Goal: Task Accomplishment & Management: Manage account settings

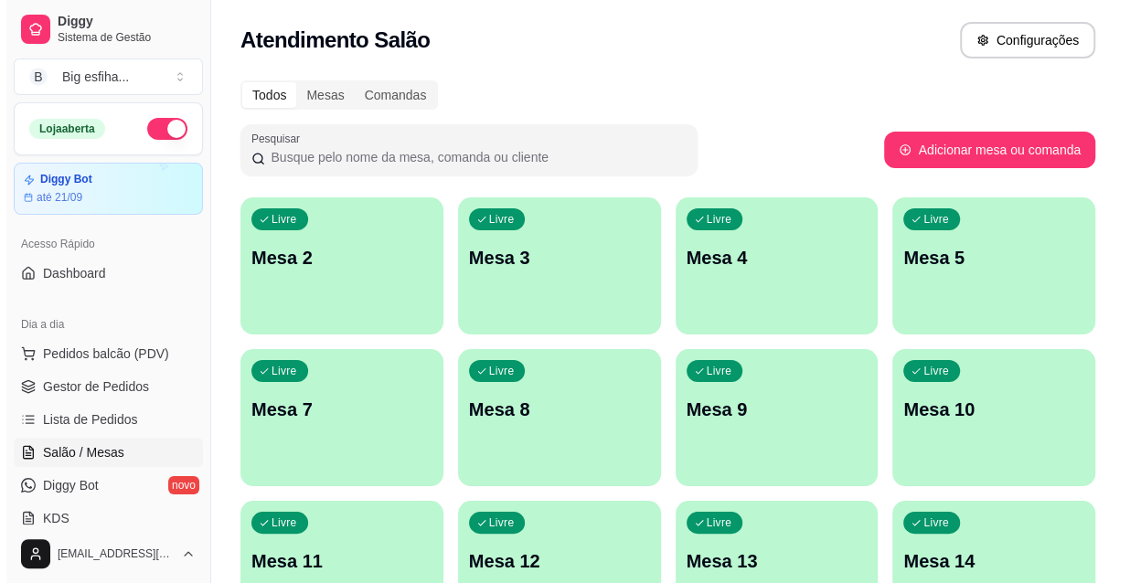
scroll to position [82, 0]
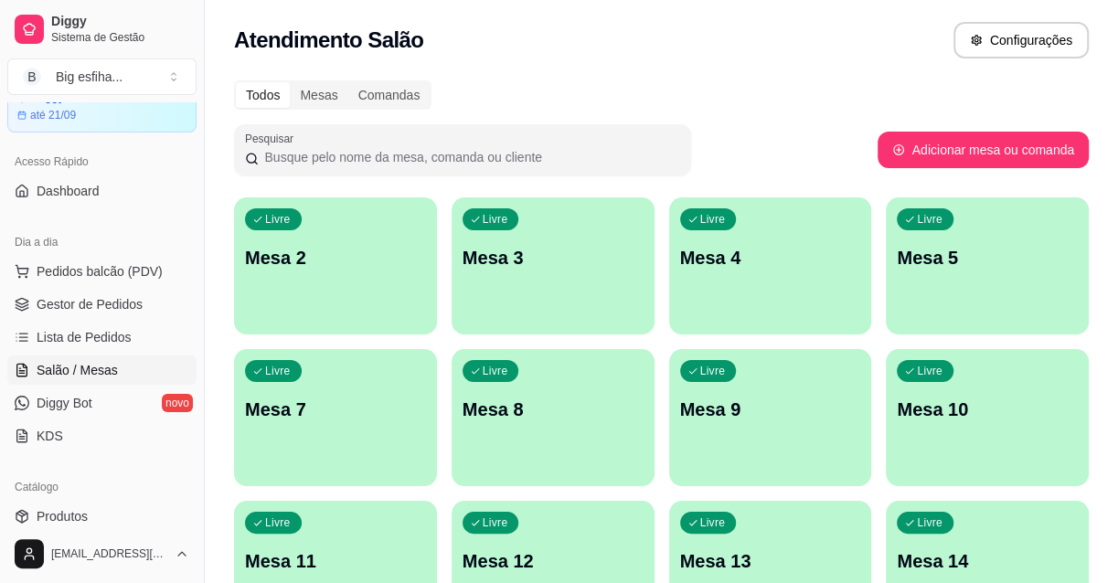
click at [347, 259] on p "Mesa 2" at bounding box center [335, 258] width 181 height 26
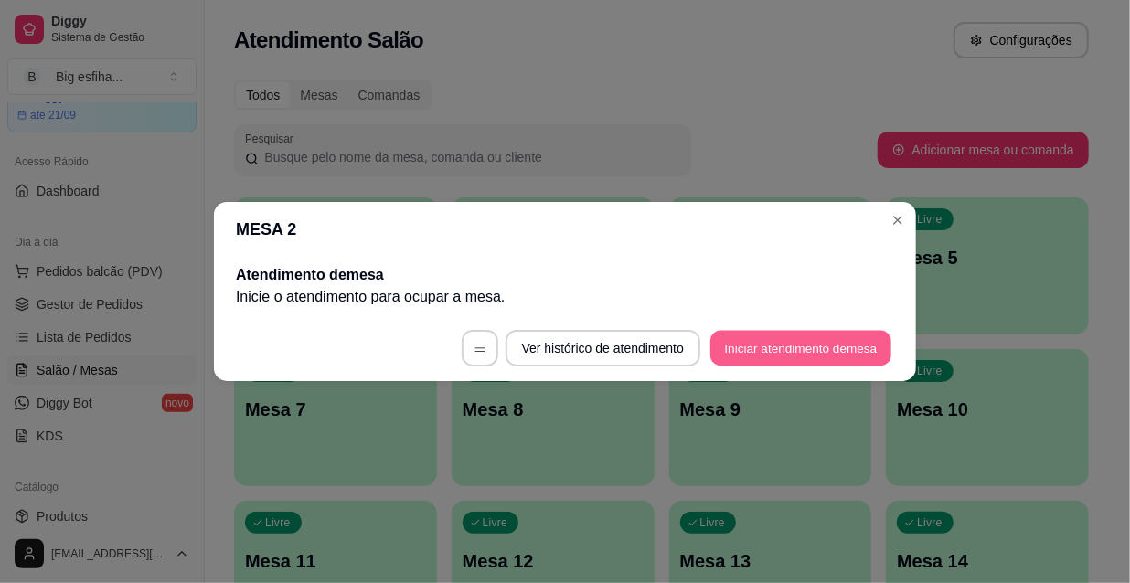
click at [784, 356] on button "Iniciar atendimento de mesa" at bounding box center [800, 349] width 181 height 36
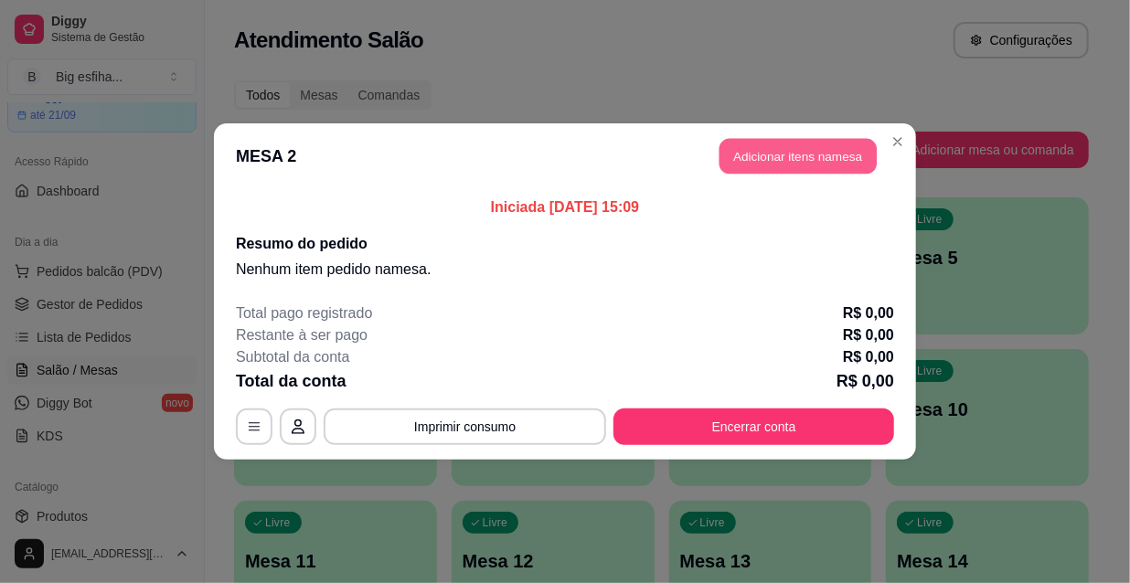
click at [769, 150] on button "Adicionar itens na mesa" at bounding box center [797, 157] width 157 height 36
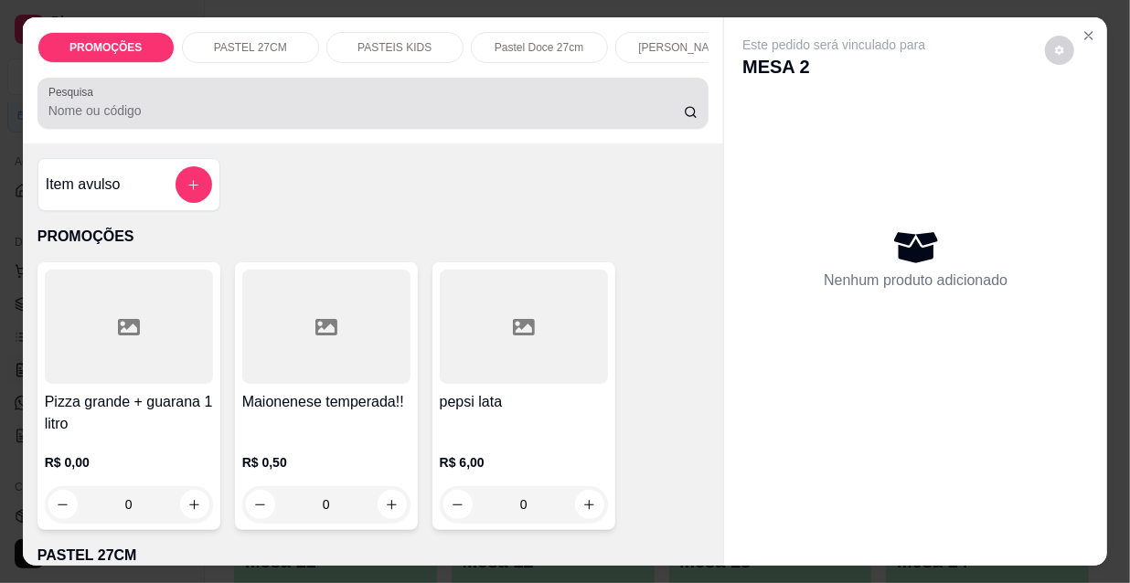
click at [572, 119] on input "Pesquisa" at bounding box center [365, 110] width 635 height 18
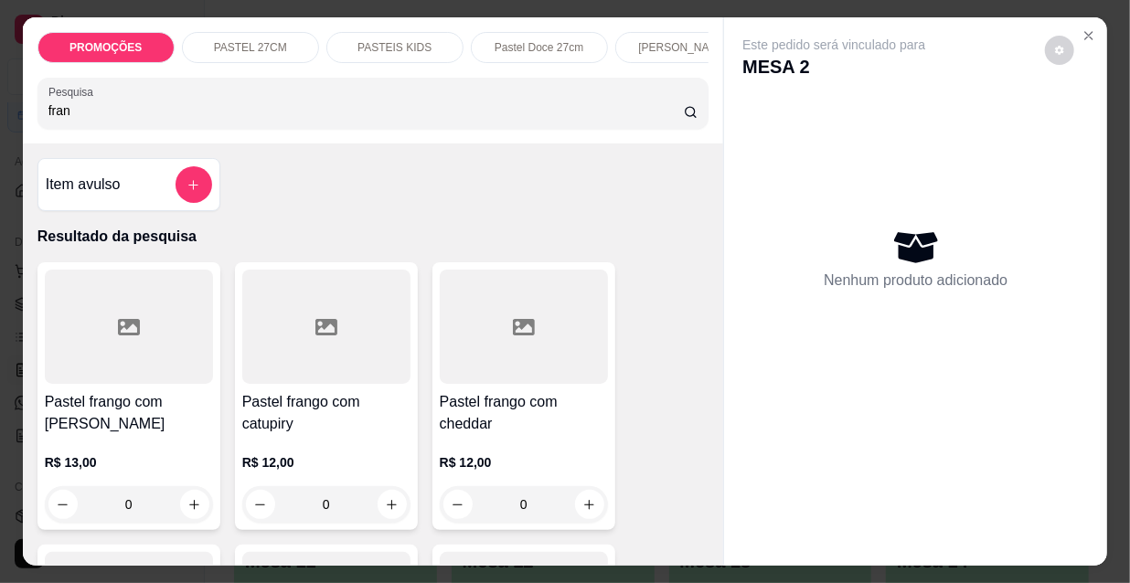
type input "fran"
click at [200, 362] on div at bounding box center [129, 327] width 168 height 114
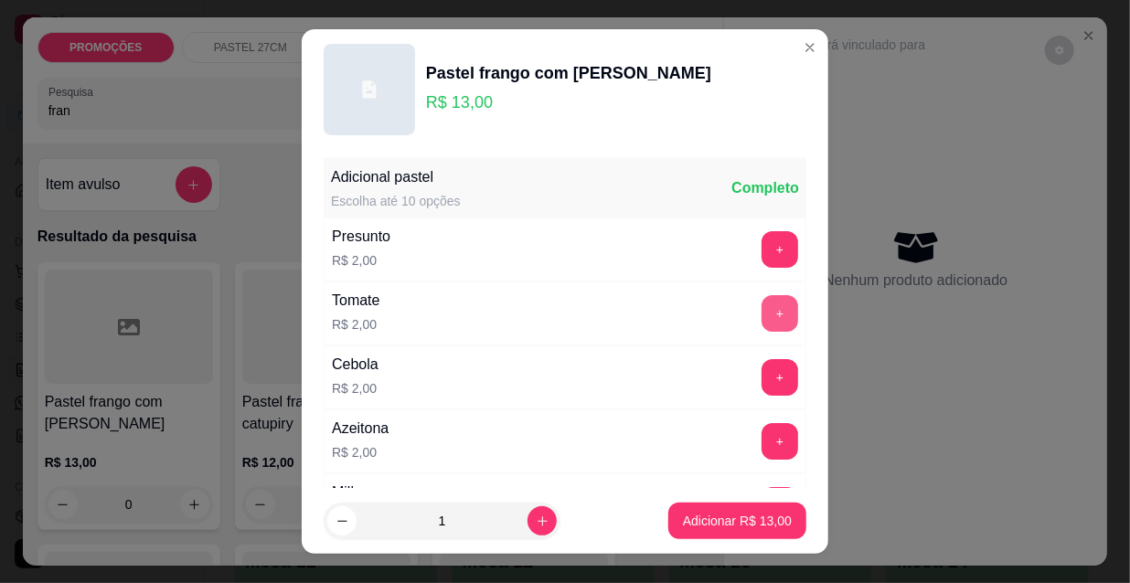
click at [762, 318] on button "+" at bounding box center [780, 313] width 37 height 37
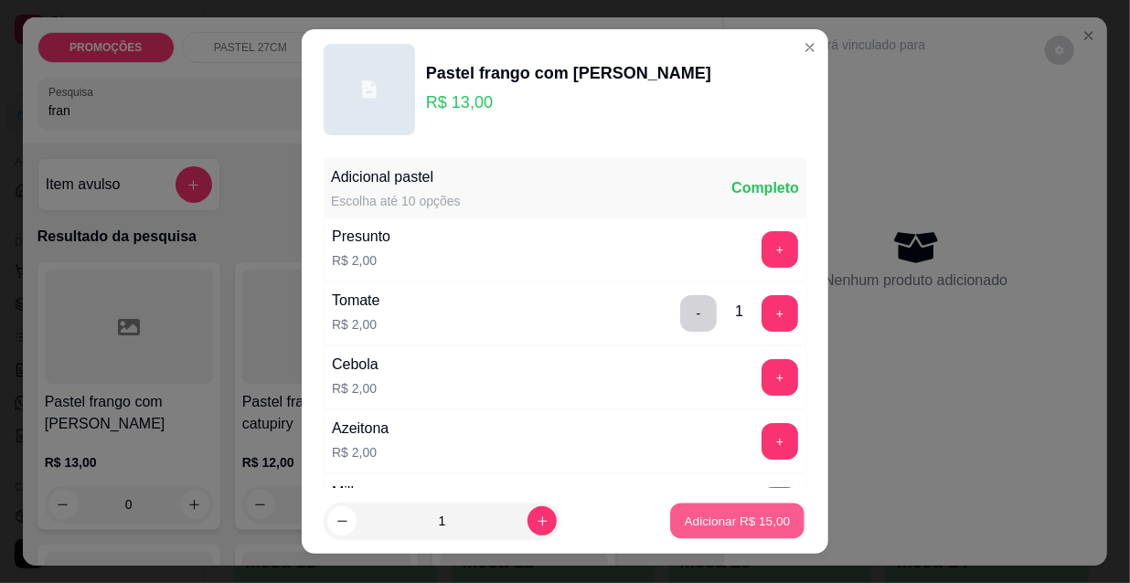
click at [730, 529] on p "Adicionar R$ 15,00" at bounding box center [738, 520] width 106 height 17
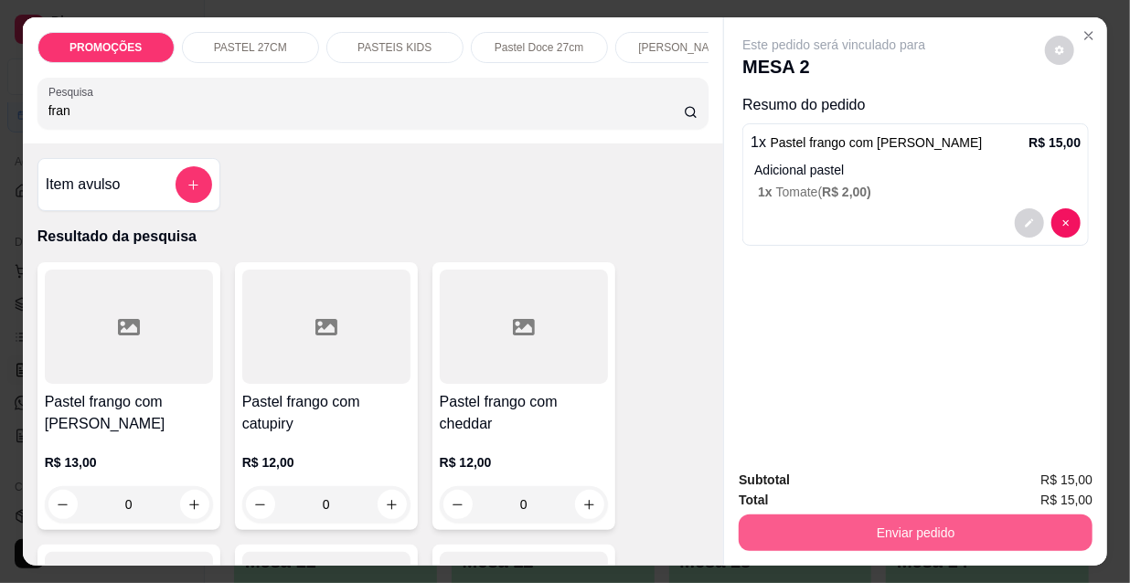
click at [829, 515] on button "Enviar pedido" at bounding box center [916, 533] width 354 height 37
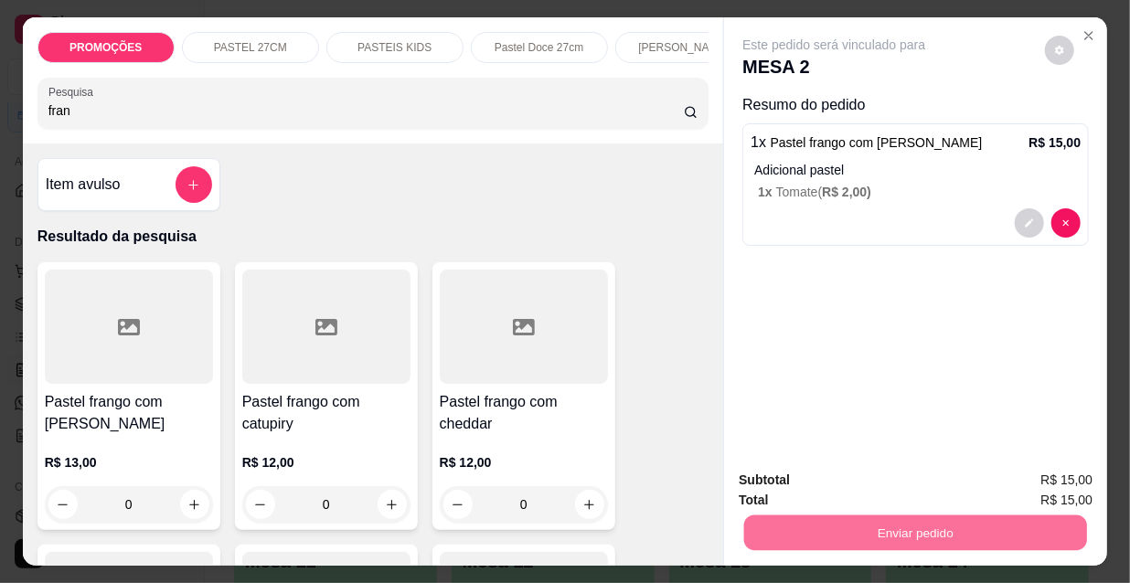
click at [847, 480] on button "Não registrar e enviar pedido" at bounding box center [856, 481] width 185 height 34
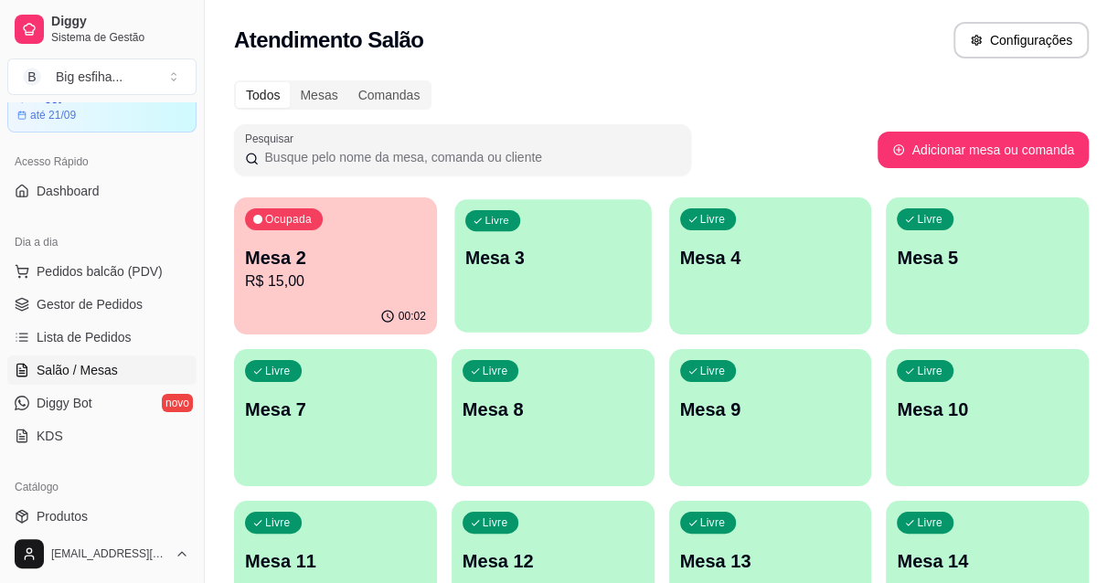
click at [530, 299] on div "Livre Mesa 3" at bounding box center [552, 255] width 197 height 112
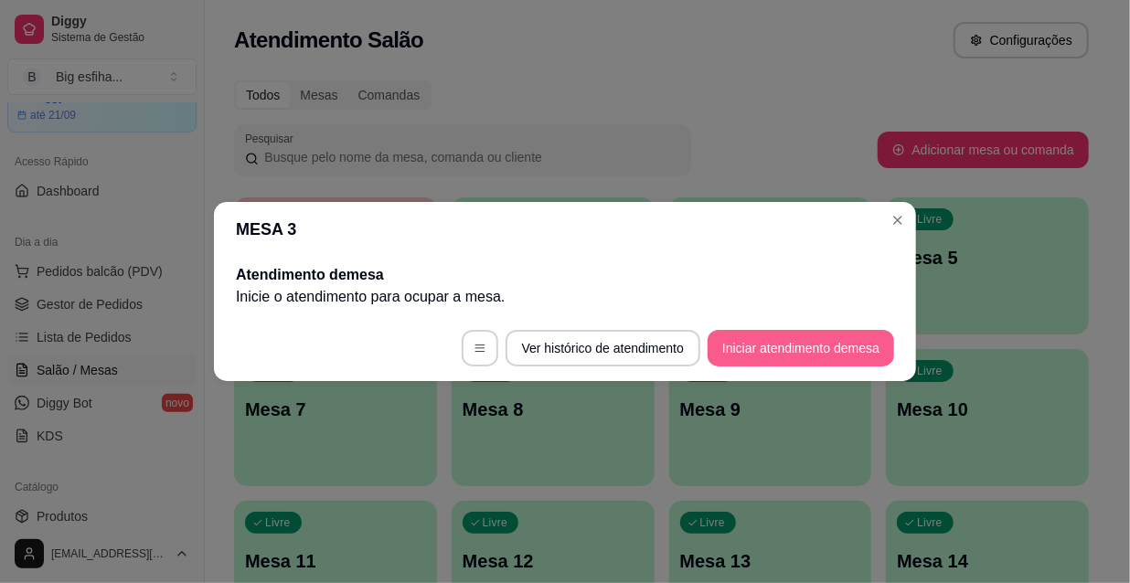
click at [813, 349] on button "Iniciar atendimento de mesa" at bounding box center [801, 348] width 186 height 37
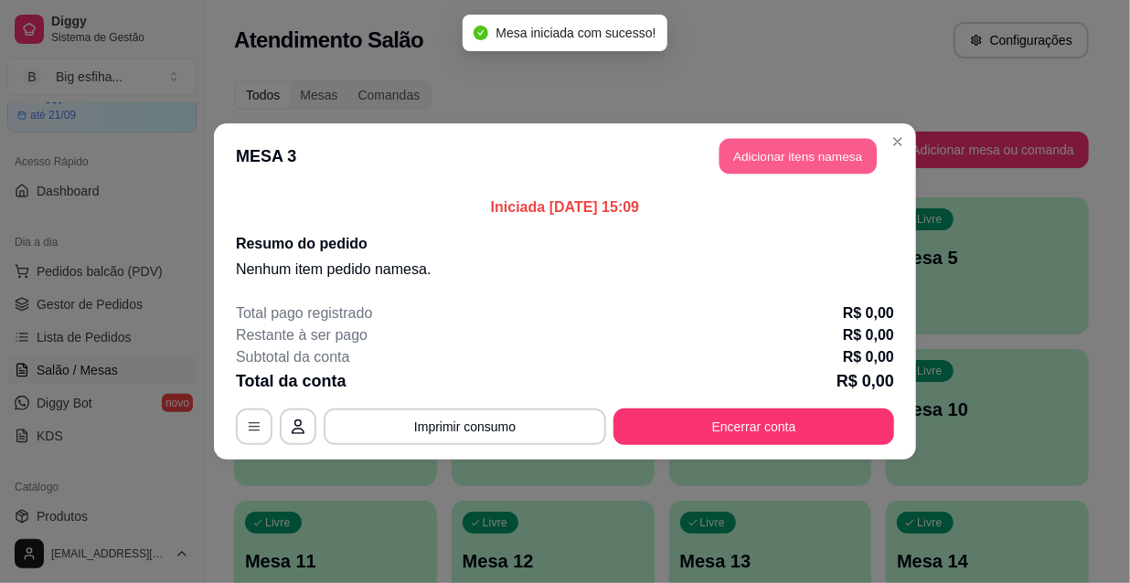
click at [761, 148] on button "Adicionar itens na mesa" at bounding box center [797, 157] width 157 height 36
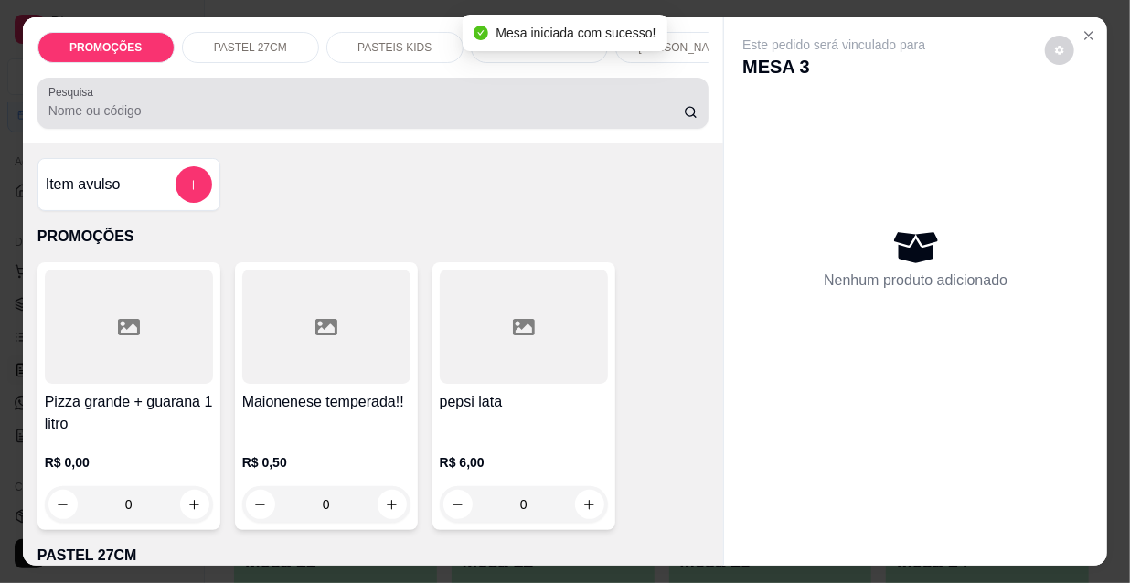
click at [506, 107] on input "Pesquisa" at bounding box center [365, 110] width 635 height 18
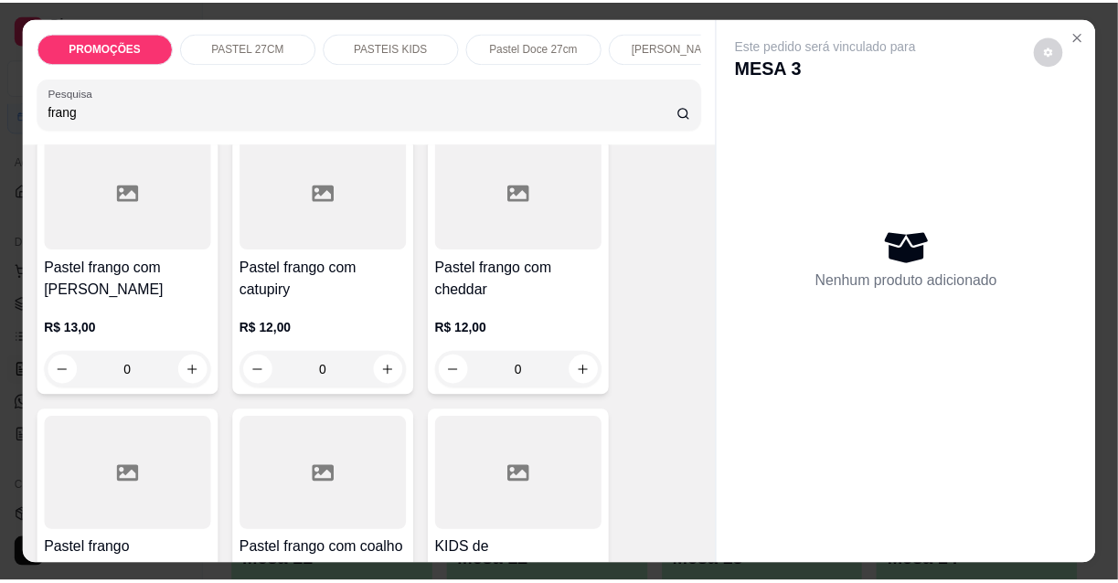
scroll to position [165, 0]
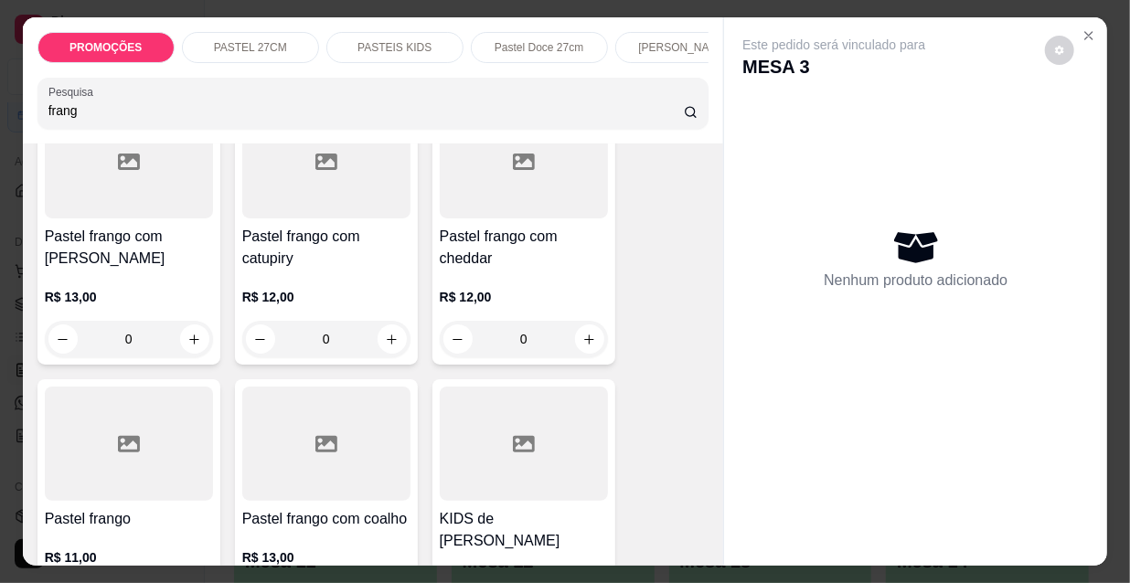
type input "frang"
click at [165, 483] on div at bounding box center [129, 444] width 168 height 114
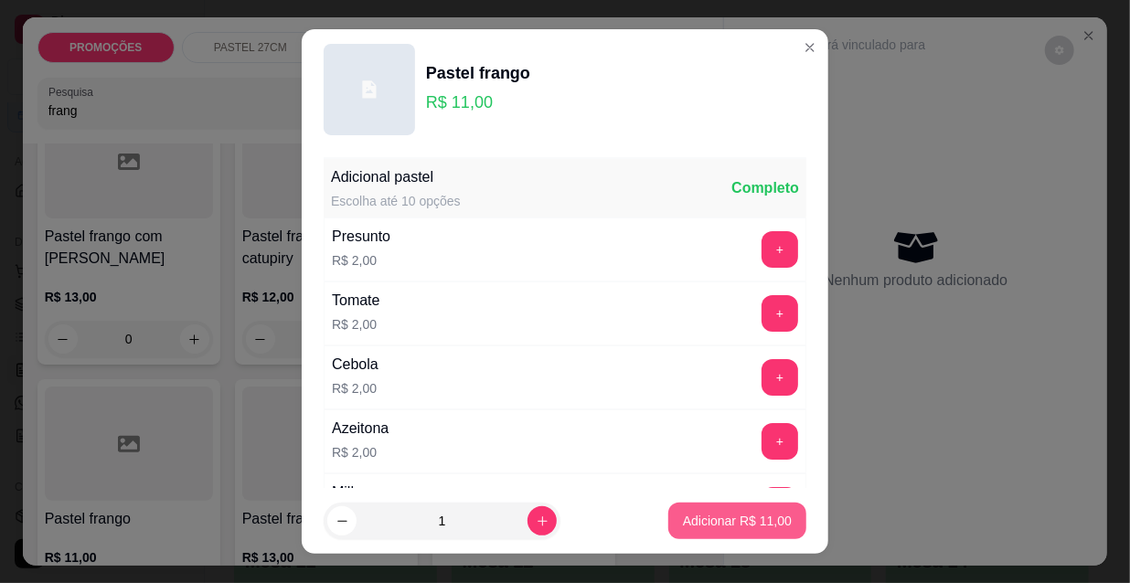
click at [728, 529] on p "Adicionar R$ 11,00" at bounding box center [737, 521] width 109 height 18
type input "1"
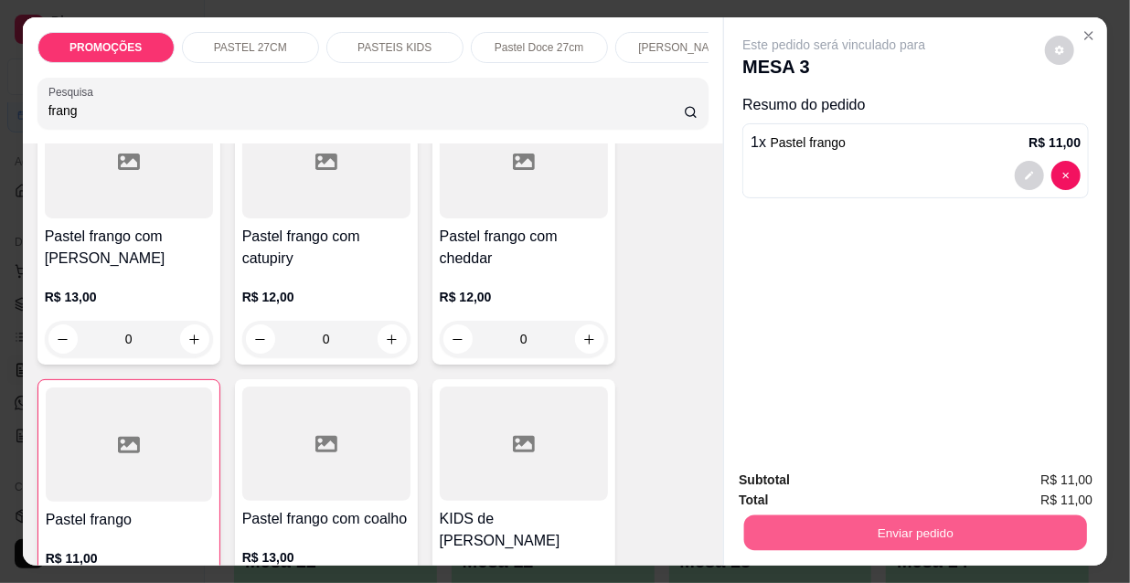
click at [781, 515] on button "Enviar pedido" at bounding box center [915, 533] width 343 height 36
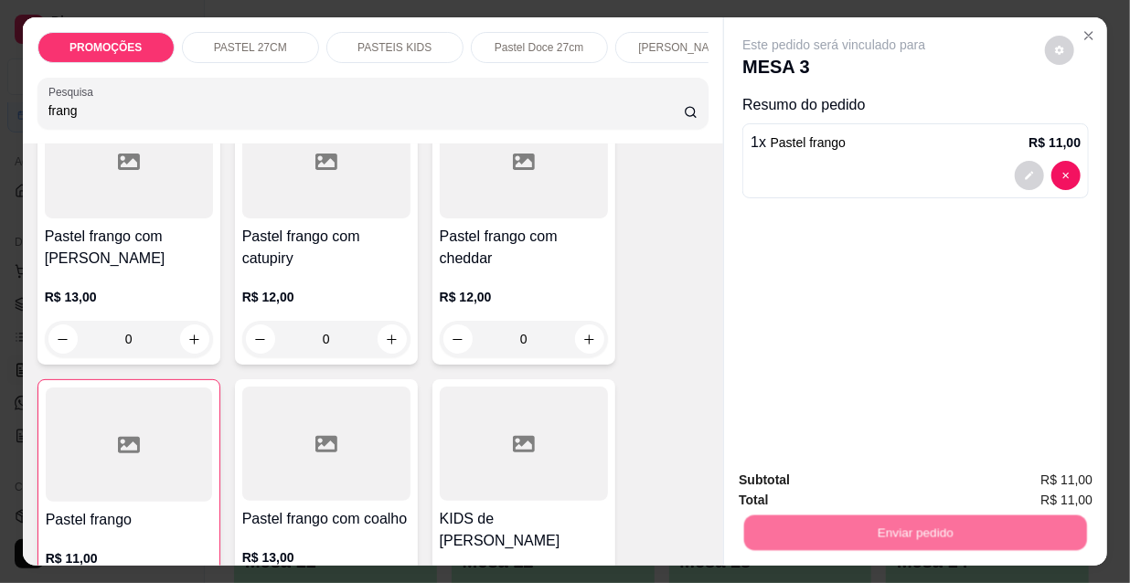
click at [797, 486] on button "Não registrar e enviar pedido" at bounding box center [856, 481] width 185 height 34
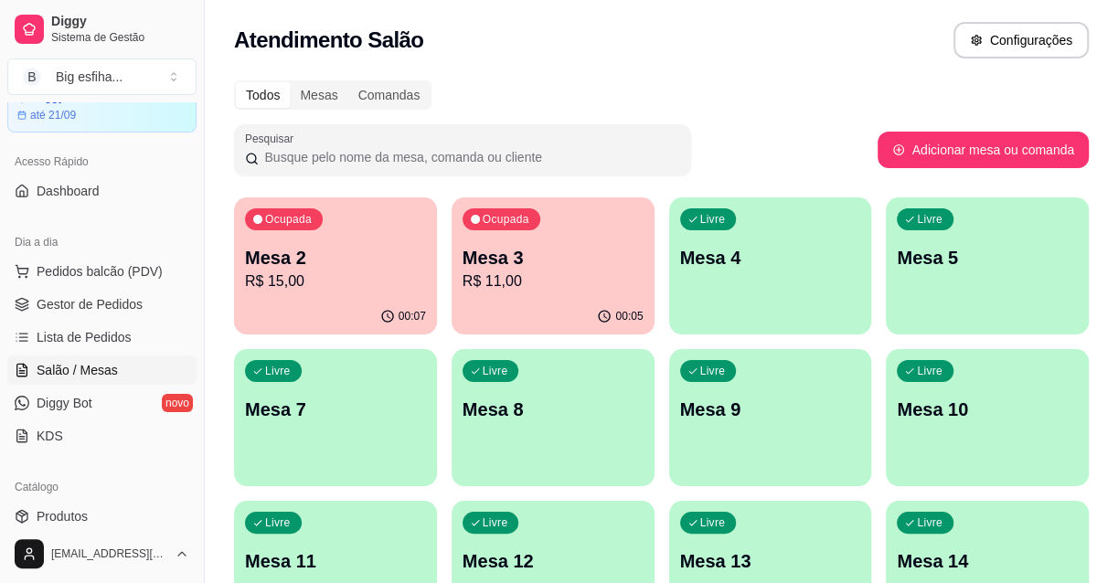
click at [286, 286] on p "R$ 15,00" at bounding box center [335, 282] width 181 height 22
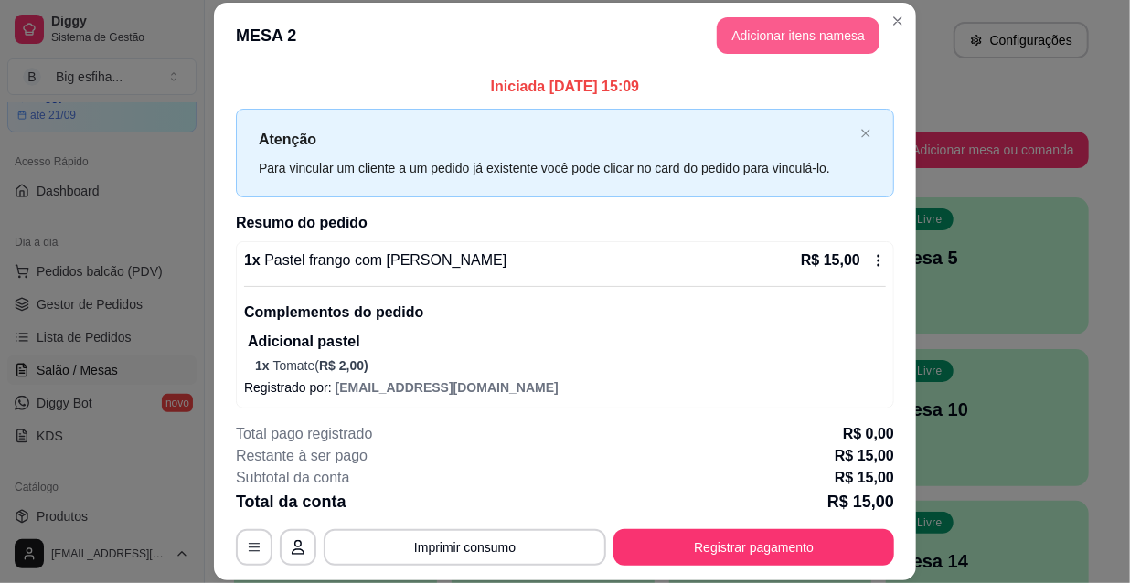
click at [843, 37] on button "Adicionar itens na mesa" at bounding box center [798, 35] width 163 height 37
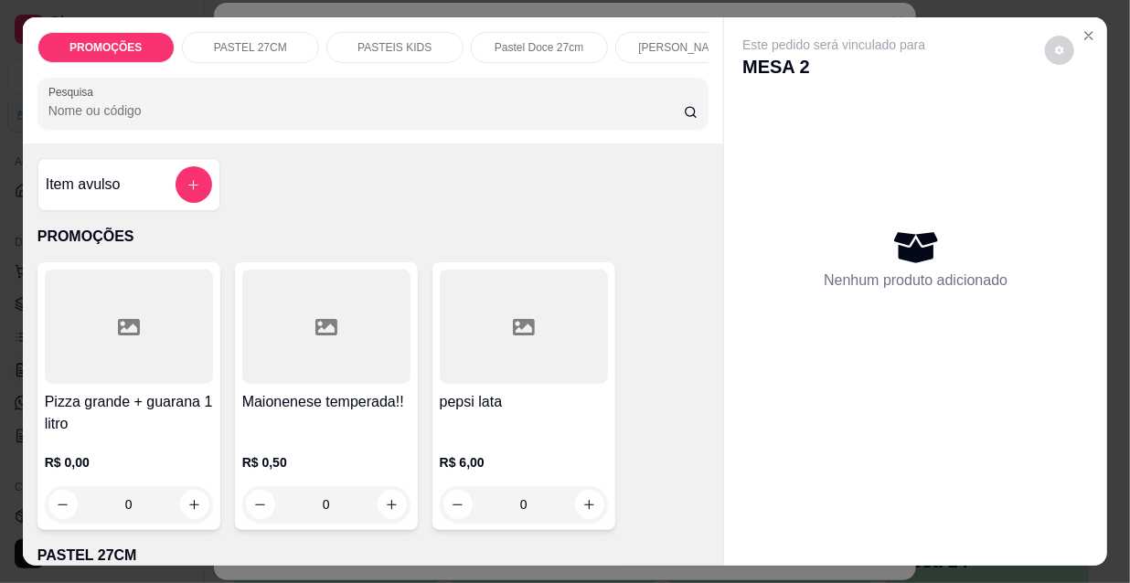
click at [514, 120] on input "Pesquisa" at bounding box center [365, 110] width 635 height 18
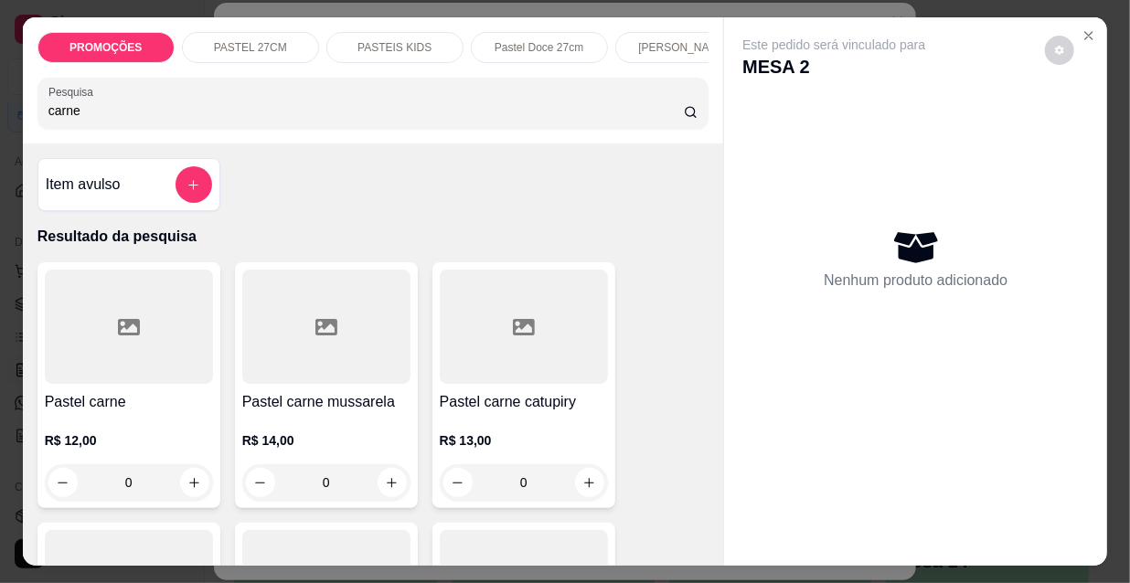
type input "carne"
click at [333, 369] on div at bounding box center [326, 327] width 168 height 114
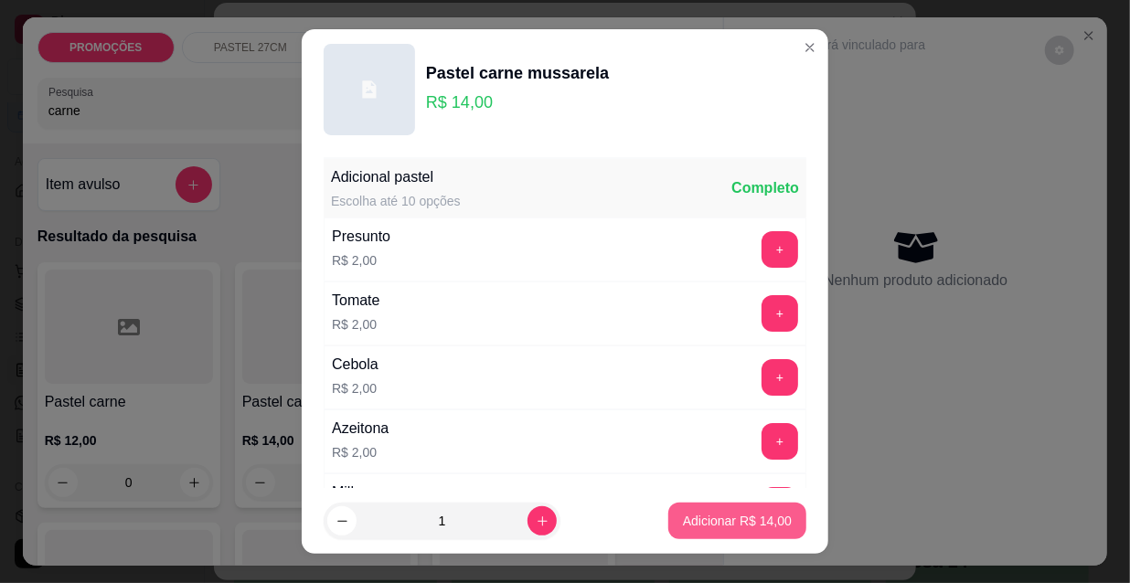
click at [717, 536] on button "Adicionar R$ 14,00" at bounding box center [737, 521] width 138 height 37
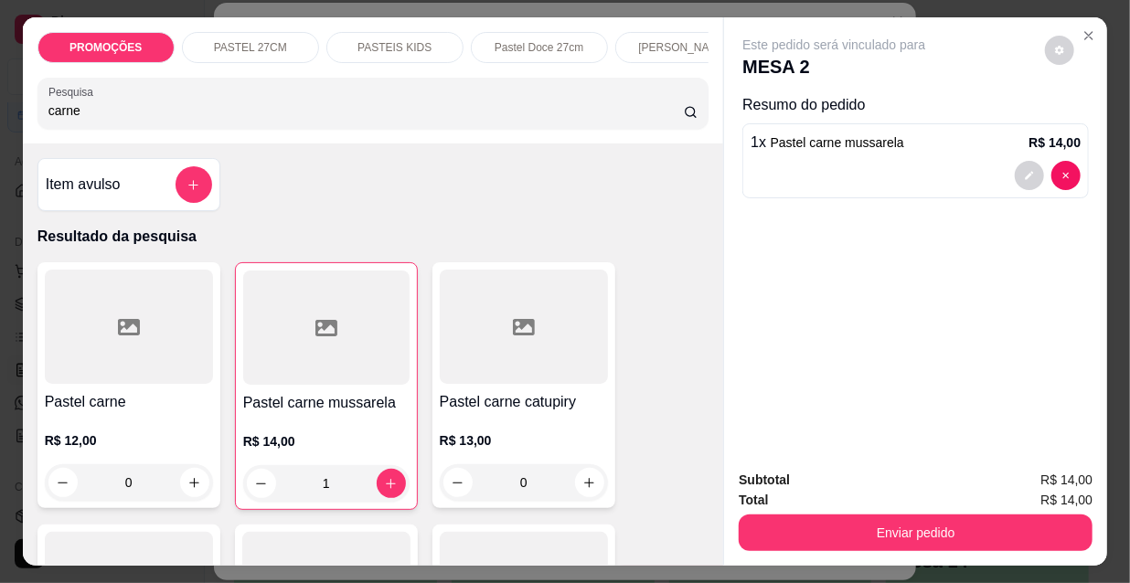
type input "1"
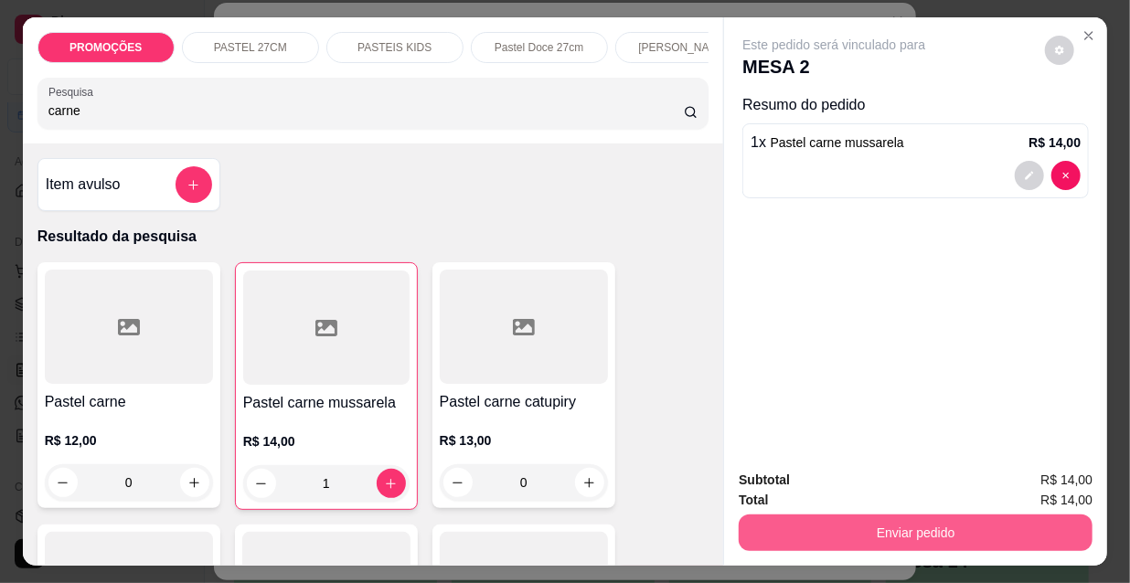
click at [766, 535] on button "Enviar pedido" at bounding box center [916, 533] width 354 height 37
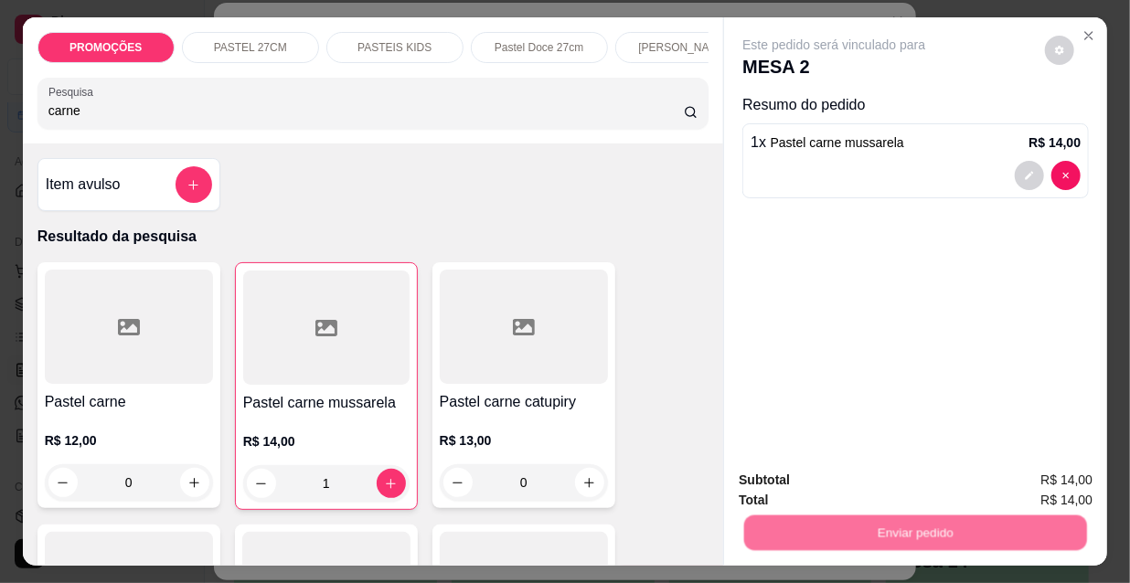
click at [777, 485] on button "Não registrar e enviar pedido" at bounding box center [857, 481] width 190 height 35
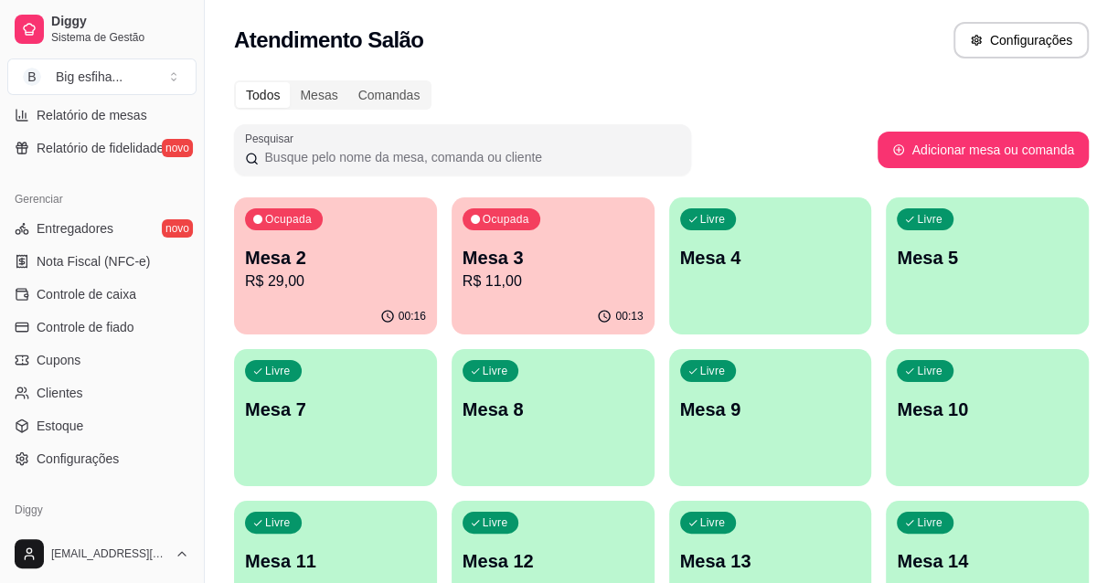
scroll to position [665, 0]
click at [95, 290] on span "Controle de caixa" at bounding box center [87, 292] width 100 height 18
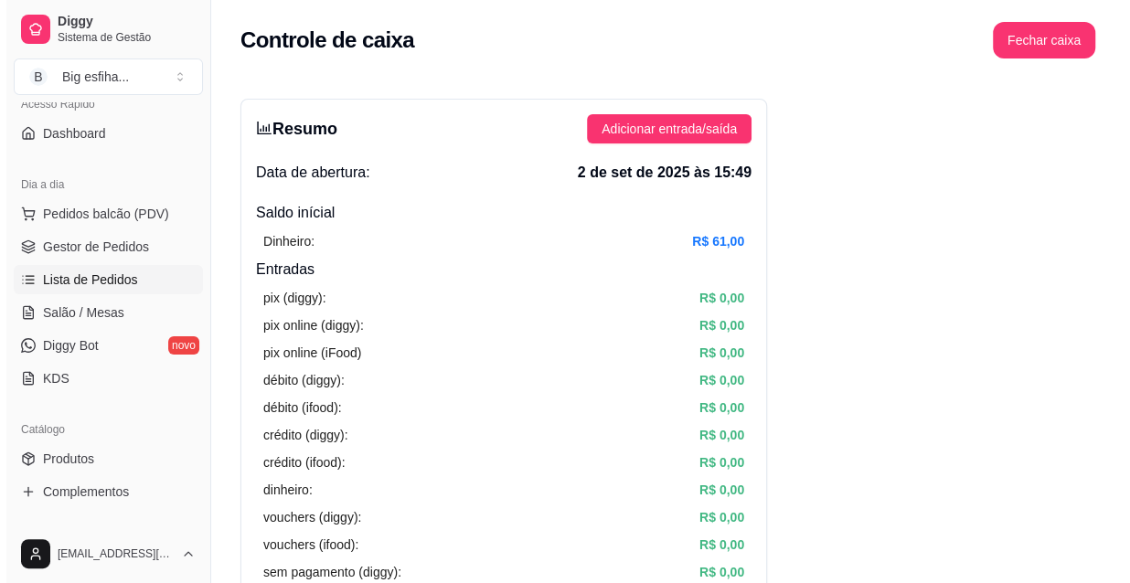
scroll to position [82, 0]
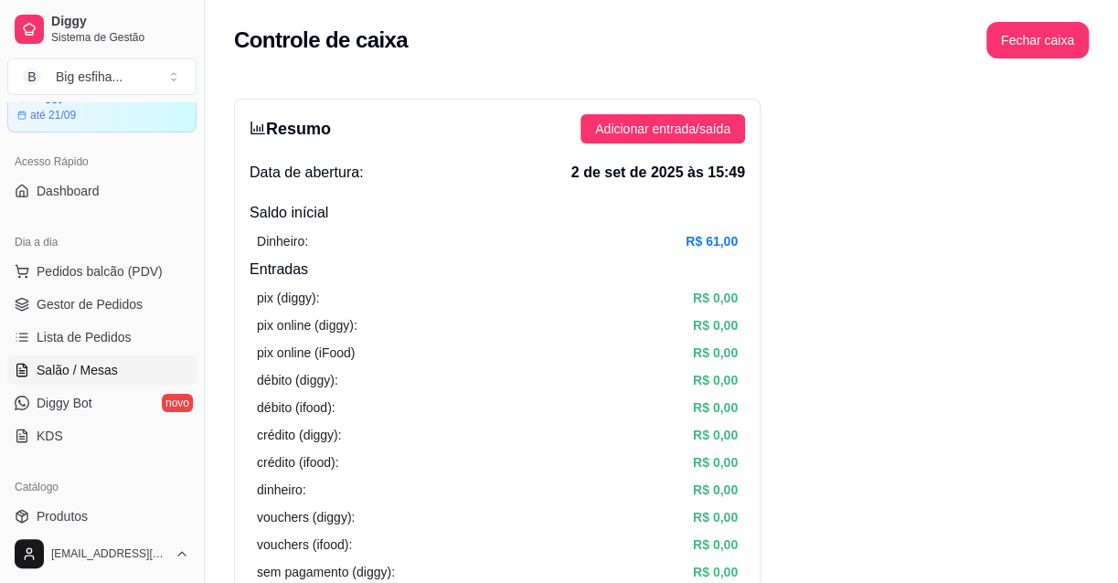
click at [75, 361] on span "Salão / Mesas" at bounding box center [77, 370] width 81 height 18
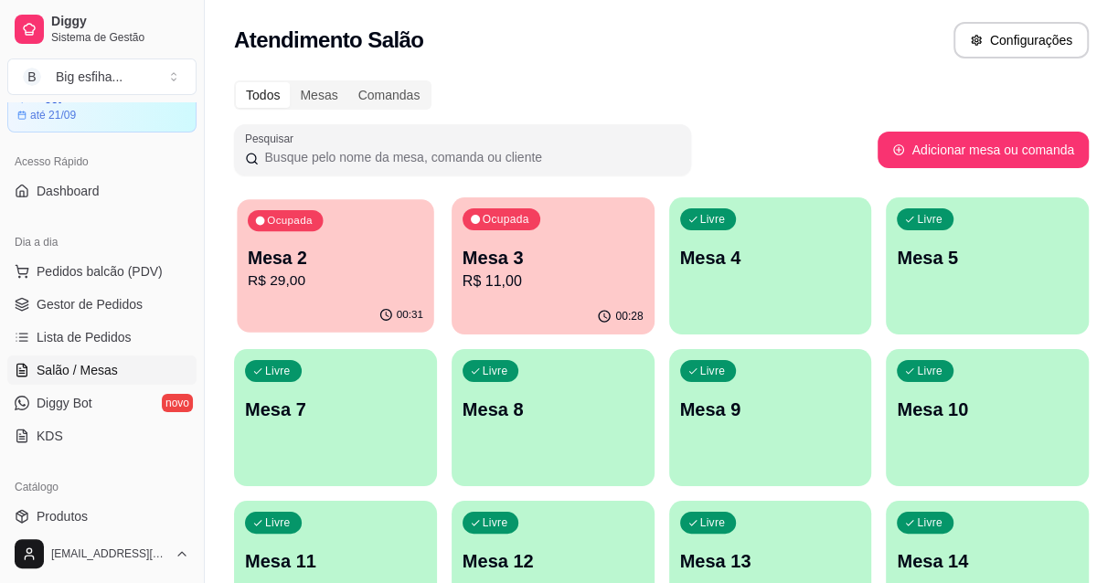
click at [342, 250] on p "Mesa 2" at bounding box center [336, 258] width 176 height 25
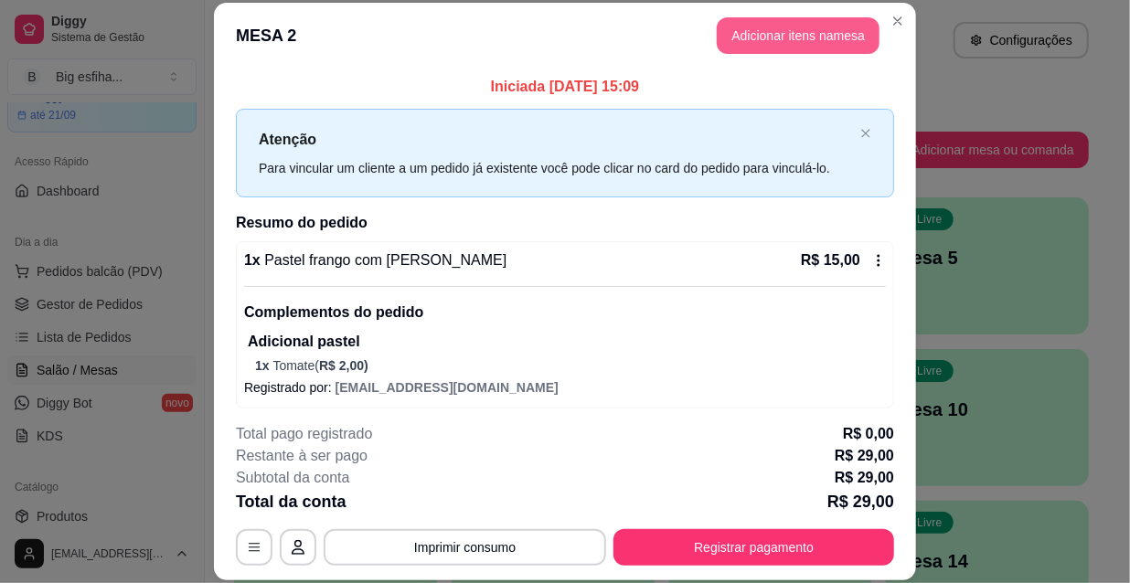
click at [746, 27] on button "Adicionar itens na mesa" at bounding box center [798, 35] width 163 height 37
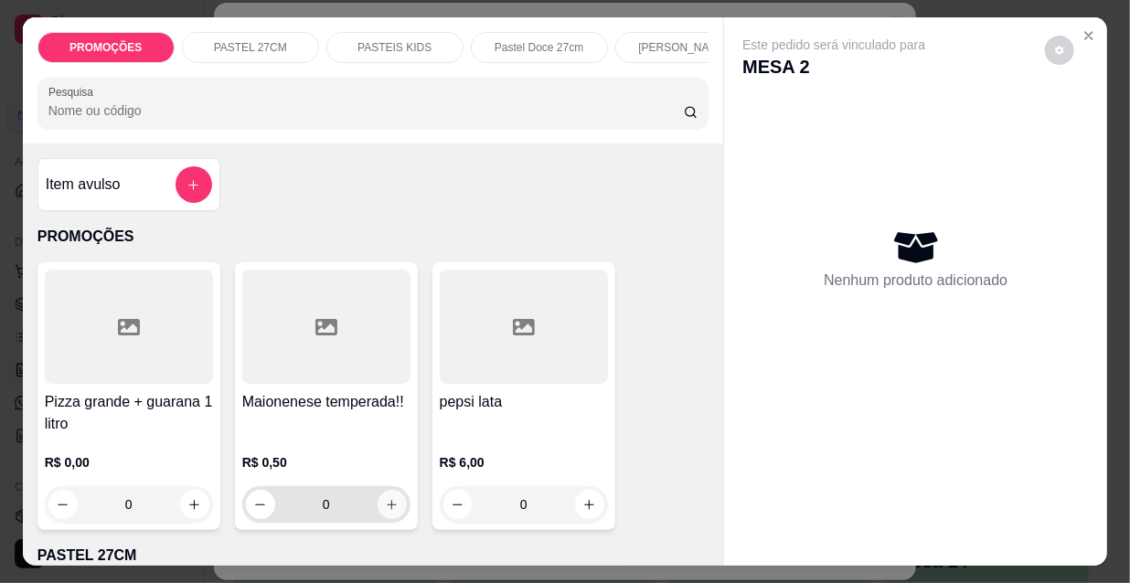
scroll to position [82, 0]
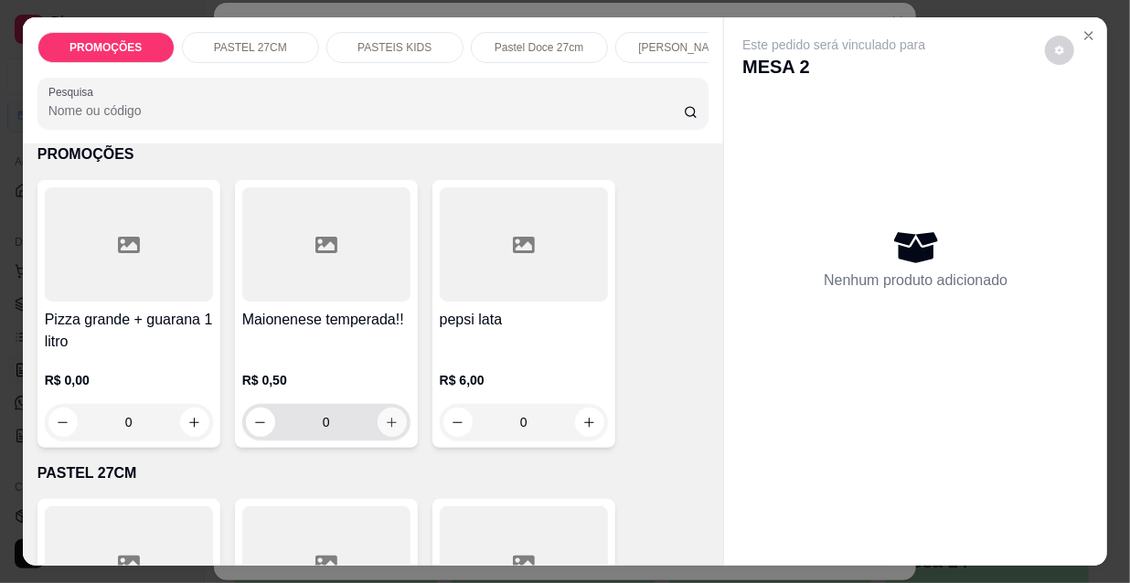
click at [387, 420] on icon "increase-product-quantity" at bounding box center [392, 423] width 14 height 14
type input "2"
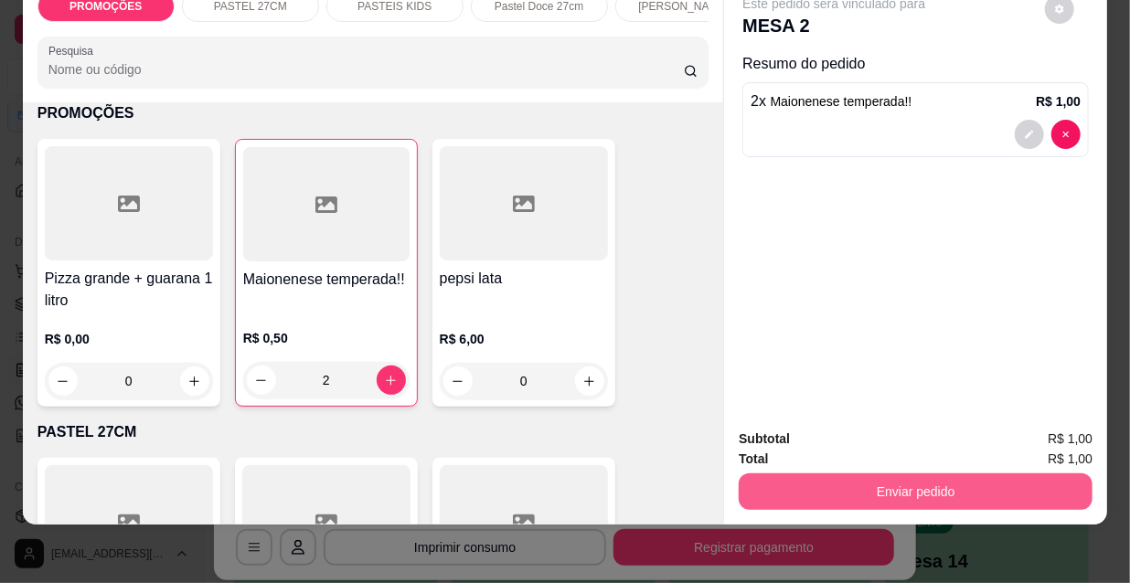
scroll to position [47, 0]
click at [835, 474] on button "Enviar pedido" at bounding box center [916, 492] width 354 height 37
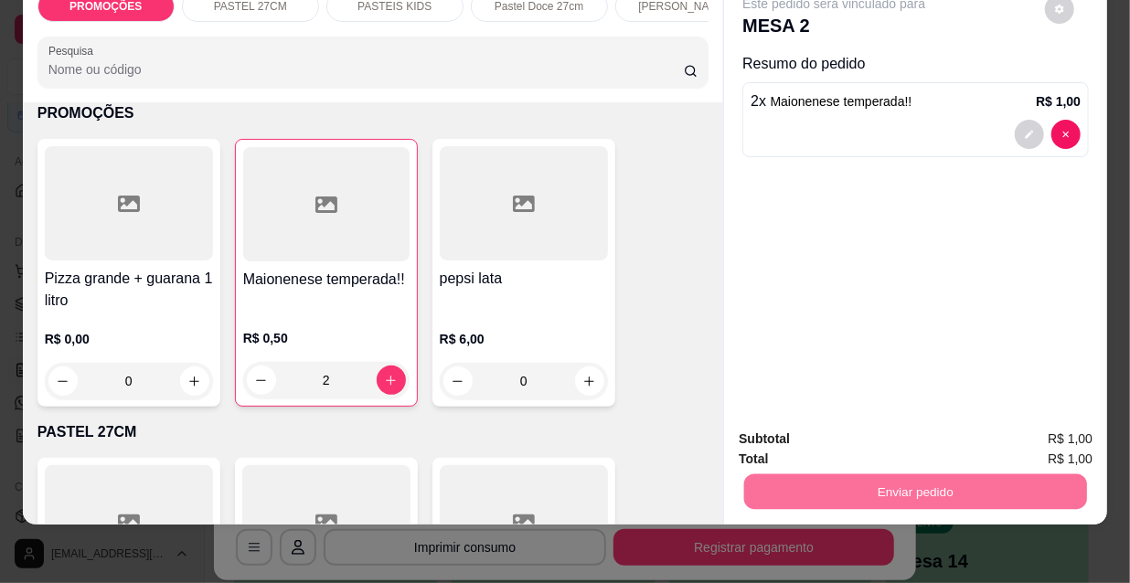
click at [824, 433] on button "Não registrar e enviar pedido" at bounding box center [857, 435] width 190 height 35
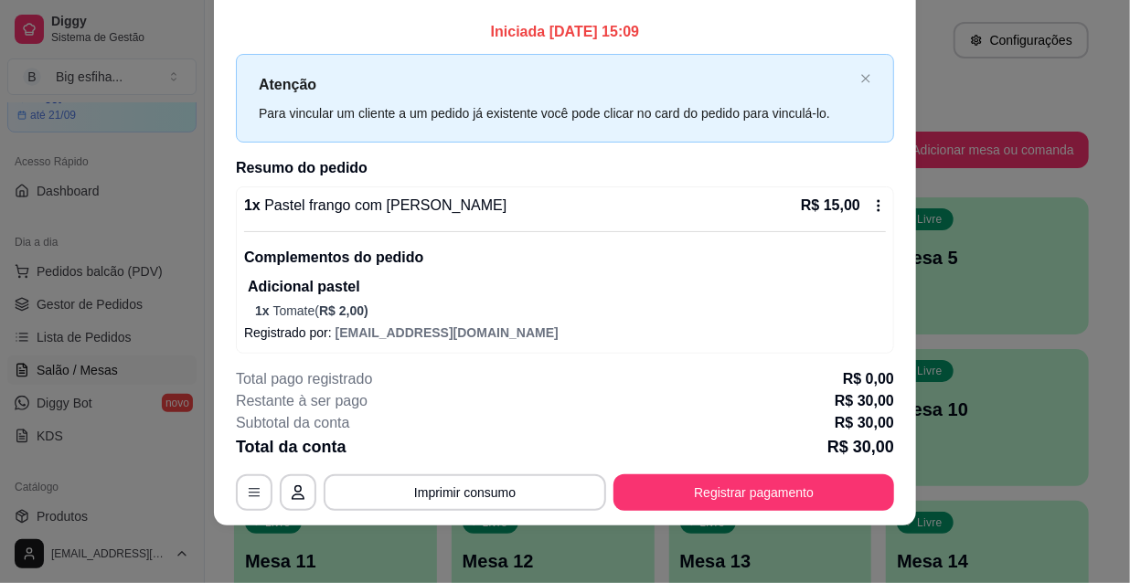
scroll to position [155, 0]
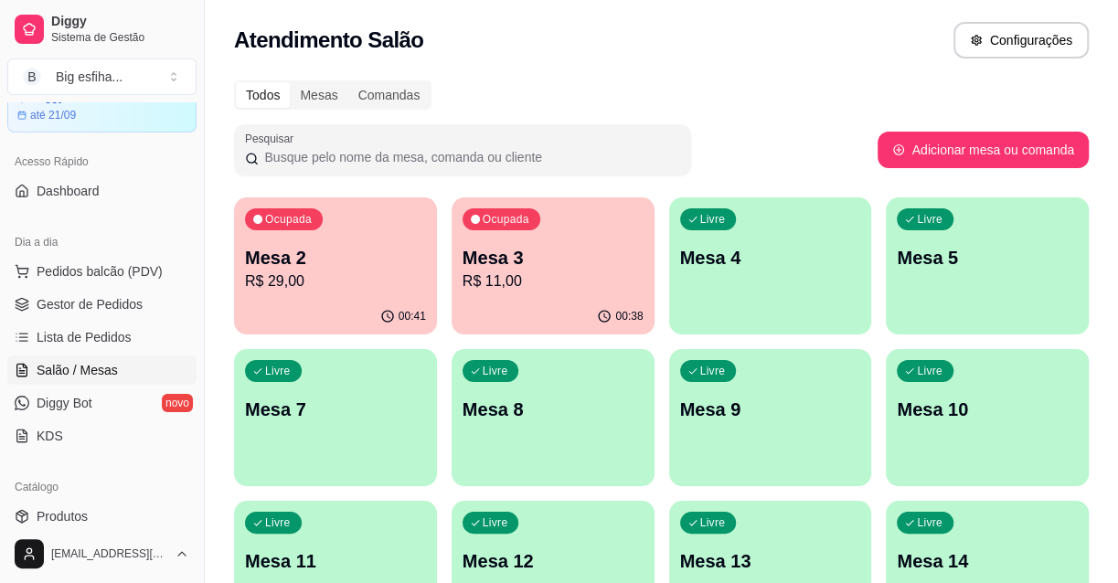
click at [532, 224] on div "Ocupada" at bounding box center [502, 219] width 78 height 22
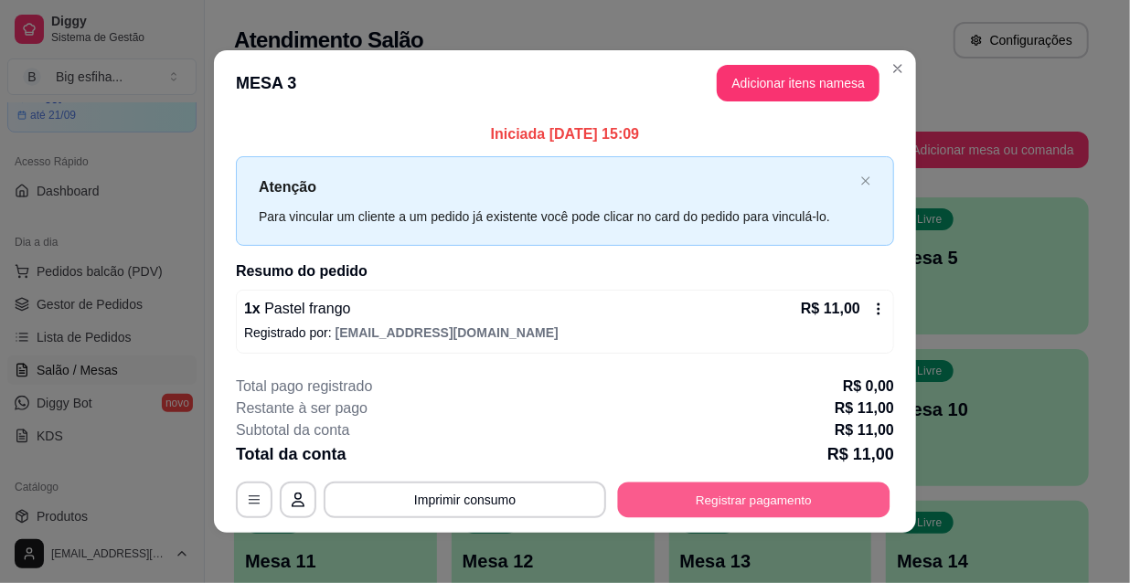
click at [756, 505] on button "Registrar pagamento" at bounding box center [754, 500] width 272 height 36
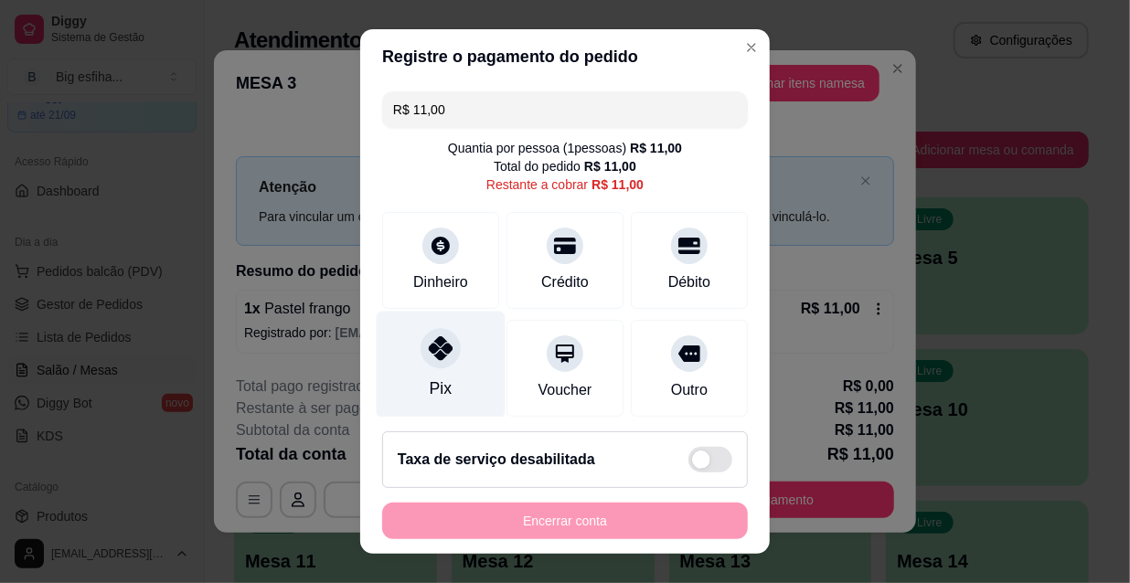
click at [421, 356] on div at bounding box center [441, 348] width 40 height 40
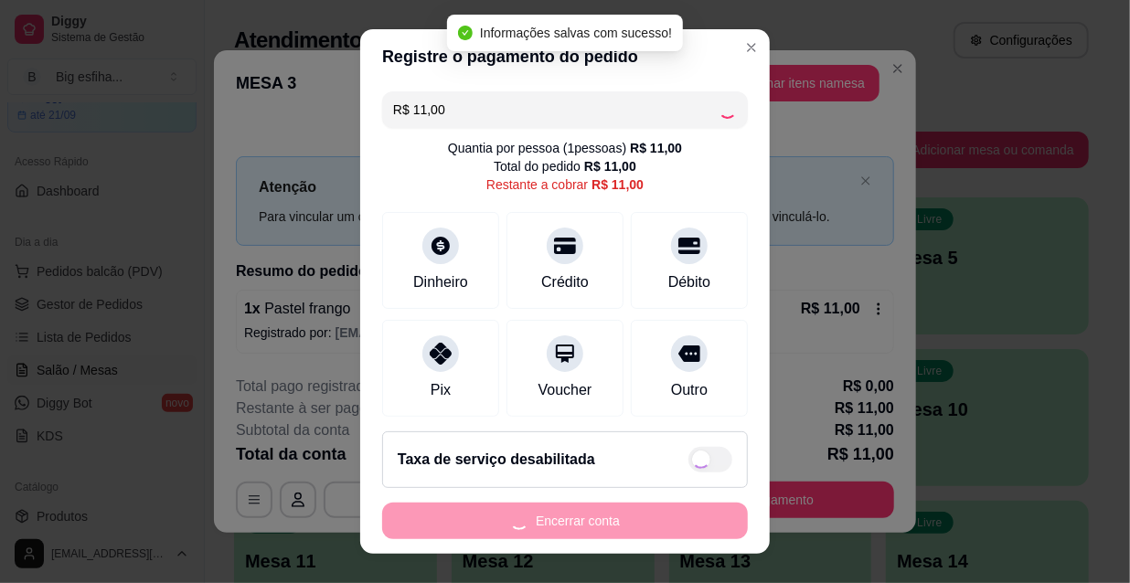
type input "R$ 0,00"
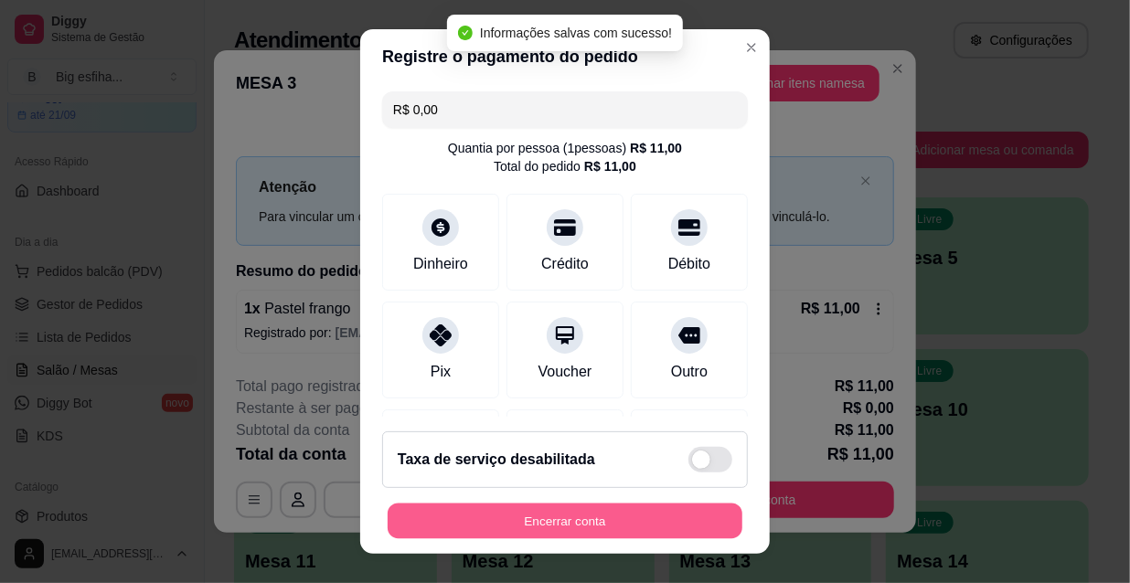
click at [503, 517] on button "Encerrar conta" at bounding box center [565, 522] width 355 height 36
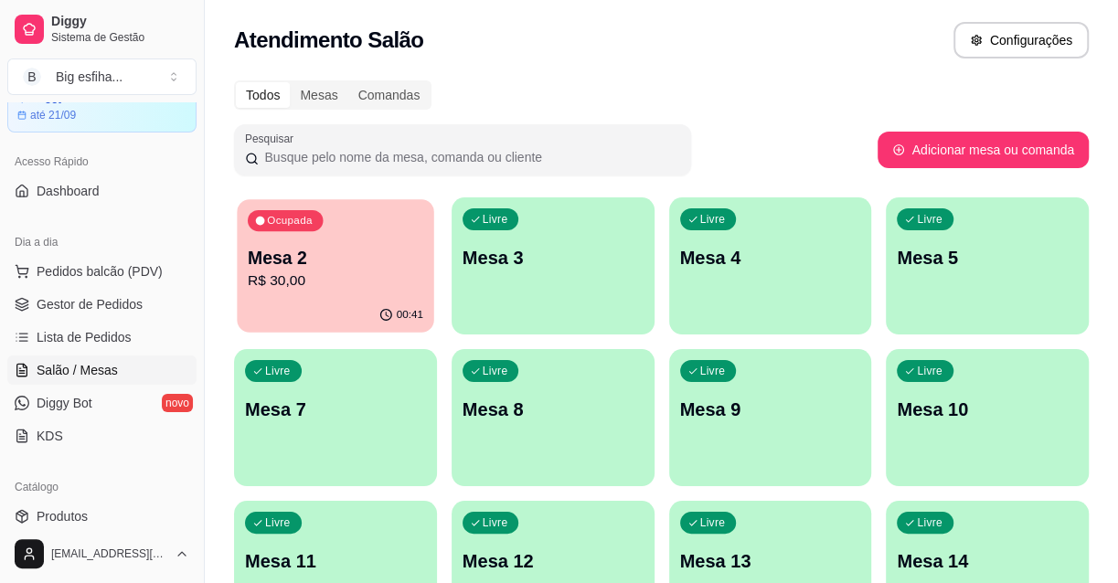
click at [328, 293] on div "Ocupada Mesa 2 R$ 30,00" at bounding box center [335, 248] width 197 height 99
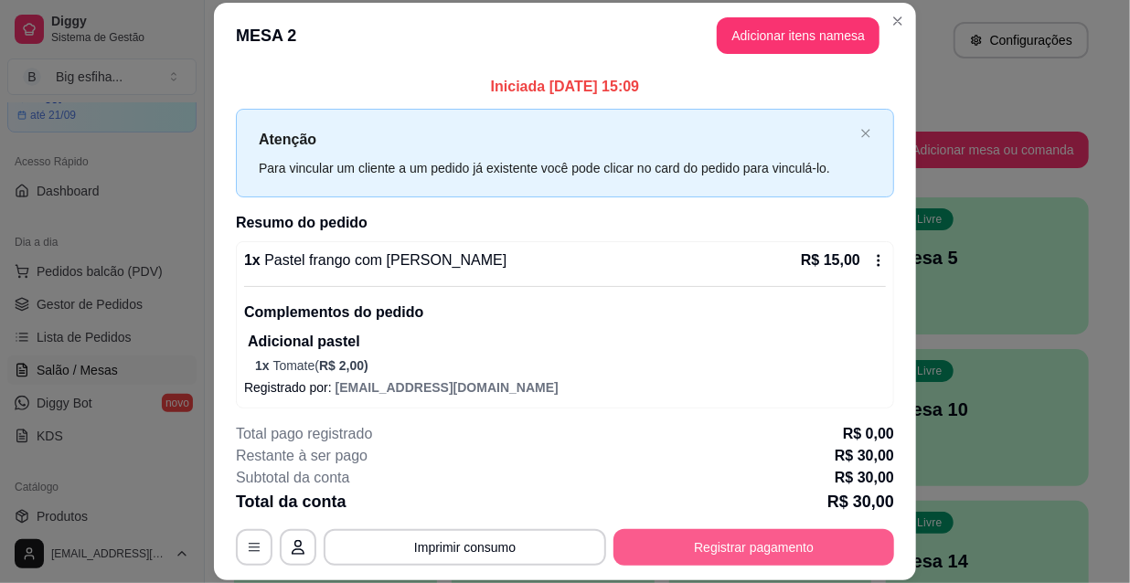
click at [695, 531] on div "**********" at bounding box center [565, 494] width 658 height 143
click at [710, 541] on button "Registrar pagamento" at bounding box center [754, 547] width 272 height 36
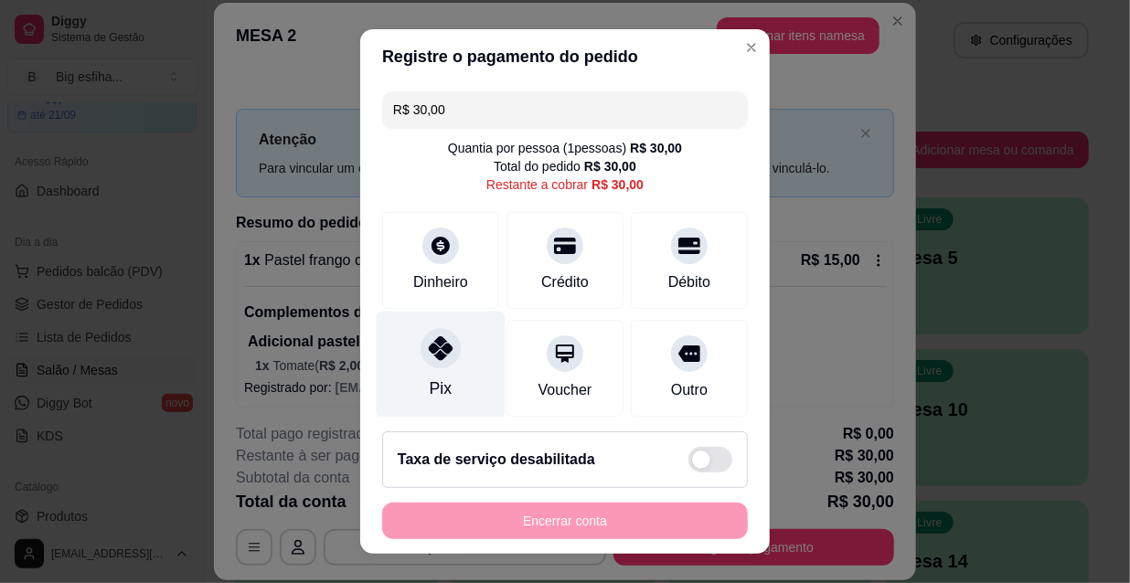
click at [460, 384] on div "Pix" at bounding box center [441, 365] width 129 height 107
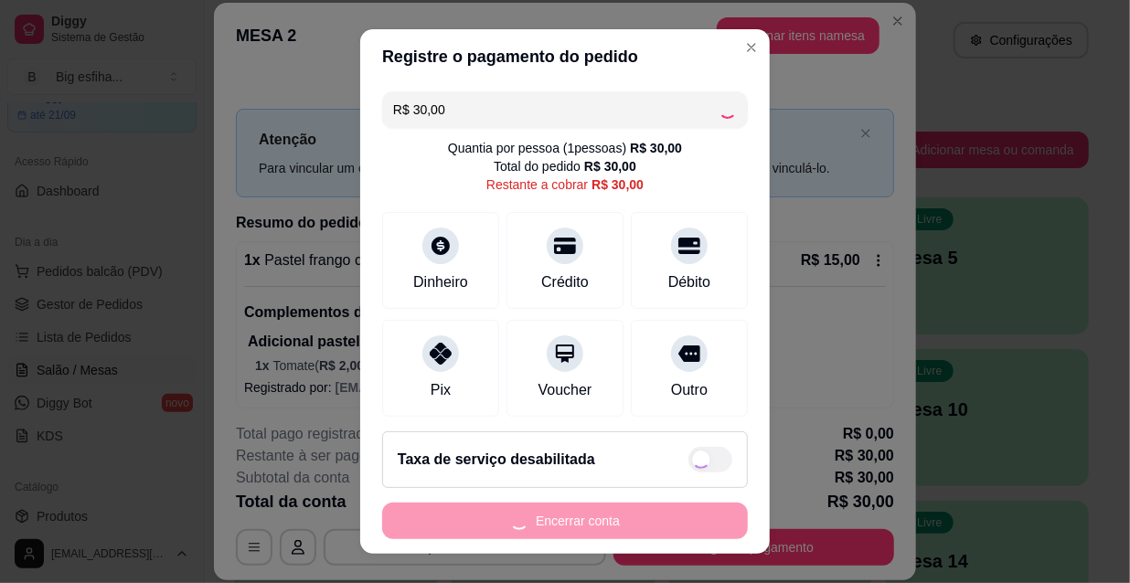
type input "R$ 0,00"
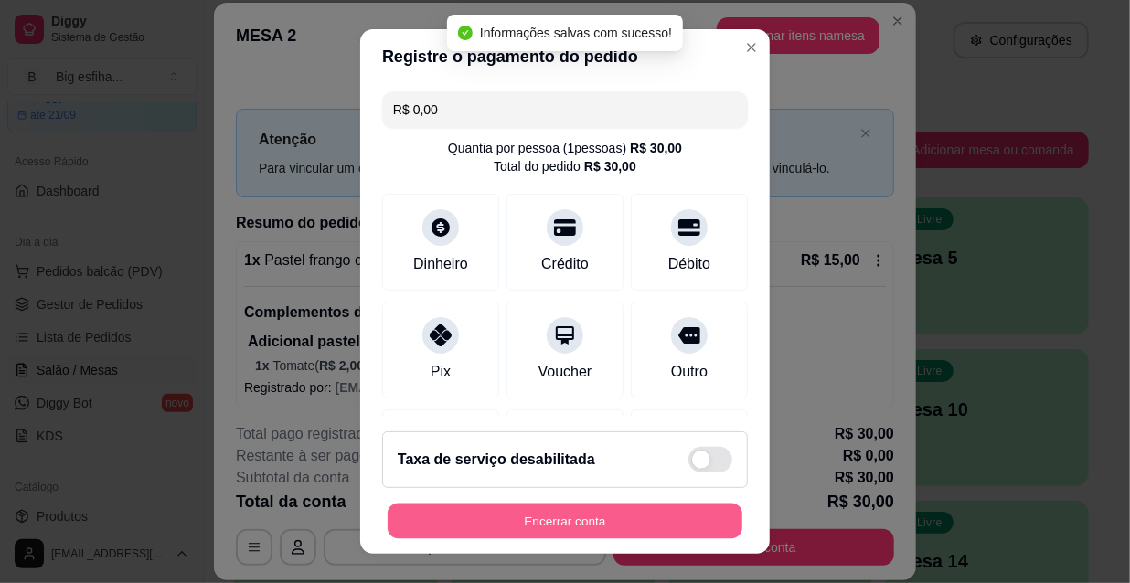
click at [530, 517] on button "Encerrar conta" at bounding box center [565, 522] width 355 height 36
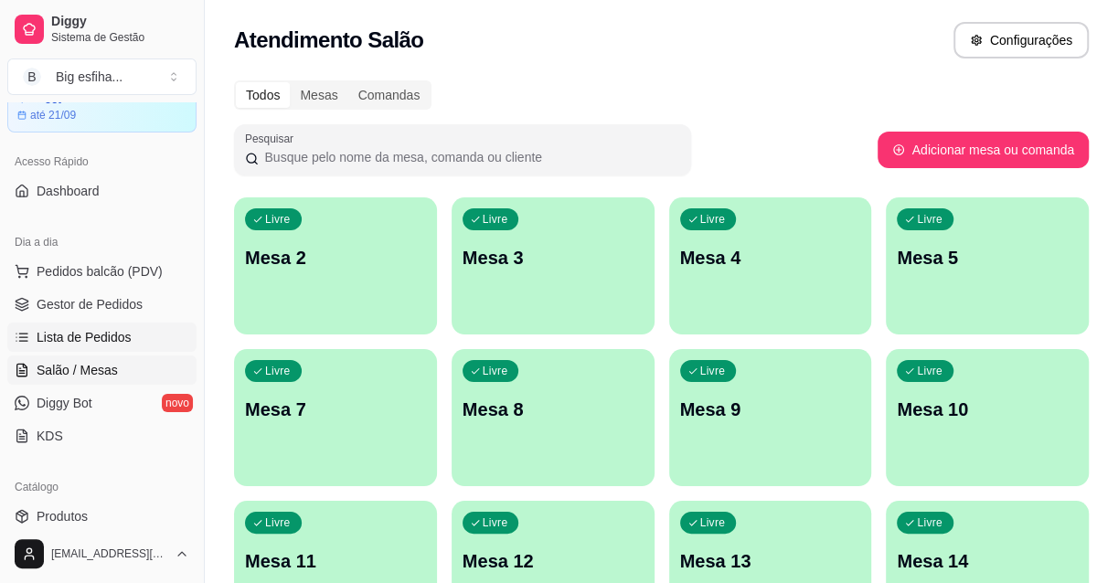
click at [60, 333] on span "Lista de Pedidos" at bounding box center [84, 337] width 95 height 18
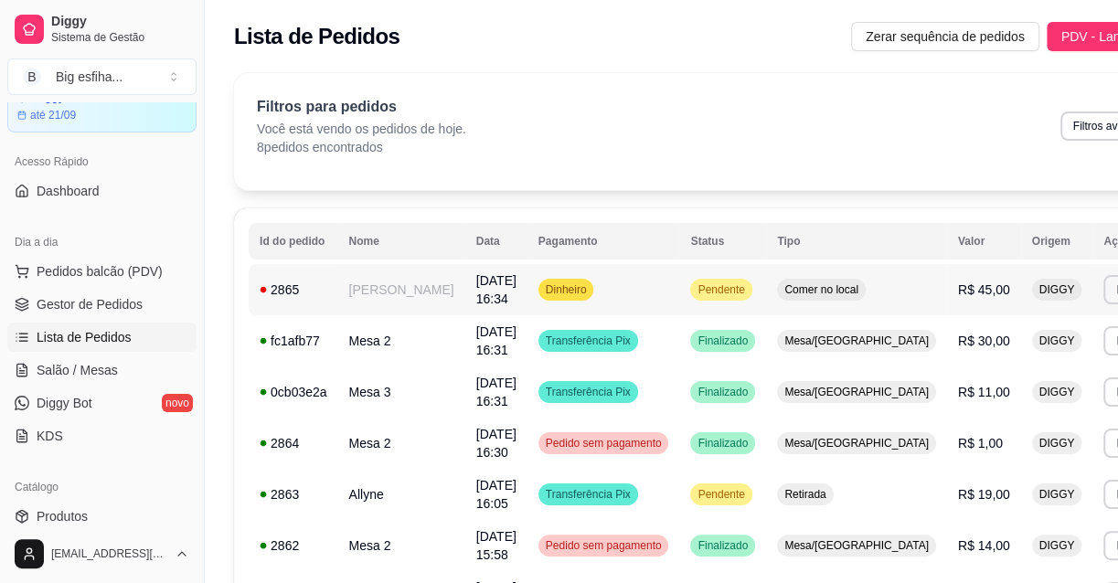
click at [476, 282] on span "02/09/25 às 16:34" at bounding box center [496, 289] width 40 height 33
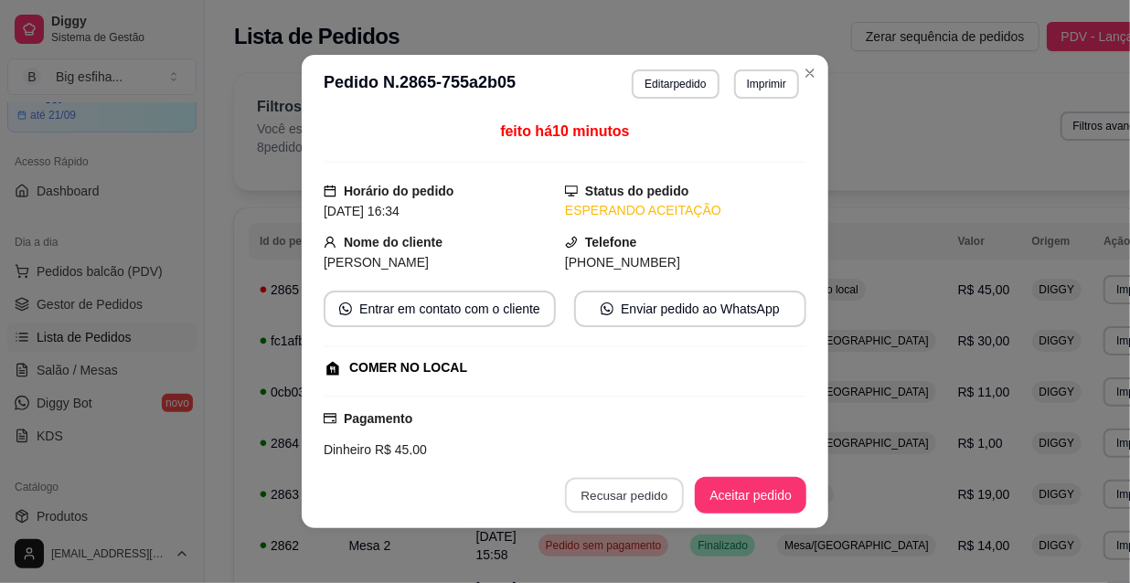
click at [639, 485] on button "Recusar pedido" at bounding box center [624, 496] width 119 height 36
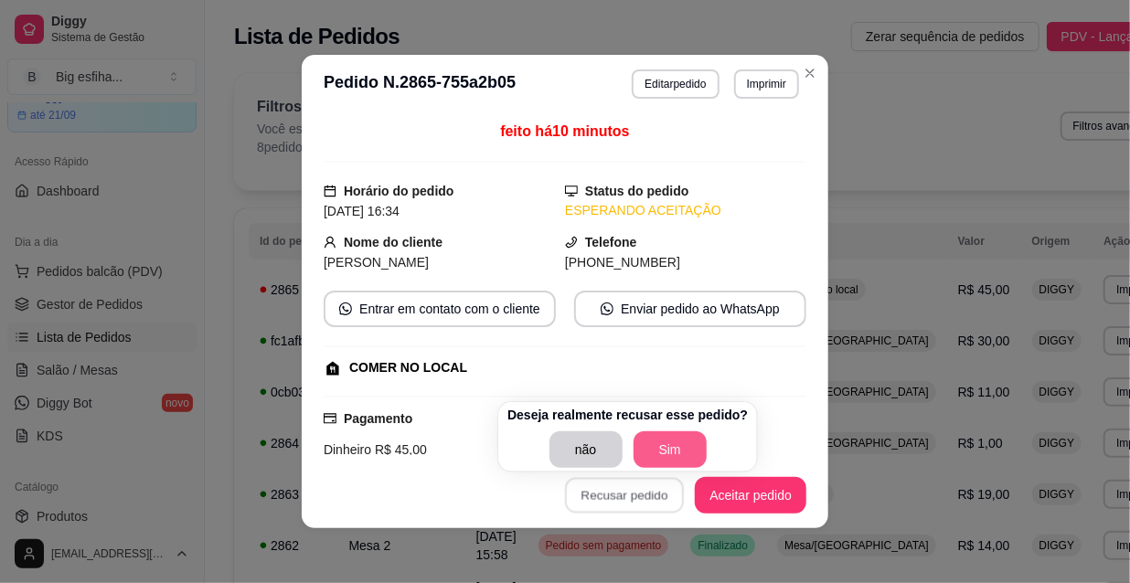
click at [651, 453] on button "Sim" at bounding box center [670, 450] width 73 height 37
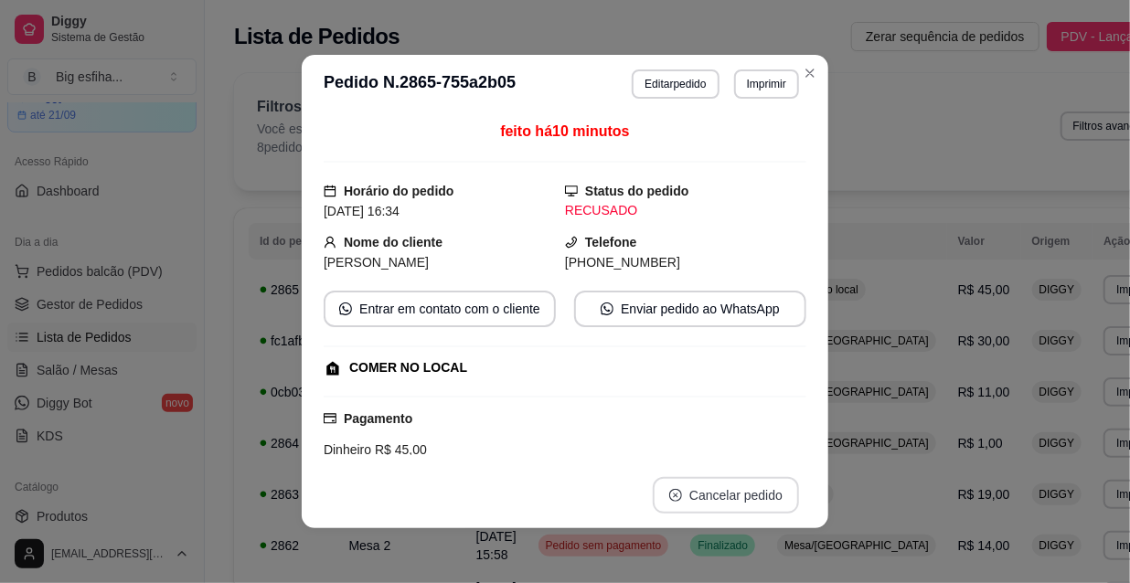
click at [740, 503] on button "Cancelar pedido" at bounding box center [726, 495] width 146 height 37
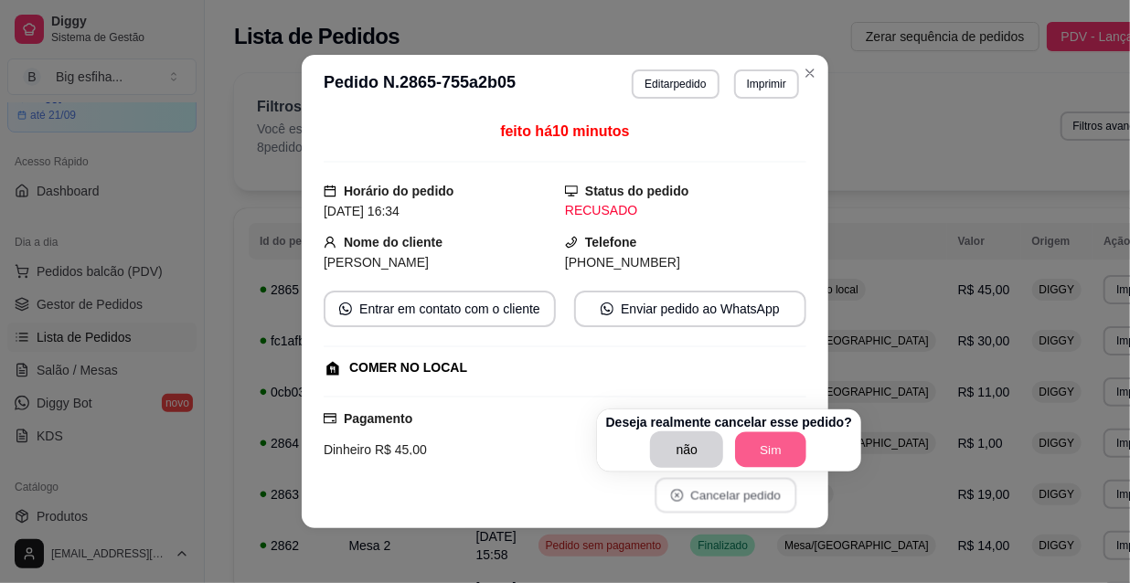
click at [790, 456] on button "Sim" at bounding box center [771, 450] width 71 height 36
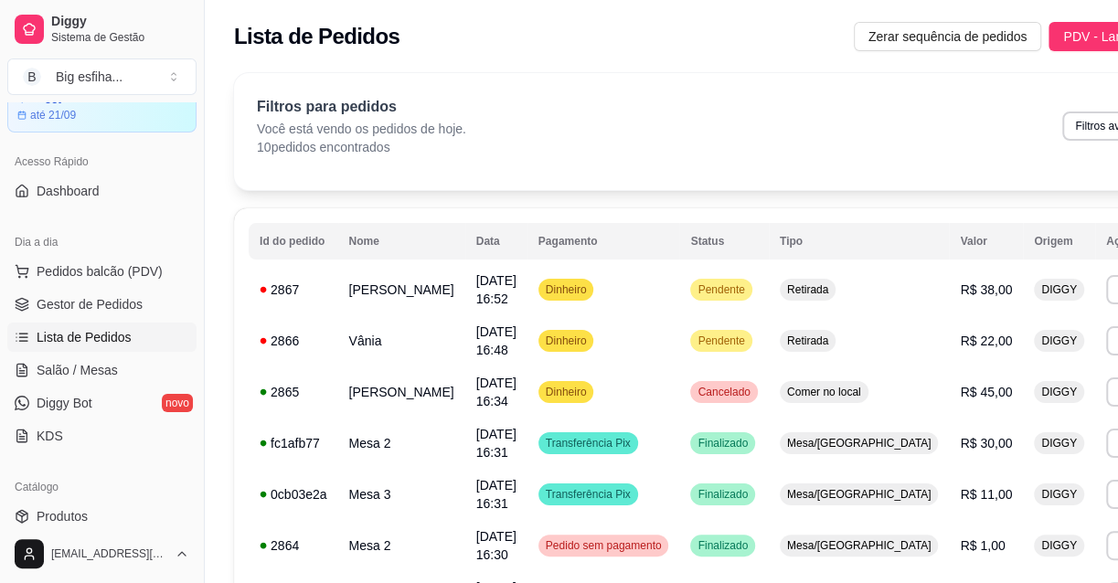
click at [63, 350] on ul "Pedidos balcão (PDV) Gestor de Pedidos Lista de Pedidos Salão / Mesas Diggy Bot…" at bounding box center [101, 354] width 189 height 194
click at [78, 367] on span "Salão / Mesas" at bounding box center [77, 370] width 81 height 18
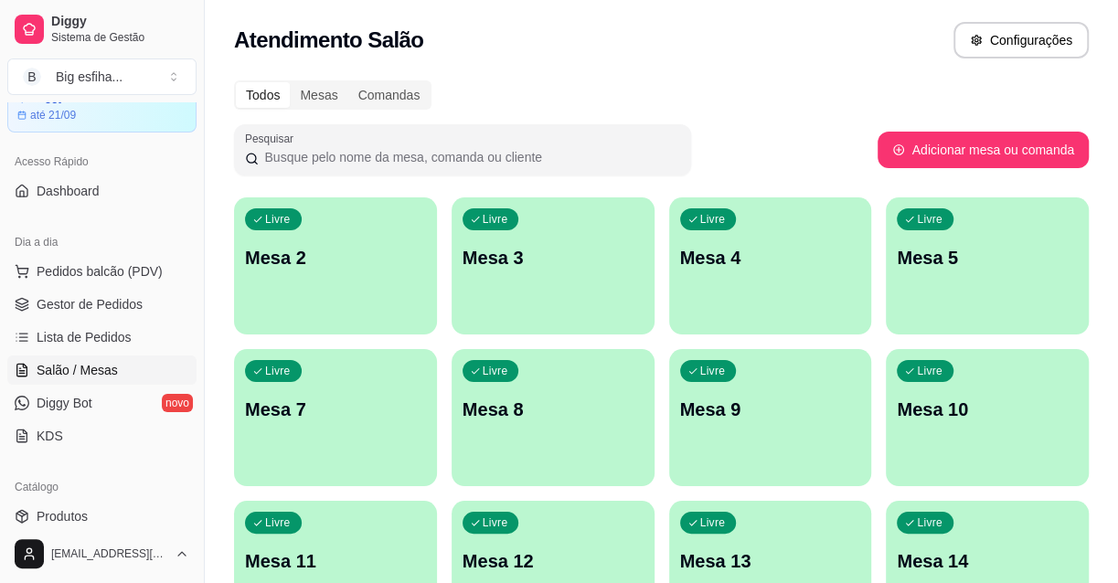
click at [331, 282] on div "Livre Mesa 2" at bounding box center [335, 254] width 203 height 115
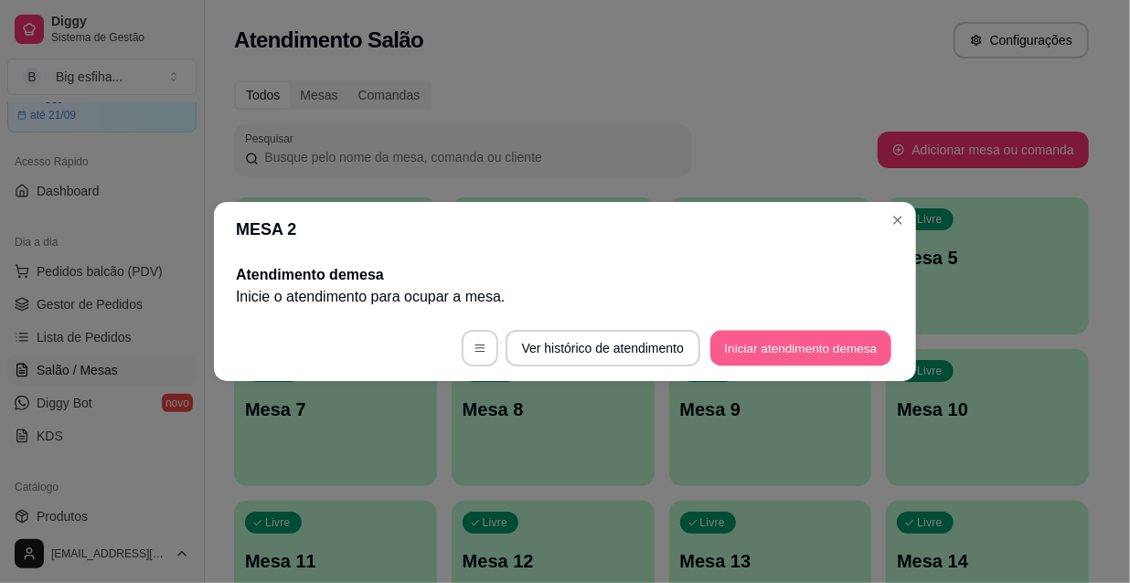
click at [766, 358] on button "Iniciar atendimento de mesa" at bounding box center [800, 349] width 181 height 36
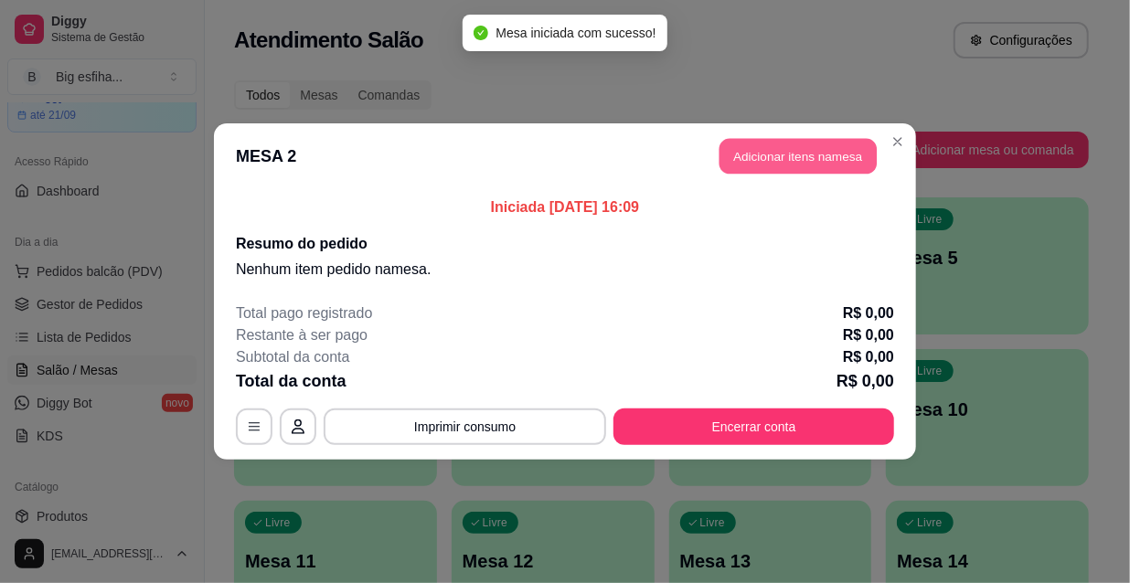
click at [804, 153] on button "Adicionar itens na mesa" at bounding box center [797, 157] width 157 height 36
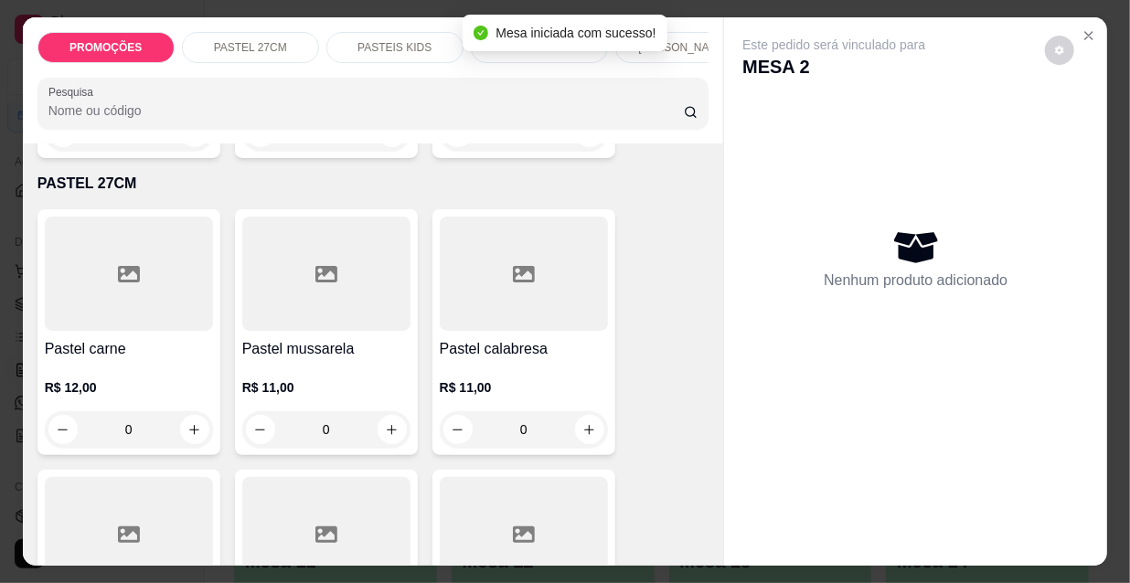
scroll to position [415, 0]
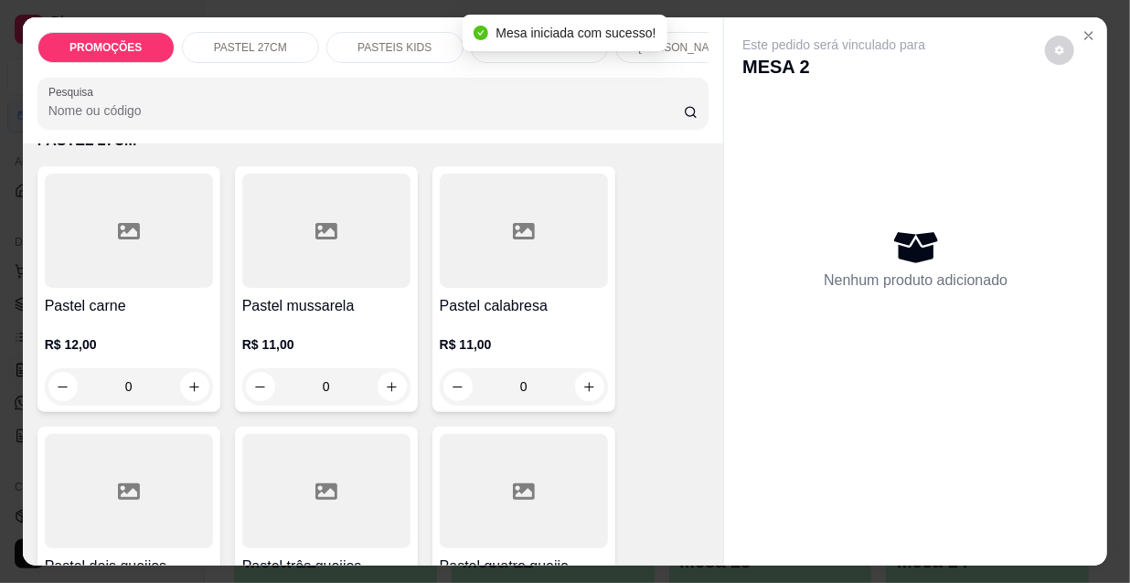
click at [139, 354] on p "R$ 12,00" at bounding box center [129, 345] width 168 height 18
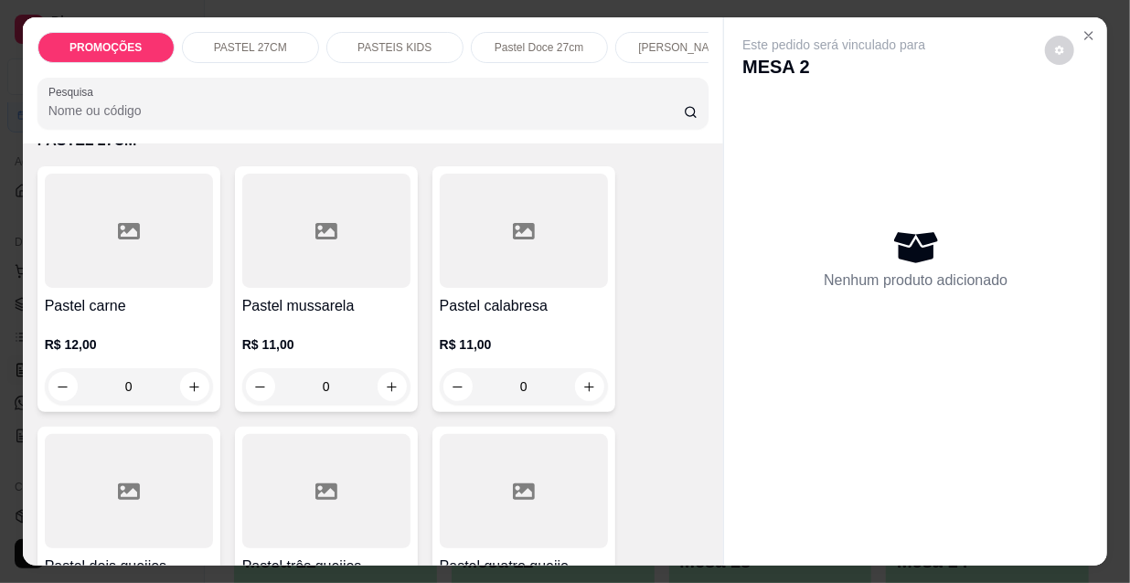
click at [713, 517] on p "Adicionar R$ 12,00" at bounding box center [737, 521] width 109 height 18
type input "1"
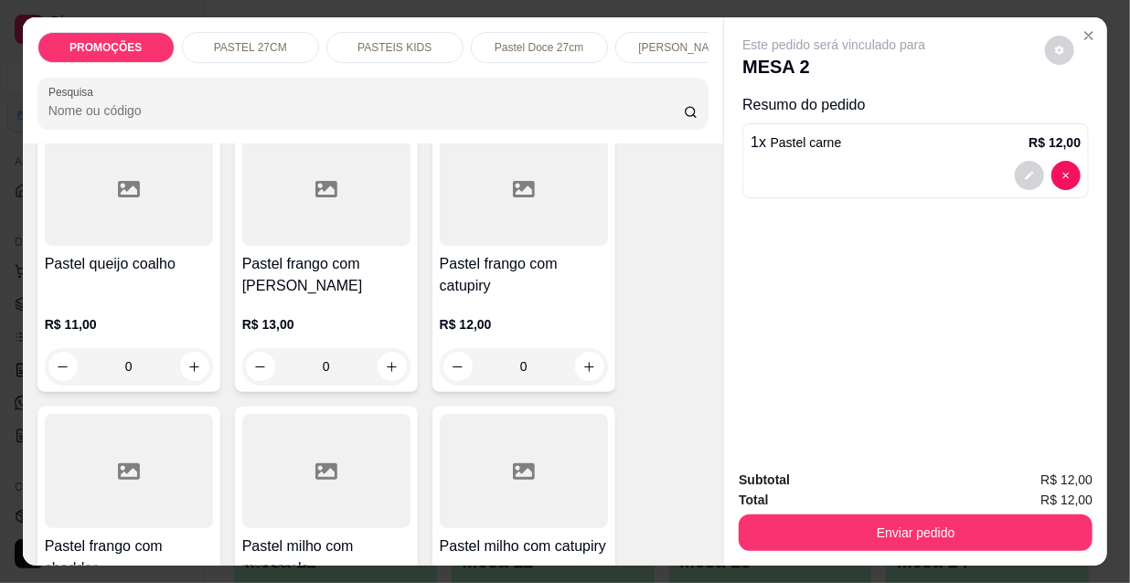
scroll to position [3241, 0]
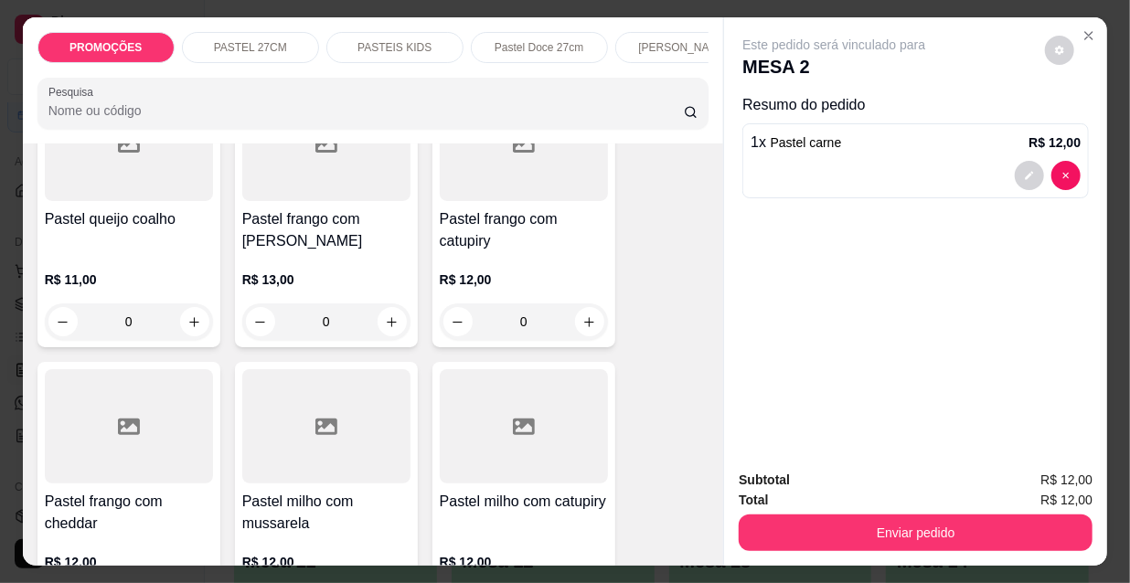
click at [338, 271] on p "R$ 13,00" at bounding box center [326, 280] width 168 height 18
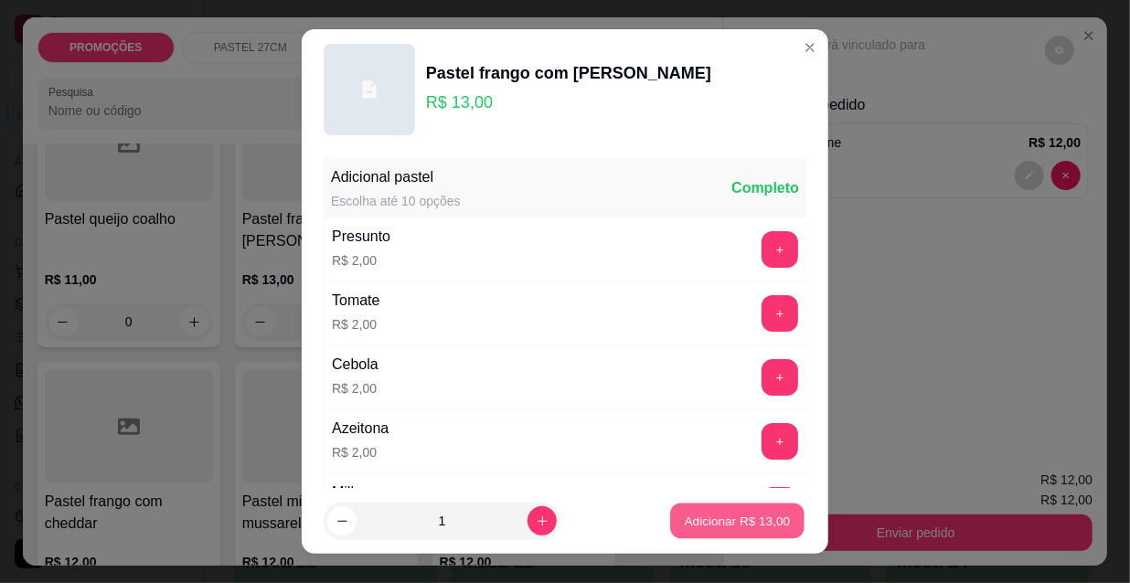
click at [687, 521] on p "Adicionar R$ 13,00" at bounding box center [738, 520] width 106 height 17
type input "1"
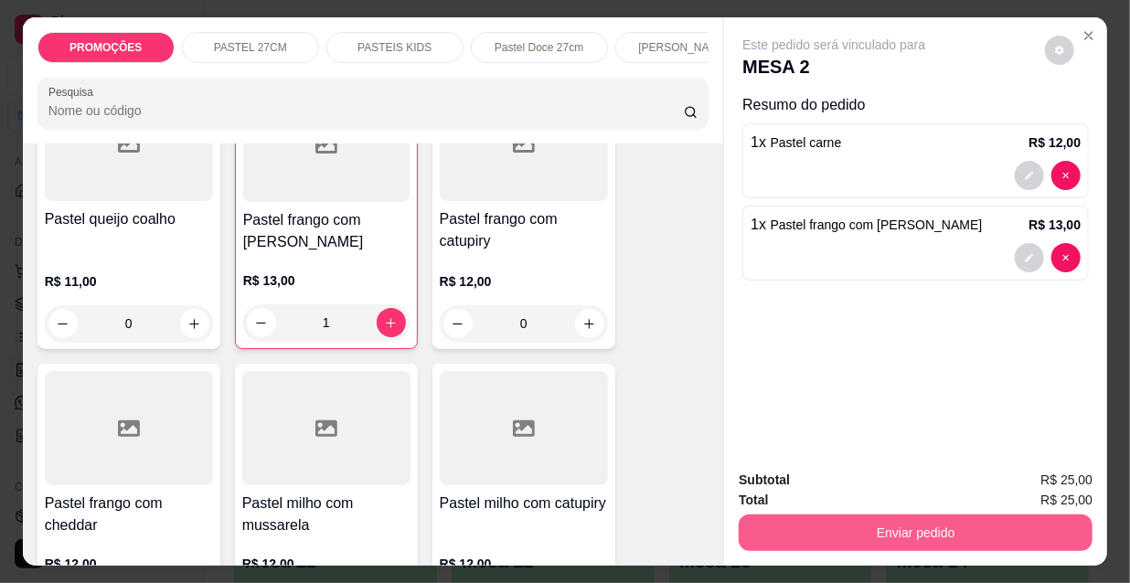
click at [926, 517] on button "Enviar pedido" at bounding box center [916, 533] width 354 height 37
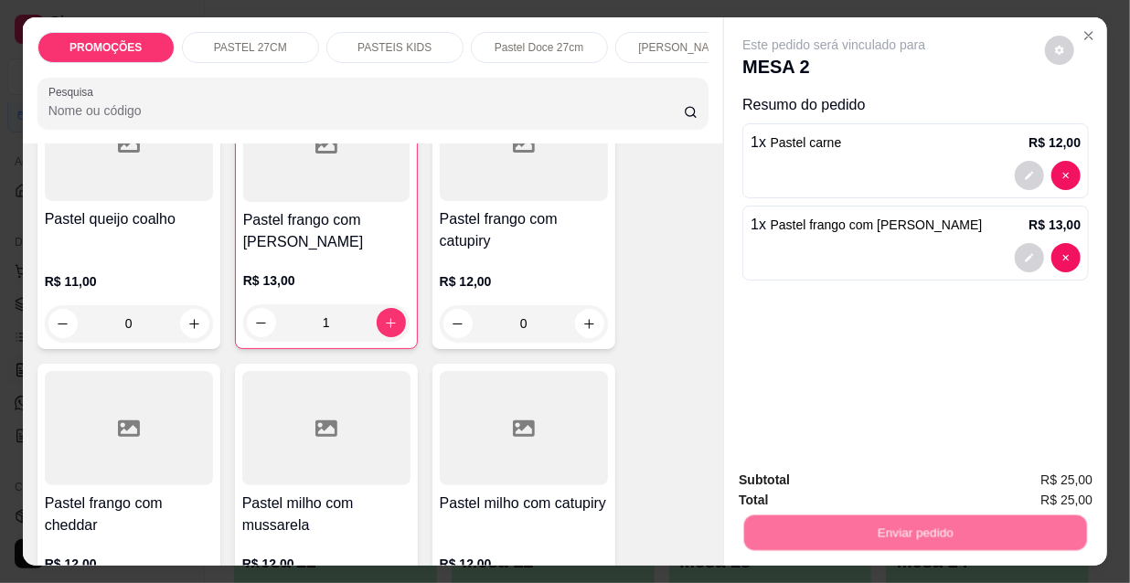
click at [855, 488] on button "Não registrar e enviar pedido" at bounding box center [857, 481] width 190 height 35
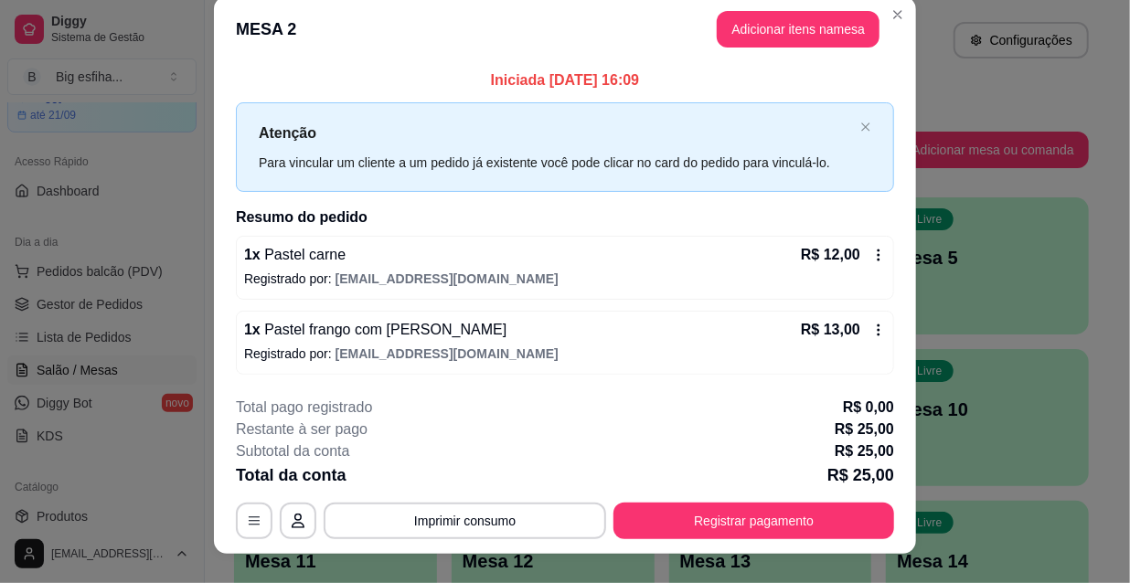
scroll to position [45, 0]
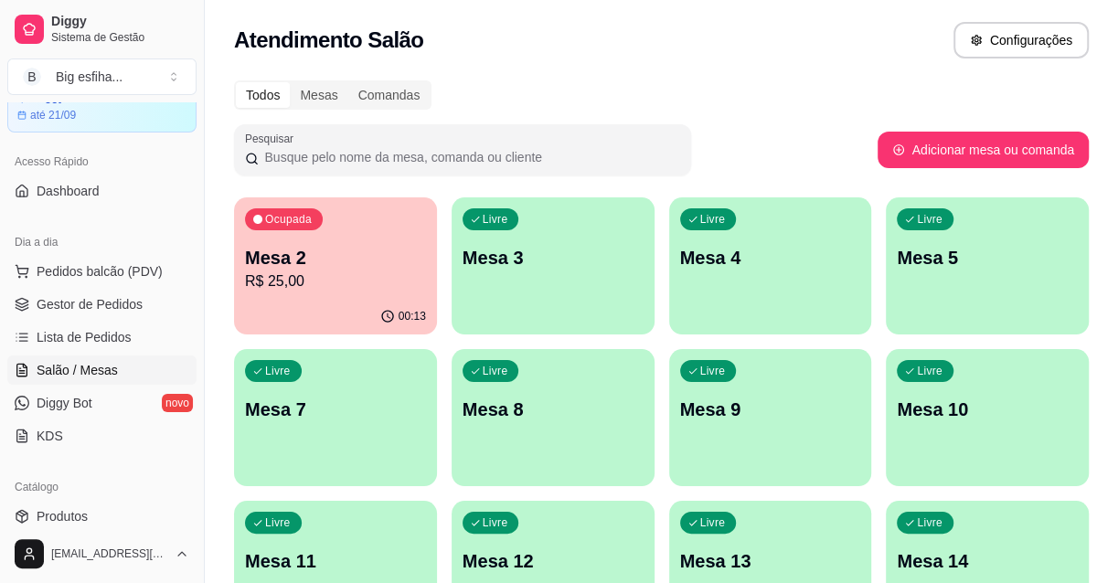
click at [518, 263] on p "Mesa 3" at bounding box center [553, 258] width 181 height 26
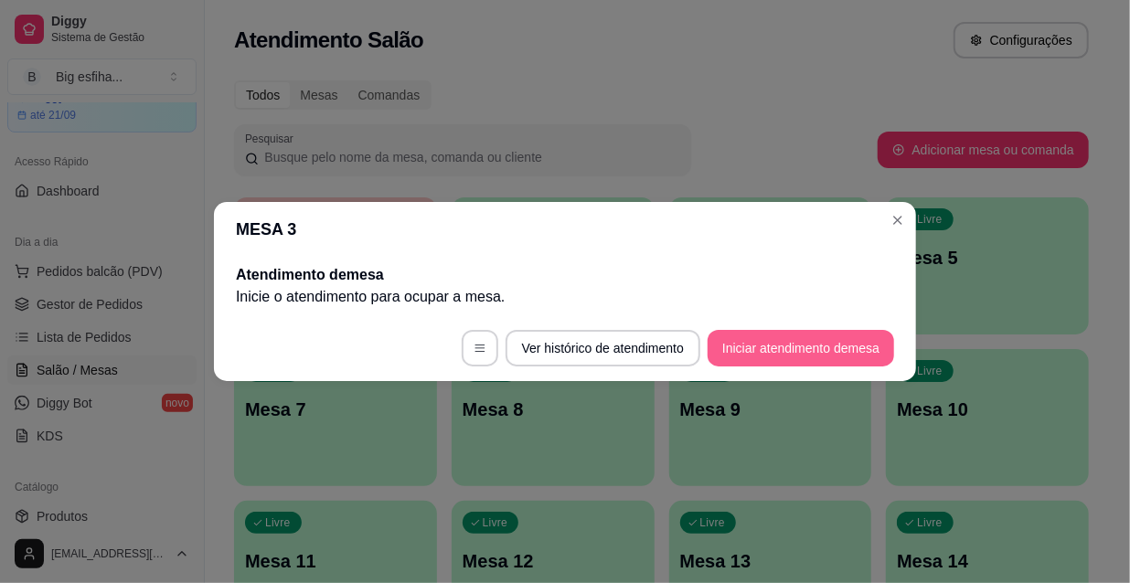
click at [815, 349] on button "Iniciar atendimento de mesa" at bounding box center [801, 348] width 186 height 37
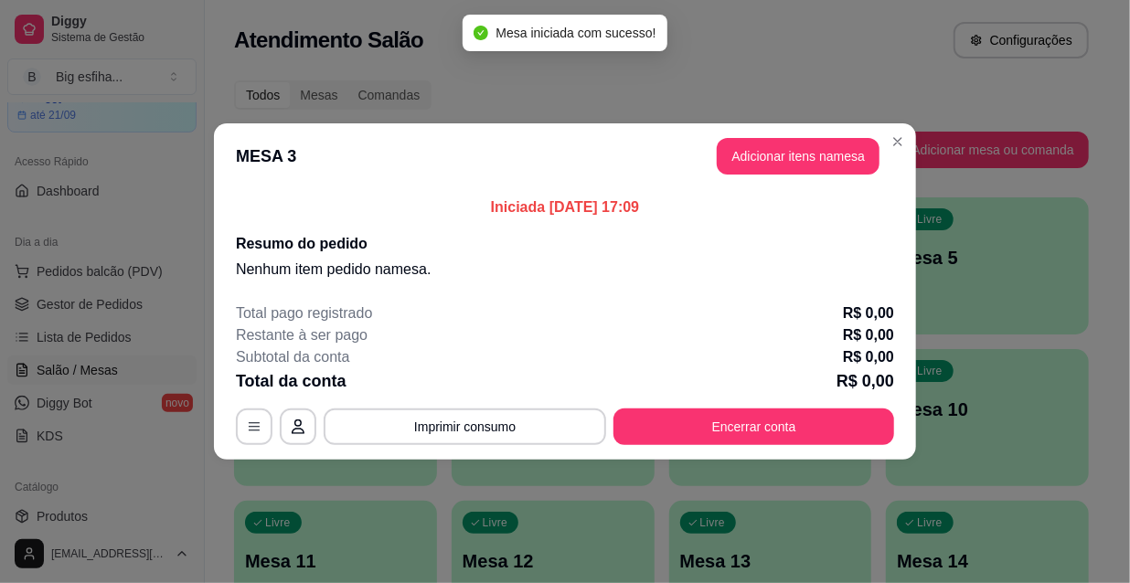
click at [795, 178] on header "MESA 3 Adicionar itens na mesa" at bounding box center [565, 156] width 702 height 66
click at [796, 162] on button "Adicionar itens na mesa" at bounding box center [797, 157] width 157 height 36
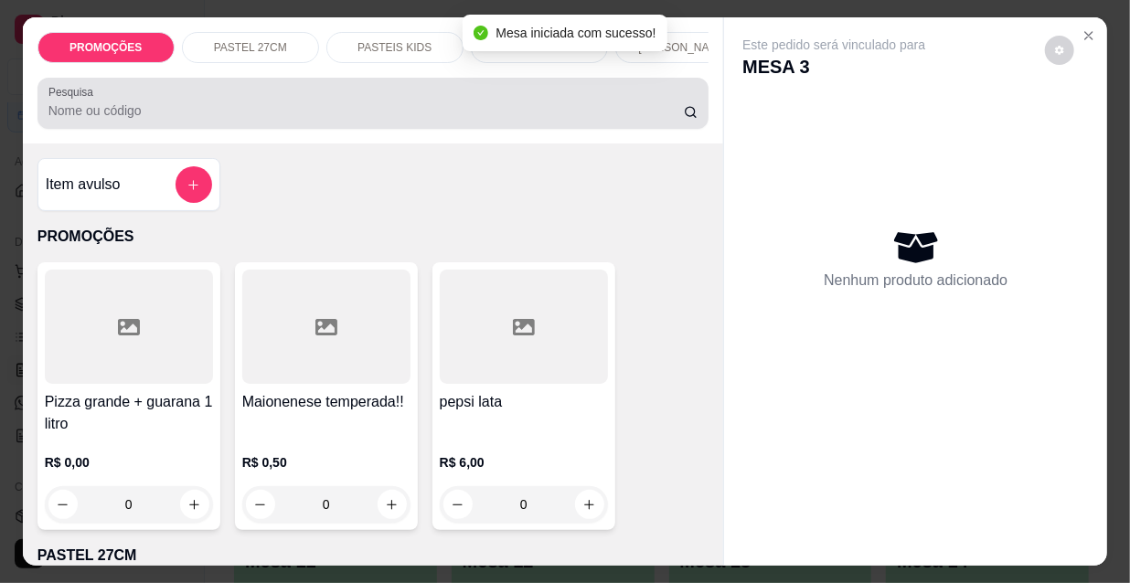
click at [213, 119] on input "Pesquisa" at bounding box center [365, 110] width 635 height 18
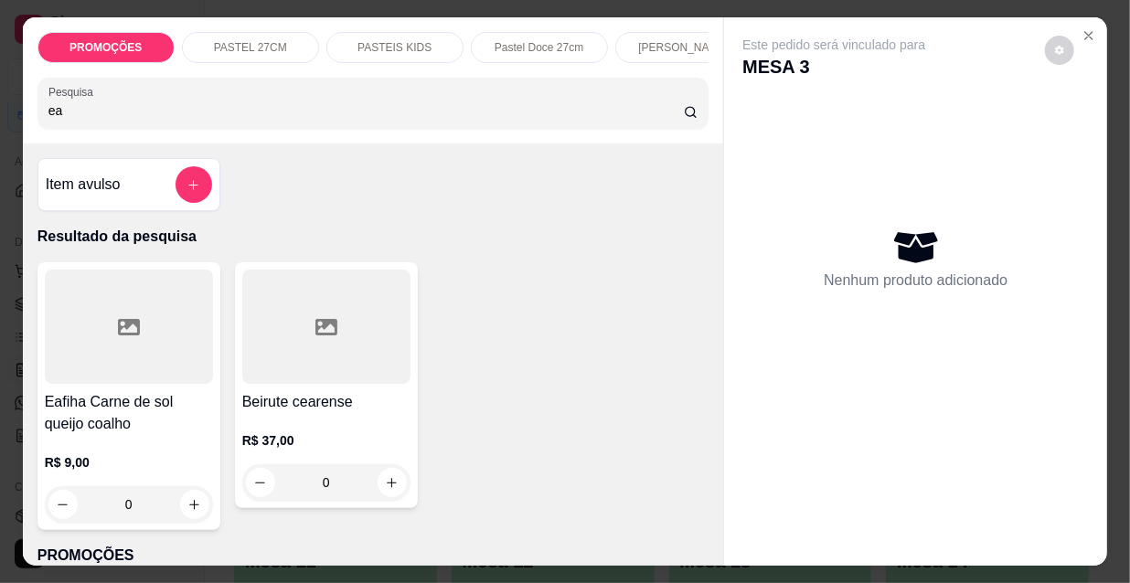
type input "ea"
click at [151, 365] on div at bounding box center [129, 327] width 168 height 114
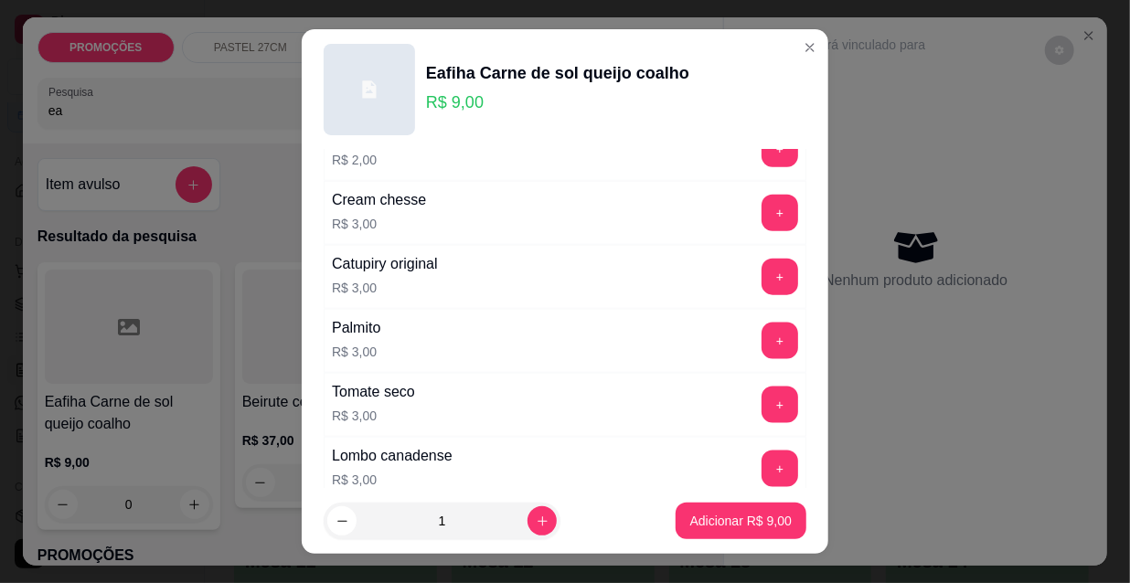
scroll to position [1412, 0]
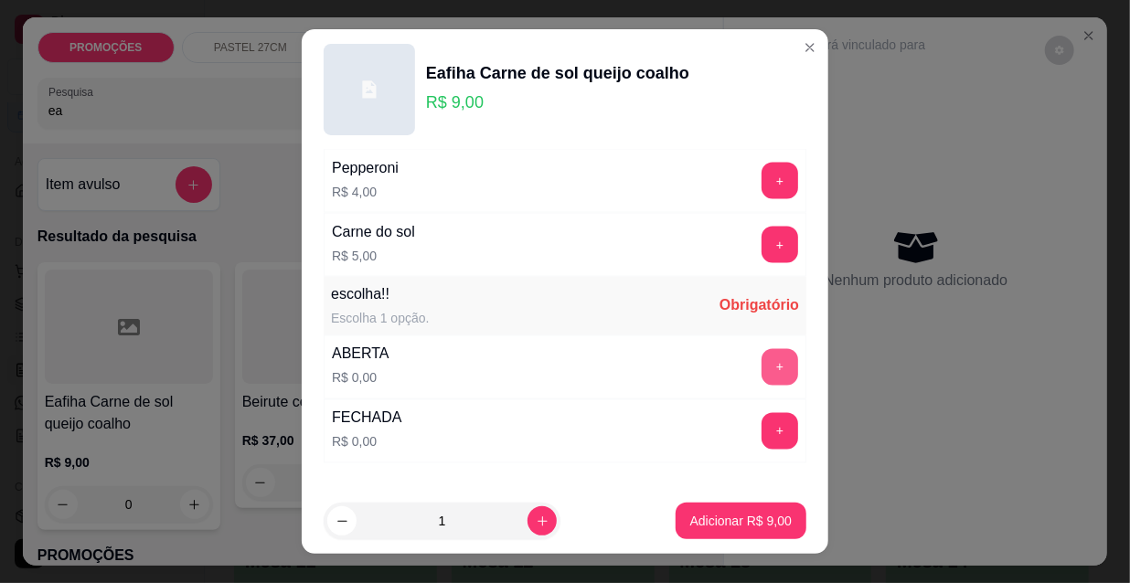
click at [762, 353] on button "+" at bounding box center [780, 367] width 37 height 37
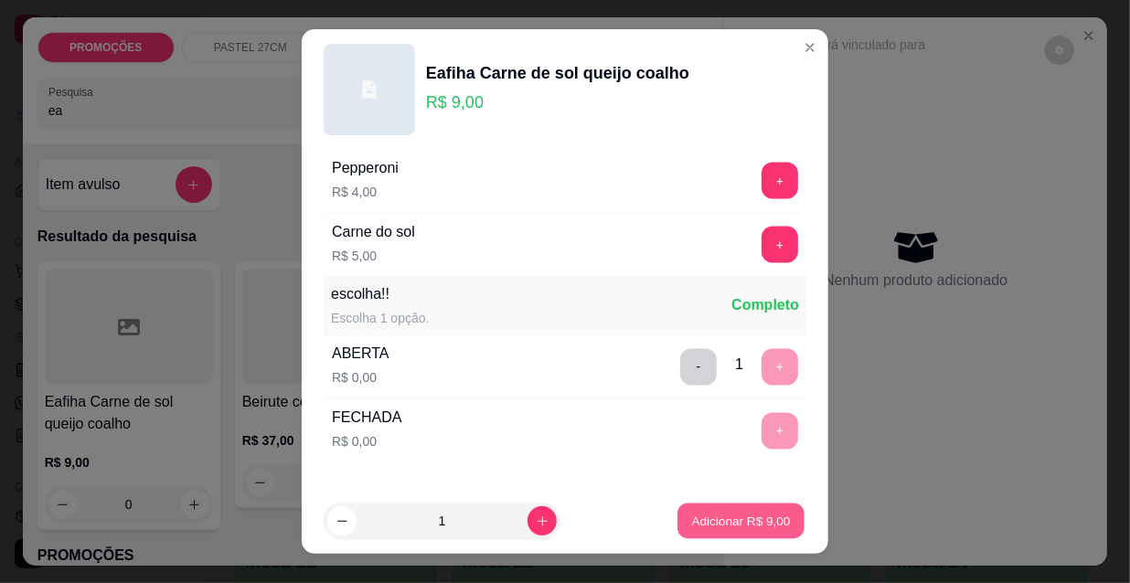
click at [733, 512] on p "Adicionar R$ 9,00" at bounding box center [740, 520] width 99 height 17
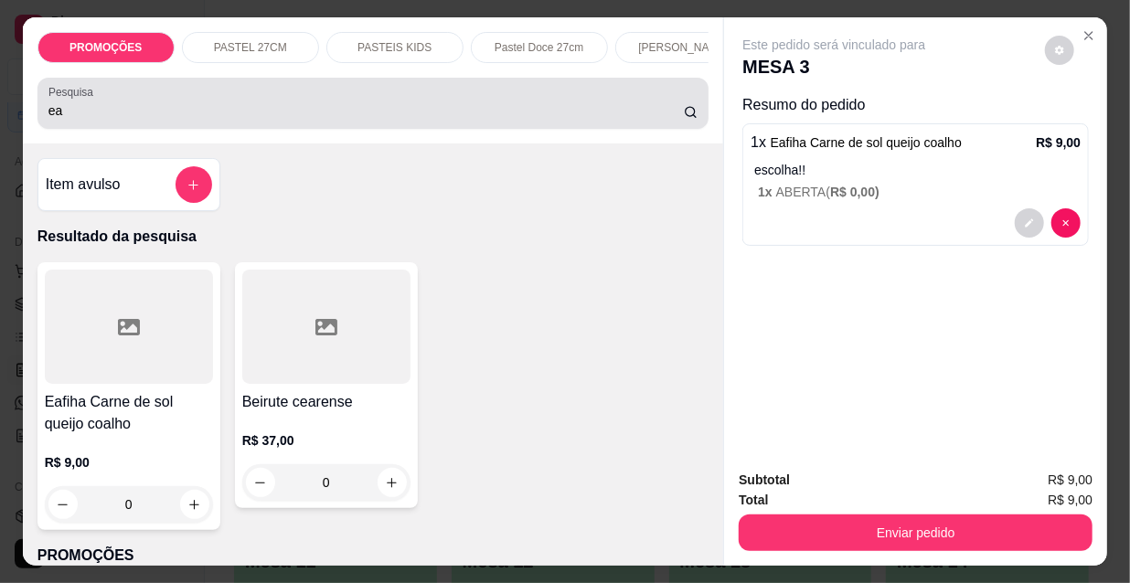
click at [77, 119] on input "ea" at bounding box center [365, 110] width 635 height 18
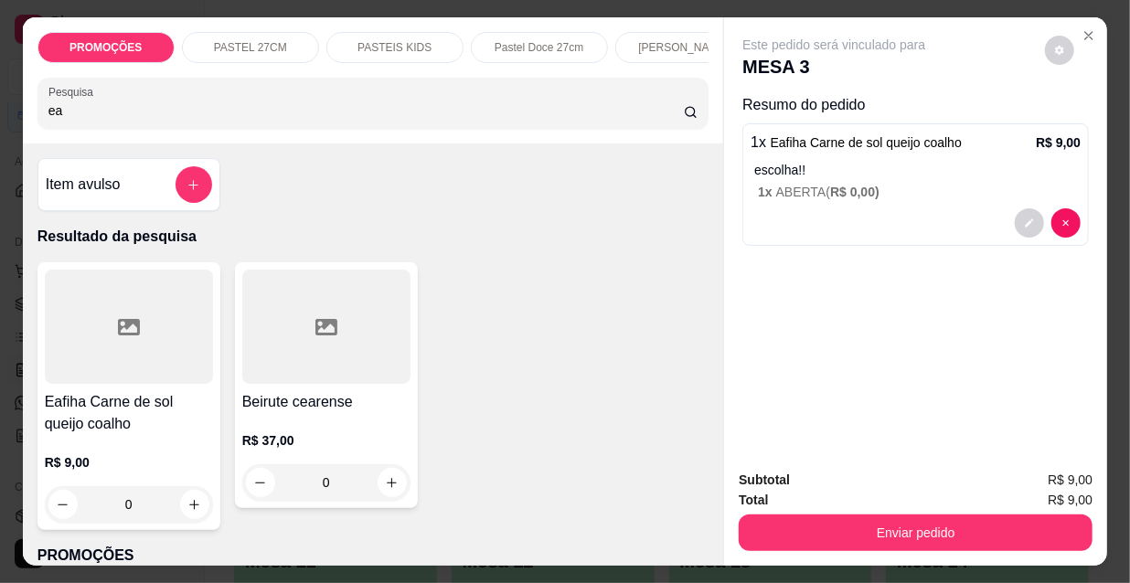
click at [77, 119] on input "ea" at bounding box center [365, 110] width 635 height 18
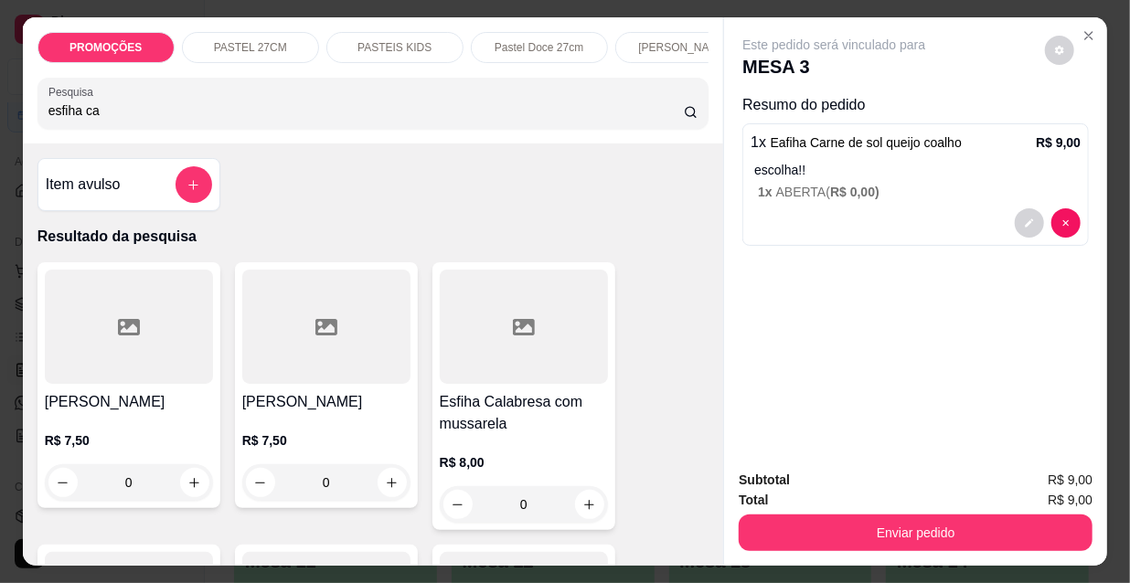
type input "esfiha ca"
click at [293, 391] on div "Esfiha Calabresa R$ 7,50 0" at bounding box center [326, 385] width 183 height 246
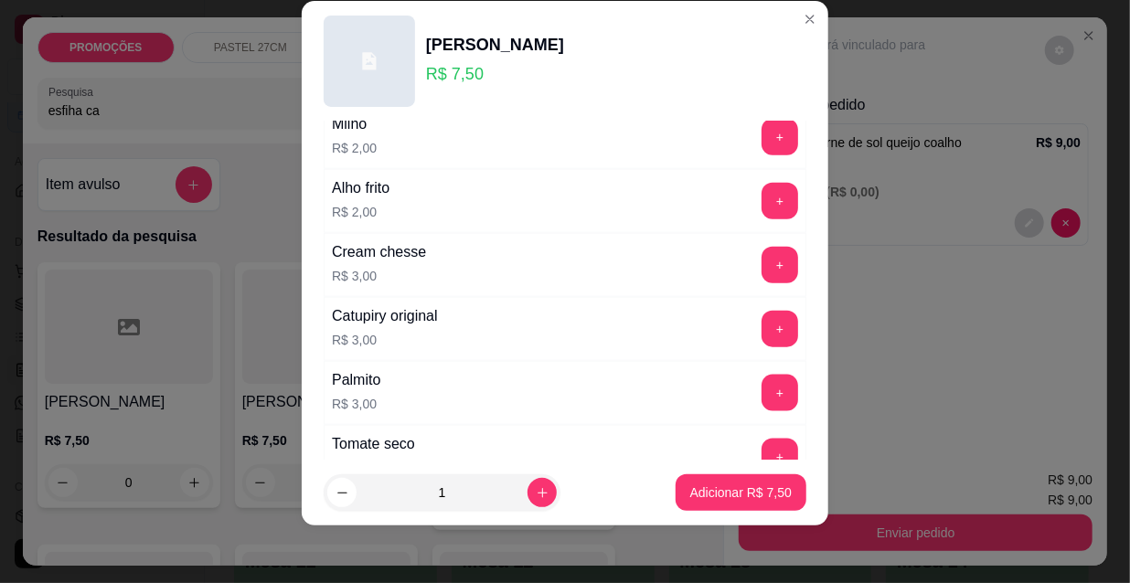
scroll to position [914, 0]
click at [762, 263] on button "+" at bounding box center [780, 267] width 37 height 37
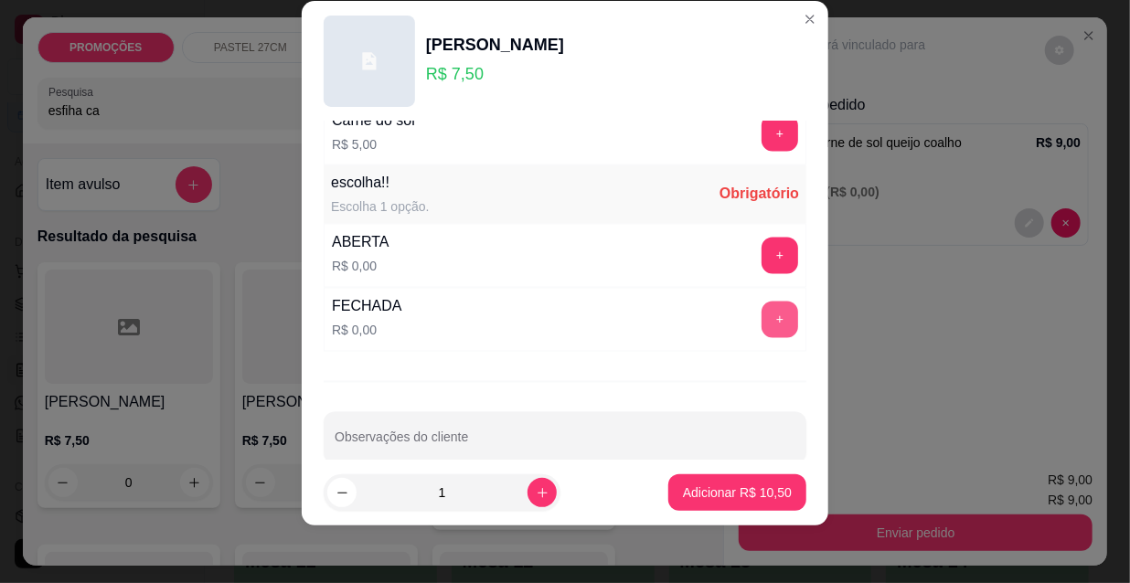
scroll to position [1518, 0]
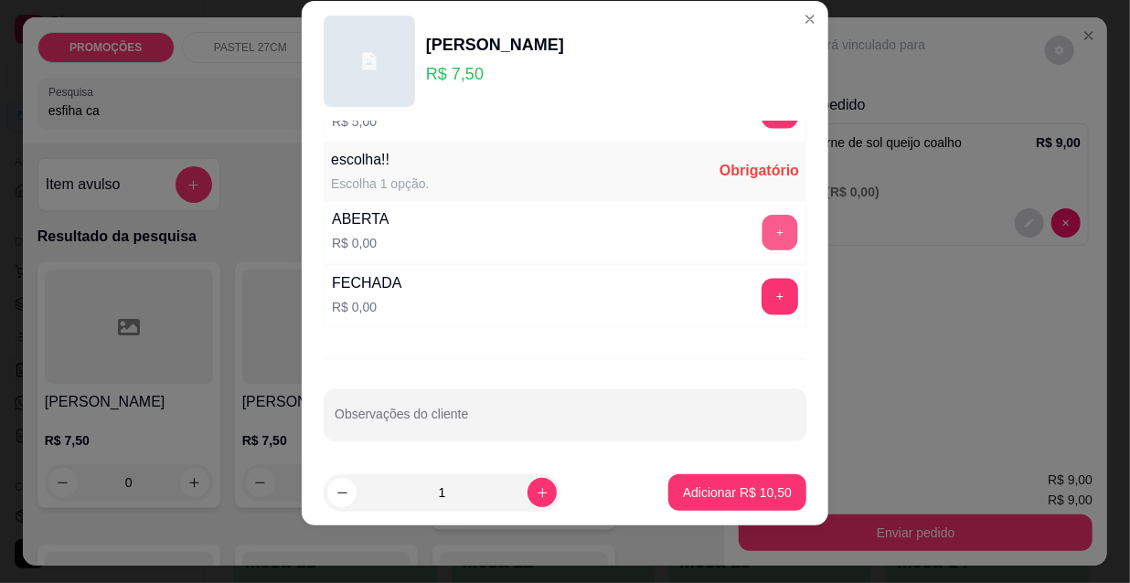
click at [762, 230] on button "+" at bounding box center [780, 234] width 36 height 36
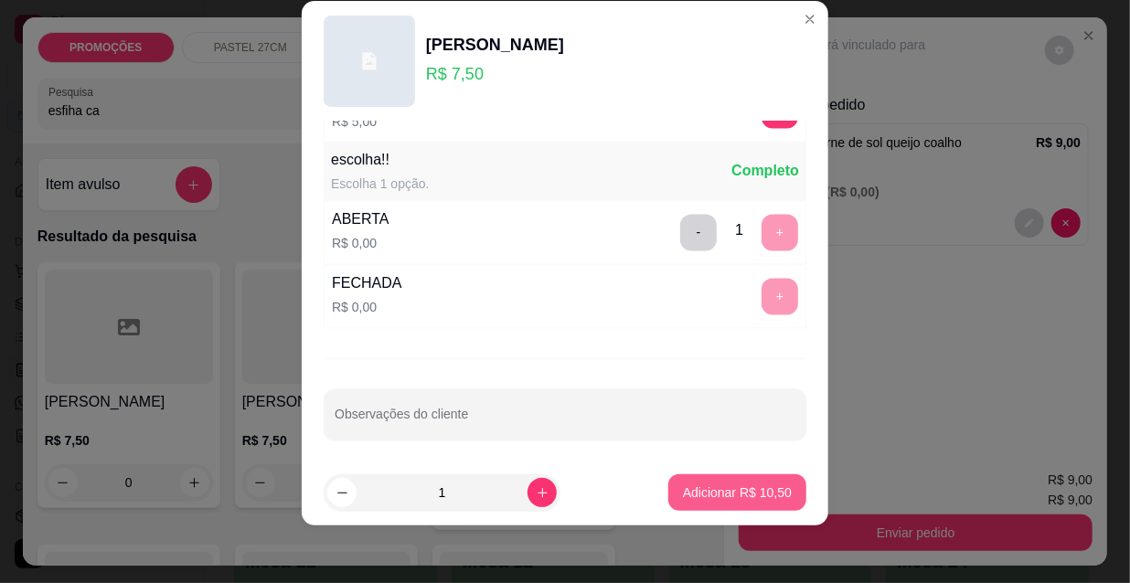
click at [719, 475] on button "Adicionar R$ 10,50" at bounding box center [737, 492] width 138 height 37
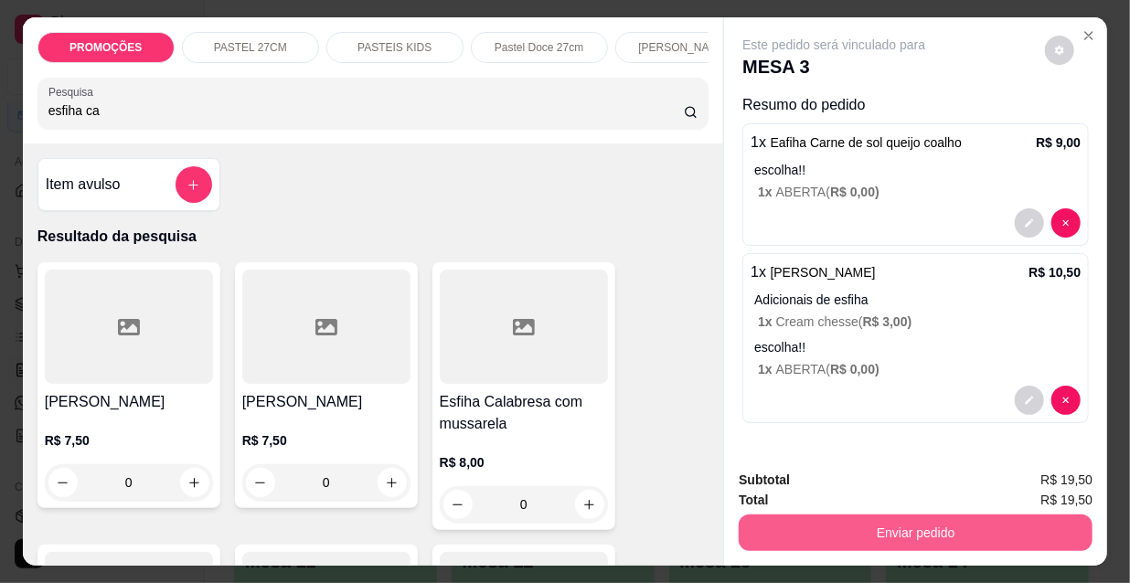
click at [848, 524] on button "Enviar pedido" at bounding box center [916, 533] width 354 height 37
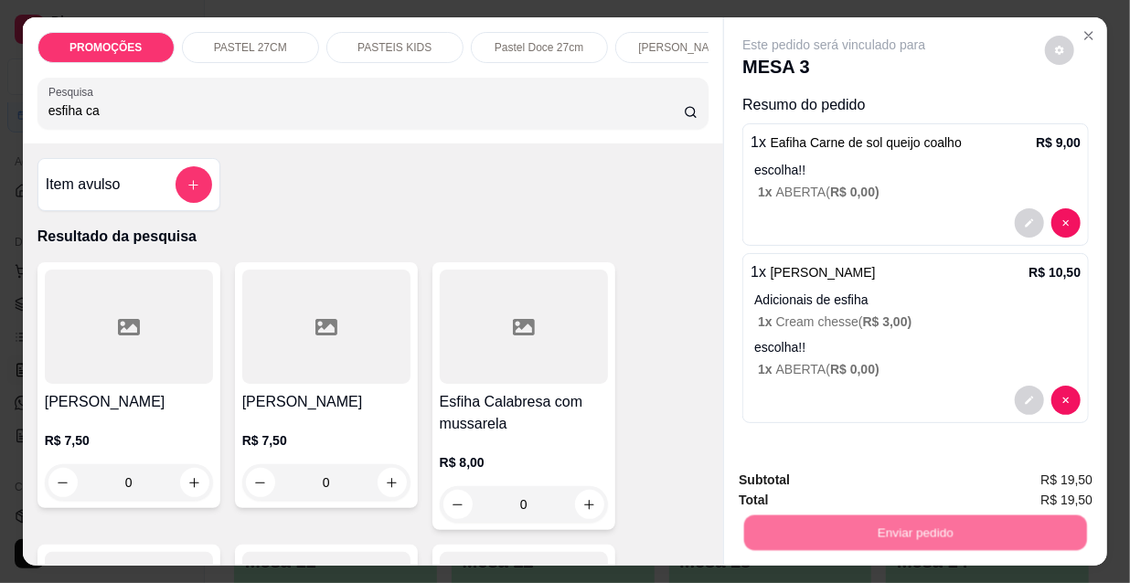
click at [807, 484] on button "Não registrar e enviar pedido" at bounding box center [856, 481] width 185 height 34
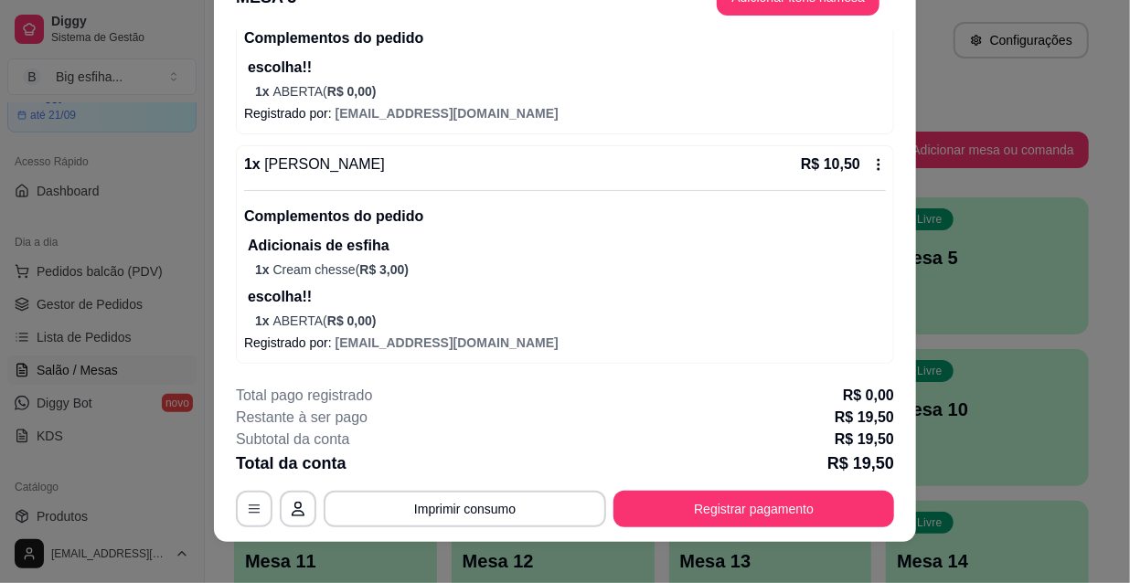
scroll to position [0, 0]
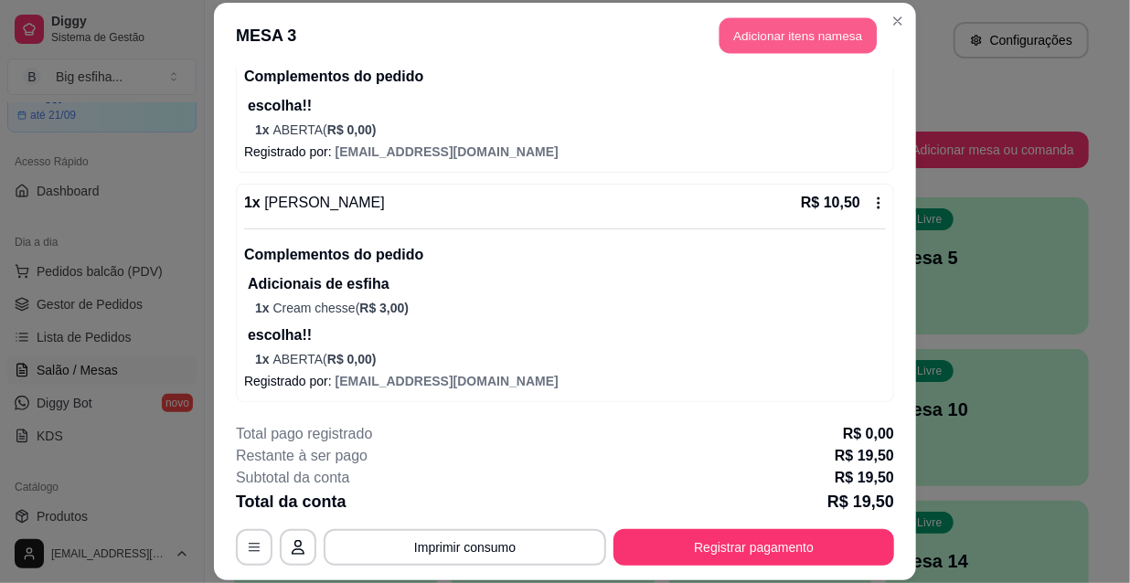
click at [794, 48] on button "Adicionar itens na mesa" at bounding box center [797, 36] width 157 height 36
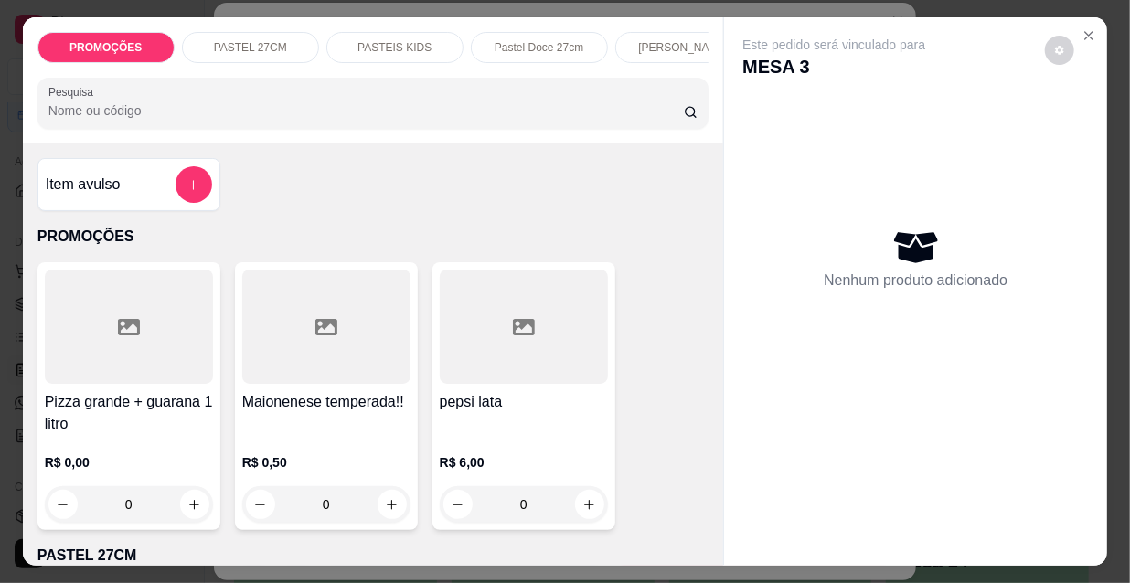
scroll to position [0, 1053]
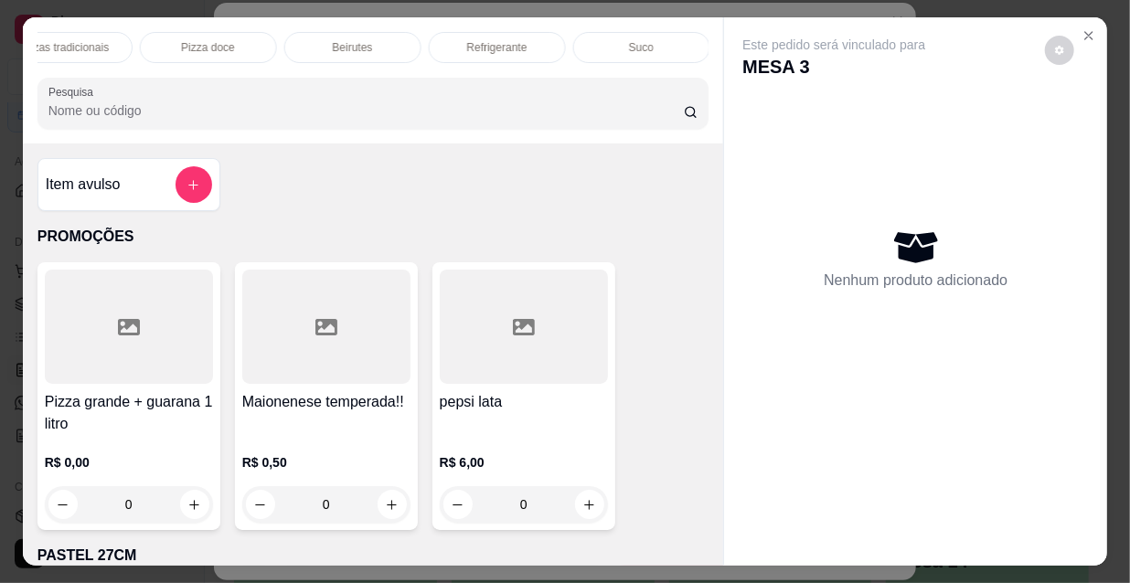
click at [467, 40] on p "Refrigerante" at bounding box center [497, 47] width 60 height 15
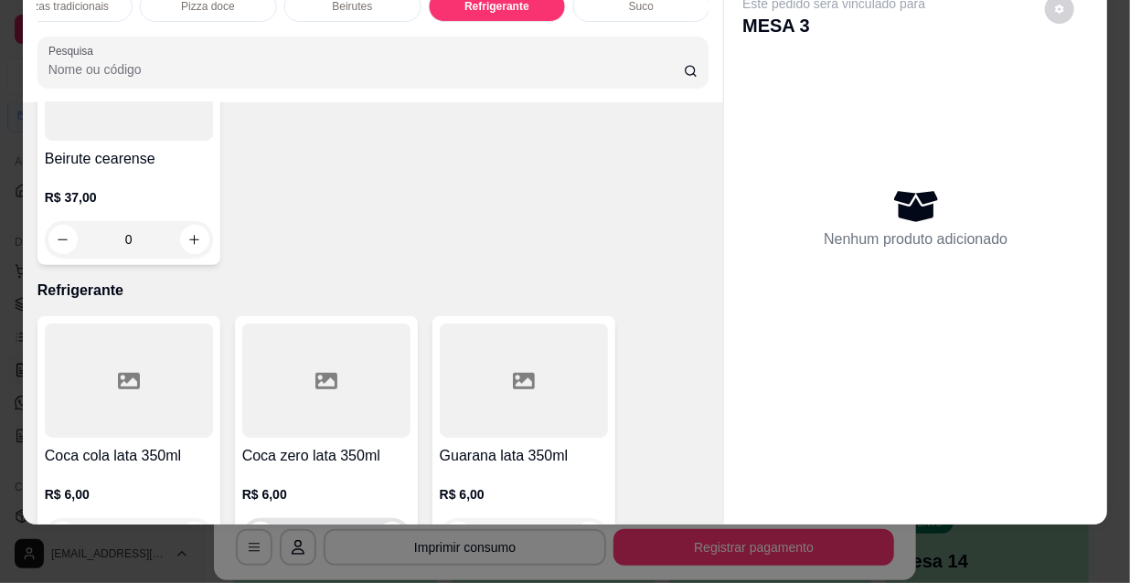
click at [394, 522] on button "increase-product-quantity" at bounding box center [392, 536] width 29 height 29
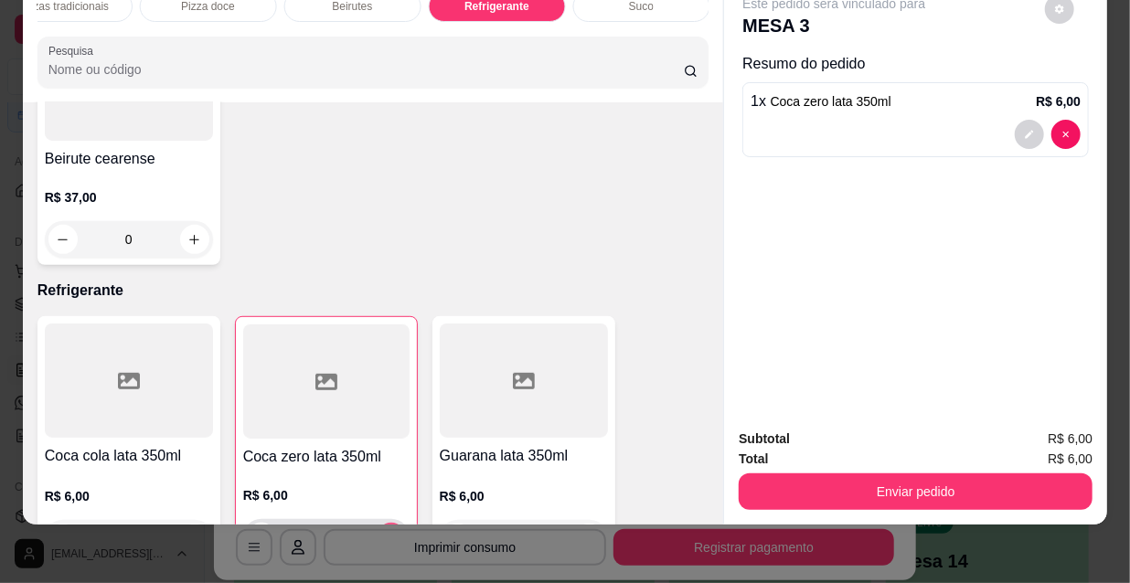
type input "1"
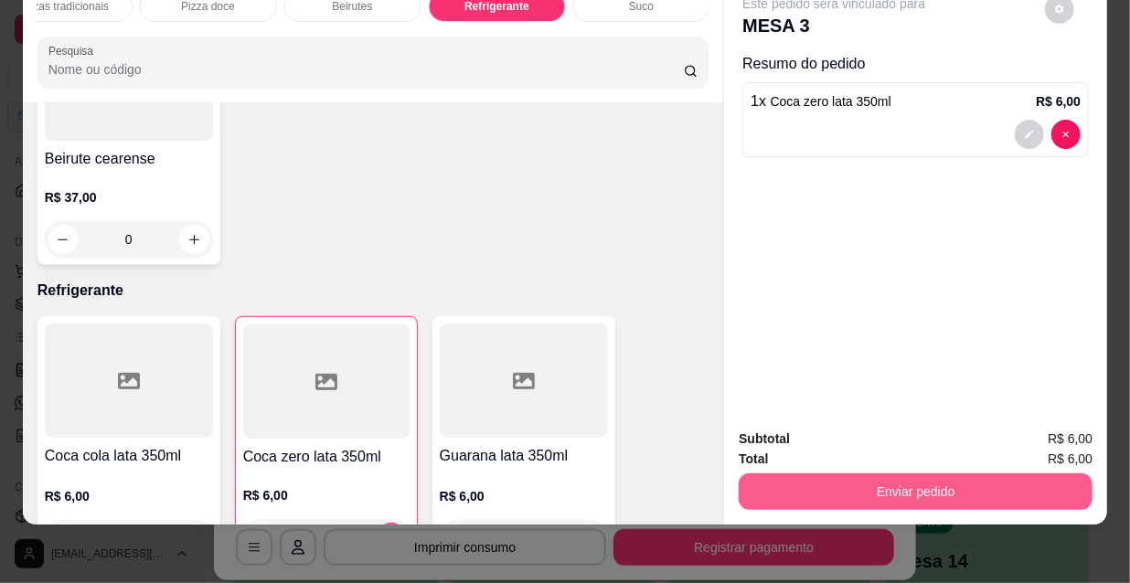
click at [858, 497] on div "Subtotal R$ 6,00 Total R$ 6,00 Enviar pedido" at bounding box center [915, 469] width 383 height 111
click at [853, 476] on button "Enviar pedido" at bounding box center [916, 492] width 354 height 37
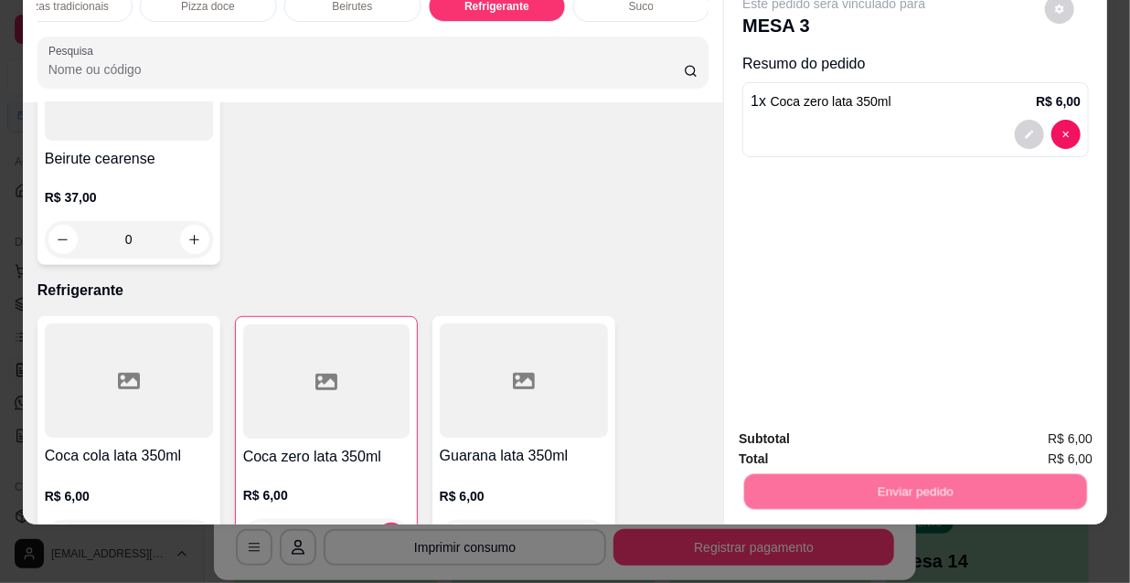
click at [826, 439] on button "Não registrar e enviar pedido" at bounding box center [856, 434] width 185 height 34
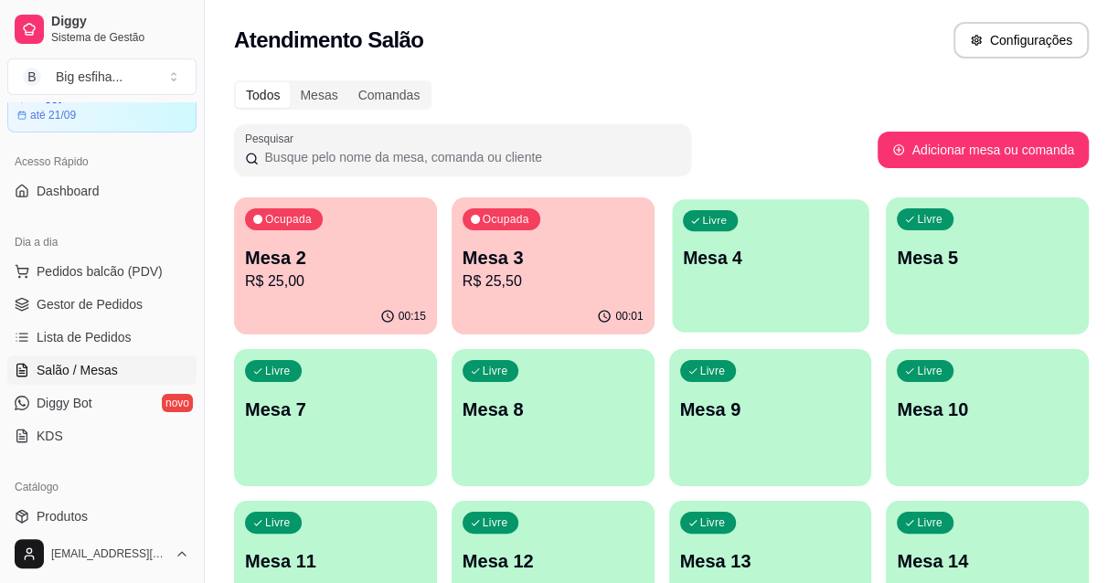
click at [741, 304] on div "Livre Mesa 4" at bounding box center [770, 255] width 197 height 112
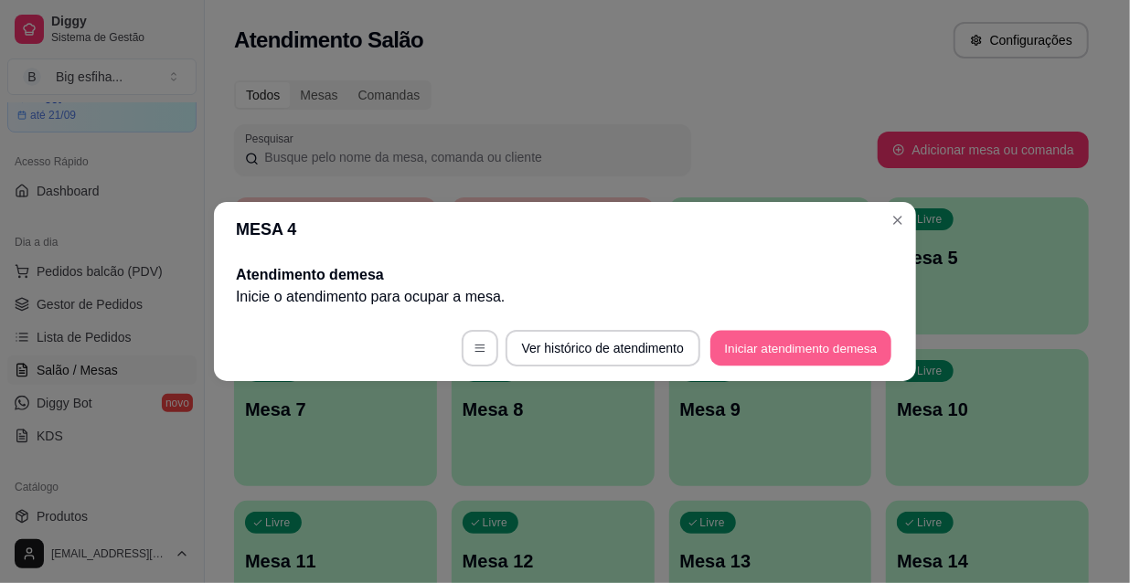
click at [790, 334] on button "Iniciar atendimento de mesa" at bounding box center [800, 349] width 181 height 36
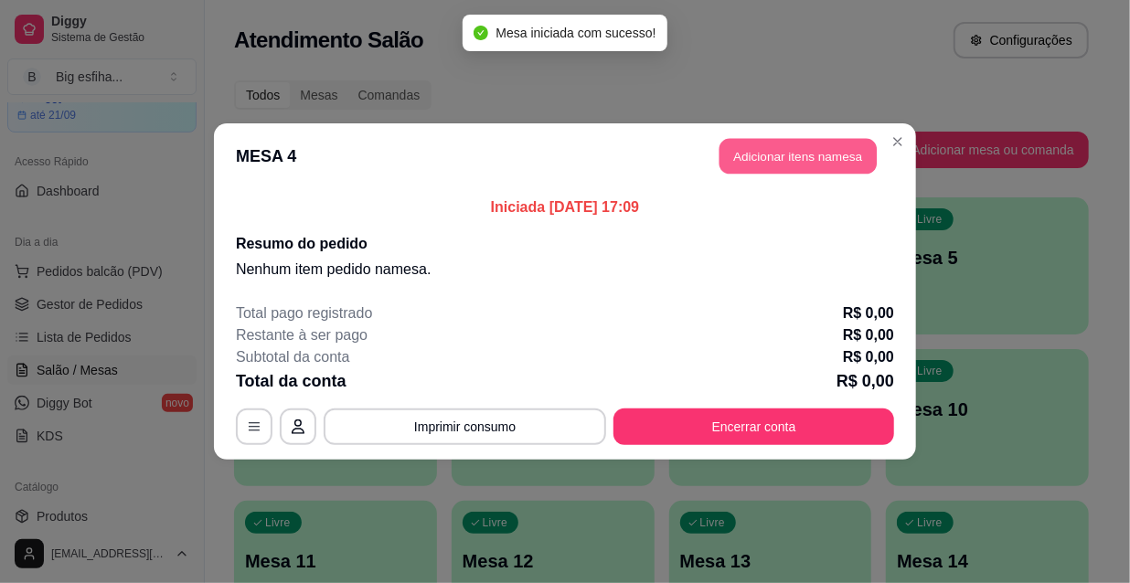
click at [801, 166] on button "Adicionar itens na mesa" at bounding box center [797, 157] width 157 height 36
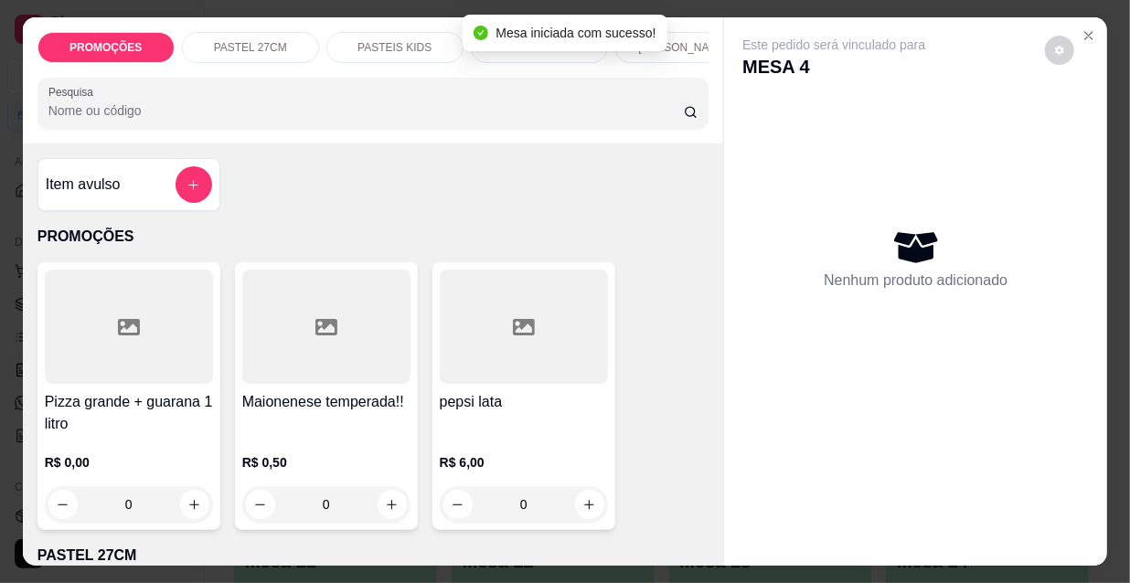
click at [680, 40] on p "[PERSON_NAME]" at bounding box center [683, 47] width 91 height 15
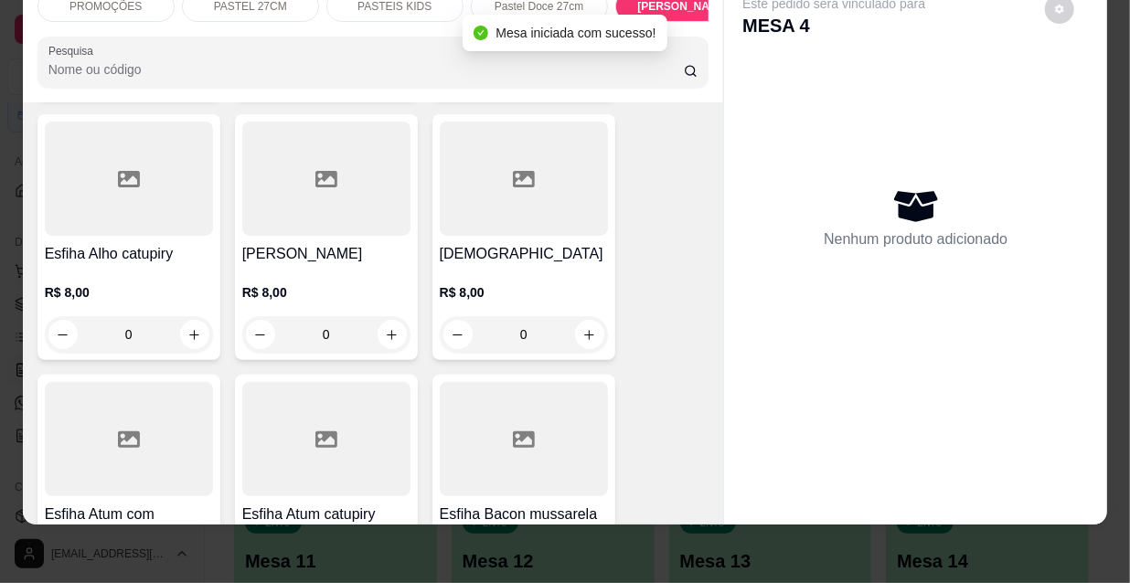
scroll to position [8904, 0]
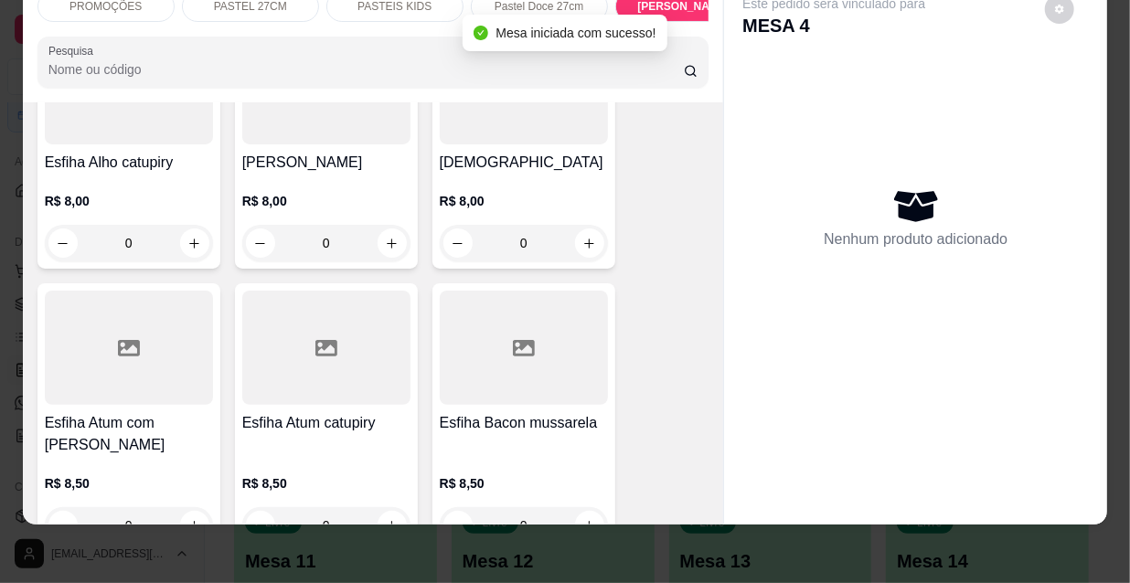
click at [474, 291] on div at bounding box center [524, 348] width 168 height 114
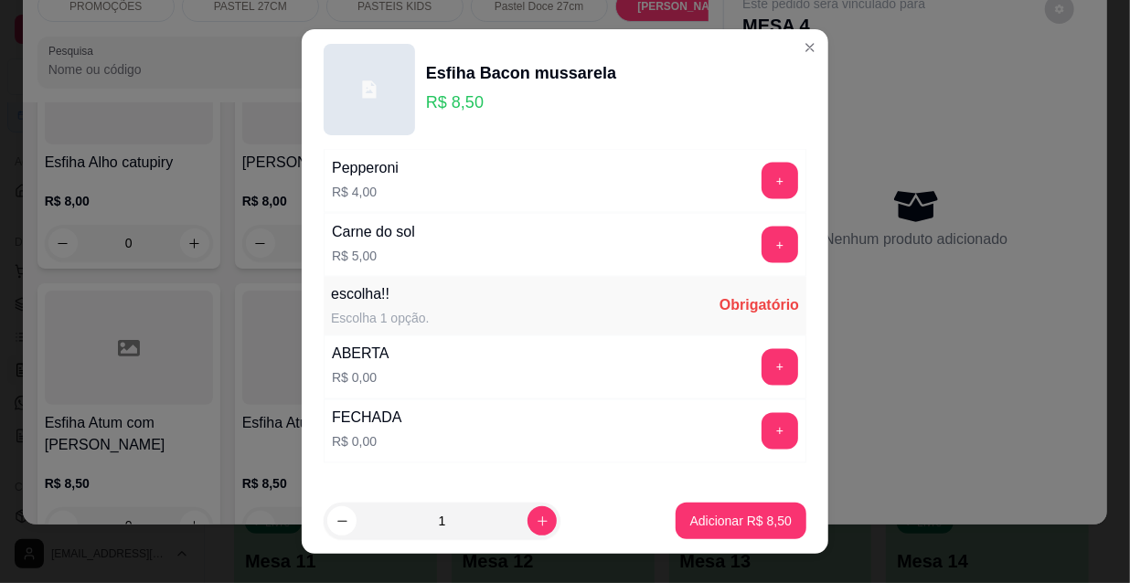
scroll to position [1518, 0]
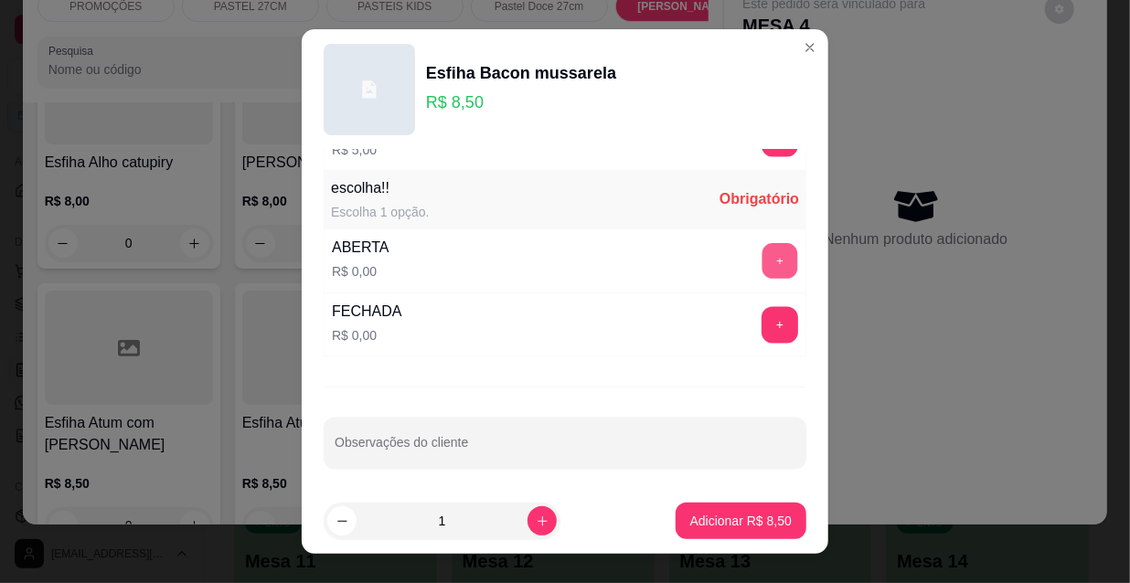
click at [762, 251] on button "+" at bounding box center [780, 262] width 36 height 36
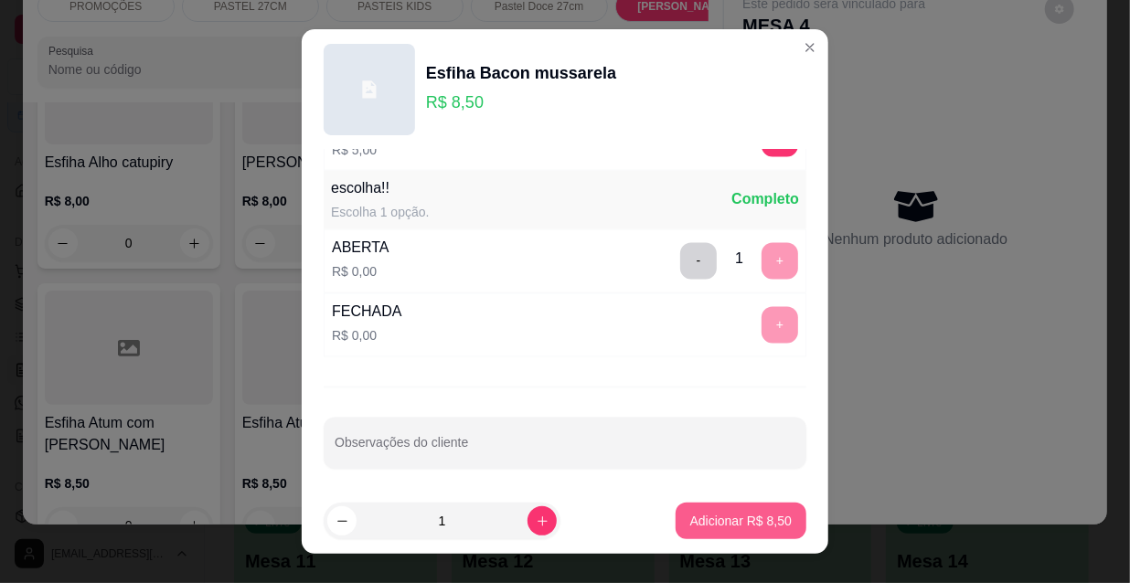
click at [731, 520] on p "Adicionar R$ 8,50" at bounding box center [740, 521] width 101 height 18
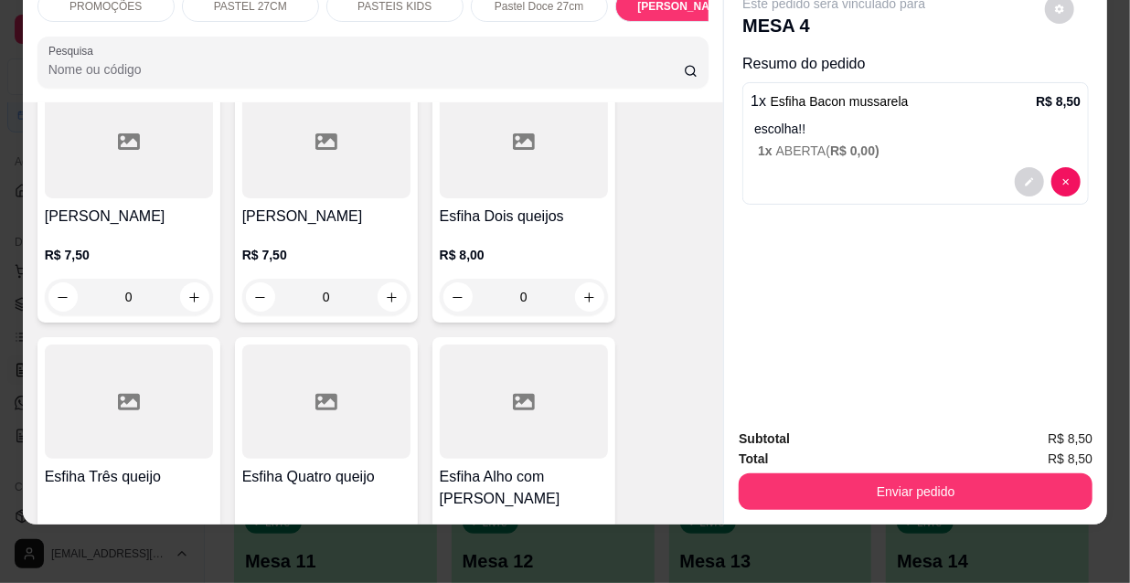
scroll to position [8322, 0]
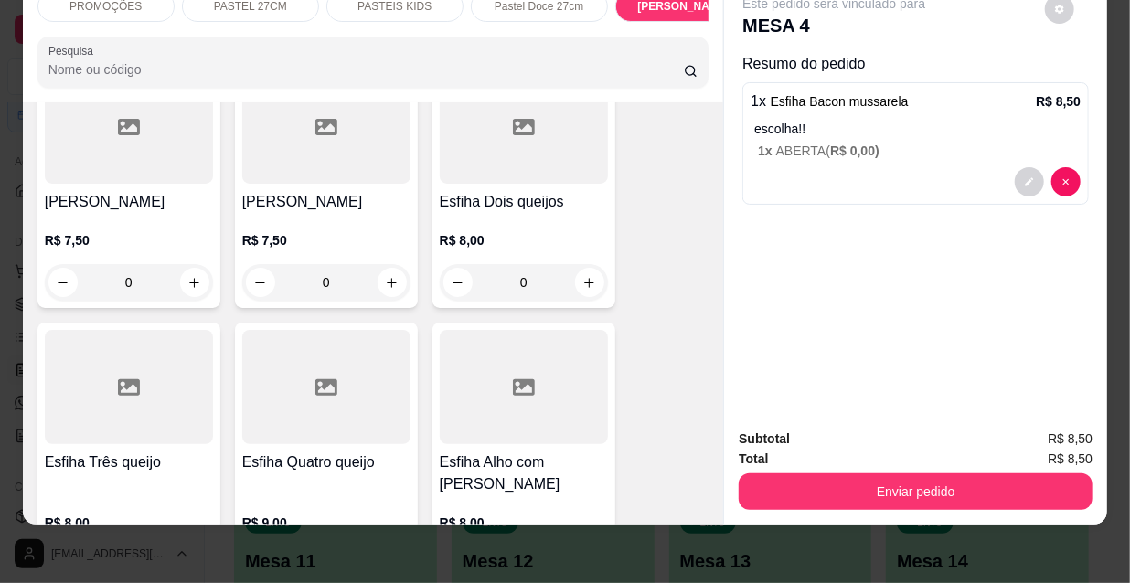
click at [332, 340] on div at bounding box center [326, 387] width 168 height 114
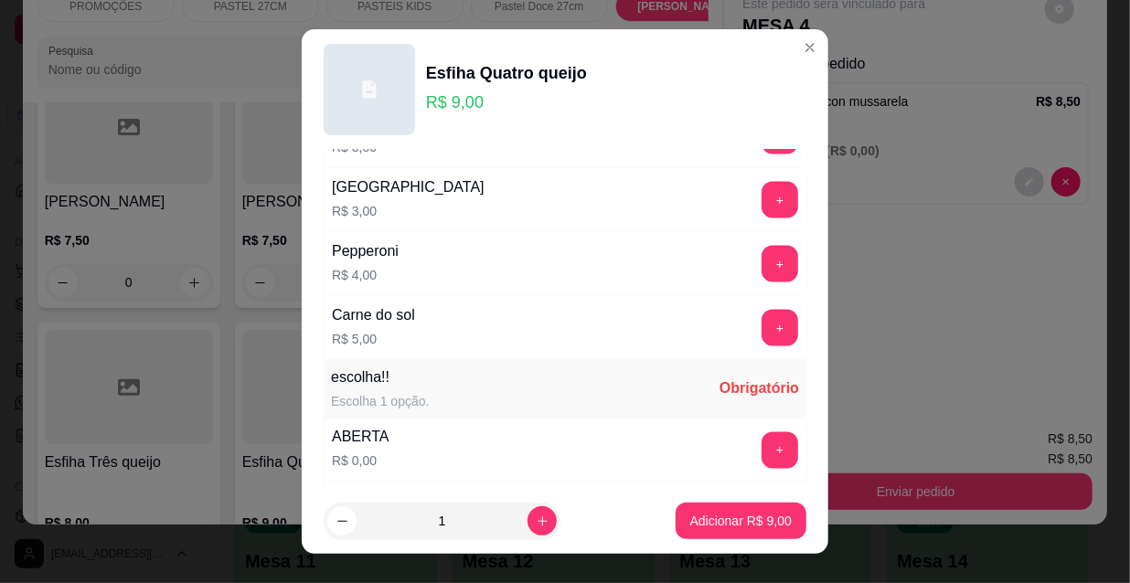
scroll to position [1518, 0]
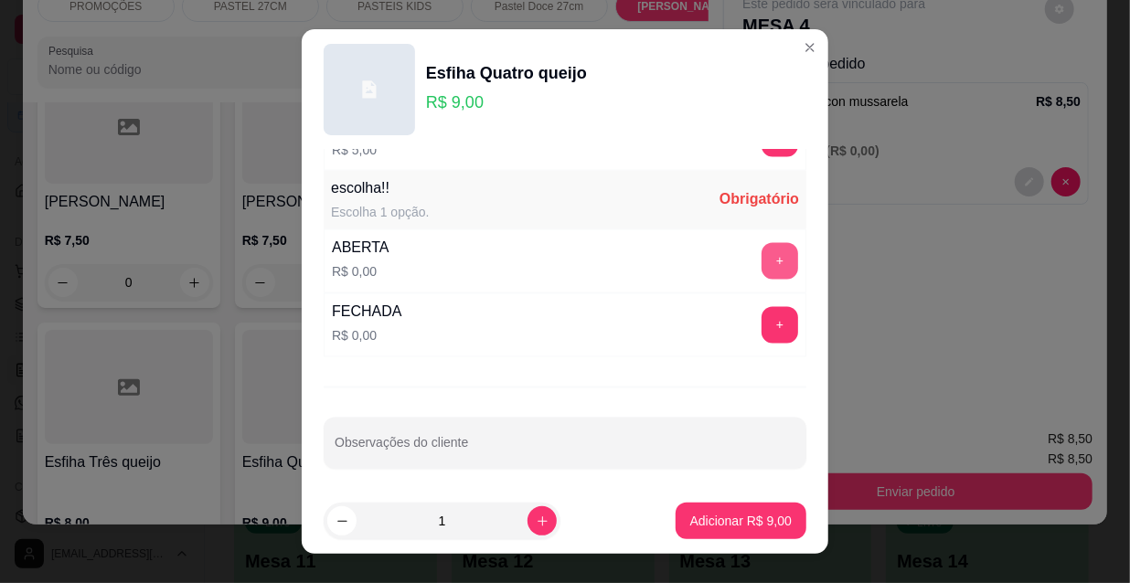
click at [762, 250] on button "+" at bounding box center [780, 261] width 37 height 37
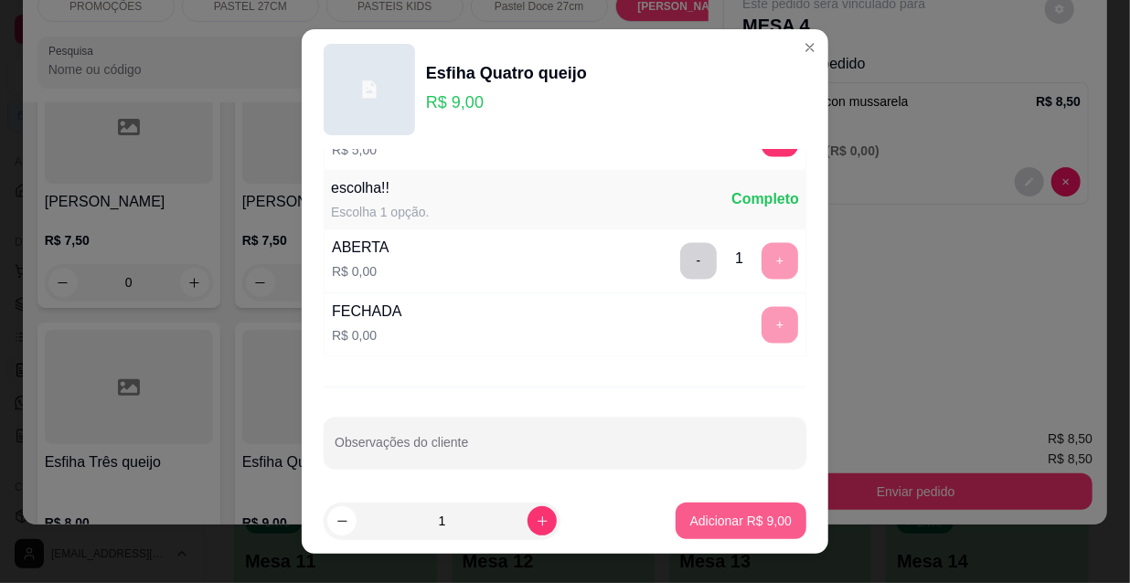
click at [745, 518] on p "Adicionar R$ 9,00" at bounding box center [740, 521] width 101 height 18
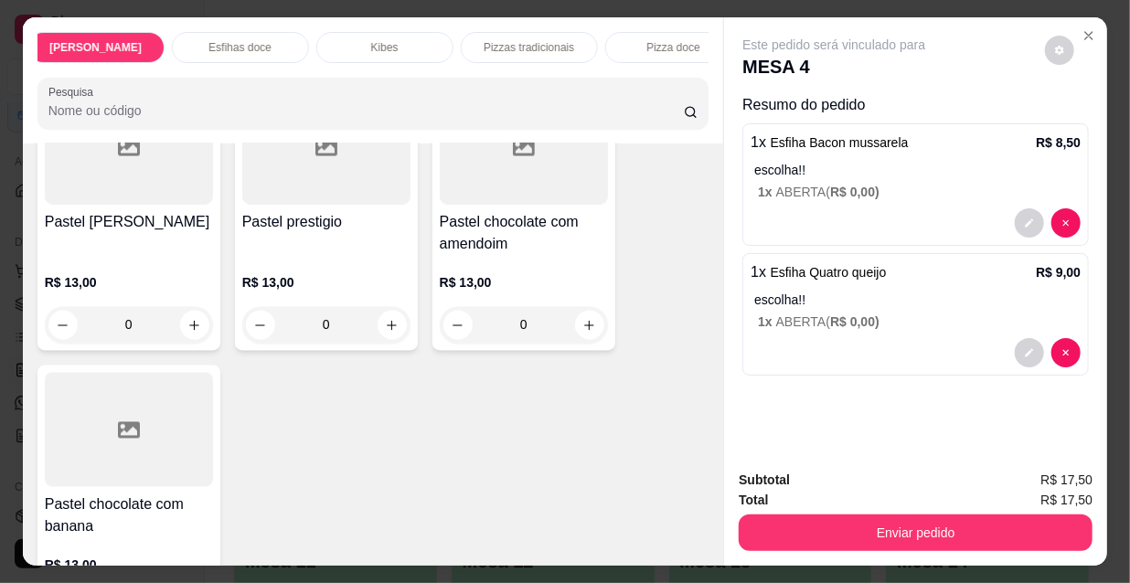
scroll to position [0, 1053]
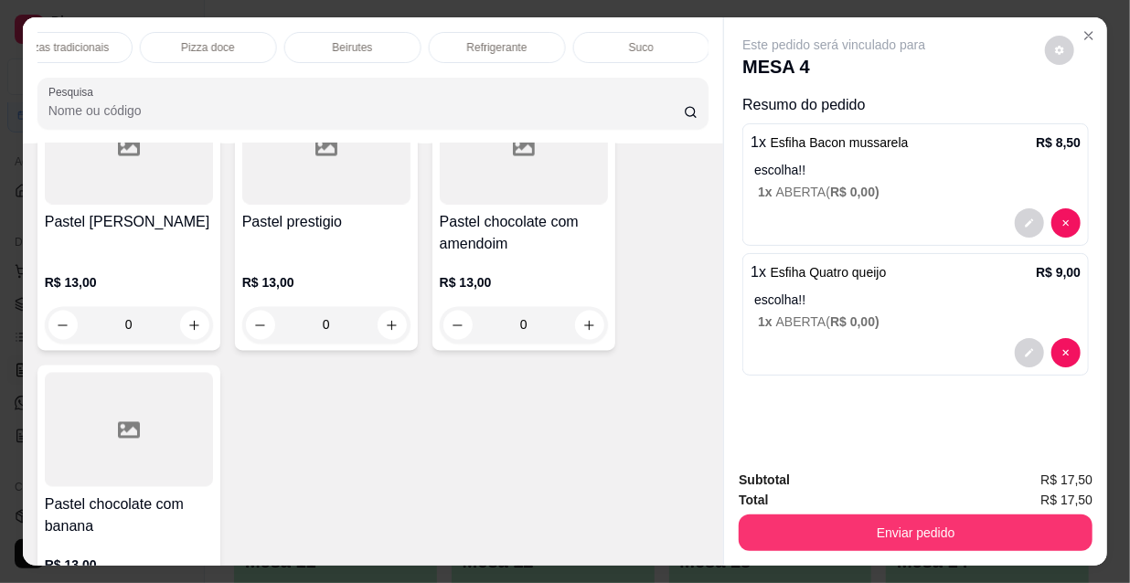
click at [511, 40] on p "Refrigerante" at bounding box center [497, 47] width 60 height 15
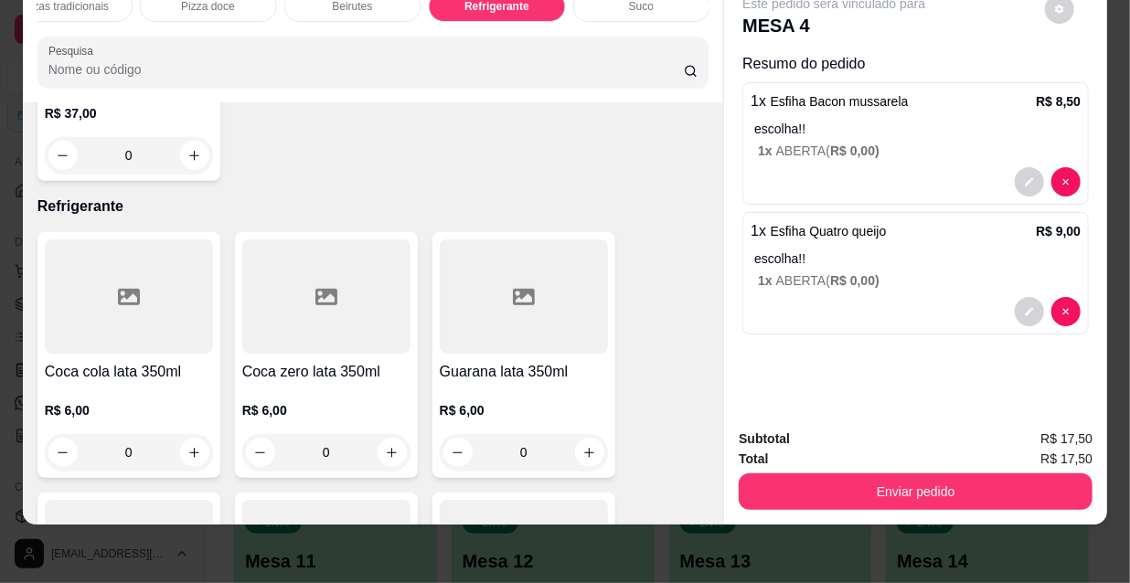
scroll to position [16182, 0]
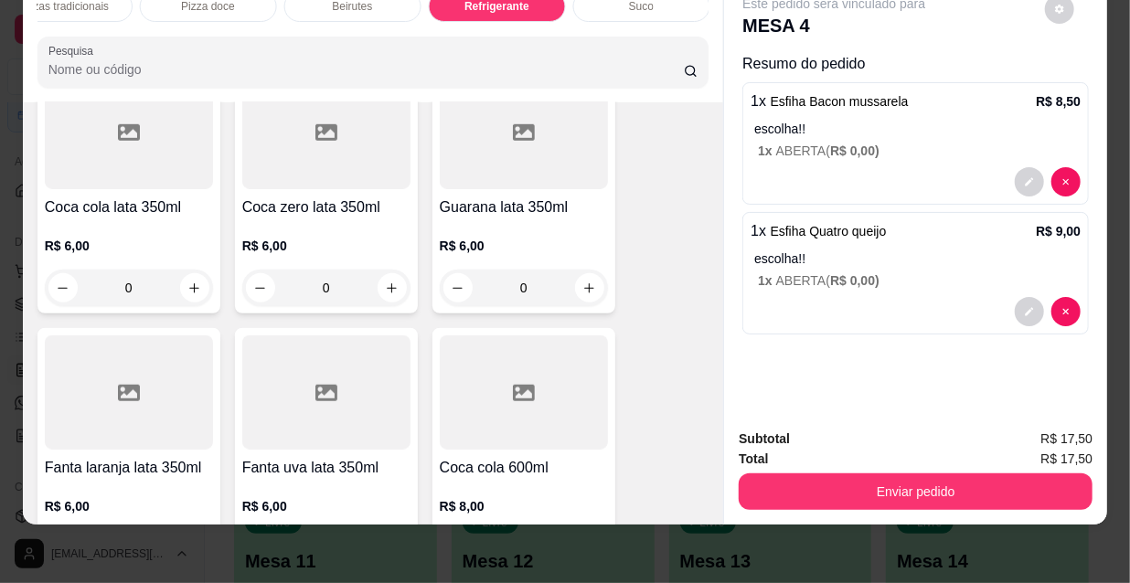
click at [385, 542] on icon "increase-product-quantity" at bounding box center [392, 549] width 14 height 14
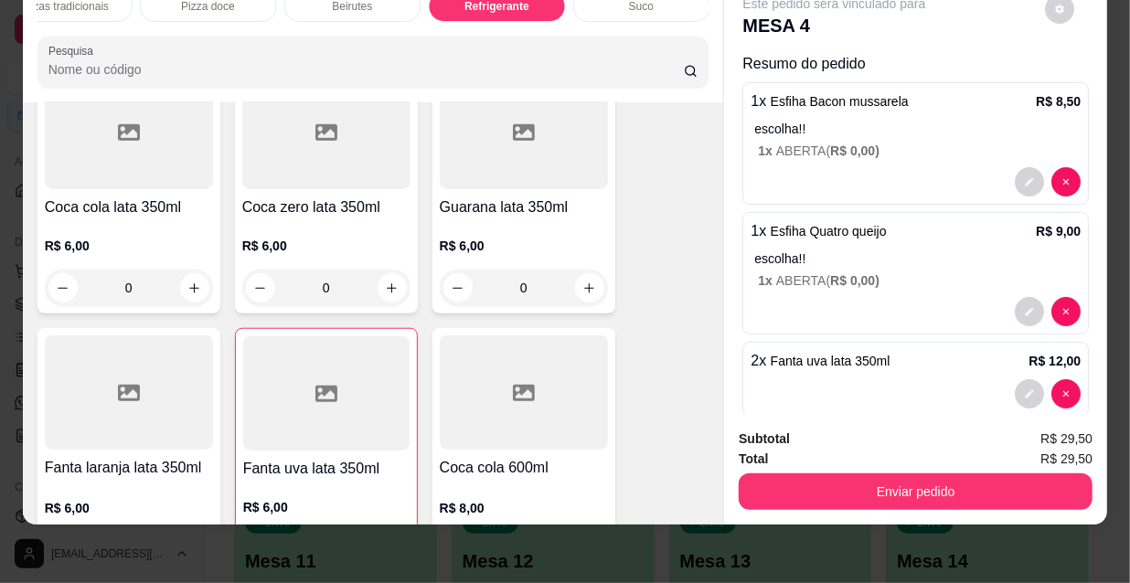
click at [385, 536] on button "increase-product-quantity" at bounding box center [391, 550] width 28 height 28
click at [263, 535] on button "decrease-product-quantity" at bounding box center [261, 549] width 29 height 29
type input "2"
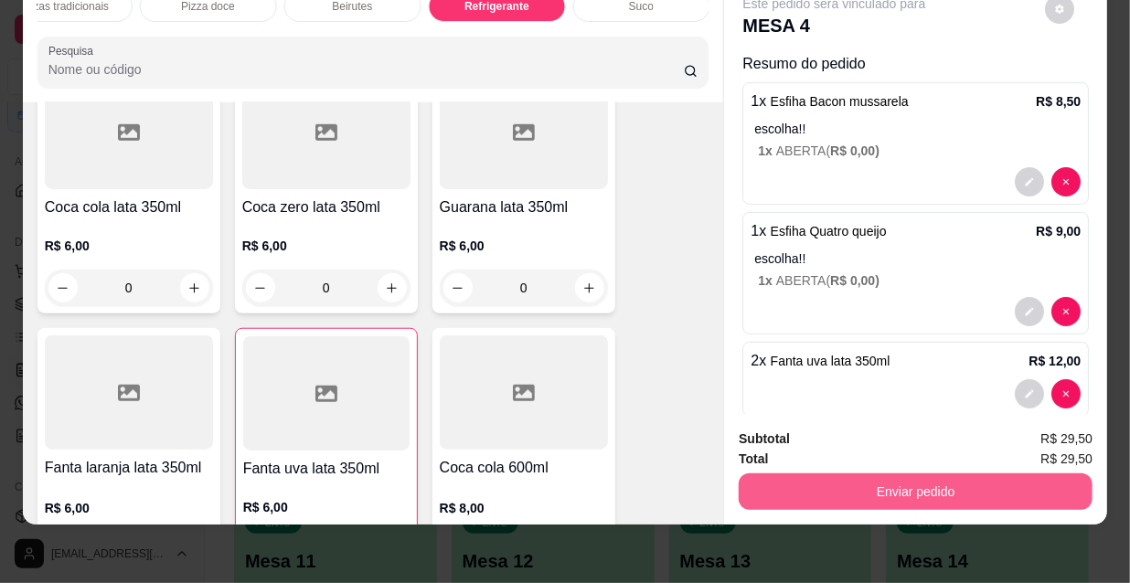
click at [793, 478] on button "Enviar pedido" at bounding box center [916, 492] width 354 height 37
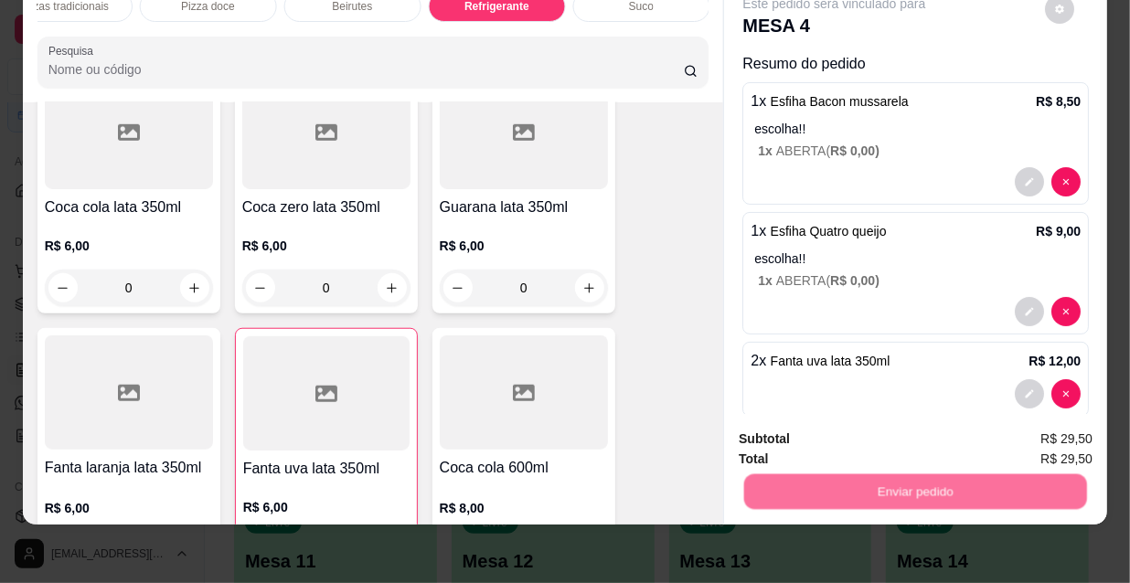
click at [796, 432] on button "Não registrar e enviar pedido" at bounding box center [857, 434] width 190 height 35
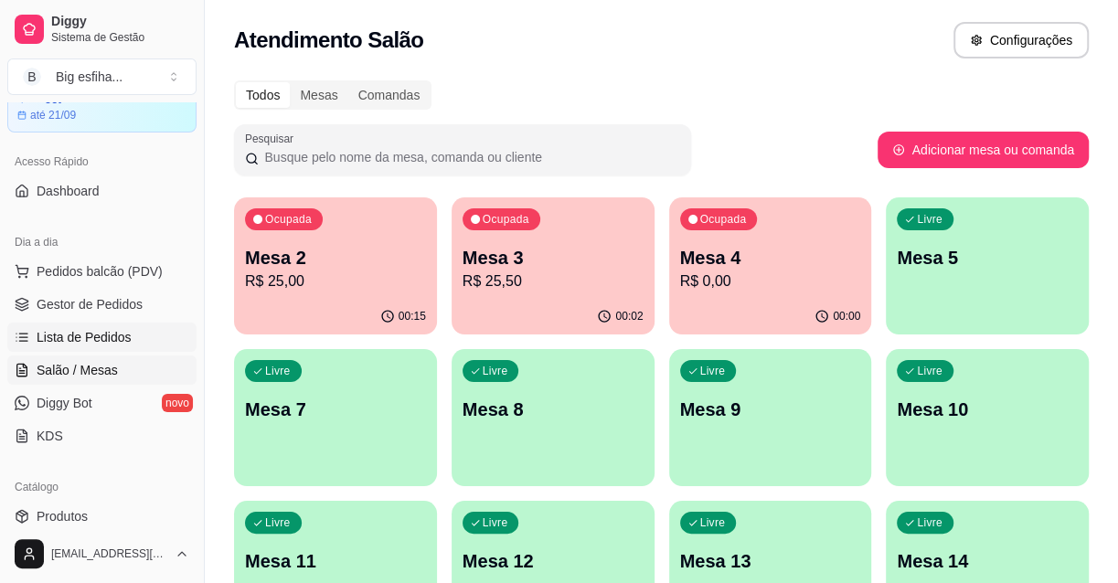
click at [40, 328] on span "Lista de Pedidos" at bounding box center [84, 337] width 95 height 18
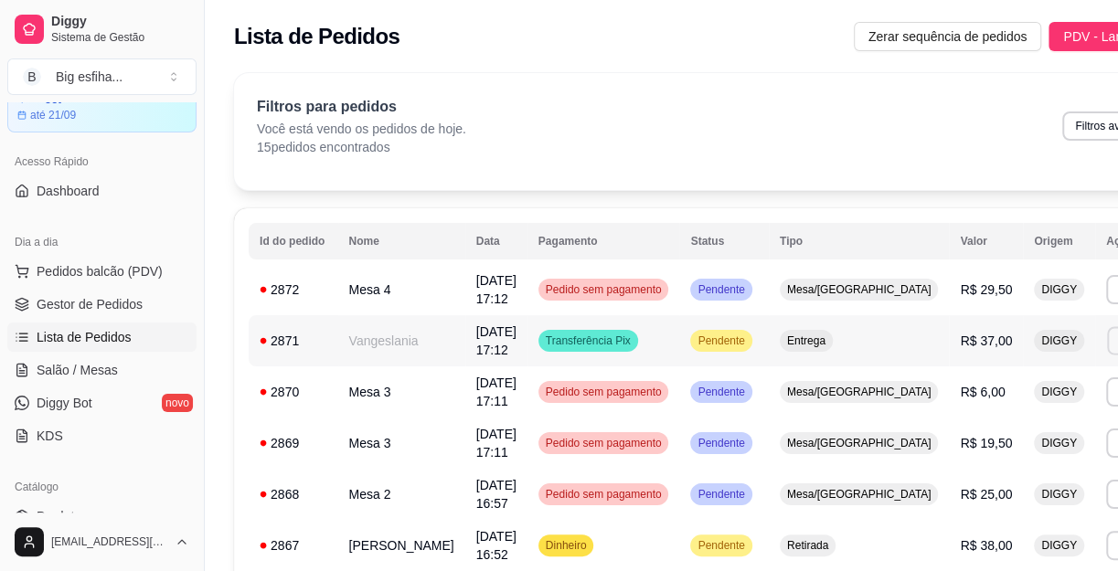
click at [1107, 347] on button "Imprimir" at bounding box center [1138, 340] width 63 height 28
click at [964, 408] on button "IMPRESSORA" at bounding box center [1001, 404] width 128 height 28
click at [70, 375] on span "Salão / Mesas" at bounding box center [77, 370] width 81 height 18
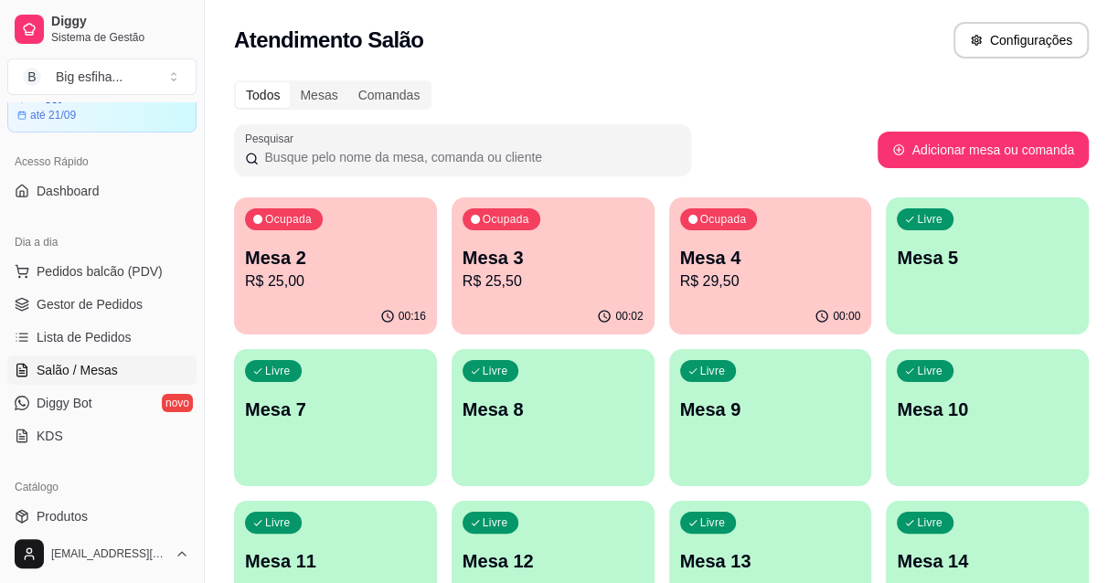
click at [814, 366] on div "Livre Mesa 9" at bounding box center [770, 406] width 203 height 115
click at [759, 288] on p "R$ 29,50" at bounding box center [770, 282] width 181 height 22
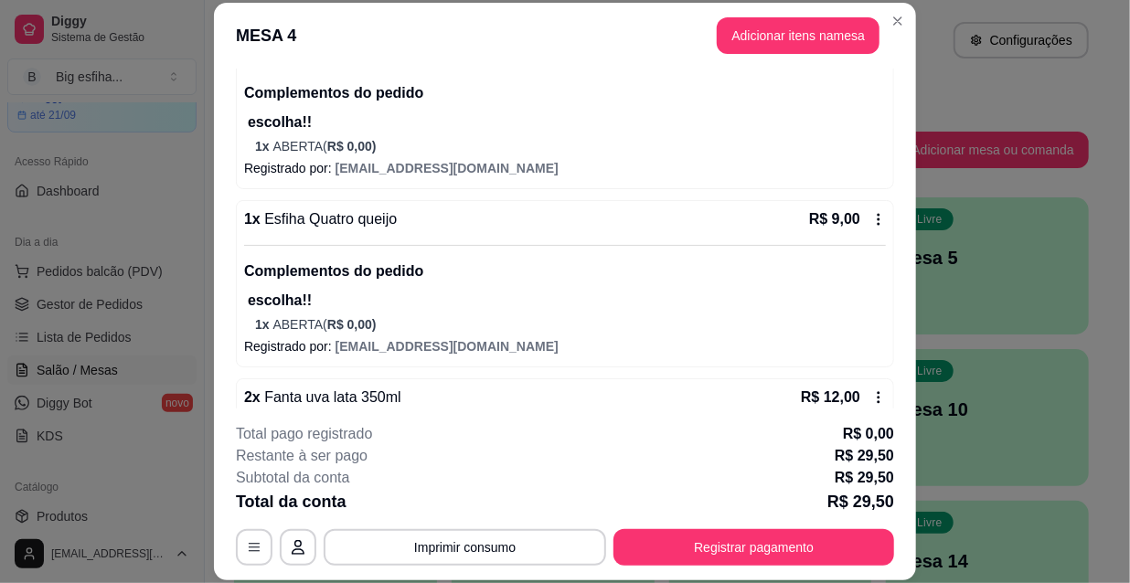
scroll to position [259, 0]
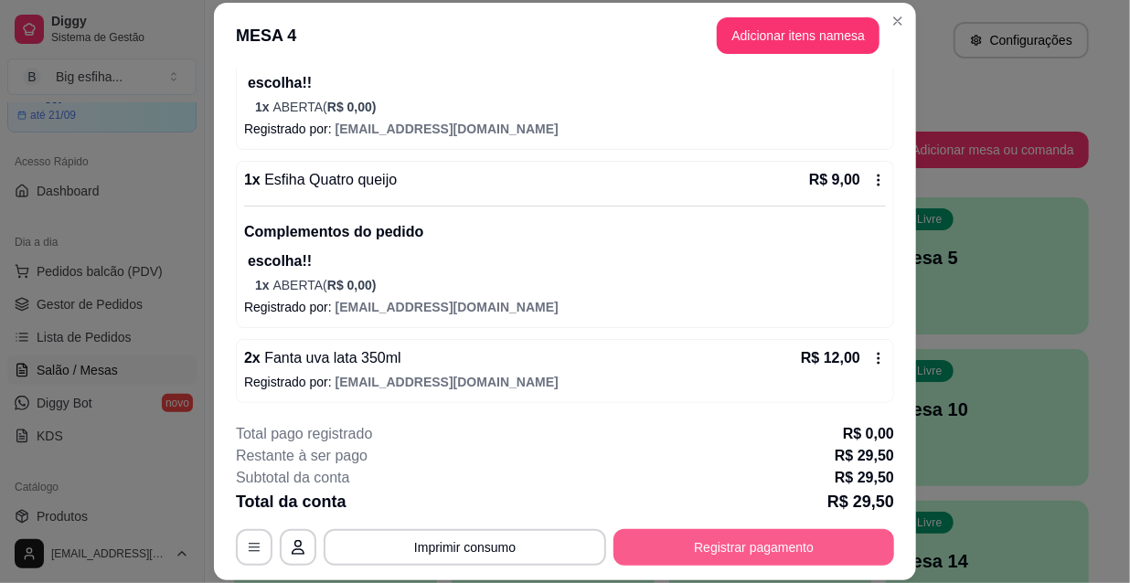
click at [768, 549] on button "Registrar pagamento" at bounding box center [753, 547] width 281 height 37
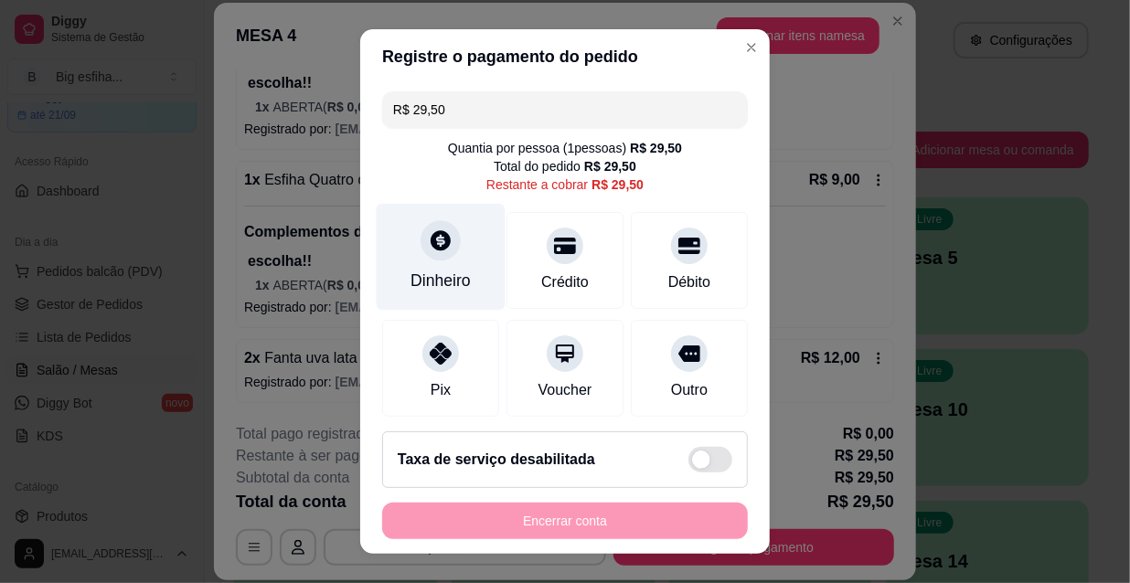
click at [439, 256] on div at bounding box center [441, 240] width 40 height 40
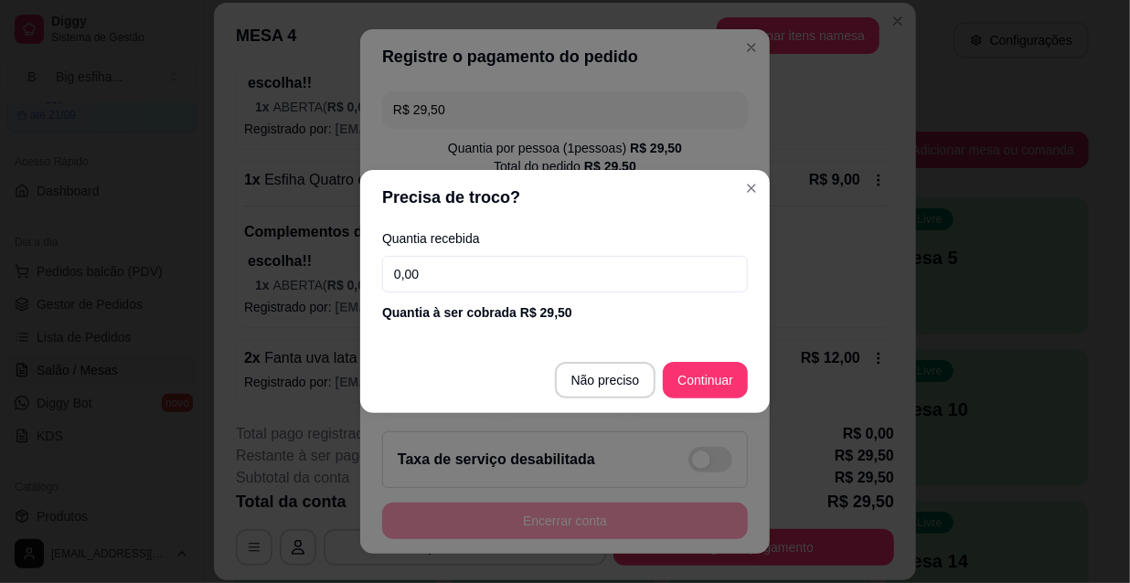
click at [485, 289] on input "0,00" at bounding box center [565, 274] width 366 height 37
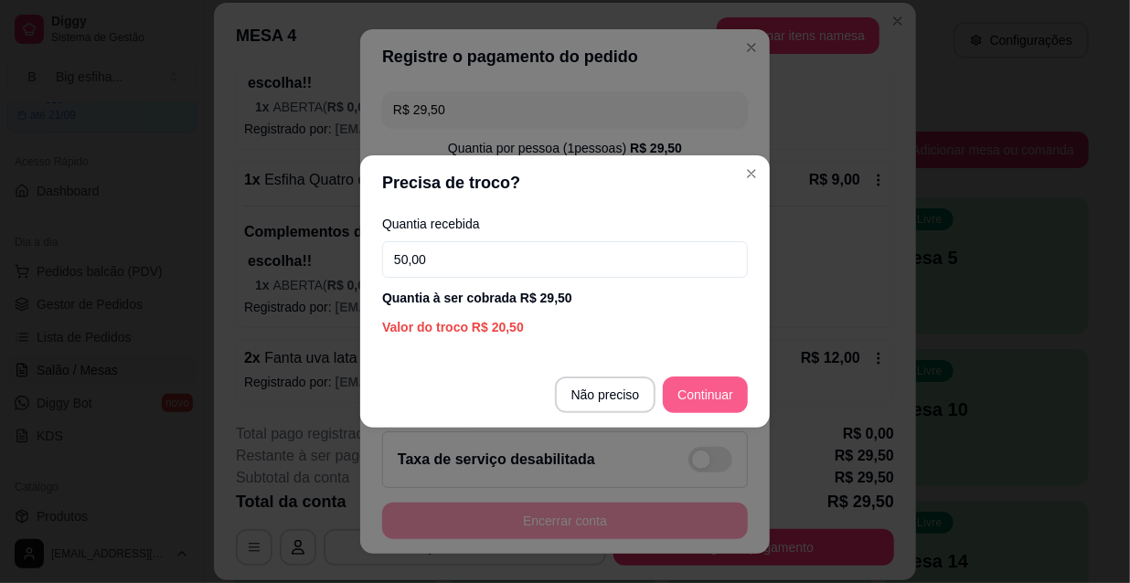
type input "50,00"
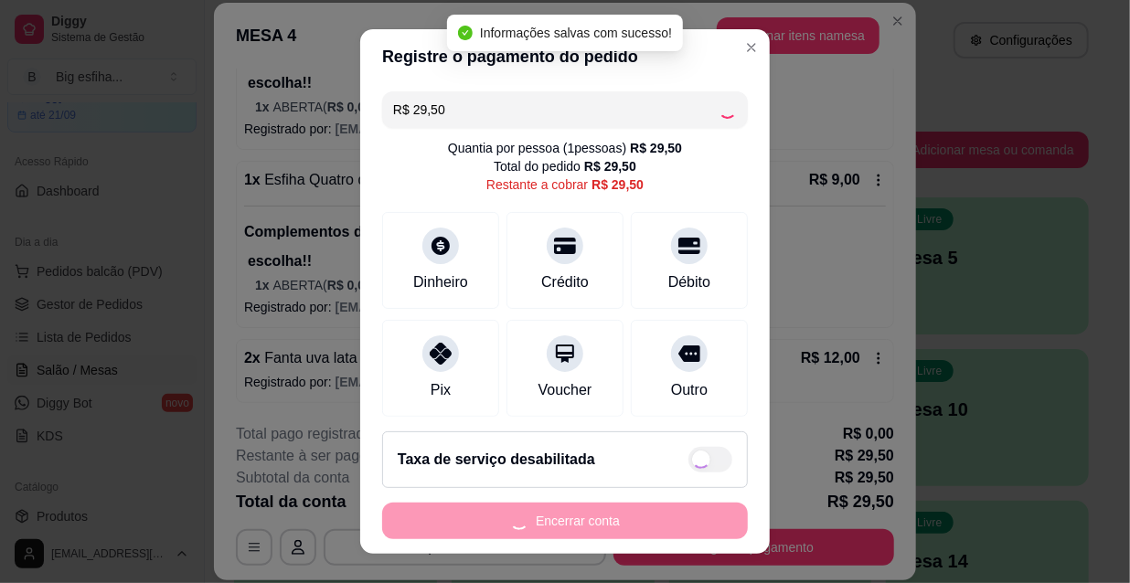
type input "R$ 0,00"
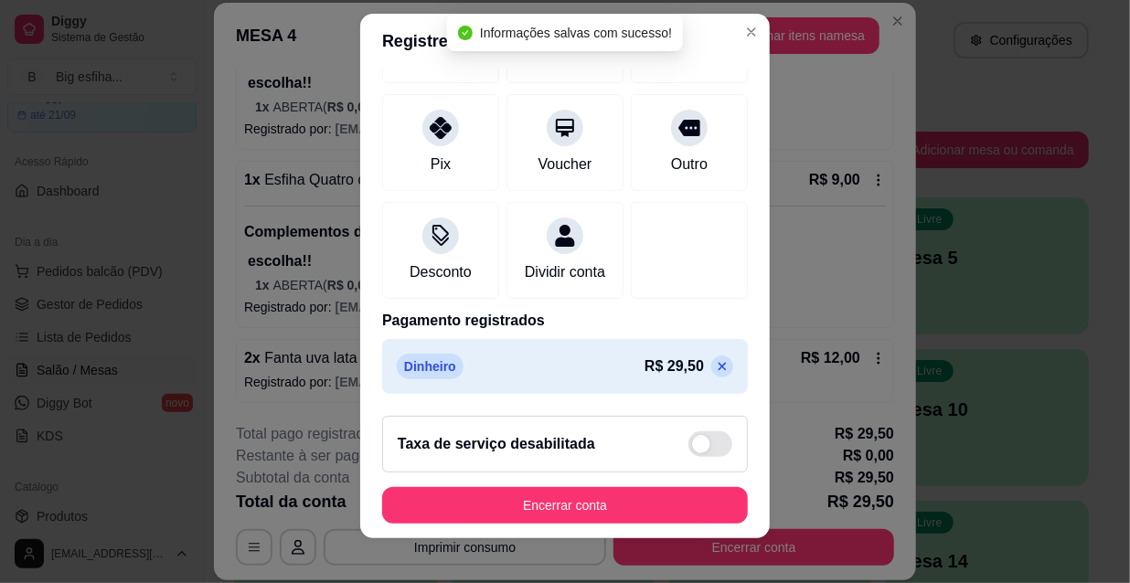
scroll to position [28, 0]
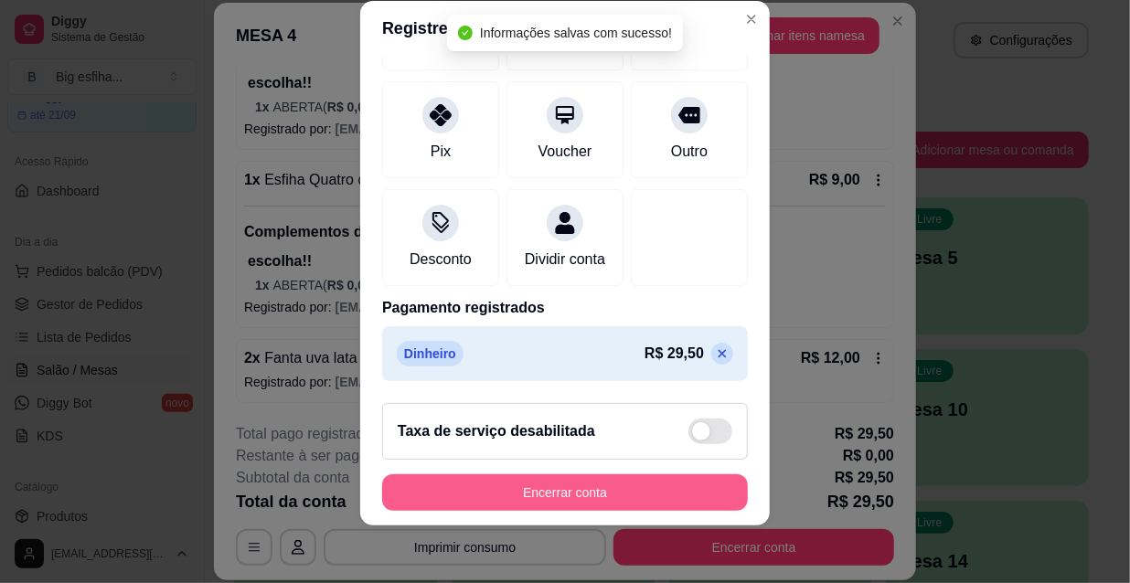
click at [570, 495] on button "Encerrar conta" at bounding box center [565, 492] width 366 height 37
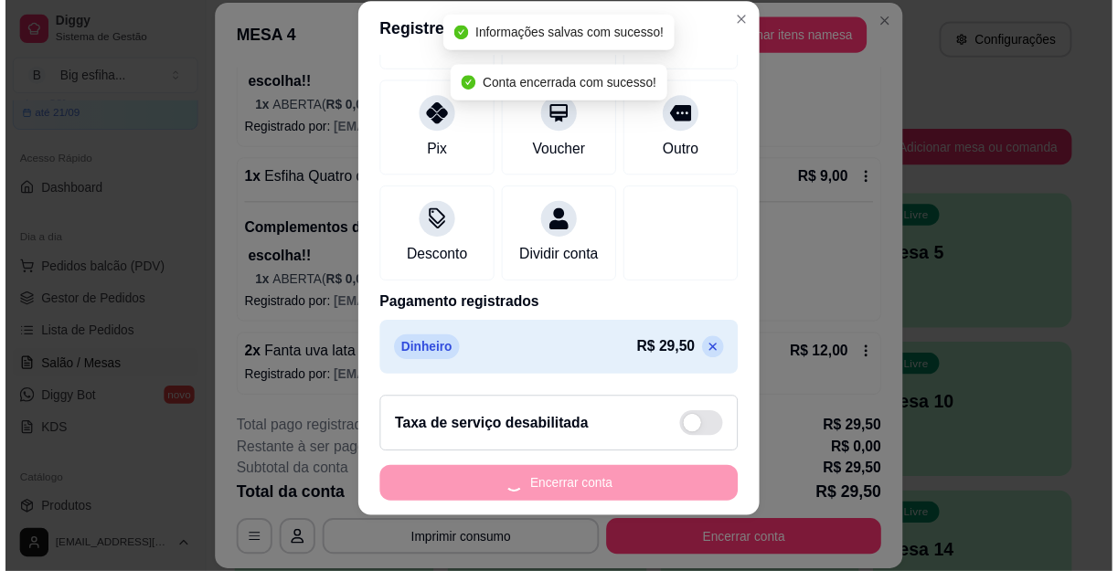
scroll to position [0, 0]
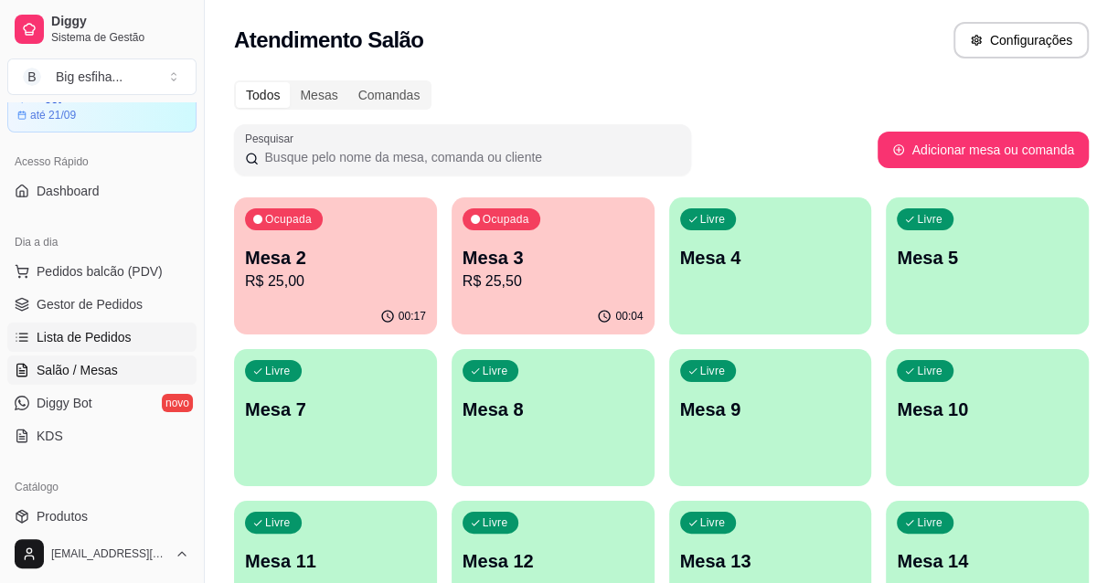
click at [119, 346] on link "Lista de Pedidos" at bounding box center [101, 337] width 189 height 29
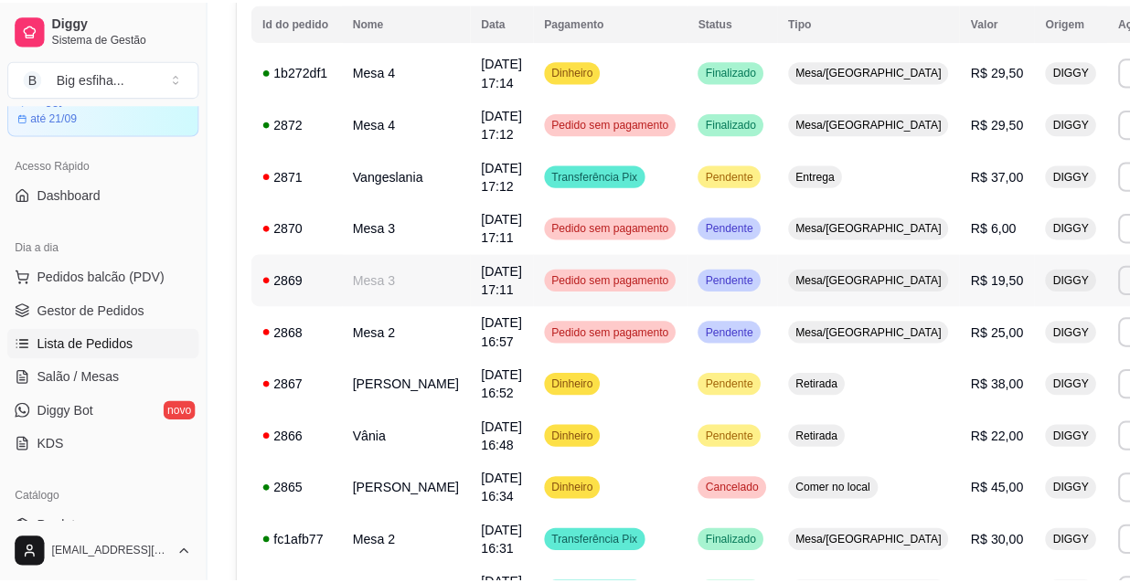
scroll to position [249, 0]
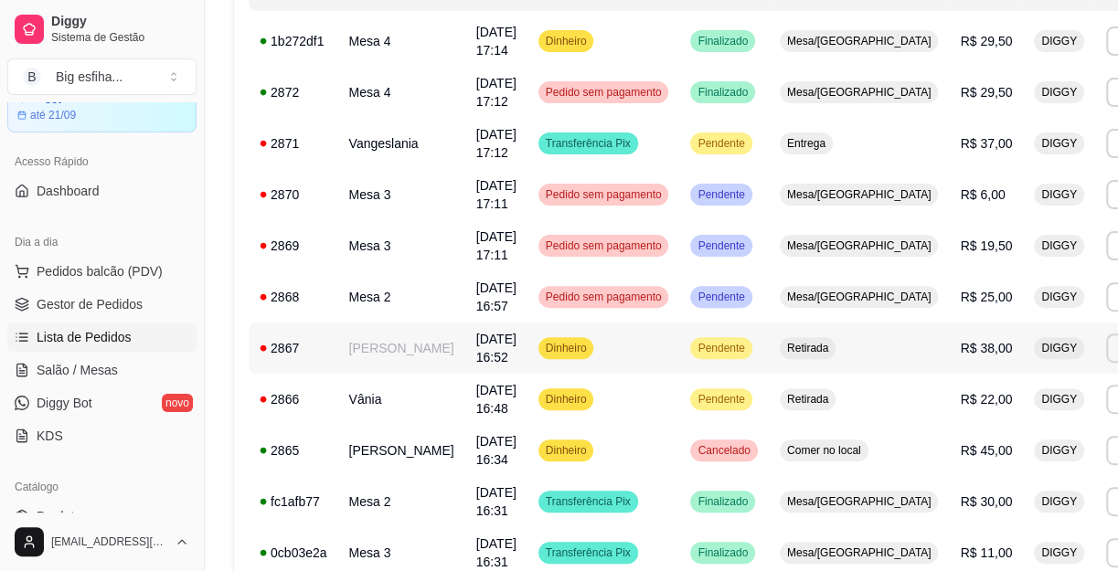
click at [690, 356] on div "Pendente" at bounding box center [720, 348] width 61 height 22
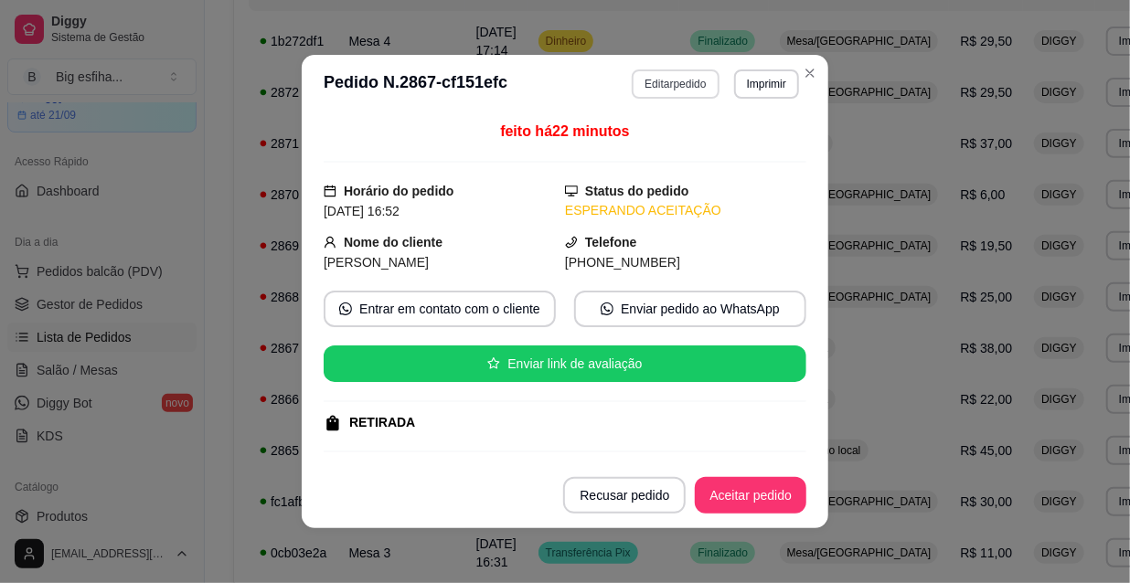
click at [669, 75] on button "Editar pedido" at bounding box center [675, 83] width 87 height 29
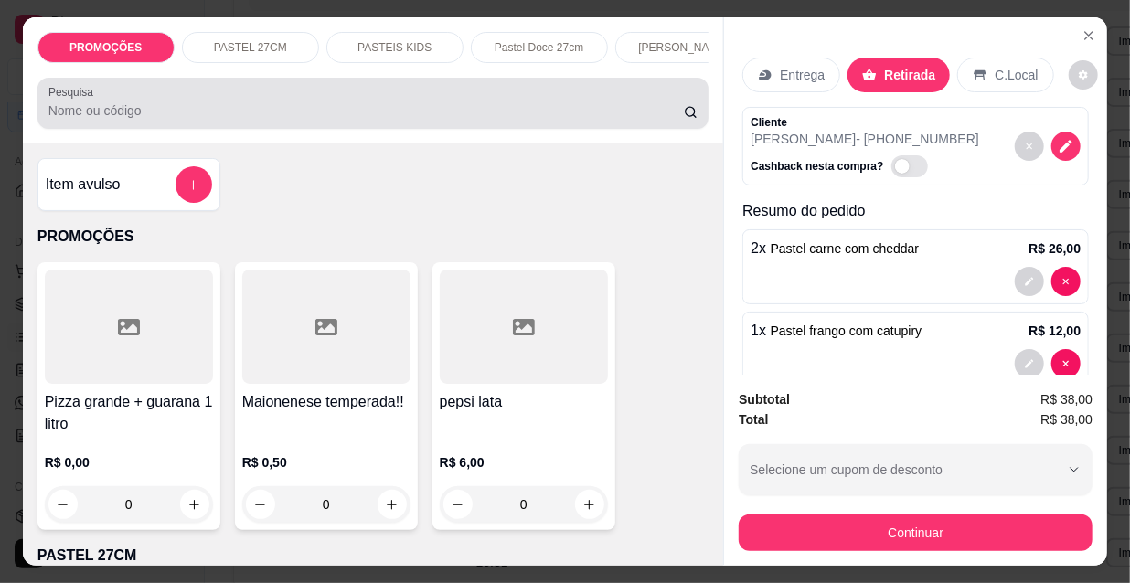
click at [545, 113] on input "Pesquisa" at bounding box center [365, 110] width 635 height 18
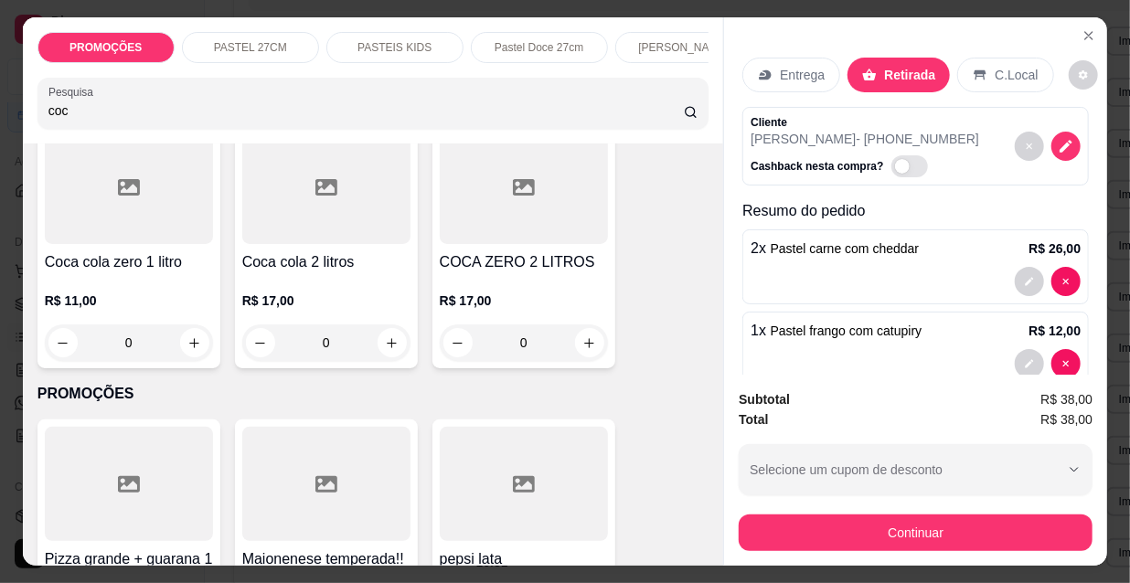
scroll to position [665, 0]
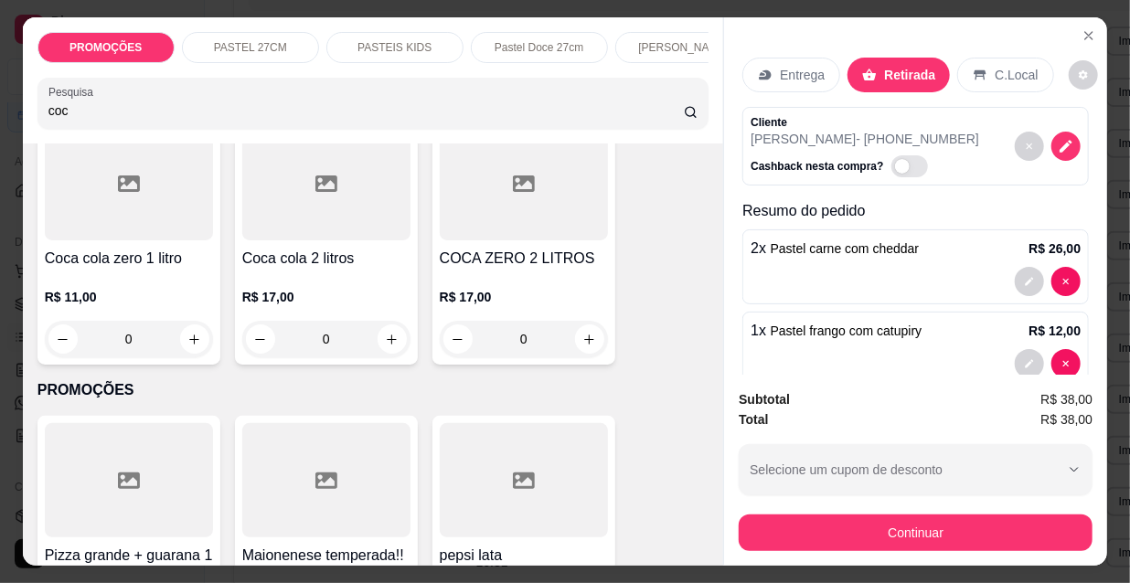
type input "coc"
click at [576, 348] on div "0" at bounding box center [524, 339] width 168 height 37
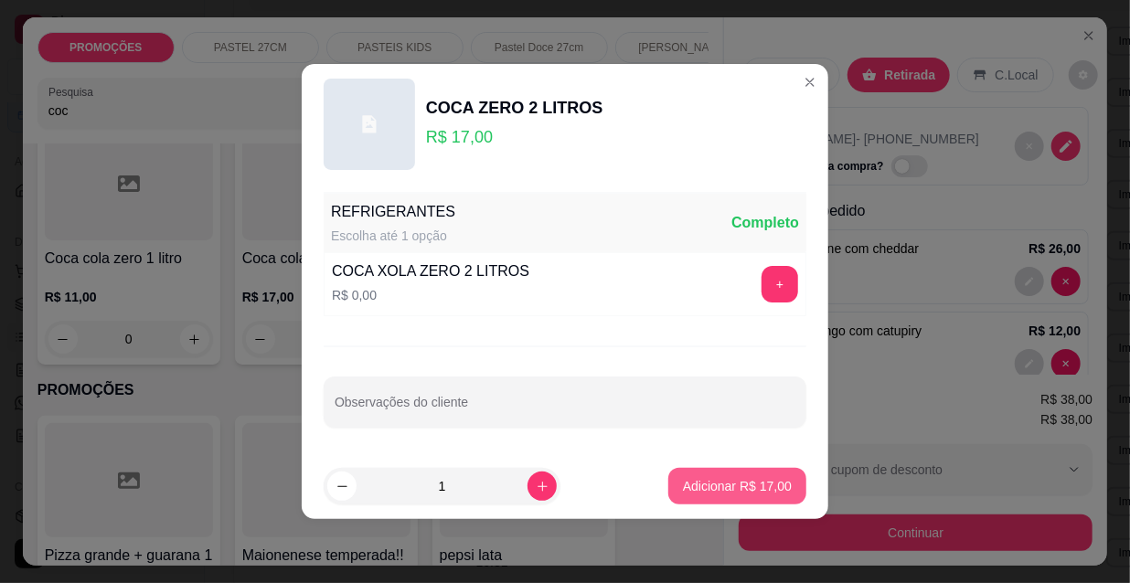
click at [709, 489] on p "Adicionar R$ 17,00" at bounding box center [737, 486] width 109 height 18
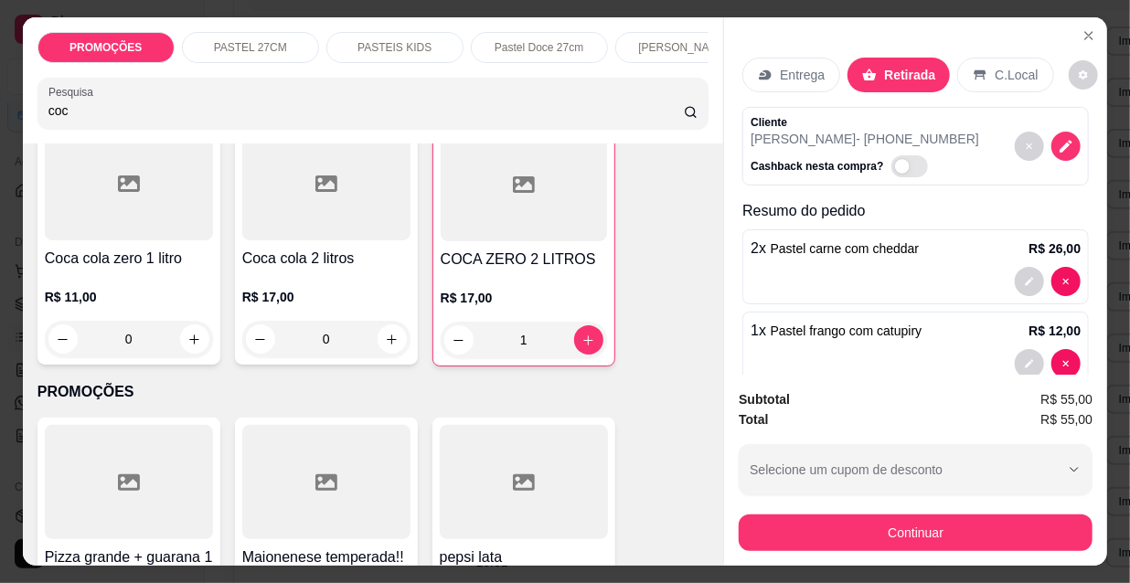
type input "1"
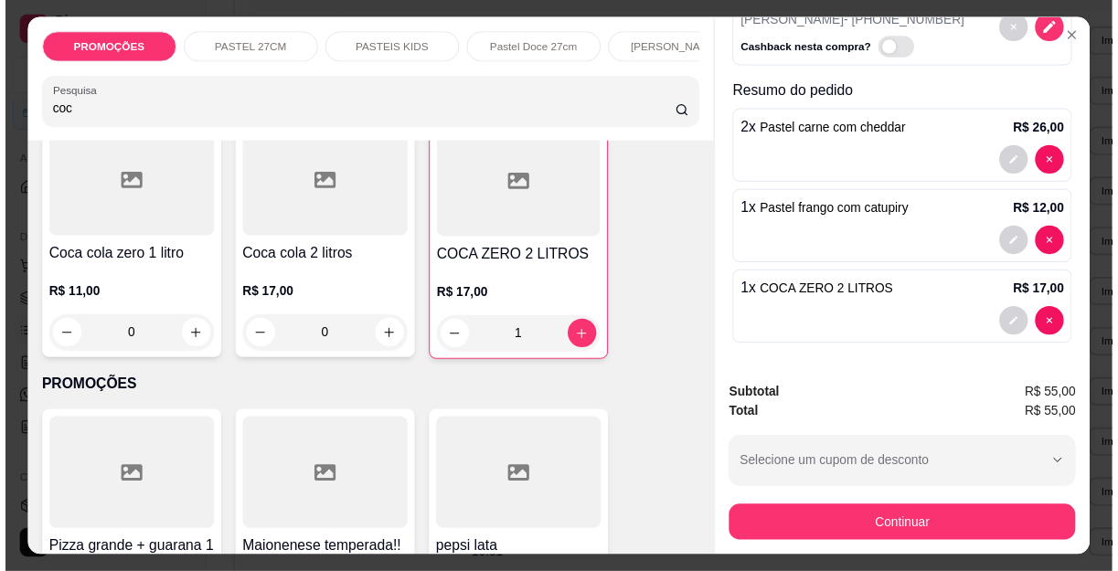
scroll to position [47, 0]
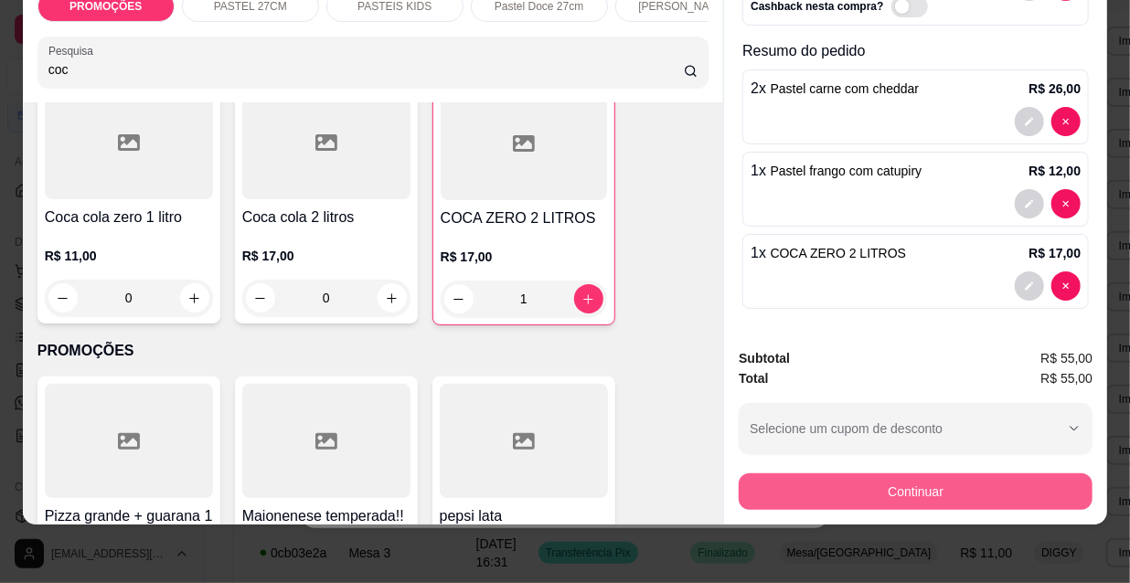
click at [850, 480] on button "Continuar" at bounding box center [916, 492] width 354 height 37
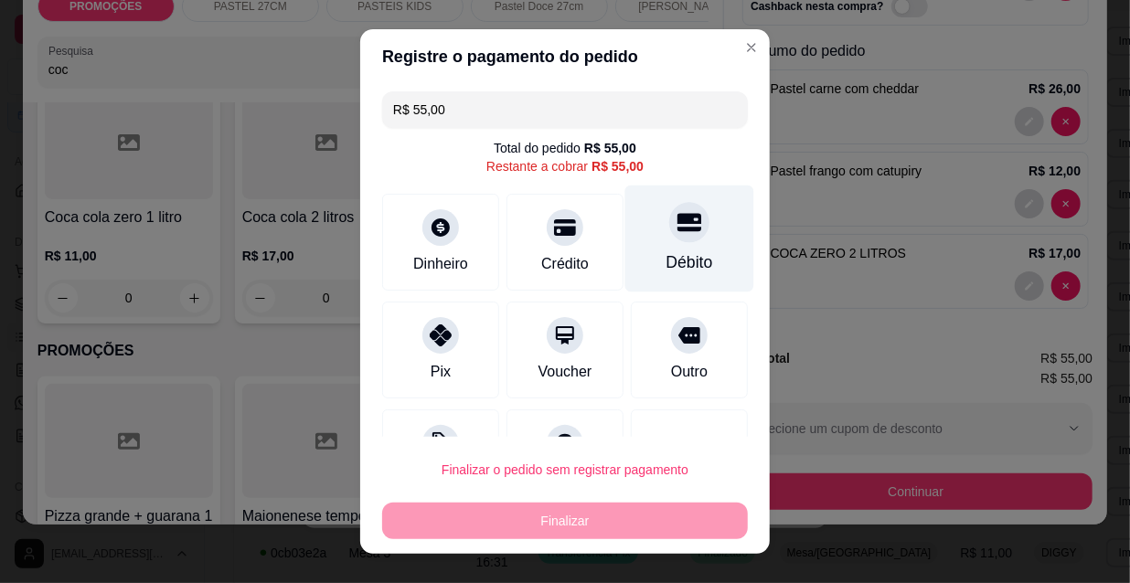
click at [677, 229] on div at bounding box center [689, 222] width 40 height 40
type input "R$ 0,00"
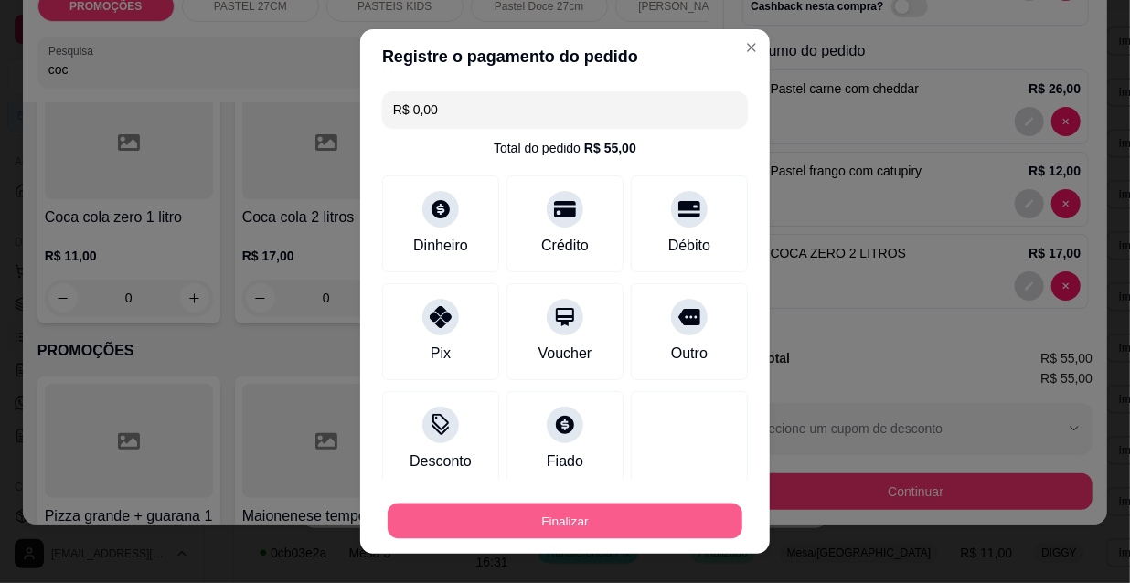
click at [637, 521] on button "Finalizar" at bounding box center [565, 522] width 355 height 36
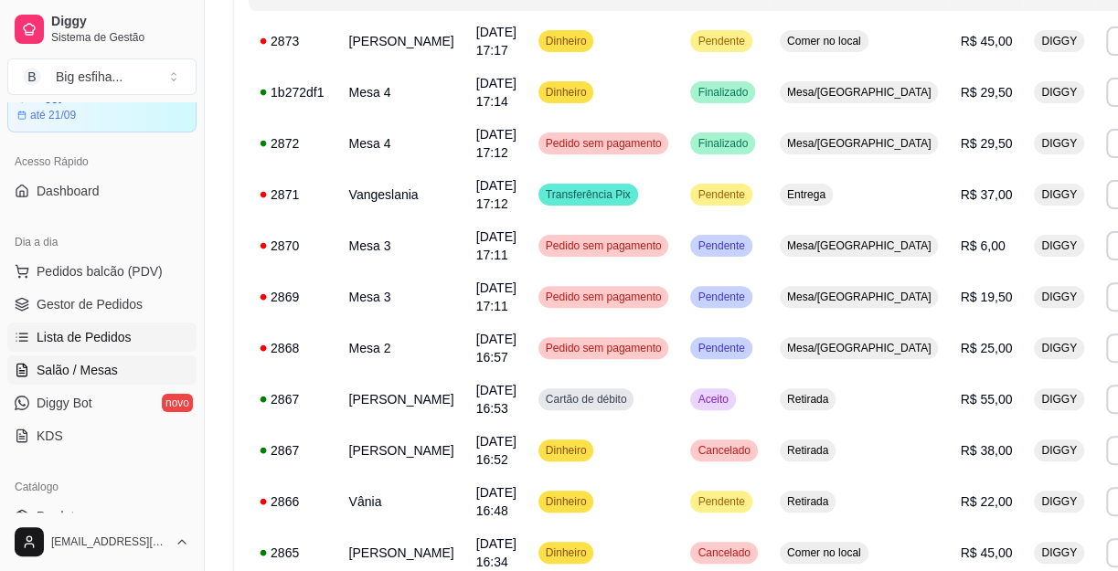
click at [79, 372] on span "Salão / Mesas" at bounding box center [77, 370] width 81 height 18
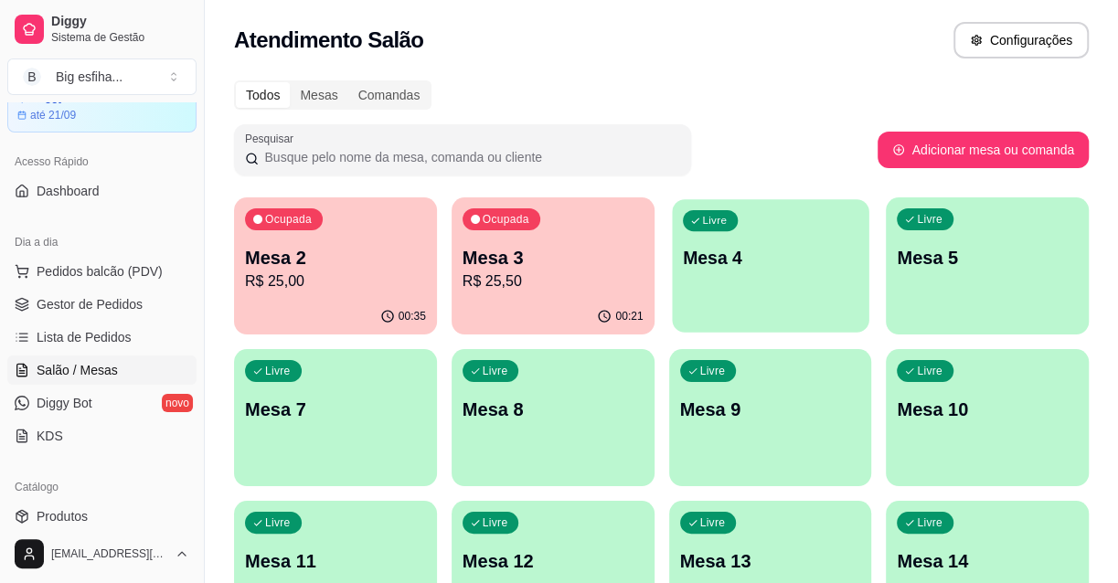
click at [691, 288] on div "Livre Mesa 4" at bounding box center [770, 255] width 197 height 112
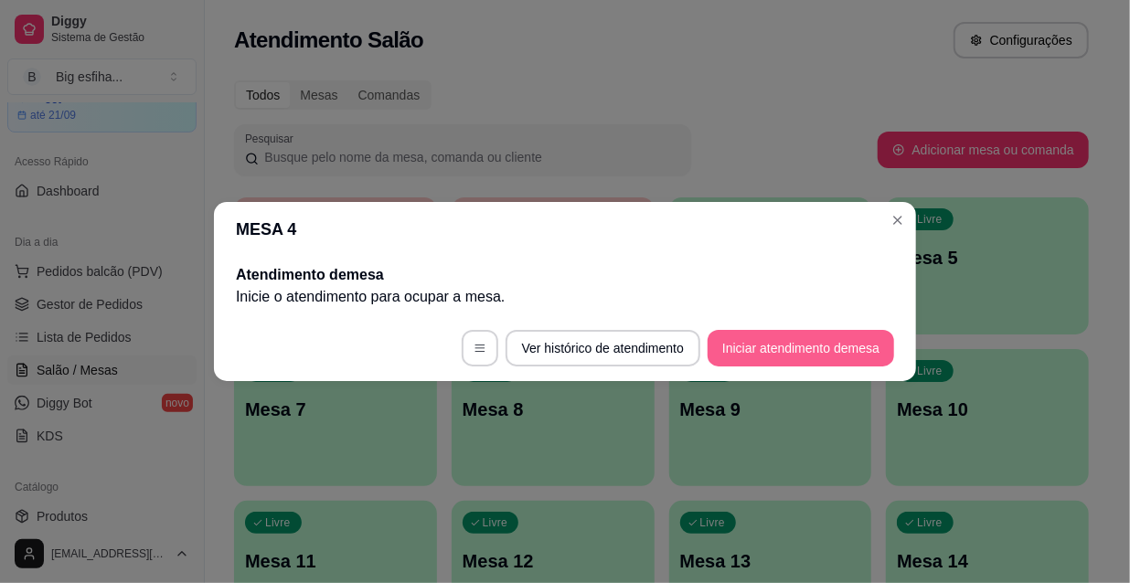
click at [840, 342] on button "Iniciar atendimento de mesa" at bounding box center [801, 348] width 186 height 37
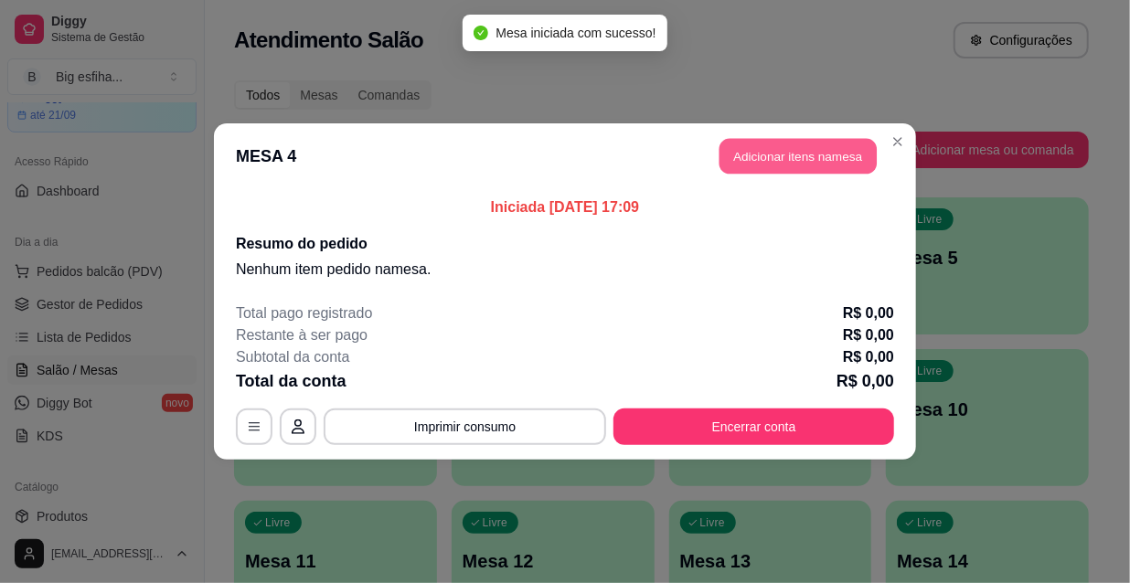
click at [804, 156] on button "Adicionar itens na mesa" at bounding box center [797, 157] width 157 height 36
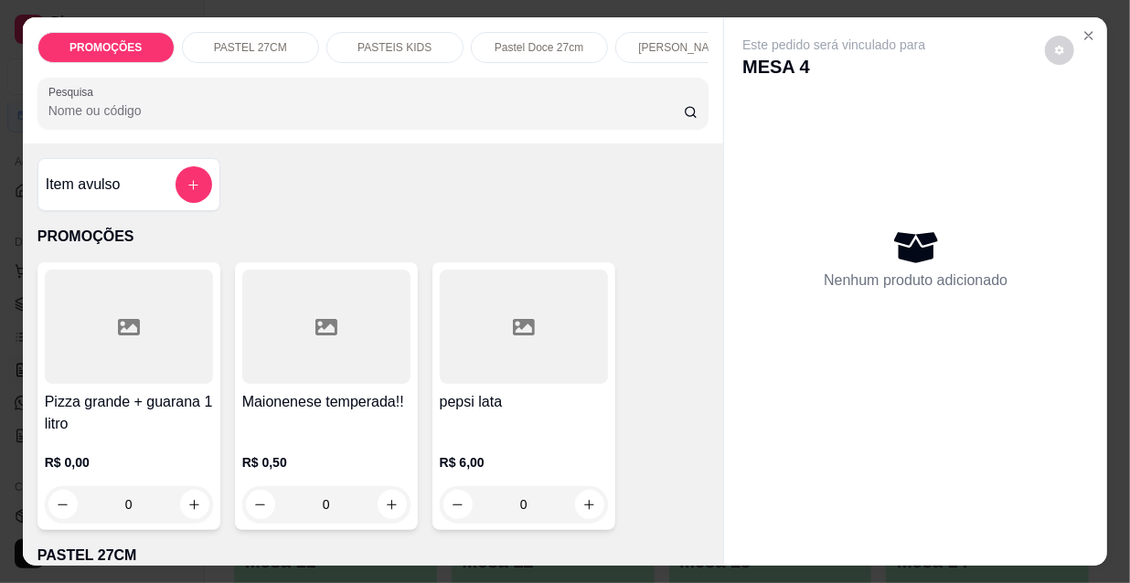
click at [161, 392] on div "Pizza grande + guarana 1 litro R$ 0,00 0" at bounding box center [128, 396] width 183 height 268
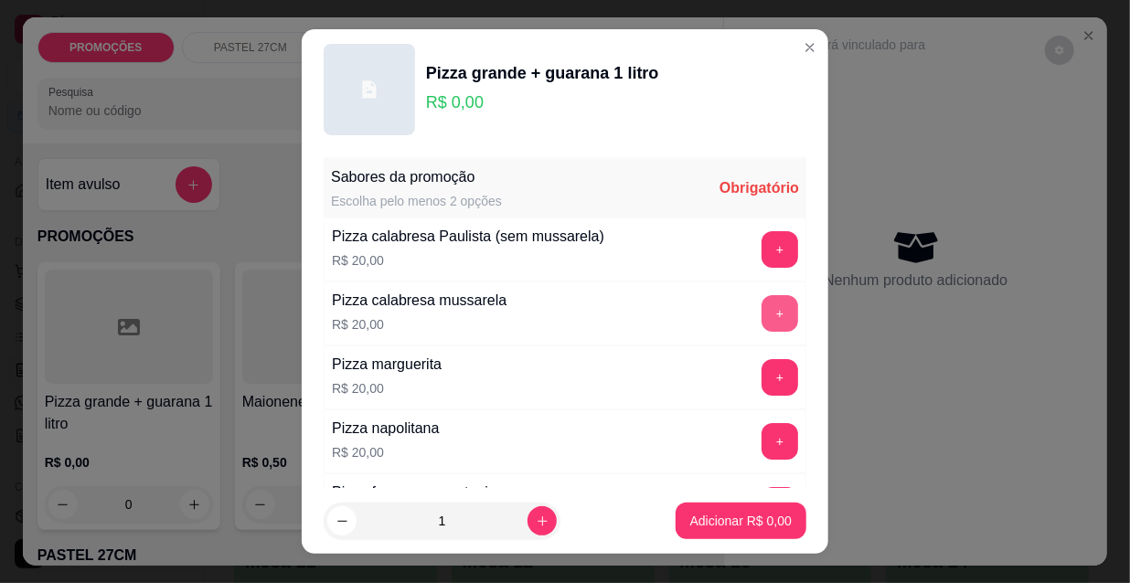
click at [762, 305] on button "+" at bounding box center [780, 313] width 37 height 37
click at [762, 368] on button "+" at bounding box center [780, 378] width 36 height 36
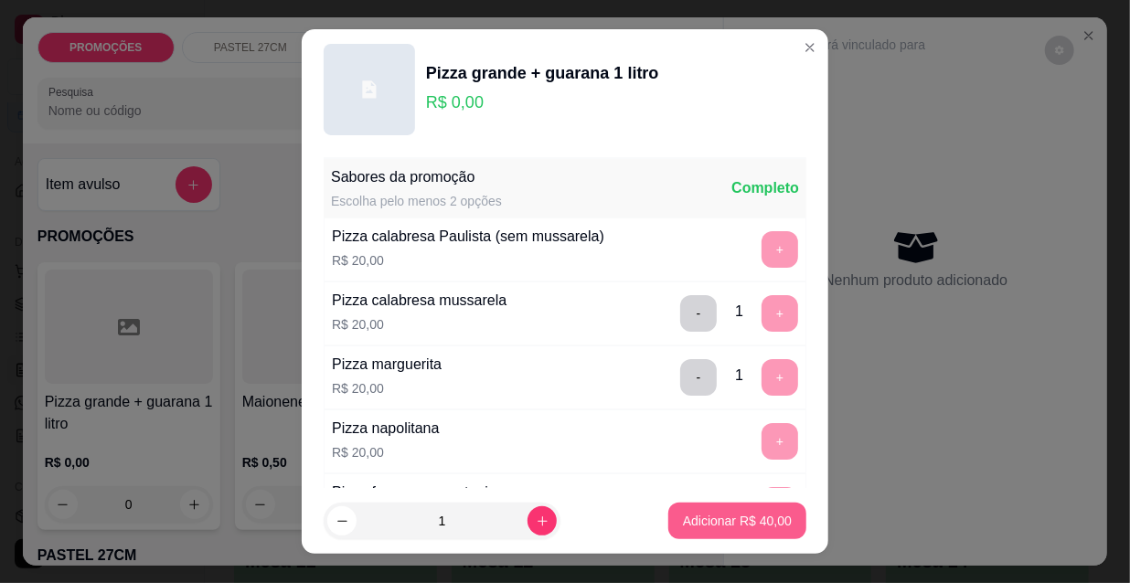
click at [741, 516] on p "Adicionar R$ 40,00" at bounding box center [737, 521] width 109 height 18
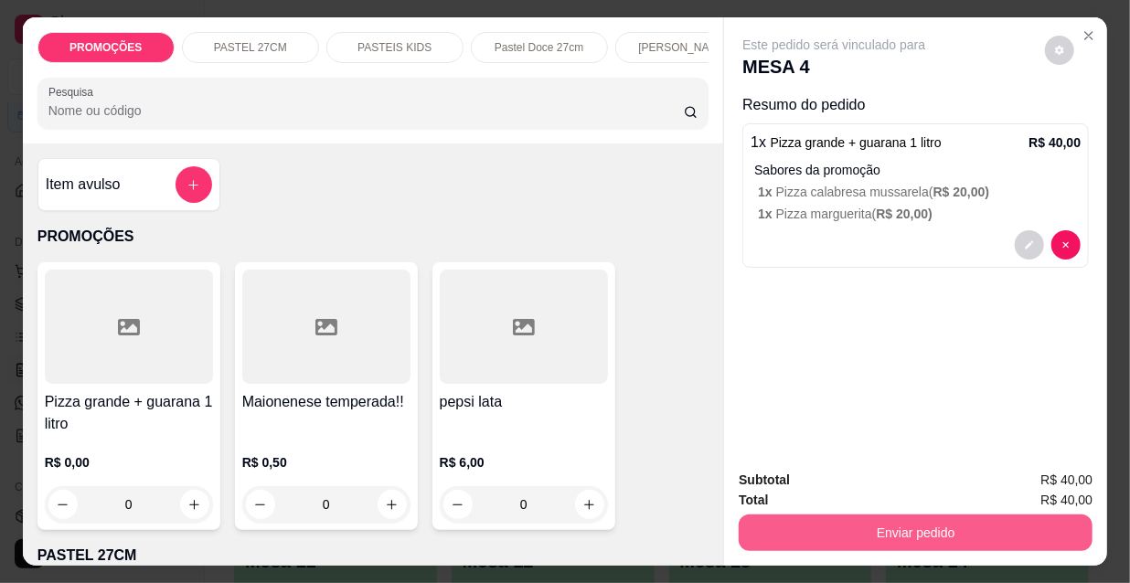
click at [862, 536] on button "Enviar pedido" at bounding box center [916, 533] width 354 height 37
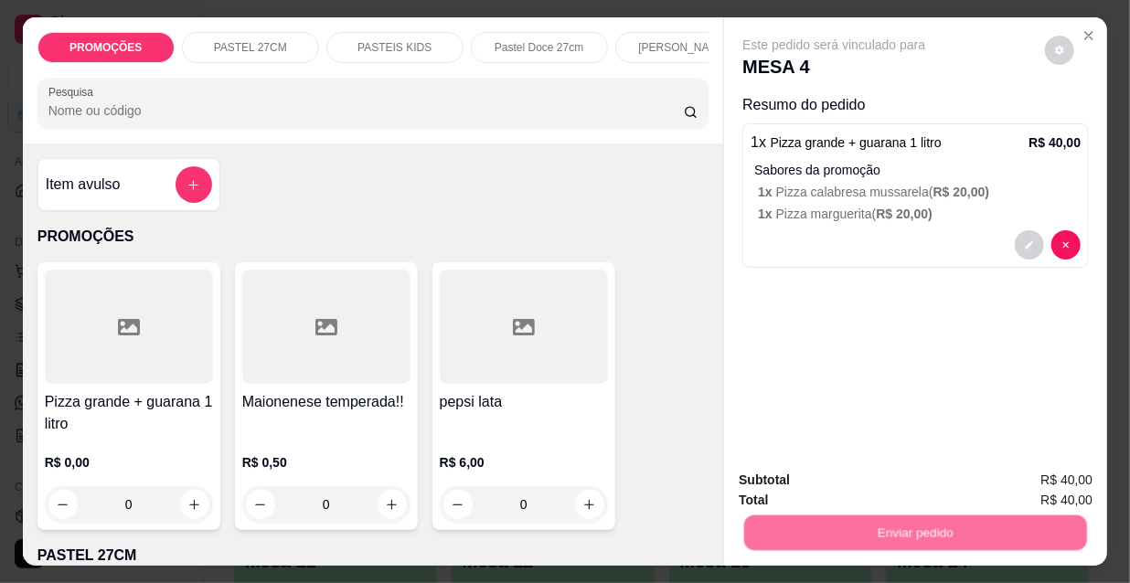
click at [824, 478] on button "Não registrar e enviar pedido" at bounding box center [857, 481] width 190 height 35
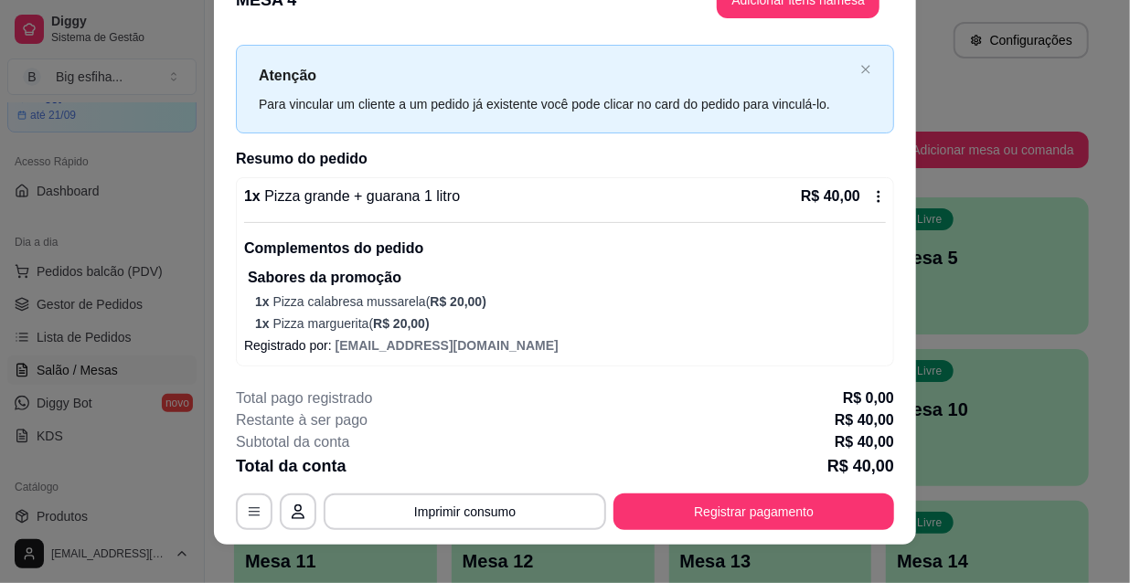
scroll to position [55, 0]
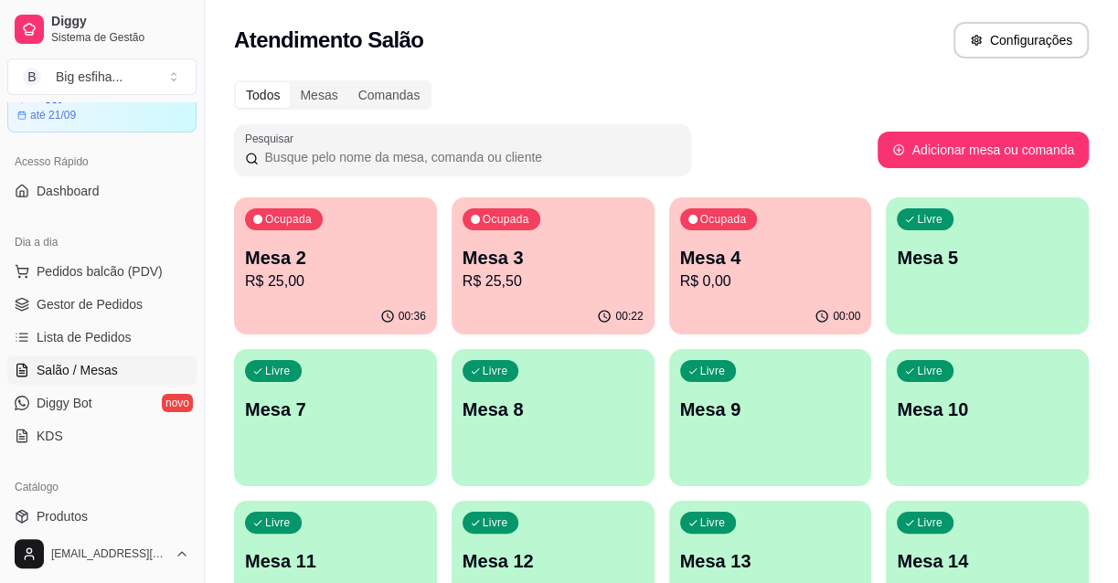
click at [519, 278] on p "R$ 25,50" at bounding box center [553, 282] width 181 height 22
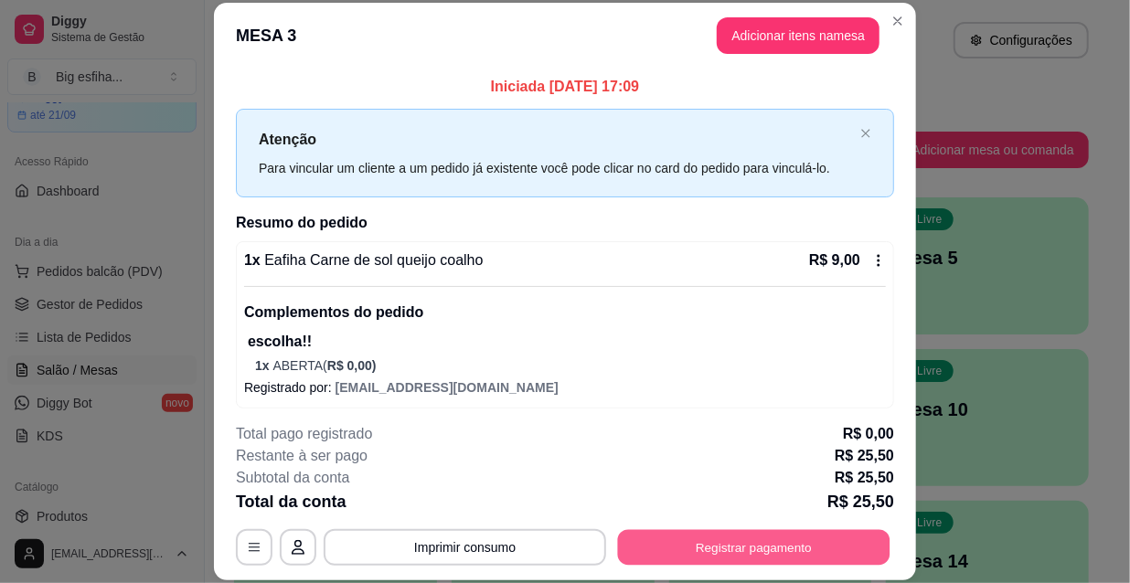
click at [733, 538] on button "Registrar pagamento" at bounding box center [754, 547] width 272 height 36
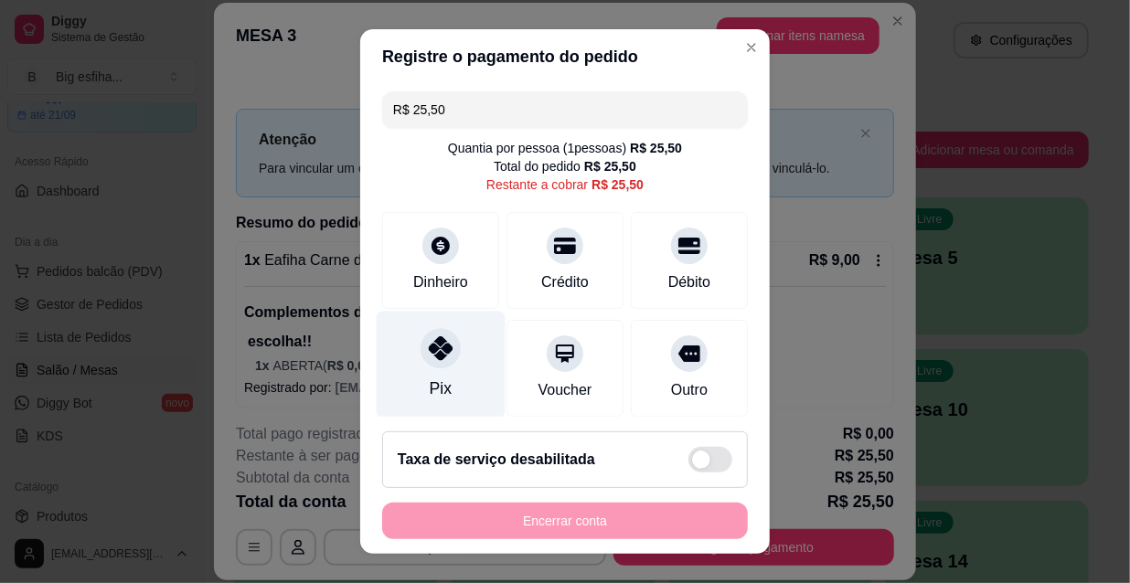
click at [447, 363] on div "Pix" at bounding box center [441, 365] width 129 height 107
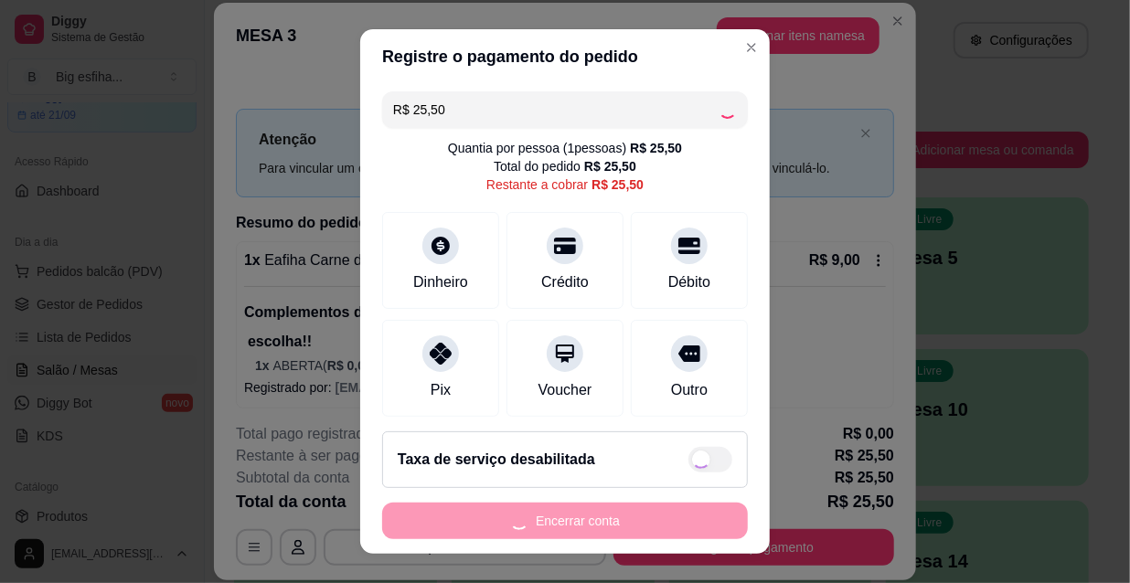
type input "R$ 0,00"
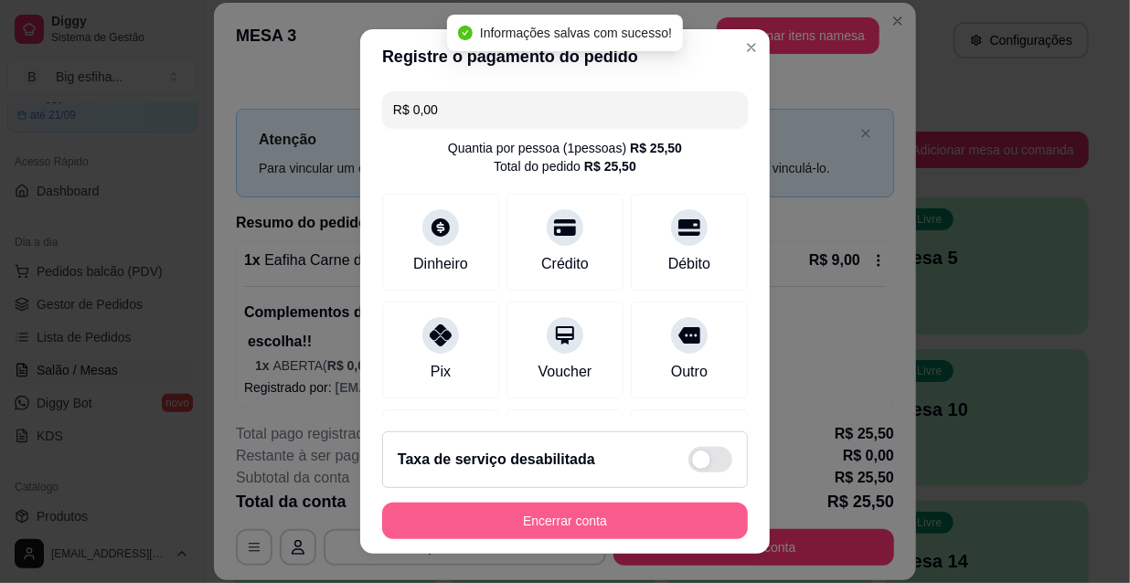
click at [479, 525] on button "Encerrar conta" at bounding box center [565, 521] width 366 height 37
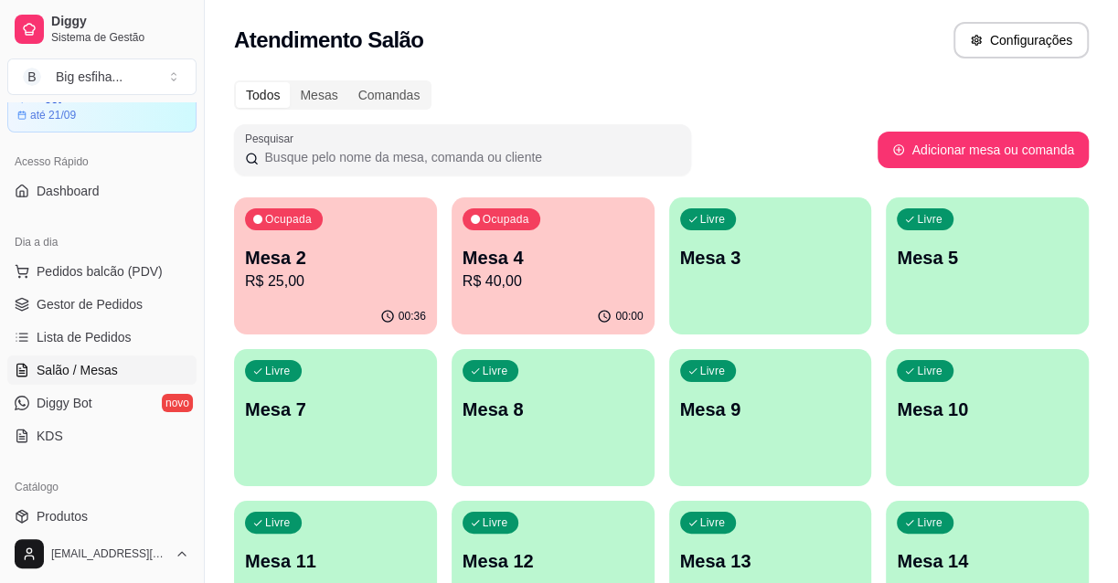
click at [265, 314] on div "00:36" at bounding box center [335, 317] width 203 height 36
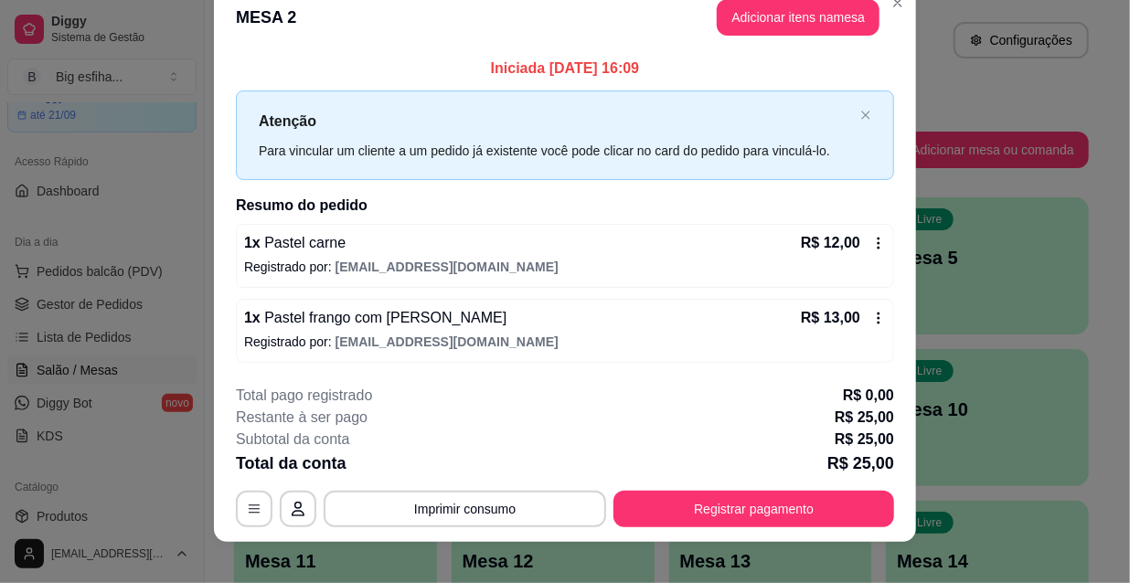
scroll to position [45, 0]
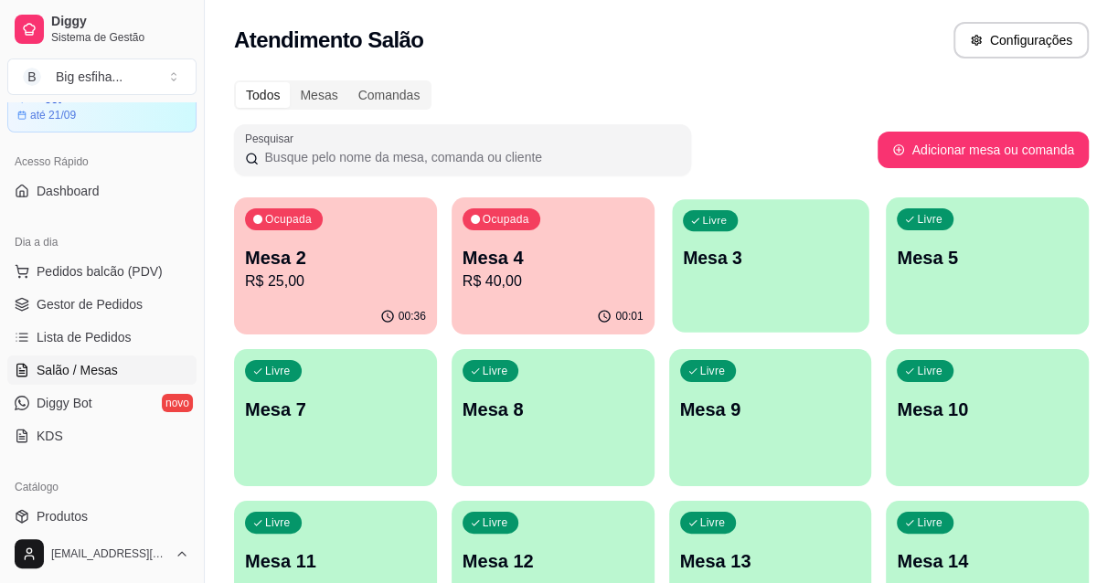
click at [829, 281] on div "Livre Mesa 3" at bounding box center [770, 255] width 197 height 112
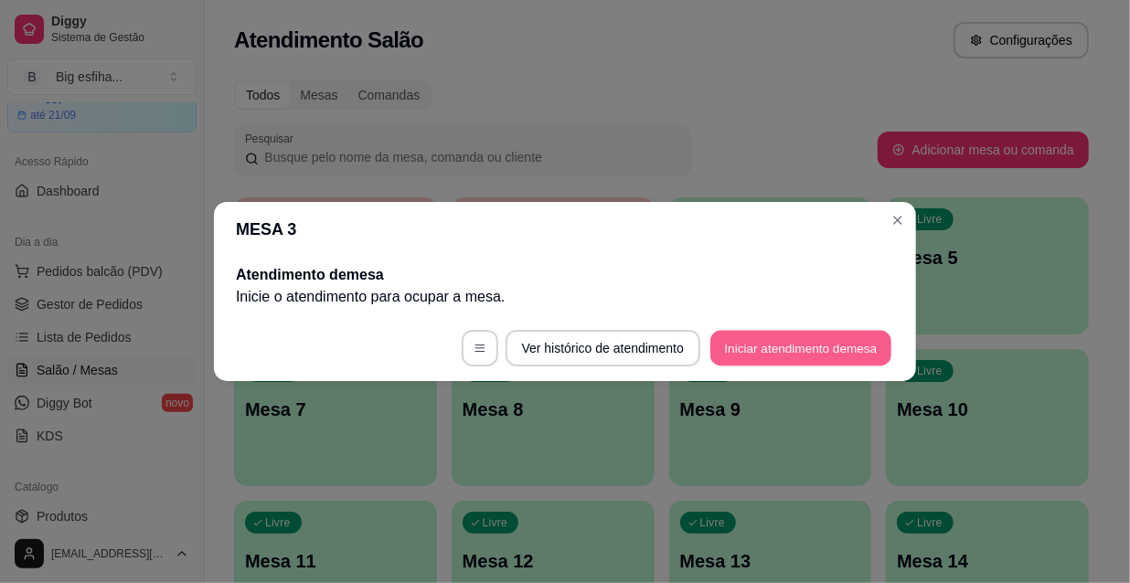
click at [823, 340] on button "Iniciar atendimento de mesa" at bounding box center [800, 349] width 181 height 36
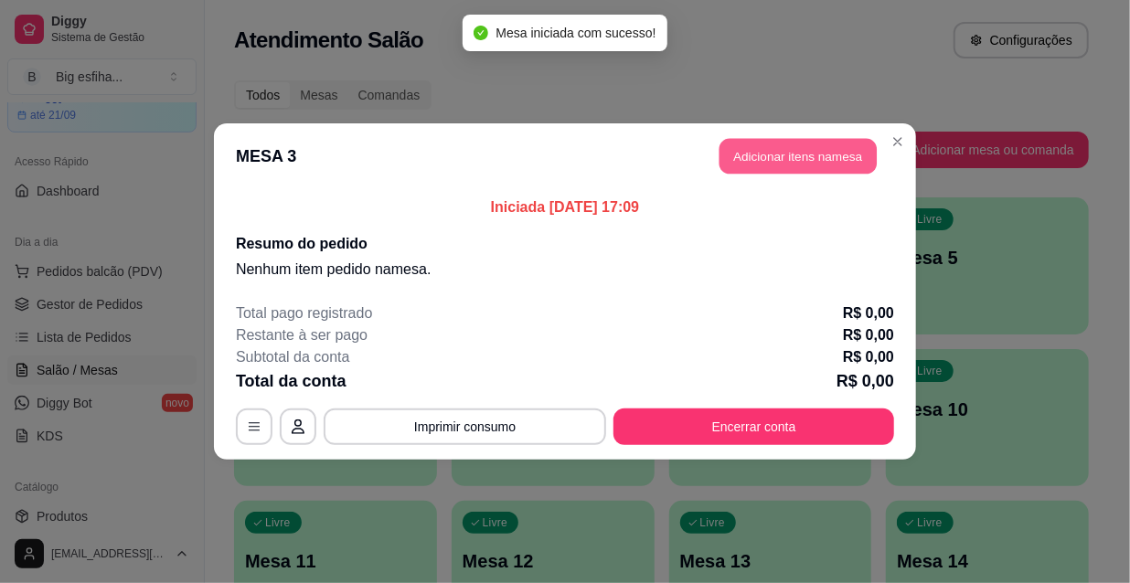
click at [795, 147] on button "Adicionar itens na mesa" at bounding box center [797, 157] width 157 height 36
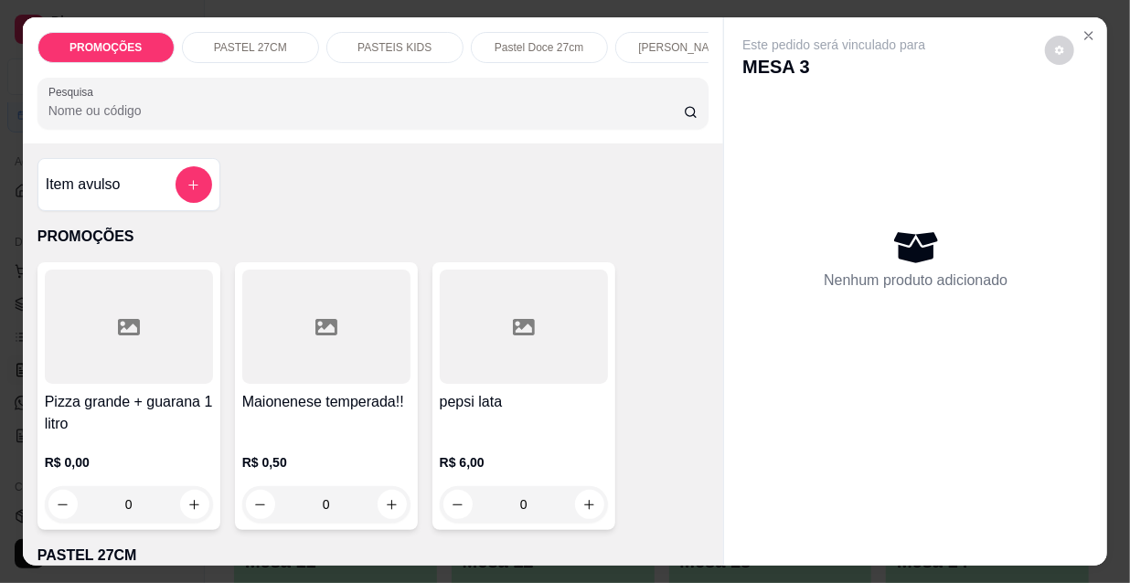
scroll to position [0, 588]
click at [413, 34] on div "Kibes" at bounding box center [384, 47] width 137 height 31
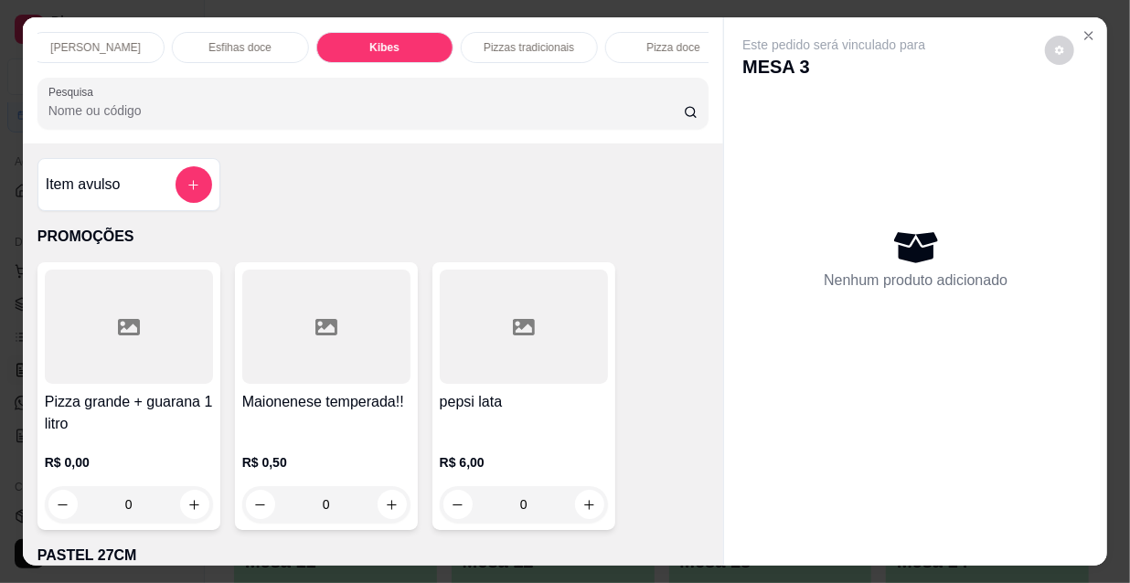
scroll to position [47, 0]
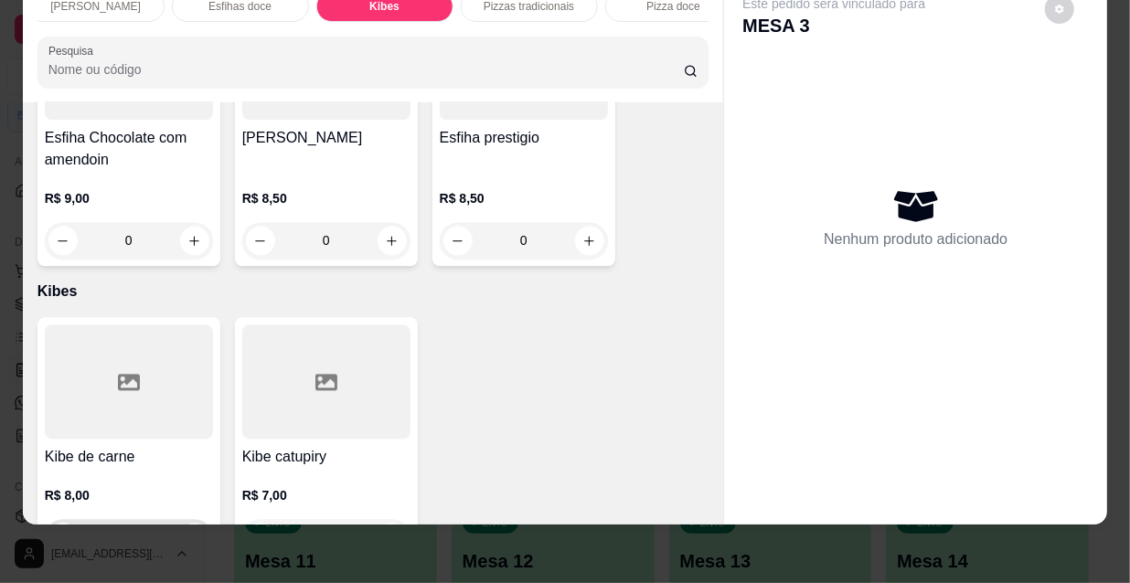
click at [187, 531] on icon "increase-product-quantity" at bounding box center [194, 538] width 14 height 14
click at [189, 533] on icon "increase-product-quantity" at bounding box center [194, 538] width 10 height 10
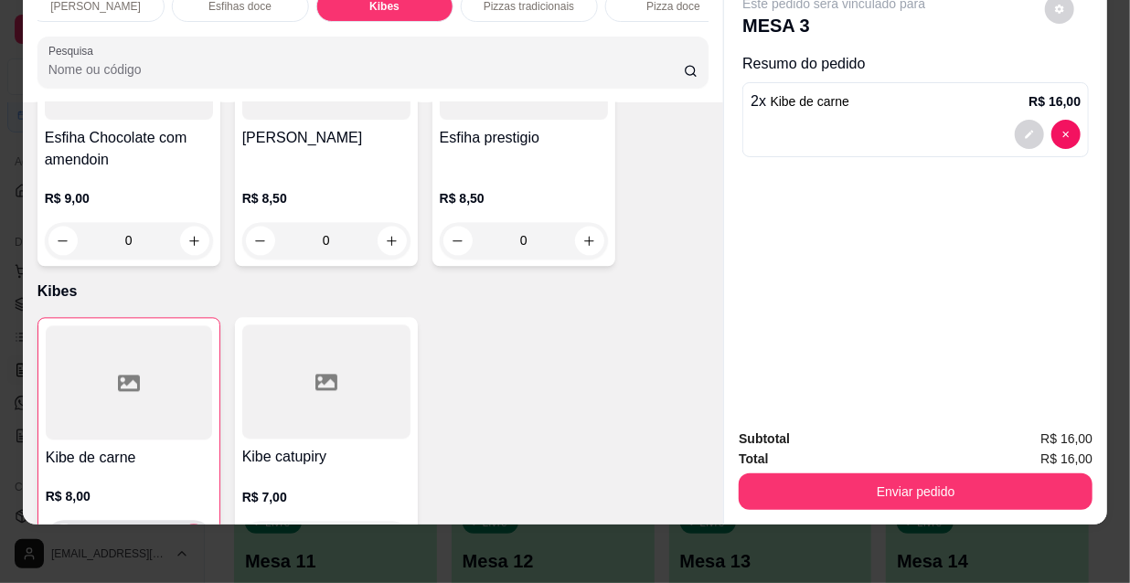
type input "2"
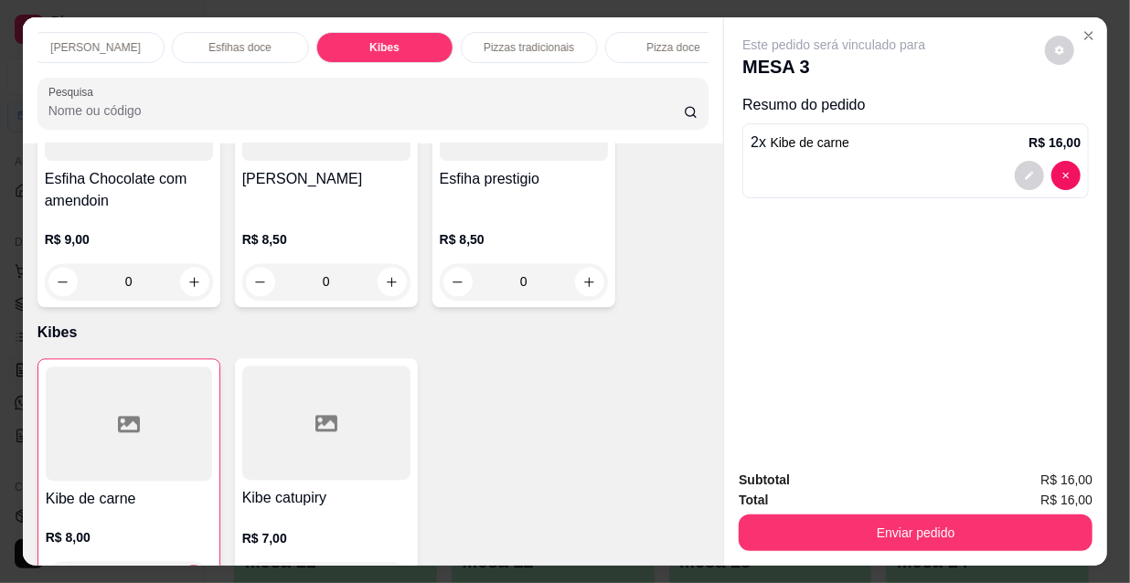
scroll to position [0, 1053]
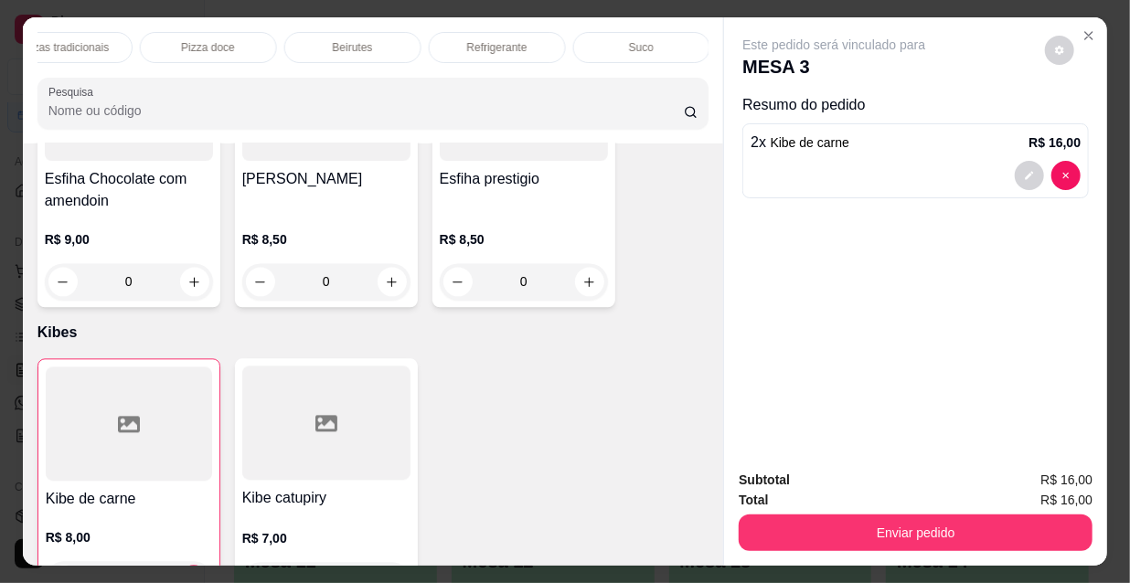
click at [485, 46] on p "Refrigerante" at bounding box center [497, 47] width 60 height 15
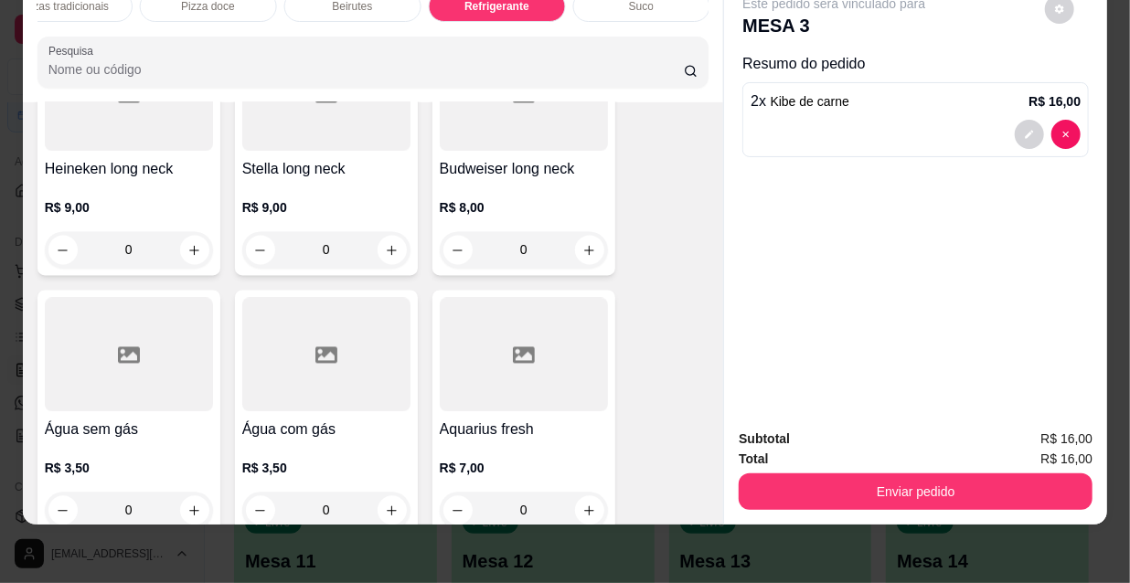
scroll to position [17348, 0]
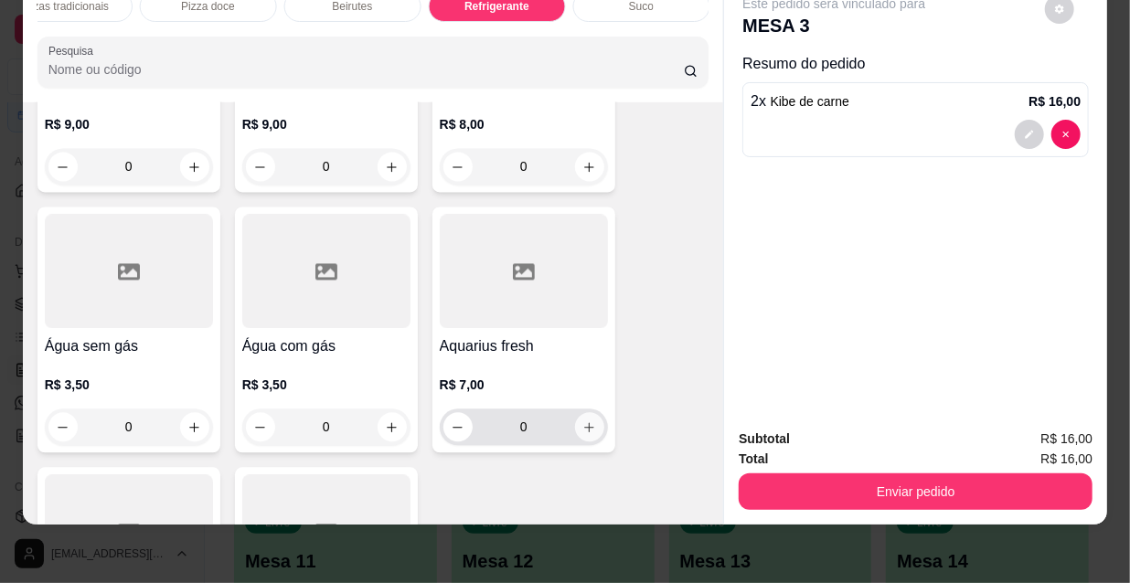
click at [588, 421] on icon "increase-product-quantity" at bounding box center [589, 428] width 14 height 14
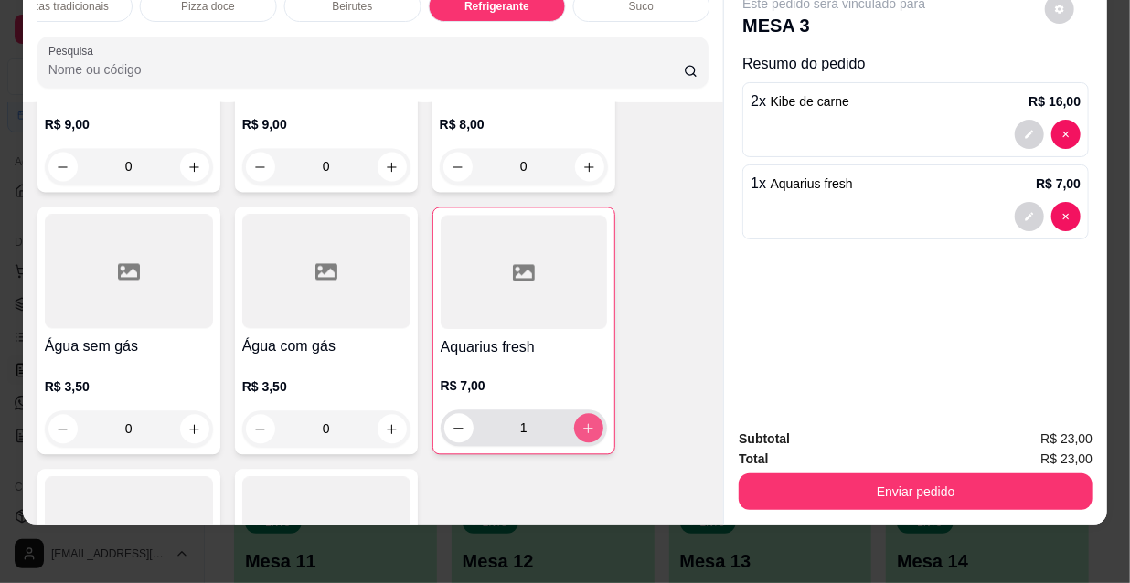
type input "1"
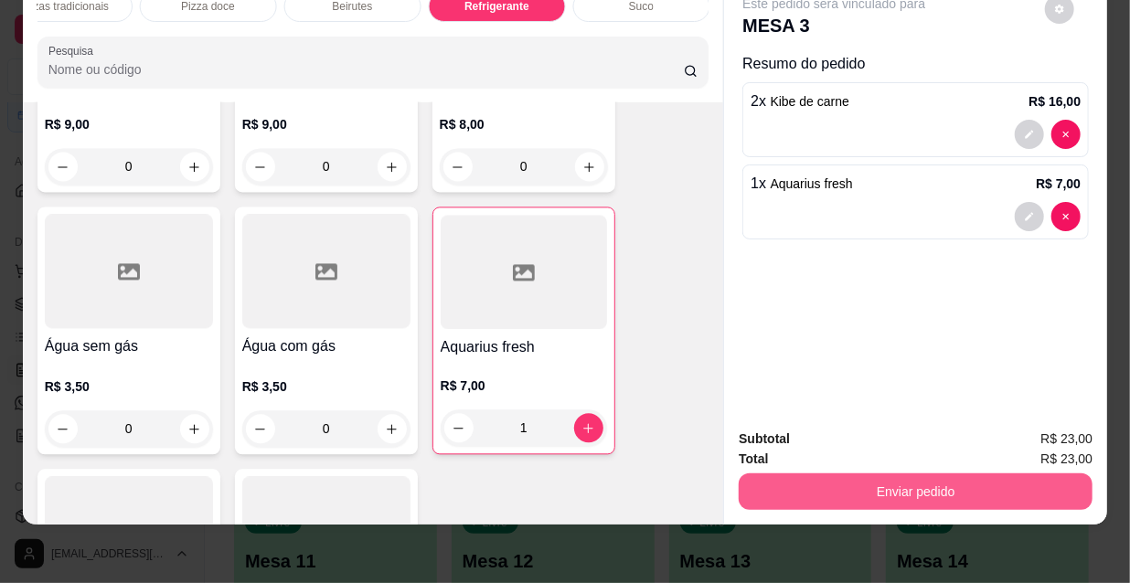
click at [920, 492] on button "Enviar pedido" at bounding box center [916, 492] width 354 height 37
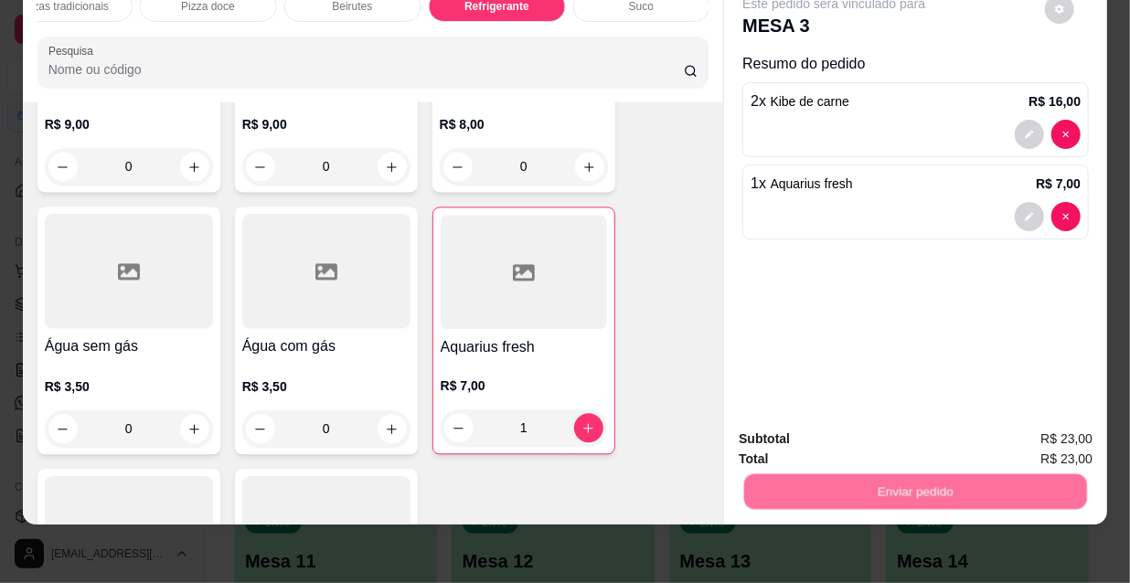
click at [857, 445] on button "Não registrar e enviar pedido" at bounding box center [857, 434] width 190 height 35
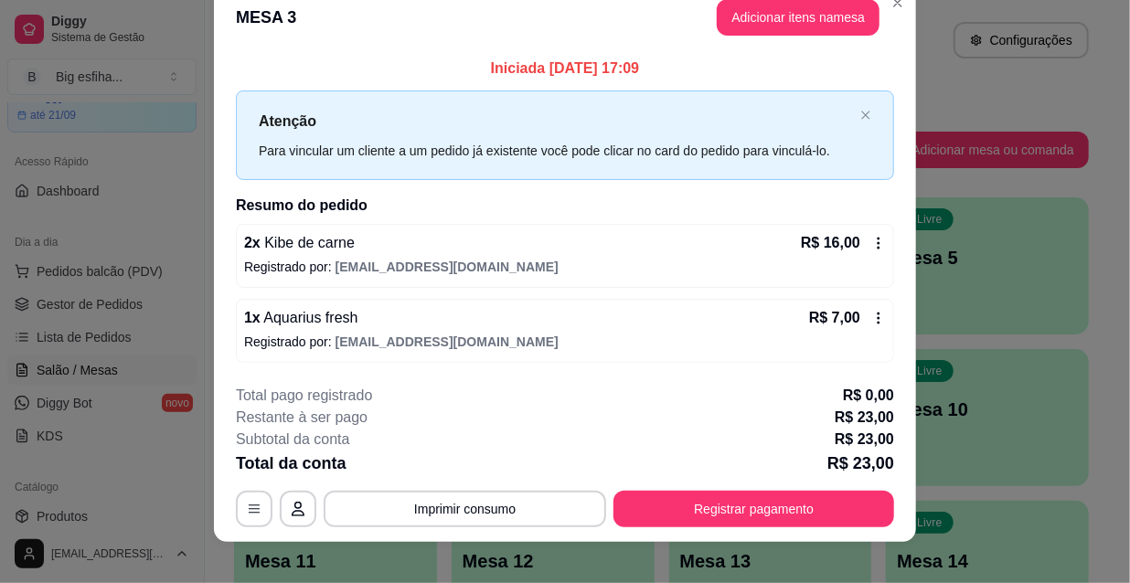
scroll to position [45, 0]
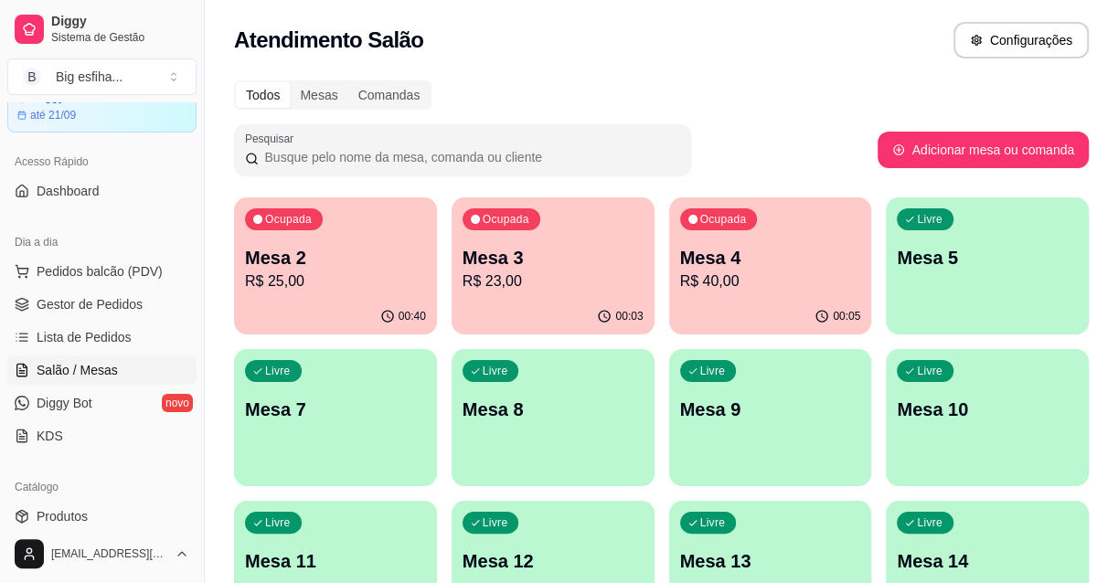
click at [389, 274] on p "R$ 25,00" at bounding box center [335, 282] width 181 height 22
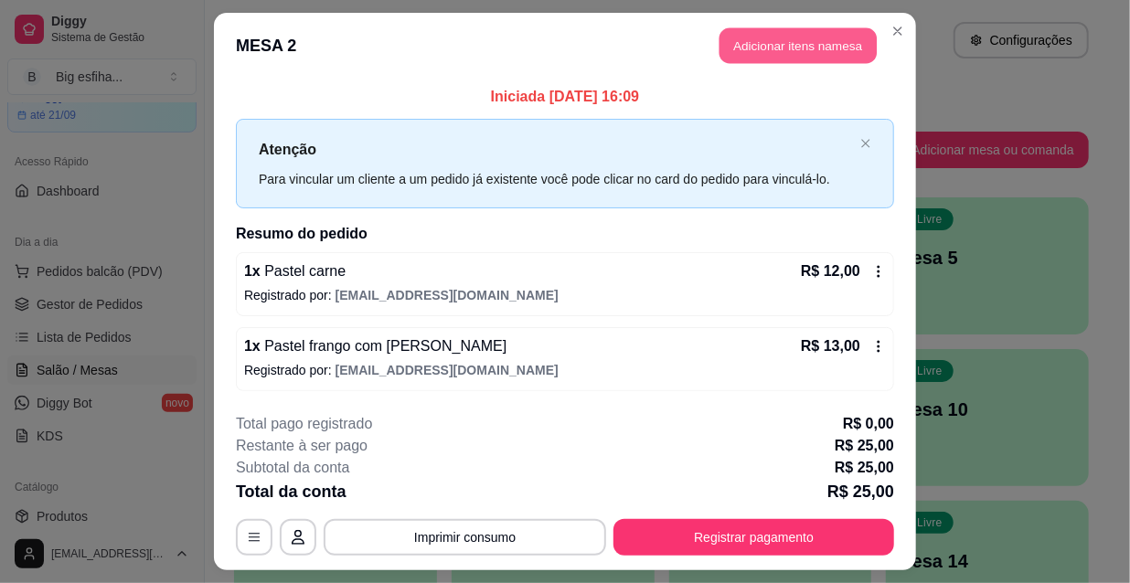
click at [772, 48] on button "Adicionar itens na mesa" at bounding box center [797, 46] width 157 height 36
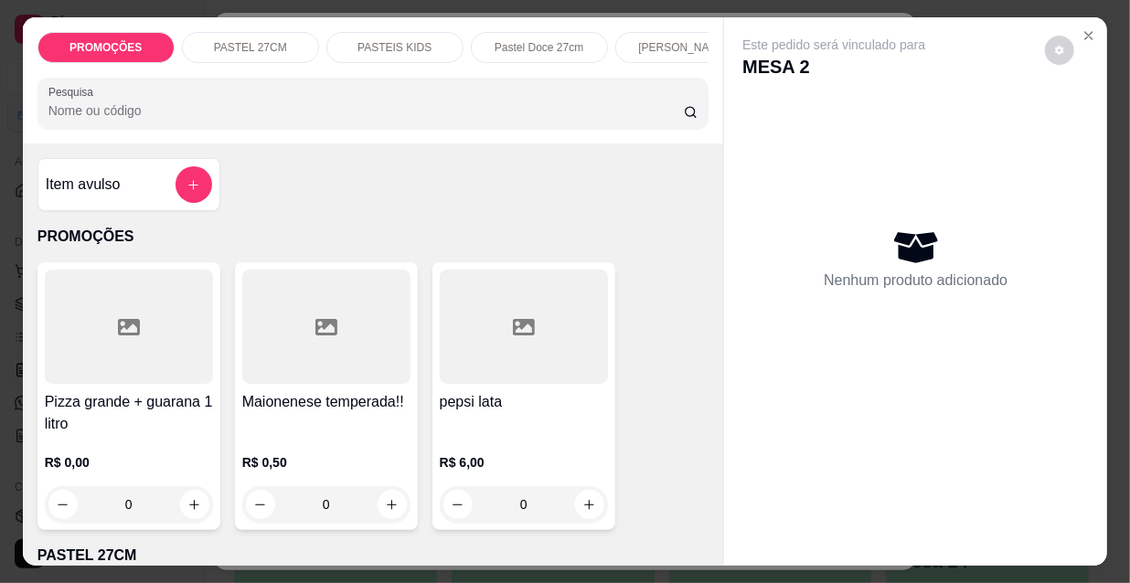
scroll to position [0, 1053]
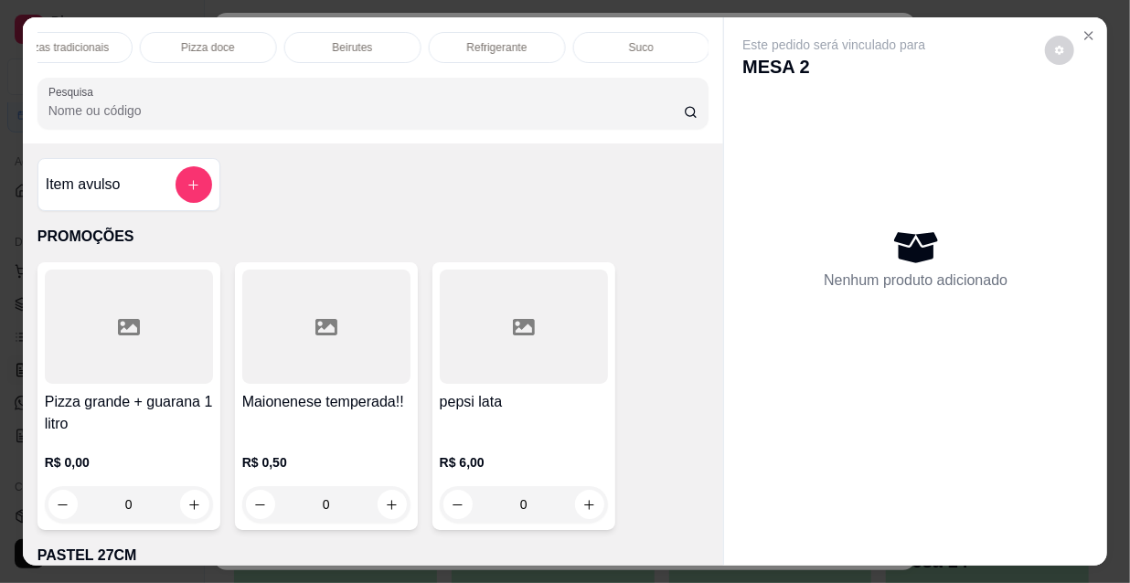
click at [525, 40] on div "Refrigerante" at bounding box center [497, 47] width 137 height 31
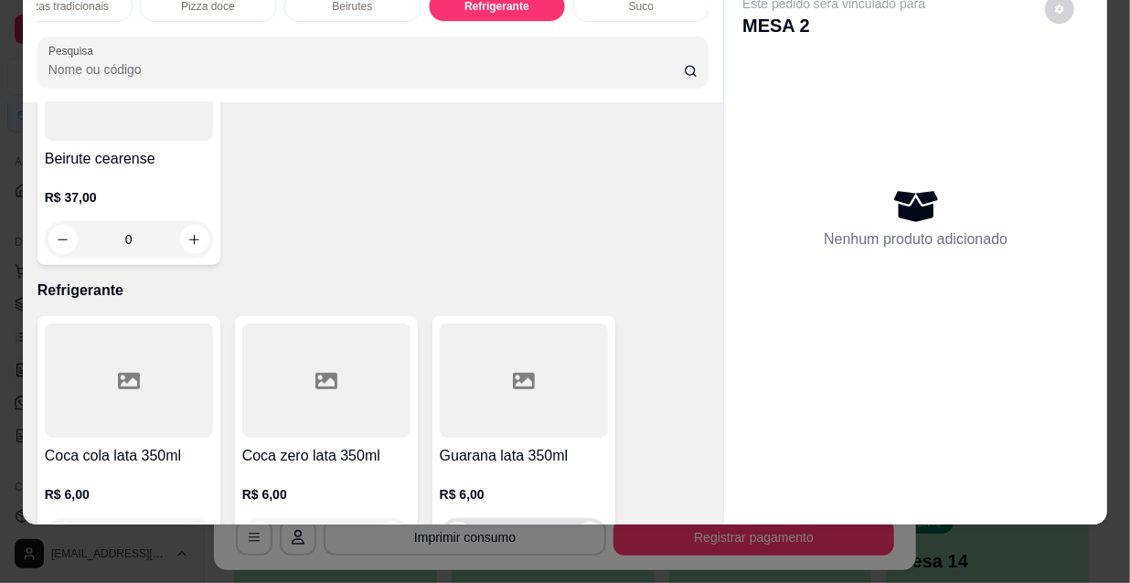
click at [588, 530] on icon "increase-product-quantity" at bounding box center [589, 537] width 14 height 14
type input "1"
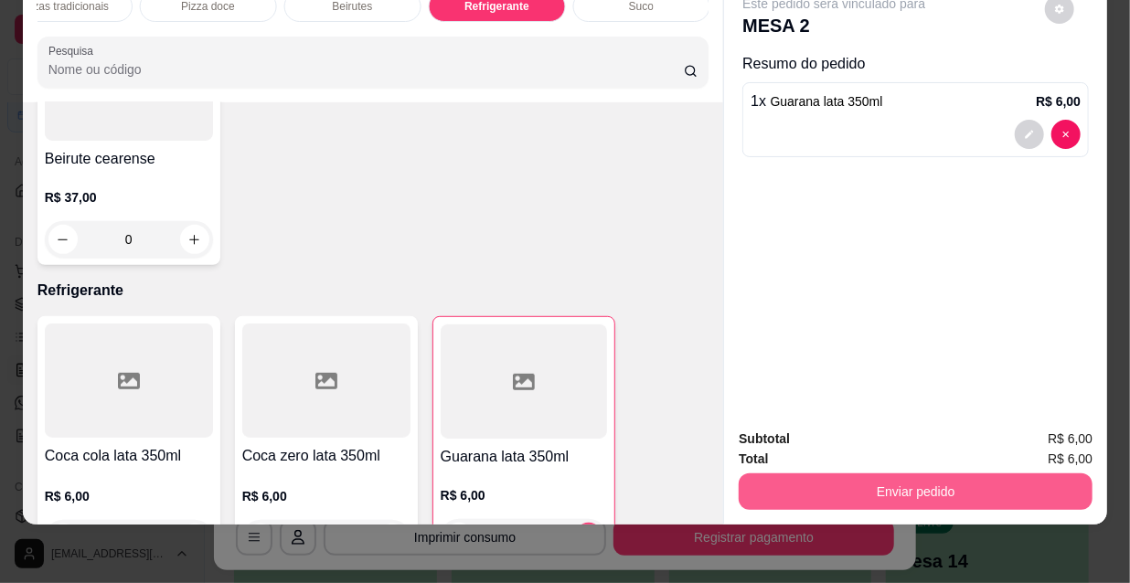
click at [775, 483] on button "Enviar pedido" at bounding box center [916, 492] width 354 height 37
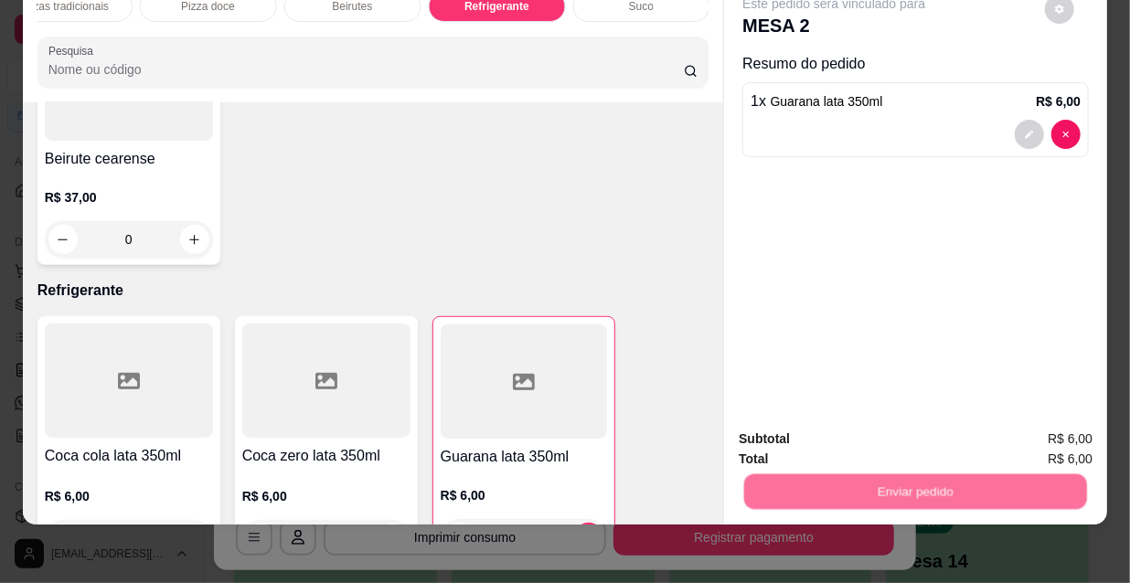
click at [790, 424] on button "Não registrar e enviar pedido" at bounding box center [857, 434] width 190 height 35
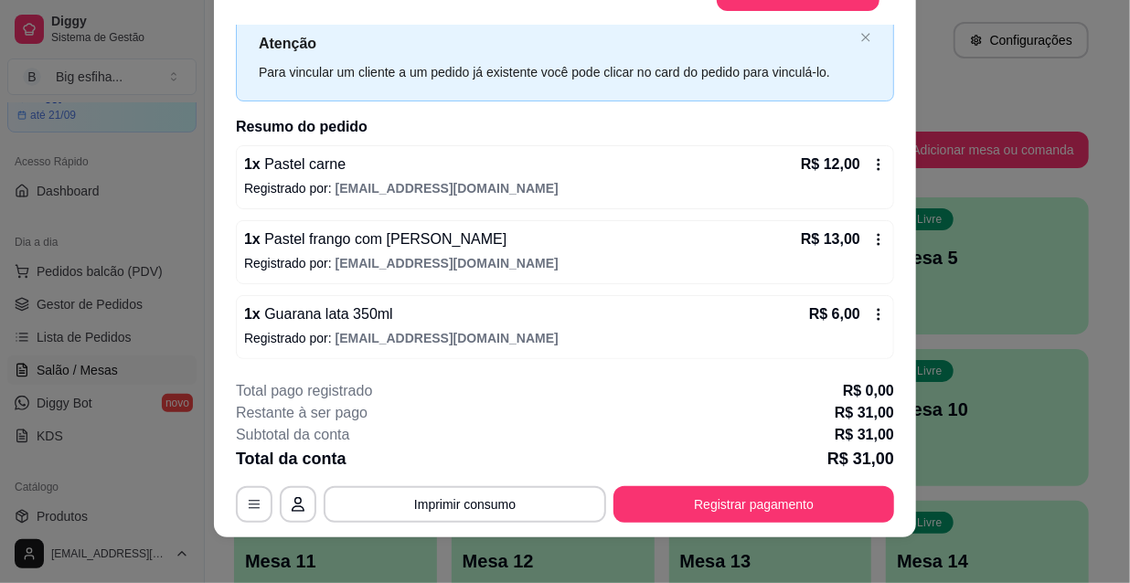
scroll to position [55, 0]
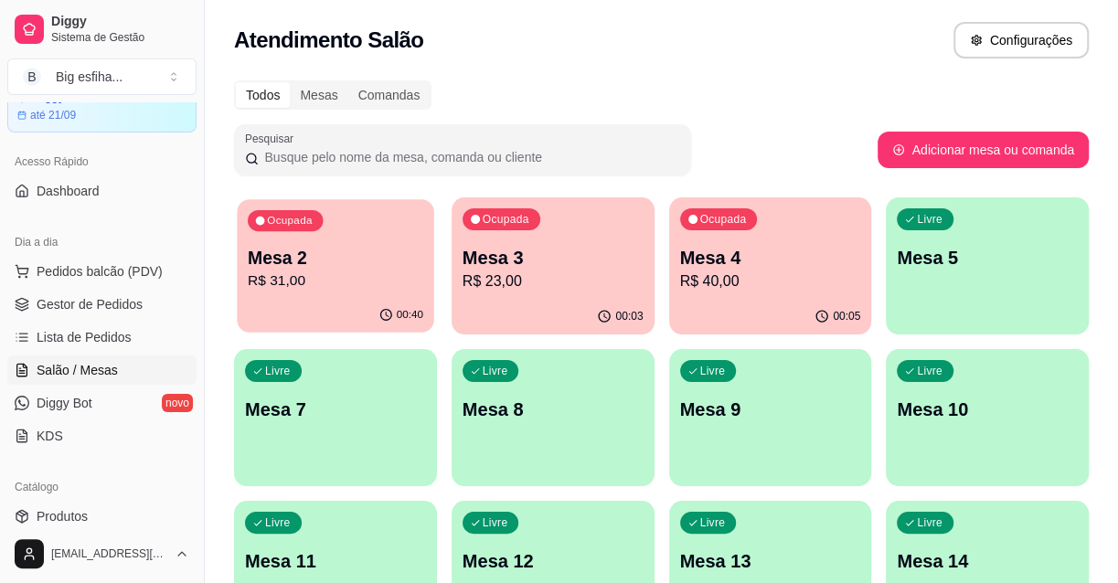
click at [373, 273] on p "R$ 31,00" at bounding box center [336, 281] width 176 height 21
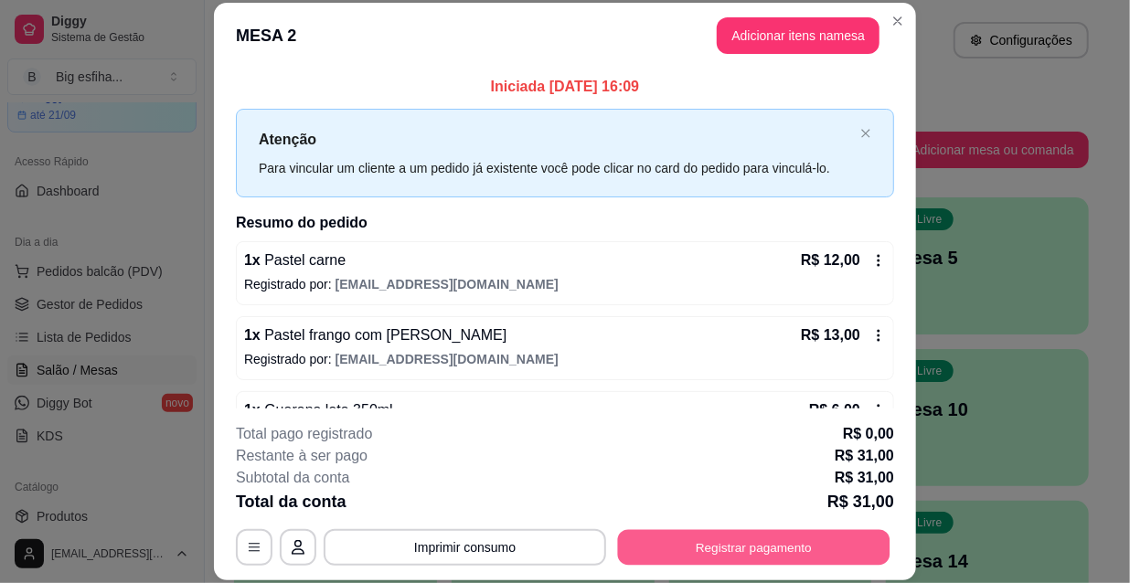
click at [811, 559] on button "Registrar pagamento" at bounding box center [754, 547] width 272 height 36
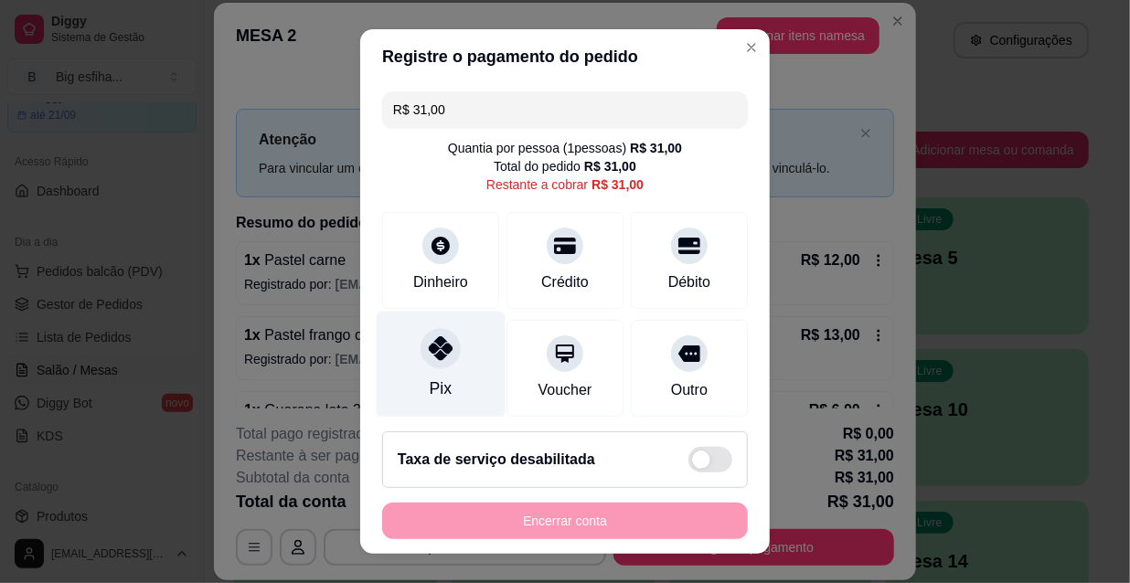
click at [420, 371] on div "Pix" at bounding box center [441, 365] width 129 height 107
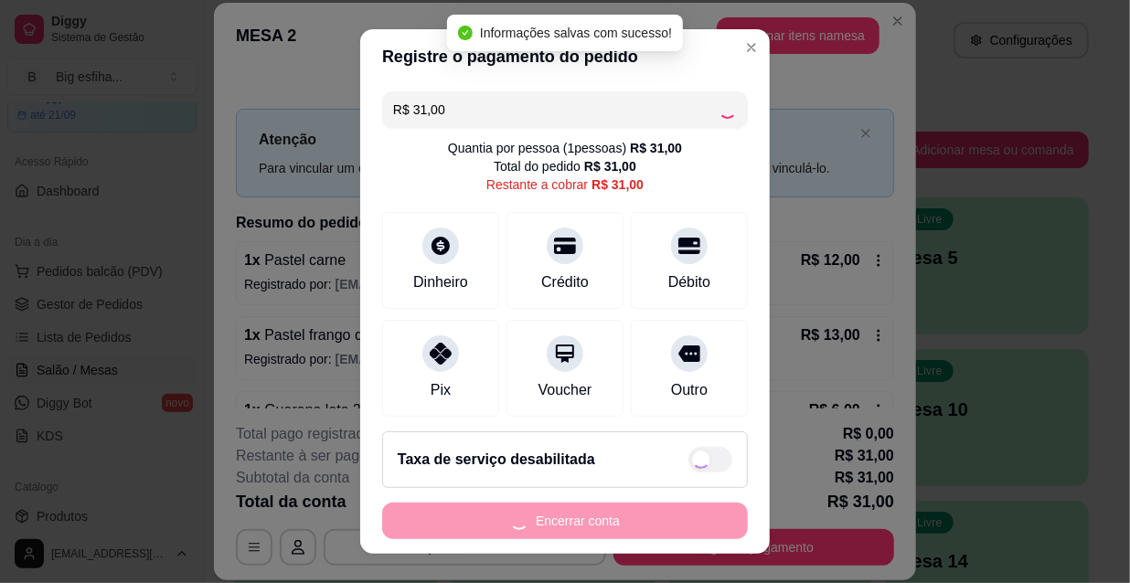
type input "R$ 0,00"
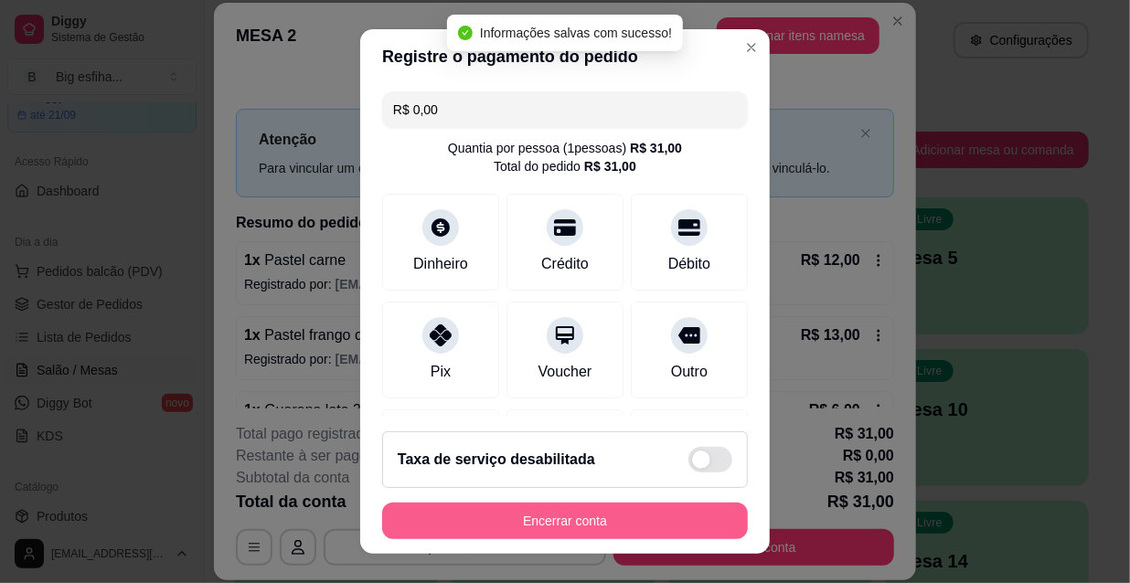
click at [474, 527] on button "Encerrar conta" at bounding box center [565, 521] width 366 height 37
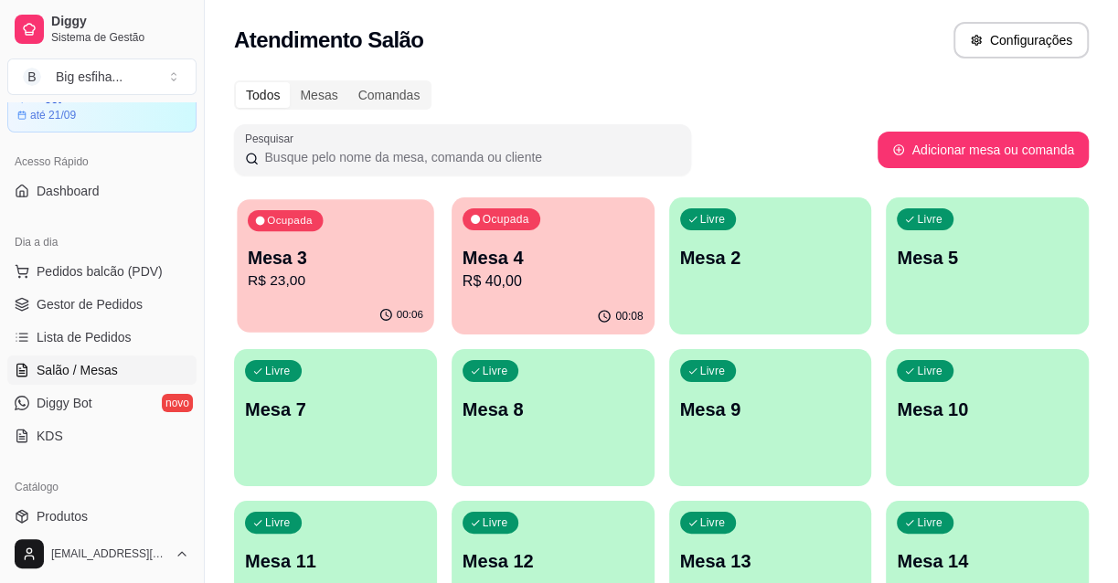
click at [328, 287] on p "R$ 23,00" at bounding box center [336, 281] width 176 height 21
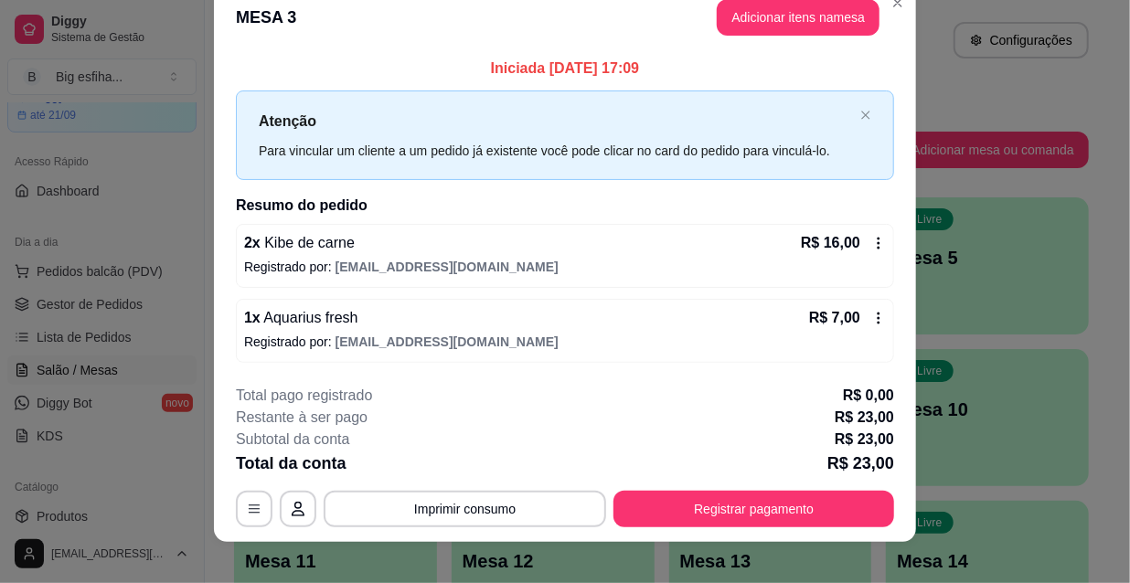
scroll to position [45, 0]
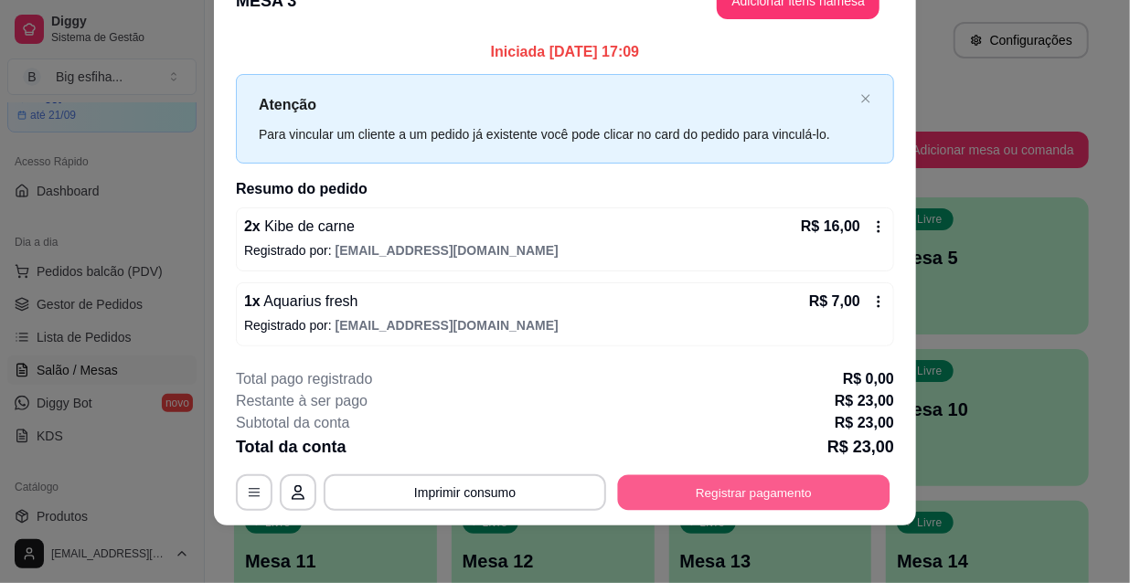
click at [677, 494] on button "Registrar pagamento" at bounding box center [754, 492] width 272 height 36
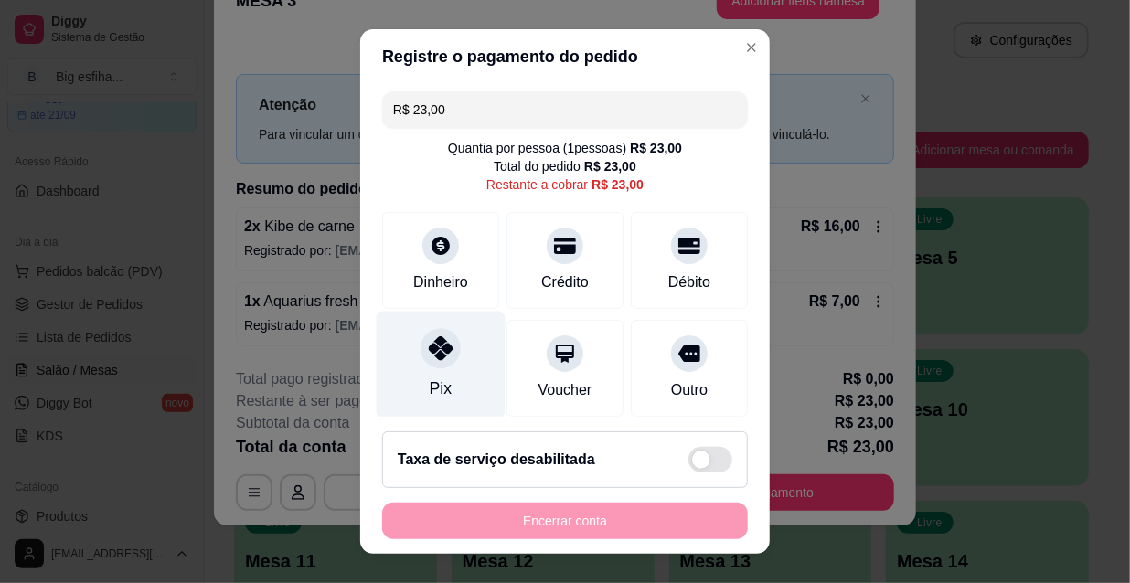
click at [391, 335] on div "Pix" at bounding box center [441, 365] width 129 height 107
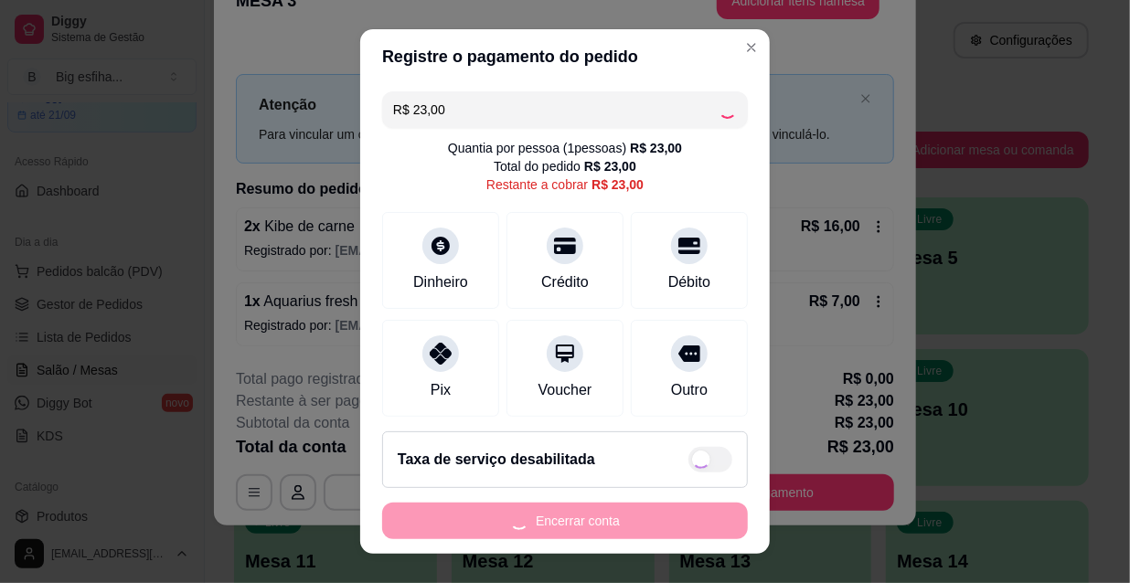
type input "R$ 0,00"
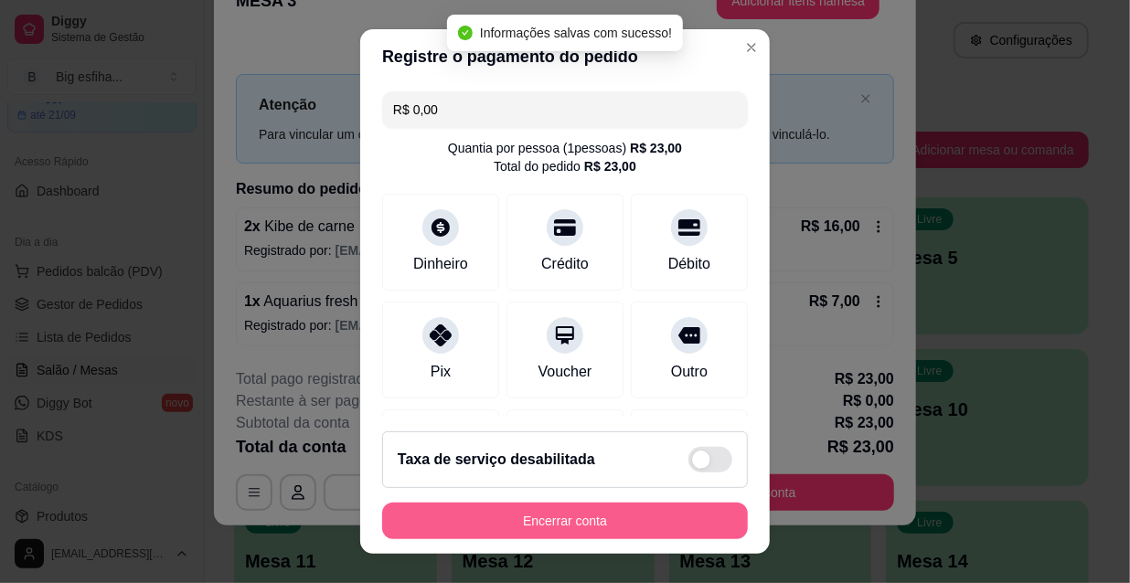
click at [572, 511] on button "Encerrar conta" at bounding box center [565, 521] width 366 height 37
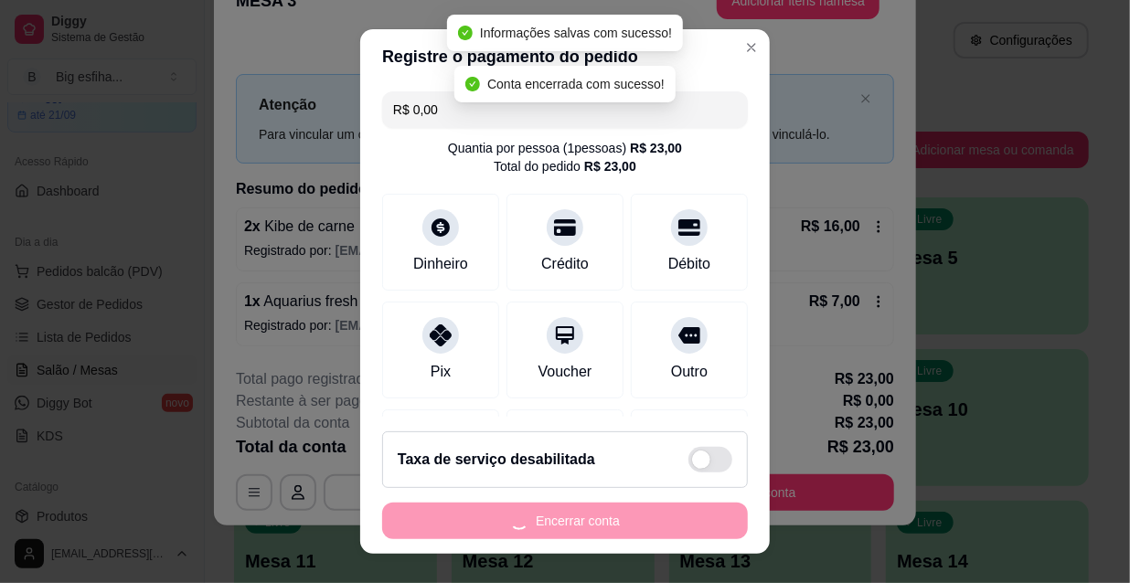
scroll to position [0, 0]
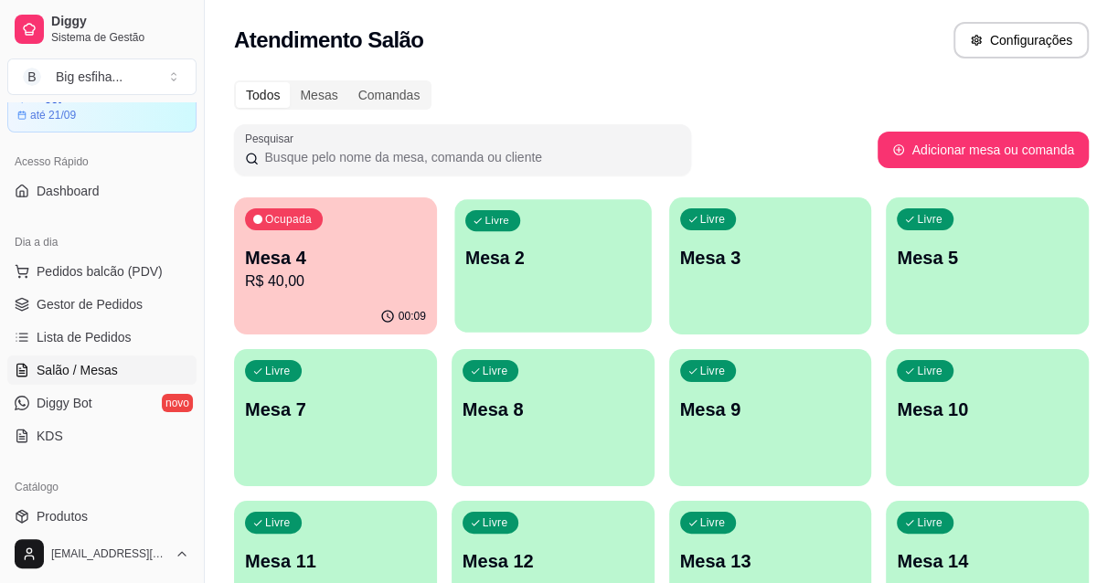
click at [474, 265] on p "Mesa 2" at bounding box center [553, 258] width 176 height 25
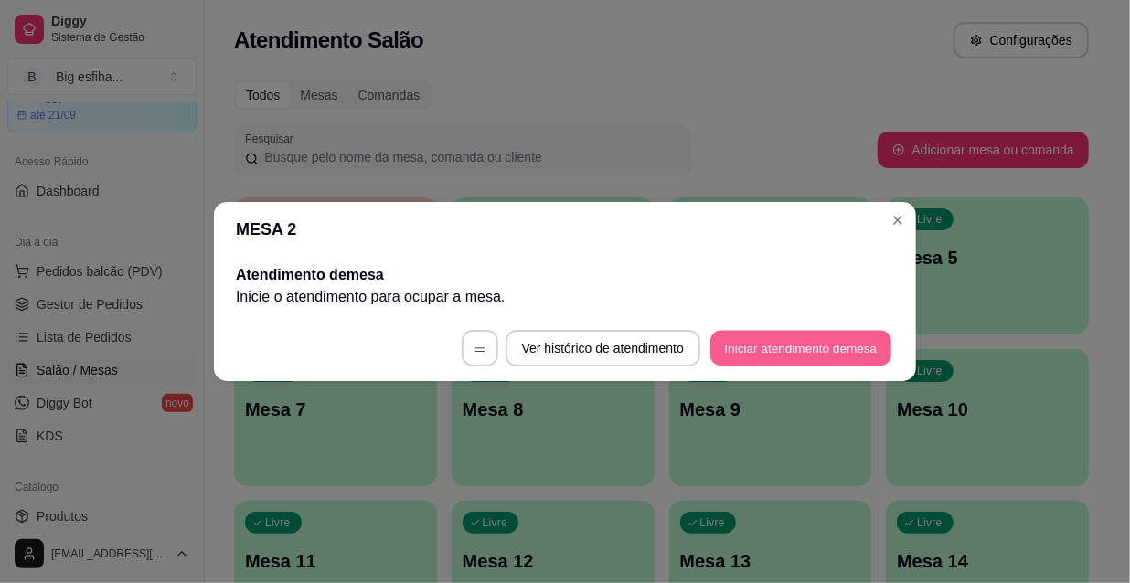
click at [761, 356] on button "Iniciar atendimento de mesa" at bounding box center [800, 349] width 181 height 36
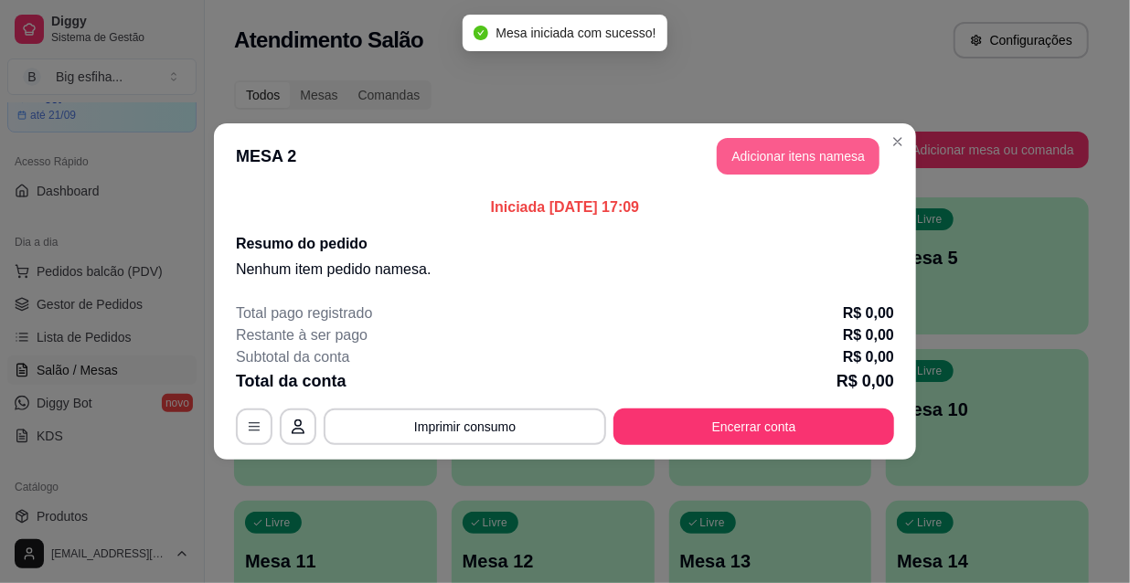
click at [801, 154] on button "Adicionar itens na mesa" at bounding box center [798, 156] width 163 height 37
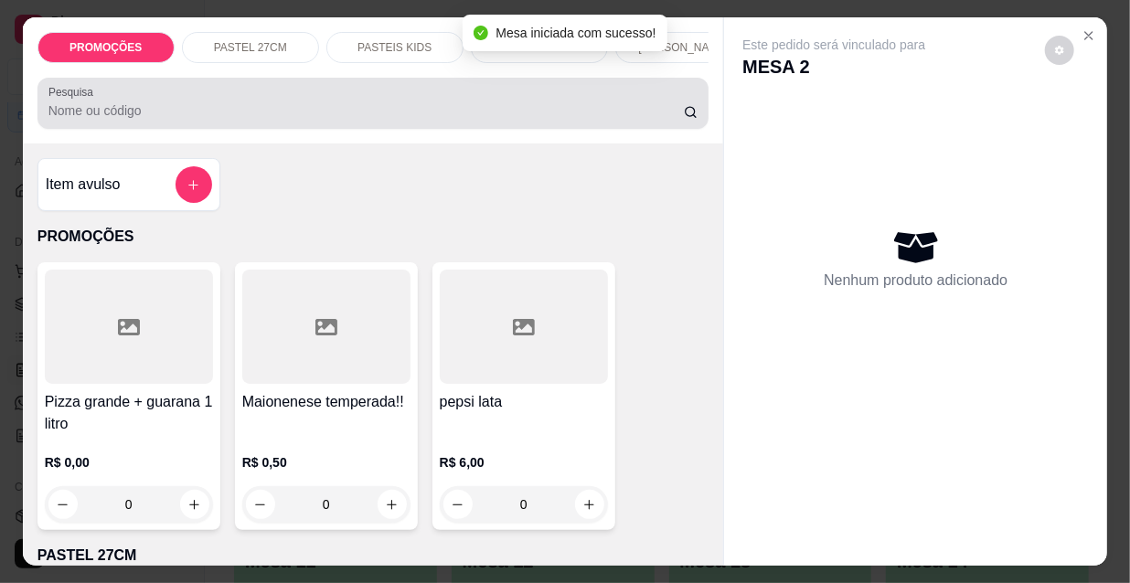
click at [48, 115] on input "Pesquisa" at bounding box center [365, 110] width 635 height 18
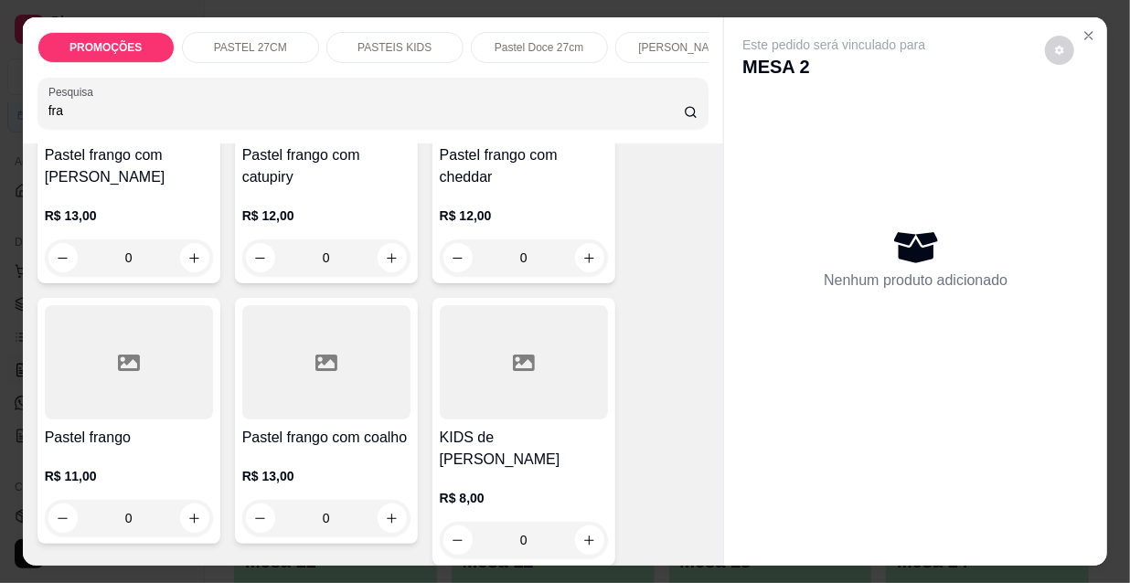
scroll to position [249, 0]
type input "fra"
click at [146, 446] on h4 "Pastel frango" at bounding box center [129, 436] width 168 height 22
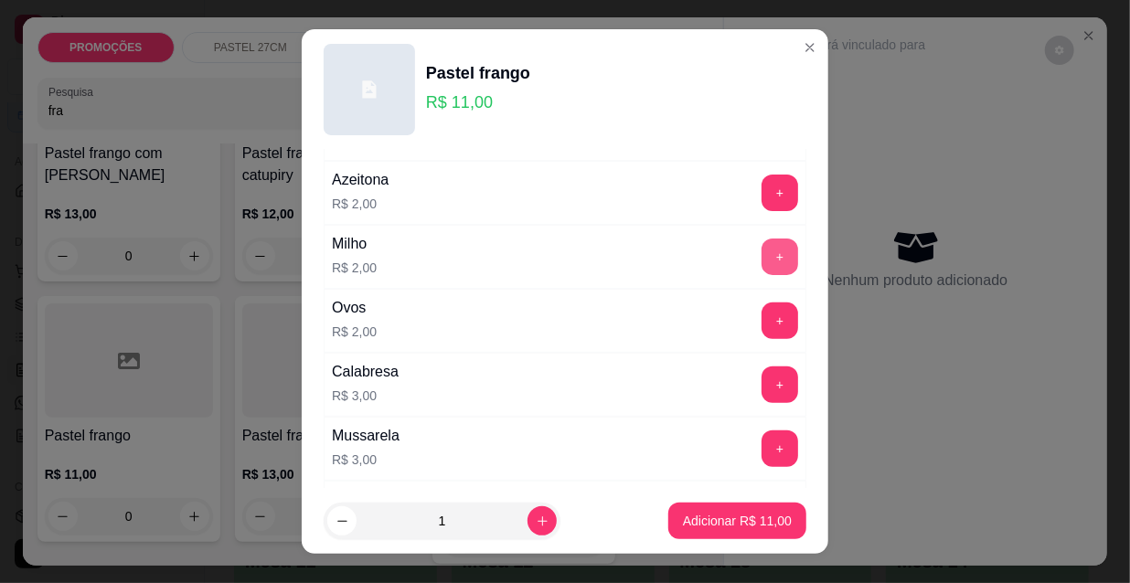
click at [762, 256] on button "+" at bounding box center [780, 257] width 37 height 37
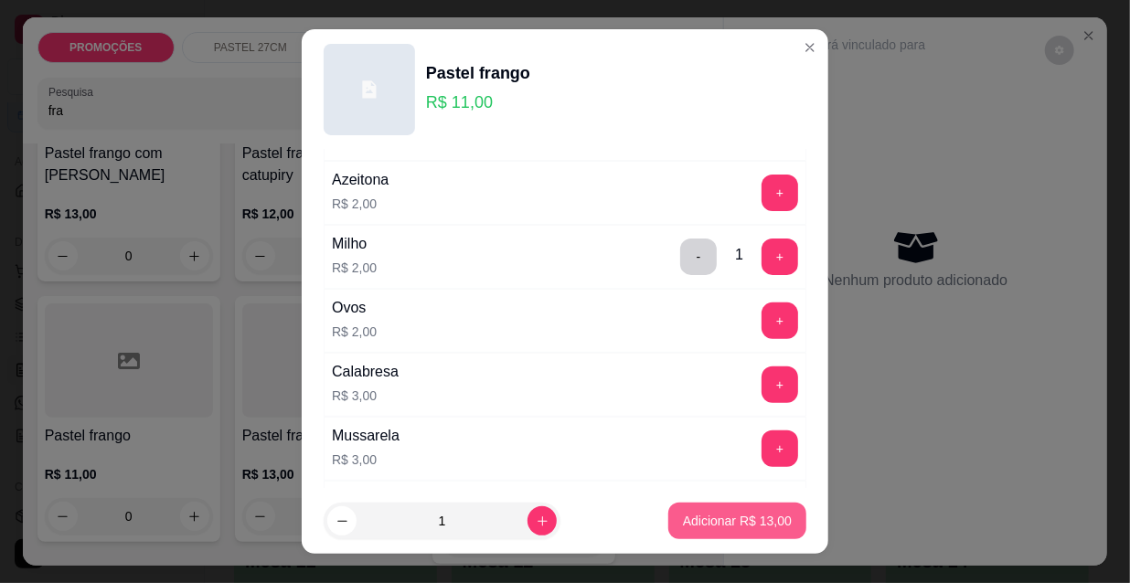
click at [724, 512] on p "Adicionar R$ 13,00" at bounding box center [737, 521] width 109 height 18
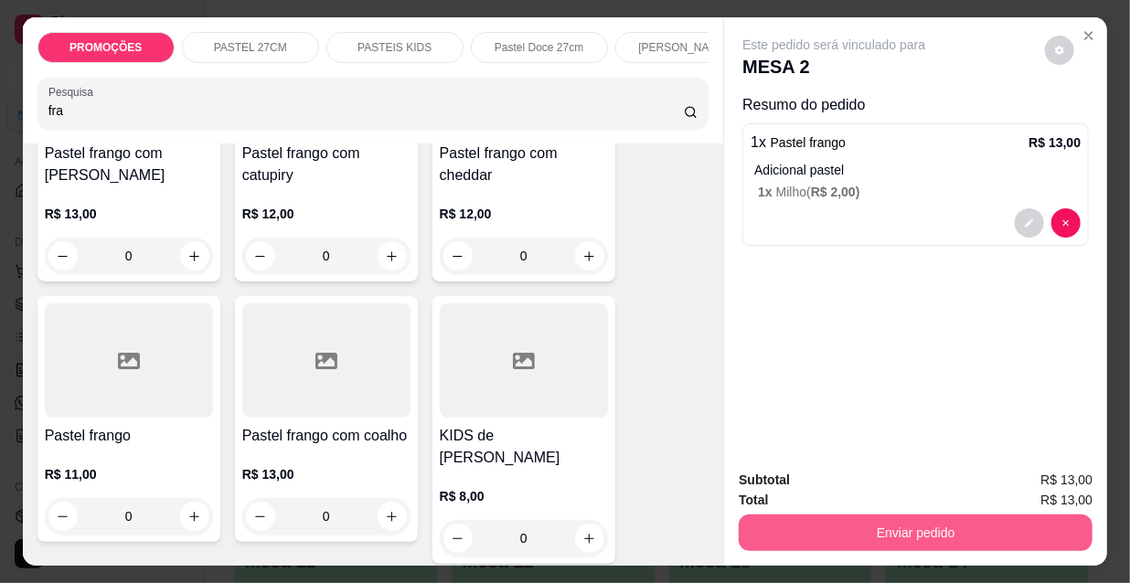
click at [858, 528] on button "Enviar pedido" at bounding box center [916, 533] width 354 height 37
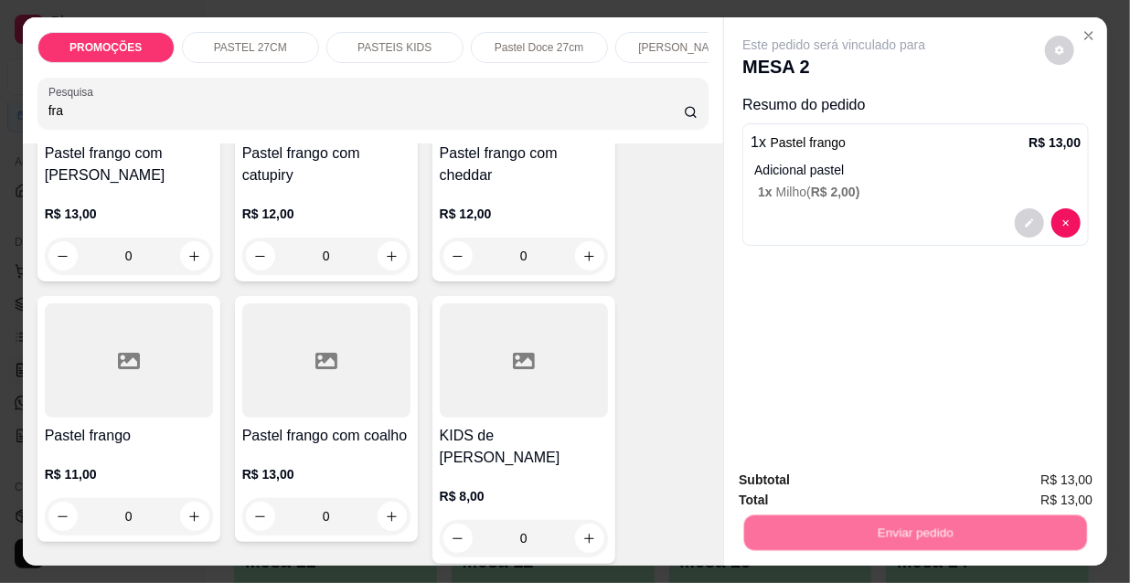
click at [852, 489] on button "Não registrar e enviar pedido" at bounding box center [856, 481] width 185 height 34
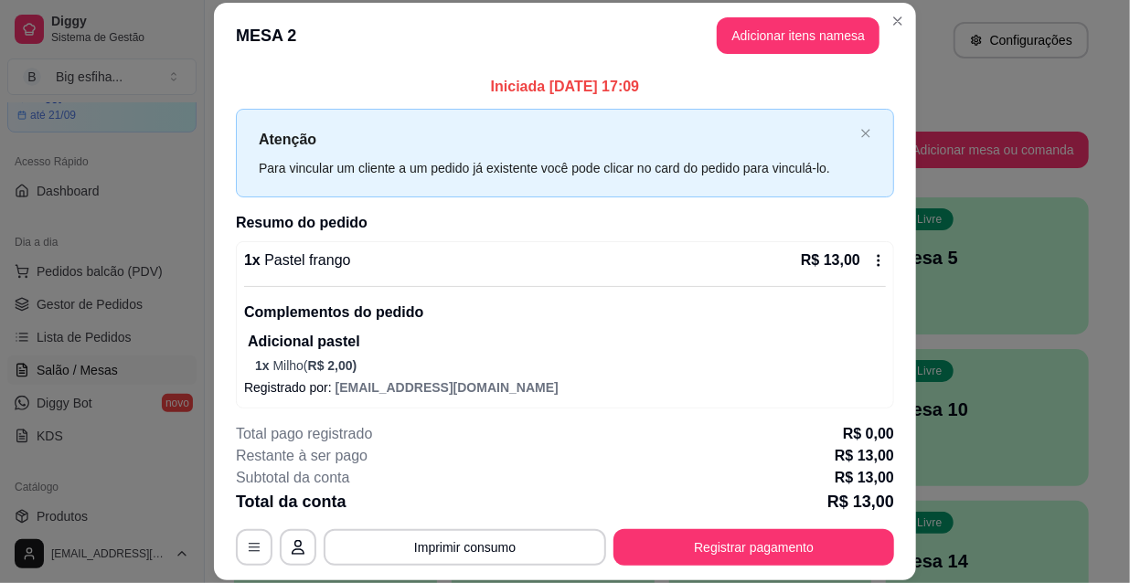
scroll to position [6, 0]
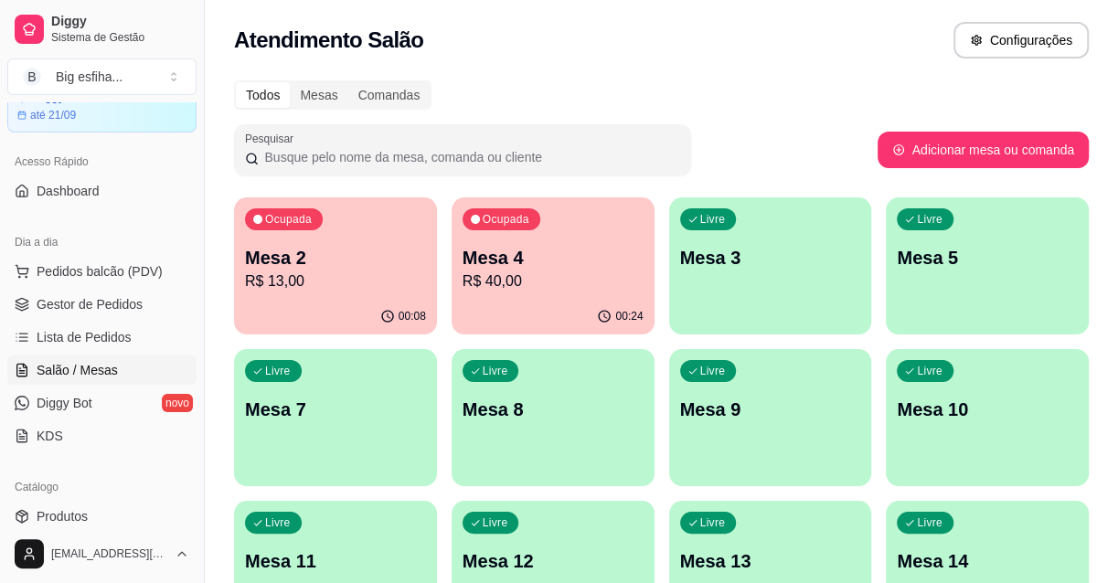
click at [738, 312] on button "Livre Mesa 3" at bounding box center [770, 265] width 203 height 137
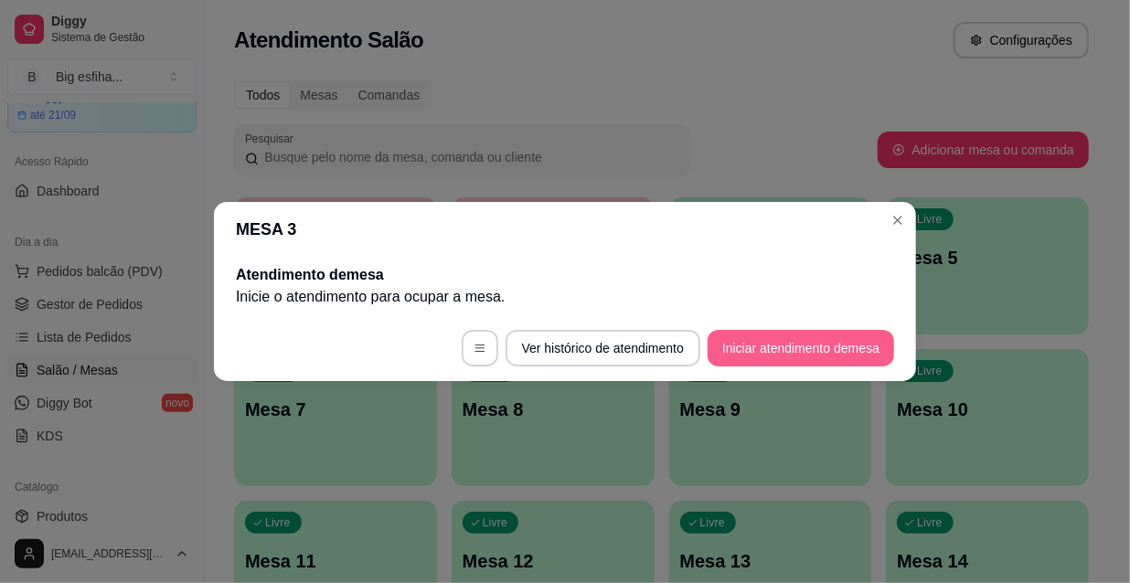
click at [793, 357] on button "Iniciar atendimento de mesa" at bounding box center [801, 348] width 186 height 37
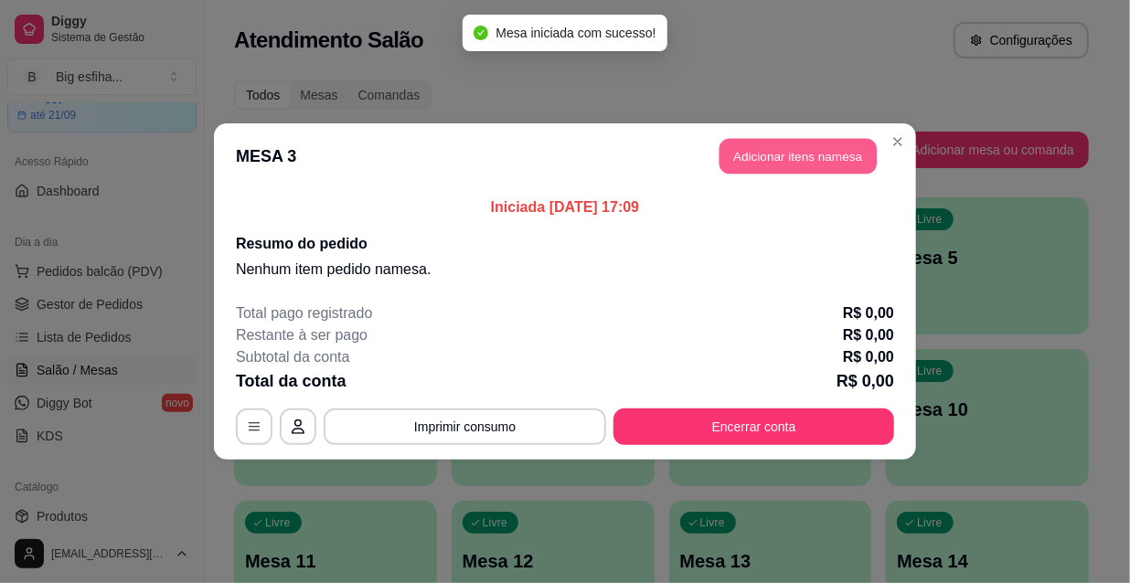
click at [794, 167] on button "Adicionar itens na mesa" at bounding box center [797, 157] width 157 height 36
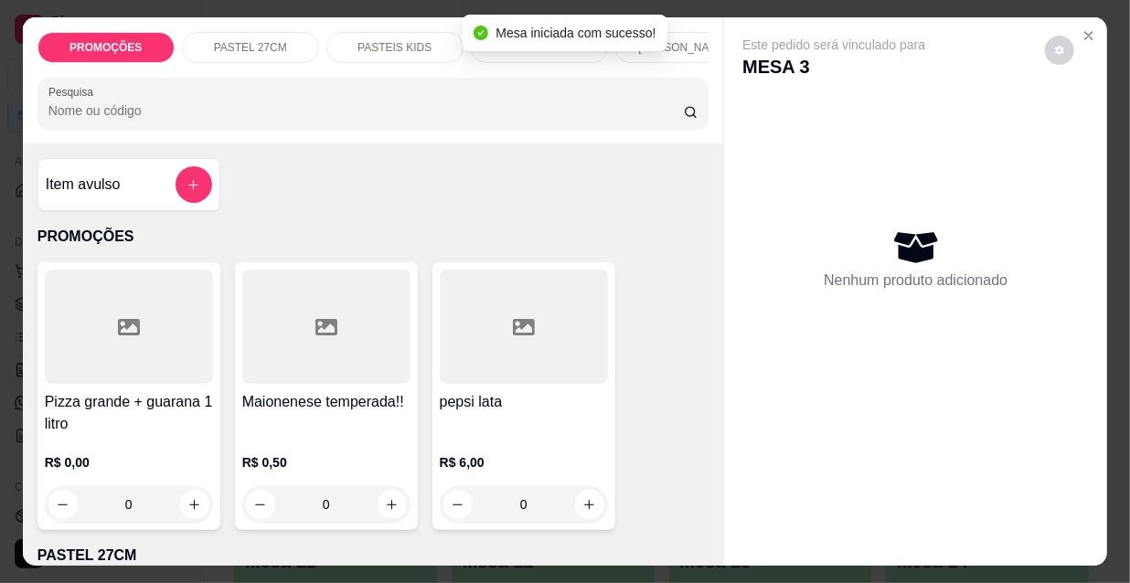
click at [694, 43] on p "[PERSON_NAME]" at bounding box center [683, 47] width 91 height 15
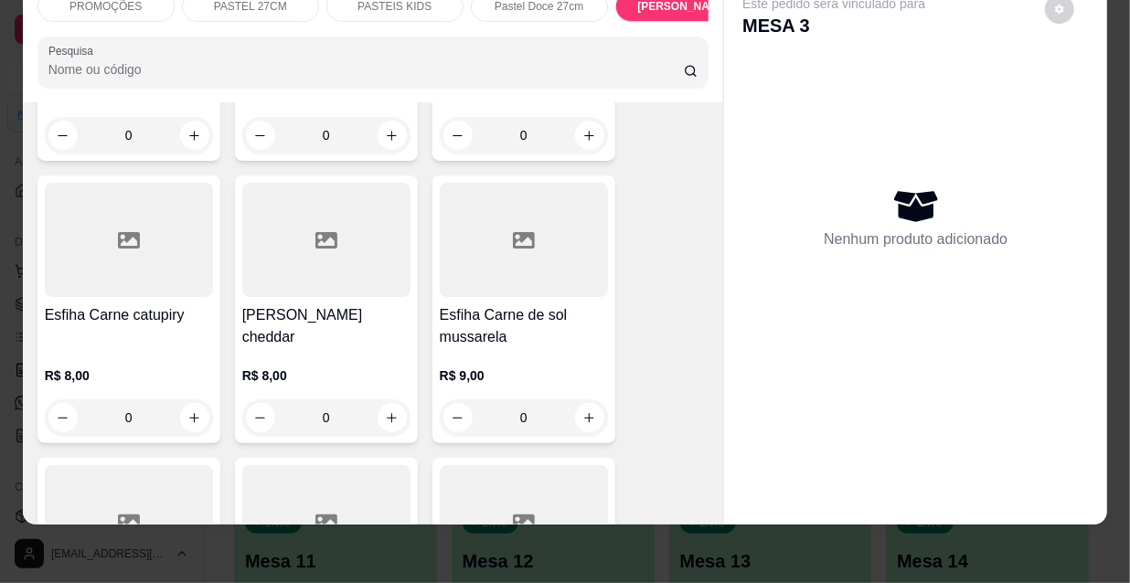
scroll to position [10234, 0]
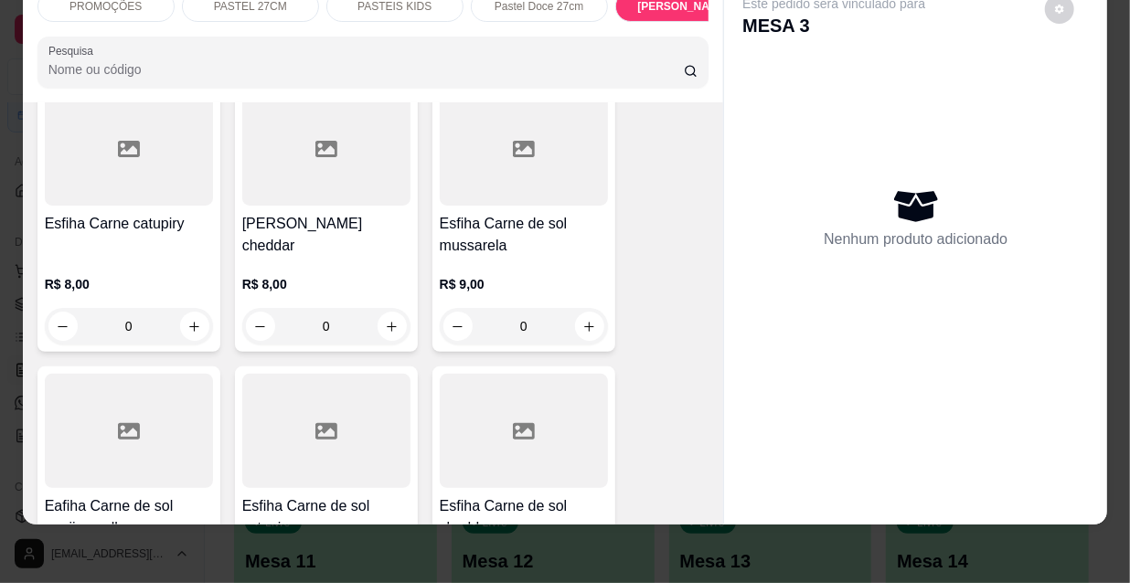
click at [454, 213] on h4 "Esfiha Carne de sol mussarela" at bounding box center [524, 235] width 168 height 44
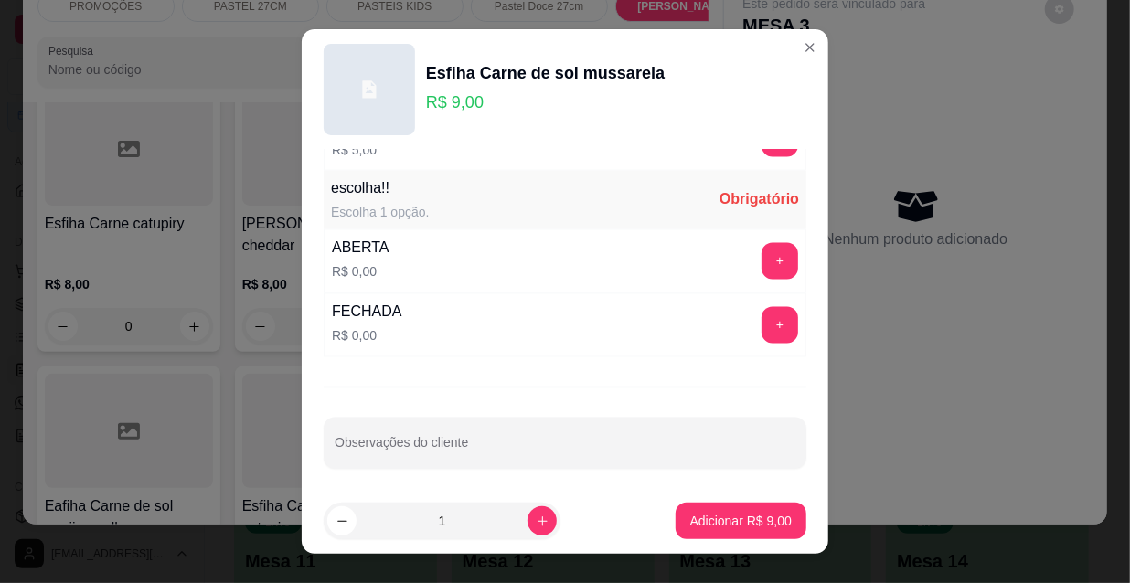
scroll to position [28, 0]
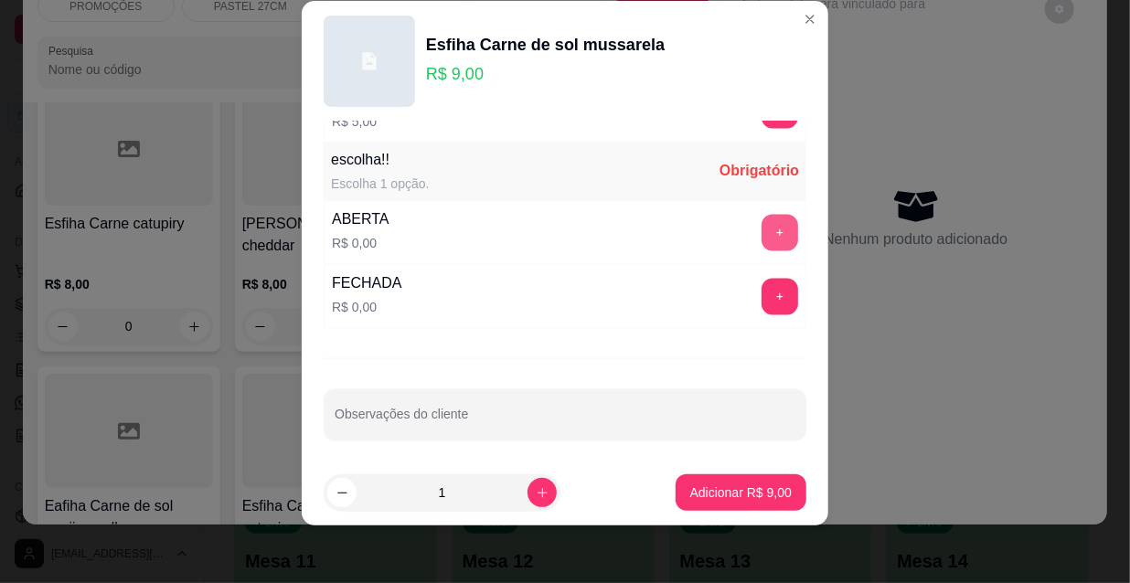
click at [762, 226] on button "+" at bounding box center [780, 233] width 37 height 37
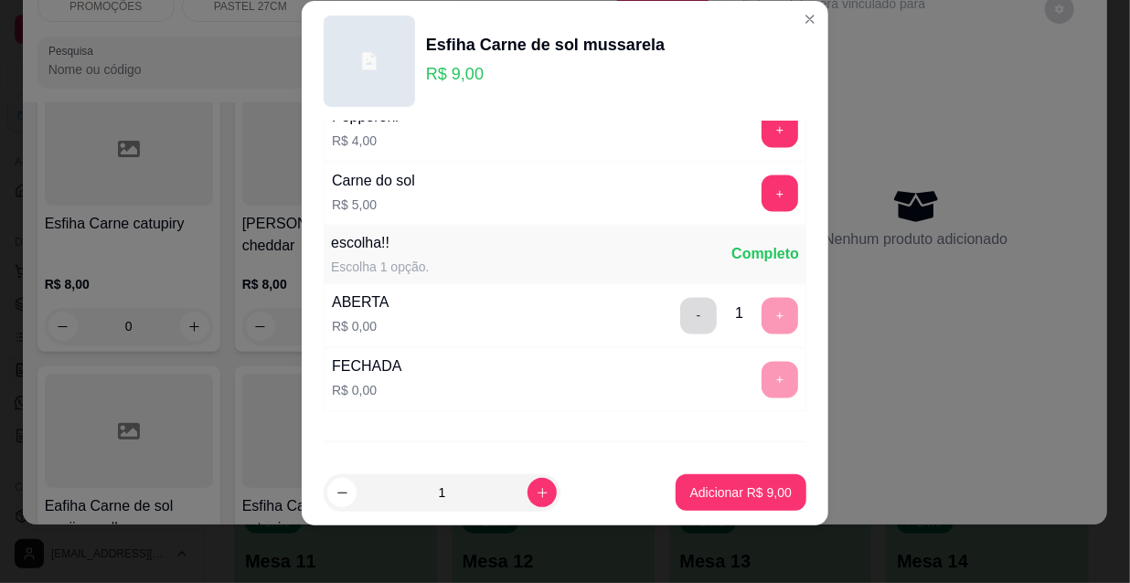
click at [680, 324] on button "-" at bounding box center [698, 316] width 37 height 37
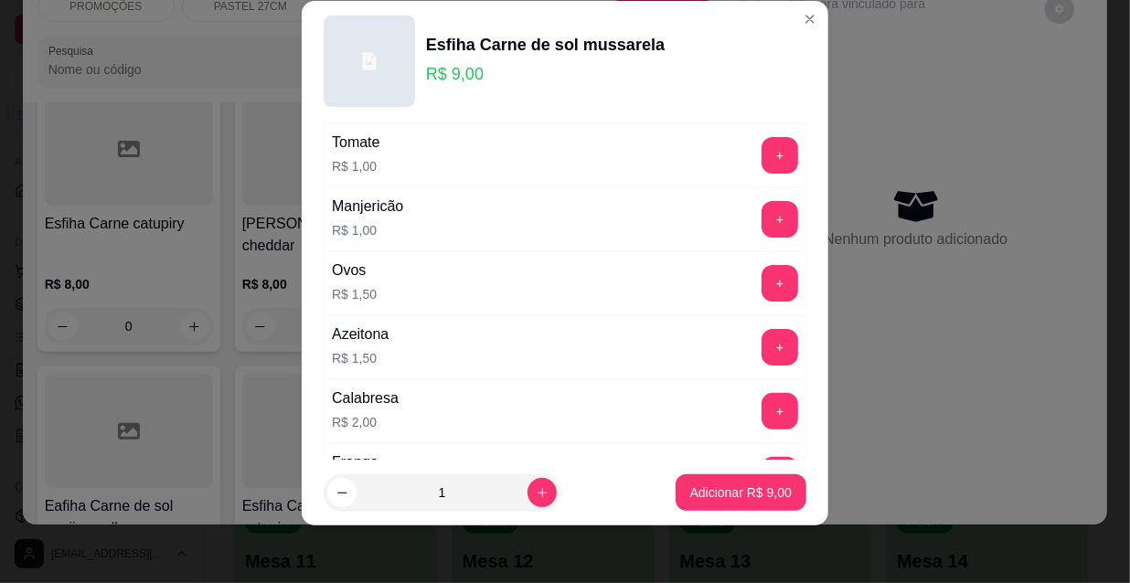
scroll to position [23, 0]
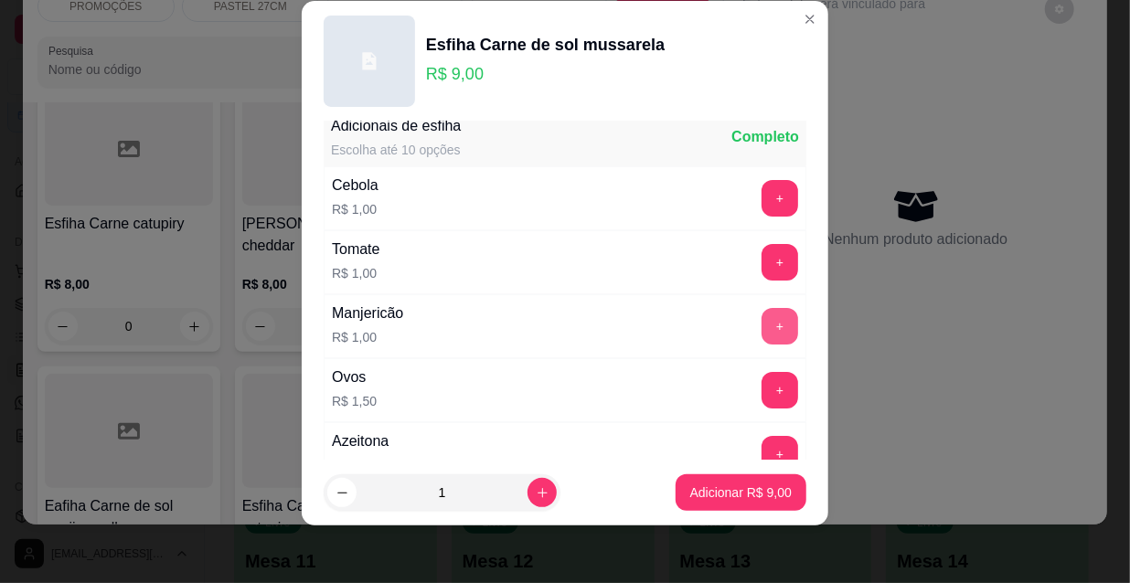
click at [762, 322] on button "+" at bounding box center [780, 326] width 37 height 37
click at [762, 256] on button "+" at bounding box center [780, 262] width 37 height 37
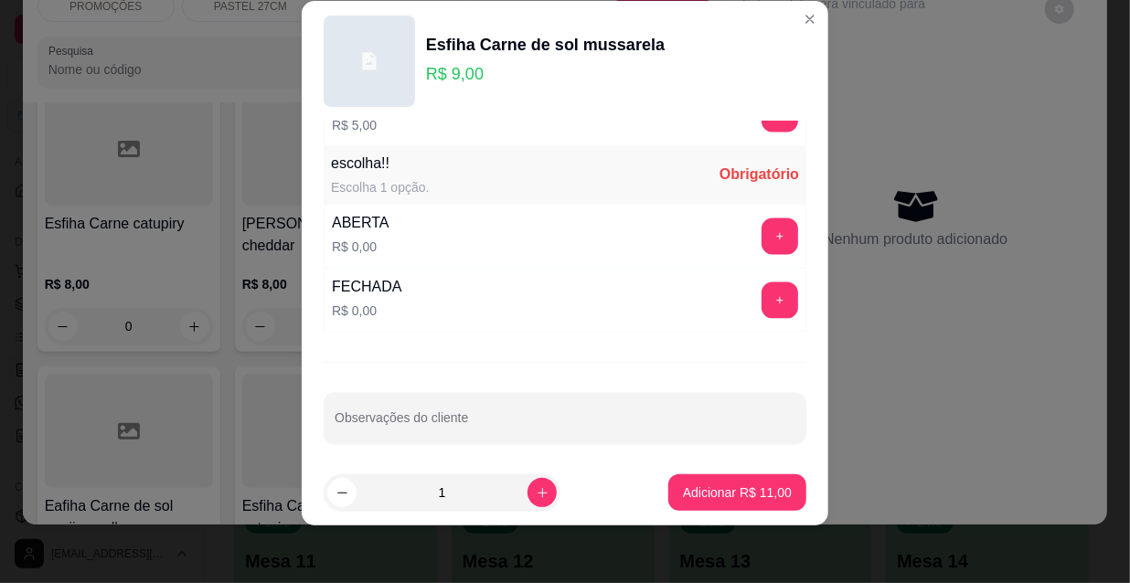
scroll to position [1518, 0]
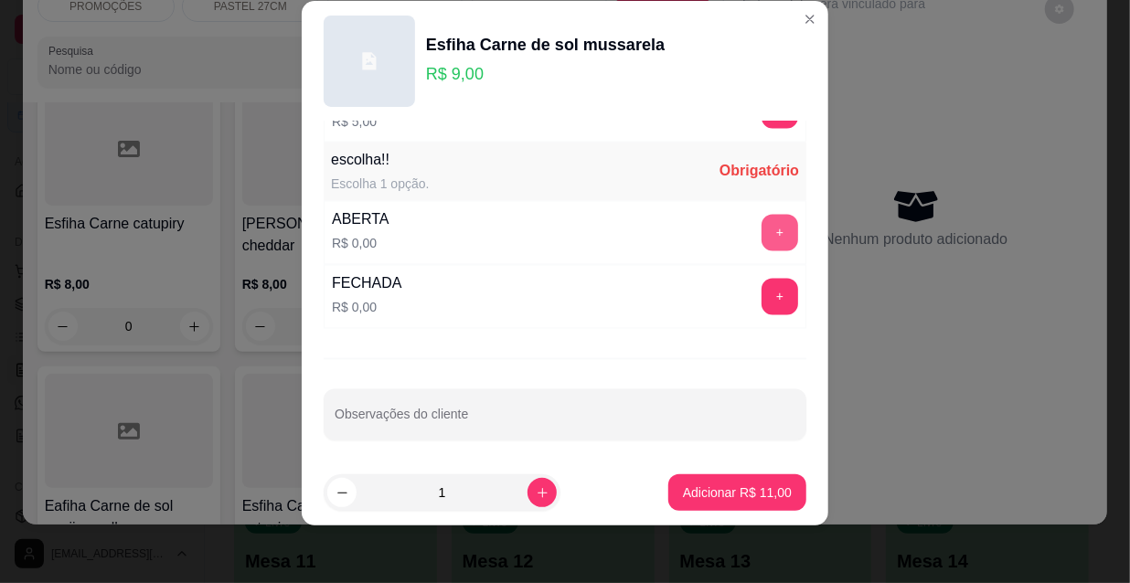
click at [762, 220] on button "+" at bounding box center [780, 233] width 37 height 37
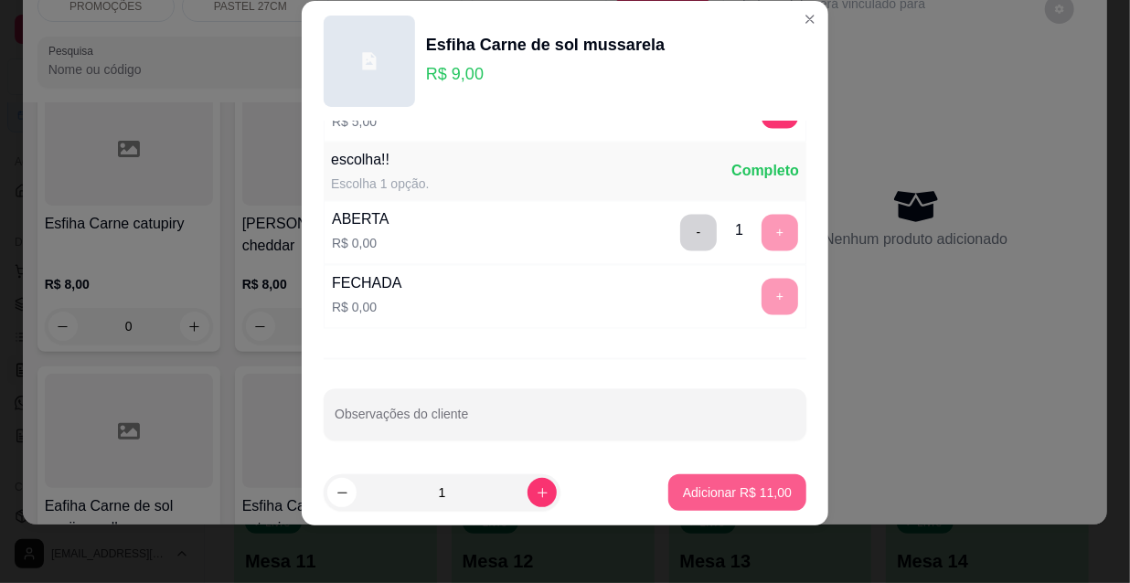
click at [763, 485] on p "Adicionar R$ 11,00" at bounding box center [737, 493] width 109 height 18
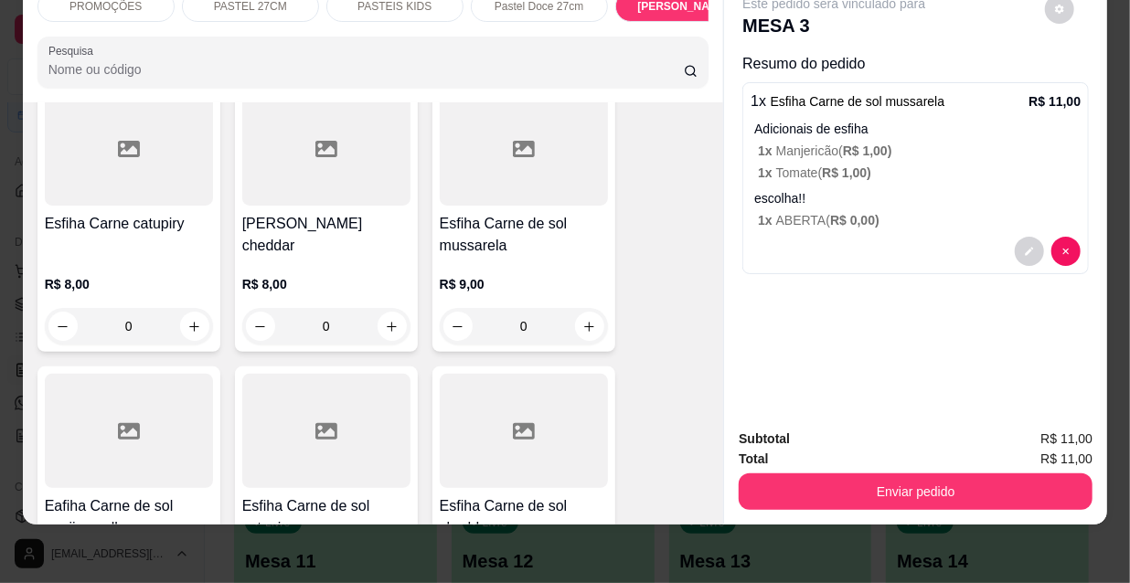
click at [121, 423] on icon at bounding box center [129, 431] width 22 height 16
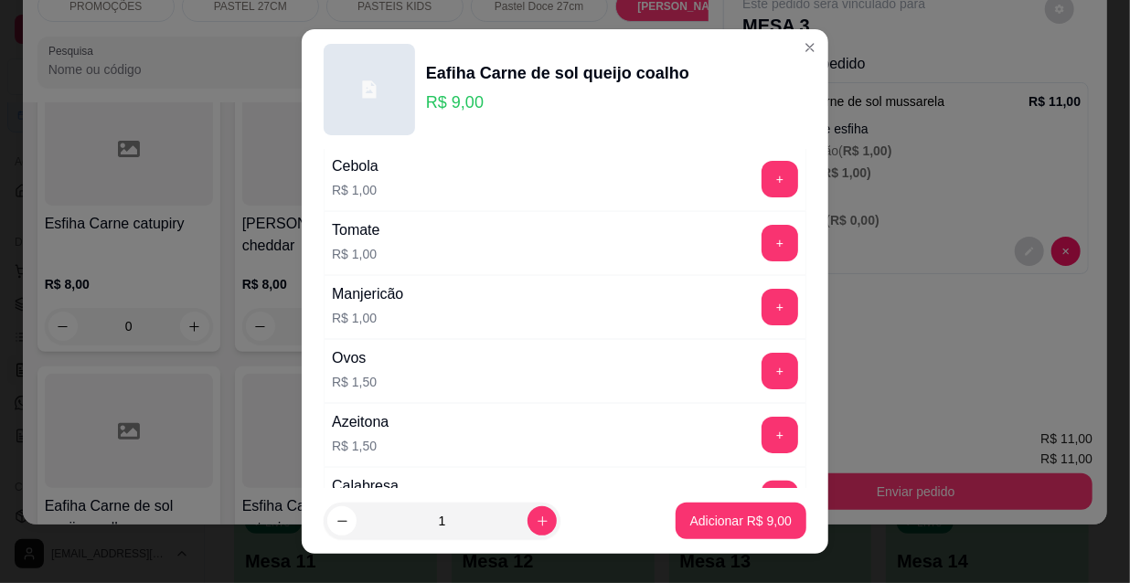
scroll to position [0, 0]
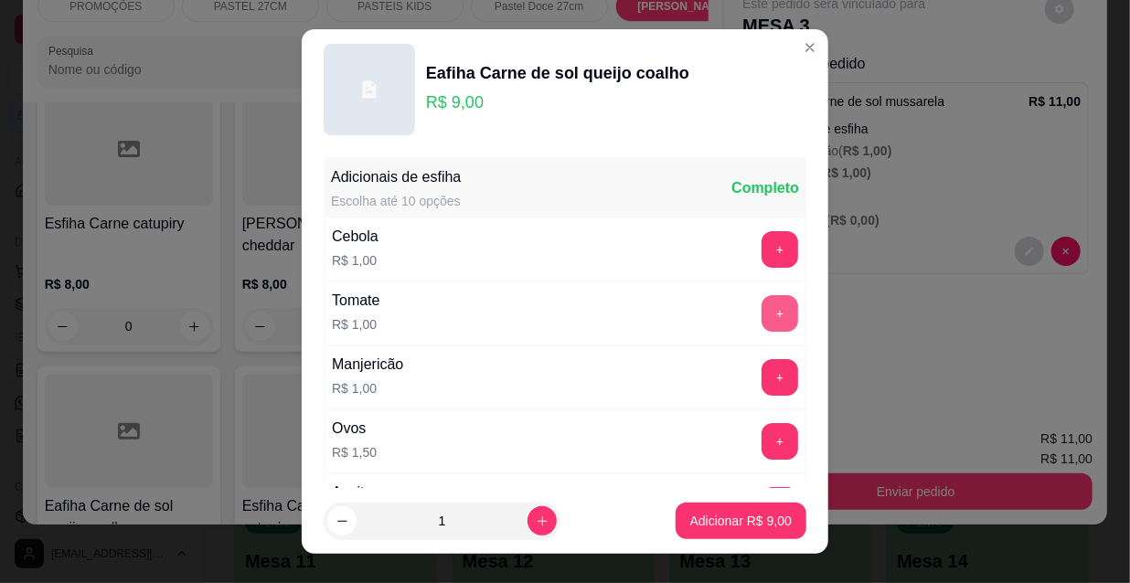
click at [762, 302] on button "+" at bounding box center [780, 313] width 37 height 37
click at [762, 374] on button "+" at bounding box center [780, 377] width 37 height 37
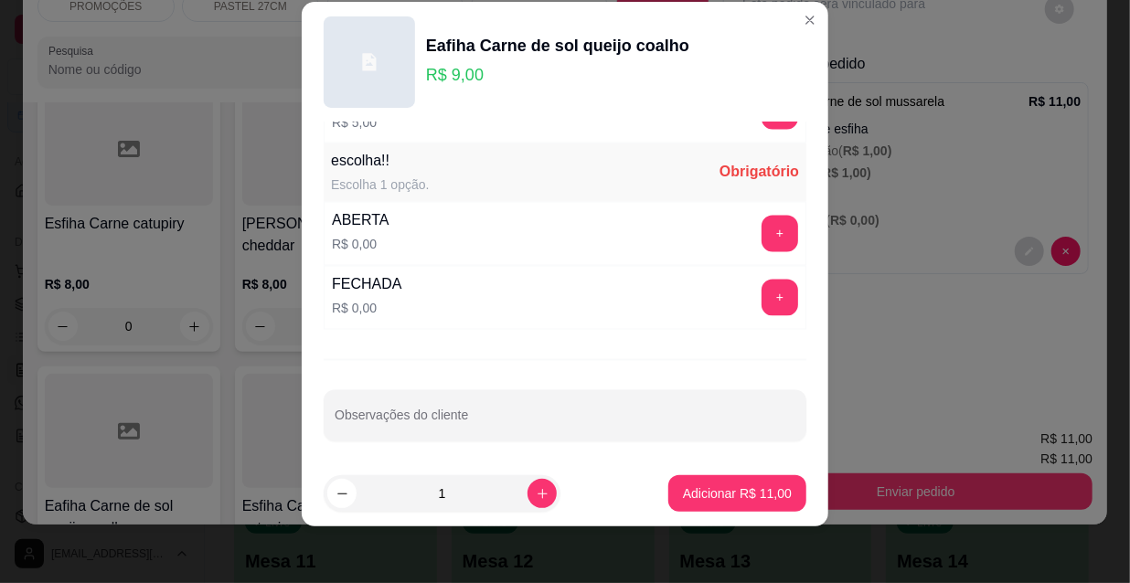
scroll to position [28, 0]
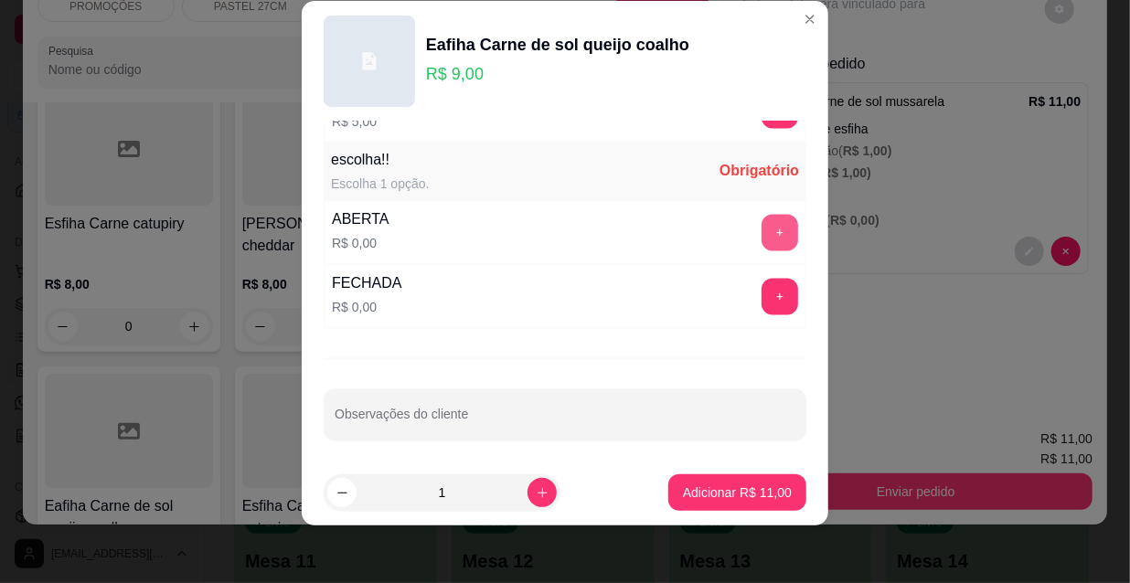
click at [762, 220] on button "+" at bounding box center [780, 233] width 37 height 37
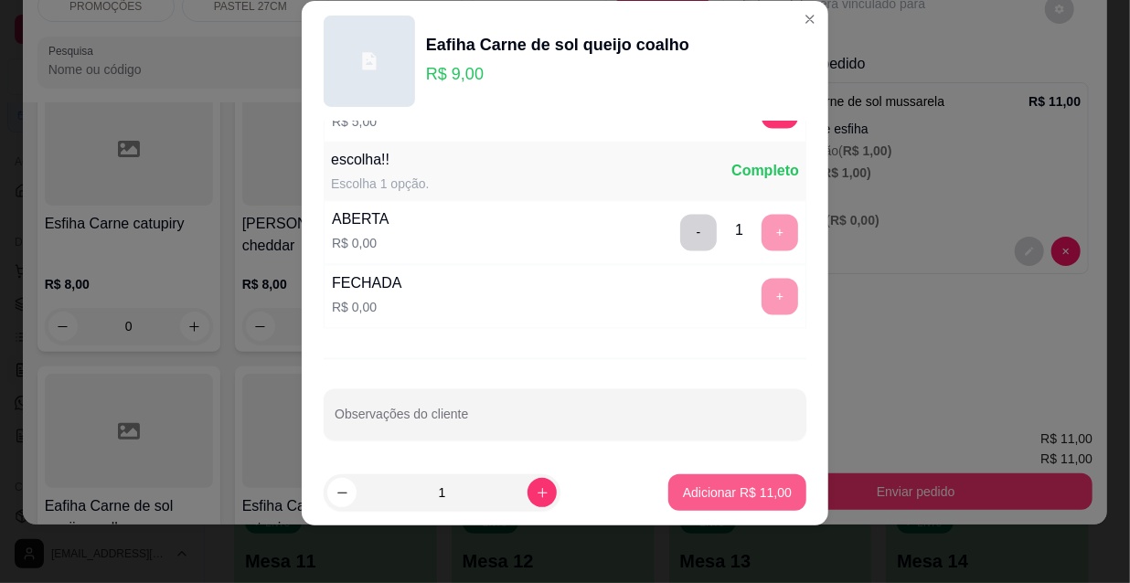
click at [713, 493] on p "Adicionar R$ 11,00" at bounding box center [737, 493] width 109 height 18
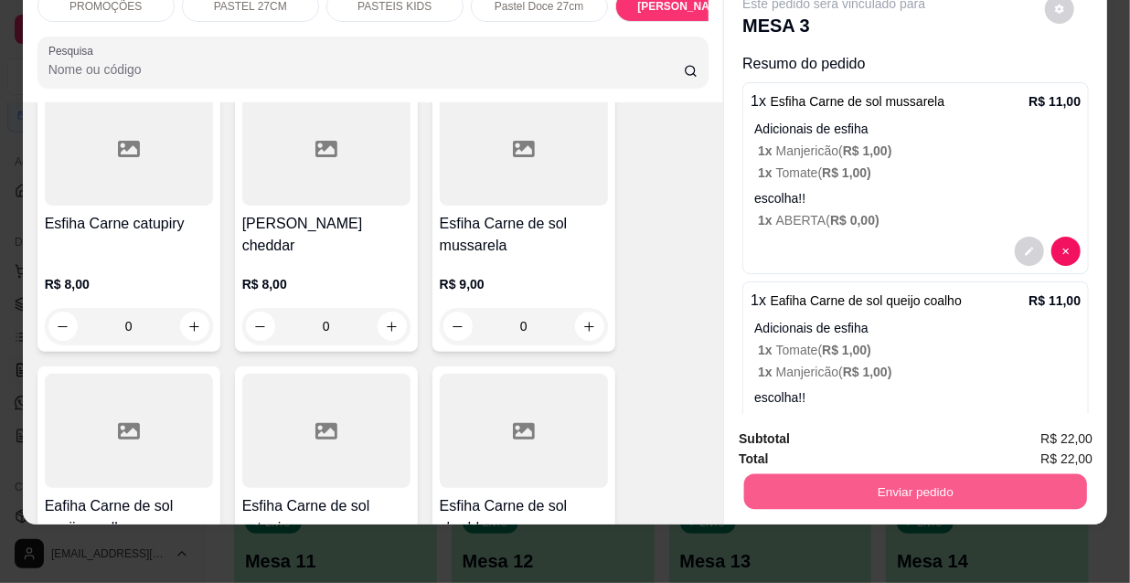
click at [956, 474] on button "Enviar pedido" at bounding box center [915, 492] width 343 height 36
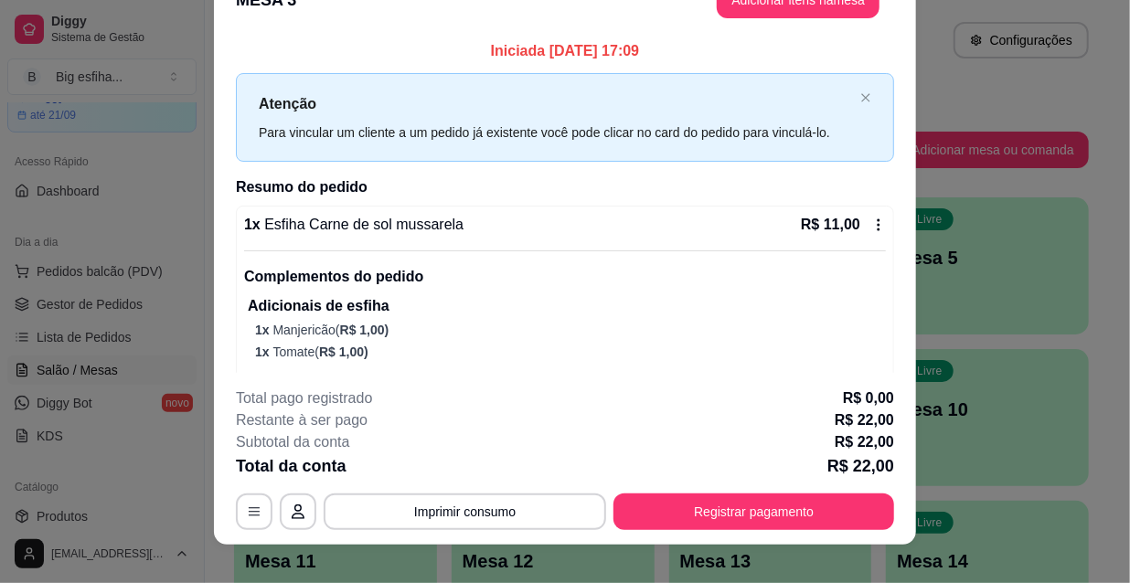
scroll to position [55, 0]
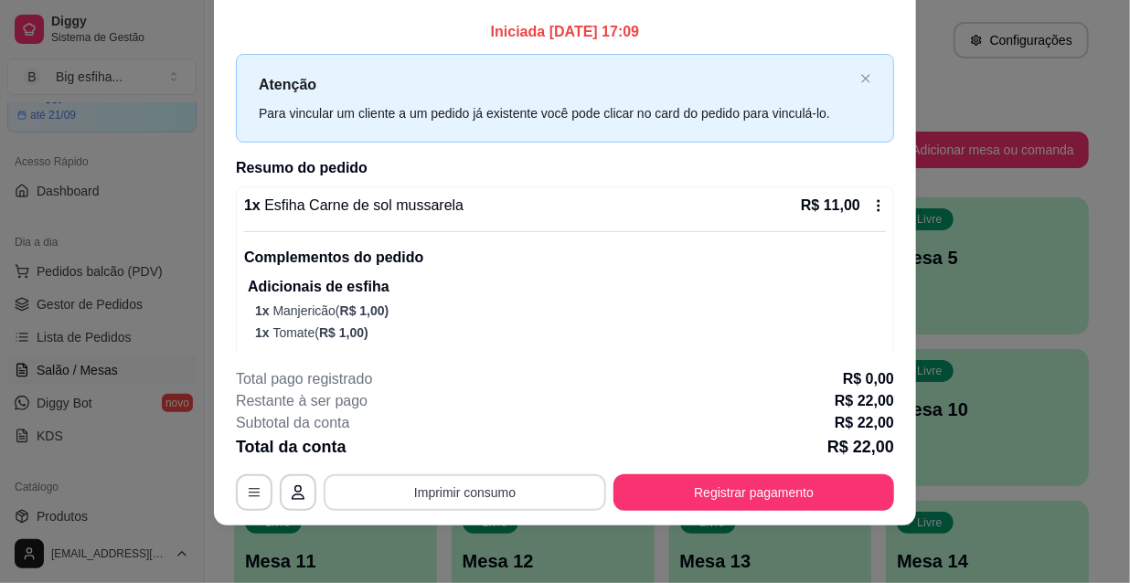
click at [469, 497] on button "Imprimir consumo" at bounding box center [465, 492] width 282 height 37
click at [460, 452] on button "IMPRESSORA" at bounding box center [464, 449] width 128 height 28
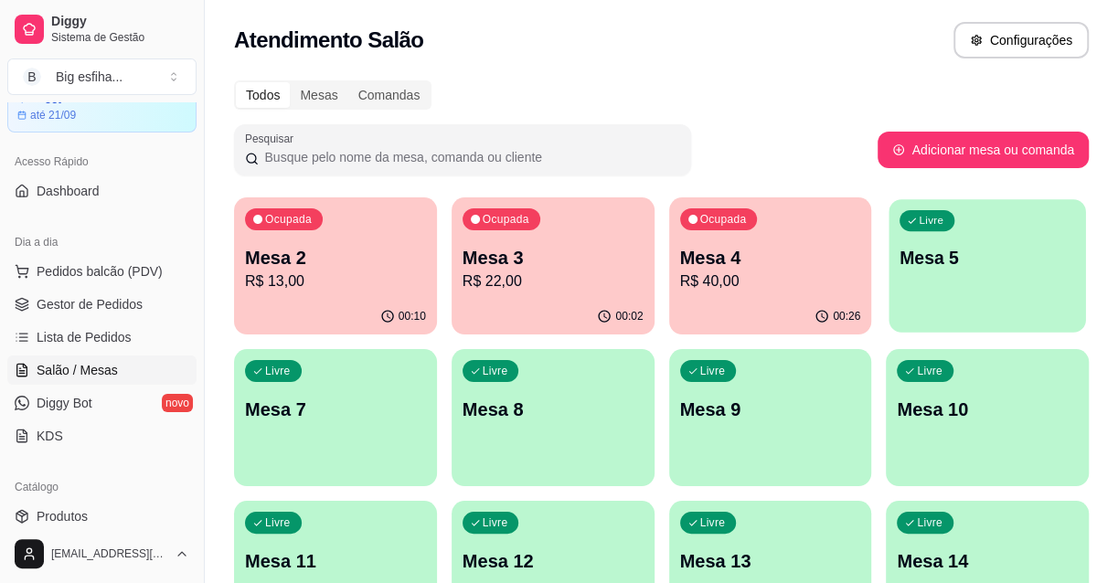
click at [966, 238] on div "Livre Mesa 5" at bounding box center [988, 255] width 197 height 112
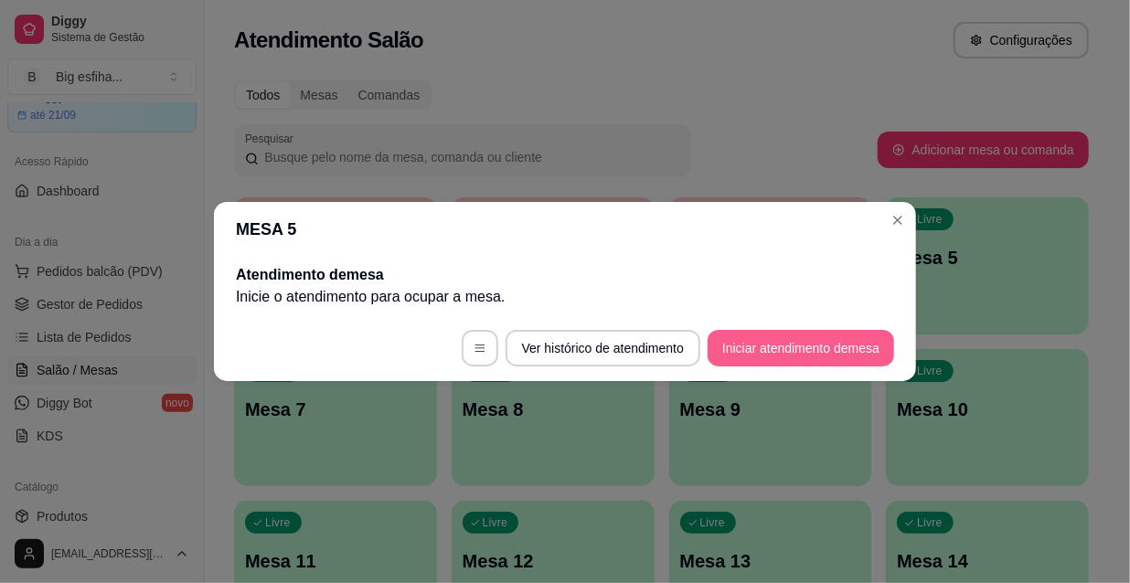
click at [827, 340] on button "Iniciar atendimento de mesa" at bounding box center [801, 348] width 186 height 37
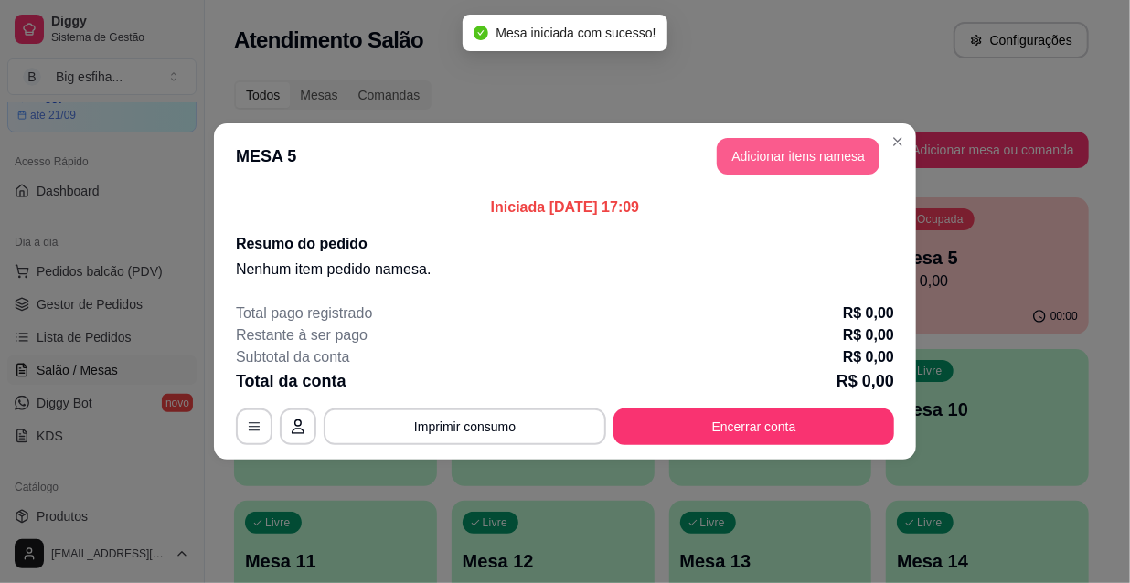
click at [763, 144] on button "Adicionar itens na mesa" at bounding box center [798, 156] width 163 height 37
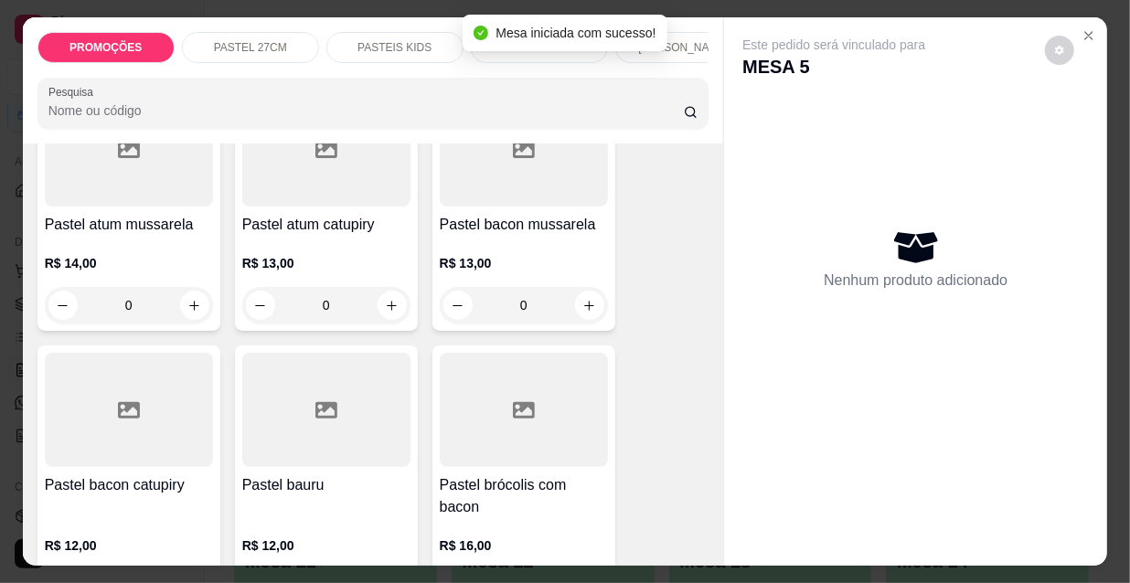
scroll to position [1329, 0]
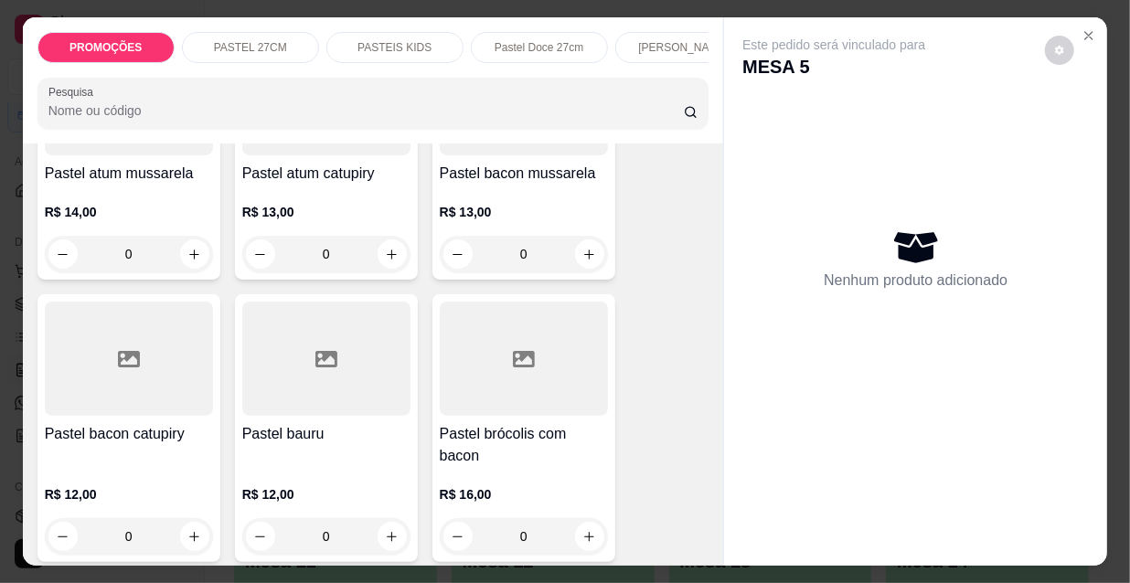
click at [508, 221] on p "R$ 13,00" at bounding box center [524, 212] width 168 height 18
click at [750, 530] on button "Adicionar R$ 13,00" at bounding box center [737, 521] width 138 height 37
type input "1"
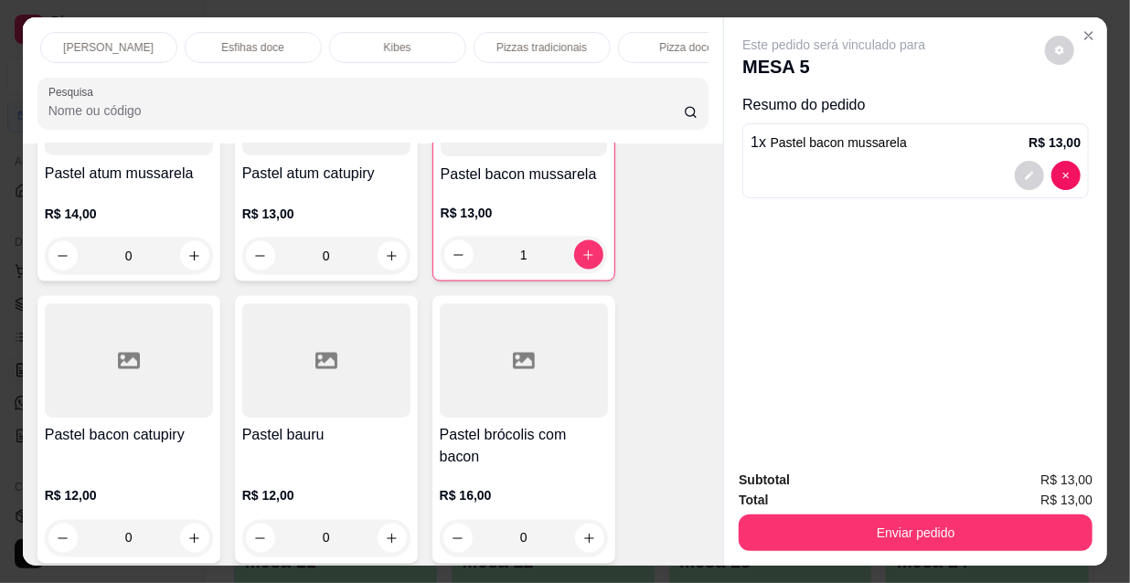
scroll to position [0, 1053]
click at [528, 36] on div "Refrigerante" at bounding box center [497, 47] width 137 height 31
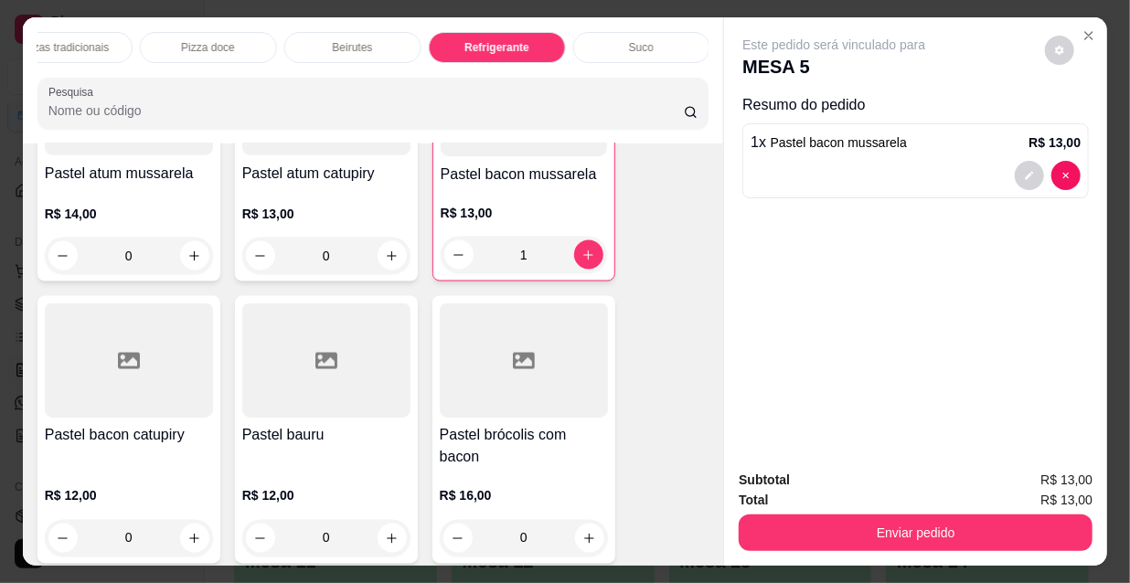
scroll to position [47, 0]
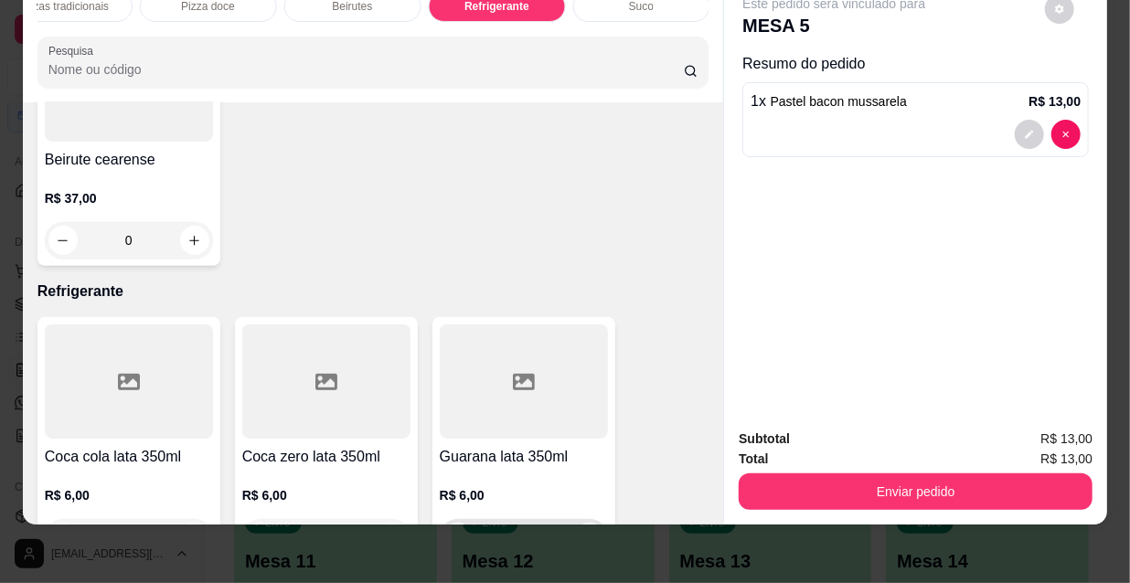
click at [585, 531] on icon "increase-product-quantity" at bounding box center [589, 538] width 14 height 14
type input "1"
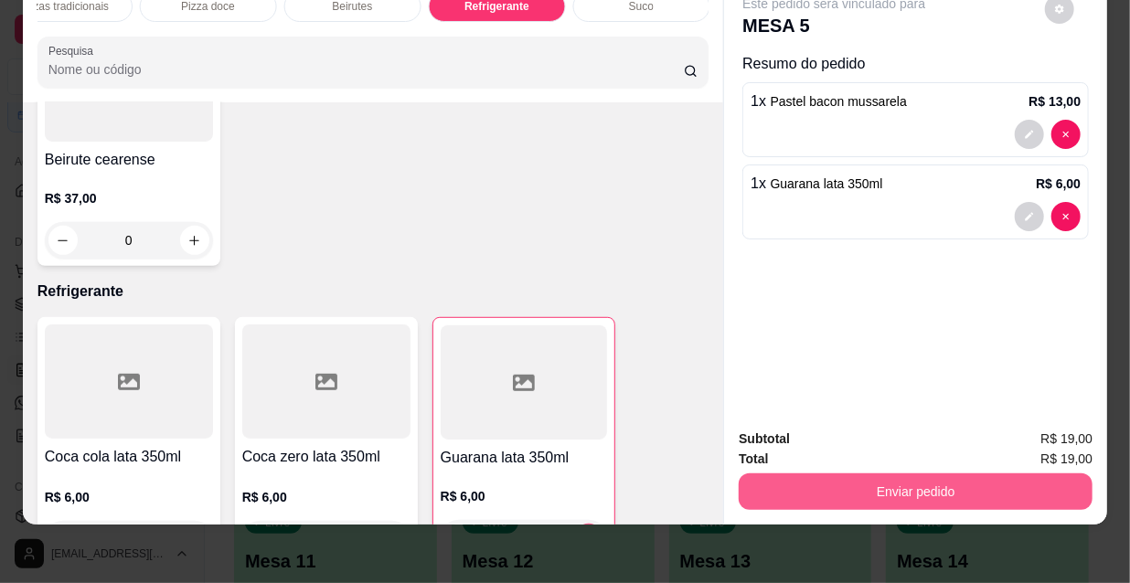
click at [829, 486] on button "Enviar pedido" at bounding box center [916, 492] width 354 height 37
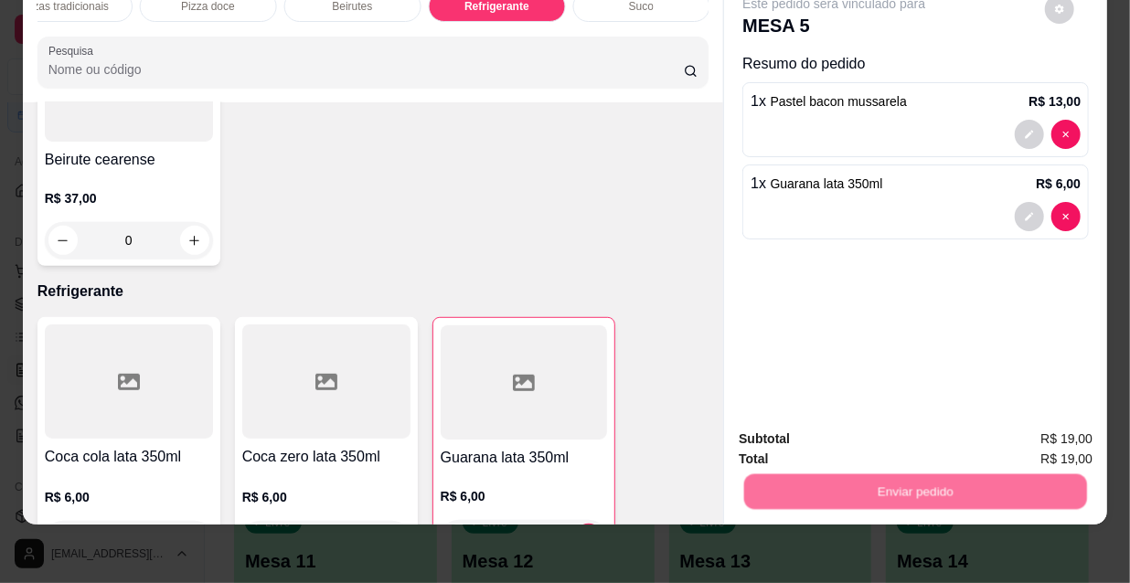
click at [796, 432] on button "Não registrar e enviar pedido" at bounding box center [856, 434] width 185 height 34
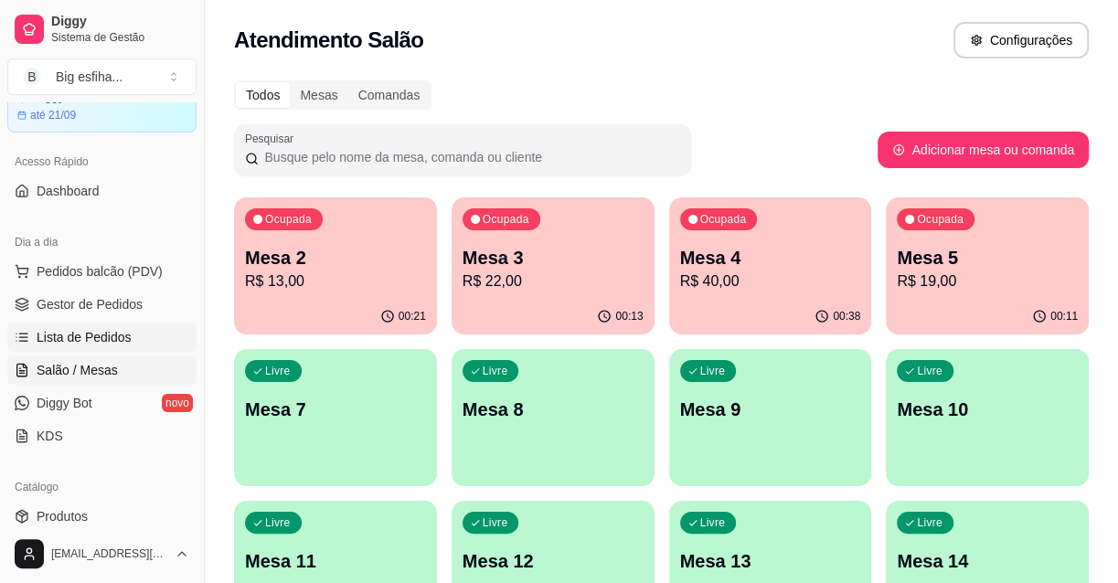
click at [117, 343] on span "Lista de Pedidos" at bounding box center [84, 337] width 95 height 18
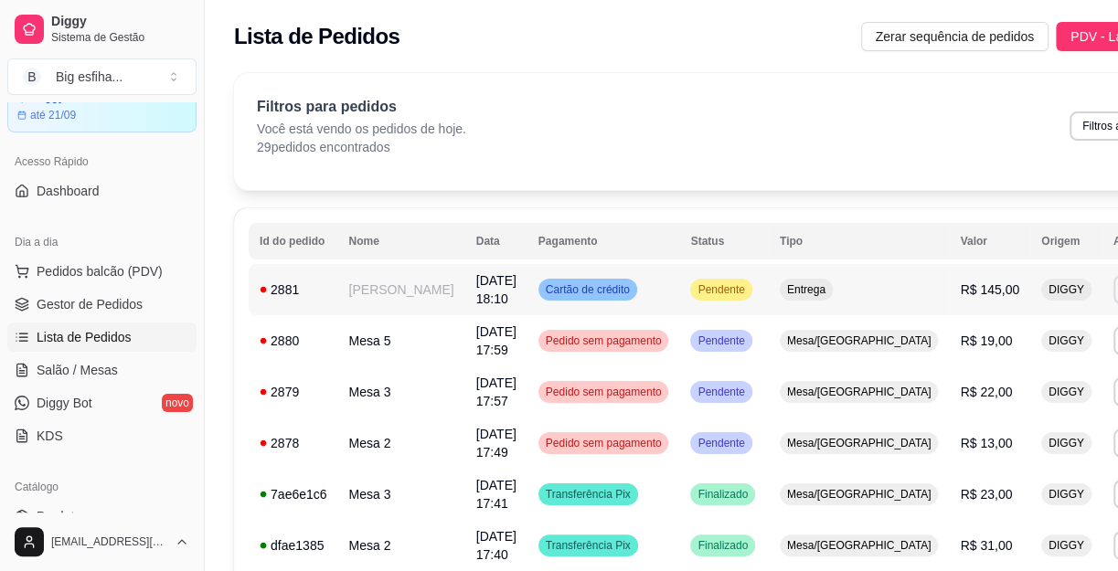
click at [996, 353] on button "IMPRESSORA" at bounding box center [1008, 353] width 133 height 29
click at [81, 369] on span "Salão / Mesas" at bounding box center [77, 370] width 81 height 18
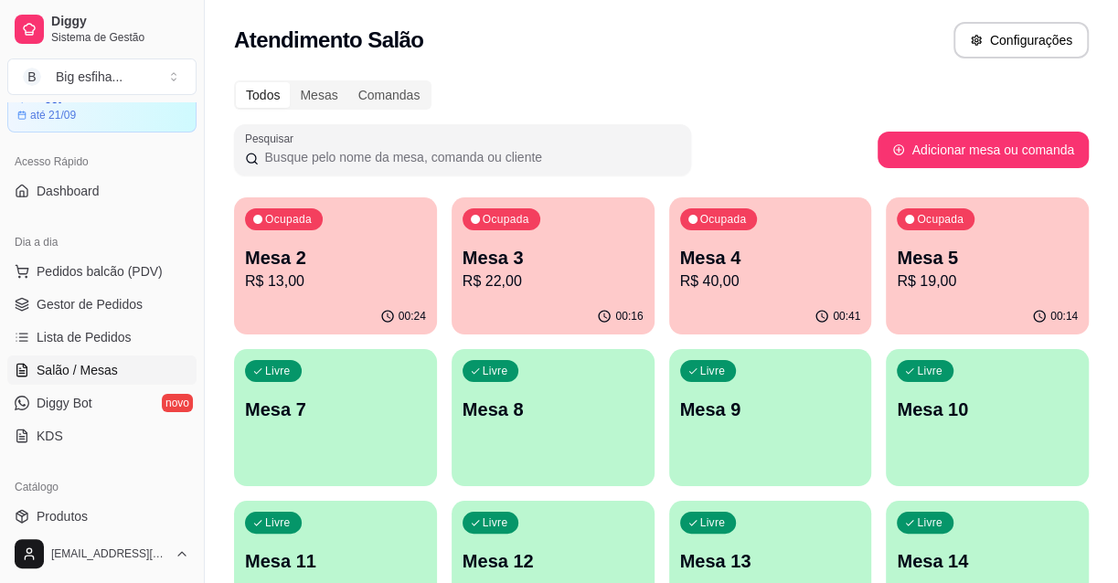
click at [279, 237] on div "Ocupada Mesa 2 R$ 13,00" at bounding box center [335, 247] width 203 height 101
click at [766, 320] on div "00:41" at bounding box center [770, 317] width 203 height 36
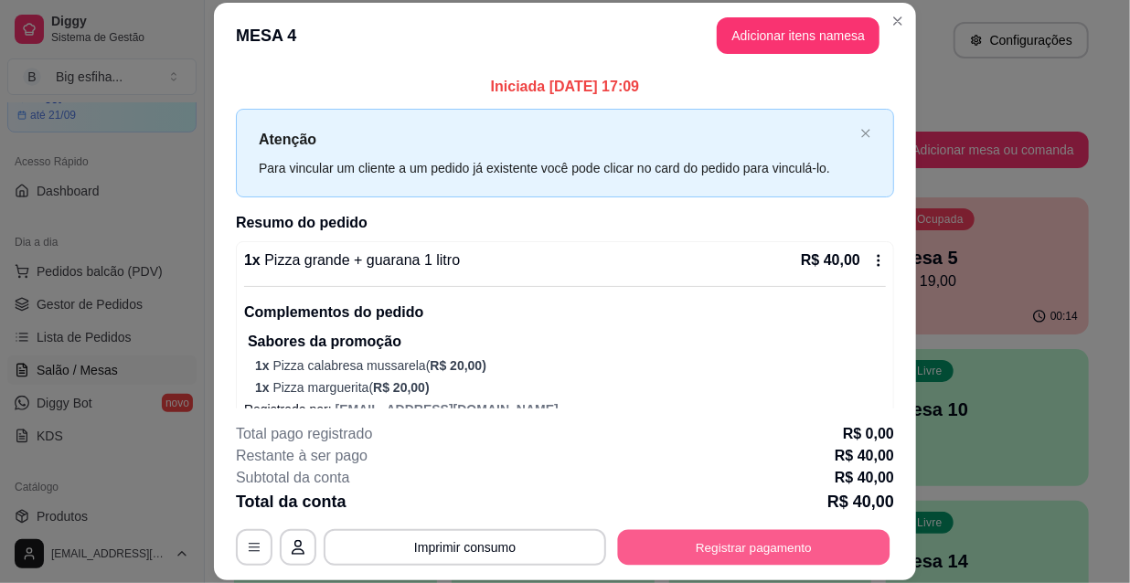
click at [773, 544] on button "Registrar pagamento" at bounding box center [754, 547] width 272 height 36
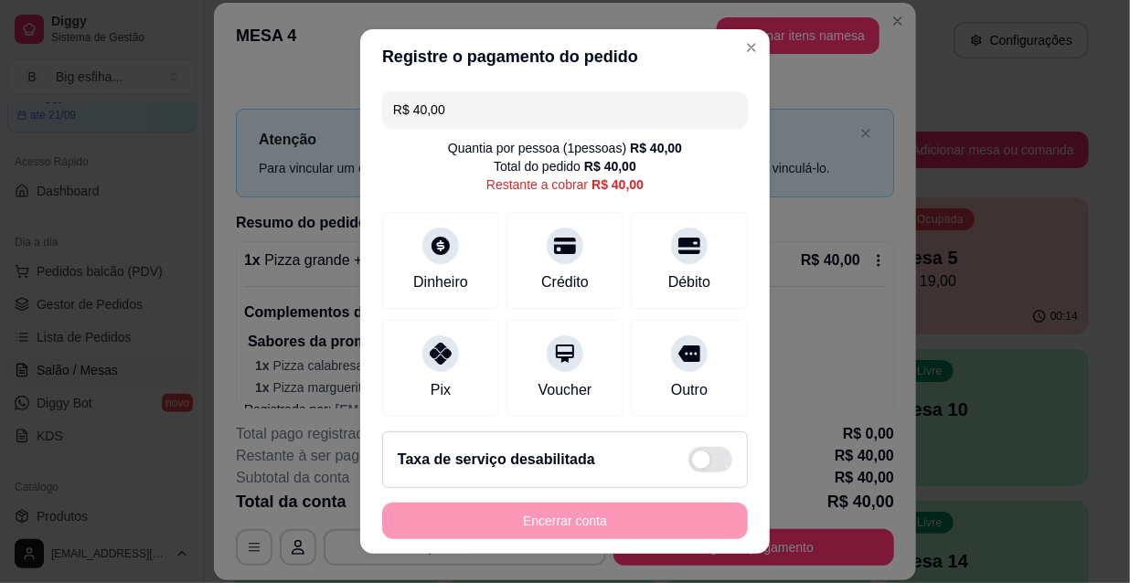
click at [463, 102] on input "R$ 40,00" at bounding box center [565, 109] width 344 height 37
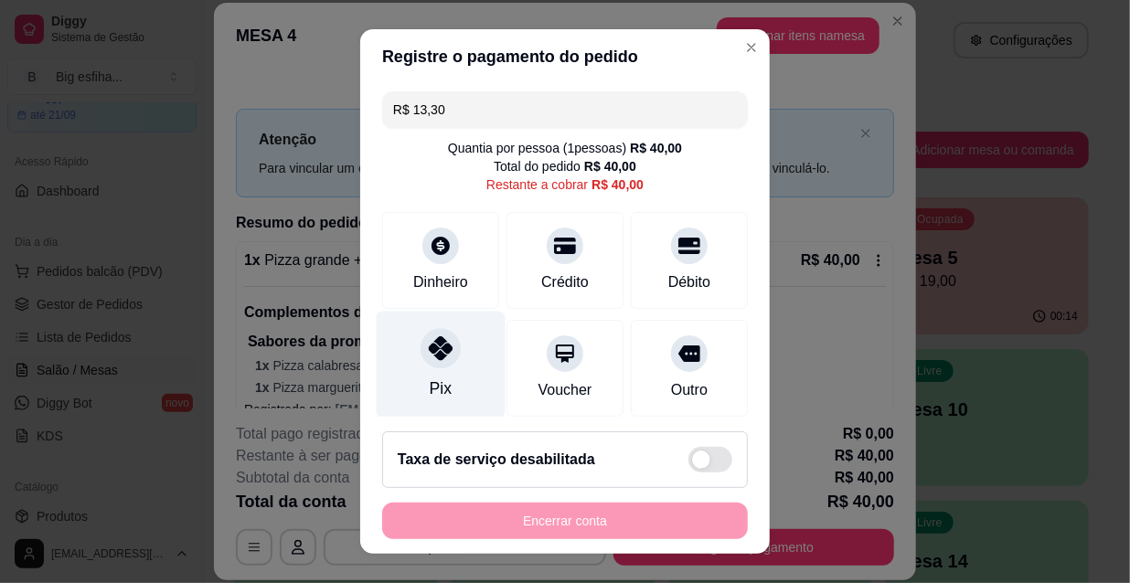
click at [435, 387] on div "Pix" at bounding box center [441, 389] width 22 height 24
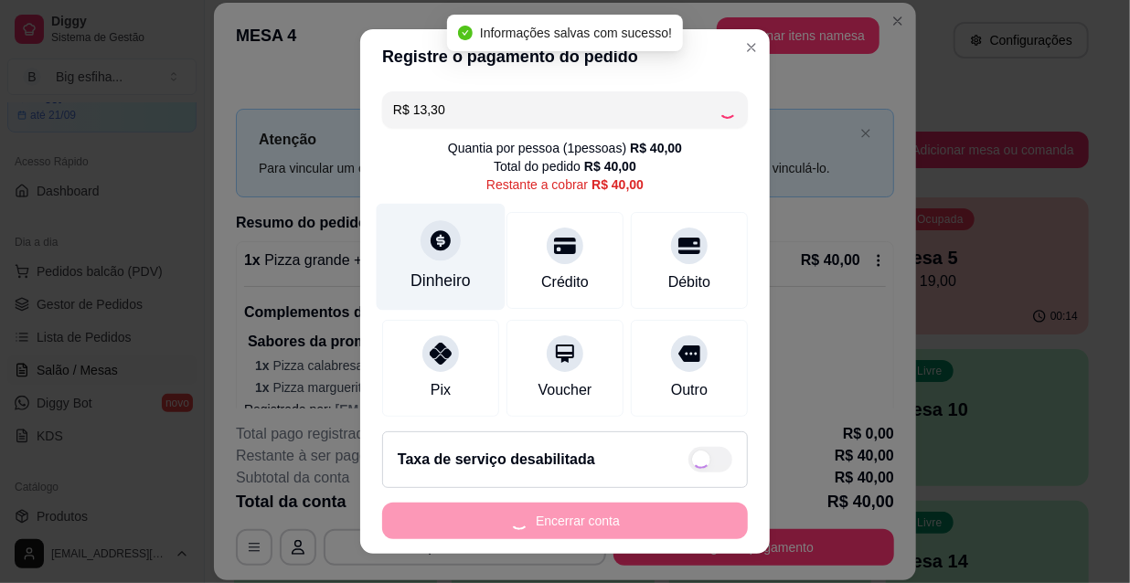
type input "R$ 26,70"
click at [430, 260] on div at bounding box center [441, 240] width 40 height 40
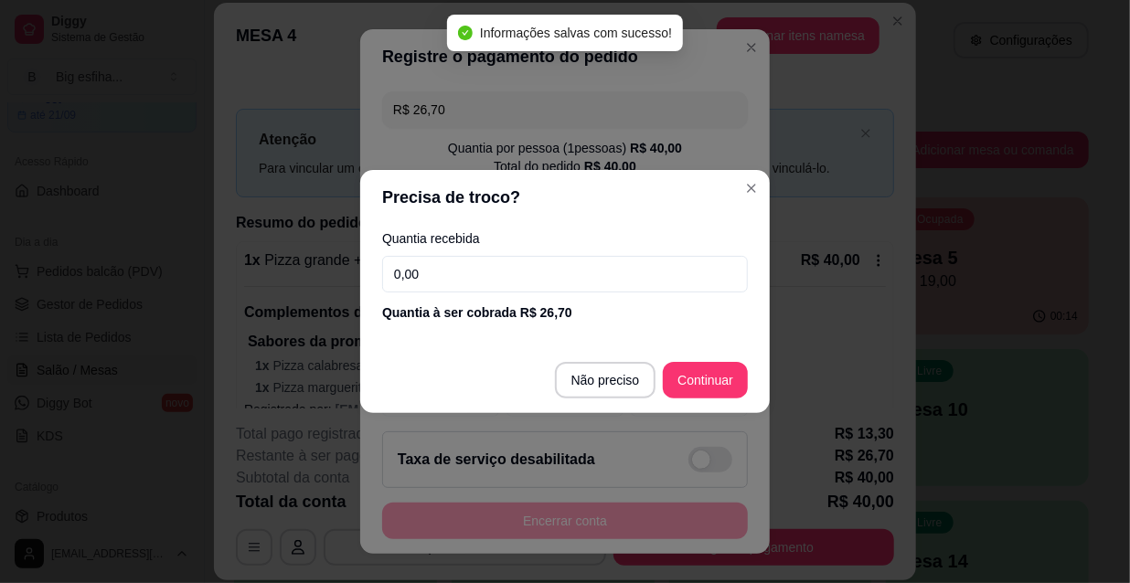
click at [454, 277] on input "0,00" at bounding box center [565, 274] width 366 height 37
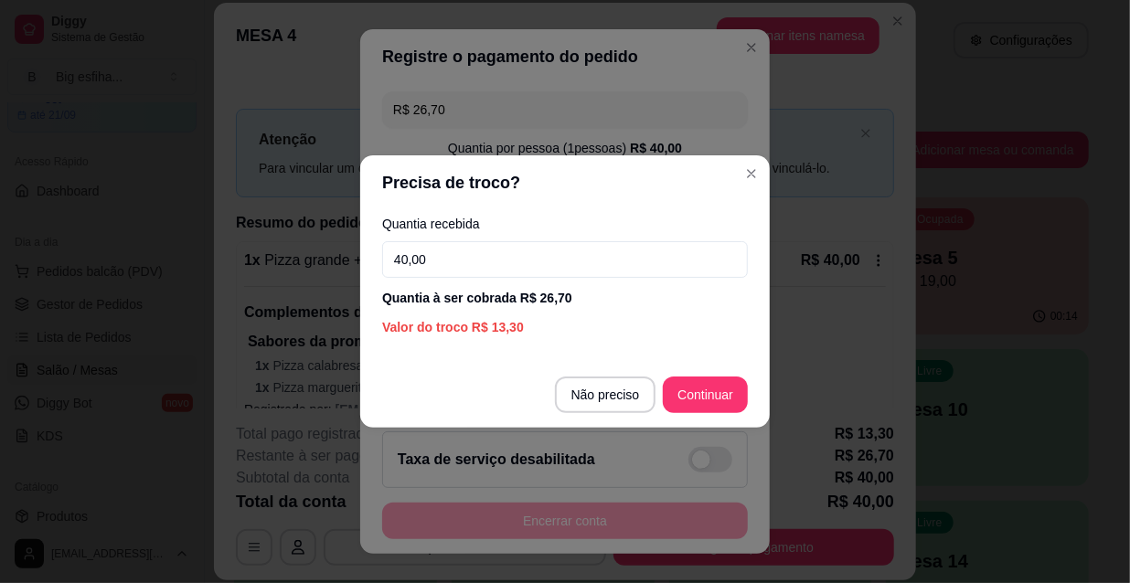
type input "40,00"
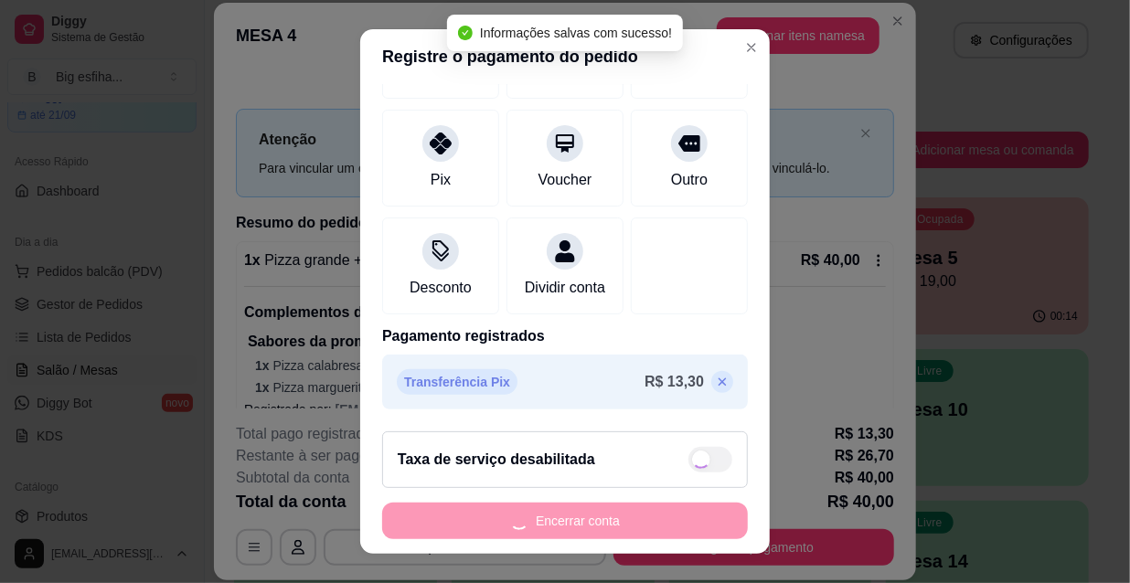
type input "R$ 0,00"
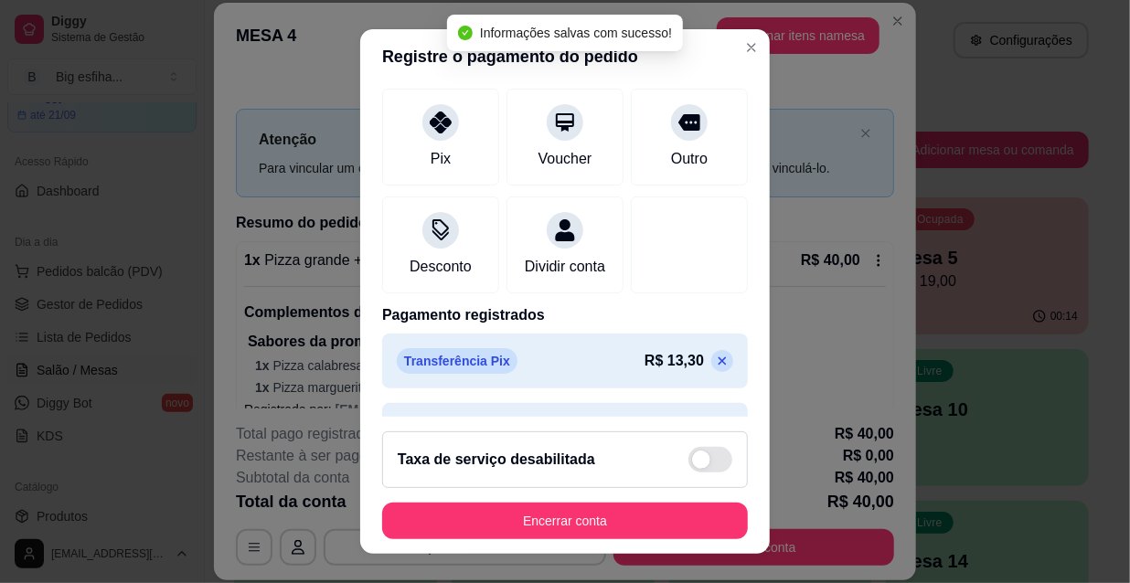
scroll to position [282, 0]
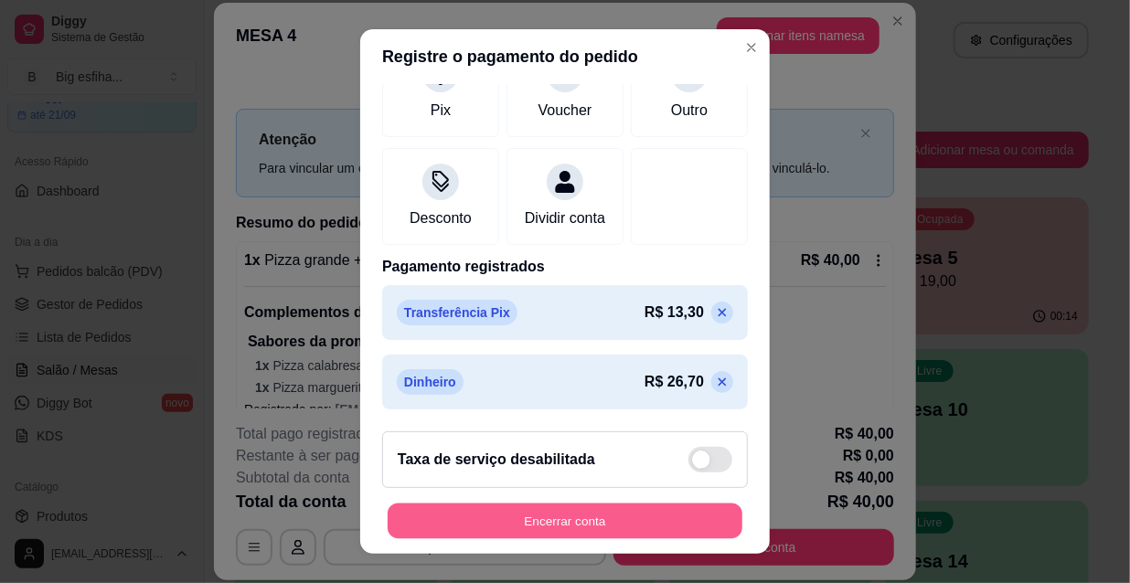
click at [503, 519] on button "Encerrar conta" at bounding box center [565, 522] width 355 height 36
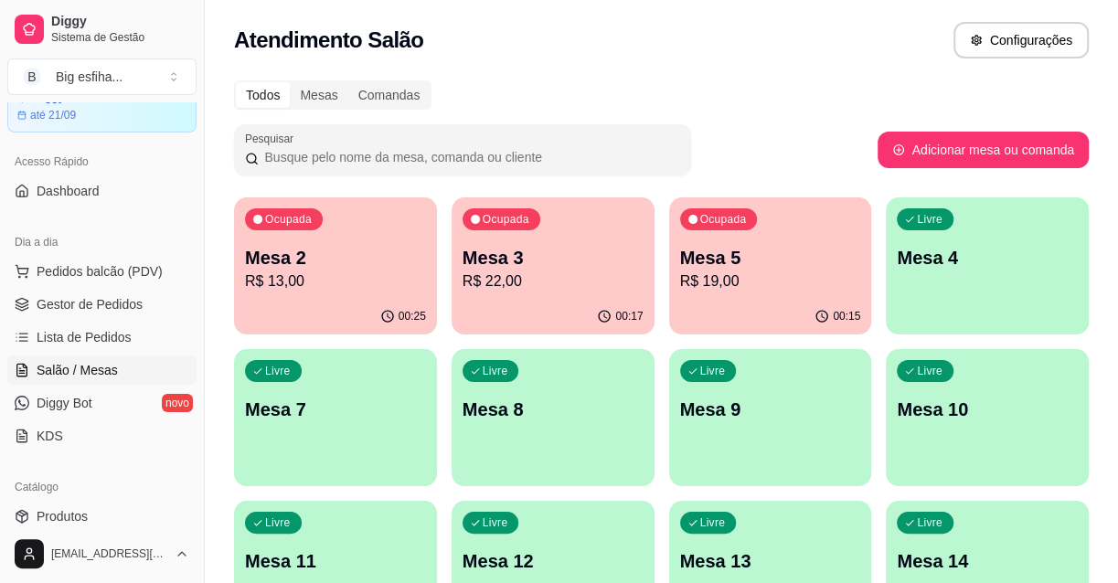
click at [360, 272] on p "R$ 13,00" at bounding box center [335, 282] width 181 height 22
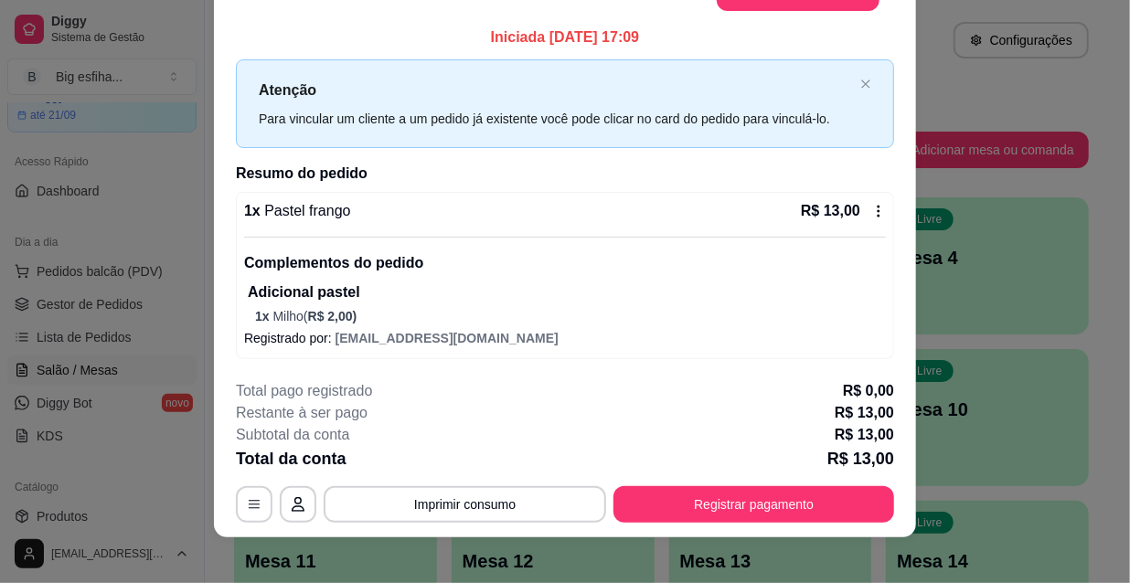
scroll to position [55, 0]
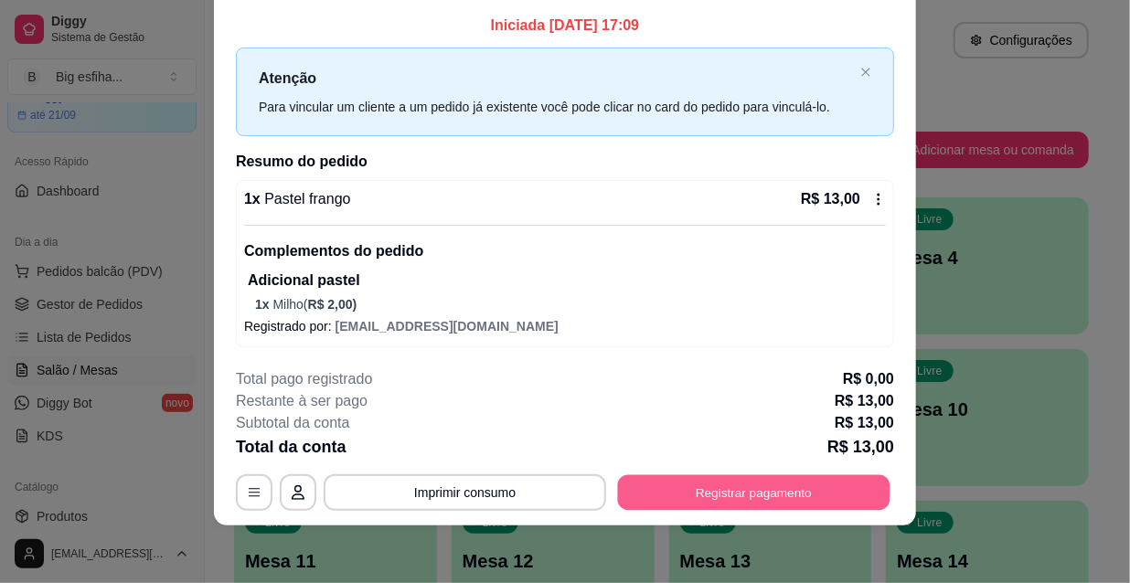
click at [730, 487] on button "Registrar pagamento" at bounding box center [754, 492] width 272 height 36
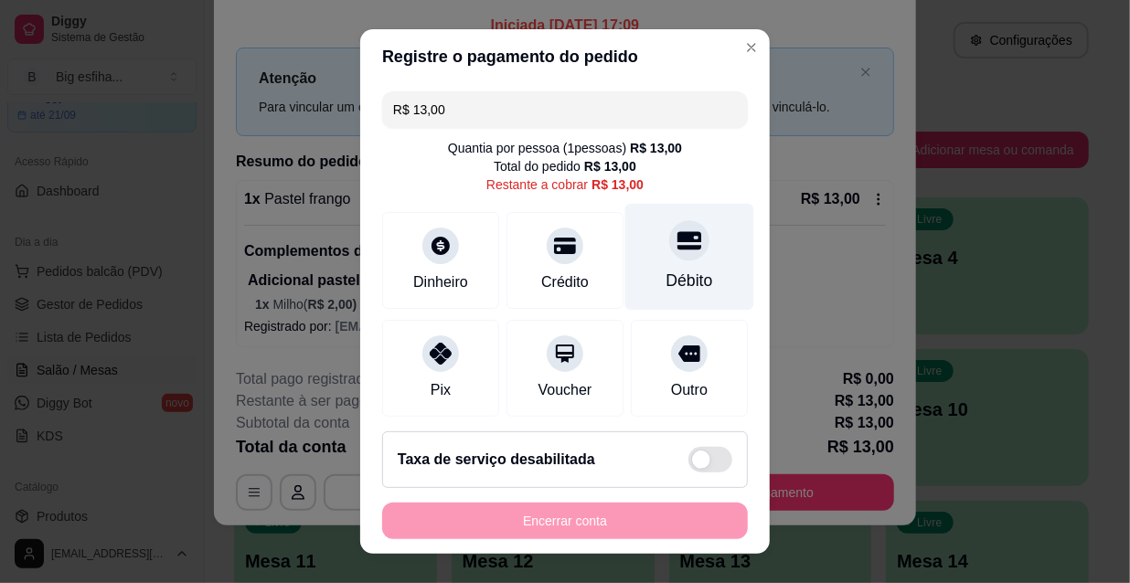
click at [666, 271] on div "Débito" at bounding box center [689, 281] width 47 height 24
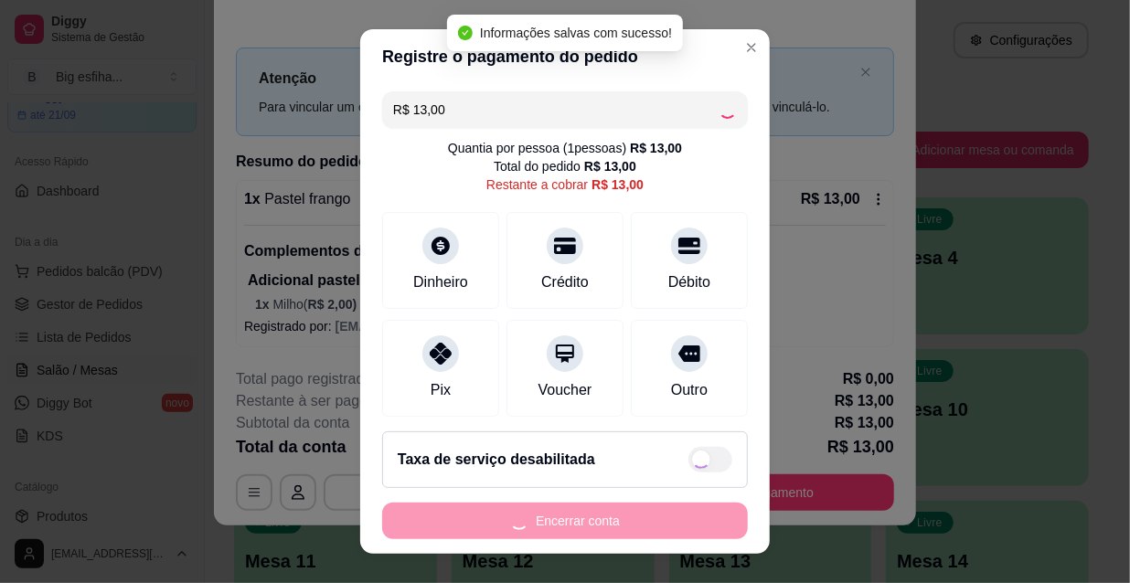
type input "R$ 0,00"
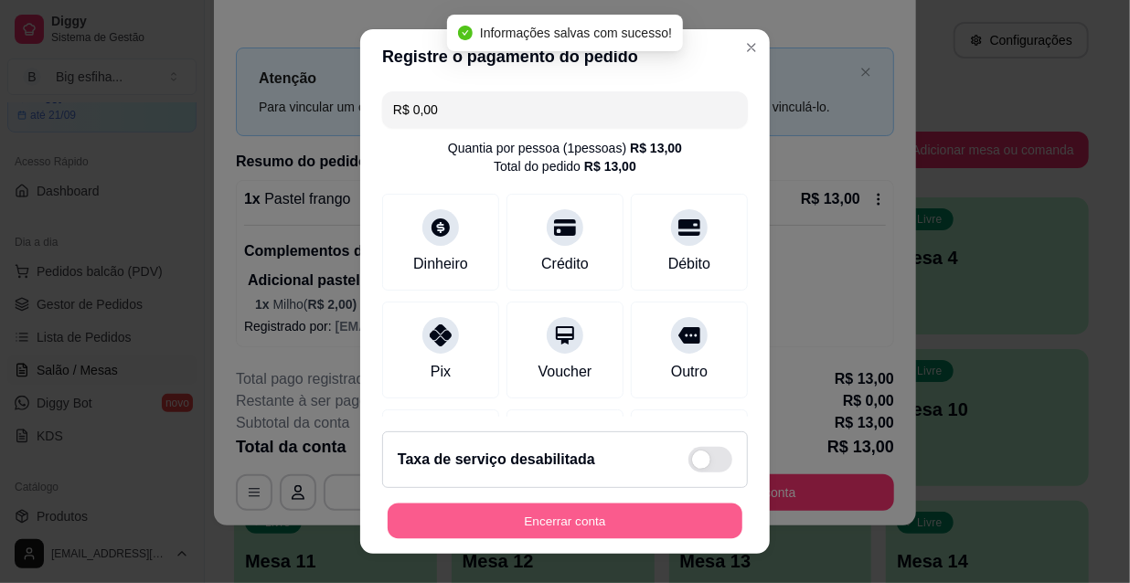
click at [568, 519] on button "Encerrar conta" at bounding box center [565, 522] width 355 height 36
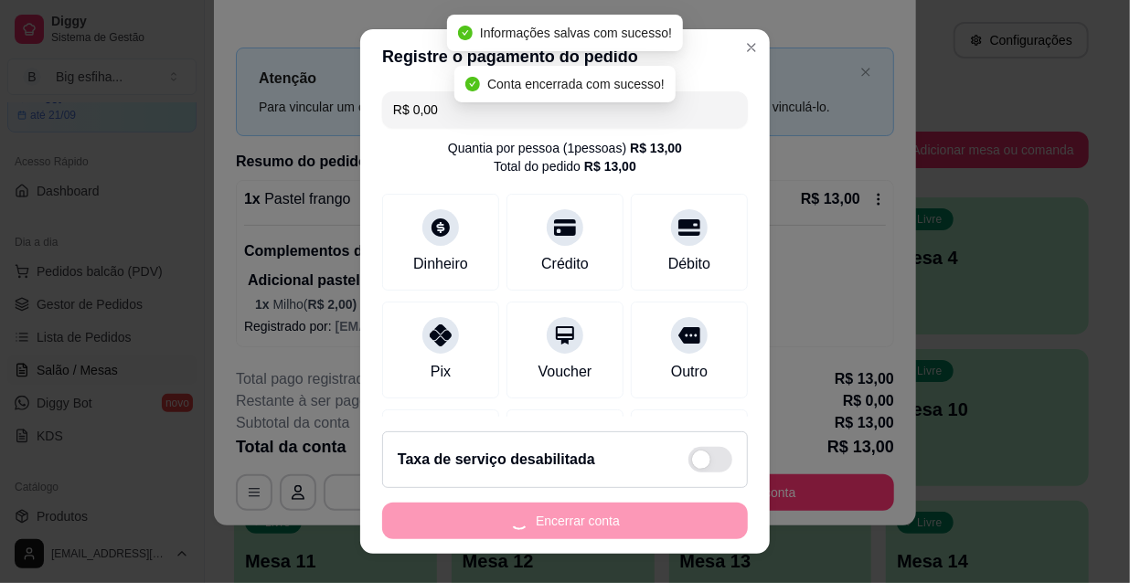
scroll to position [0, 0]
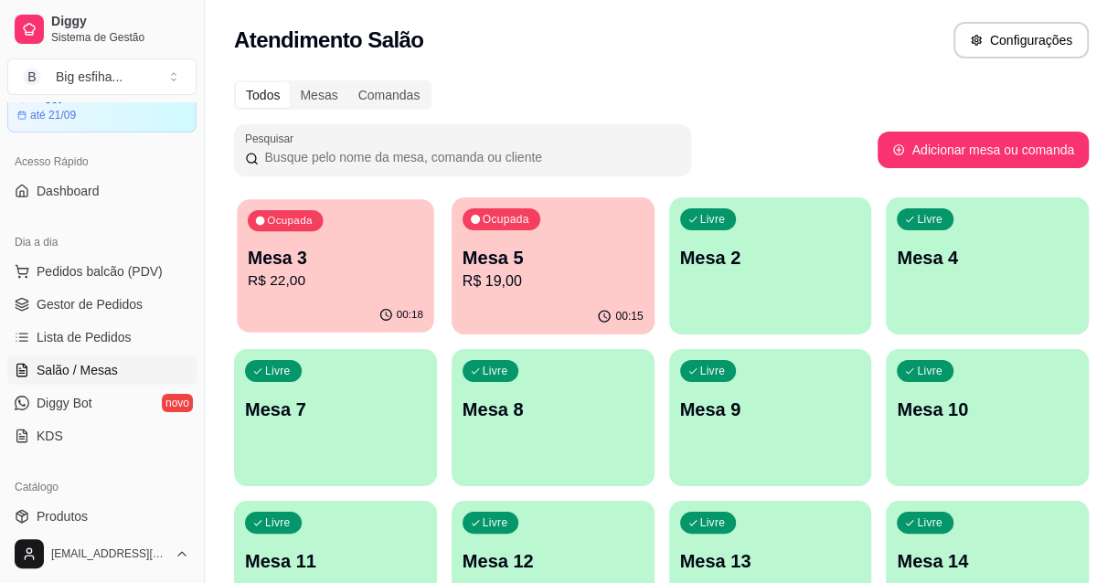
click at [388, 280] on p "R$ 22,00" at bounding box center [336, 281] width 176 height 21
click at [509, 254] on p "Mesa 5" at bounding box center [553, 258] width 181 height 26
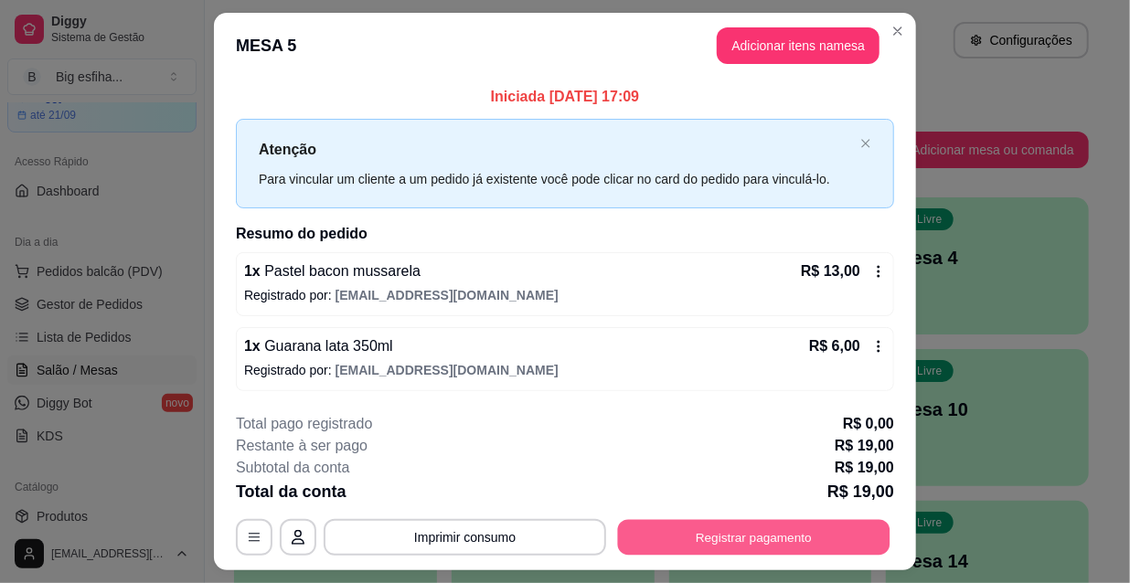
click at [690, 528] on button "Registrar pagamento" at bounding box center [754, 537] width 272 height 36
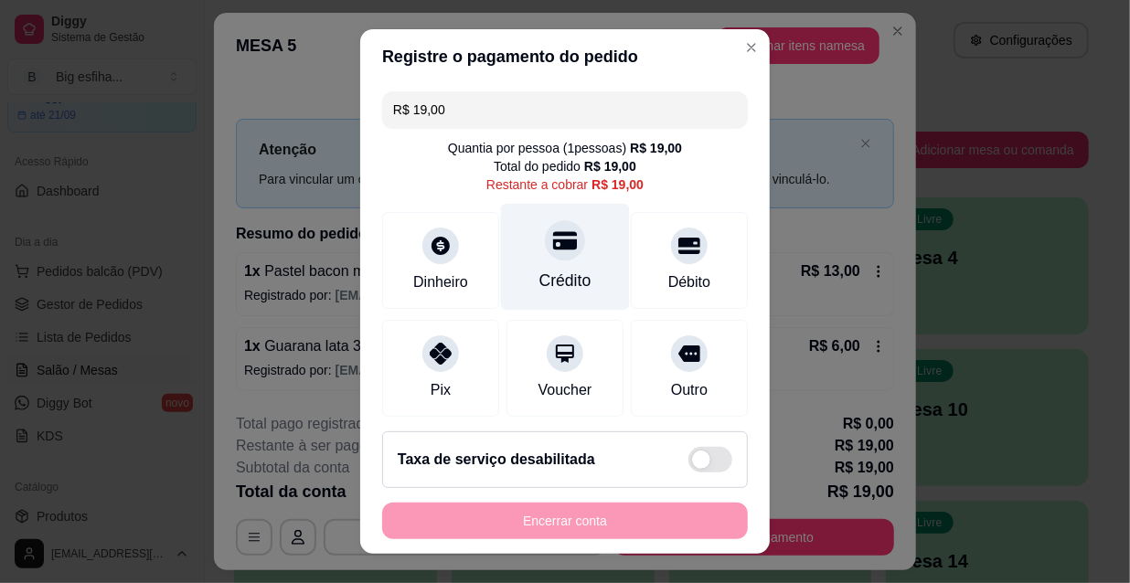
click at [557, 271] on div "Crédito" at bounding box center [565, 281] width 52 height 24
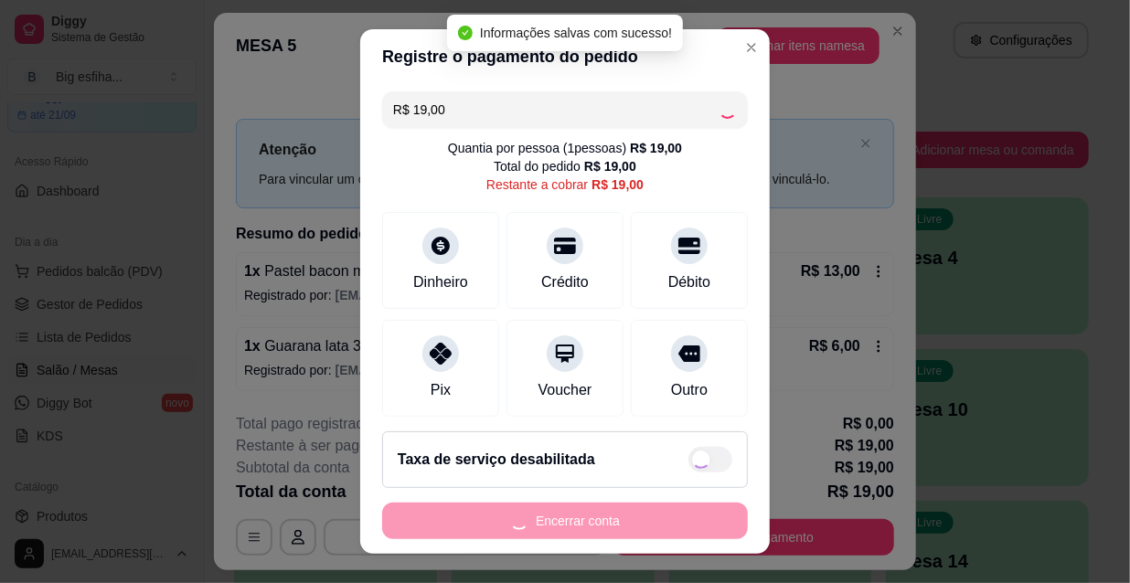
type input "R$ 0,00"
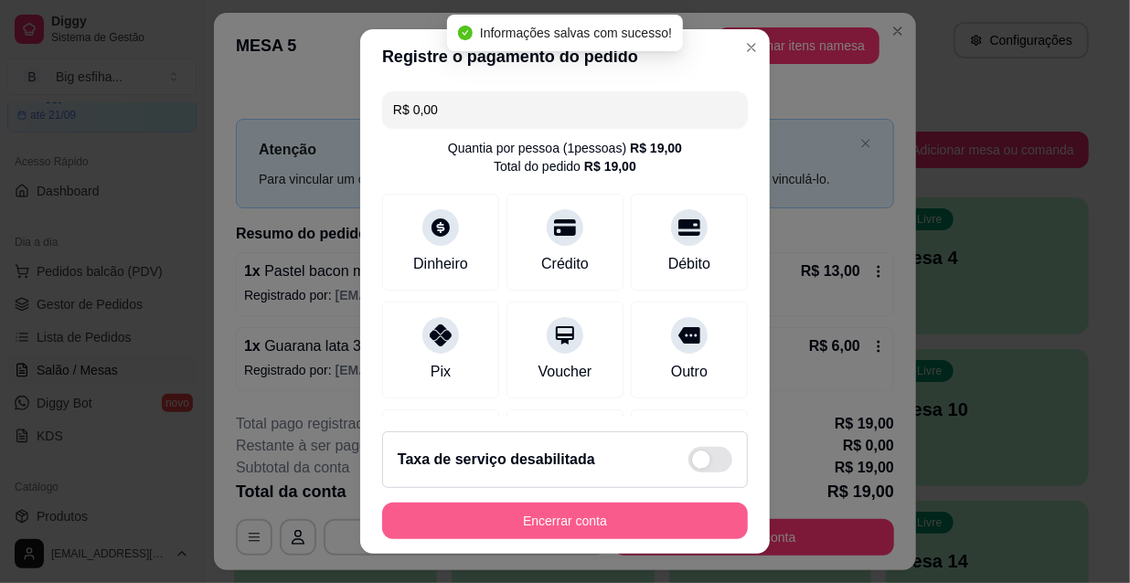
click at [498, 518] on button "Encerrar conta" at bounding box center [565, 521] width 366 height 37
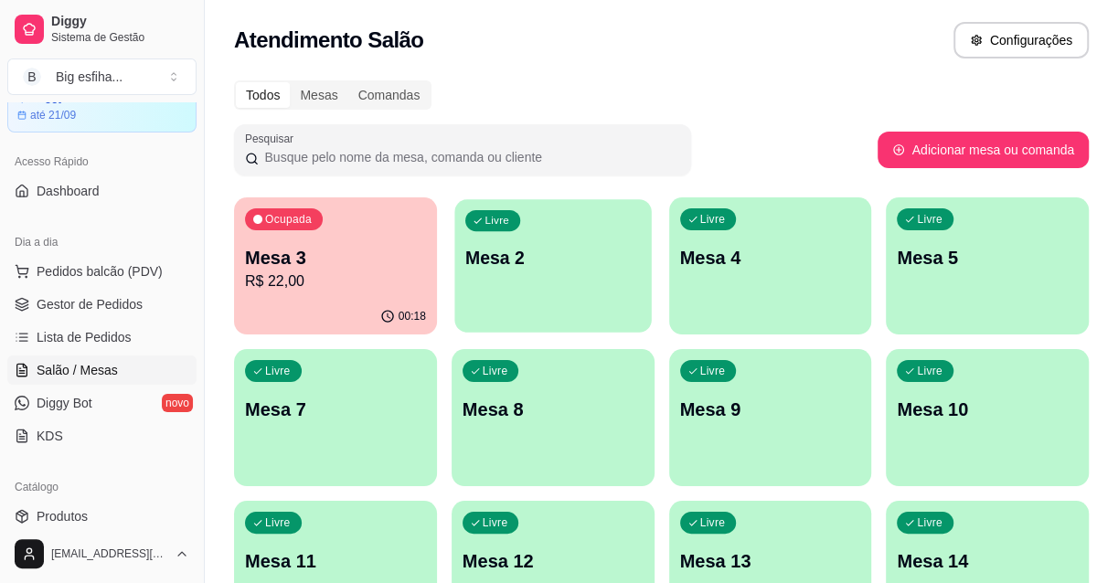
click at [574, 241] on div "Livre Mesa 2" at bounding box center [552, 255] width 197 height 112
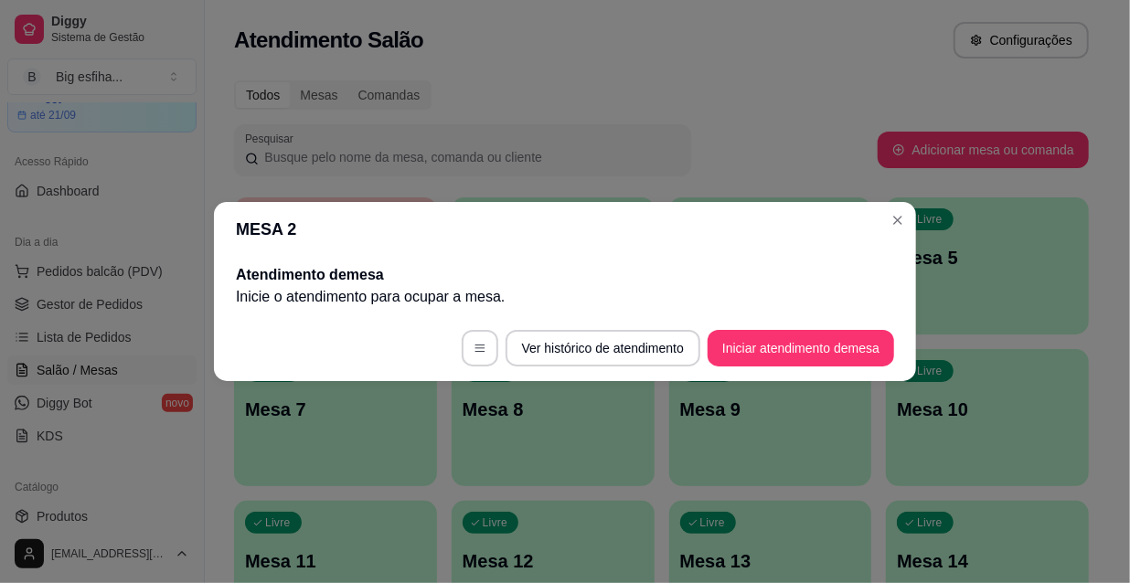
drag, startPoint x: 768, startPoint y: 326, endPoint x: 794, endPoint y: 348, distance: 34.4
click at [773, 330] on footer "Ver histórico de atendimento Iniciar atendimento de mesa" at bounding box center [565, 348] width 702 height 66
click at [794, 348] on button "Iniciar atendimento de mesa" at bounding box center [800, 349] width 181 height 36
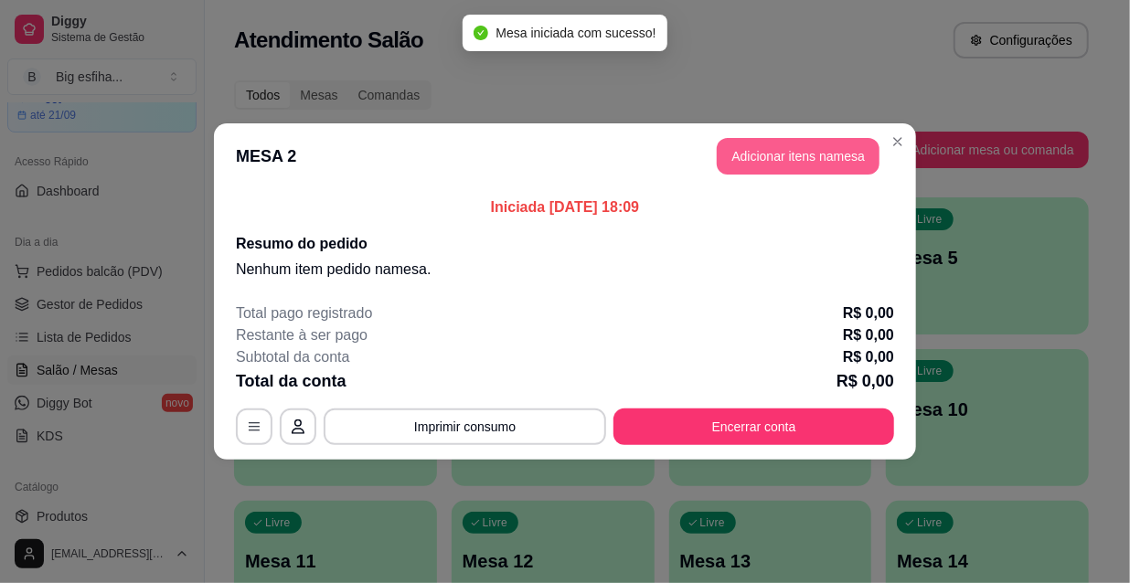
click at [777, 158] on button "Adicionar itens na mesa" at bounding box center [798, 156] width 163 height 37
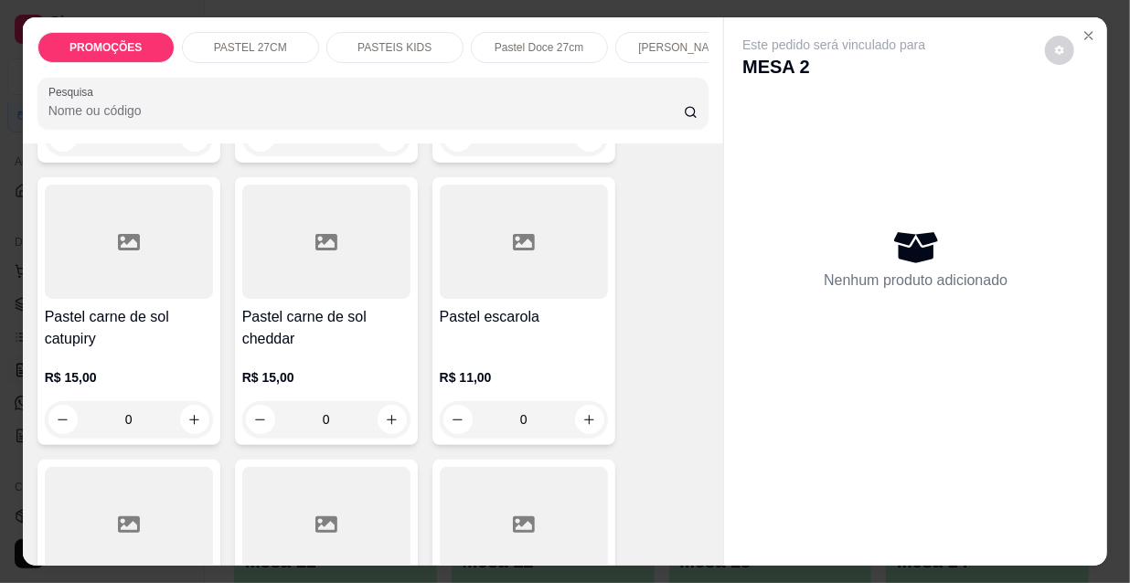
scroll to position [2659, 0]
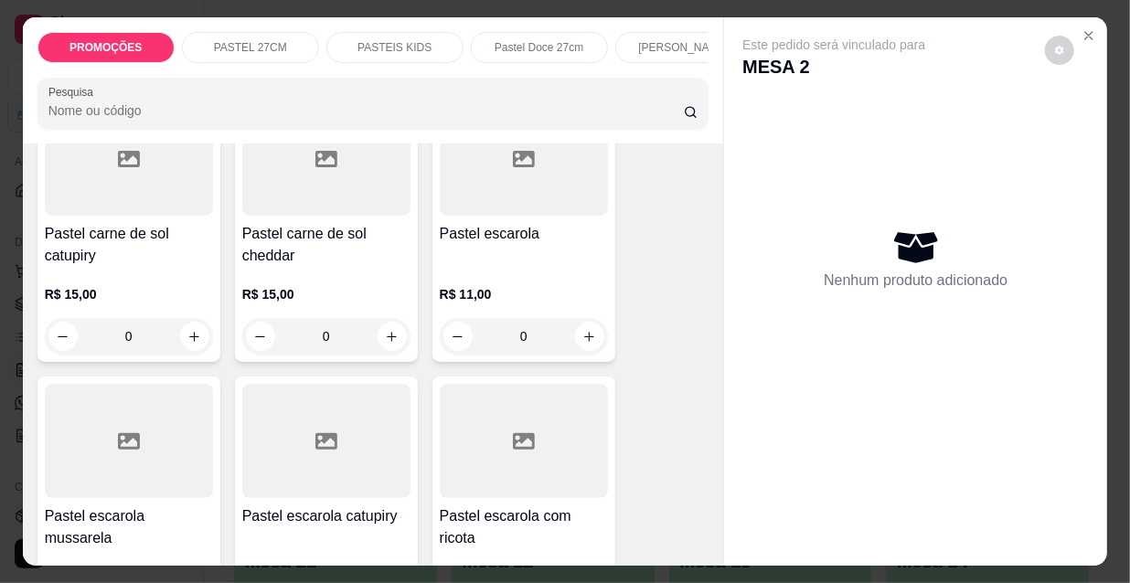
click at [156, 267] on div "R$ 15,00 0" at bounding box center [129, 311] width 168 height 88
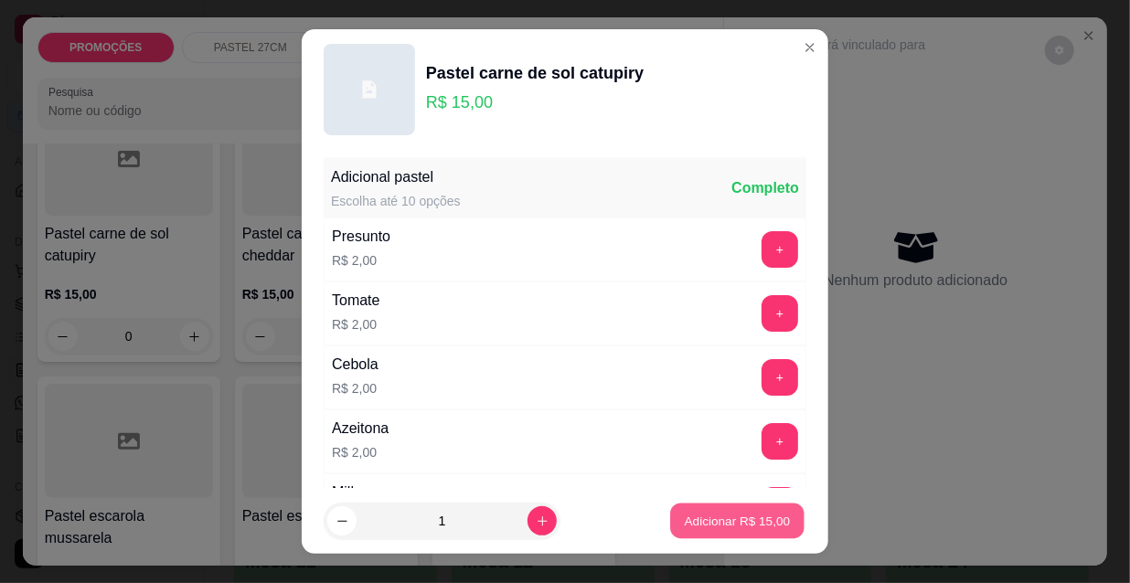
click at [711, 531] on button "Adicionar R$ 15,00" at bounding box center [737, 522] width 134 height 36
type input "1"
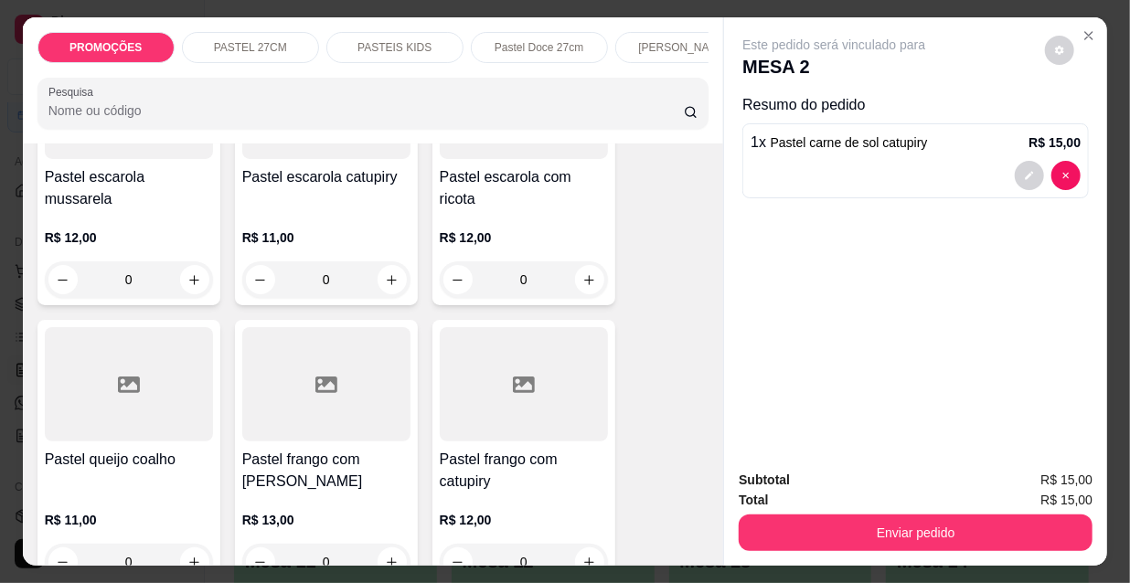
scroll to position [3075, 0]
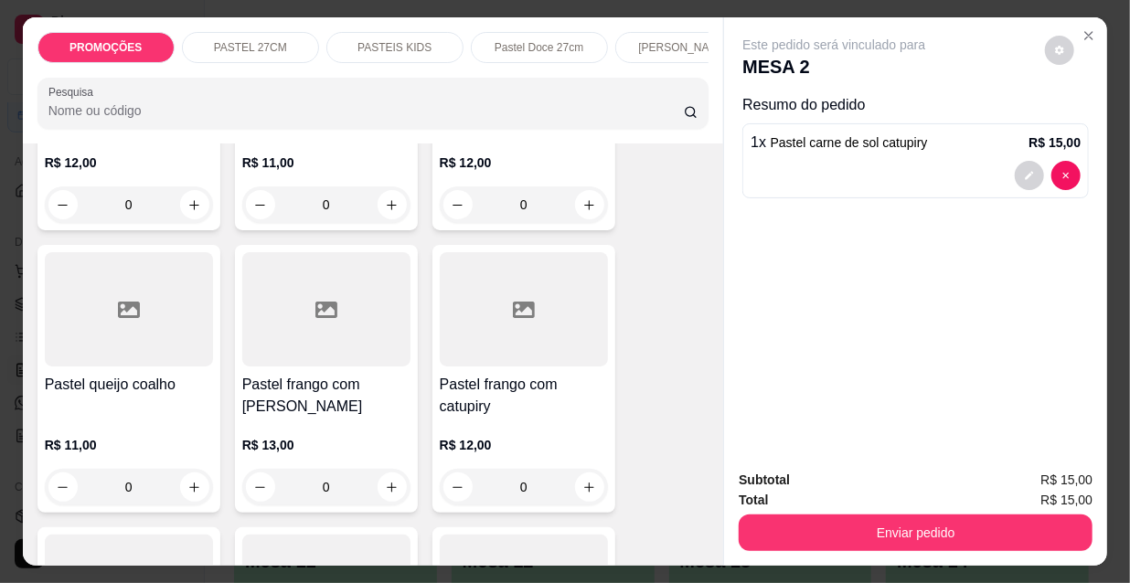
click at [329, 418] on div "R$ 13,00 0" at bounding box center [326, 462] width 168 height 88
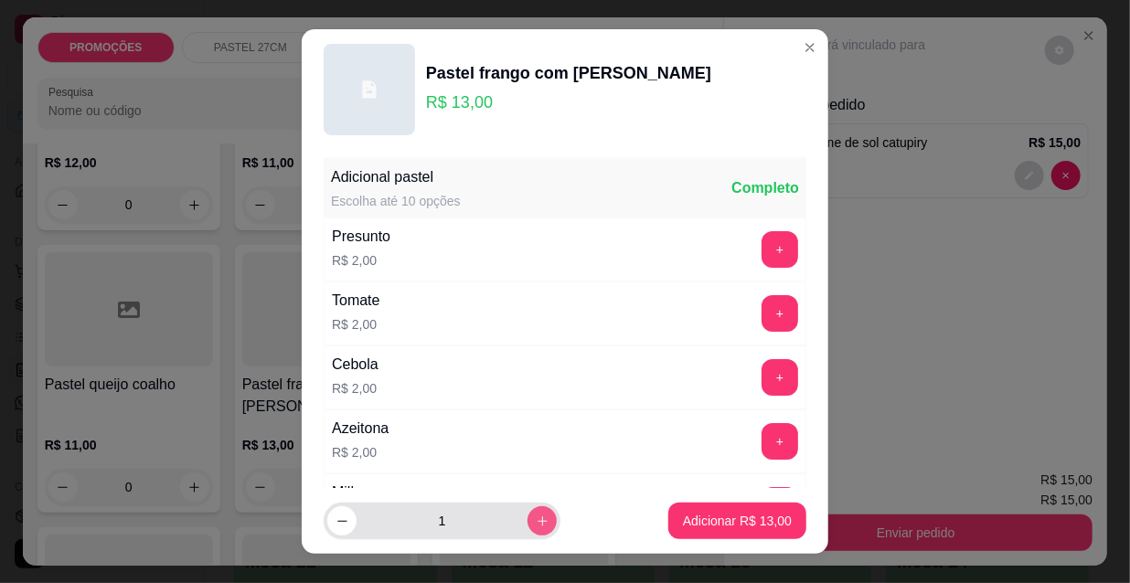
click at [538, 521] on icon "increase-product-quantity" at bounding box center [543, 522] width 10 height 10
type input "2"
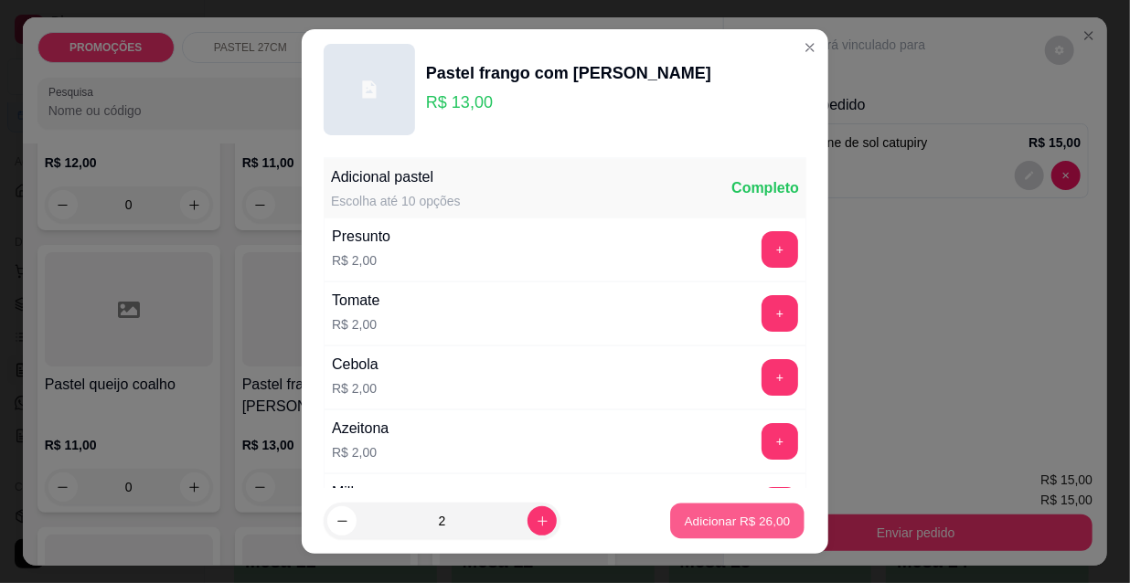
click at [687, 530] on button "Adicionar R$ 26,00" at bounding box center [737, 522] width 134 height 36
type input "2"
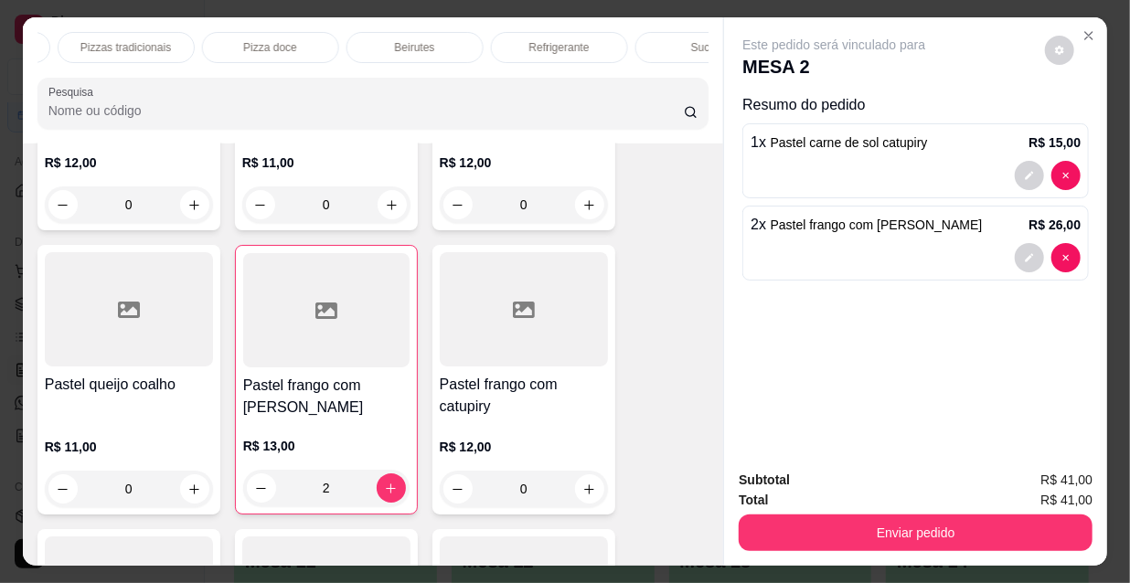
scroll to position [0, 1053]
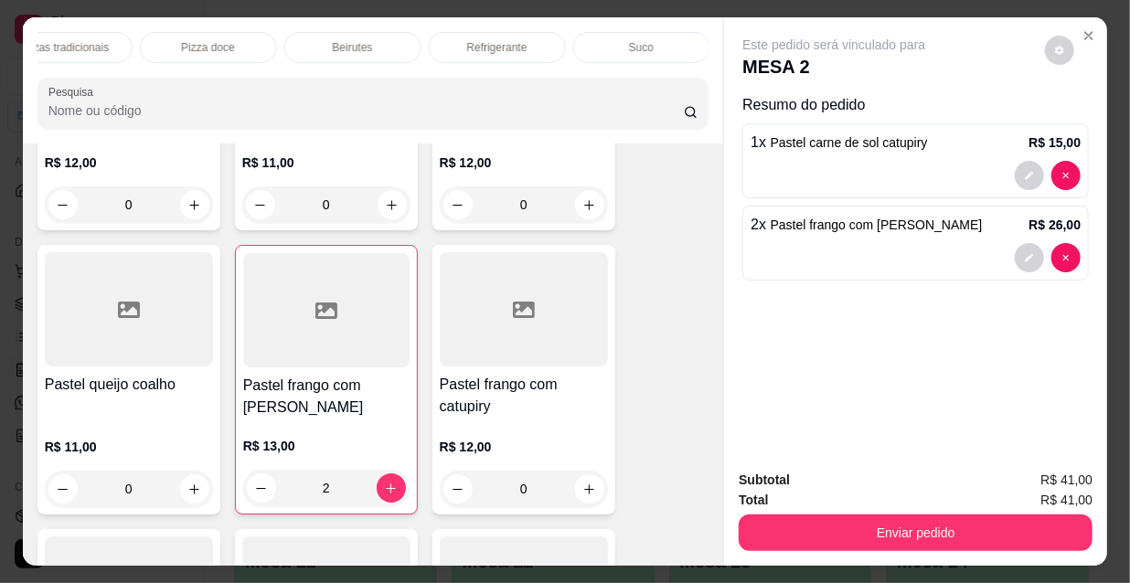
click at [506, 45] on p "Refrigerante" at bounding box center [497, 47] width 60 height 15
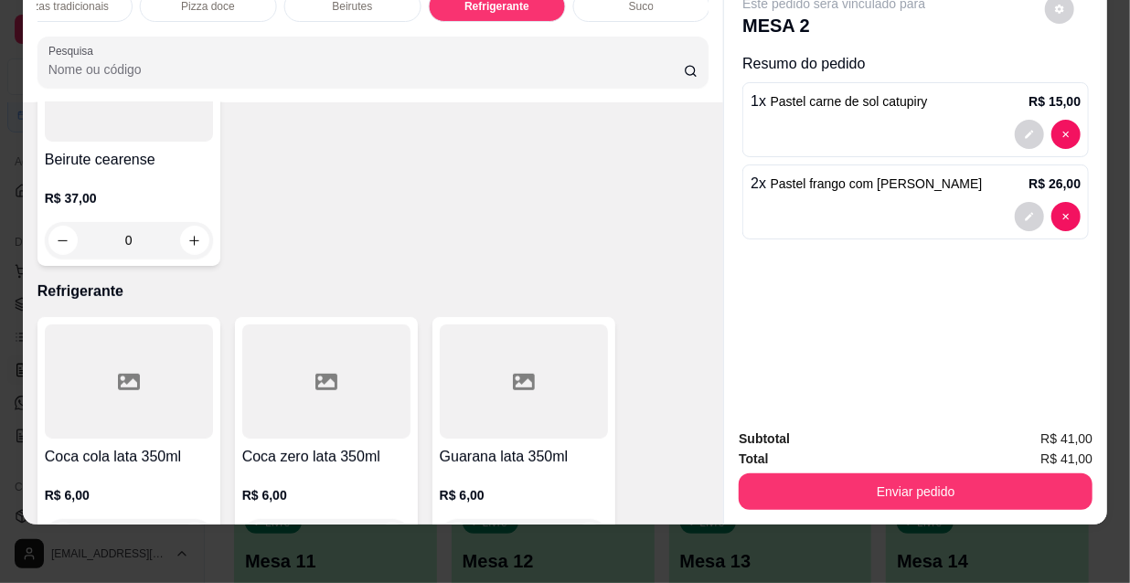
scroll to position [0, 0]
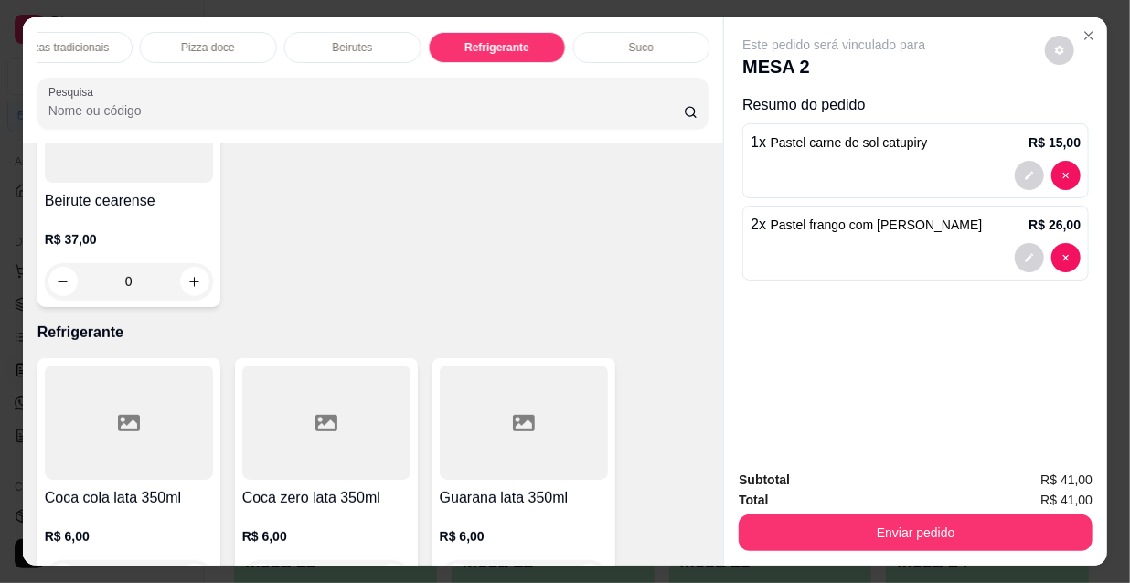
click at [649, 35] on div "Suco" at bounding box center [641, 47] width 137 height 31
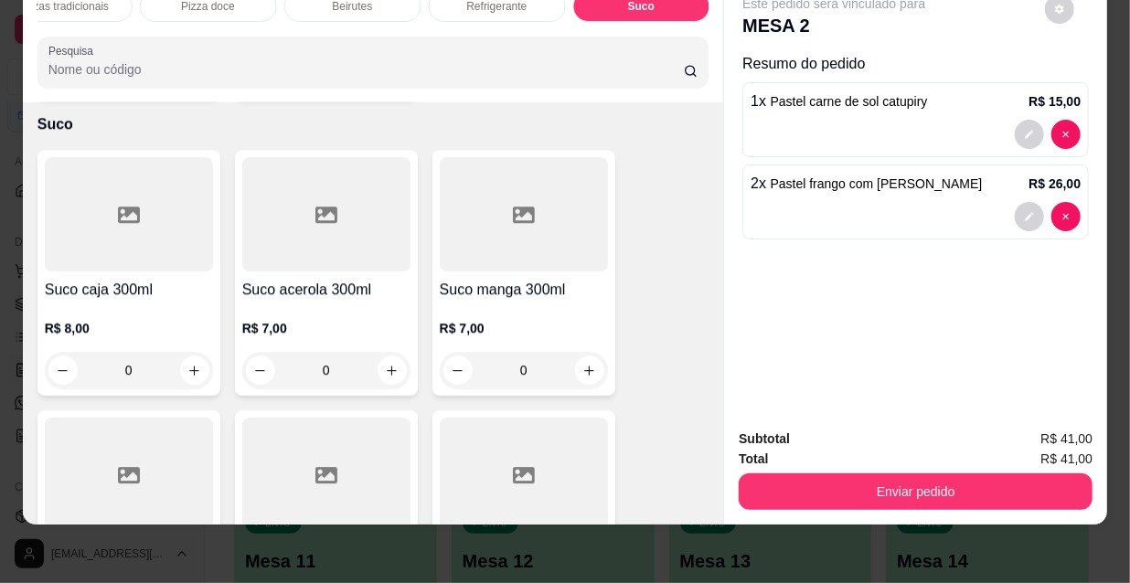
scroll to position [18039, 0]
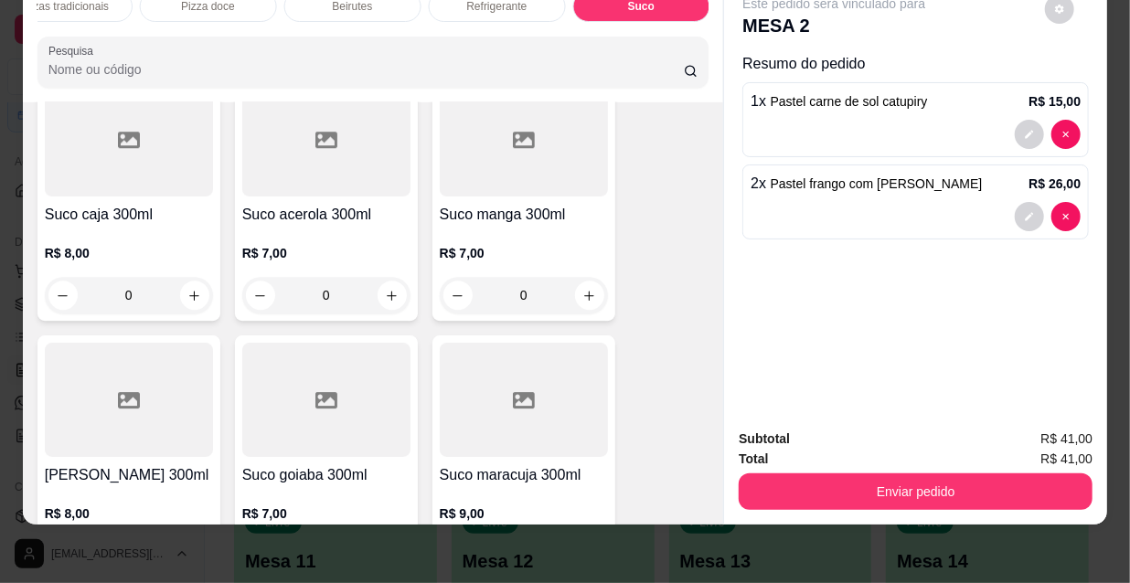
click at [591, 538] on div "0" at bounding box center [524, 556] width 168 height 37
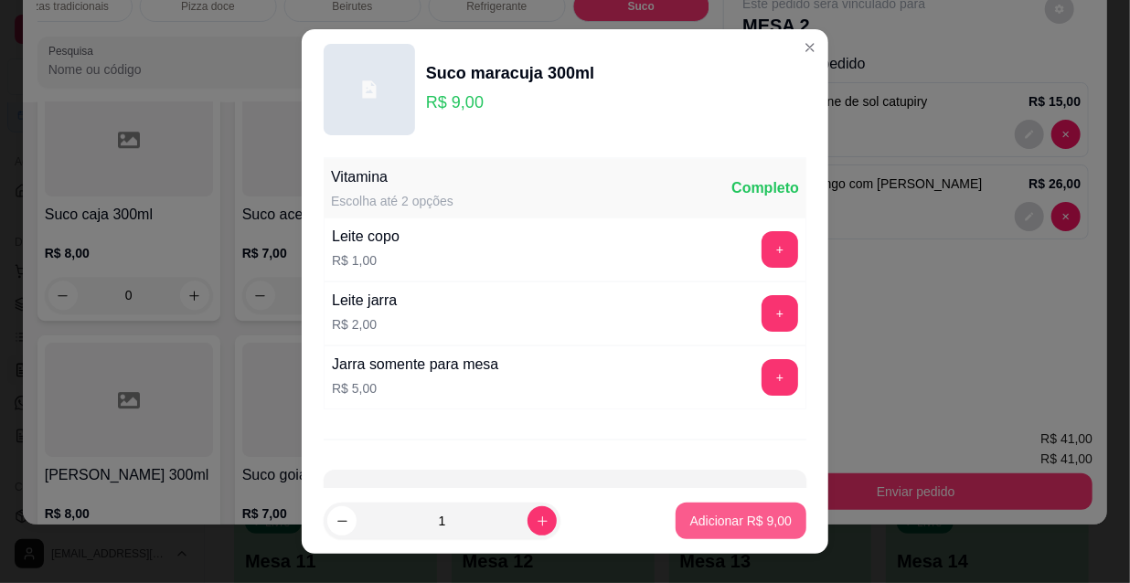
click at [700, 532] on button "Adicionar R$ 9,00" at bounding box center [741, 521] width 131 height 37
type input "1"
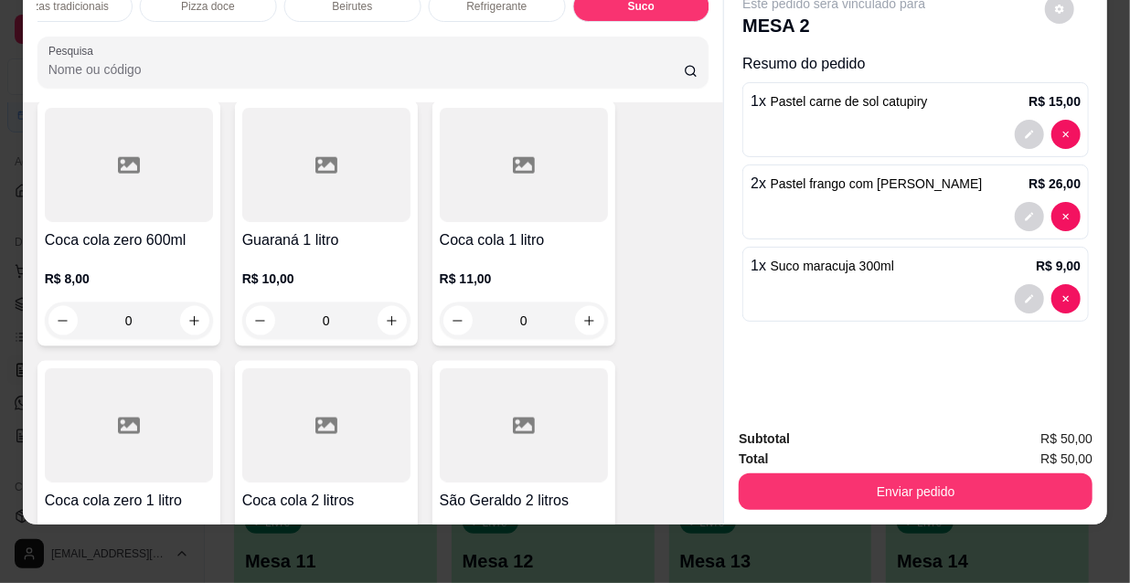
scroll to position [16543, 0]
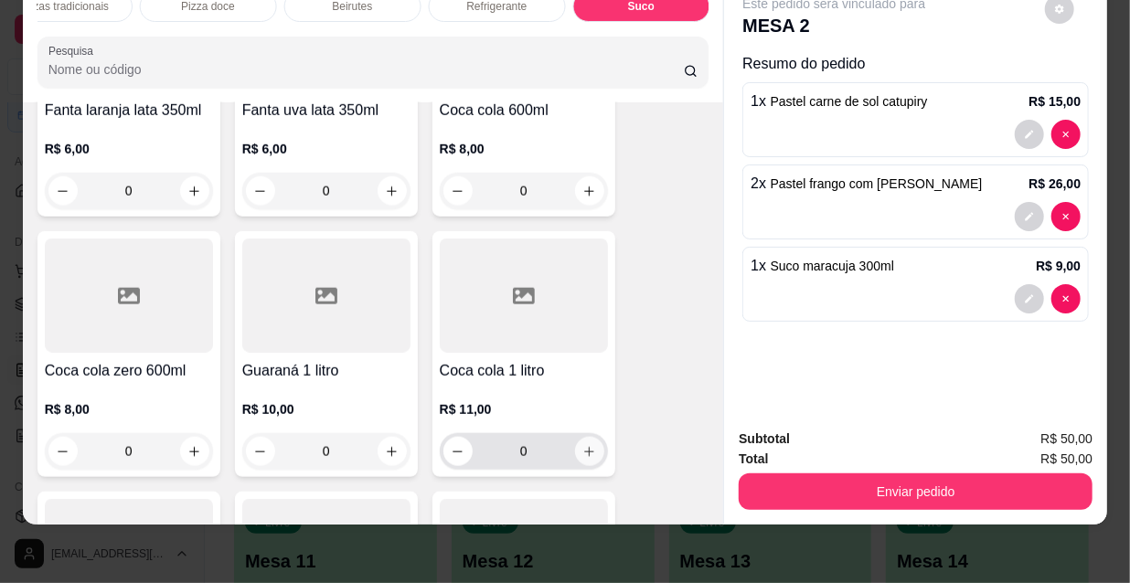
click at [578, 437] on button "increase-product-quantity" at bounding box center [589, 451] width 29 height 29
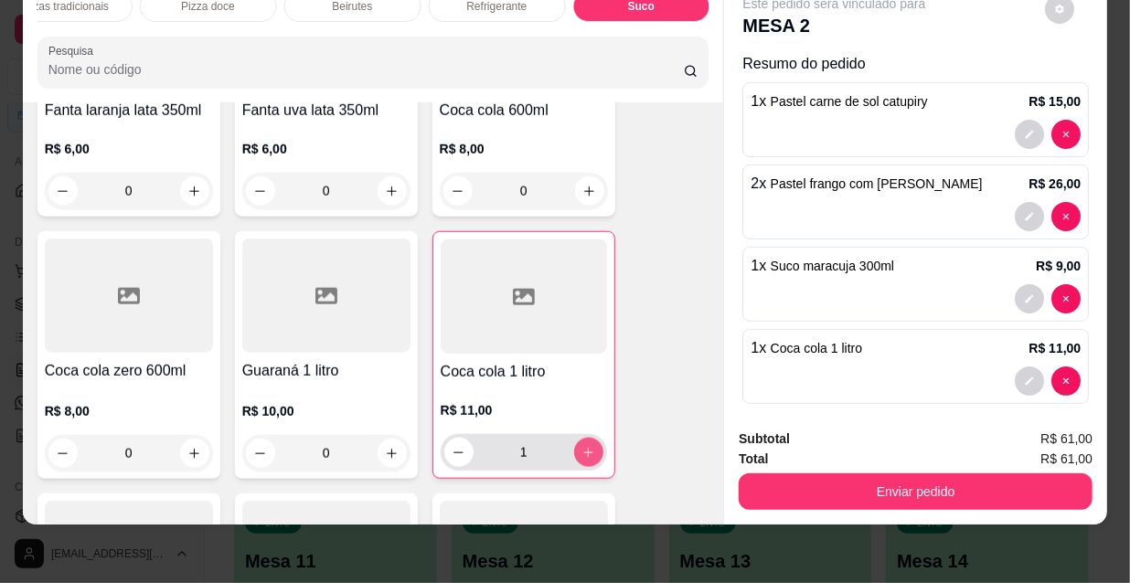
type input "1"
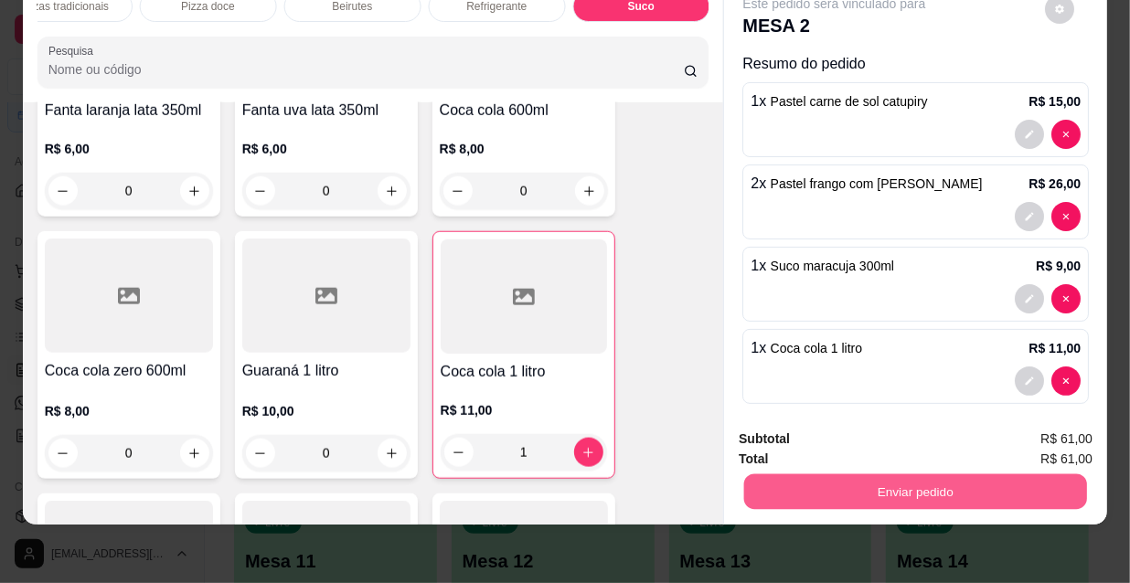
click at [842, 480] on button "Enviar pedido" at bounding box center [915, 492] width 343 height 36
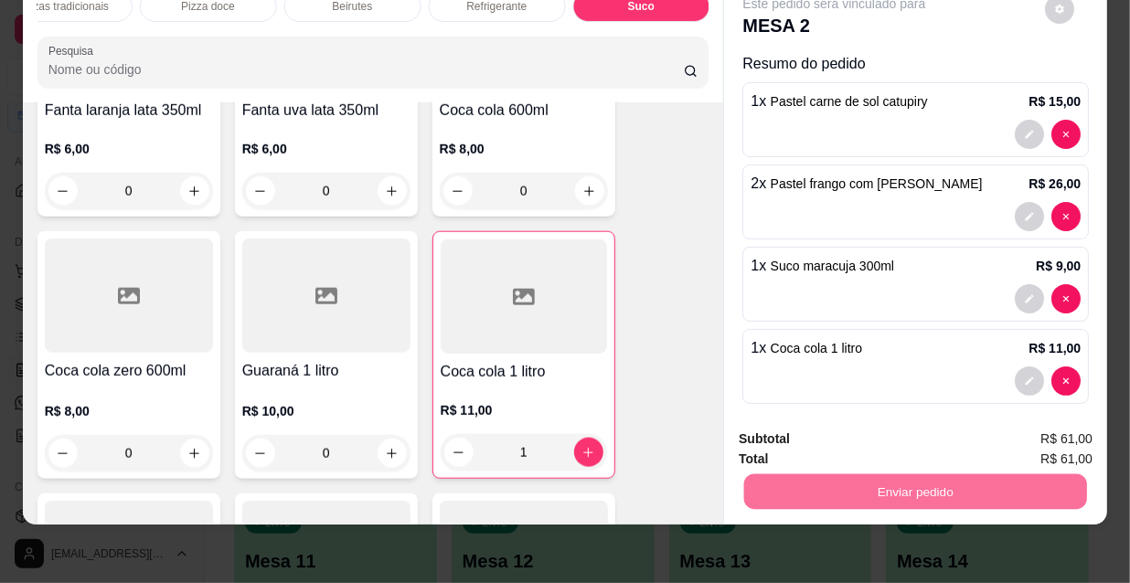
click at [801, 427] on button "Não registrar e enviar pedido" at bounding box center [856, 434] width 185 height 34
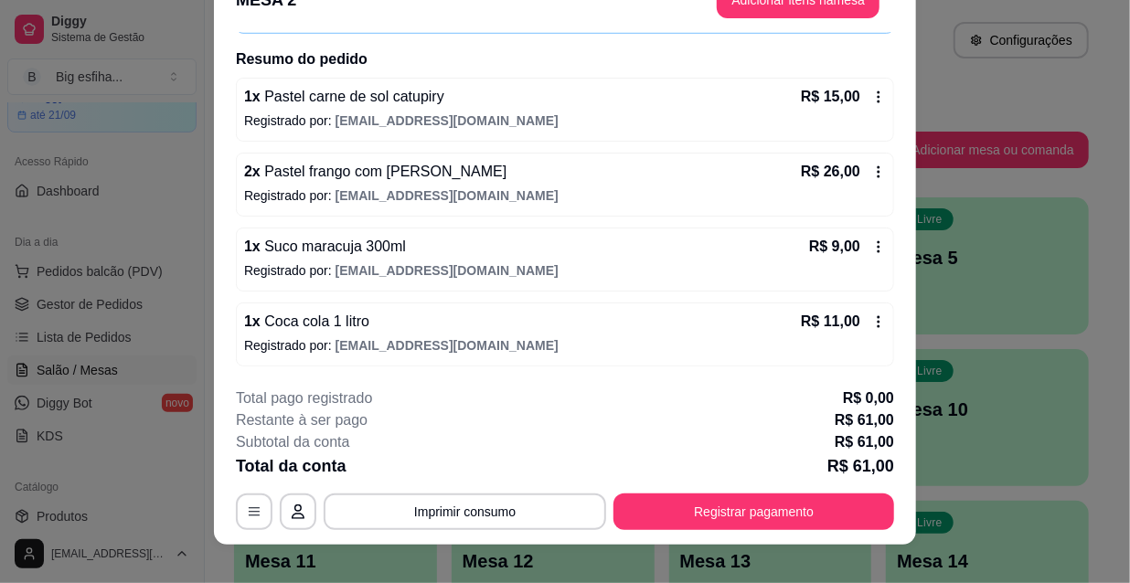
scroll to position [55, 0]
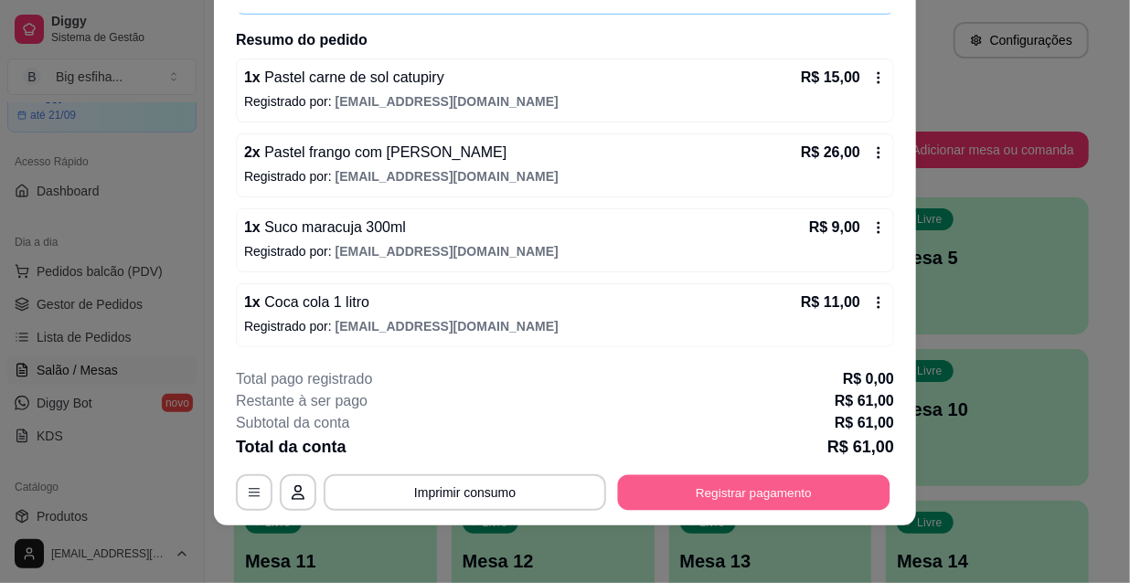
click at [751, 474] on button "Registrar pagamento" at bounding box center [754, 492] width 272 height 36
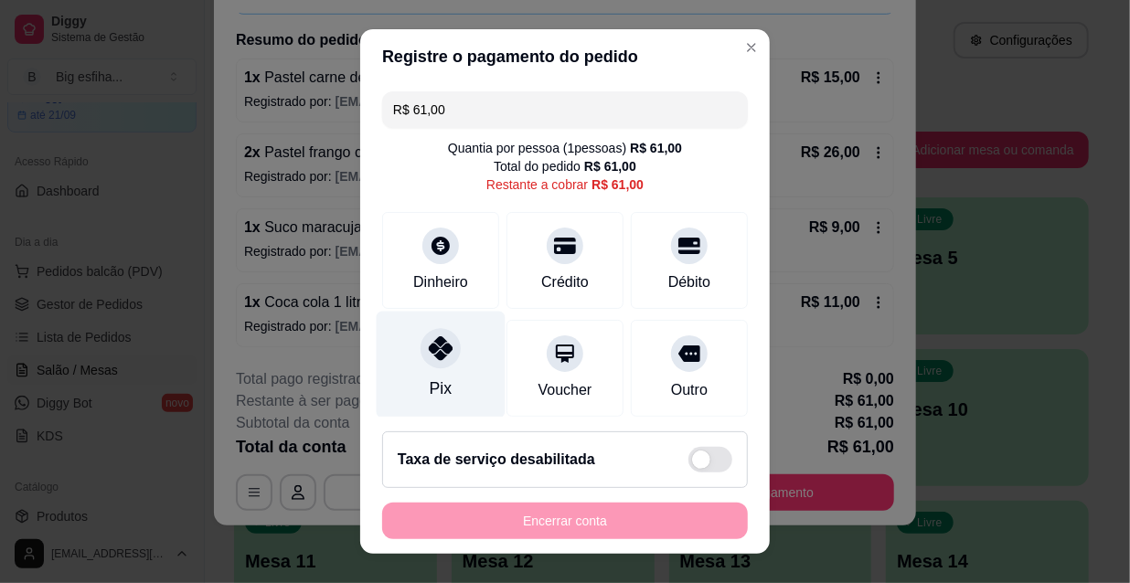
click at [442, 359] on div at bounding box center [441, 348] width 40 height 40
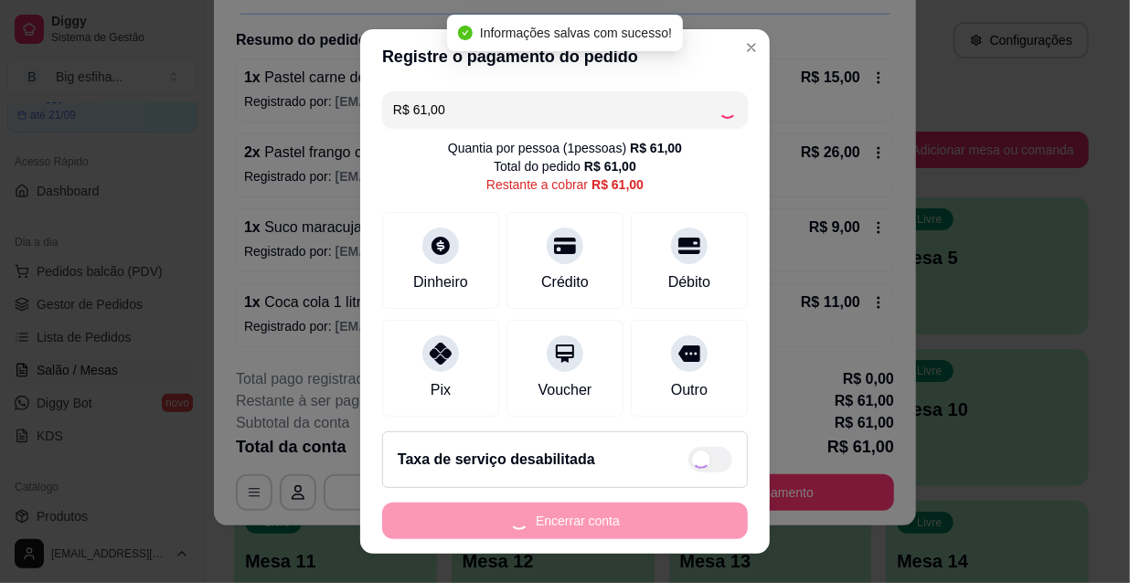
click at [549, 520] on div "Encerrar conta" at bounding box center [565, 521] width 366 height 37
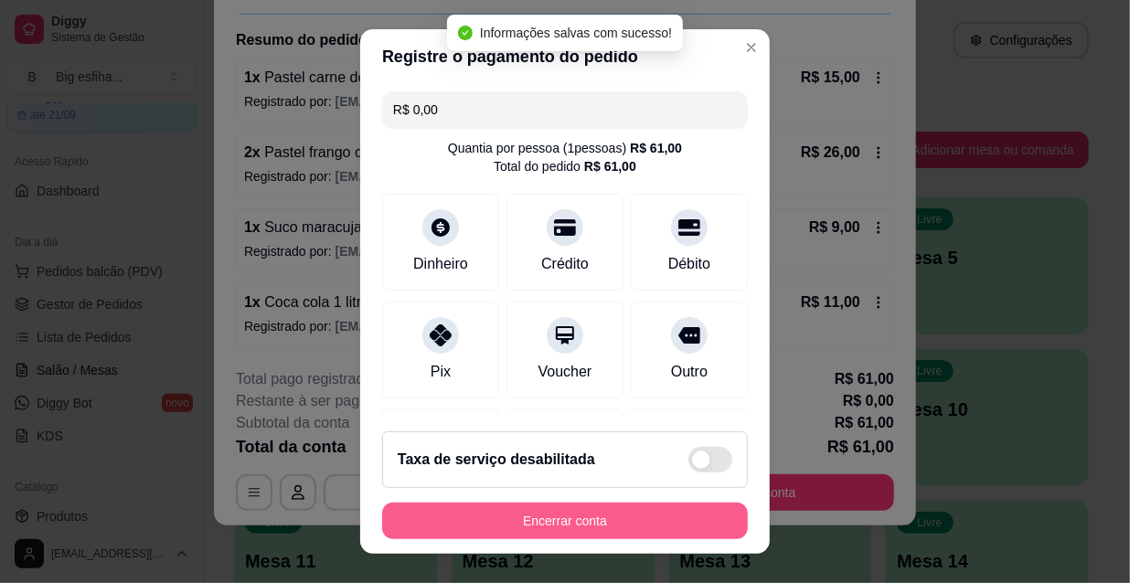
type input "R$ 0,00"
click at [542, 518] on button "Encerrar conta" at bounding box center [565, 521] width 366 height 37
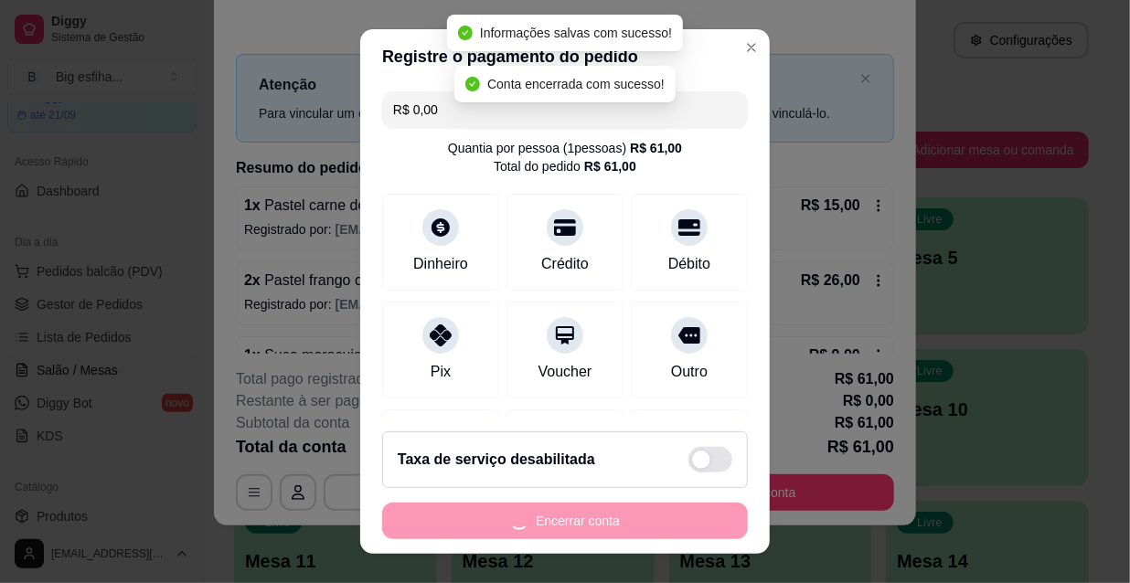
scroll to position [0, 0]
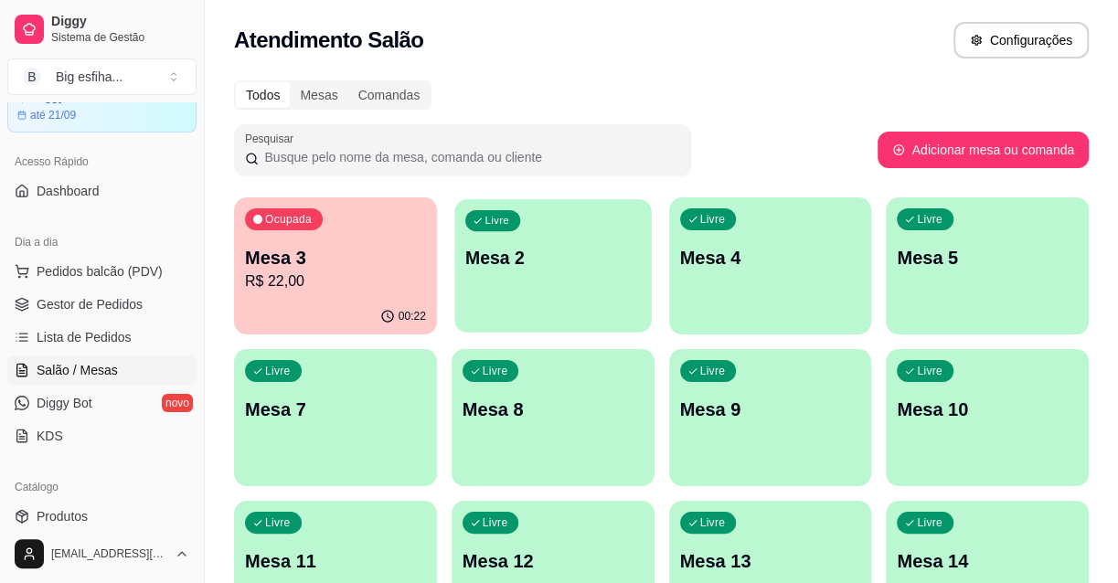
click at [570, 298] on div "Livre Mesa 2" at bounding box center [552, 255] width 197 height 112
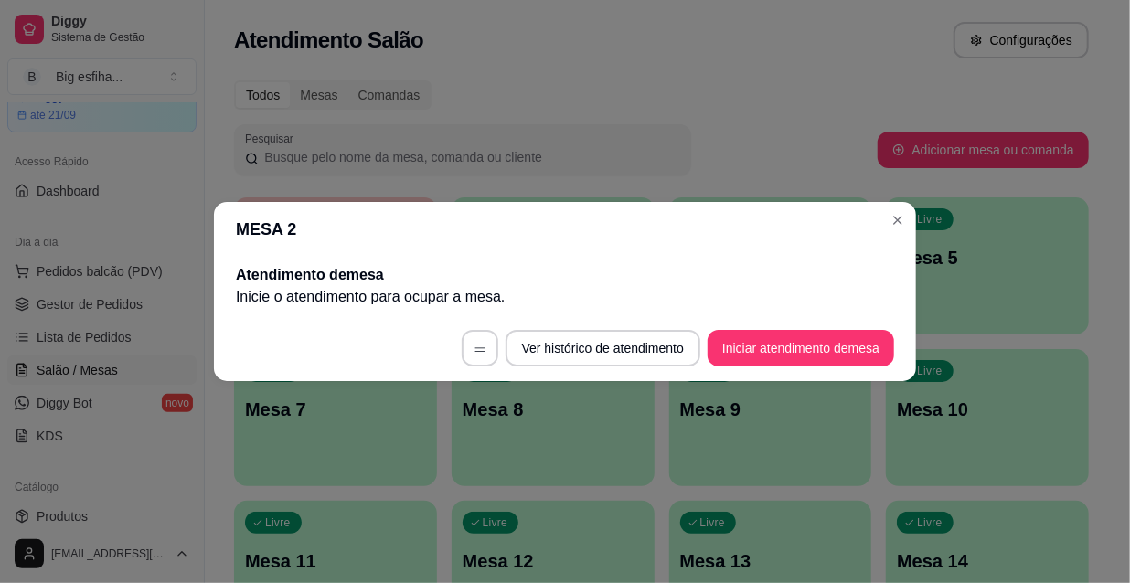
click at [794, 323] on footer "Ver histórico de atendimento Iniciar atendimento de mesa" at bounding box center [565, 348] width 702 height 66
click at [810, 355] on button "Iniciar atendimento de mesa" at bounding box center [801, 348] width 186 height 37
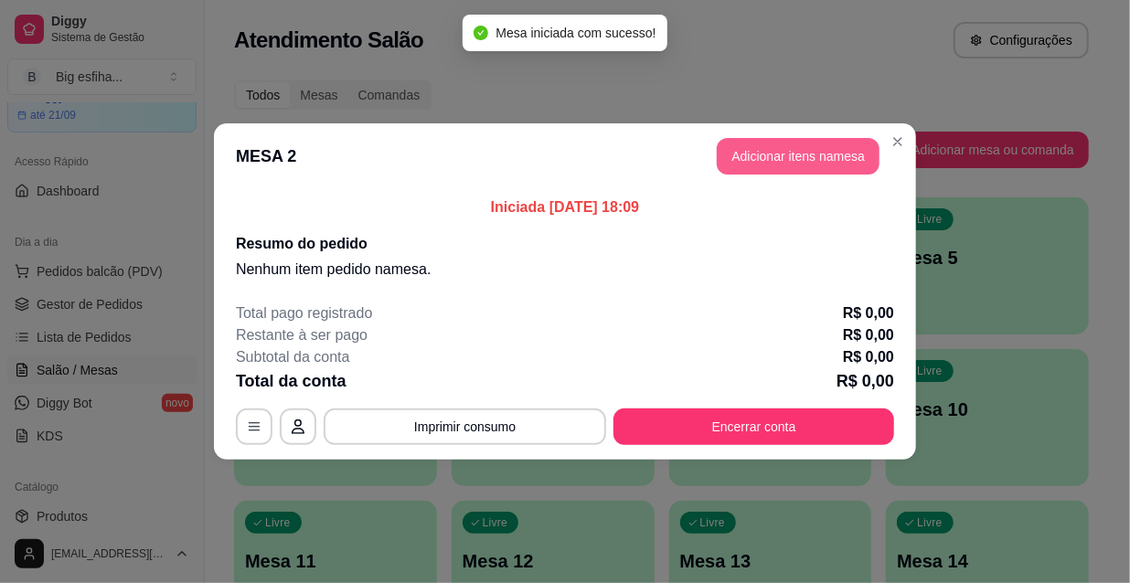
click at [784, 165] on button "Adicionar itens na mesa" at bounding box center [798, 156] width 163 height 37
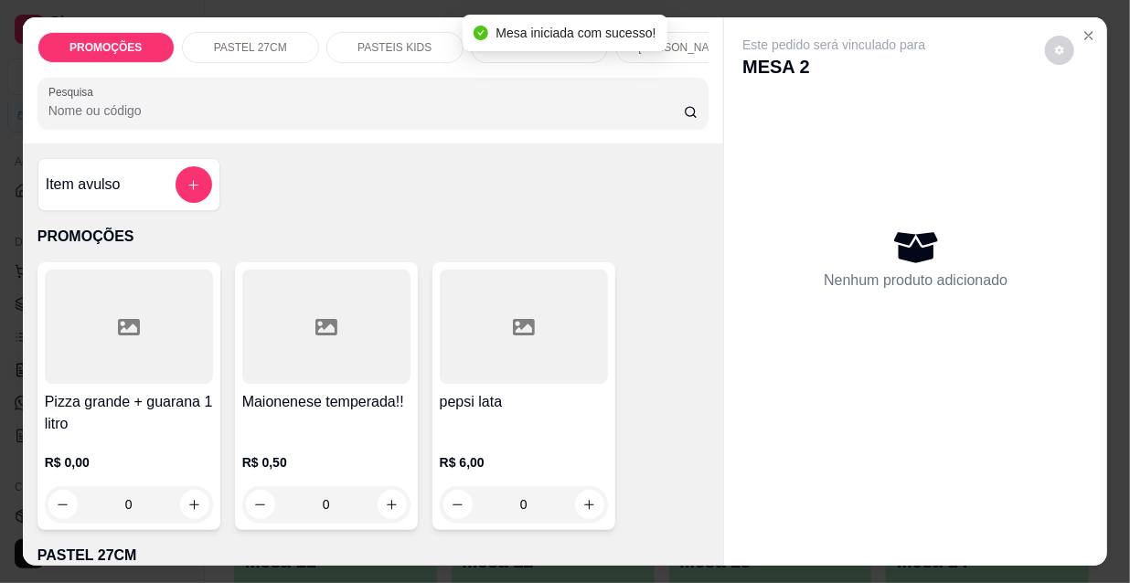
scroll to position [0, 1053]
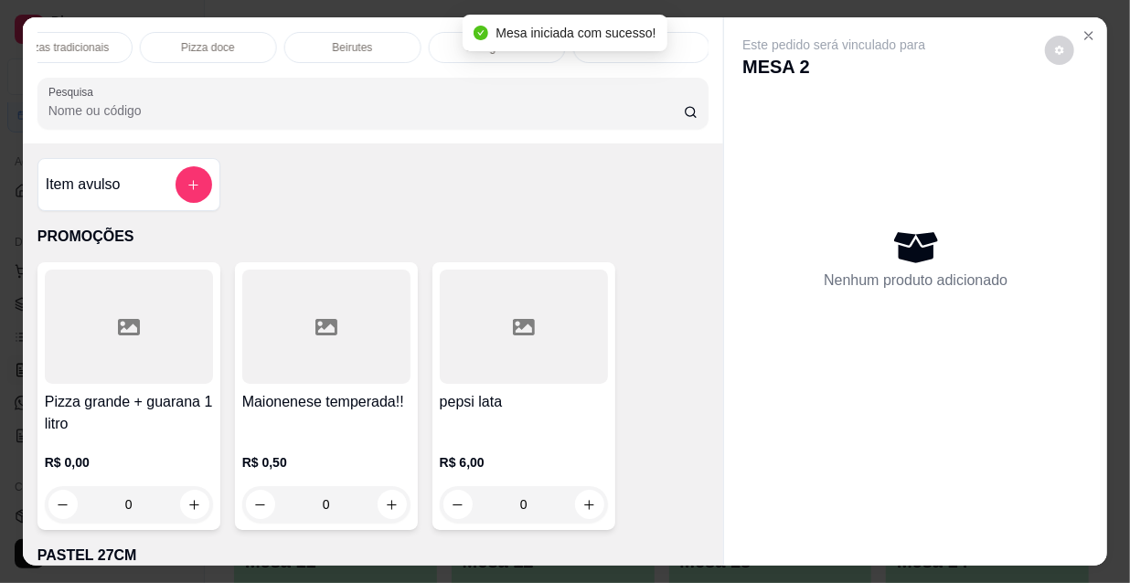
click at [79, 40] on p "Pizzas tradicionais" at bounding box center [63, 47] width 91 height 15
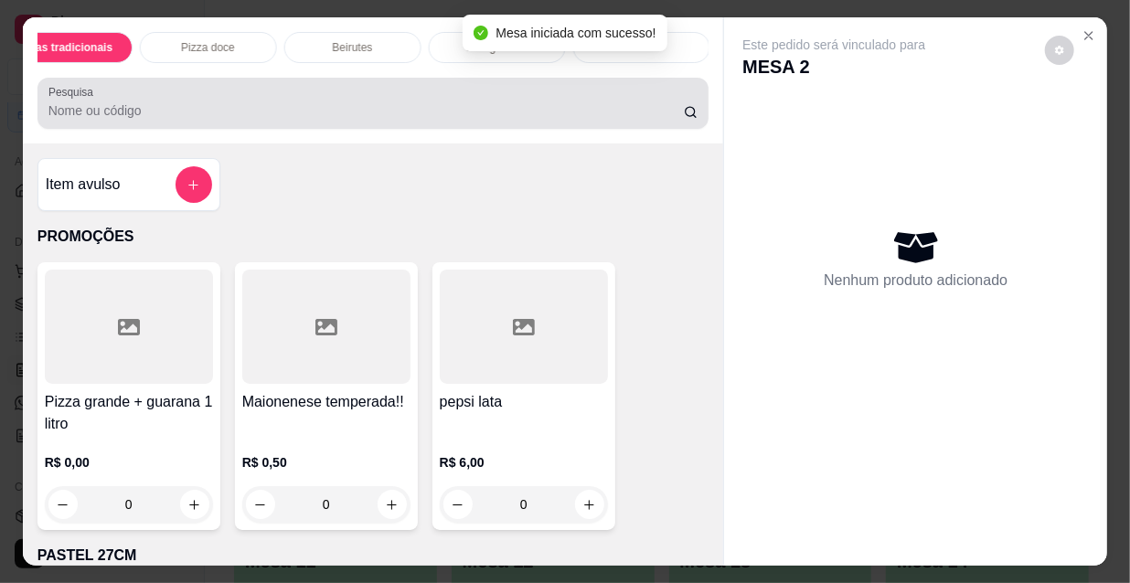
scroll to position [47, 0]
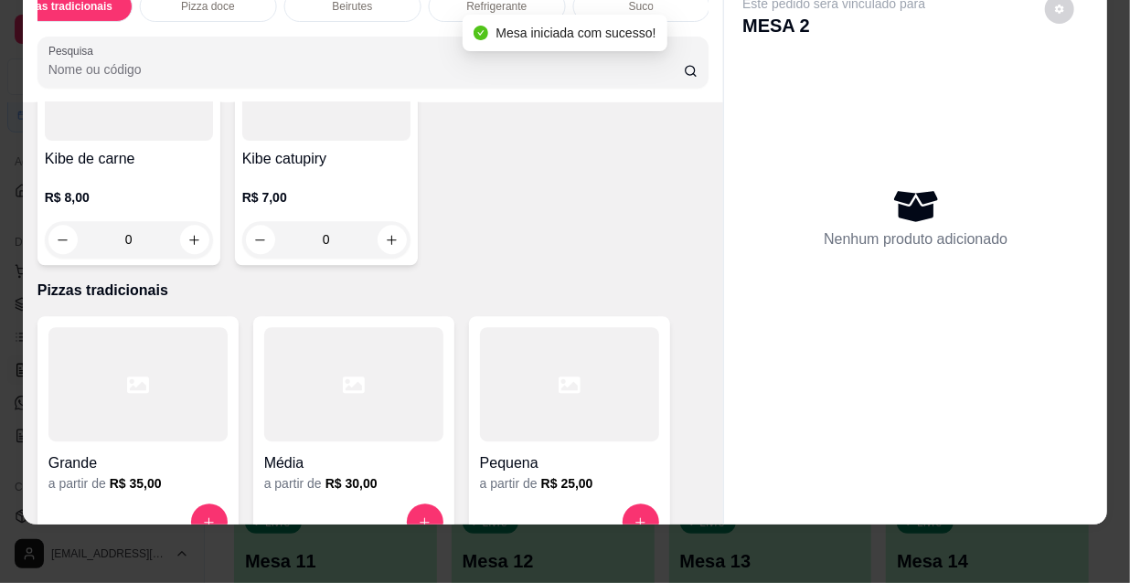
click at [133, 327] on div at bounding box center [137, 384] width 179 height 114
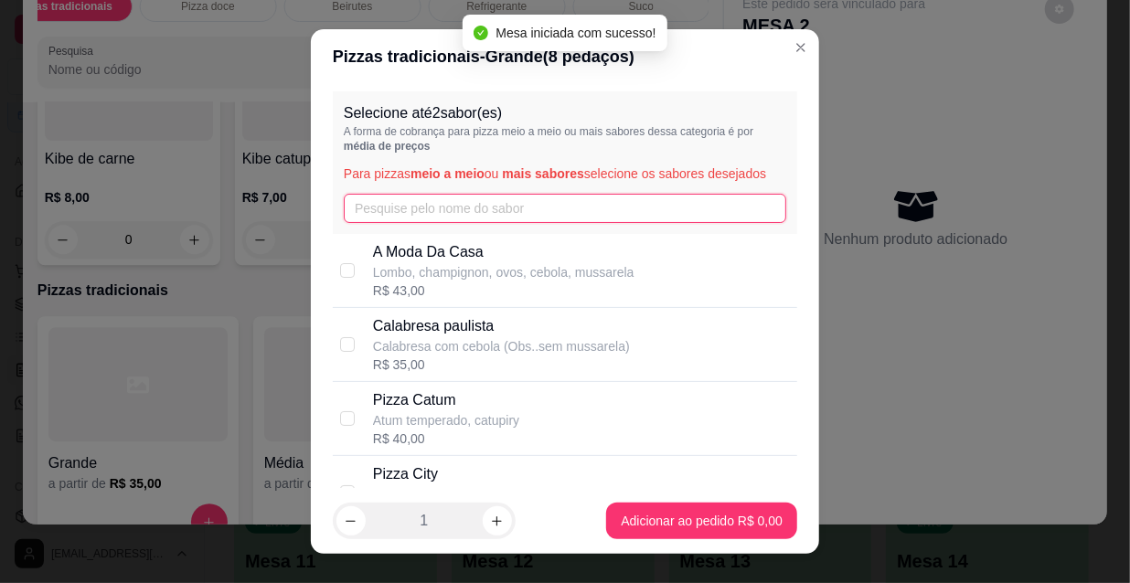
click at [410, 212] on input "text" at bounding box center [565, 208] width 442 height 29
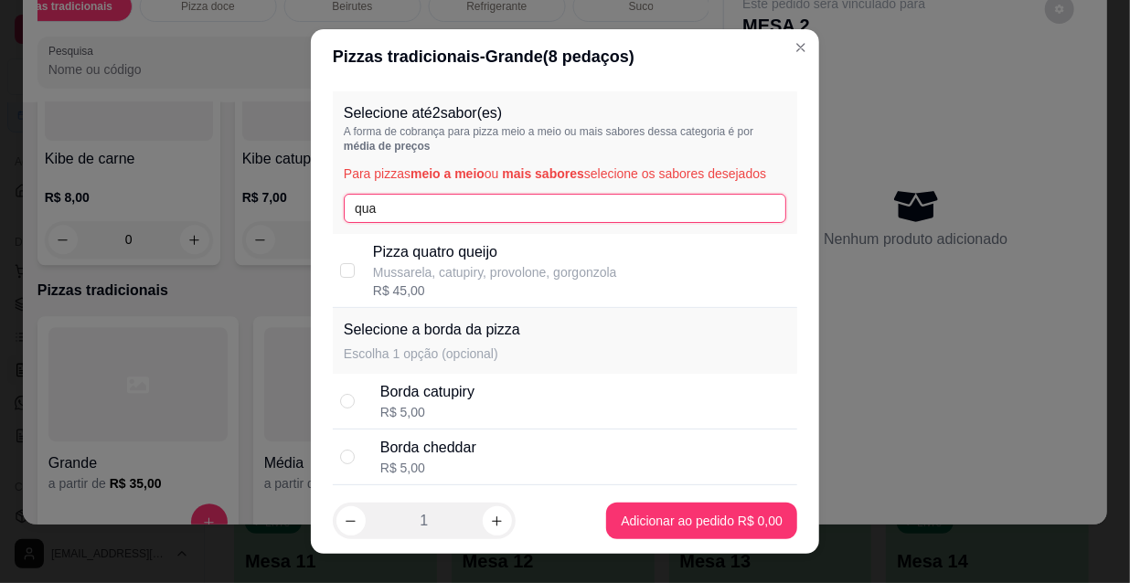
type input "qua"
drag, startPoint x: 428, startPoint y: 268, endPoint x: 422, endPoint y: 238, distance: 30.7
click at [428, 269] on p "Mussarela, catupiry, provolone, gorgonzola" at bounding box center [495, 272] width 244 height 18
checkbox input "true"
click at [400, 211] on input "qua" at bounding box center [565, 208] width 442 height 29
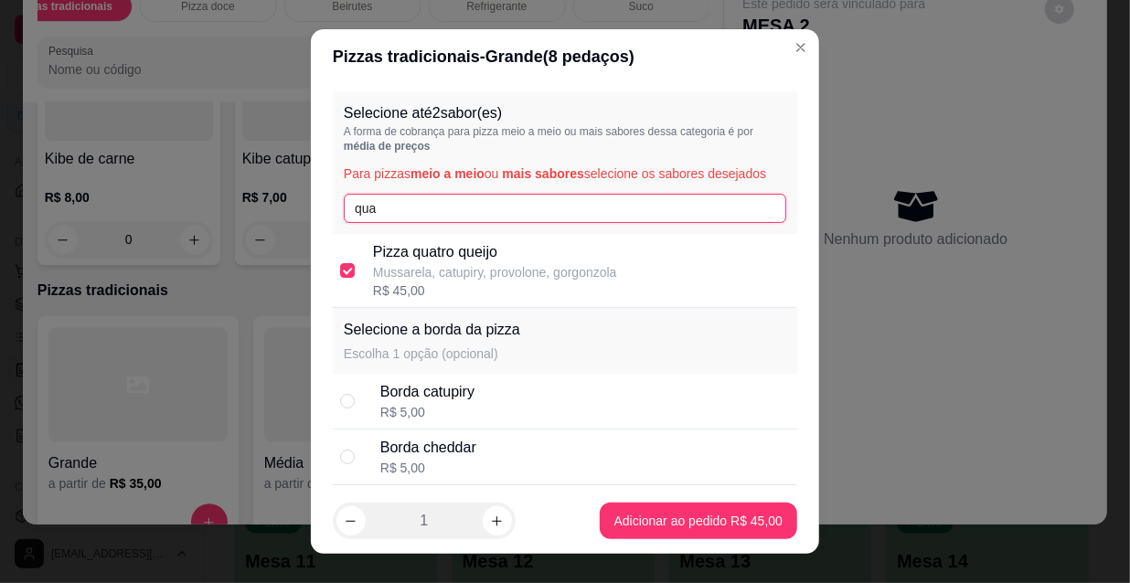
click at [400, 211] on input "qua" at bounding box center [565, 208] width 442 height 29
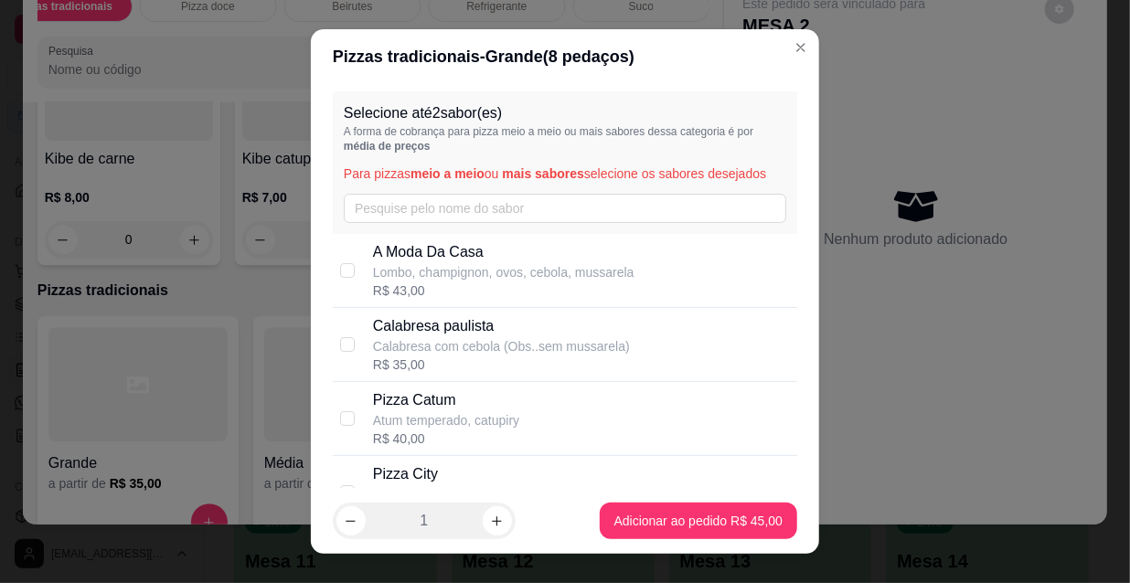
click at [449, 280] on p "Lombo, champignon, ovos, cebola, mussarela" at bounding box center [503, 272] width 261 height 18
checkbox input "true"
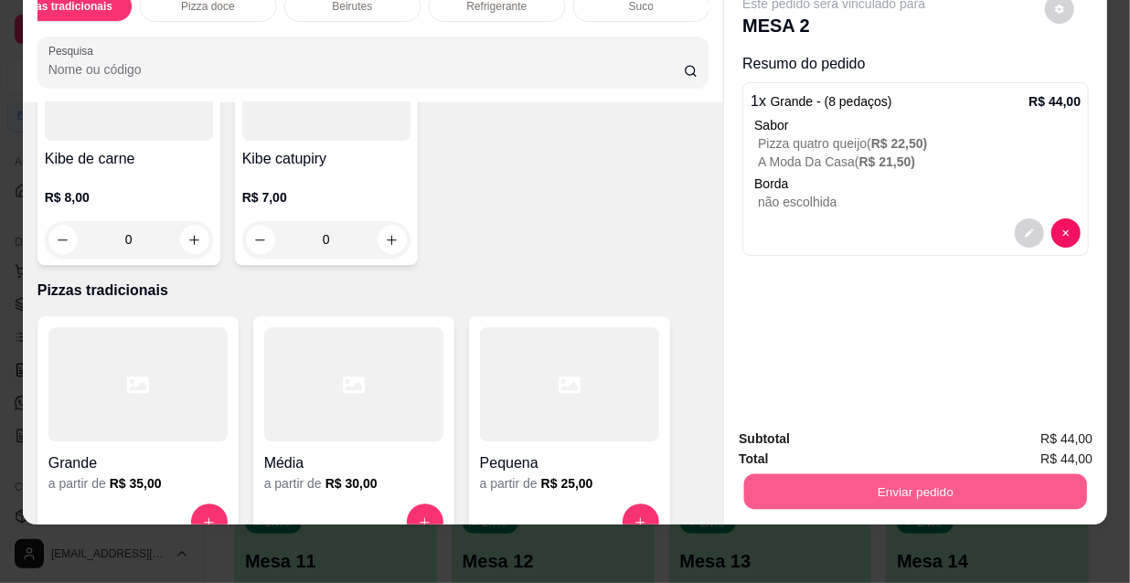
click at [859, 486] on button "Enviar pedido" at bounding box center [915, 492] width 343 height 36
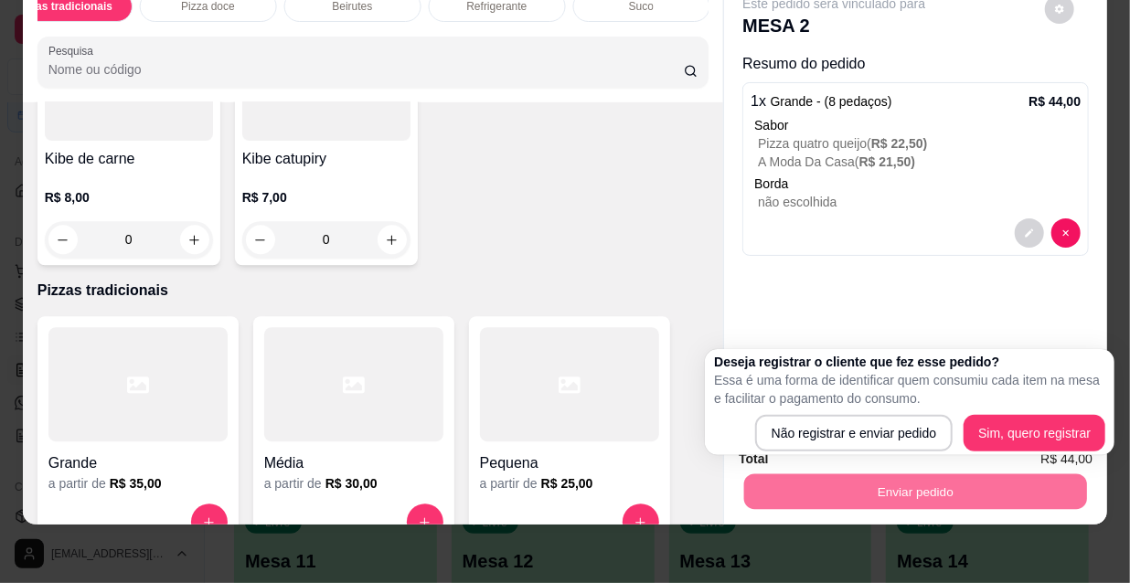
scroll to position [0, 0]
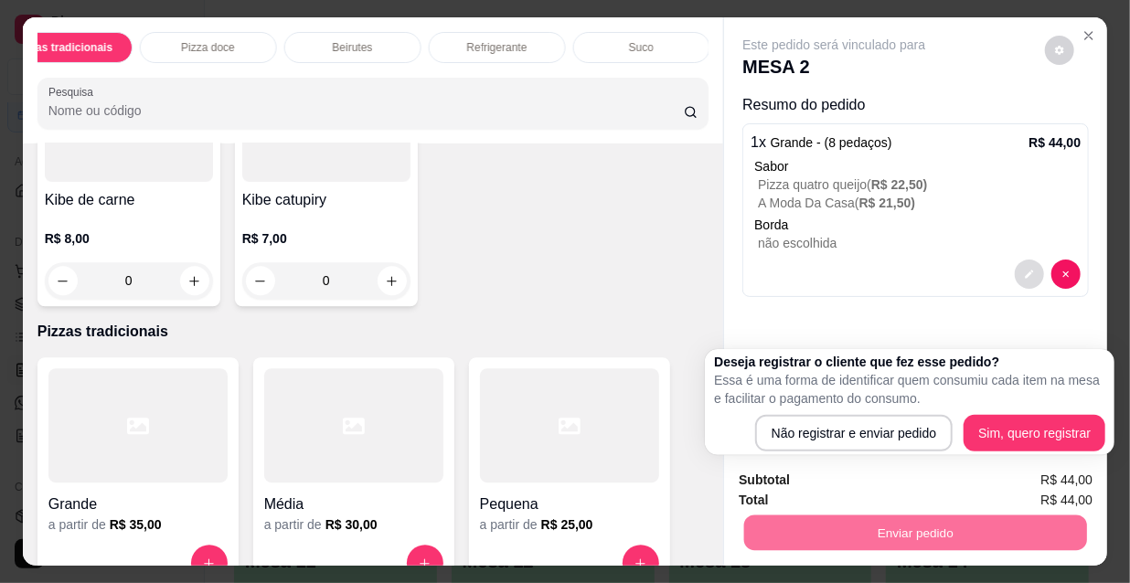
click at [1024, 269] on icon "decrease-product-quantity" at bounding box center [1029, 274] width 11 height 11
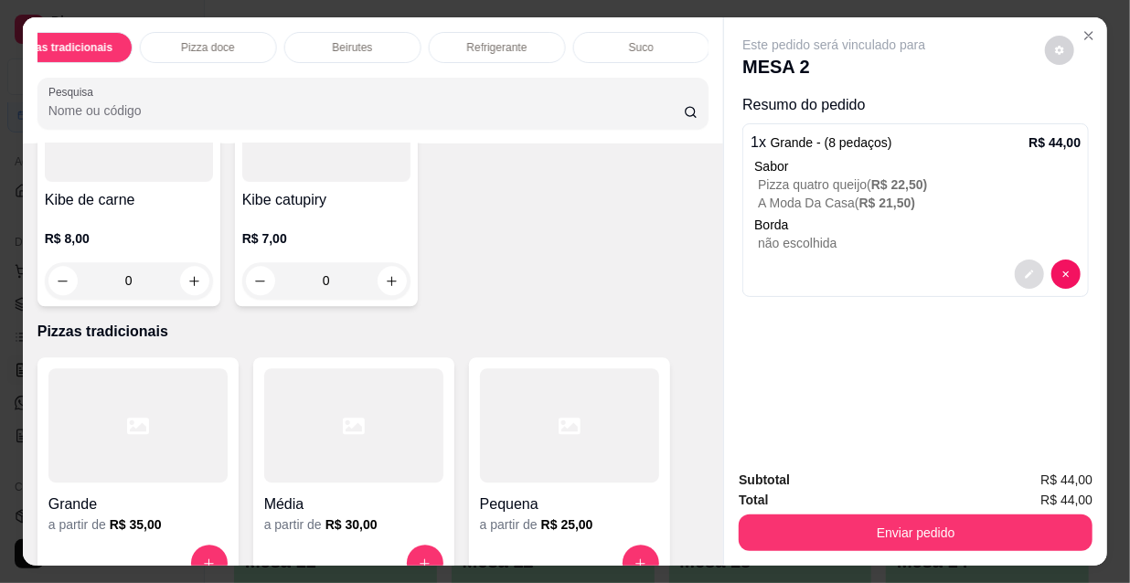
click at [1018, 261] on button "decrease-product-quantity" at bounding box center [1029, 274] width 29 height 29
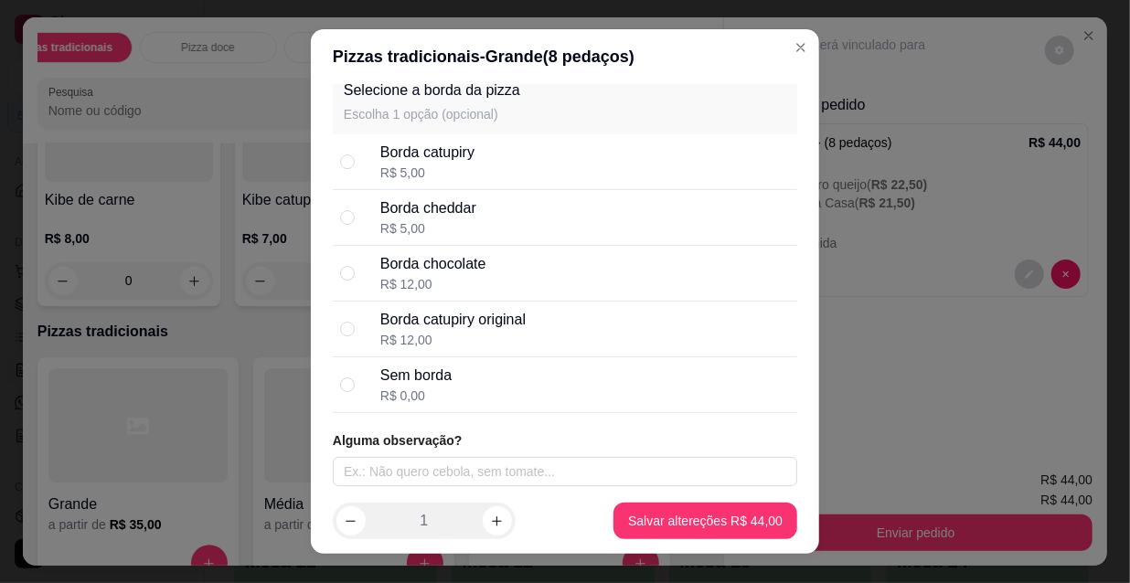
scroll to position [28, 0]
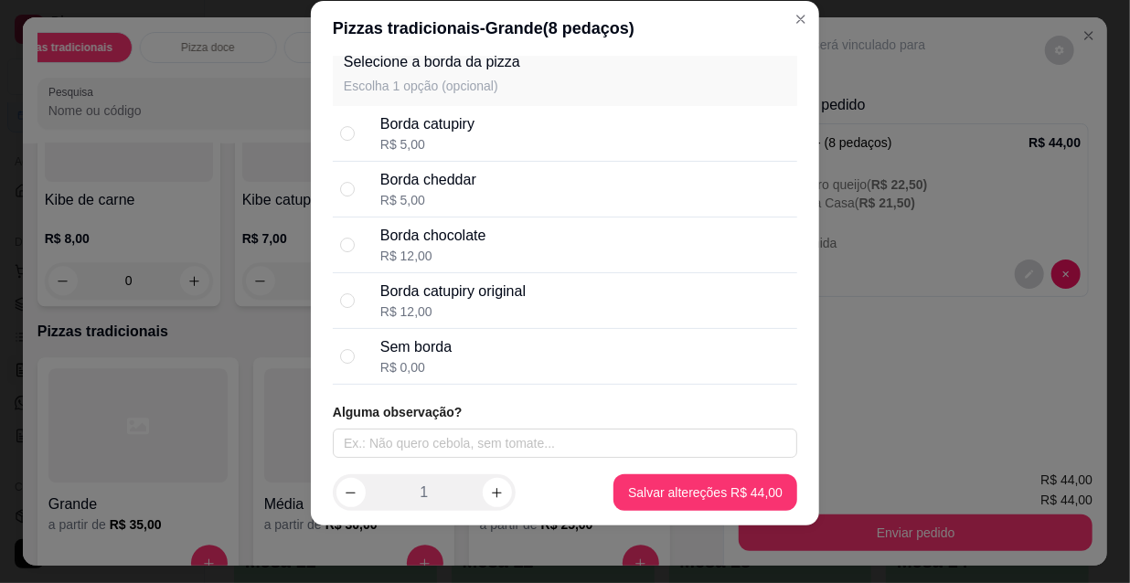
click at [459, 172] on div "Borda cheddar" at bounding box center [428, 180] width 96 height 22
radio input "true"
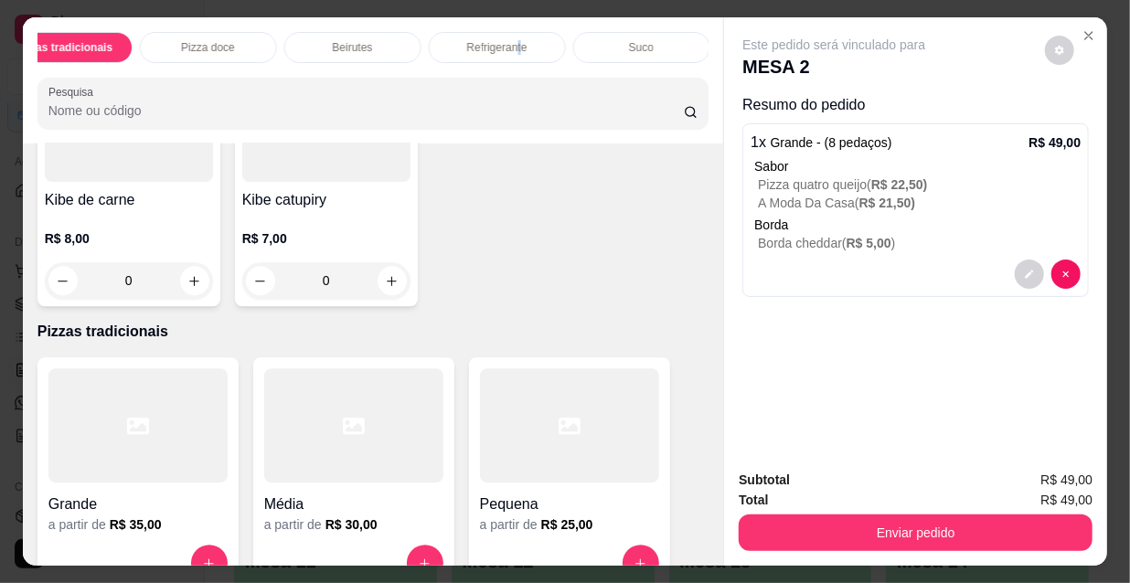
click at [512, 40] on p "Refrigerante" at bounding box center [497, 47] width 60 height 15
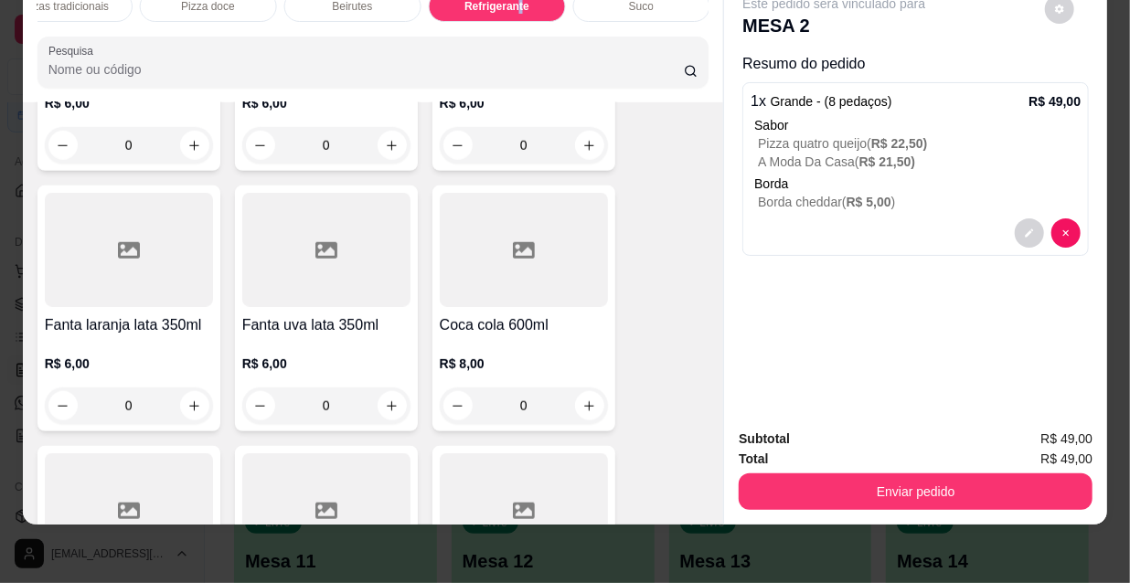
scroll to position [16349, 0]
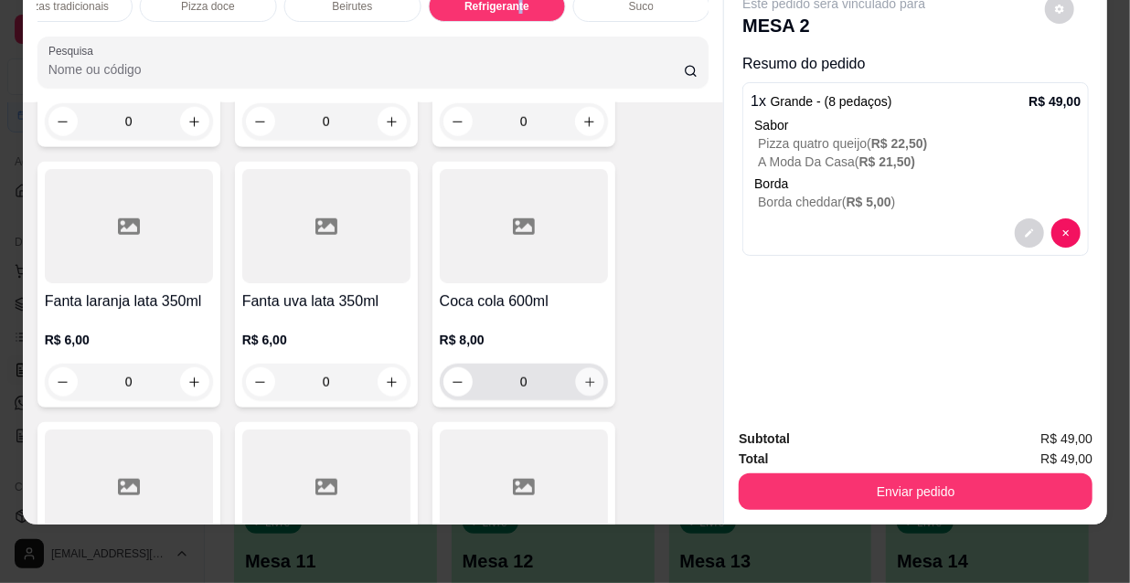
click at [584, 376] on icon "increase-product-quantity" at bounding box center [589, 383] width 14 height 14
type input "1"
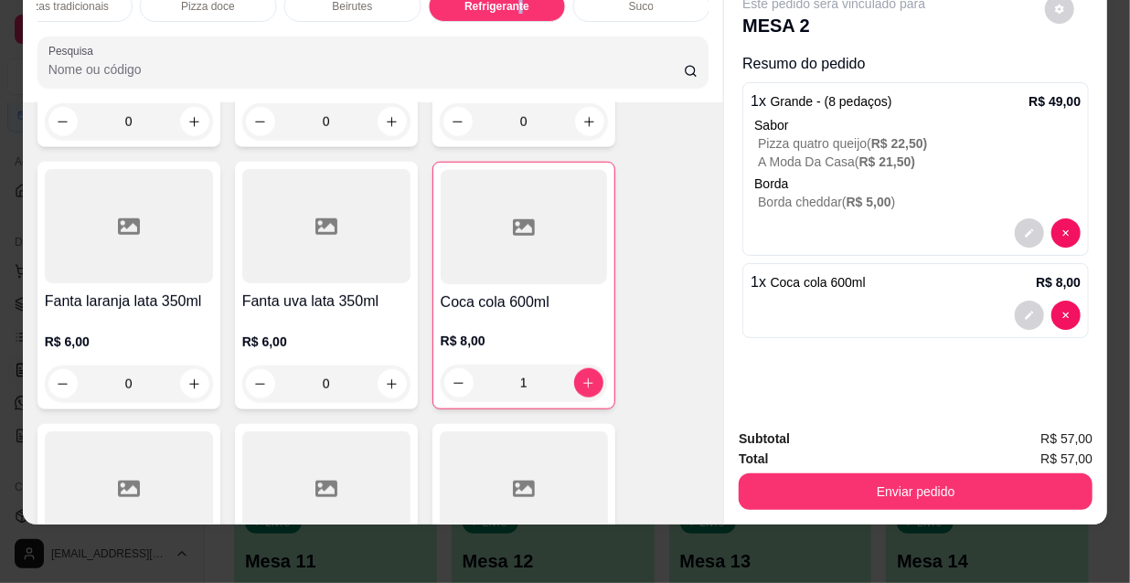
scroll to position [47, 0]
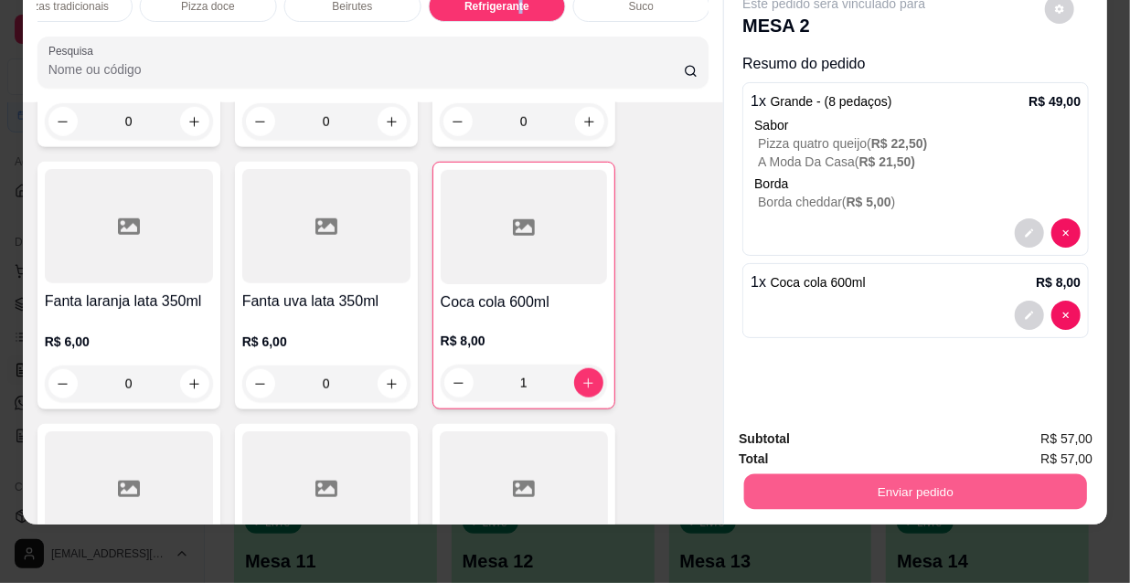
click at [902, 474] on button "Enviar pedido" at bounding box center [915, 492] width 343 height 36
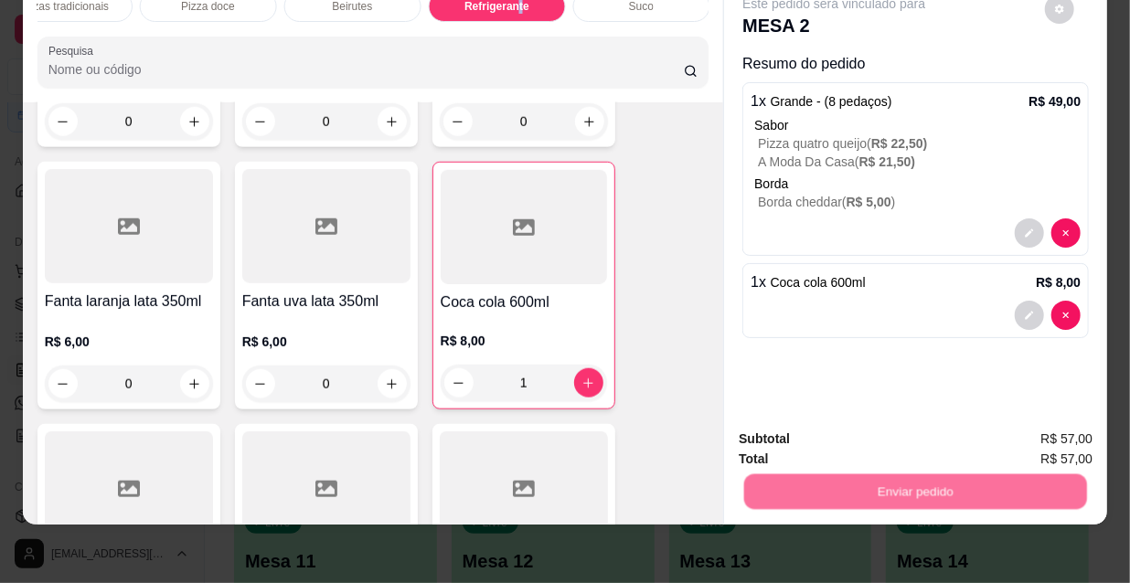
click at [879, 442] on button "Não registrar e enviar pedido" at bounding box center [856, 434] width 185 height 34
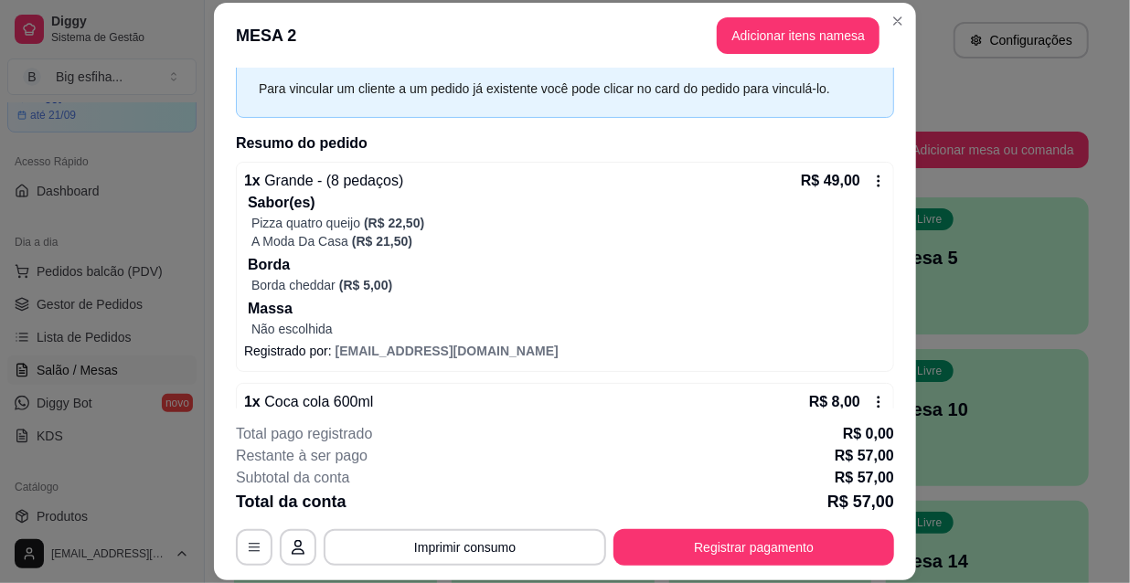
scroll to position [0, 0]
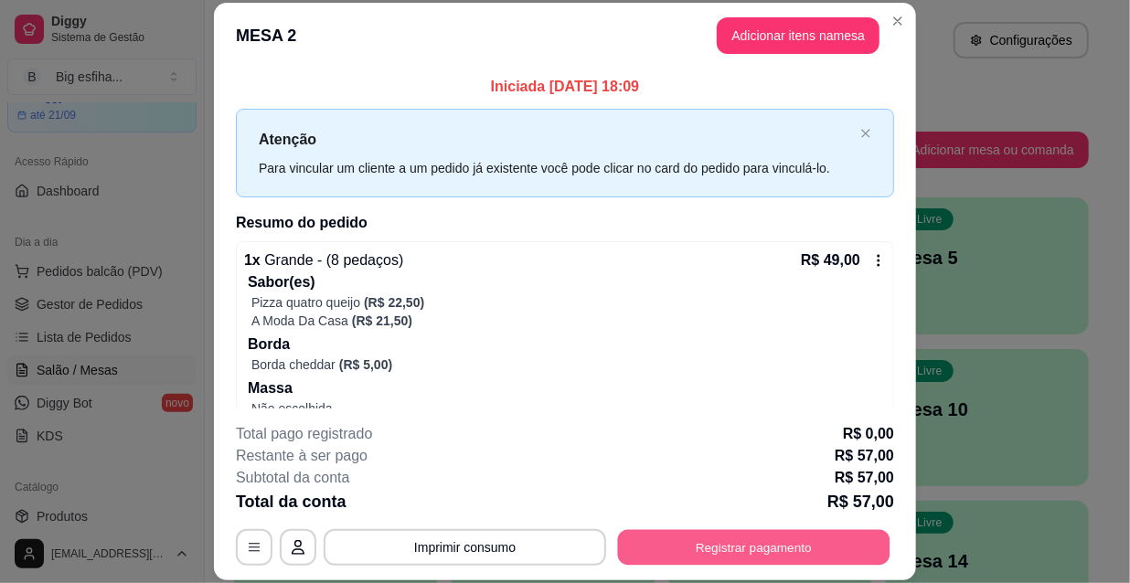
click at [763, 563] on button "Registrar pagamento" at bounding box center [754, 547] width 272 height 36
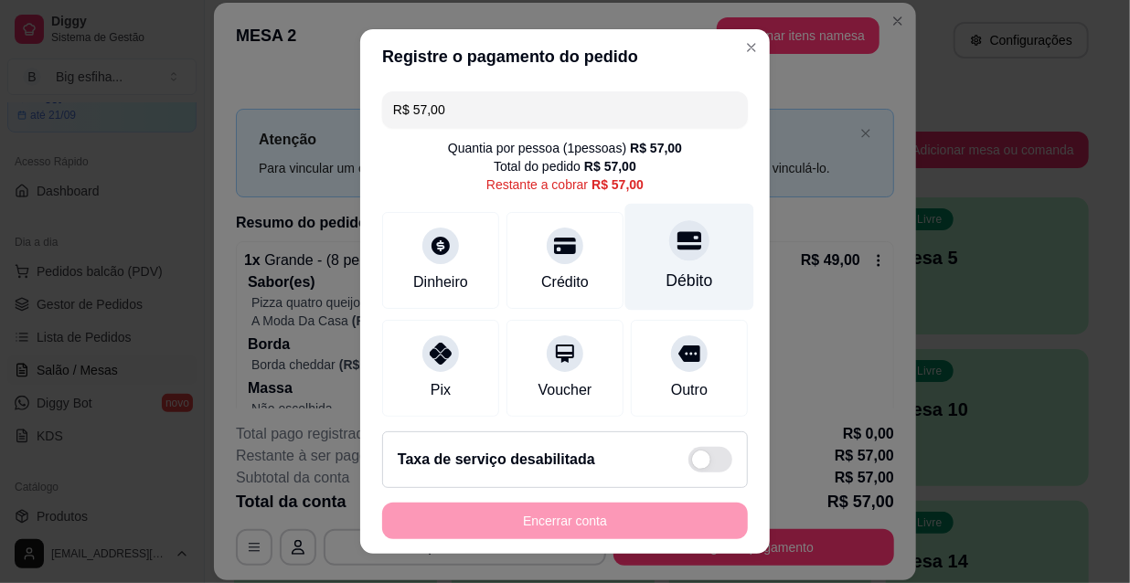
click at [691, 245] on div "Débito" at bounding box center [689, 257] width 129 height 107
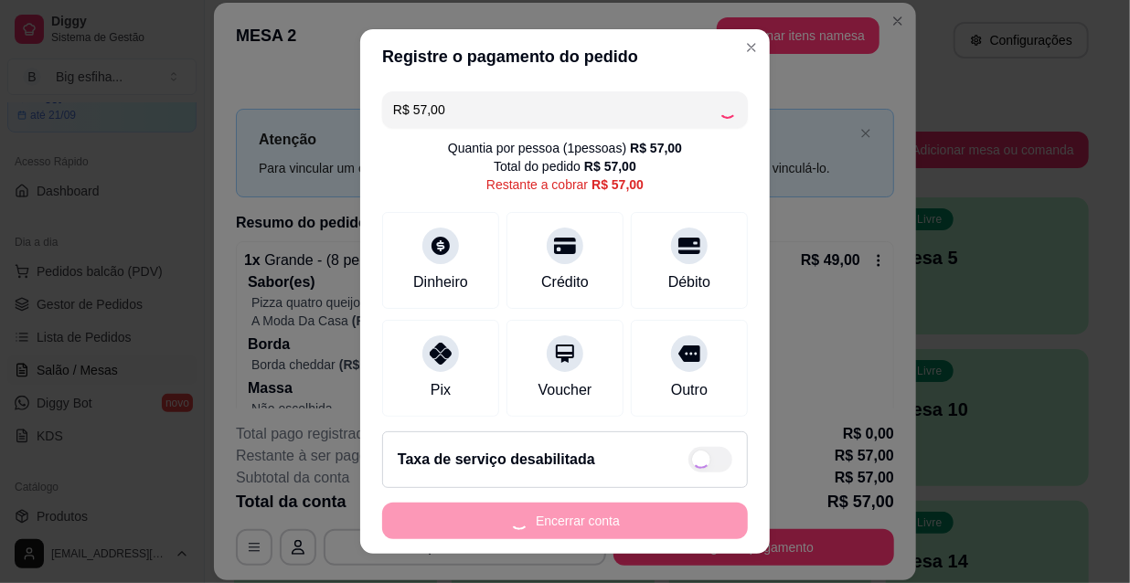
type input "R$ 0,00"
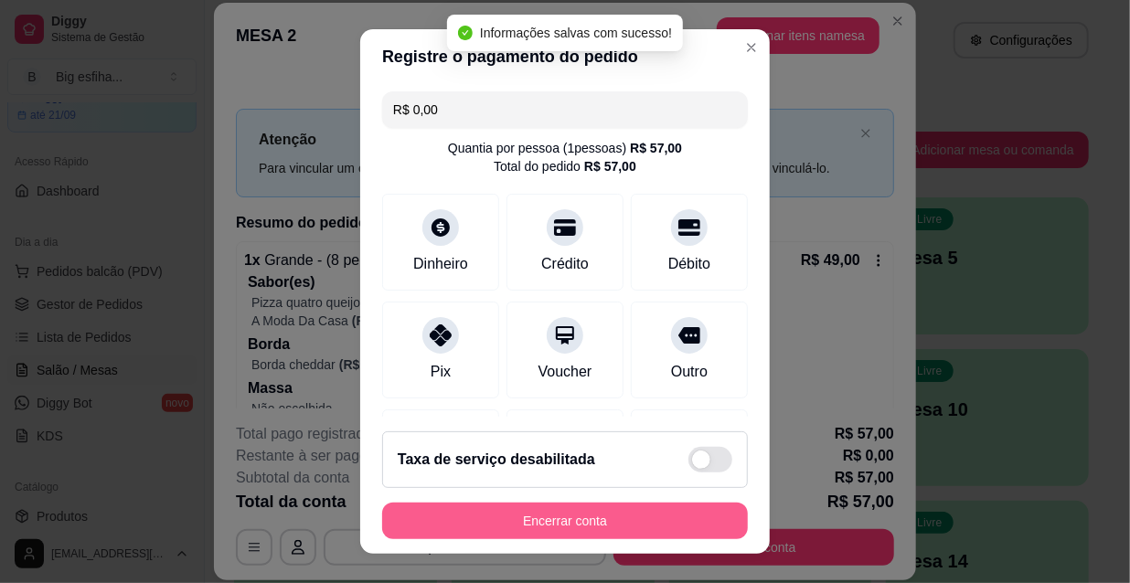
click at [555, 516] on button "Encerrar conta" at bounding box center [565, 521] width 366 height 37
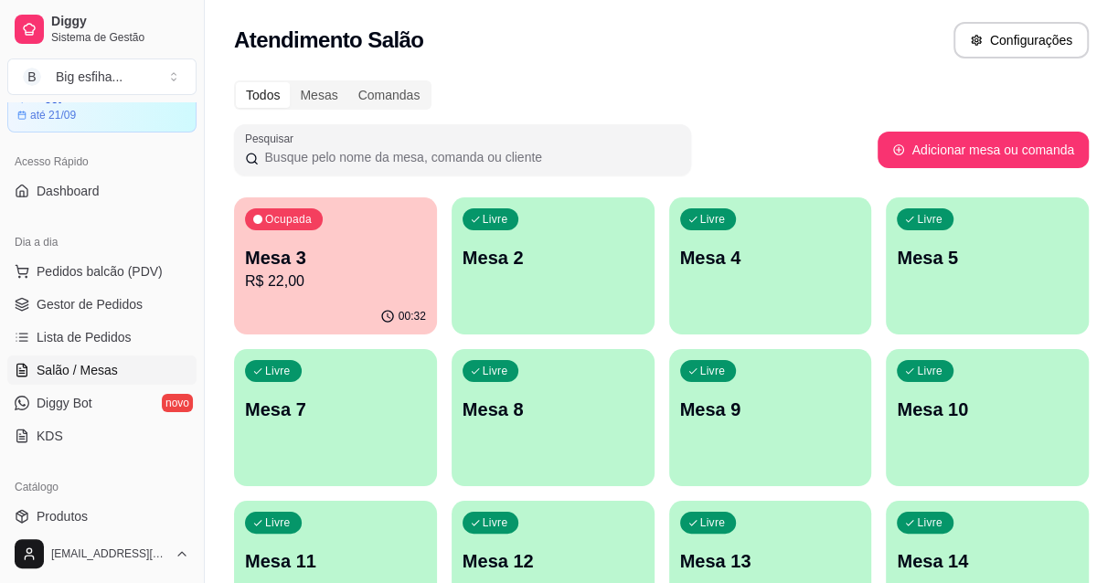
click at [499, 287] on div "Livre Mesa 2" at bounding box center [553, 254] width 203 height 115
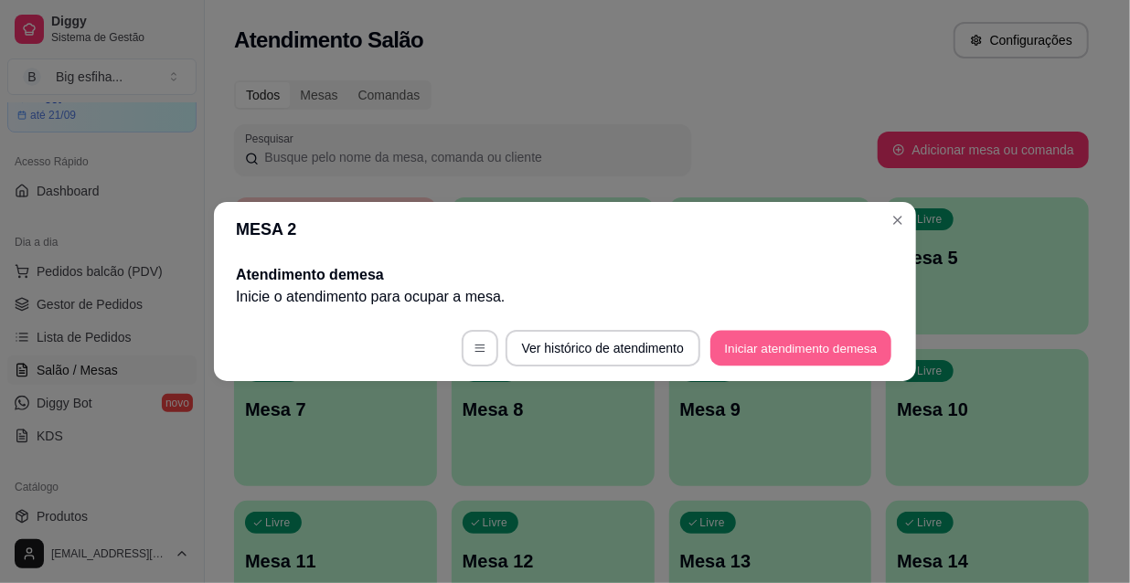
click at [741, 353] on button "Iniciar atendimento de mesa" at bounding box center [800, 349] width 181 height 36
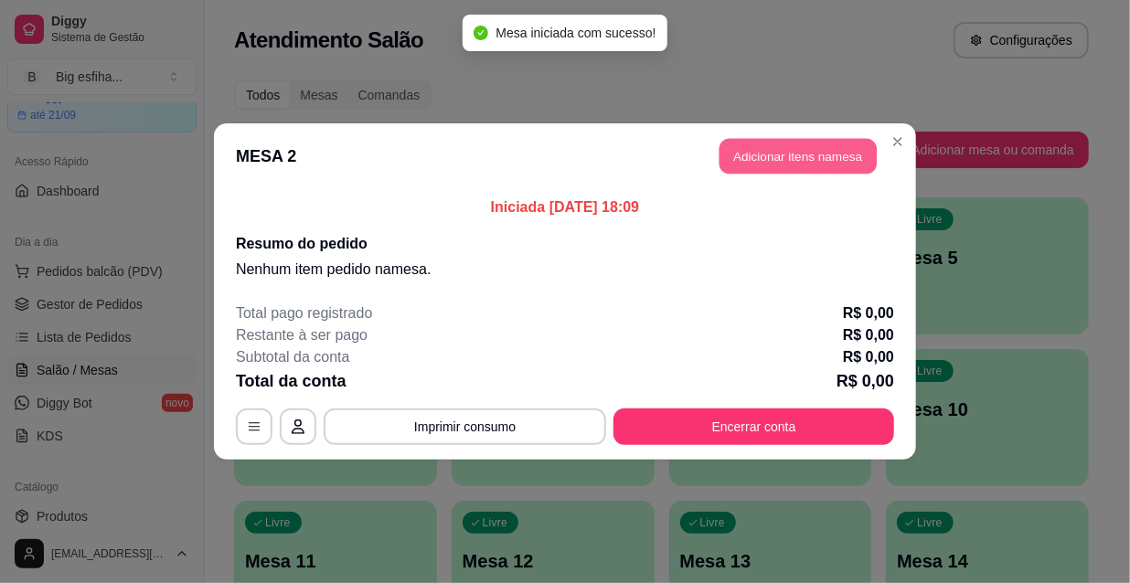
click at [755, 161] on button "Adicionar itens na mesa" at bounding box center [797, 157] width 157 height 36
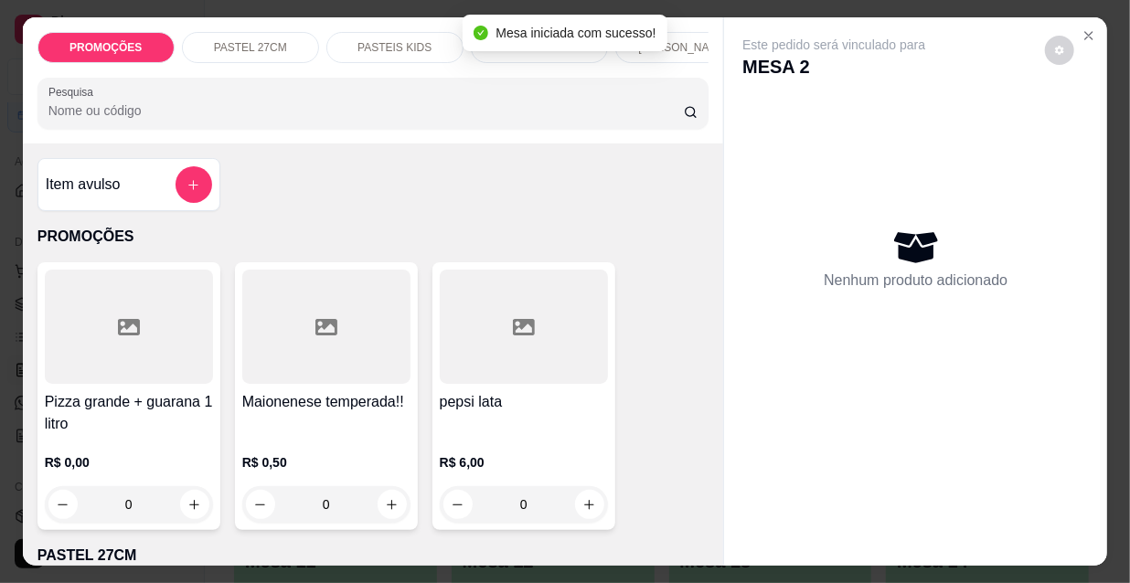
click at [687, 49] on div "[PERSON_NAME]" at bounding box center [683, 47] width 137 height 31
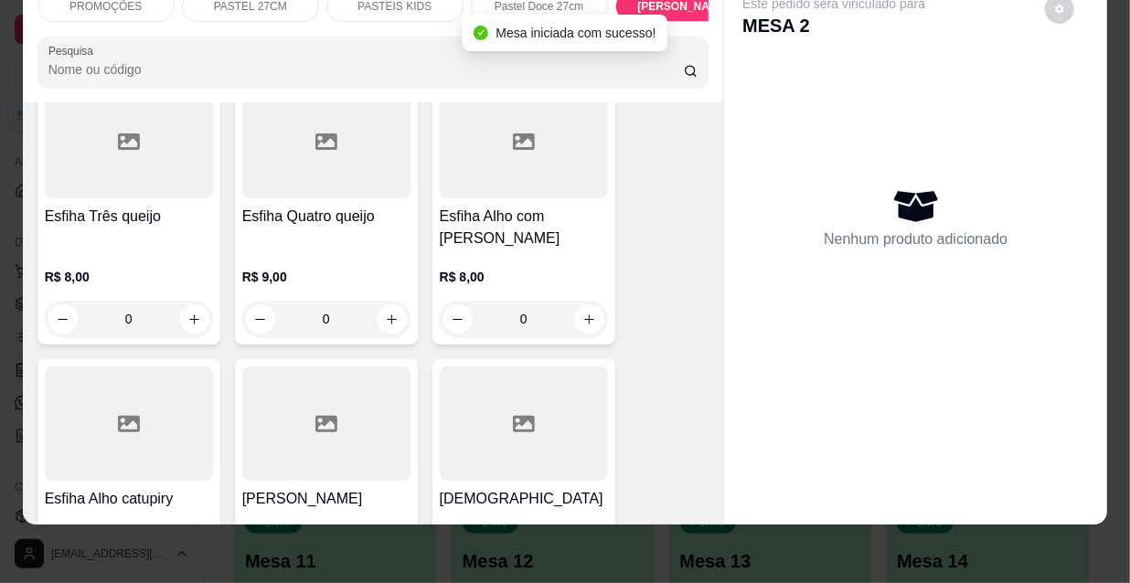
scroll to position [8655, 0]
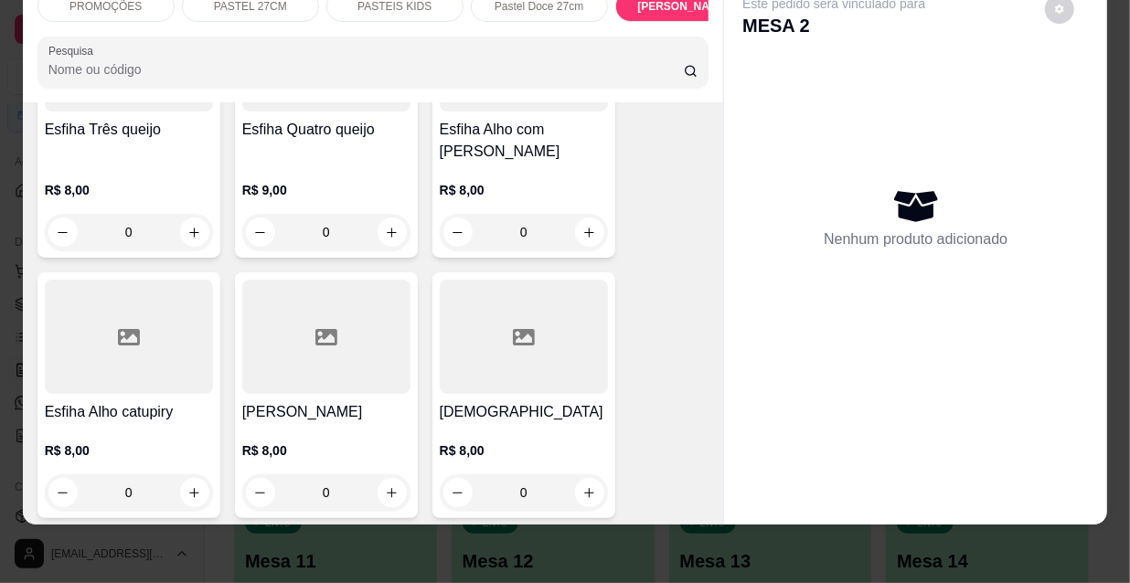
click at [491, 293] on div at bounding box center [524, 337] width 168 height 114
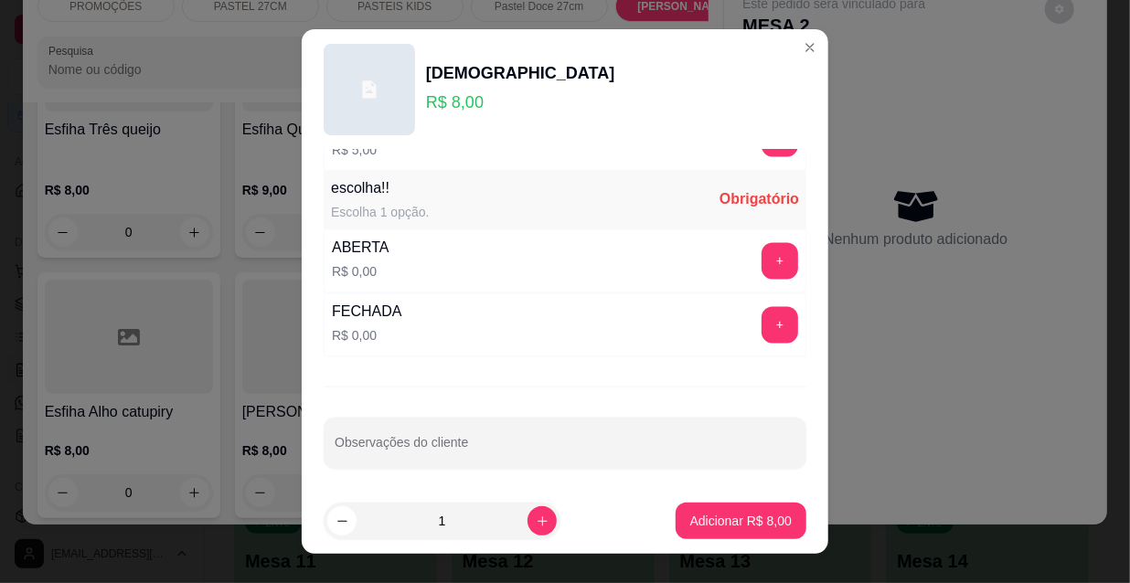
scroll to position [28, 0]
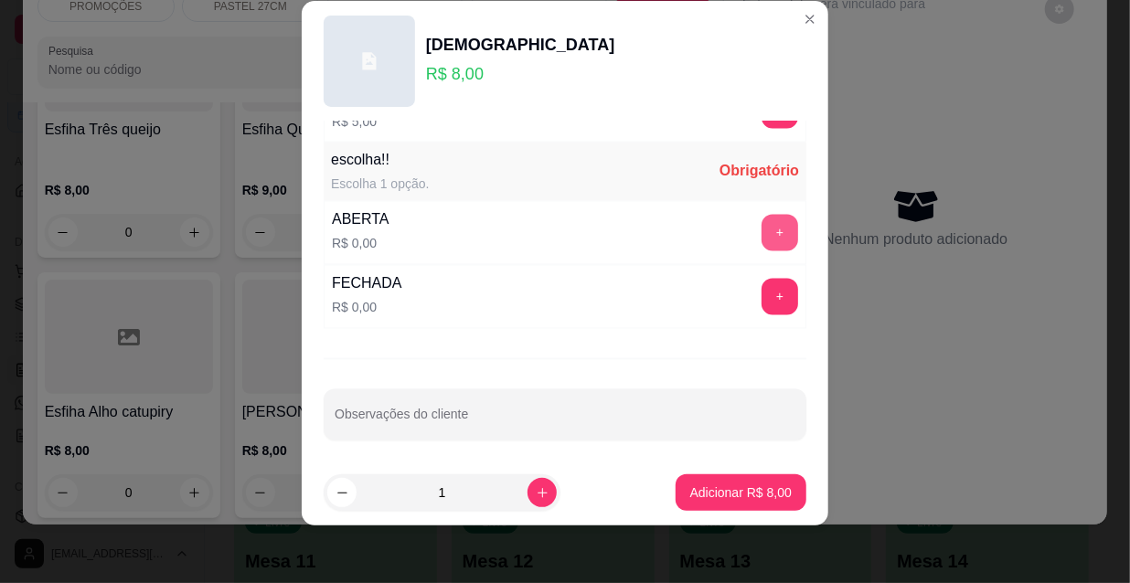
click at [762, 228] on button "+" at bounding box center [780, 233] width 37 height 37
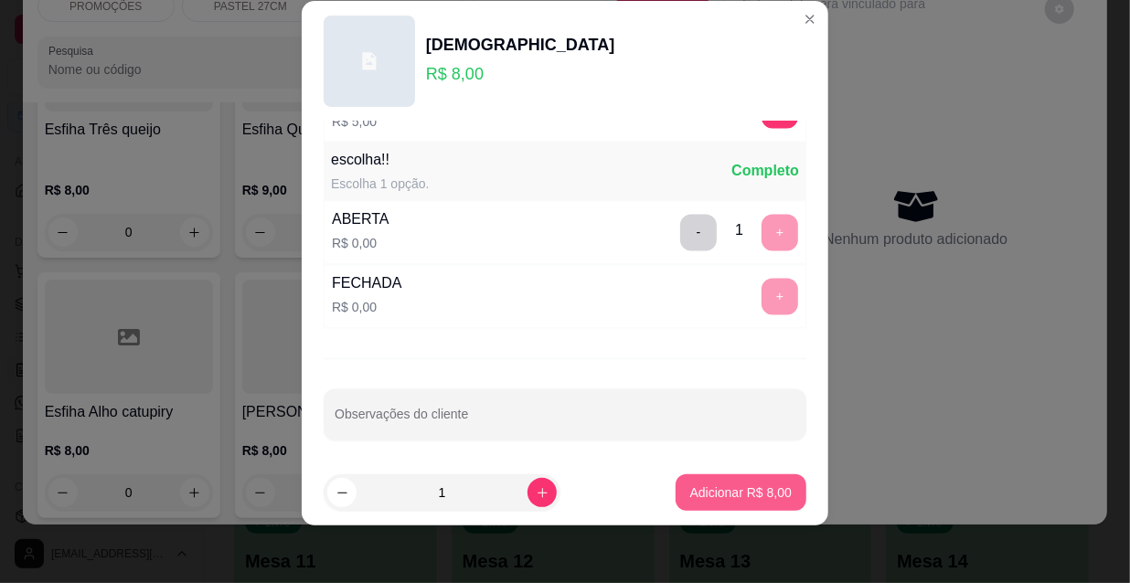
click at [741, 489] on p "Adicionar R$ 8,00" at bounding box center [740, 493] width 101 height 18
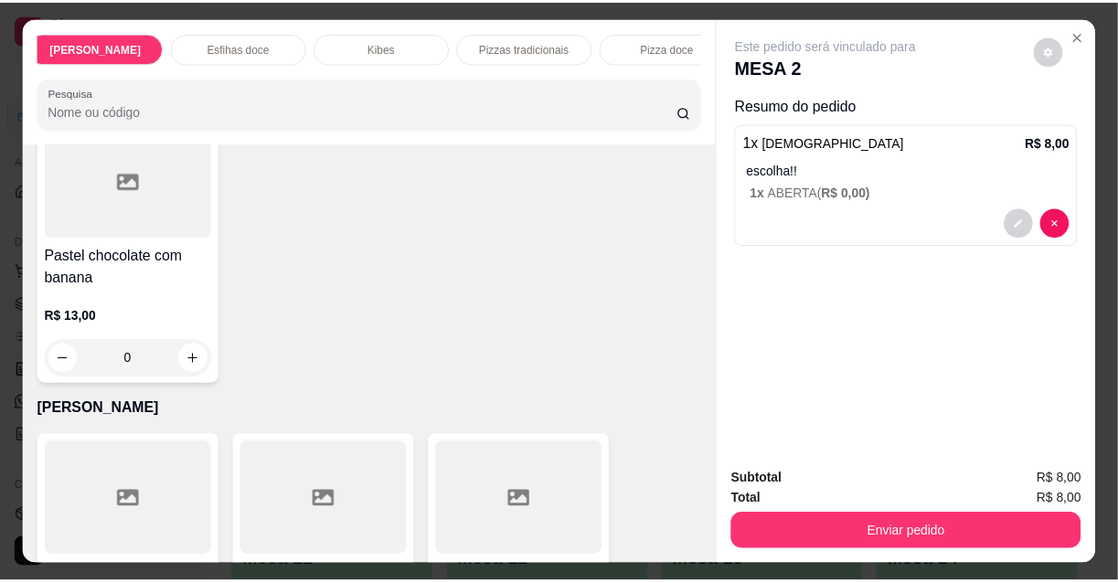
scroll to position [0, 1053]
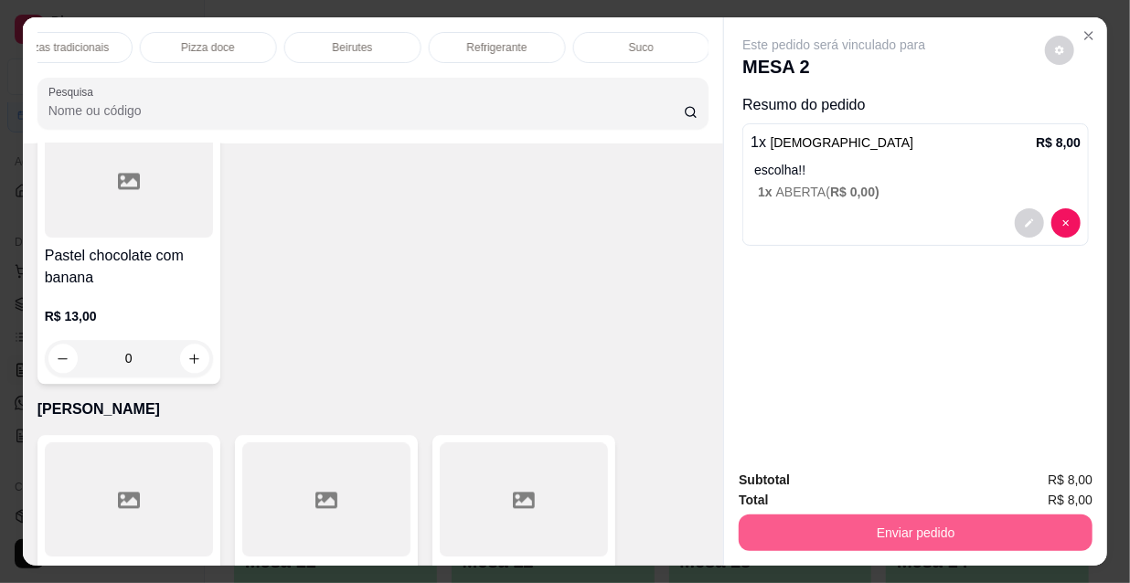
click at [834, 519] on button "Enviar pedido" at bounding box center [916, 533] width 354 height 37
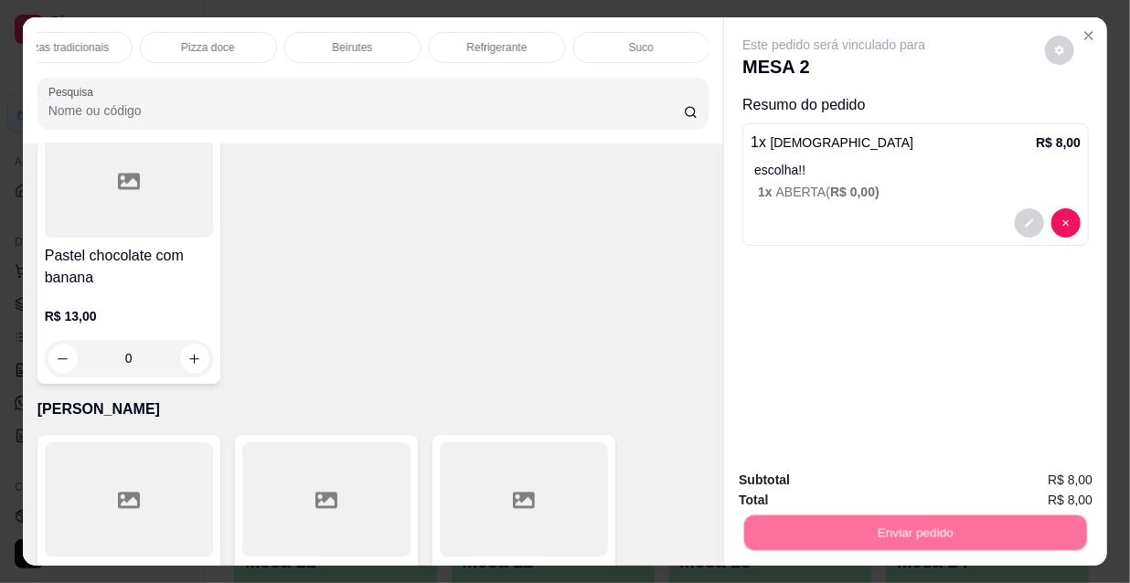
click at [820, 469] on button "Não registrar e enviar pedido" at bounding box center [856, 481] width 185 height 34
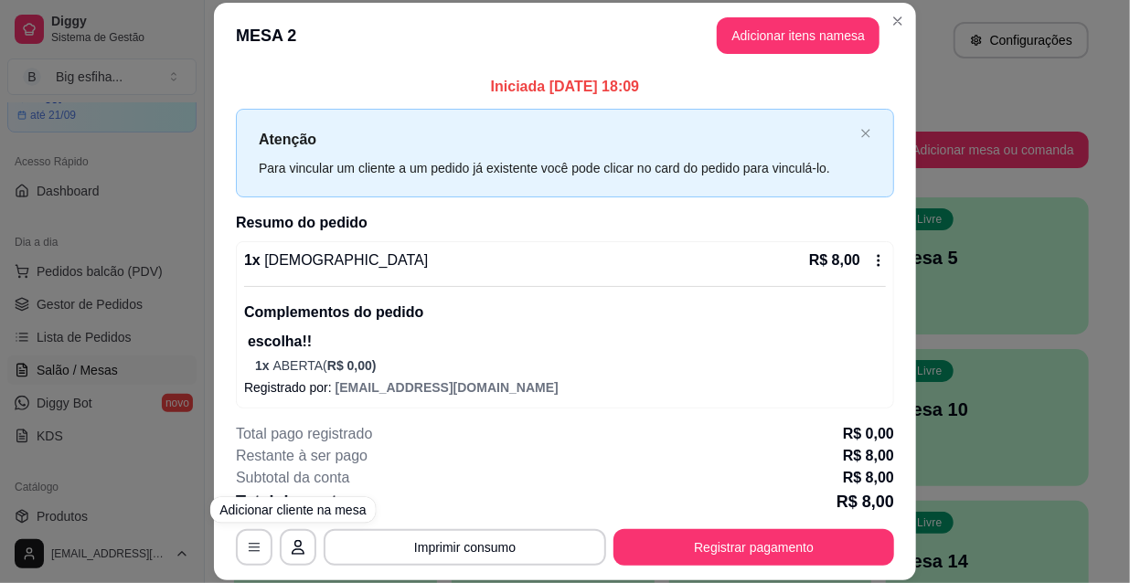
click at [80, 352] on div "**********" at bounding box center [565, 291] width 1130 height 583
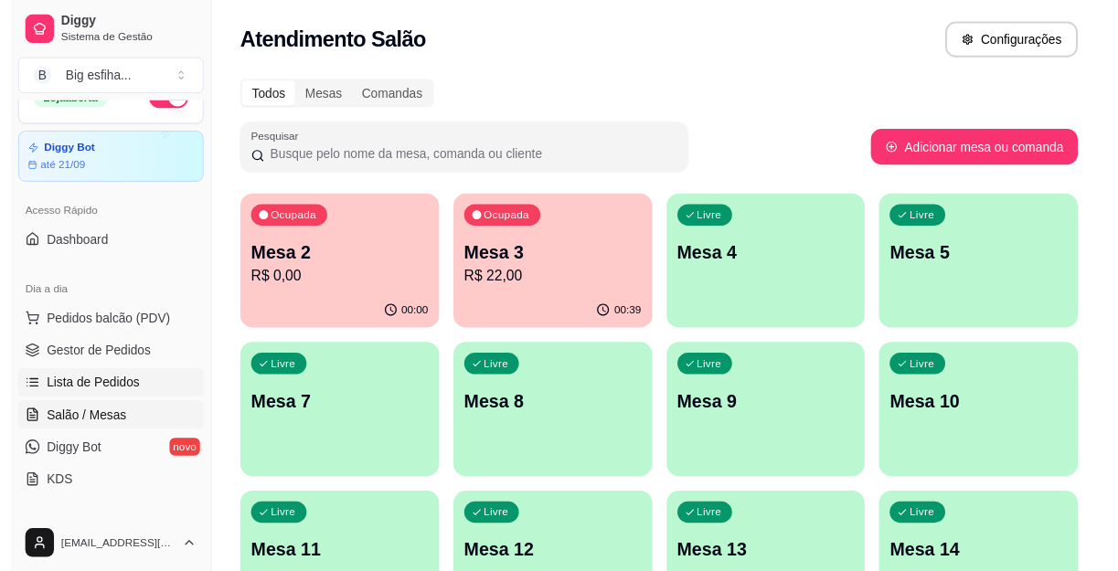
scroll to position [0, 0]
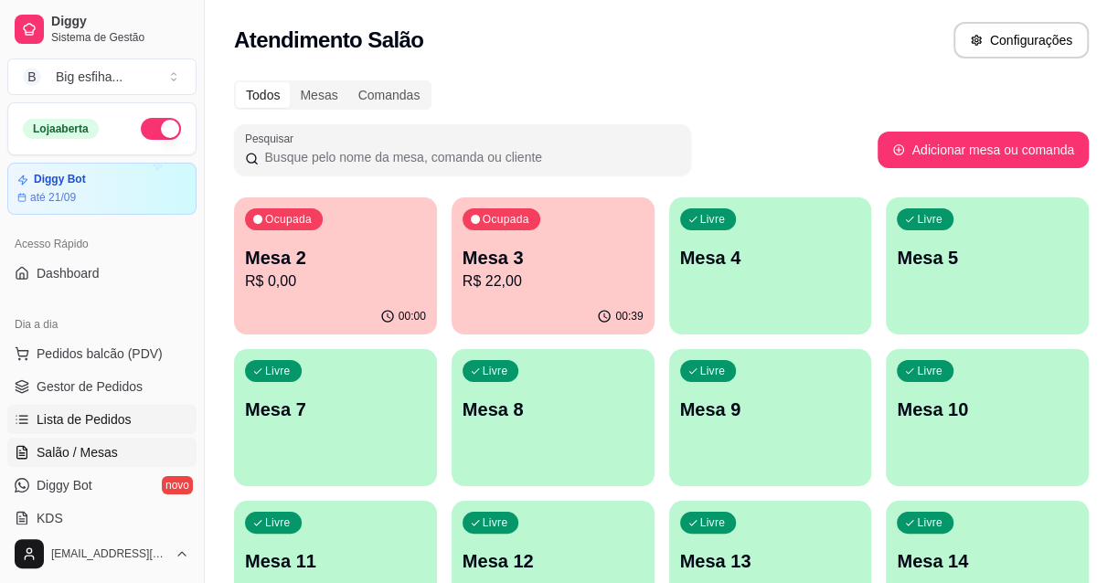
click at [114, 421] on span "Lista de Pedidos" at bounding box center [84, 419] width 95 height 18
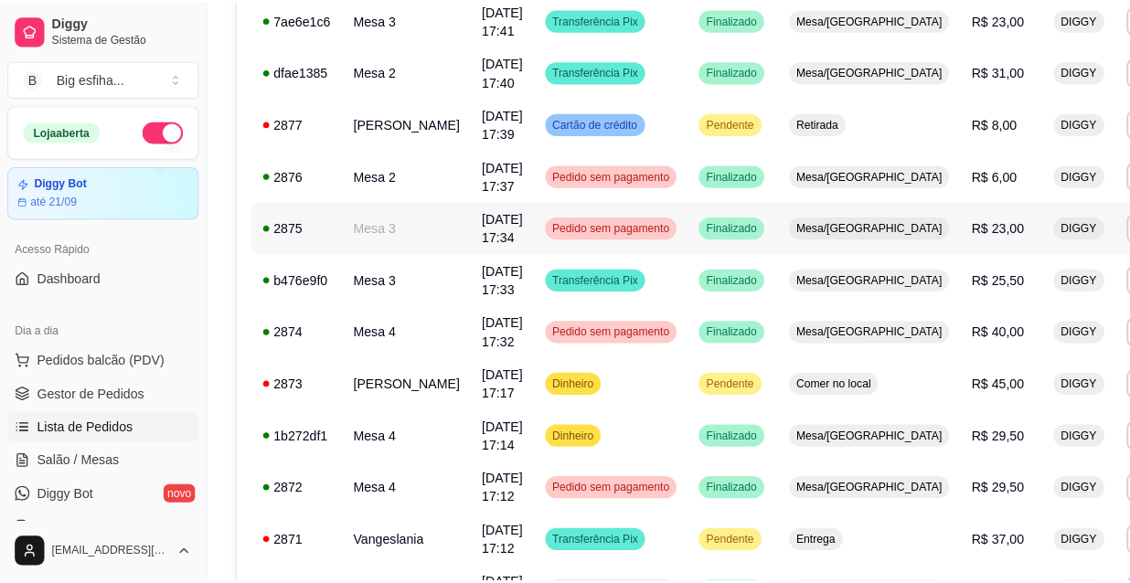
scroll to position [914, 0]
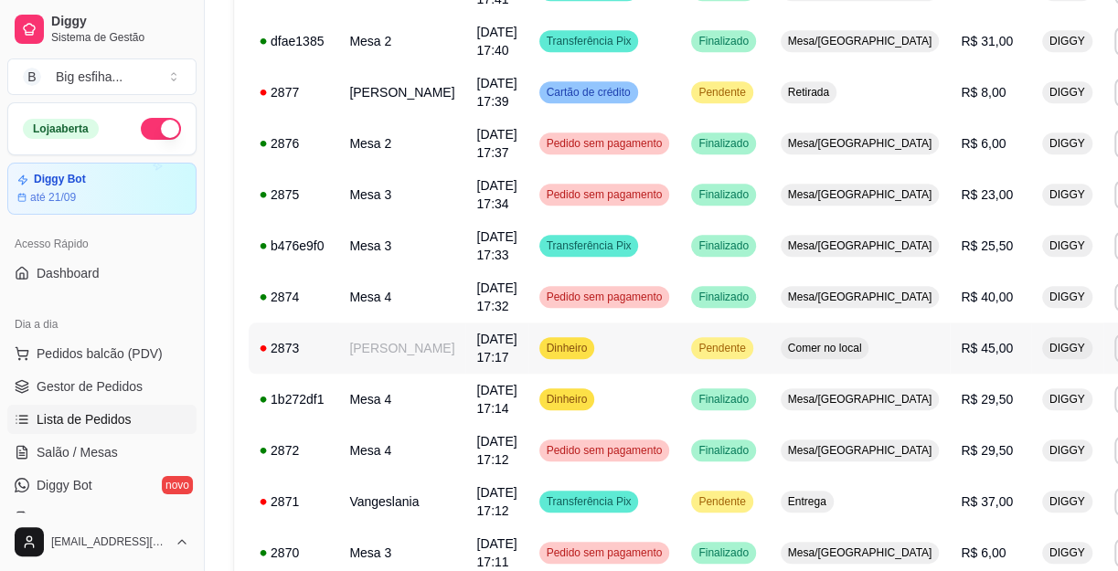
click at [591, 348] on td "Dinheiro" at bounding box center [604, 348] width 153 height 51
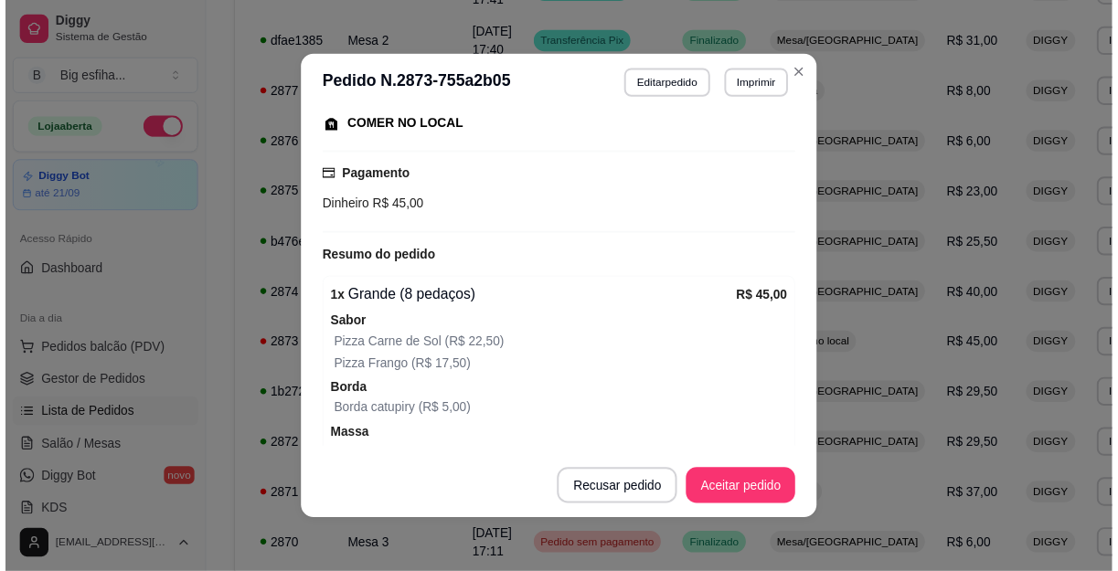
scroll to position [0, 0]
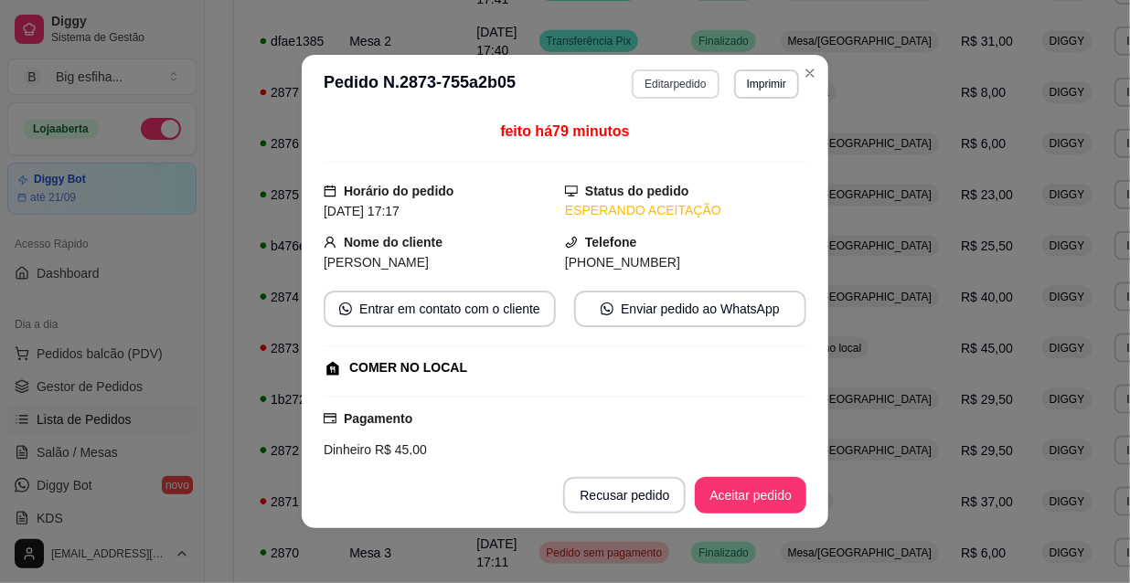
click at [661, 91] on button "Editar pedido" at bounding box center [675, 83] width 87 height 29
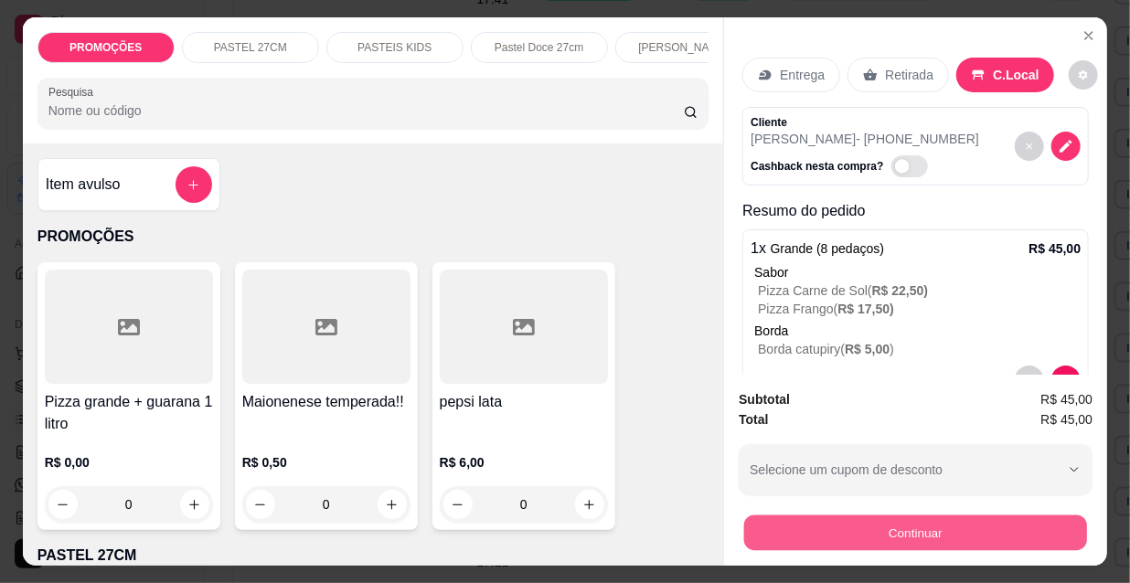
click at [813, 521] on button "Continuar" at bounding box center [915, 533] width 343 height 36
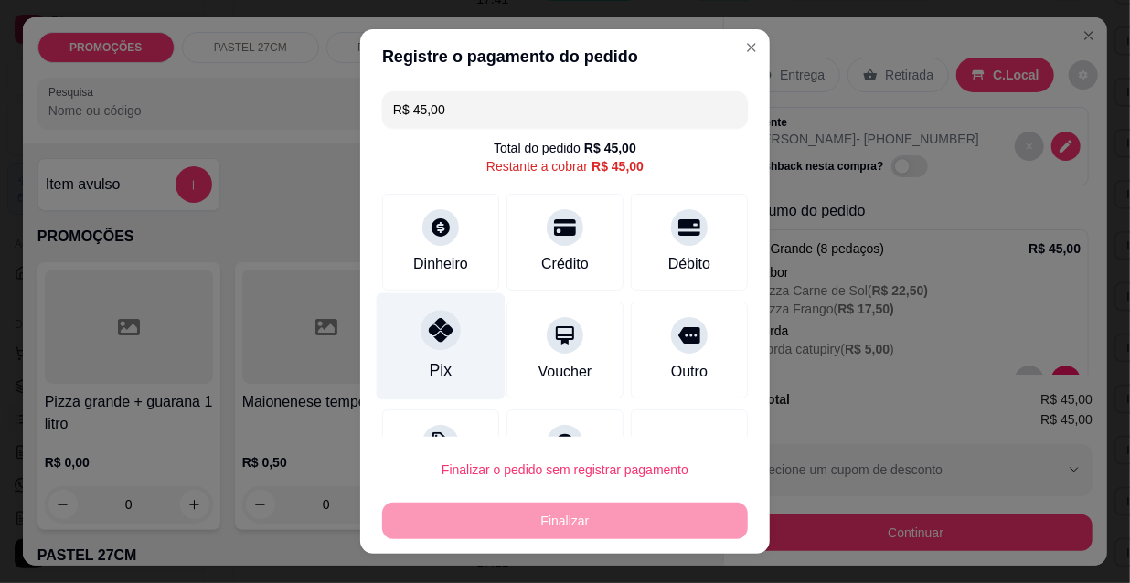
click at [410, 350] on div "Pix" at bounding box center [441, 346] width 129 height 107
type input "R$ 0,00"
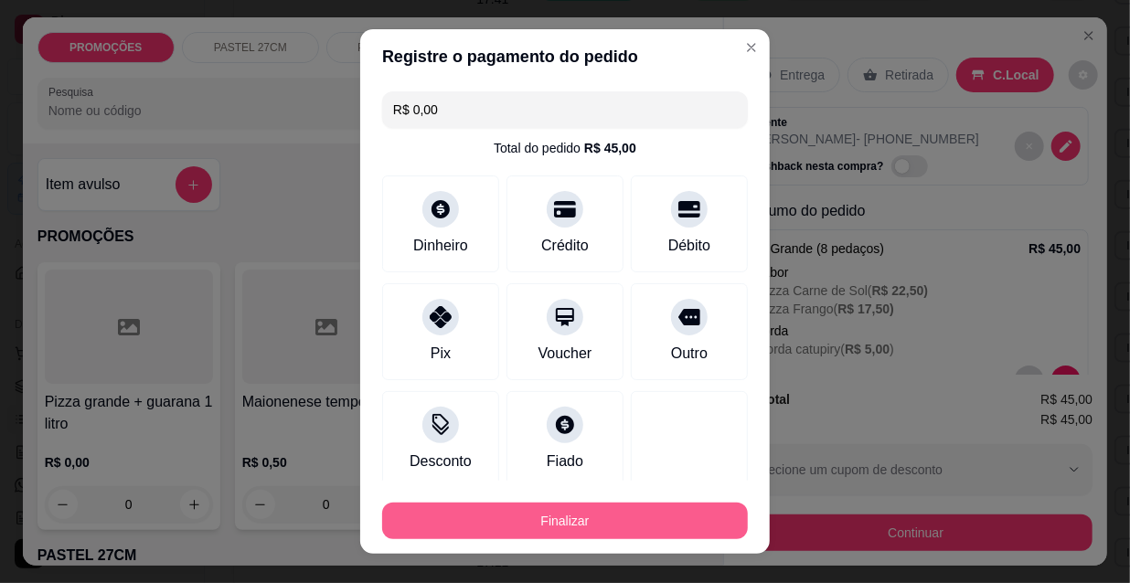
click at [536, 517] on button "Finalizar" at bounding box center [565, 521] width 366 height 37
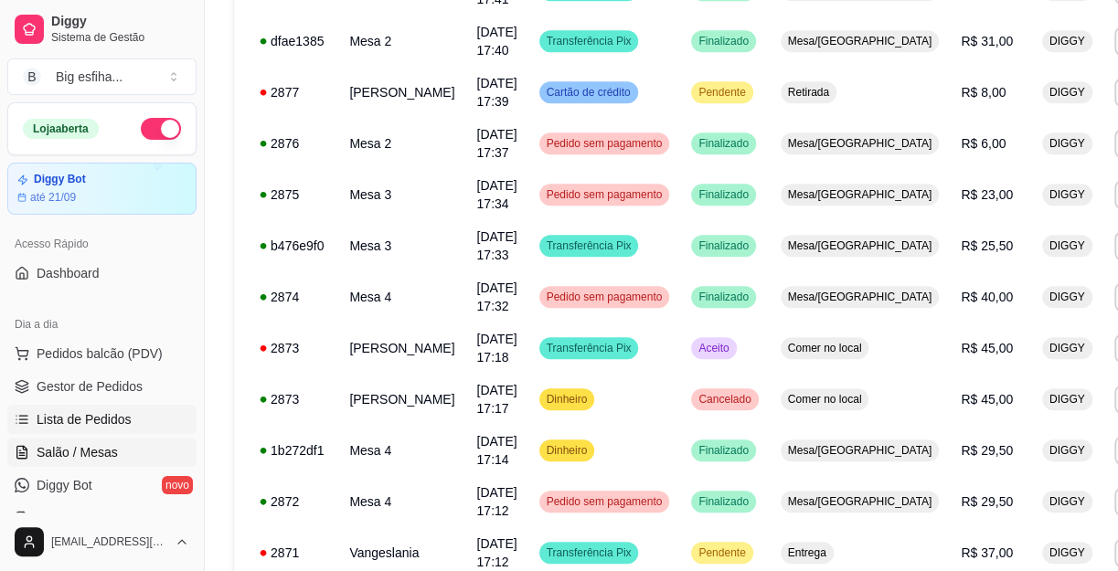
click at [130, 458] on link "Salão / Mesas" at bounding box center [101, 452] width 189 height 29
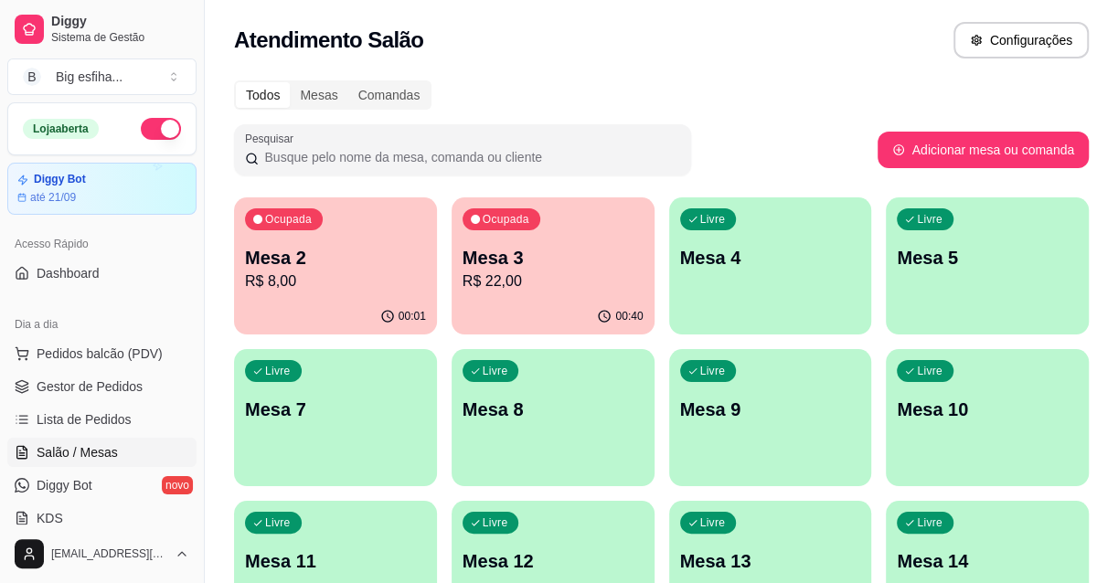
click at [374, 305] on div "00:01" at bounding box center [335, 317] width 203 height 36
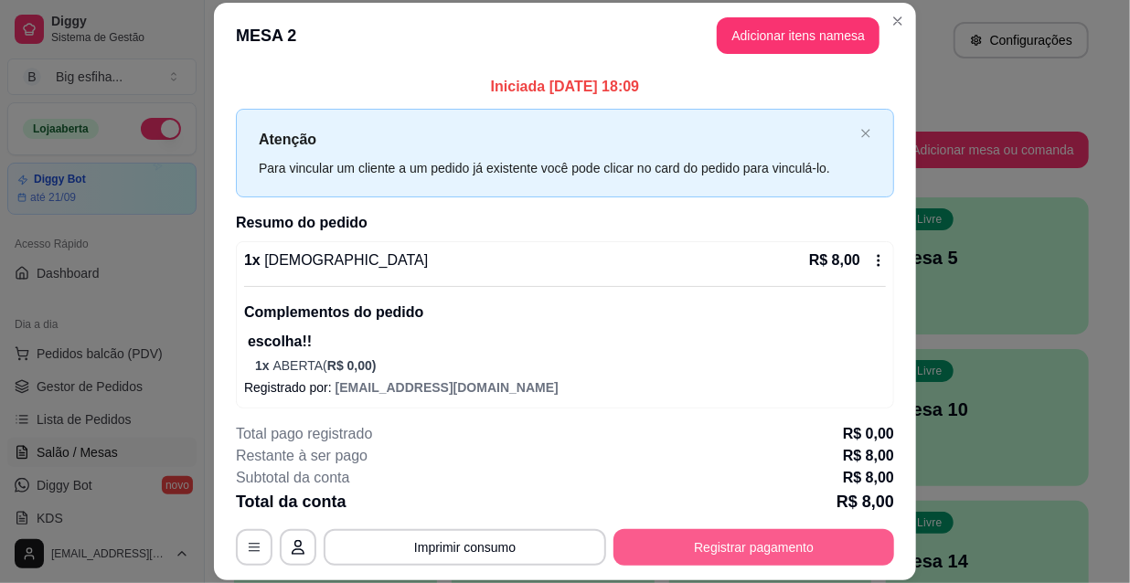
click at [777, 543] on button "Registrar pagamento" at bounding box center [753, 547] width 281 height 37
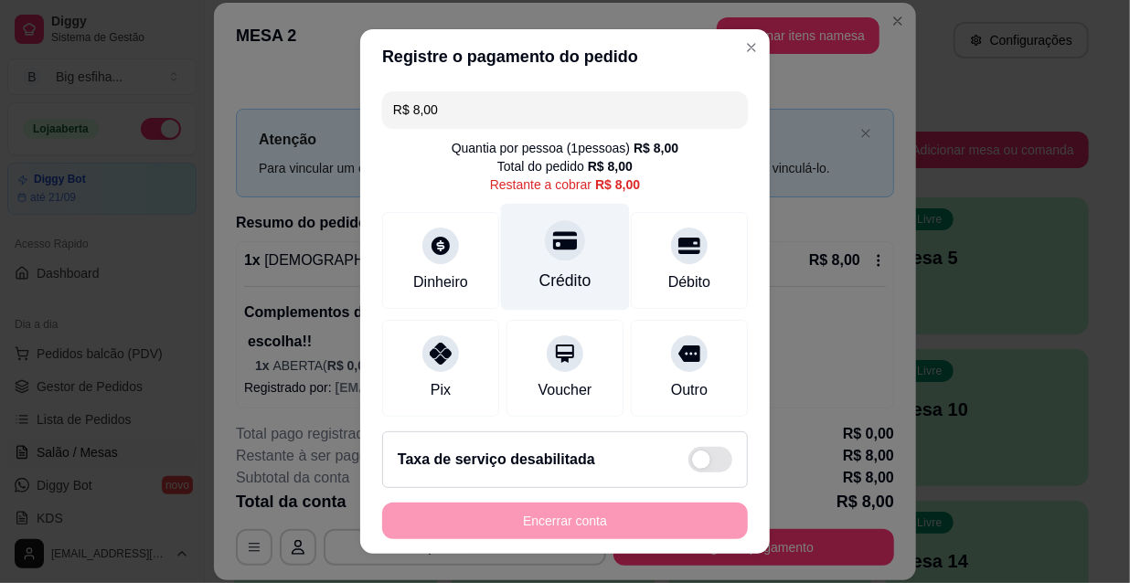
click at [516, 255] on div "Crédito" at bounding box center [565, 257] width 129 height 107
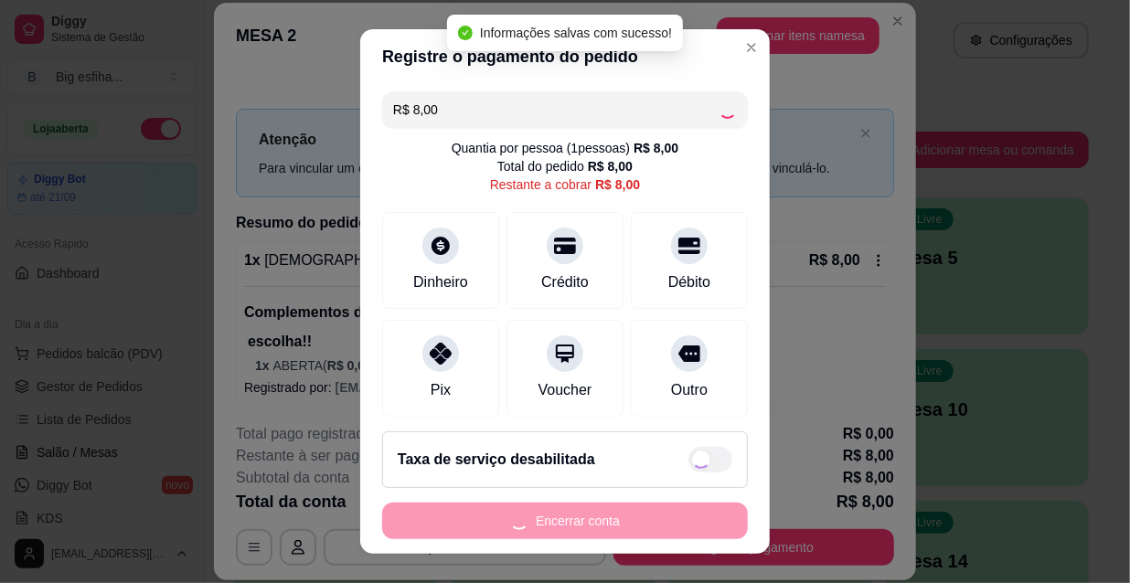
type input "R$ 0,00"
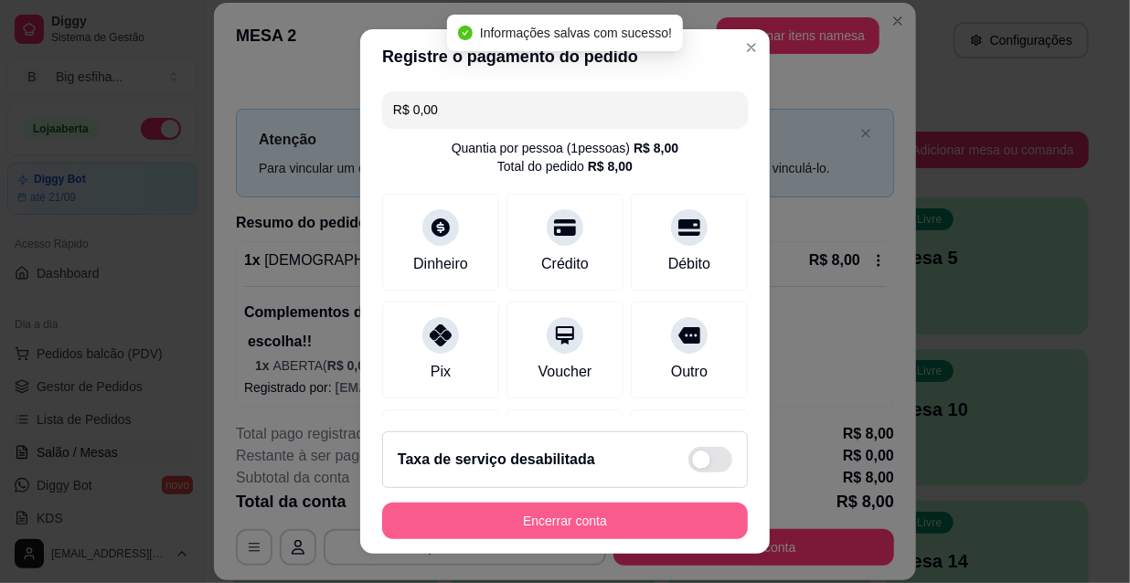
click at [538, 530] on button "Encerrar conta" at bounding box center [565, 521] width 366 height 37
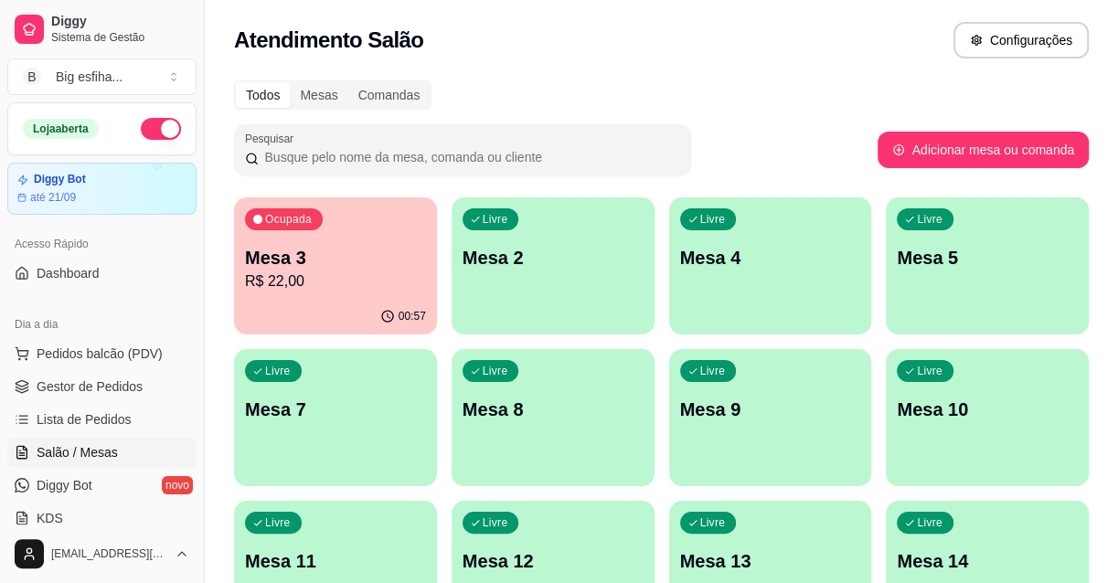
click at [558, 275] on div "Livre Mesa 2" at bounding box center [553, 254] width 203 height 115
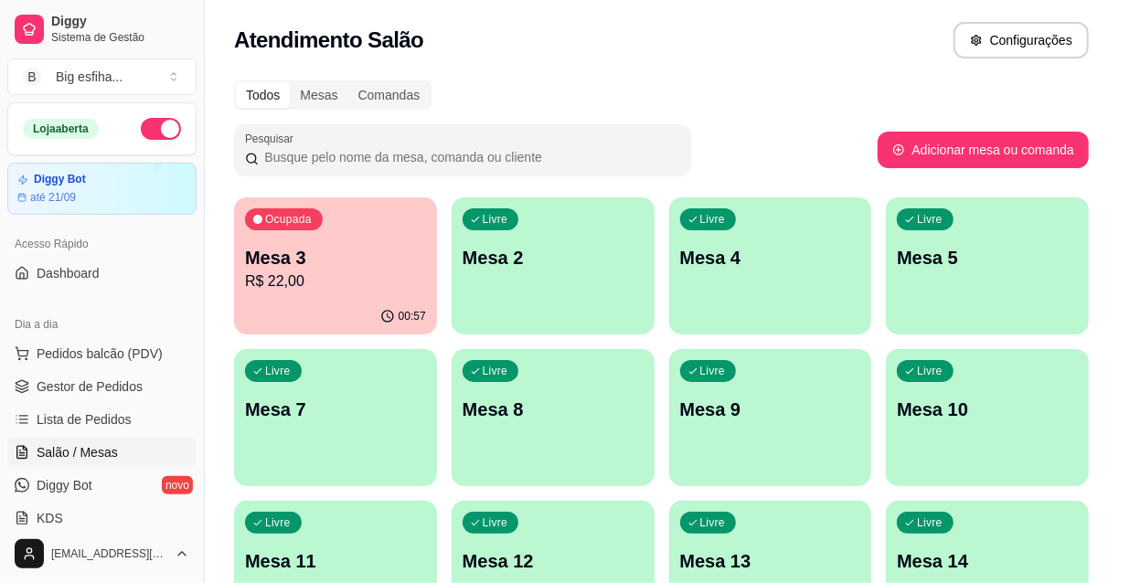
click at [775, 357] on button "Iniciar atendimento de mesa" at bounding box center [801, 348] width 186 height 37
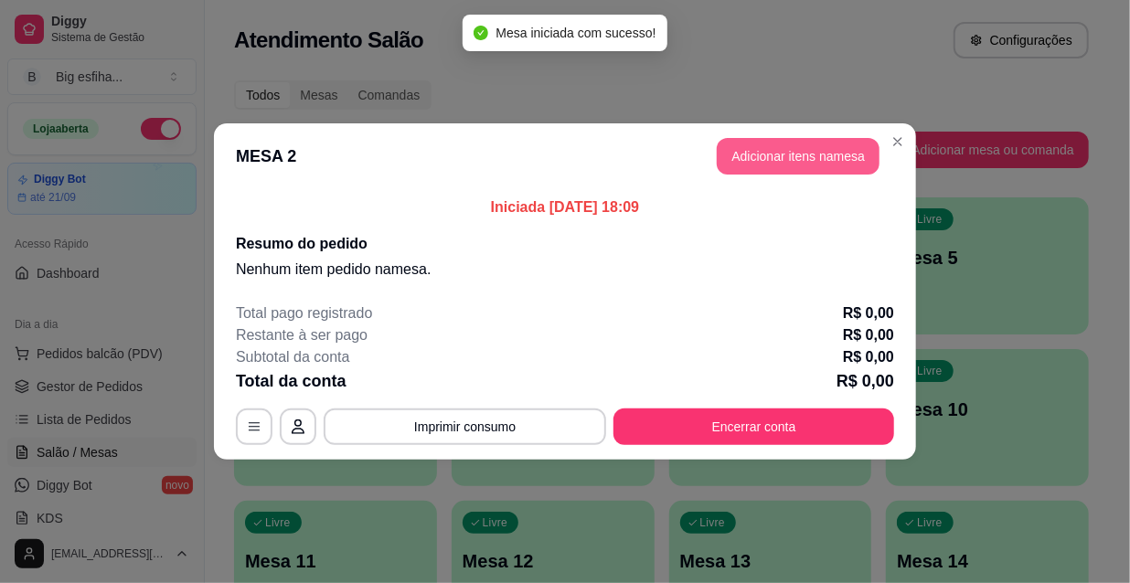
click at [785, 155] on button "Adicionar itens na mesa" at bounding box center [798, 156] width 163 height 37
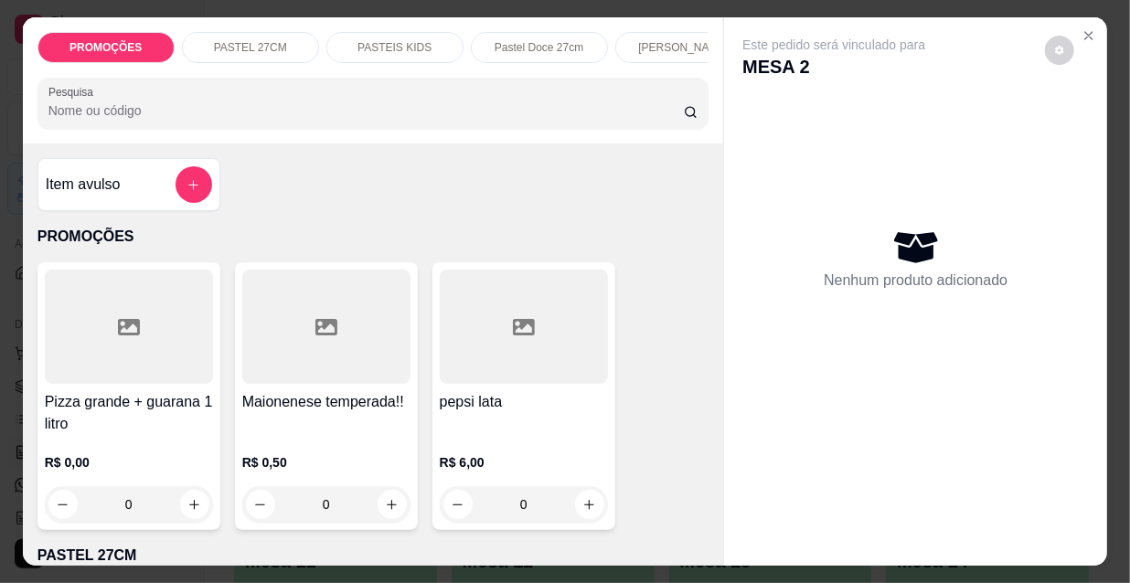
click at [223, 119] on input "Pesquisa" at bounding box center [365, 110] width 635 height 18
click at [641, 43] on p "[PERSON_NAME]" at bounding box center [683, 47] width 91 height 15
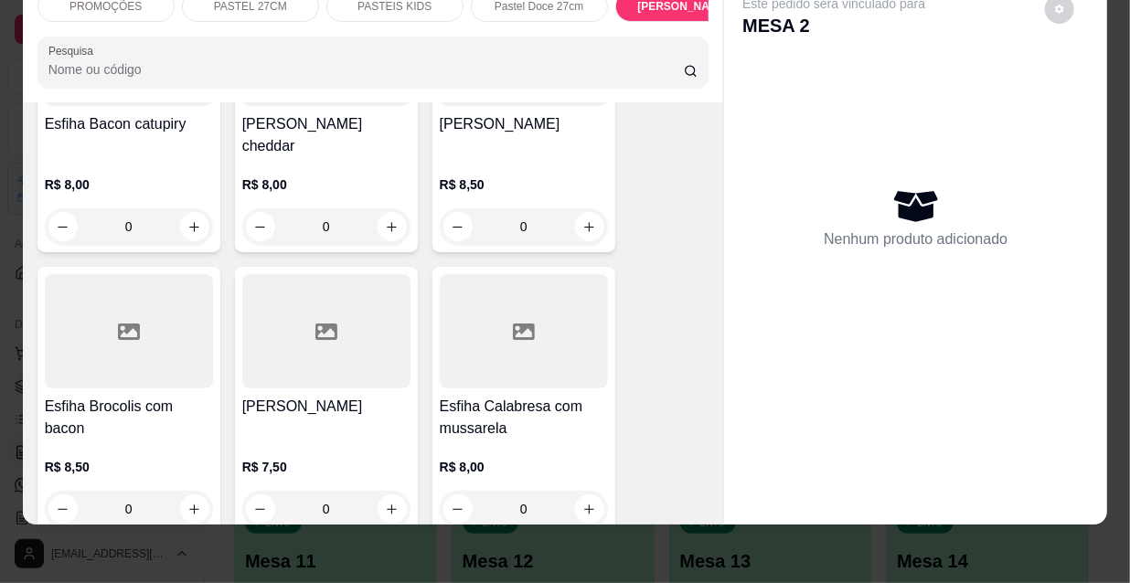
scroll to position [9569, 0]
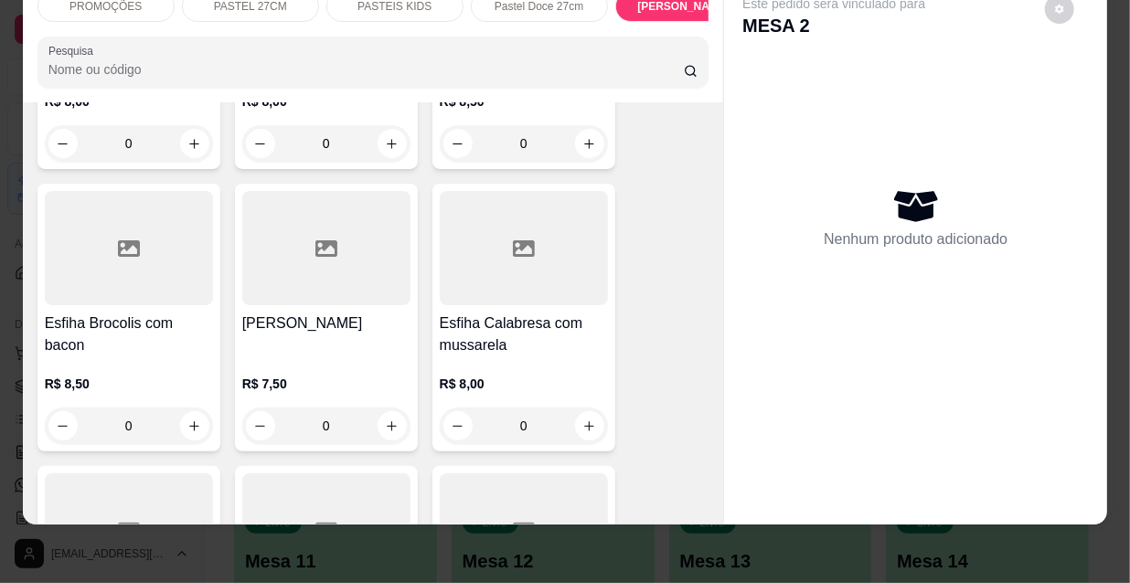
click at [139, 313] on div "Esfiha Brocolis com bacon" at bounding box center [129, 335] width 168 height 44
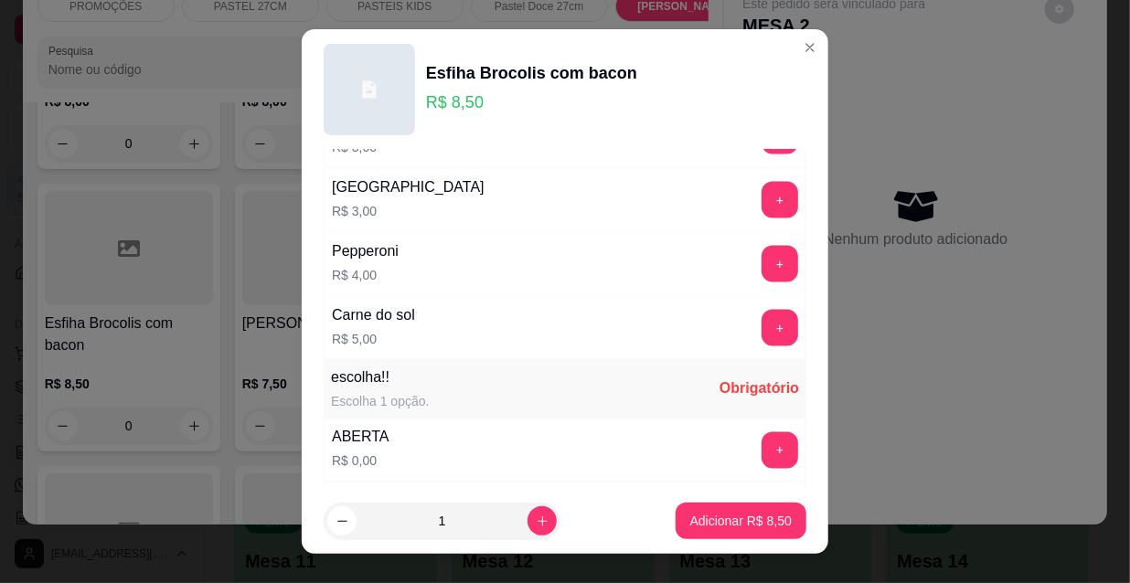
scroll to position [1518, 0]
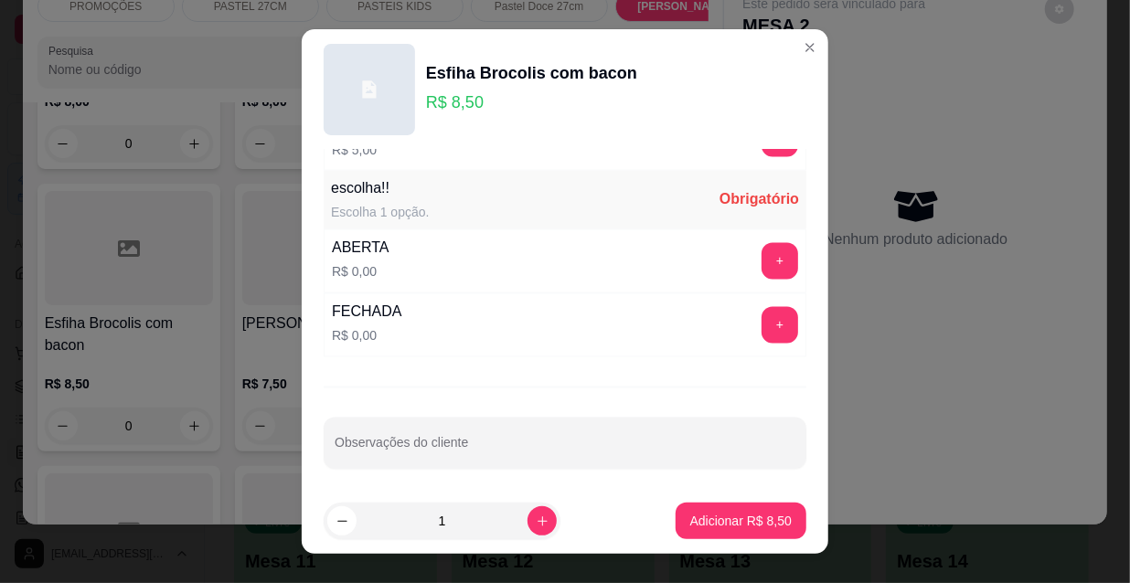
drag, startPoint x: 764, startPoint y: 297, endPoint x: 754, endPoint y: 312, distance: 17.8
click at [764, 301] on div "FECHADA R$ 0,00 +" at bounding box center [565, 325] width 483 height 64
click at [762, 316] on button "+" at bounding box center [780, 326] width 36 height 36
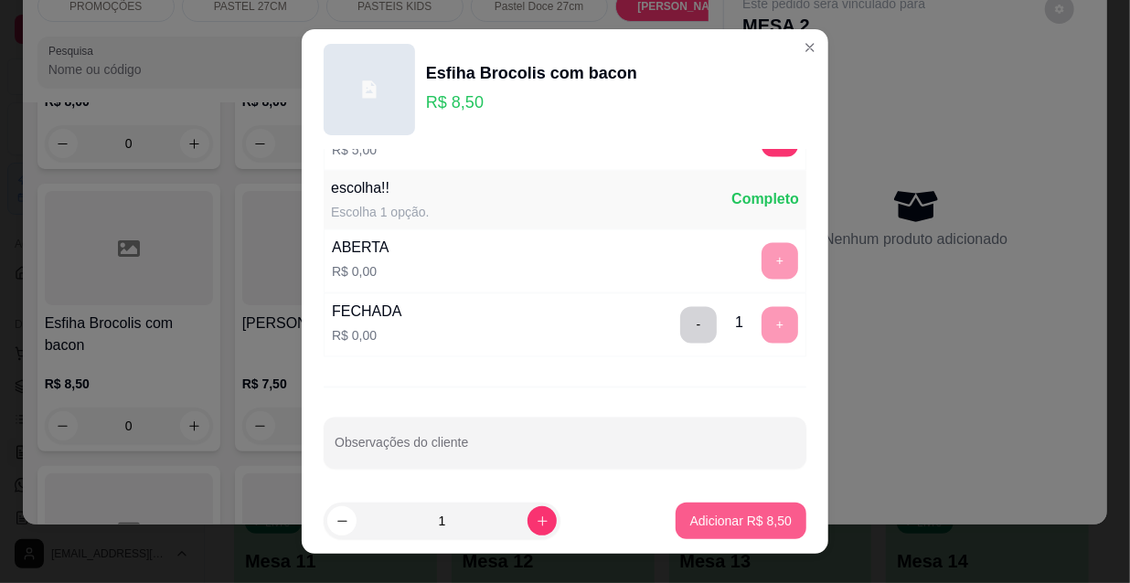
click at [753, 519] on p "Adicionar R$ 8,50" at bounding box center [740, 521] width 101 height 18
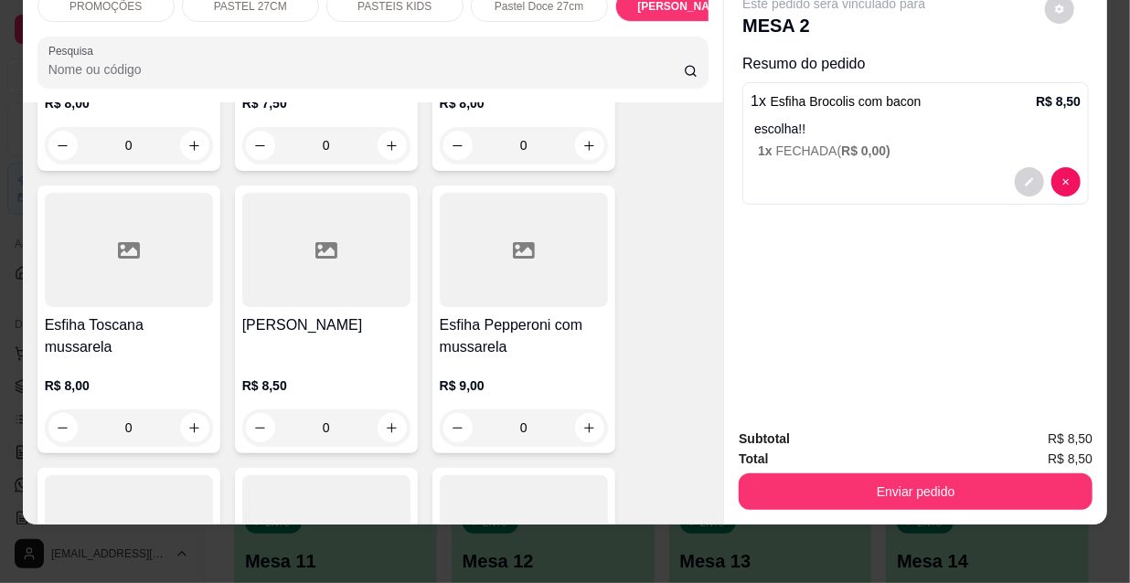
scroll to position [12062, 0]
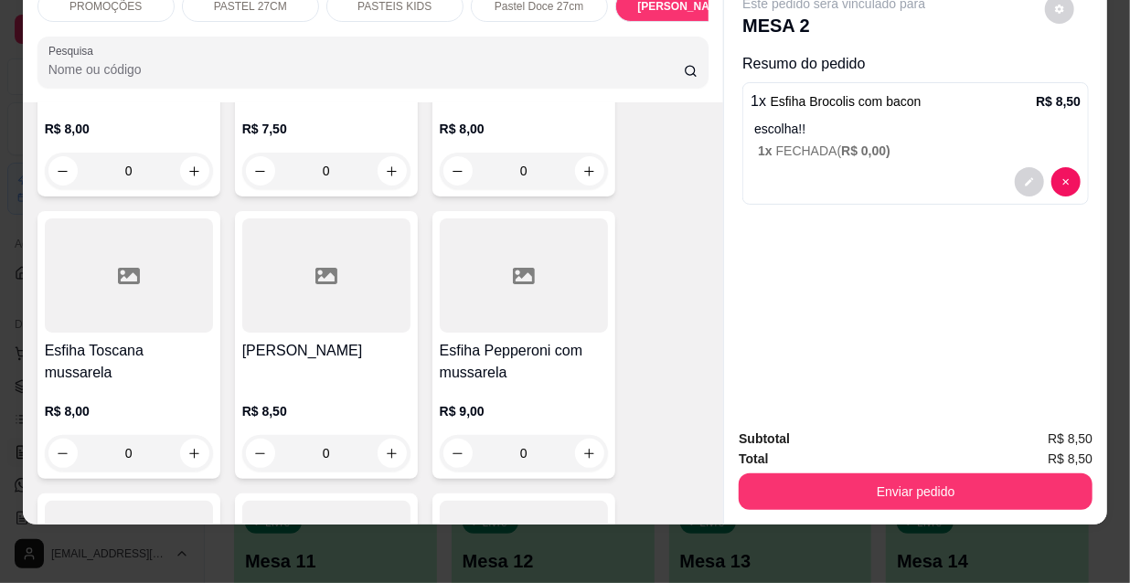
click at [533, 340] on h4 "Esfiha Pepperoni com mussarela" at bounding box center [524, 362] width 168 height 44
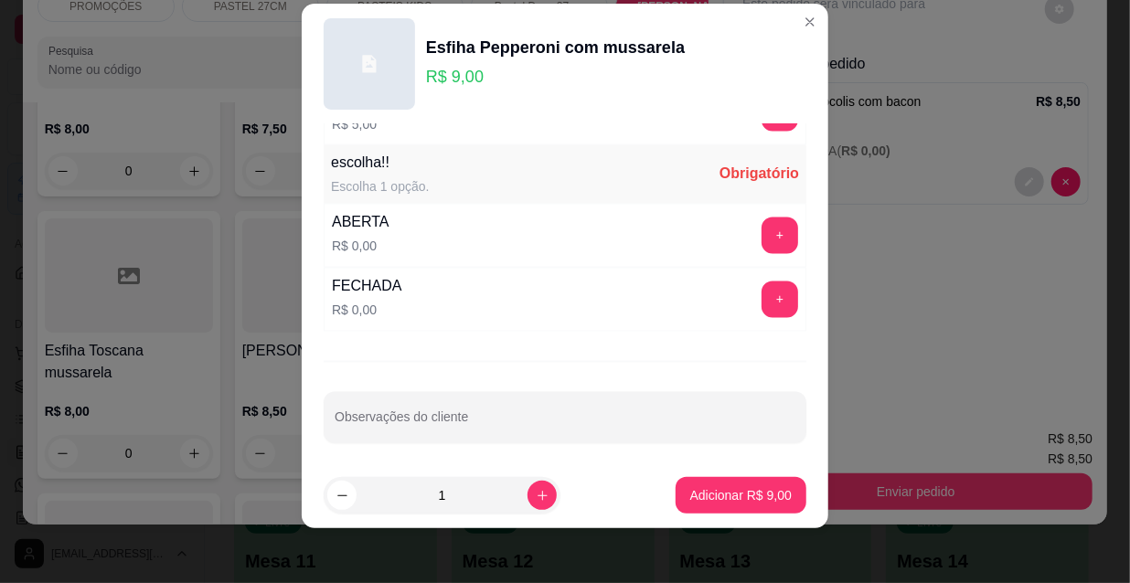
scroll to position [28, 0]
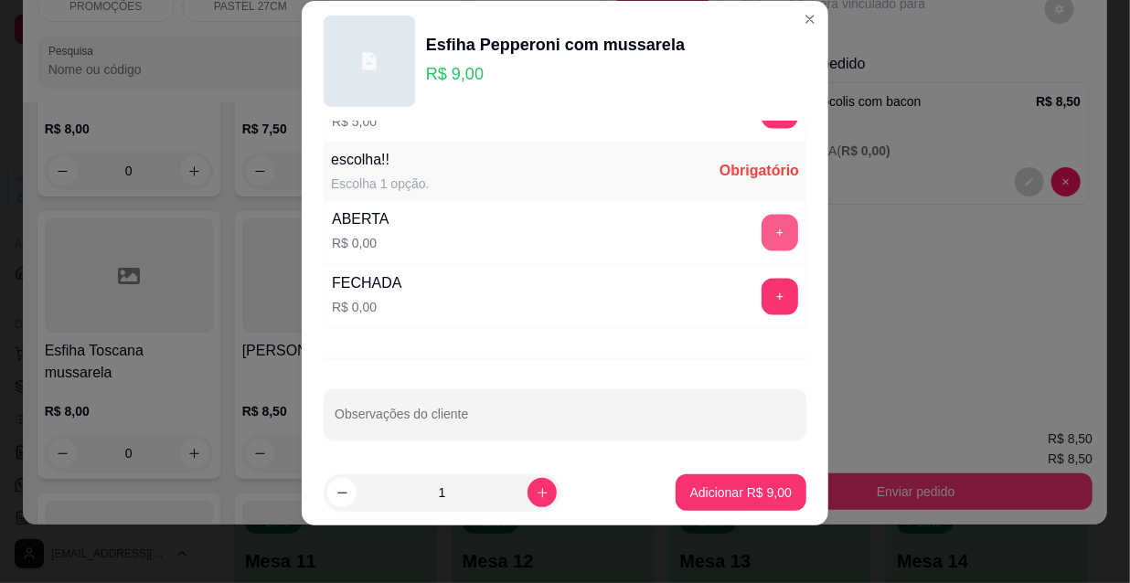
click at [762, 225] on button "+" at bounding box center [780, 233] width 37 height 37
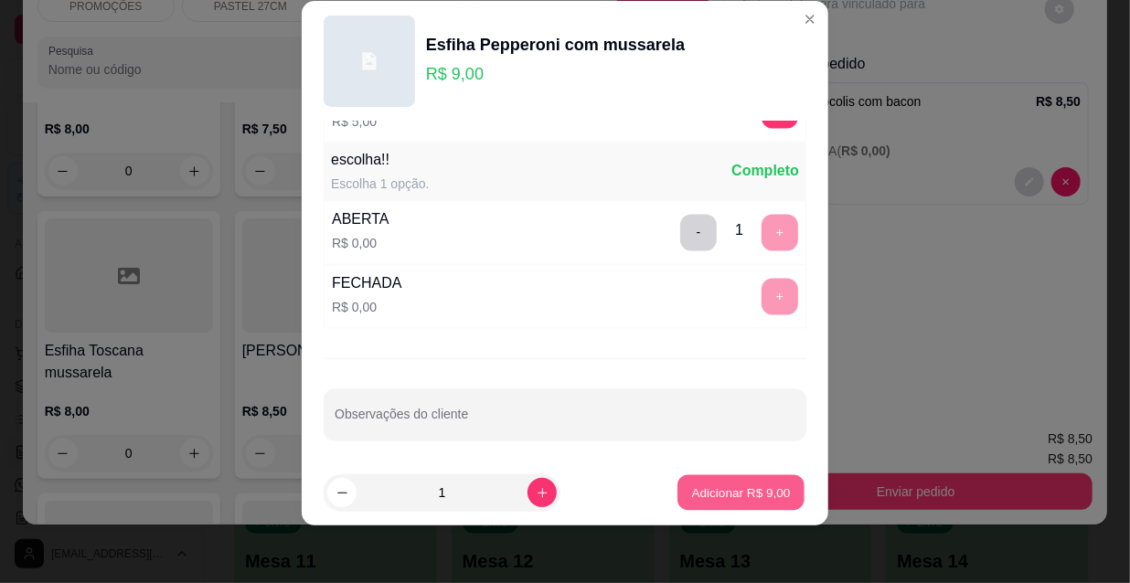
click at [751, 491] on p "Adicionar R$ 9,00" at bounding box center [740, 492] width 99 height 17
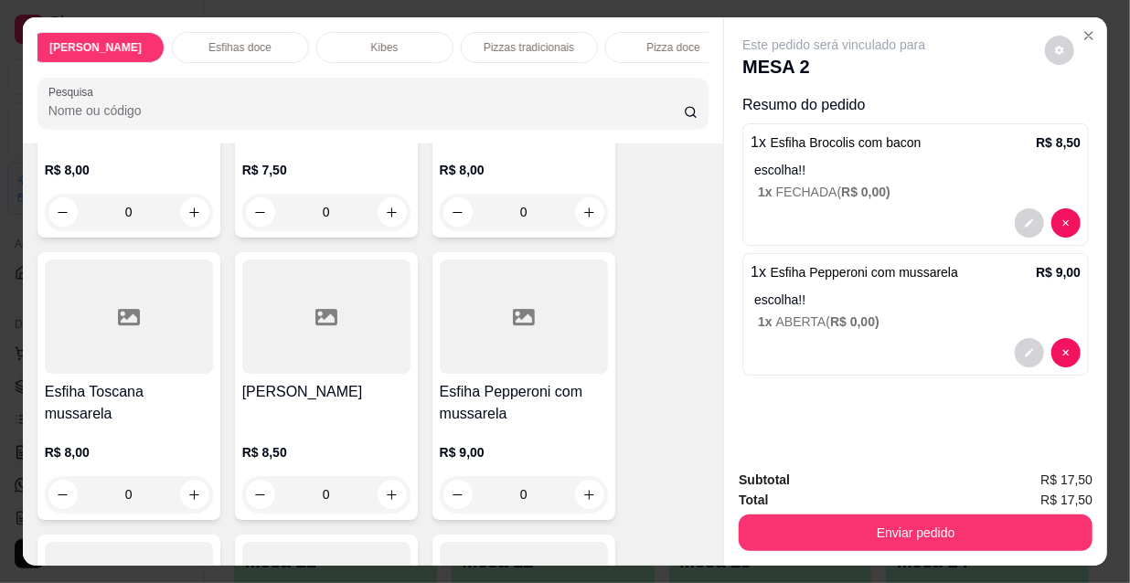
scroll to position [0, 1053]
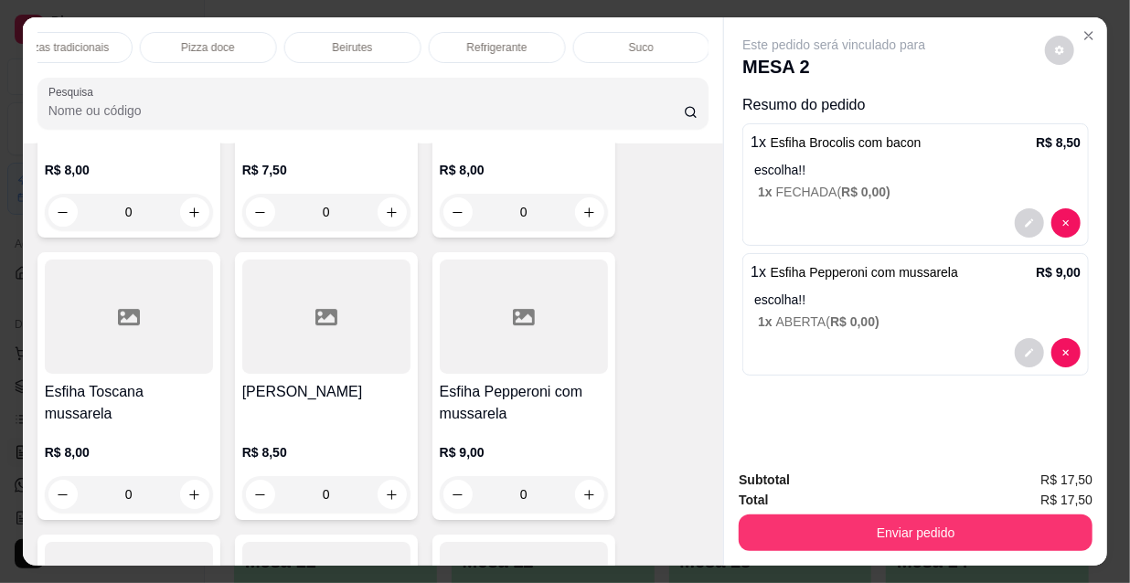
click at [516, 40] on p "Refrigerante" at bounding box center [497, 47] width 60 height 15
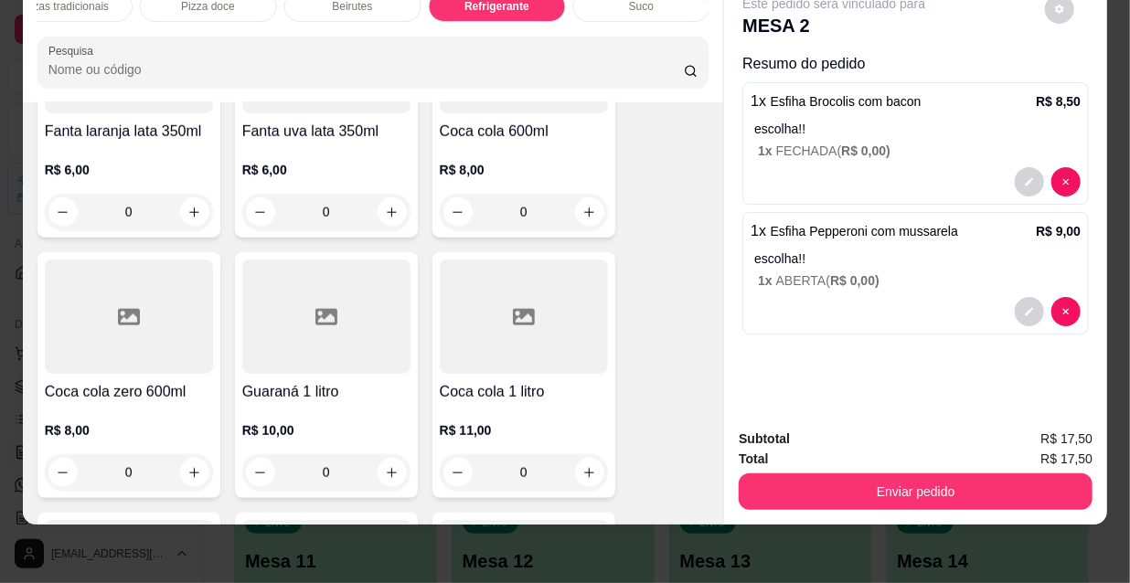
scroll to position [16515, 0]
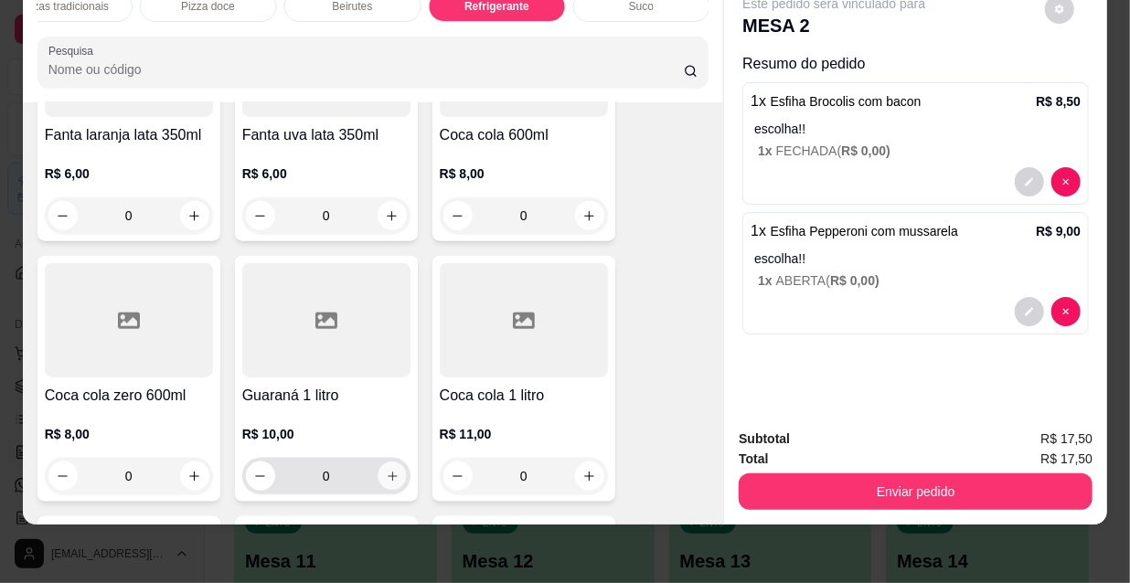
click at [389, 470] on icon "increase-product-quantity" at bounding box center [392, 477] width 14 height 14
type input "1"
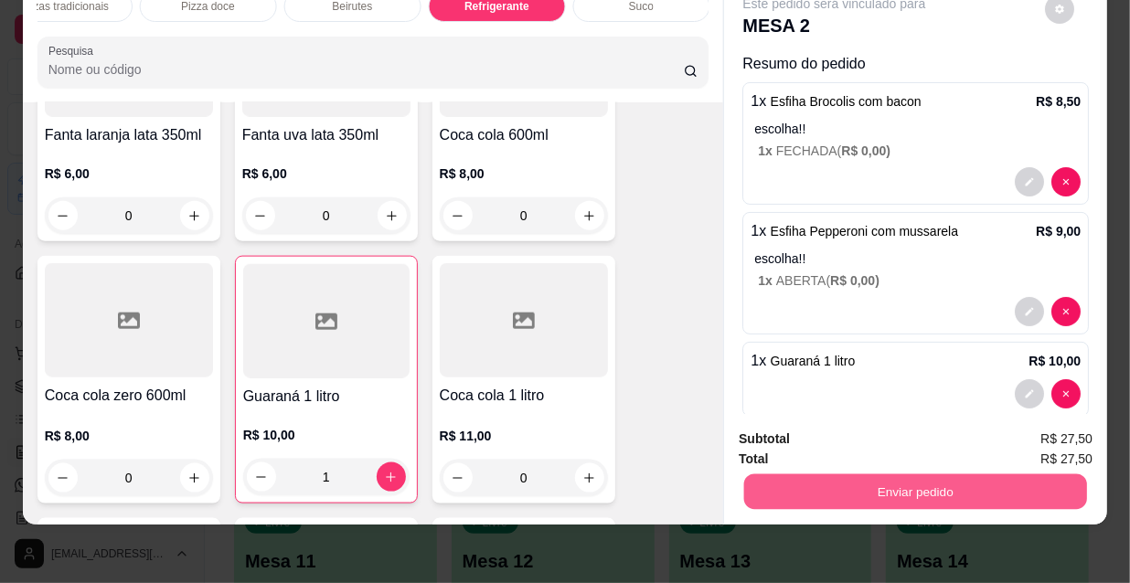
click at [964, 474] on button "Enviar pedido" at bounding box center [915, 492] width 343 height 36
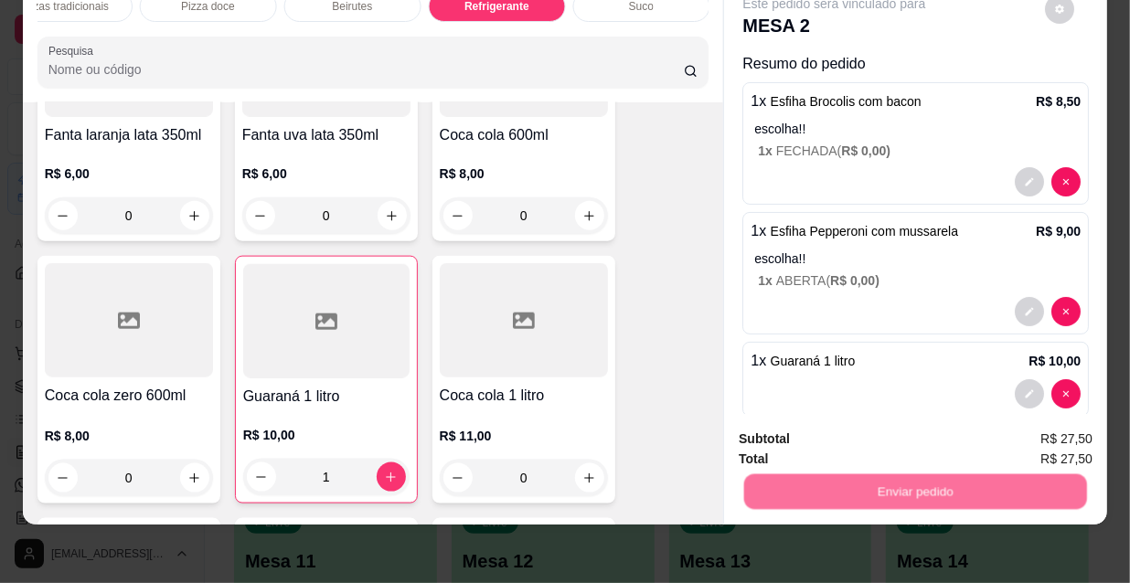
click at [870, 420] on button "Não registrar e enviar pedido" at bounding box center [857, 434] width 190 height 35
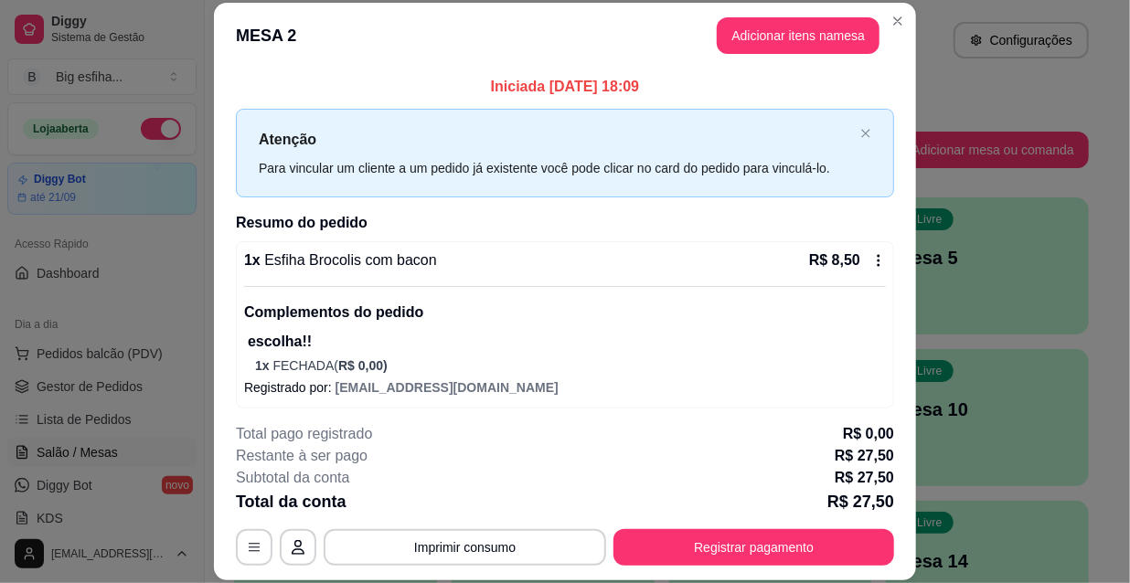
scroll to position [259, 0]
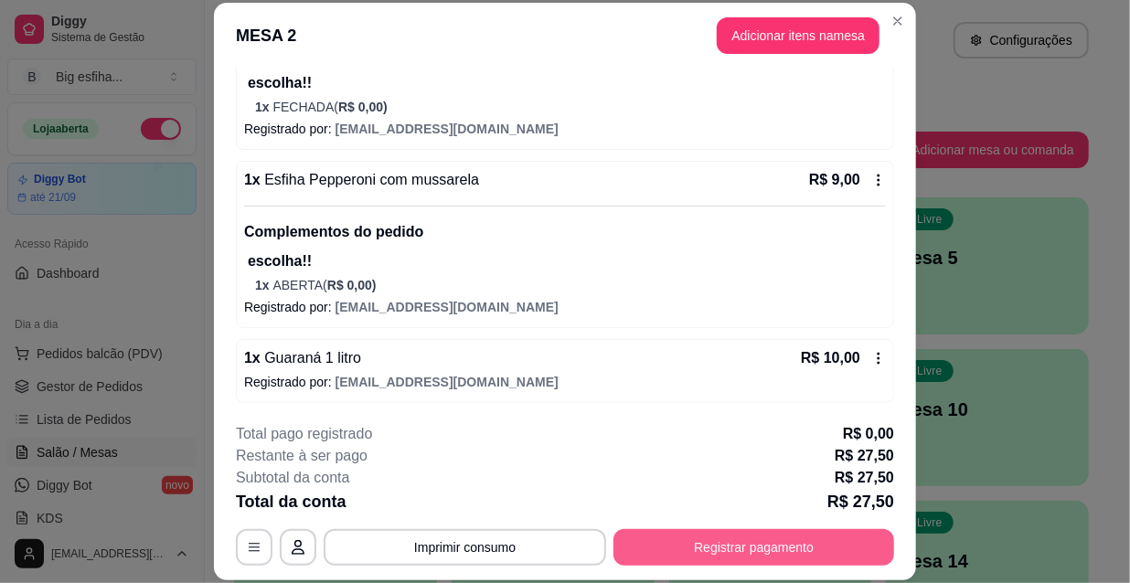
click at [759, 538] on button "Registrar pagamento" at bounding box center [753, 547] width 281 height 37
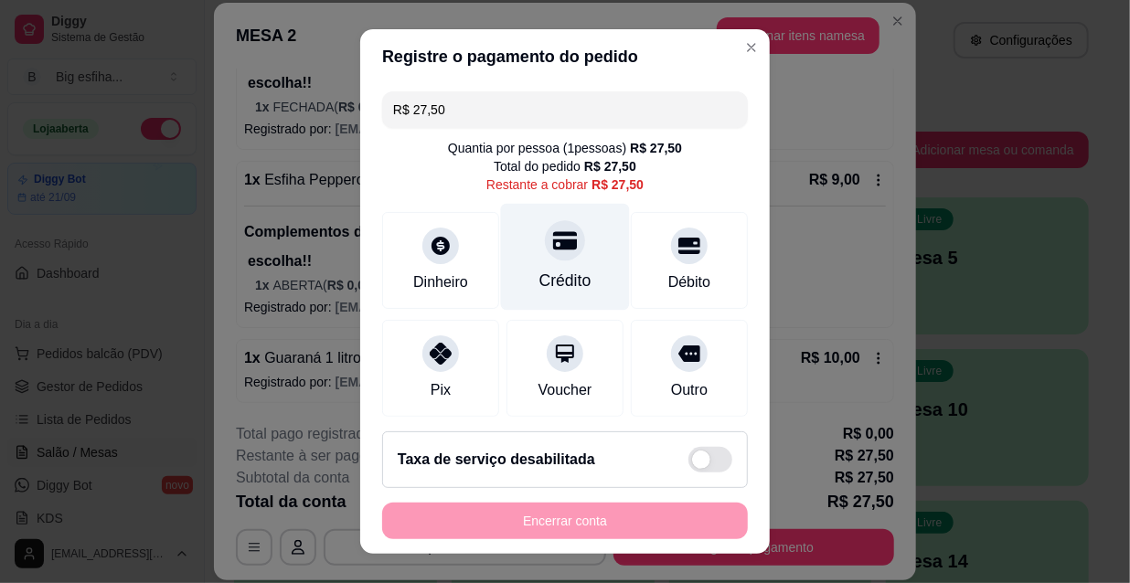
click at [553, 242] on icon at bounding box center [565, 241] width 24 height 24
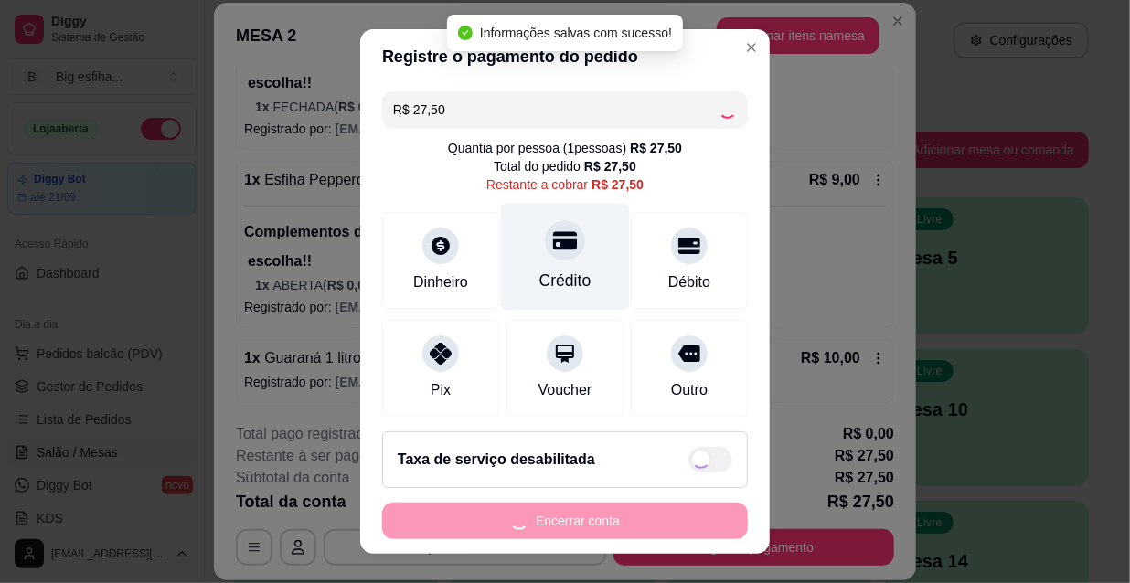
type input "R$ 0,00"
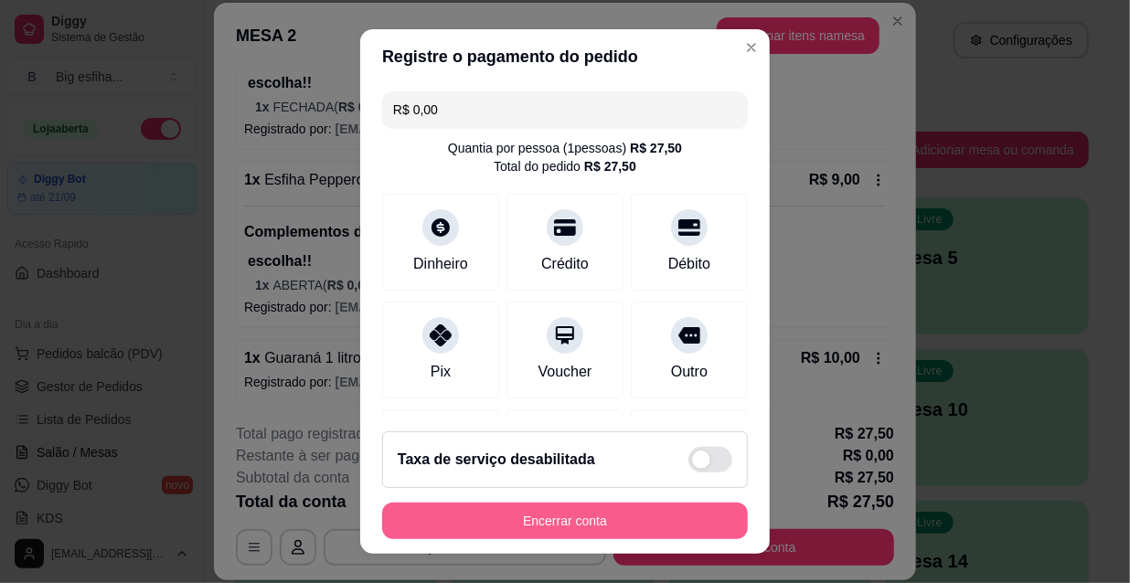
click at [606, 509] on button "Encerrar conta" at bounding box center [565, 521] width 366 height 37
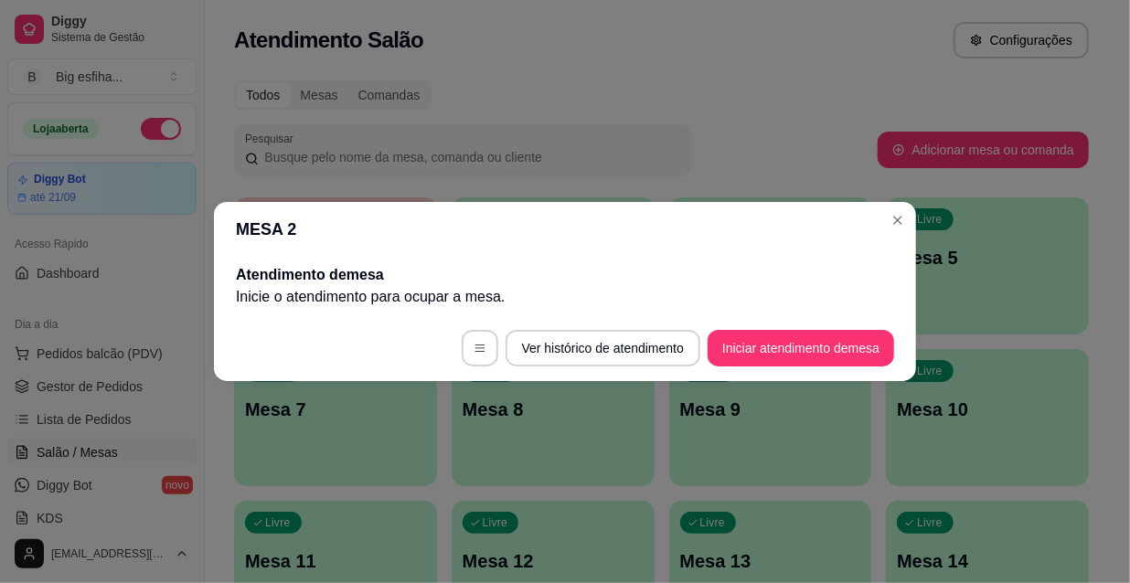
scroll to position [0, 0]
click at [750, 341] on button "Iniciar atendimento de mesa" at bounding box center [801, 348] width 186 height 37
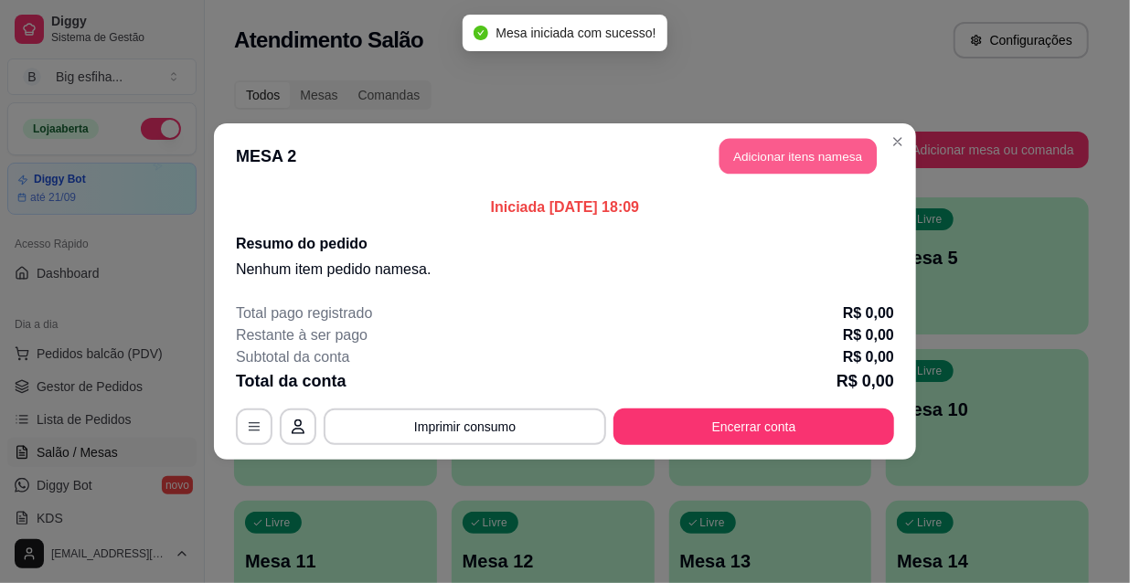
click at [794, 150] on button "Adicionar itens na mesa" at bounding box center [797, 157] width 157 height 36
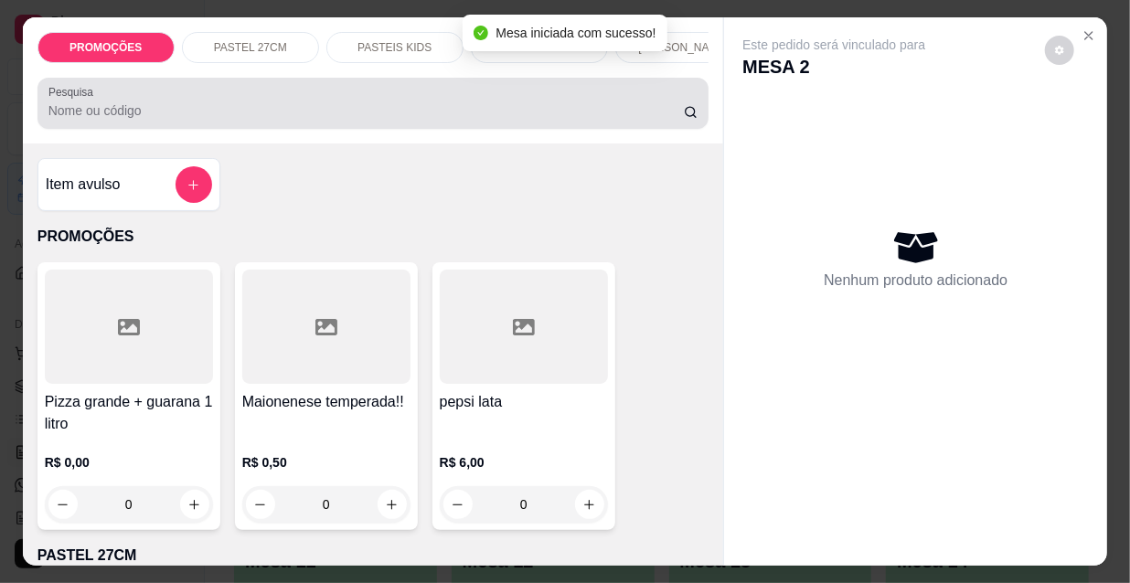
click at [128, 122] on div at bounding box center [373, 103] width 650 height 37
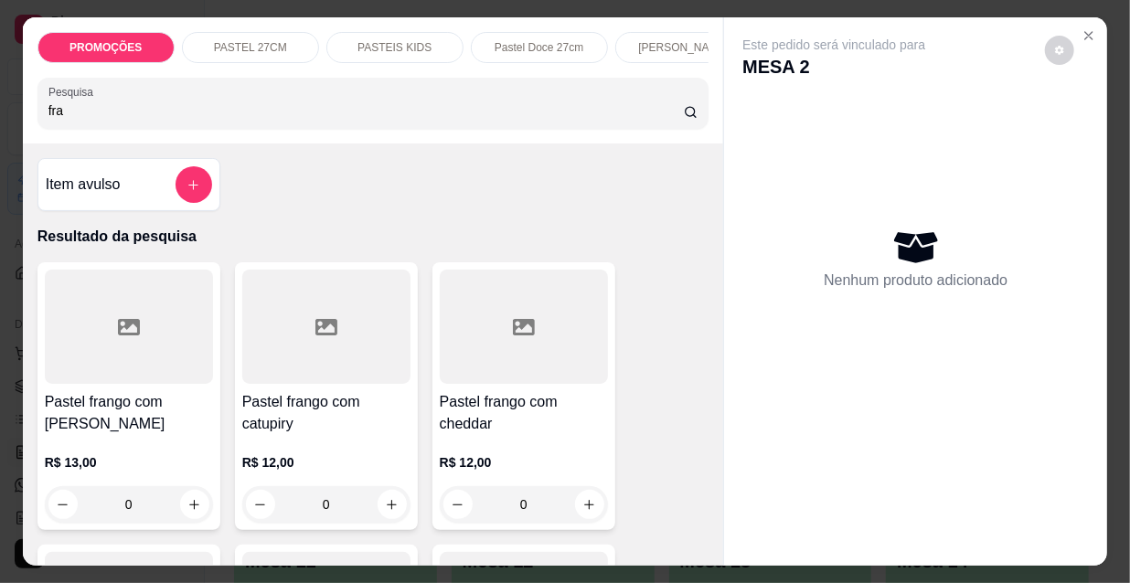
scroll to position [82, 0]
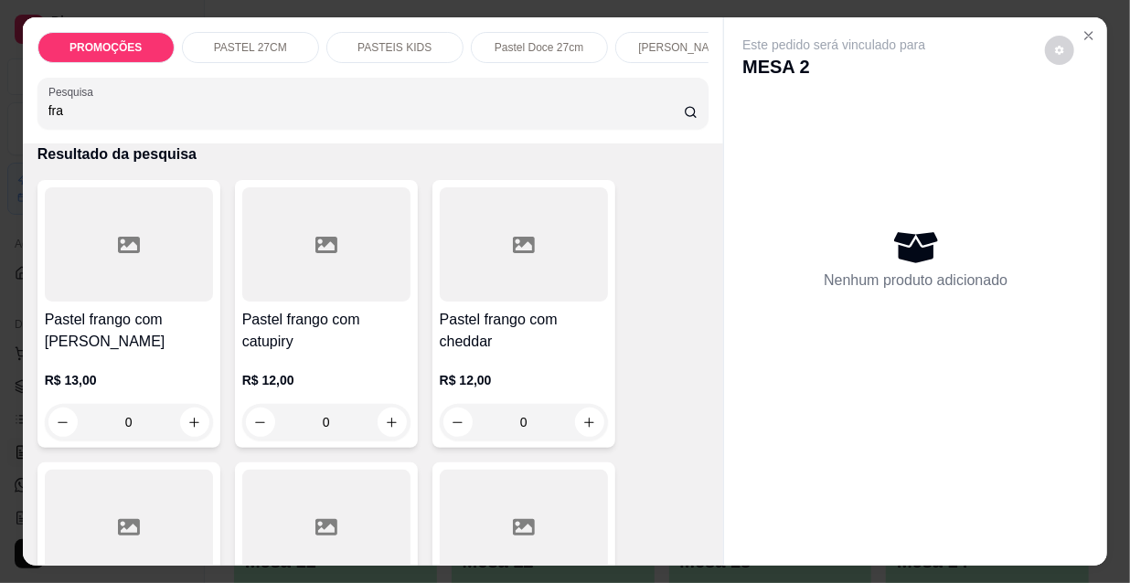
type input "fra"
click at [144, 329] on h4 "Pastel frango com [PERSON_NAME]" at bounding box center [129, 331] width 168 height 44
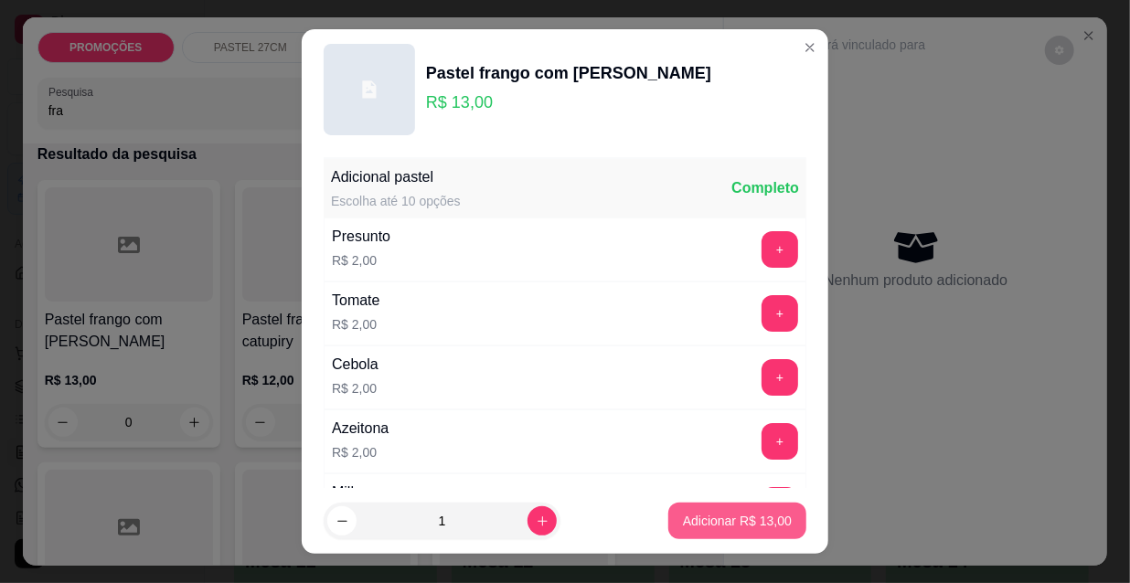
click at [760, 522] on p "Adicionar R$ 13,00" at bounding box center [737, 521] width 109 height 18
type input "1"
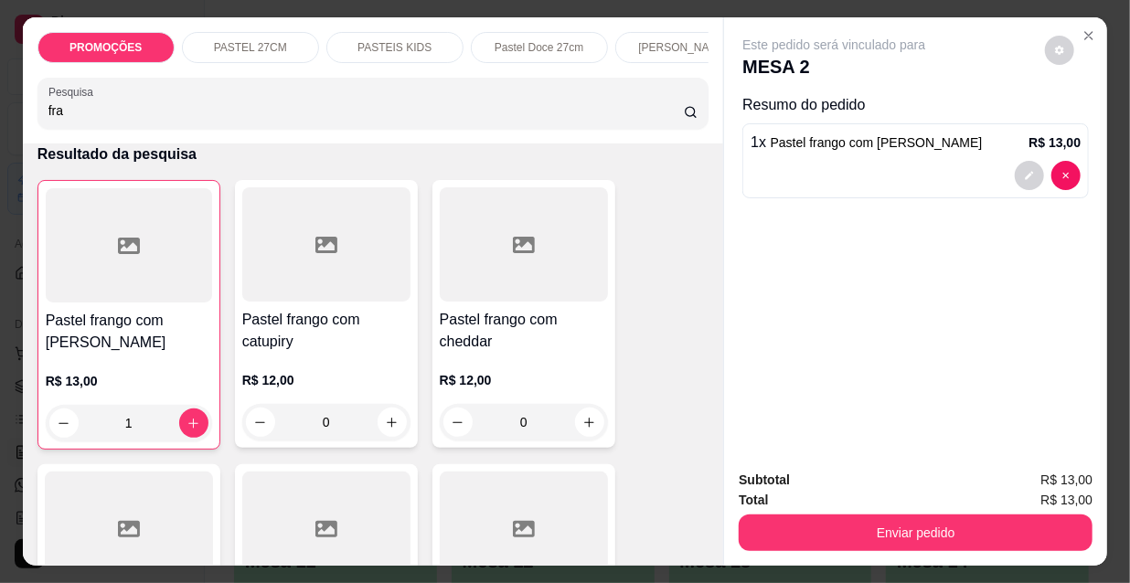
scroll to position [0, 588]
click at [259, 40] on p "Esfihas doce" at bounding box center [239, 47] width 63 height 15
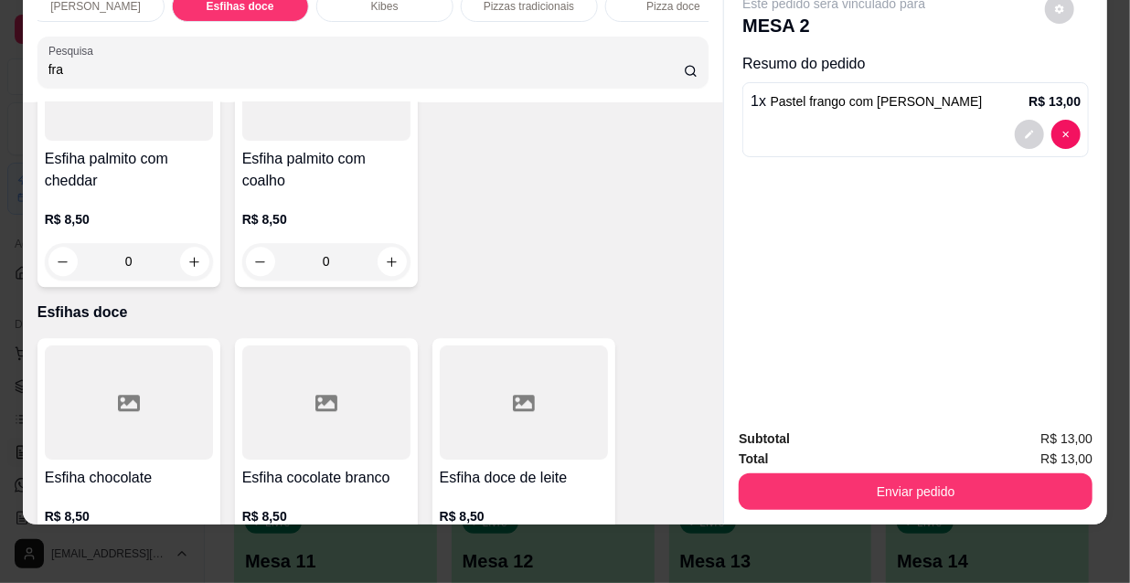
scroll to position [14636, 0]
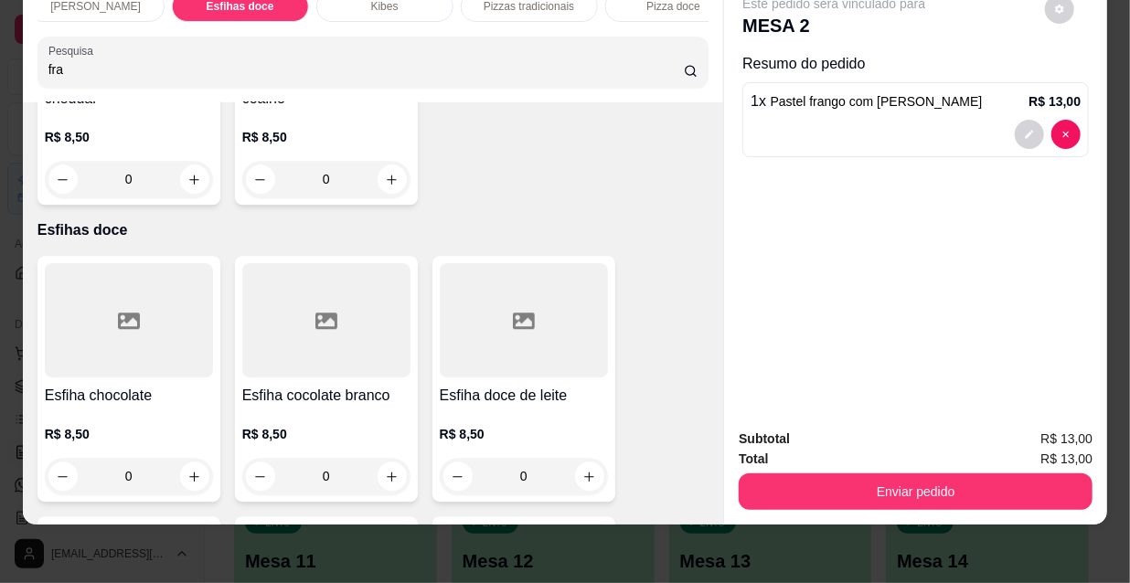
click at [483, 407] on div "R$ 8,50 0" at bounding box center [524, 451] width 168 height 88
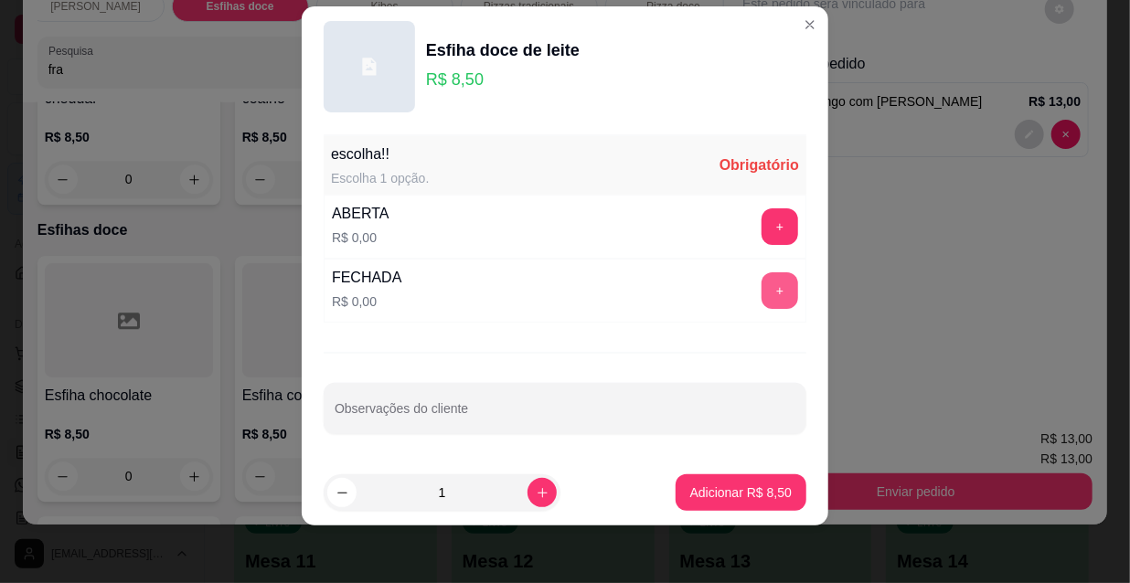
click at [768, 273] on button "+" at bounding box center [780, 290] width 37 height 37
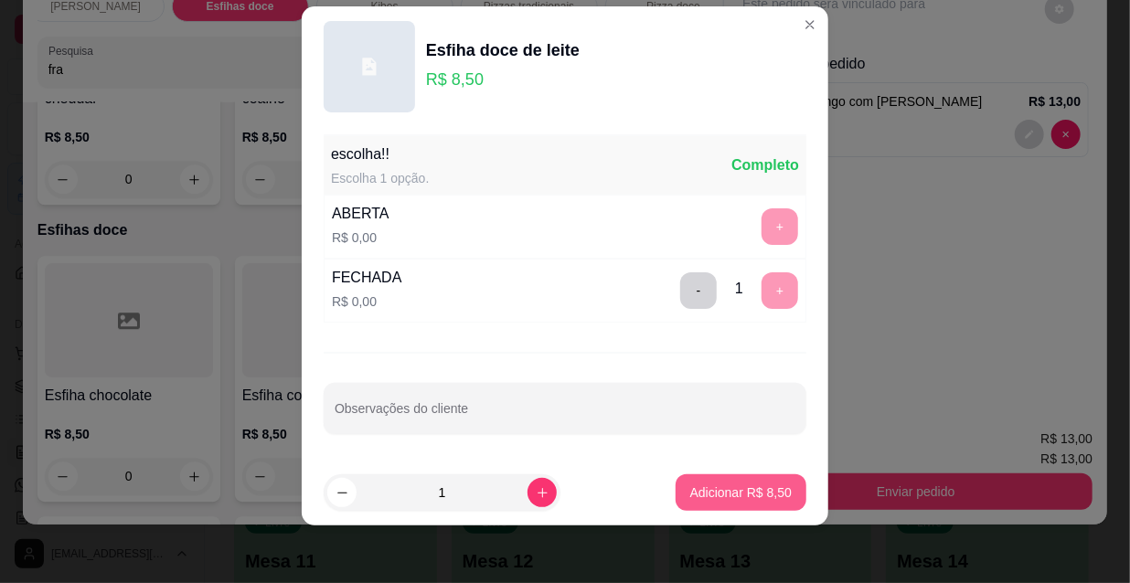
click at [715, 494] on p "Adicionar R$ 8,50" at bounding box center [740, 493] width 101 height 18
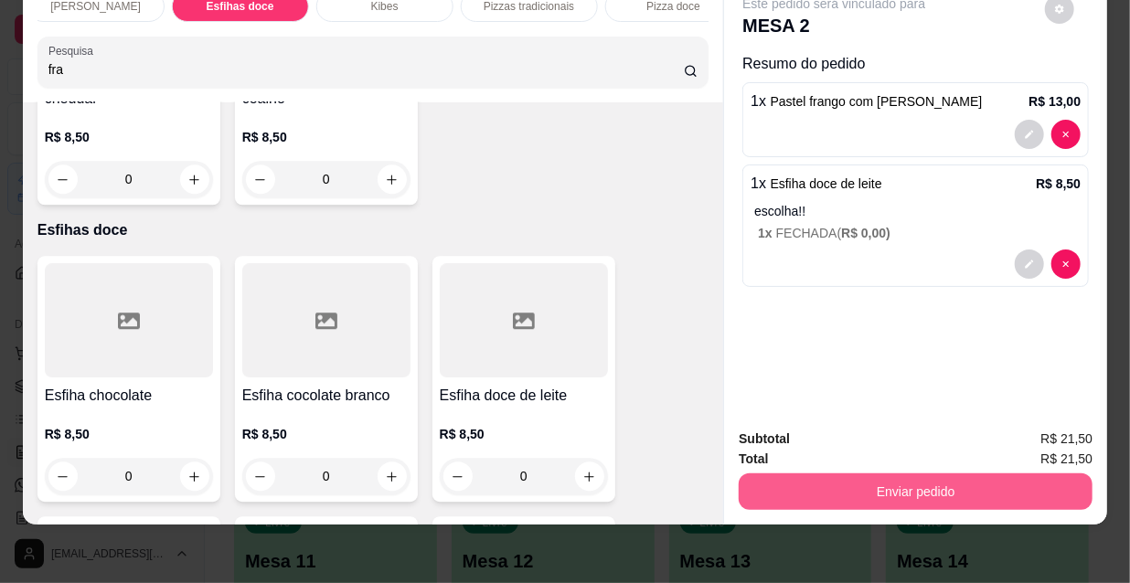
click at [957, 478] on button "Enviar pedido" at bounding box center [916, 492] width 354 height 37
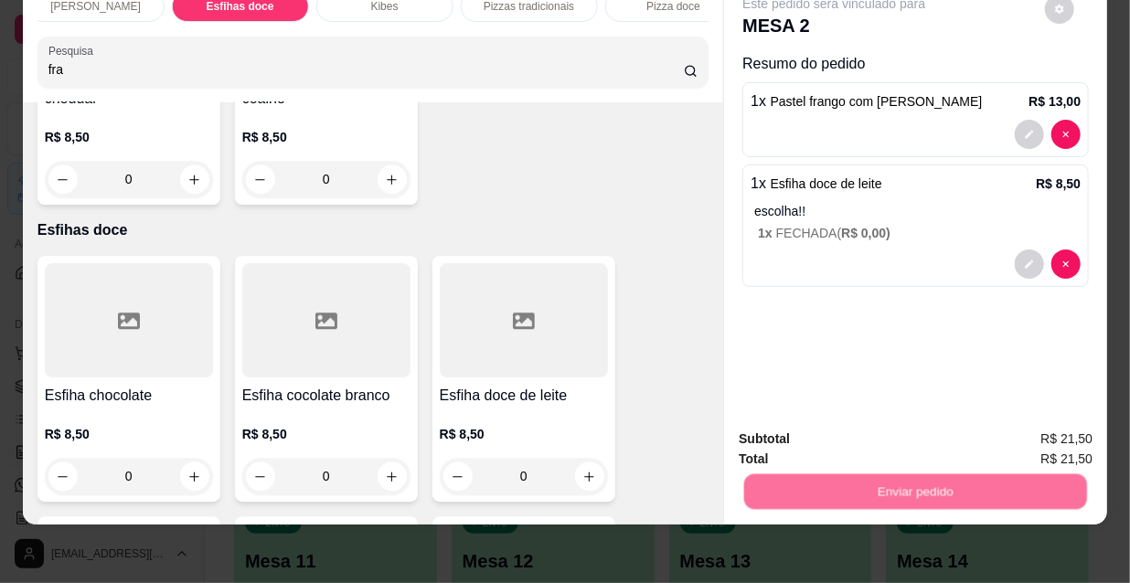
click at [878, 436] on button "Não registrar e enviar pedido" at bounding box center [856, 434] width 185 height 34
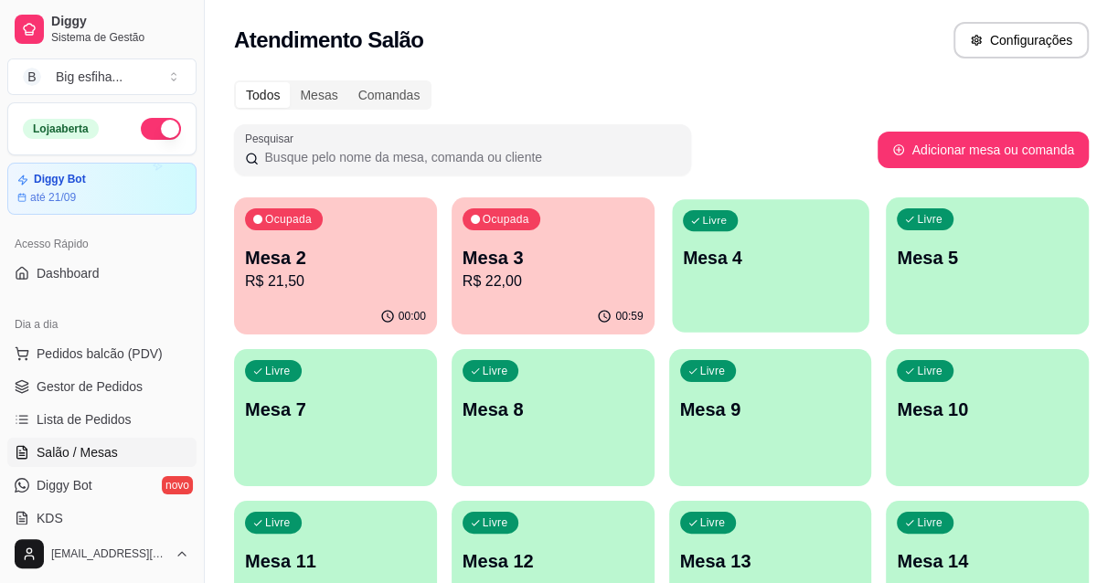
click at [778, 279] on div "Livre Mesa 4" at bounding box center [770, 255] width 197 height 112
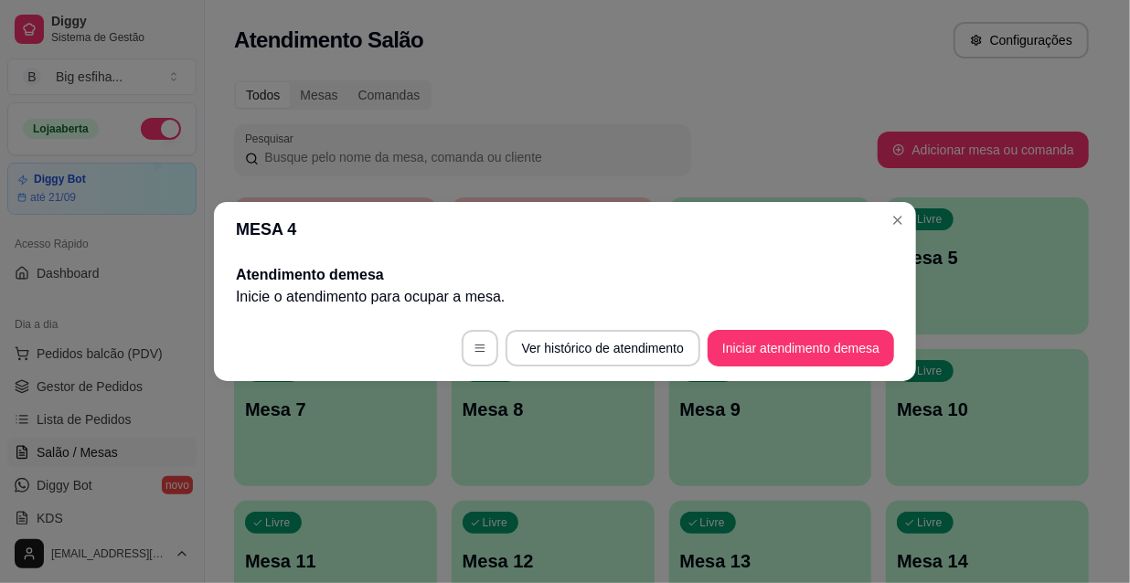
click at [777, 370] on footer "Ver histórico de atendimento Iniciar atendimento de mesa" at bounding box center [565, 348] width 702 height 66
click at [780, 354] on button "Iniciar atendimento de mesa" at bounding box center [800, 349] width 181 height 36
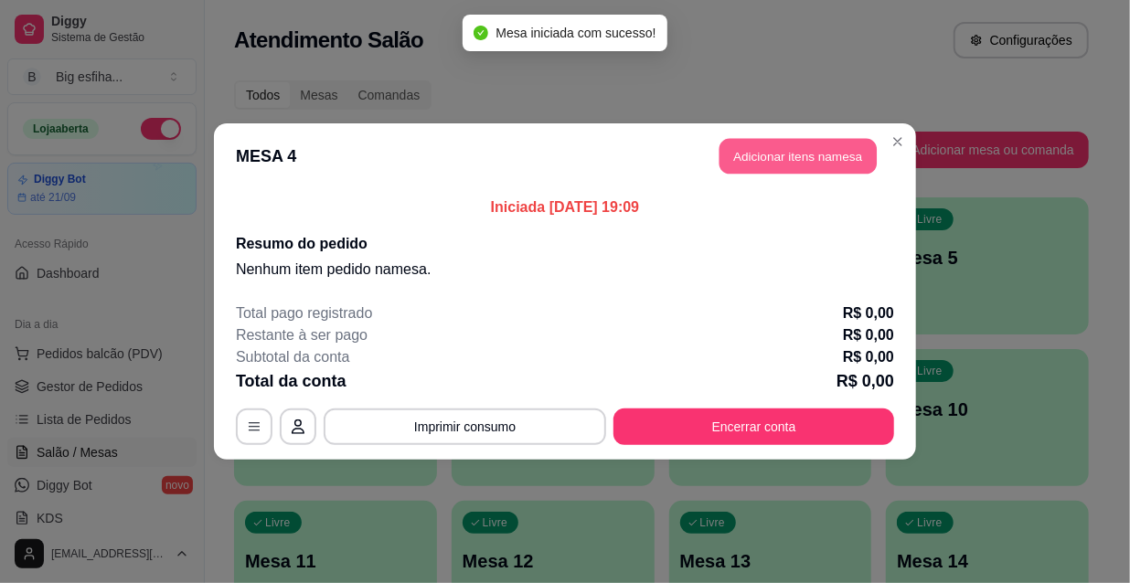
click at [794, 169] on button "Adicionar itens na mesa" at bounding box center [797, 157] width 157 height 36
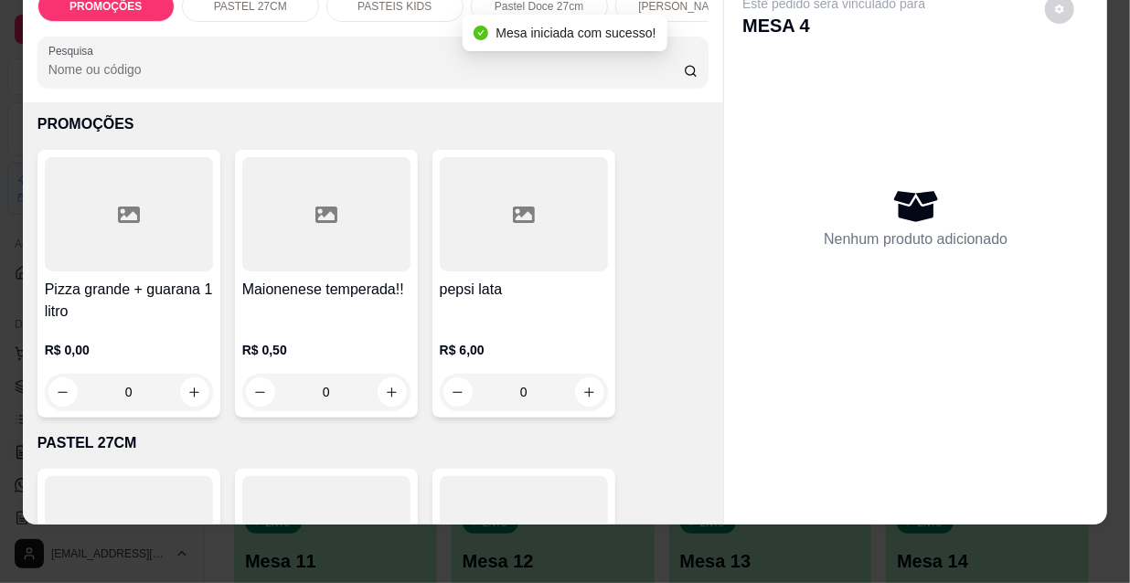
scroll to position [82, 0]
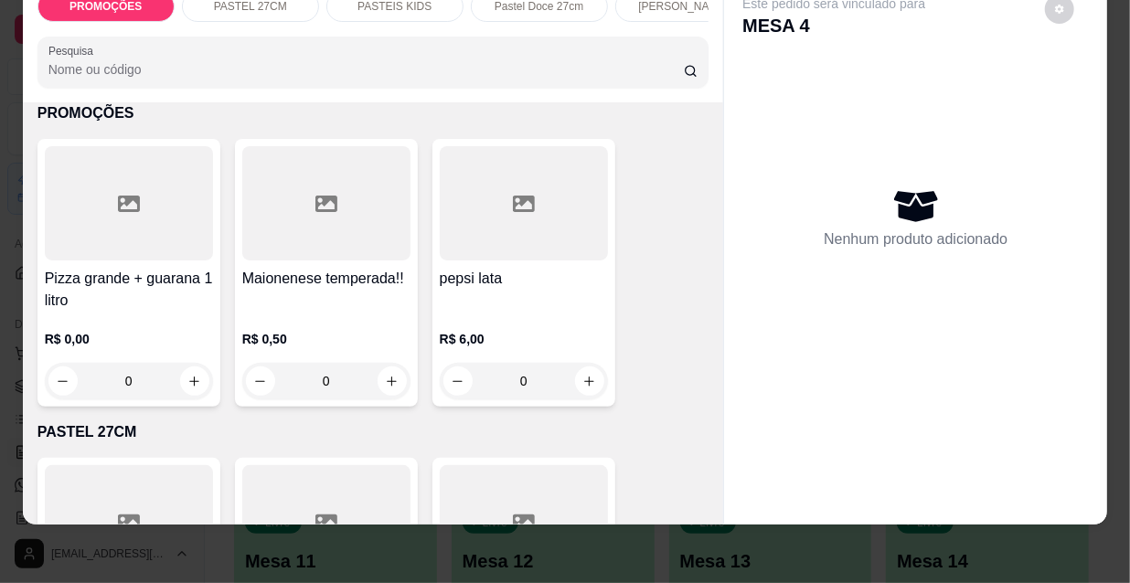
click at [140, 473] on div at bounding box center [129, 522] width 168 height 114
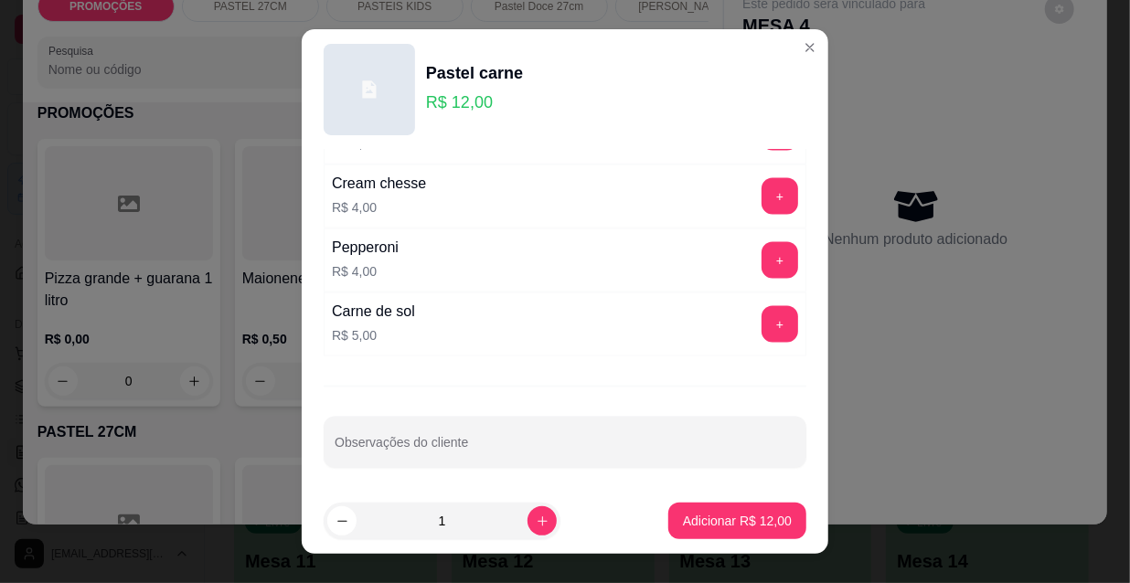
scroll to position [28, 0]
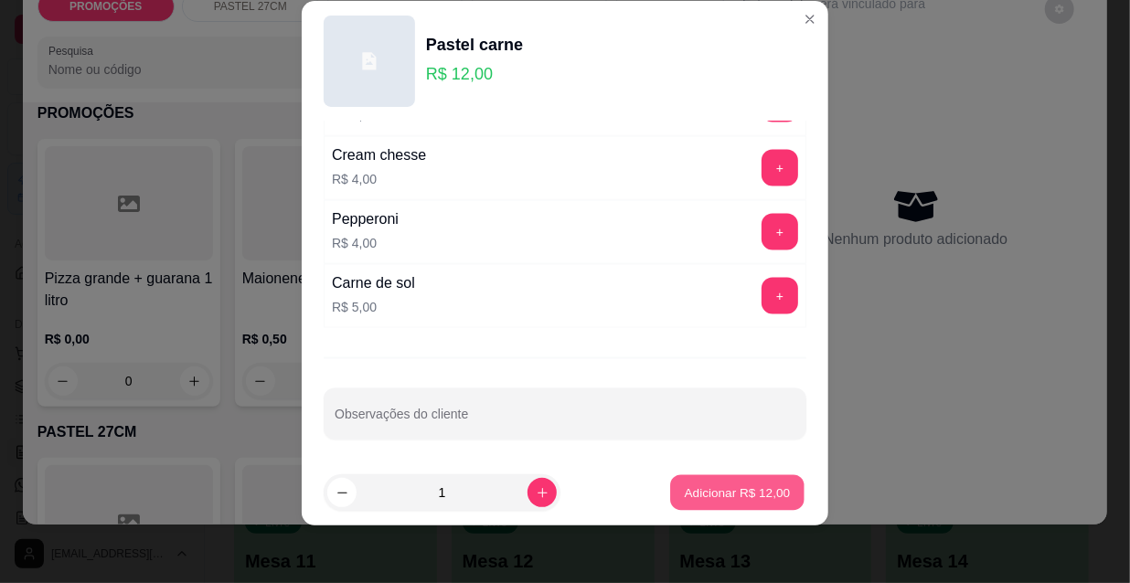
click at [699, 506] on button "Adicionar R$ 12,00" at bounding box center [737, 493] width 134 height 36
type input "1"
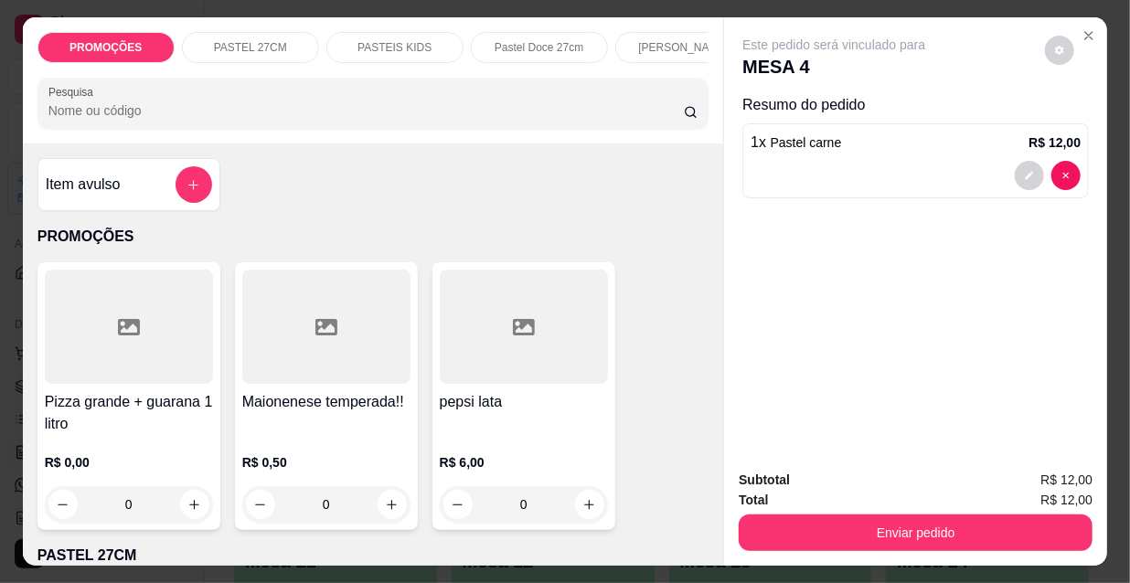
scroll to position [0, 588]
click at [265, 45] on div "Esfihas doce" at bounding box center [240, 47] width 137 height 31
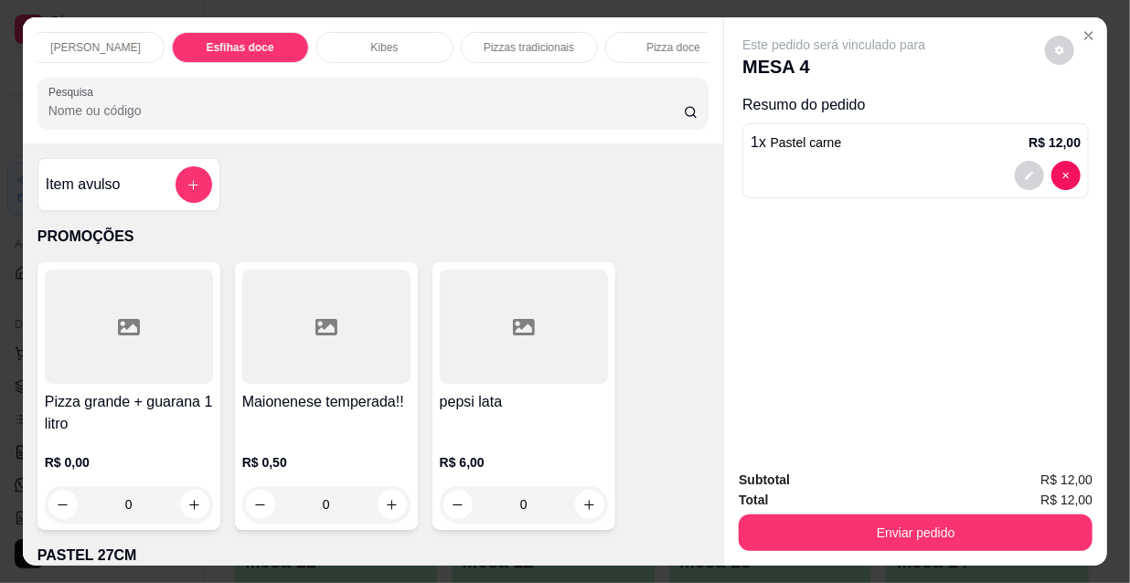
scroll to position [47, 0]
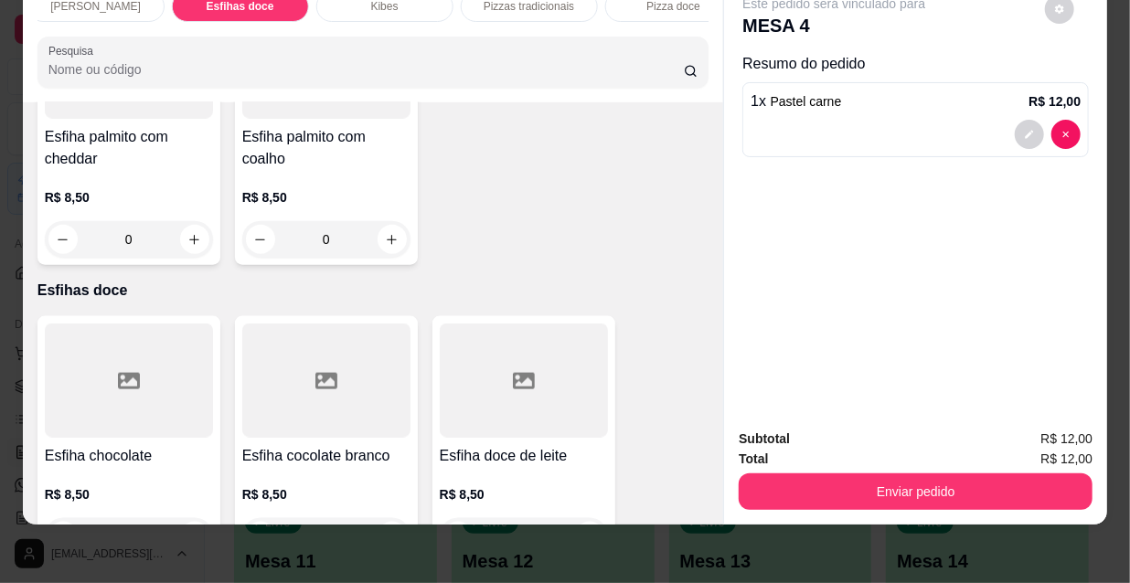
click at [119, 445] on h4 "Esfiha chocolate" at bounding box center [129, 456] width 168 height 22
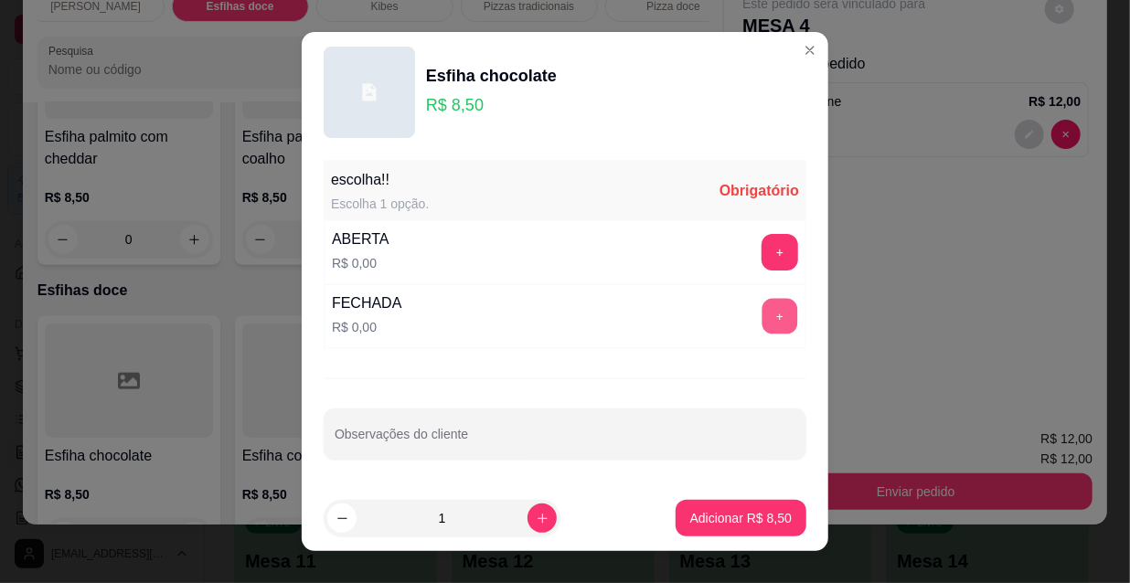
click at [762, 302] on button "+" at bounding box center [780, 317] width 36 height 36
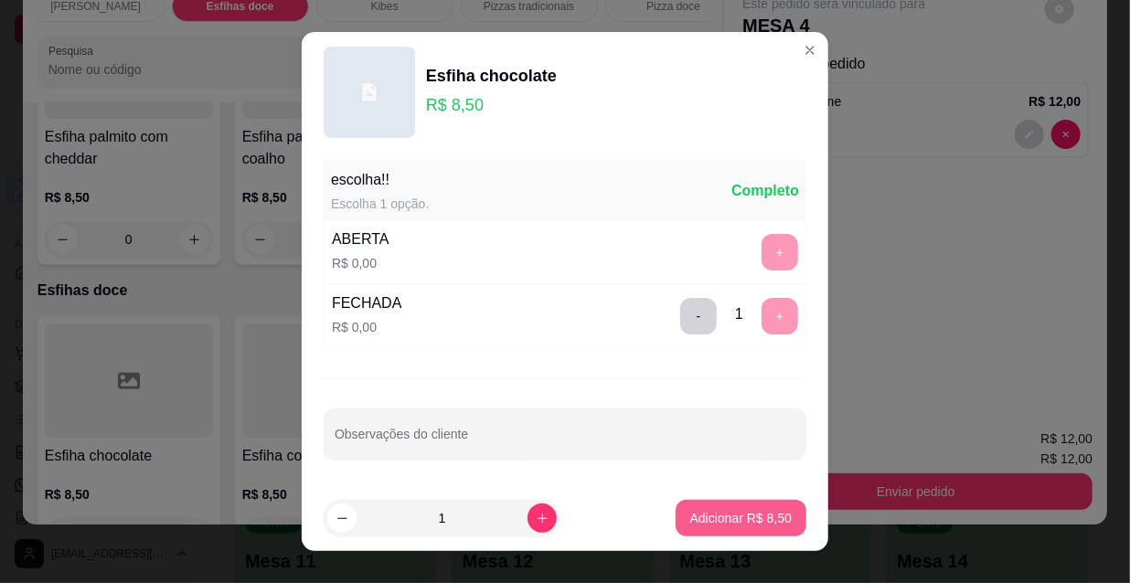
click at [763, 509] on p "Adicionar R$ 8,50" at bounding box center [740, 518] width 101 height 18
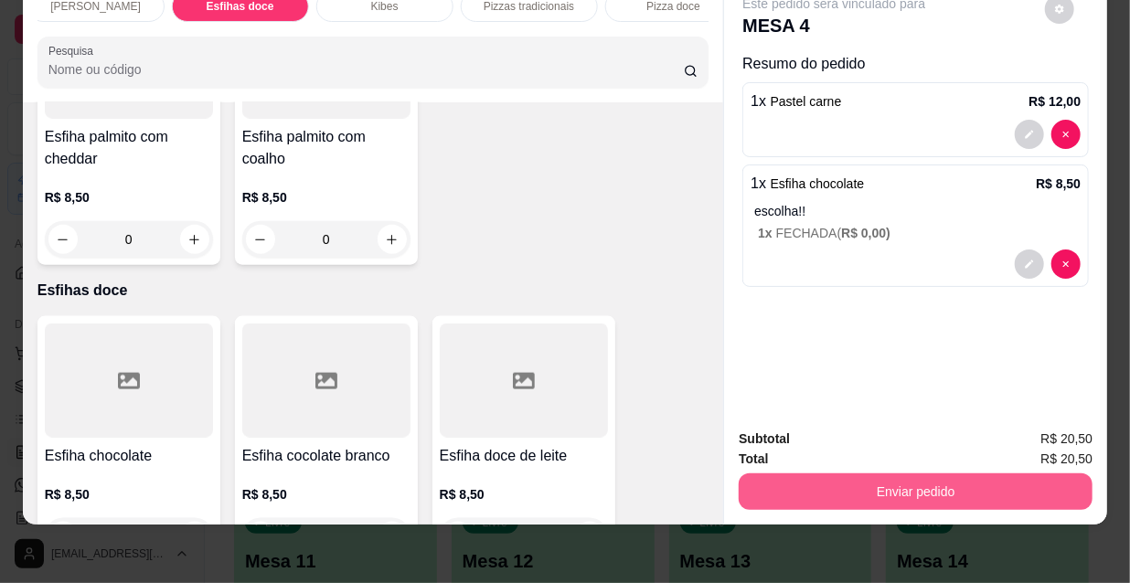
click at [841, 474] on button "Enviar pedido" at bounding box center [916, 492] width 354 height 37
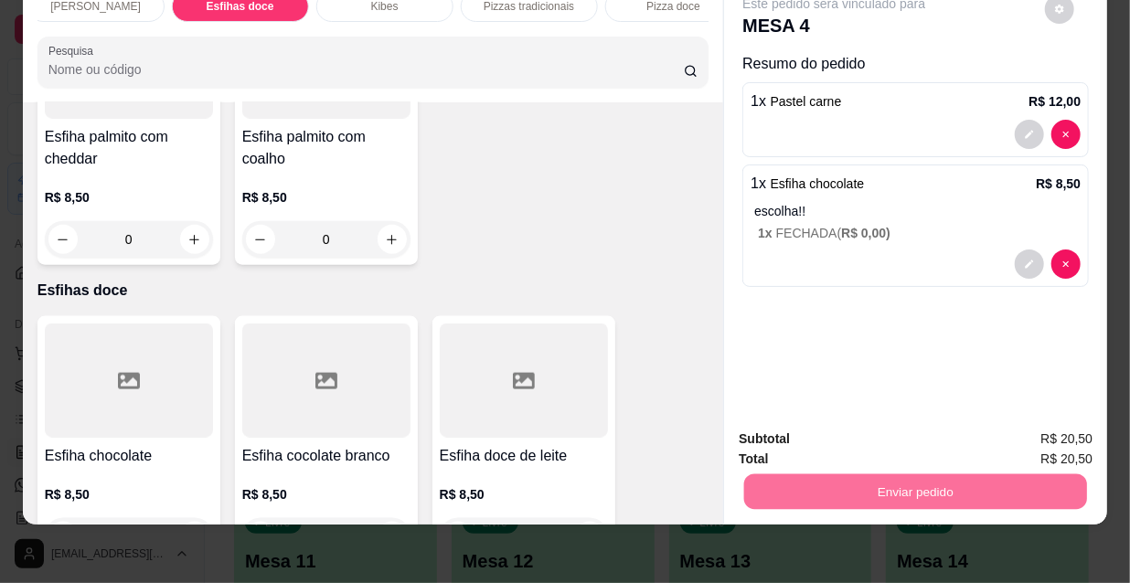
click at [817, 434] on button "Não registrar e enviar pedido" at bounding box center [856, 434] width 185 height 34
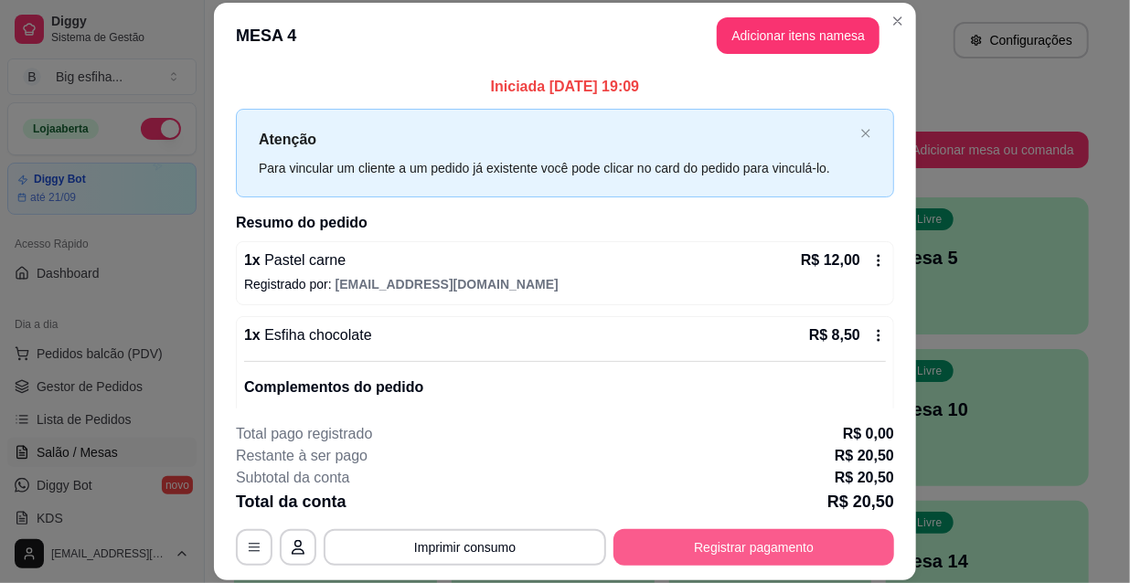
click at [714, 533] on button "Registrar pagamento" at bounding box center [753, 547] width 281 height 37
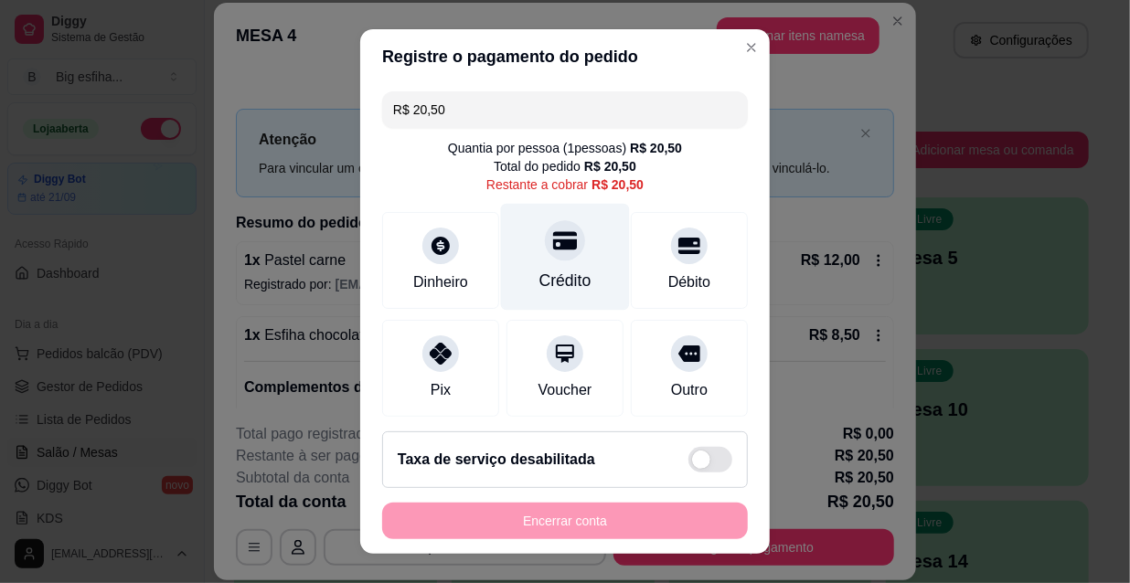
click at [553, 242] on icon at bounding box center [565, 240] width 24 height 18
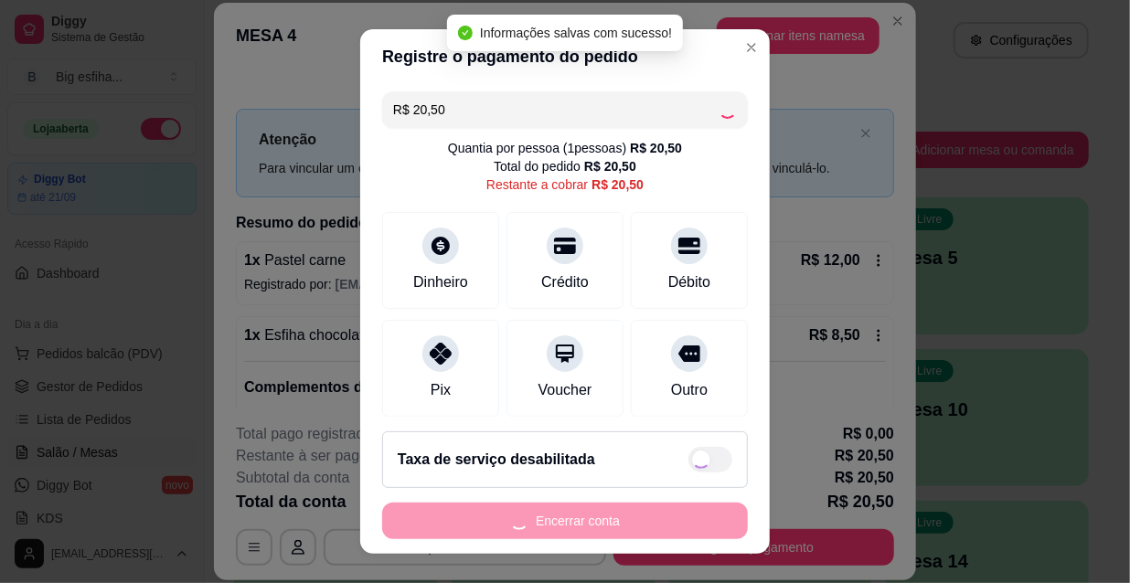
type input "R$ 0,00"
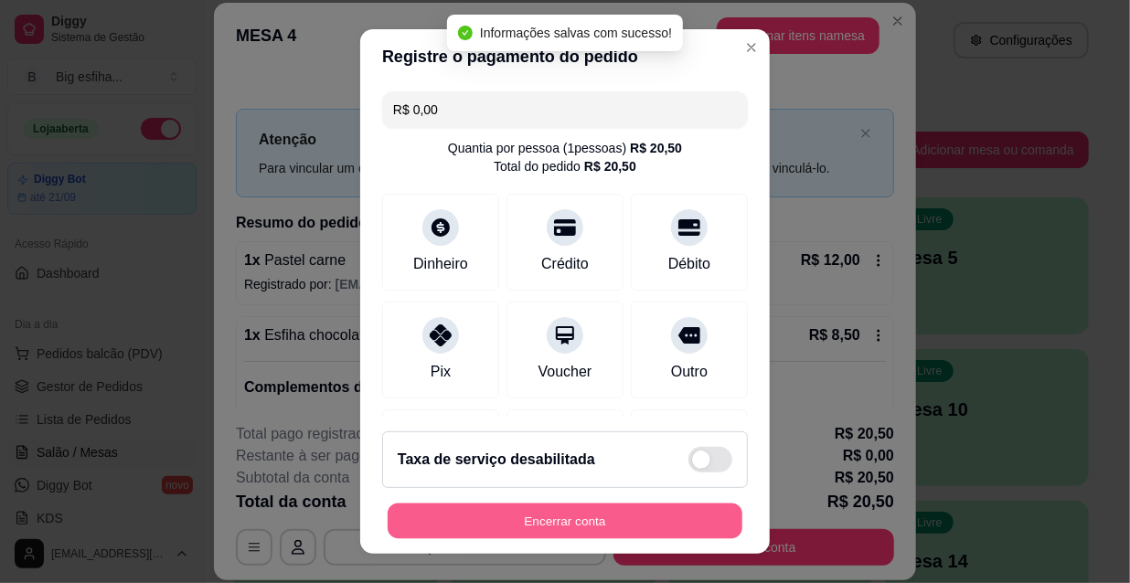
click at [571, 526] on button "Encerrar conta" at bounding box center [565, 522] width 355 height 36
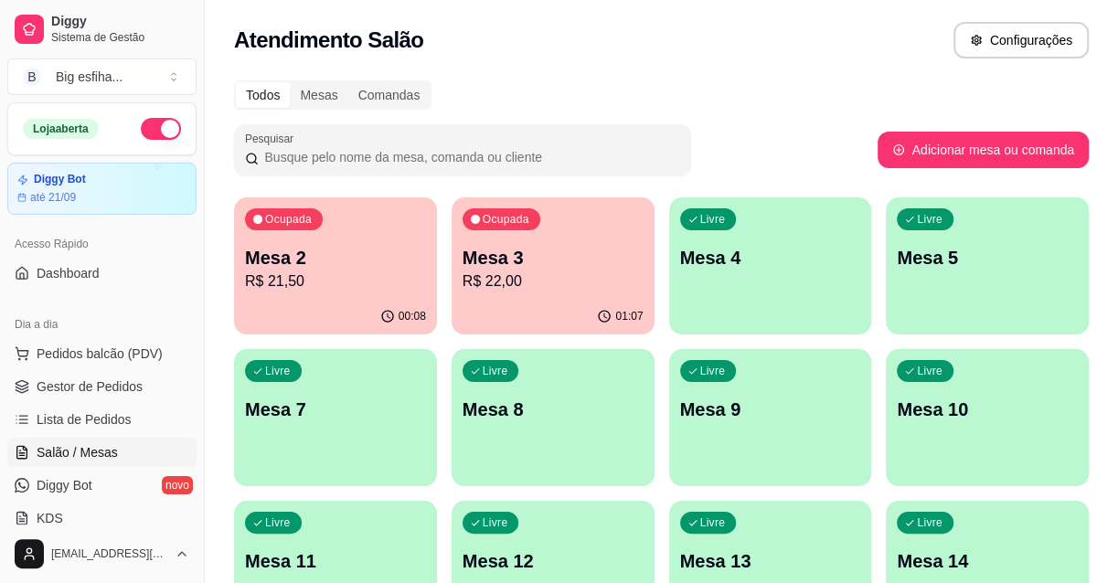
click at [336, 252] on p "Mesa 2" at bounding box center [335, 258] width 181 height 26
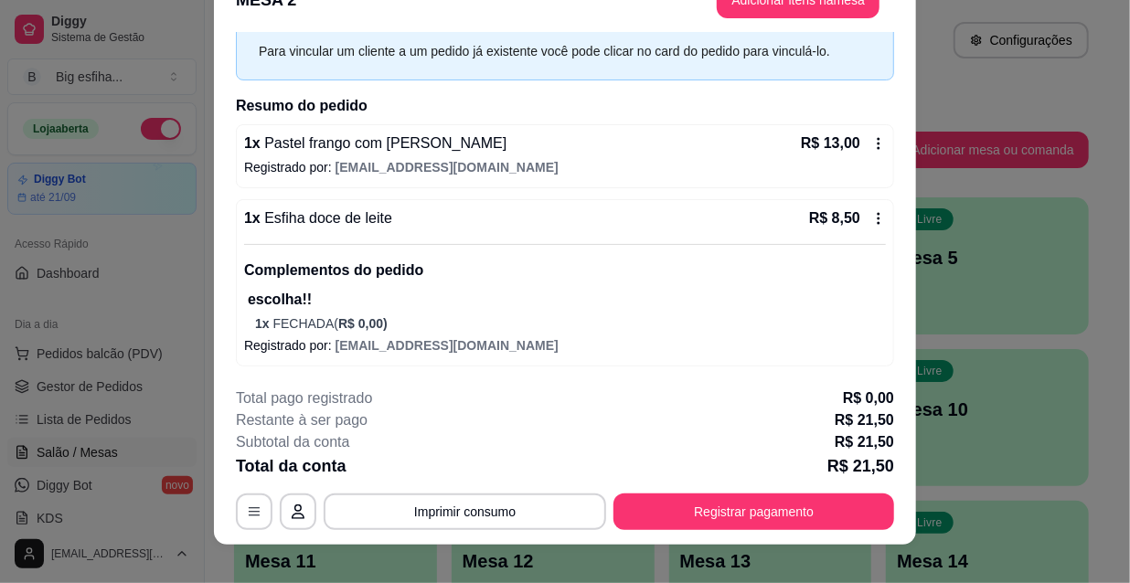
scroll to position [55, 0]
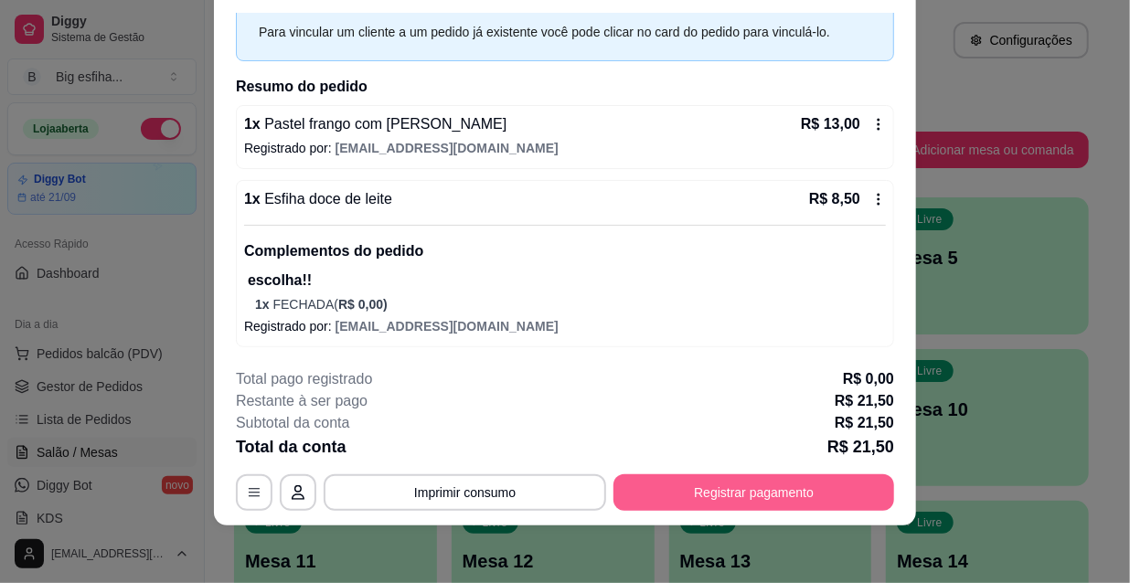
click at [800, 489] on button "Registrar pagamento" at bounding box center [753, 492] width 281 height 37
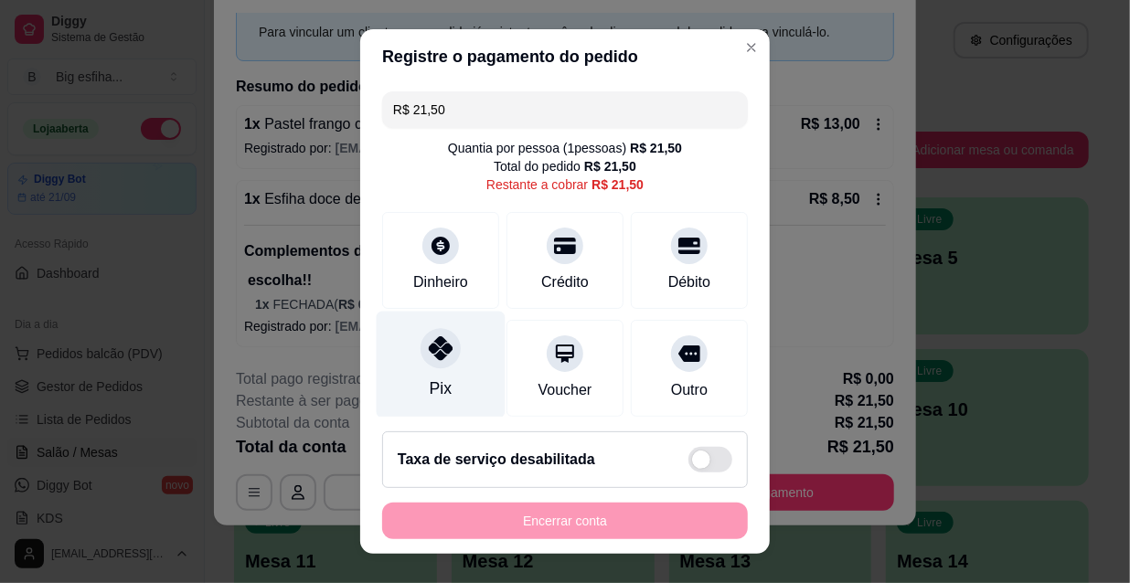
click at [421, 348] on div at bounding box center [441, 348] width 40 height 40
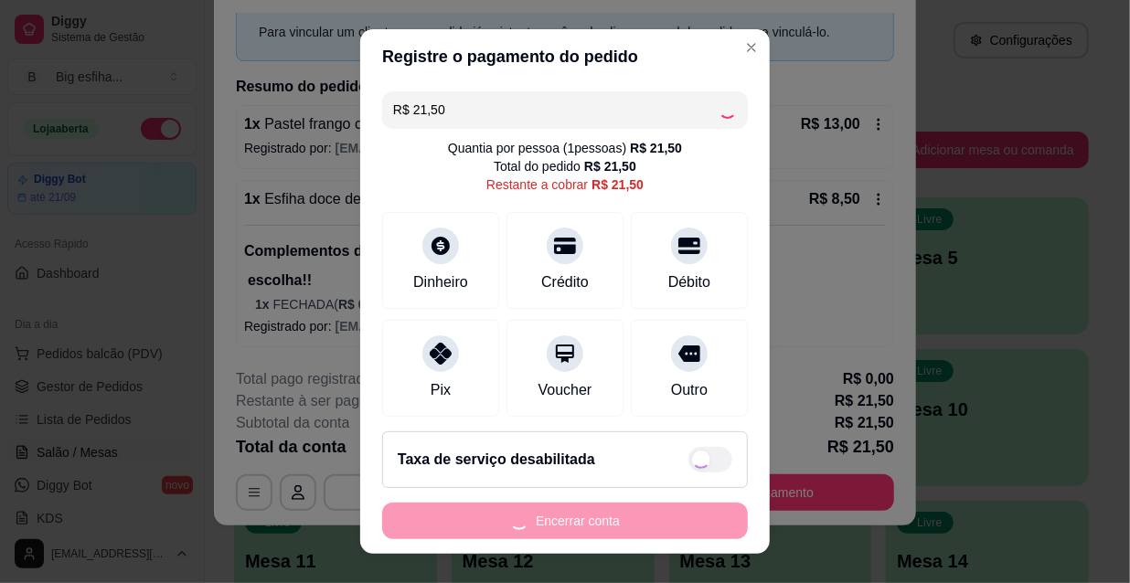
type input "R$ 0,00"
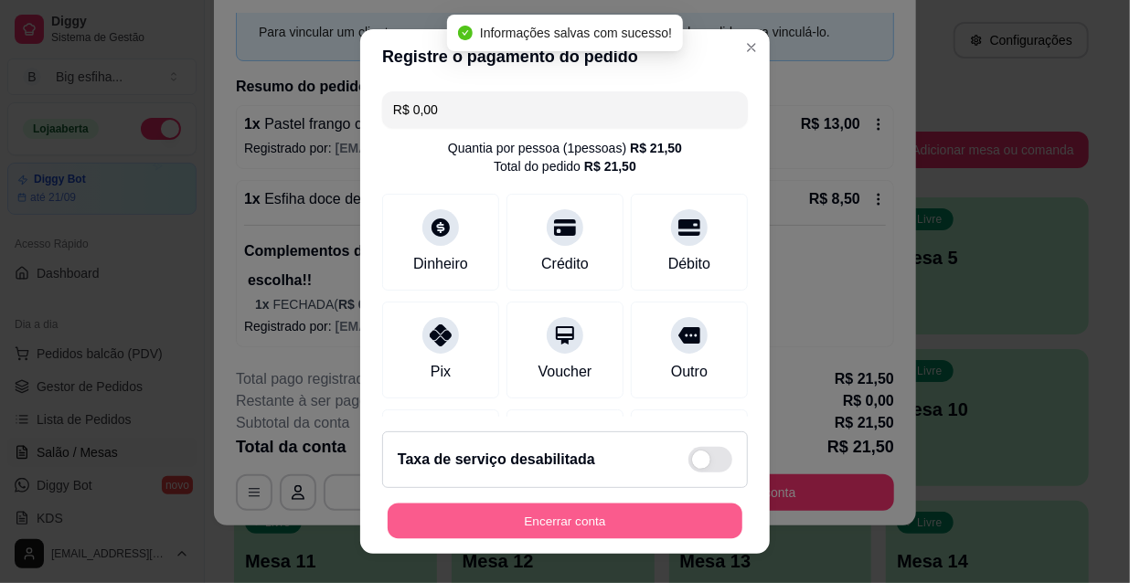
click at [579, 516] on button "Encerrar conta" at bounding box center [565, 522] width 355 height 36
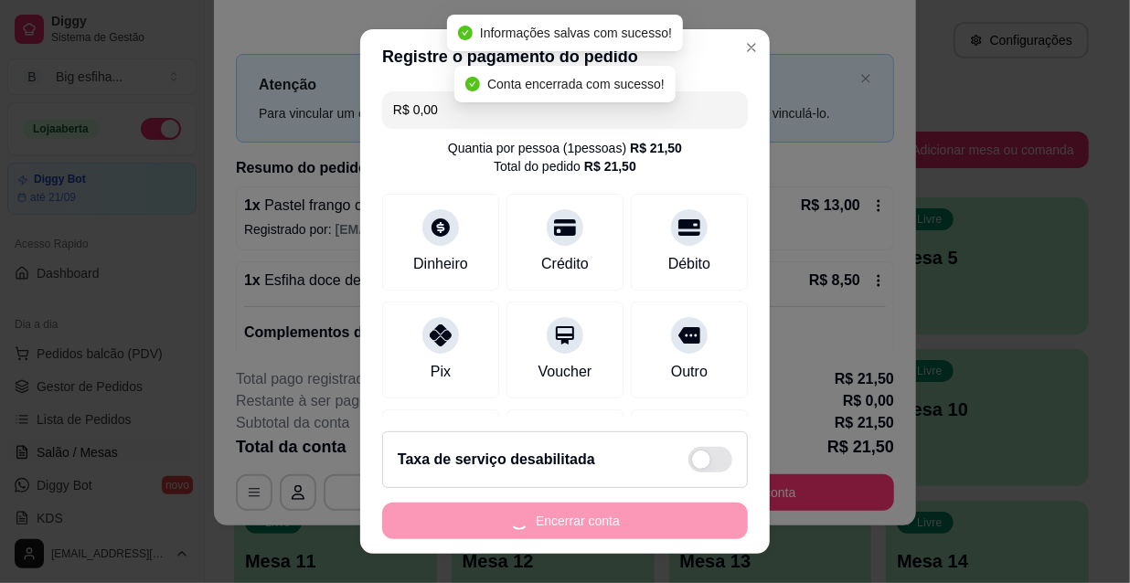
scroll to position [0, 0]
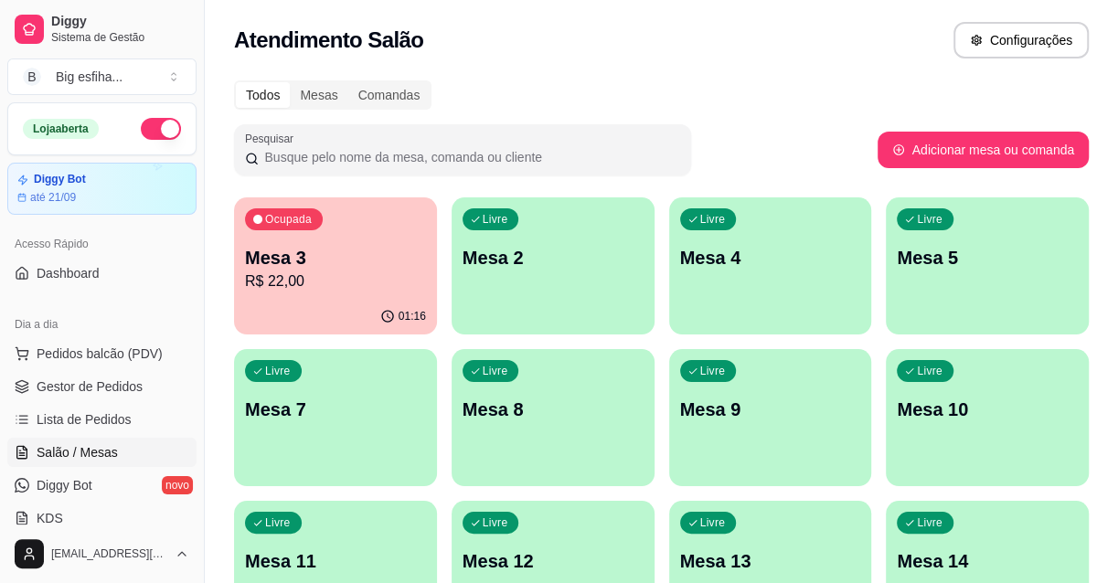
click at [512, 282] on div "Livre Mesa 2" at bounding box center [553, 254] width 203 height 115
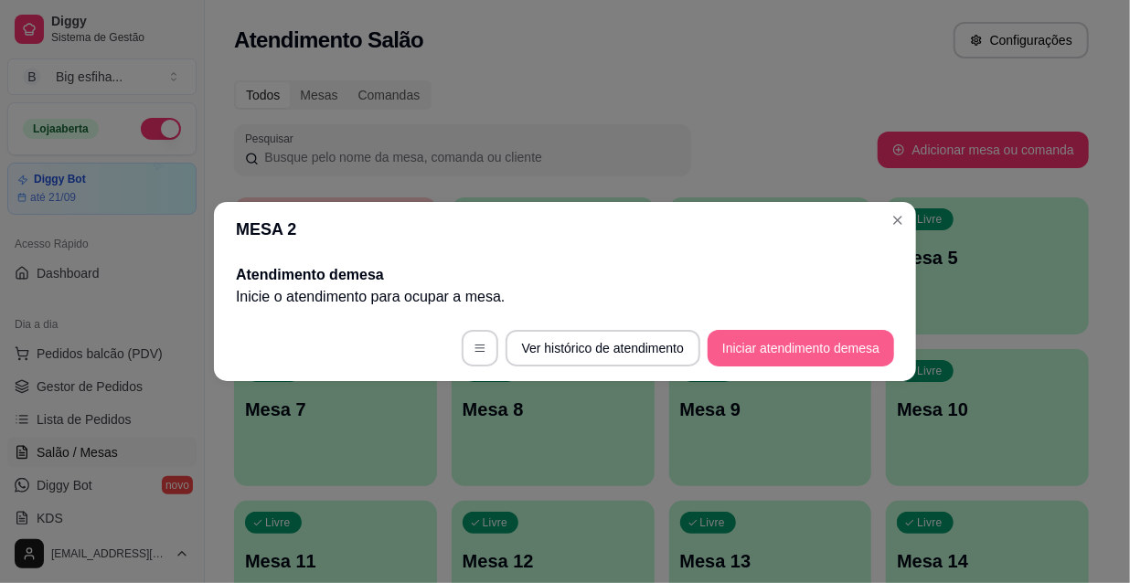
click at [742, 347] on button "Iniciar atendimento de mesa" at bounding box center [801, 348] width 186 height 37
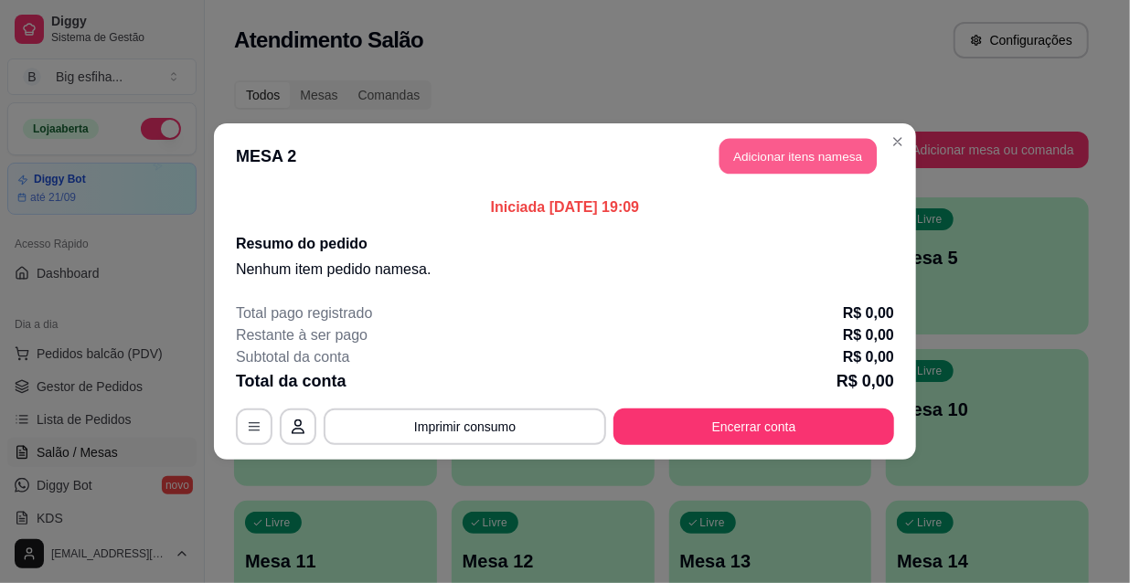
click at [768, 145] on button "Adicionar itens na mesa" at bounding box center [797, 157] width 157 height 36
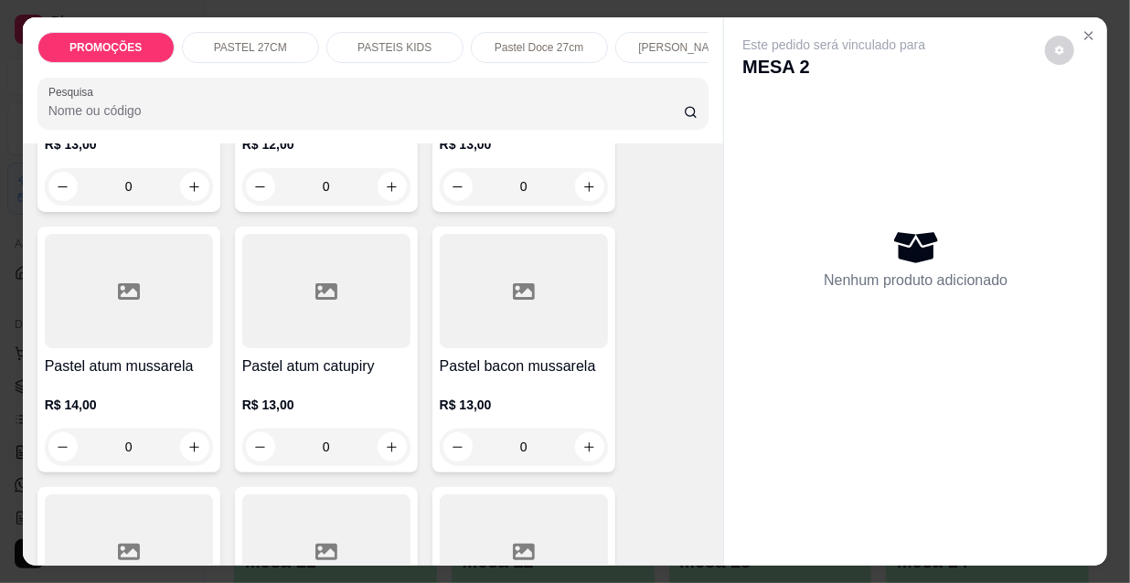
scroll to position [1246, 0]
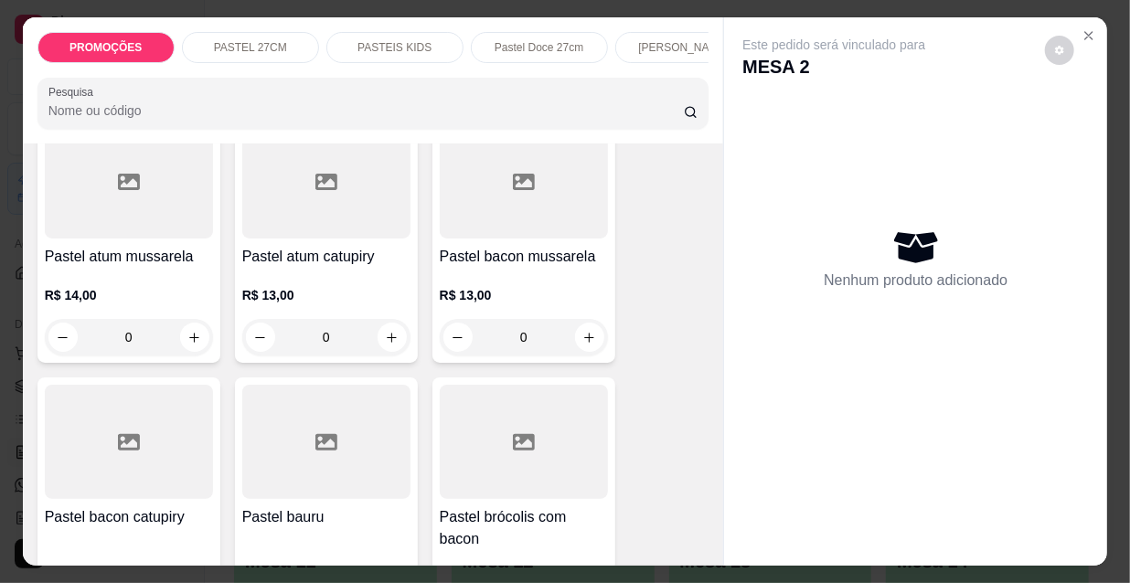
click at [195, 322] on div "R$ 14,00 0" at bounding box center [129, 320] width 168 height 69
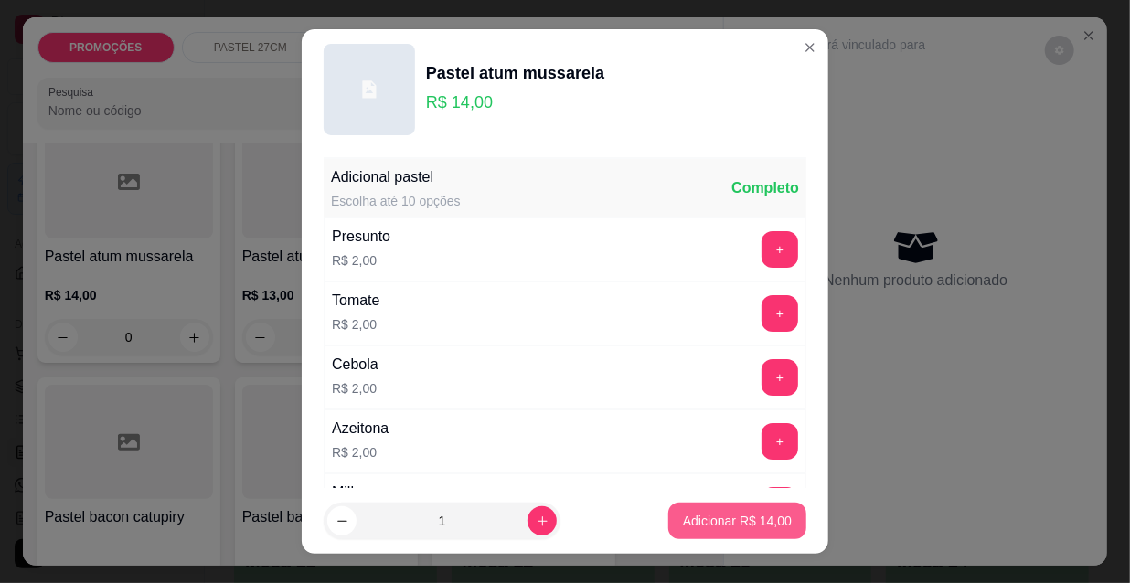
click at [757, 515] on p "Adicionar R$ 14,00" at bounding box center [737, 521] width 109 height 18
type input "1"
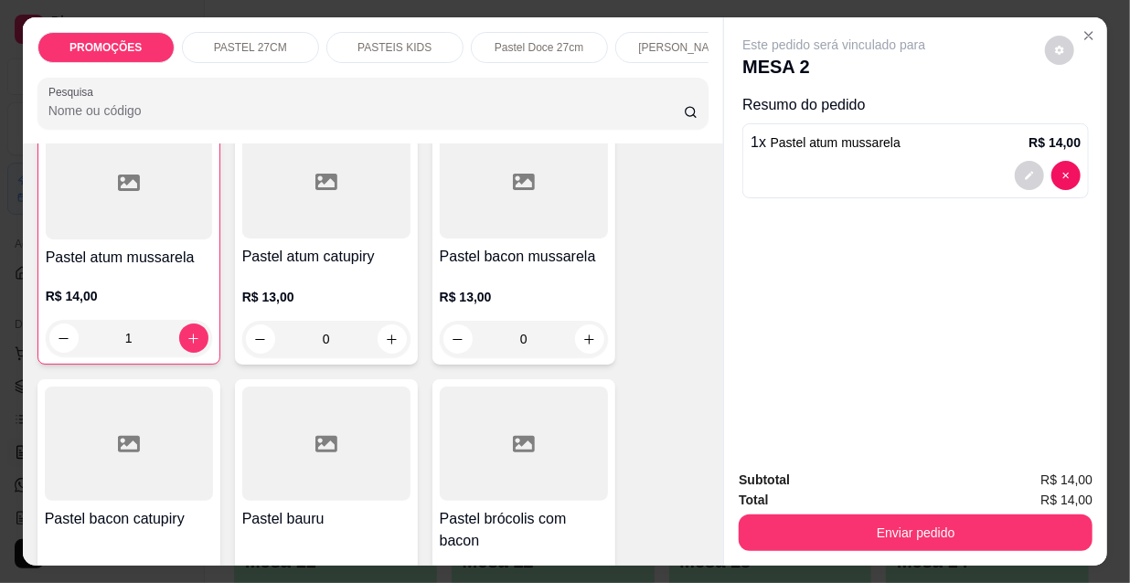
scroll to position [1247, 0]
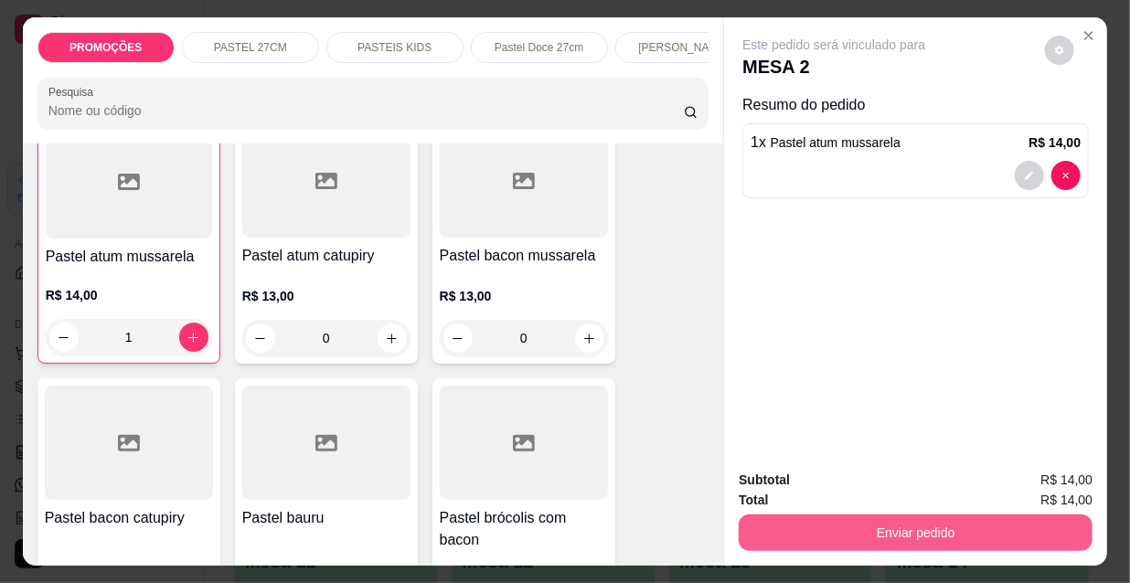
click at [858, 528] on button "Enviar pedido" at bounding box center [916, 533] width 354 height 37
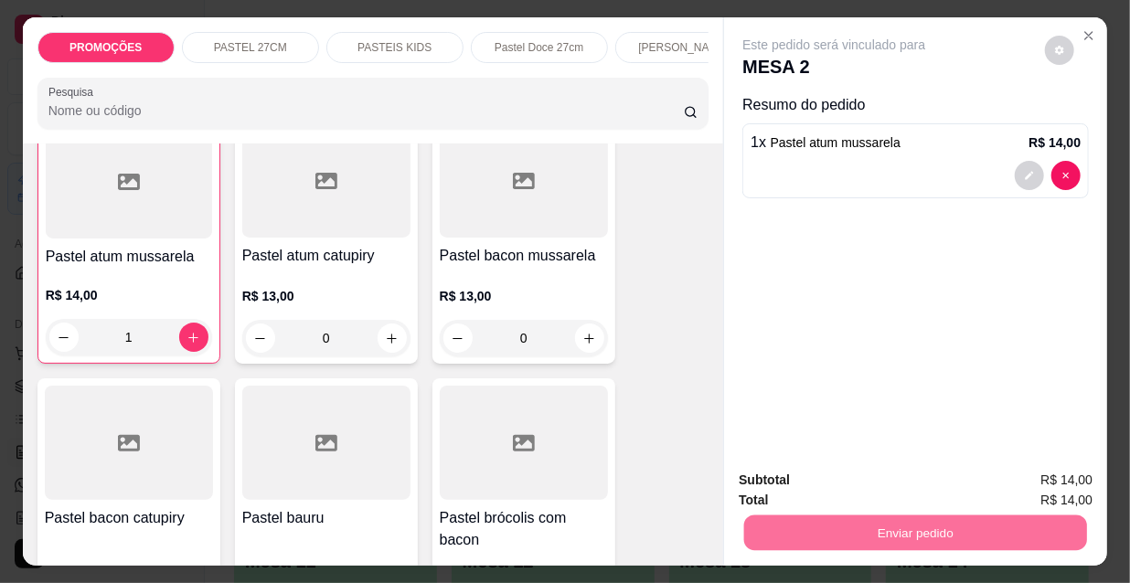
click at [844, 477] on button "Não registrar e enviar pedido" at bounding box center [857, 481] width 190 height 35
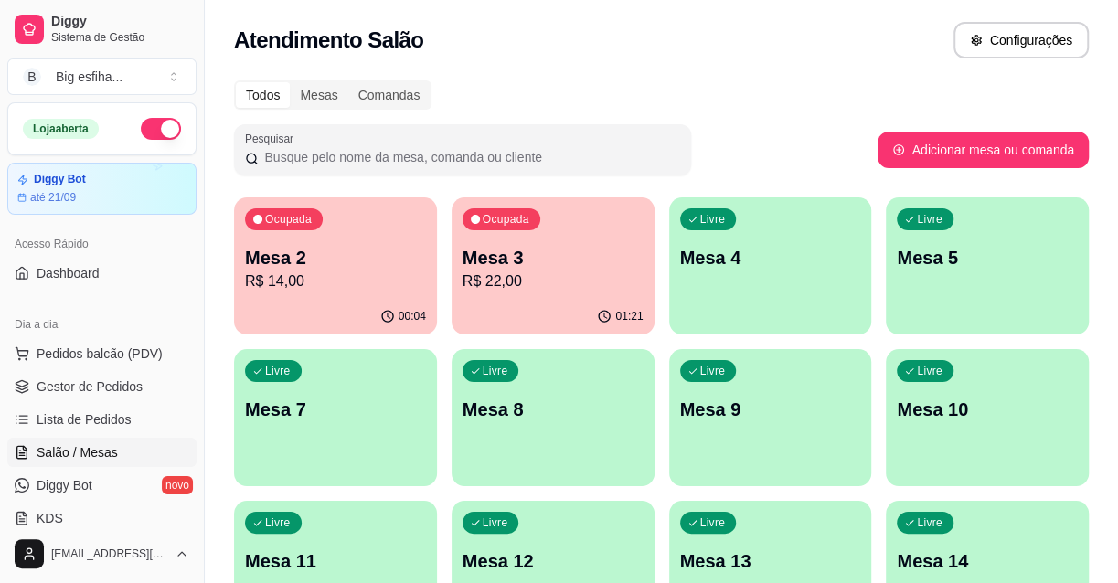
click at [723, 264] on p "Mesa 4" at bounding box center [770, 258] width 181 height 26
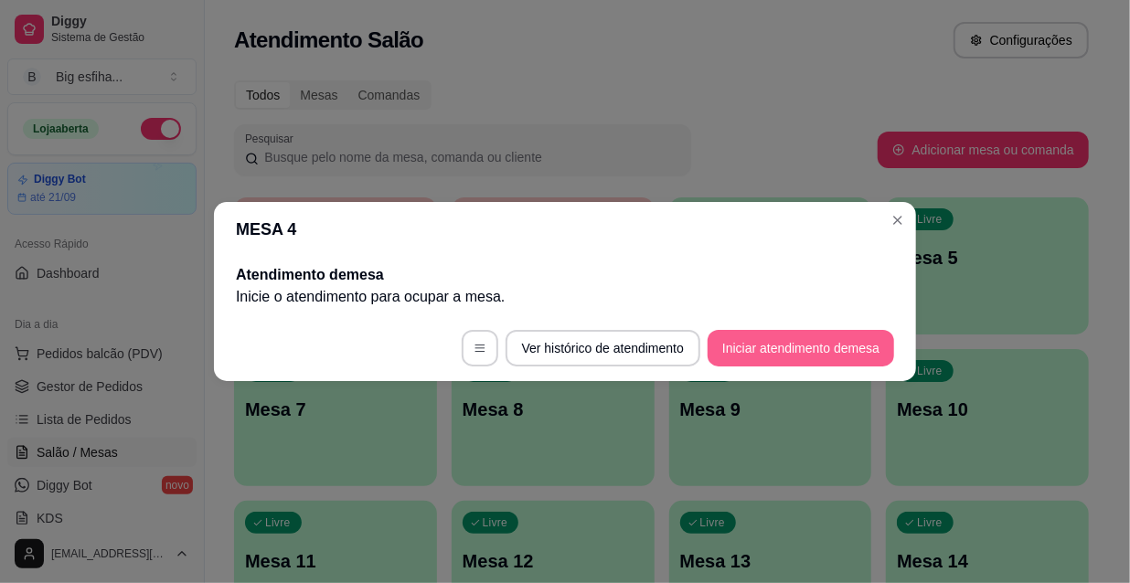
click at [767, 352] on button "Iniciar atendimento de mesa" at bounding box center [801, 348] width 186 height 37
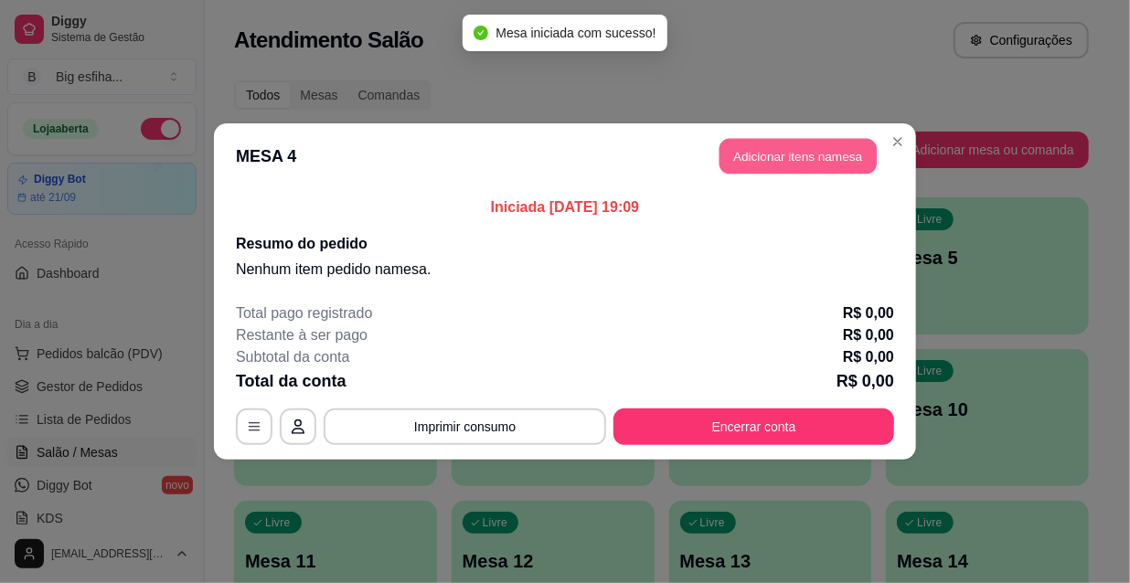
click at [786, 172] on button "Adicionar itens na mesa" at bounding box center [797, 157] width 157 height 36
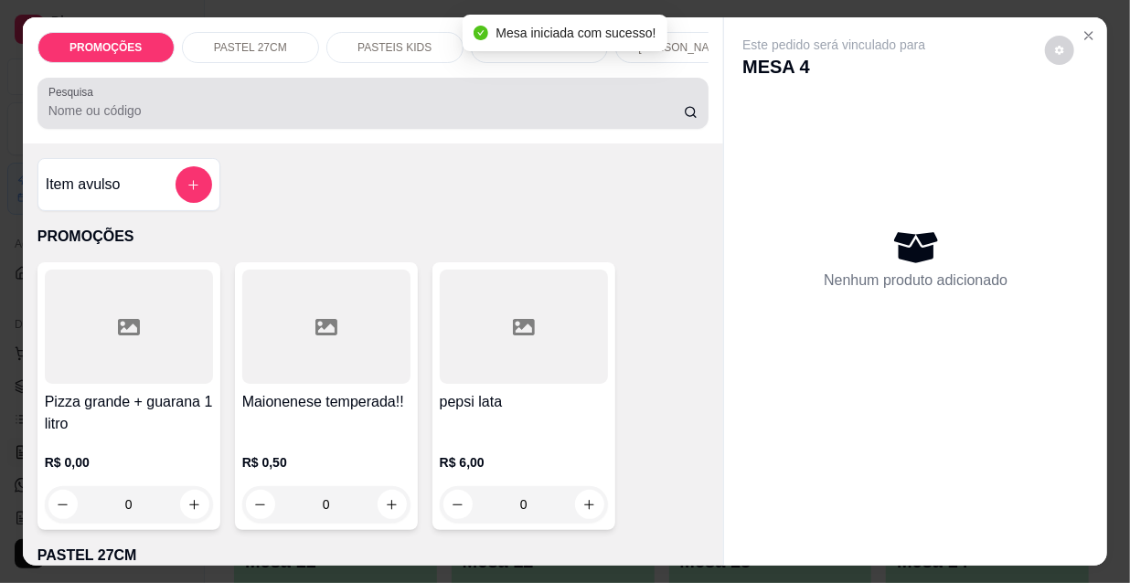
click at [146, 129] on div "Pesquisa" at bounding box center [373, 103] width 672 height 51
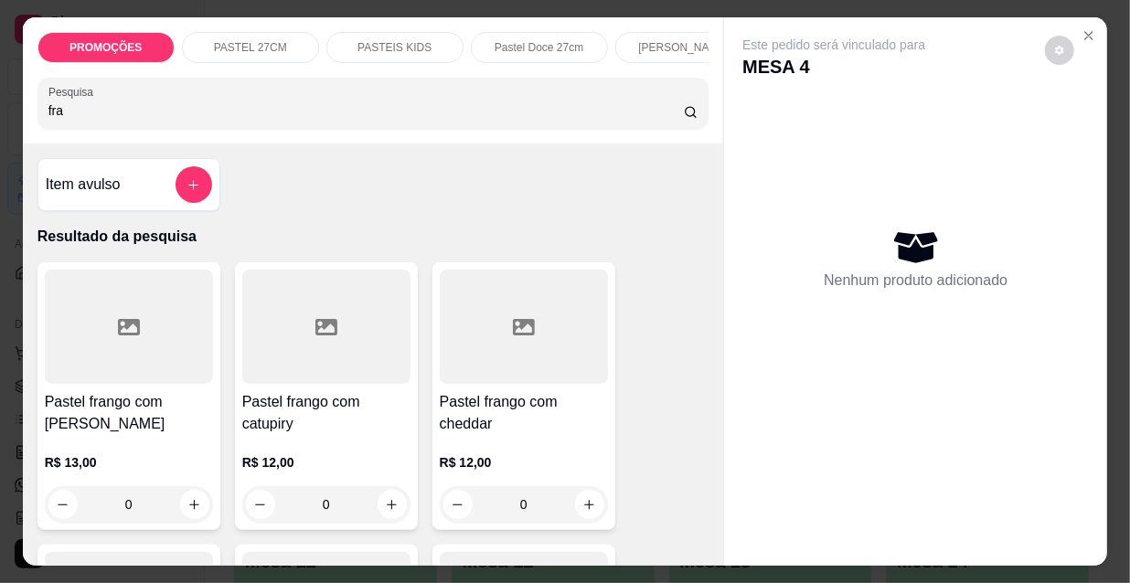
type input "fra"
click at [316, 384] on div at bounding box center [326, 327] width 168 height 114
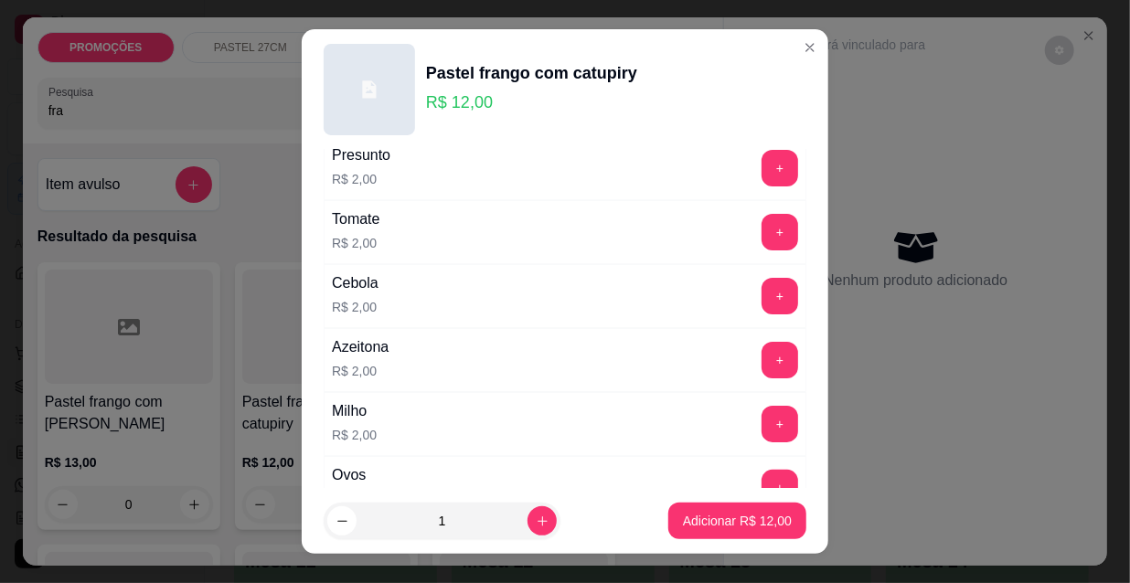
scroll to position [82, 0]
click at [762, 350] on button "+" at bounding box center [780, 359] width 37 height 37
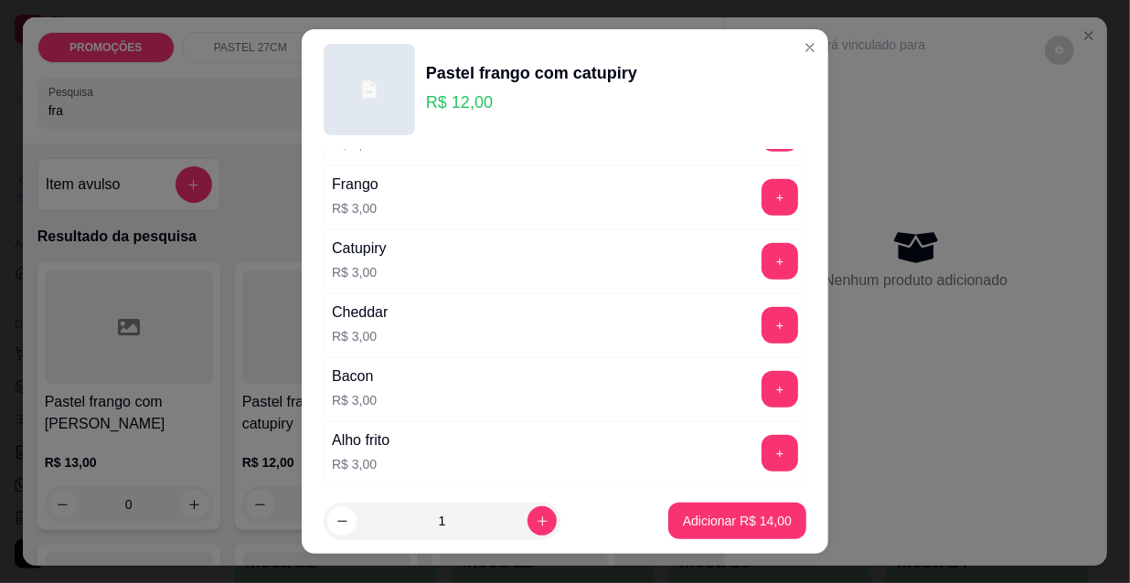
scroll to position [581, 0]
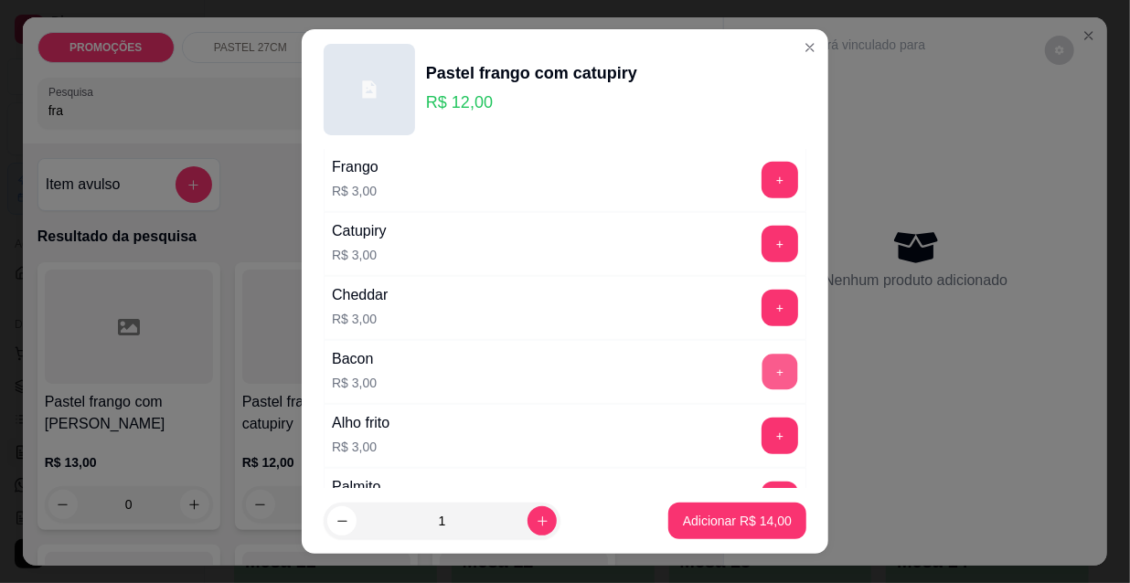
click at [762, 367] on button "+" at bounding box center [780, 373] width 36 height 36
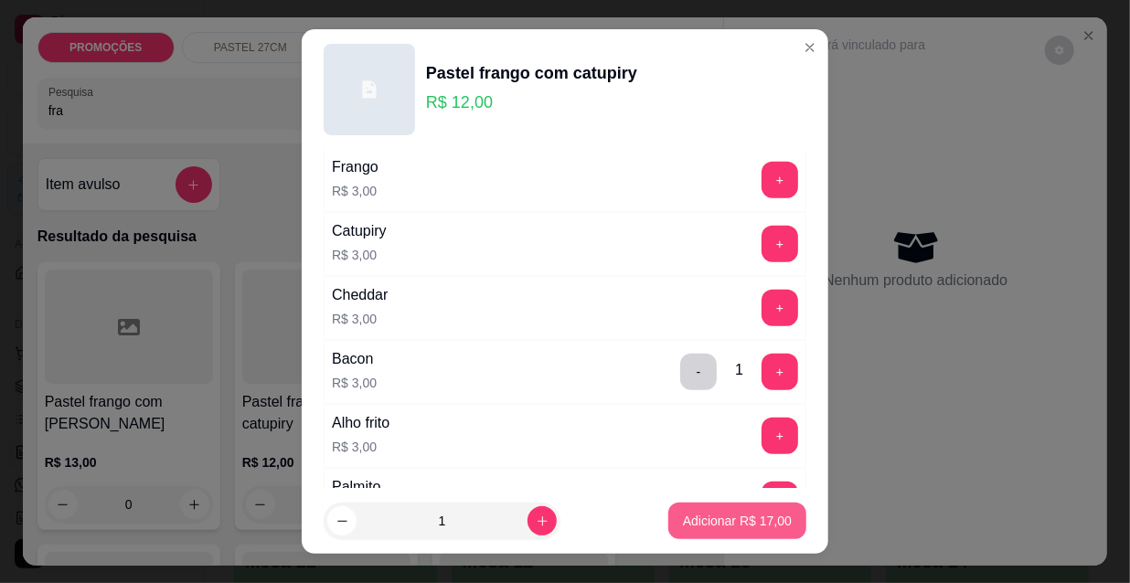
click at [780, 532] on button "Adicionar R$ 17,00" at bounding box center [737, 521] width 138 height 37
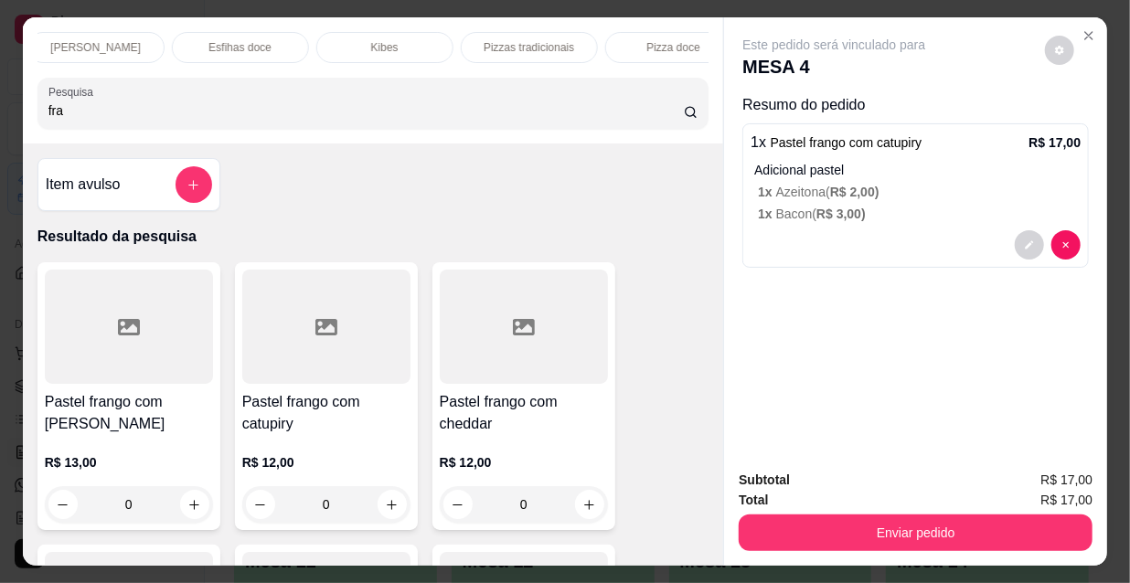
scroll to position [0, 1053]
click at [492, 32] on div "Refrigerante" at bounding box center [497, 47] width 137 height 31
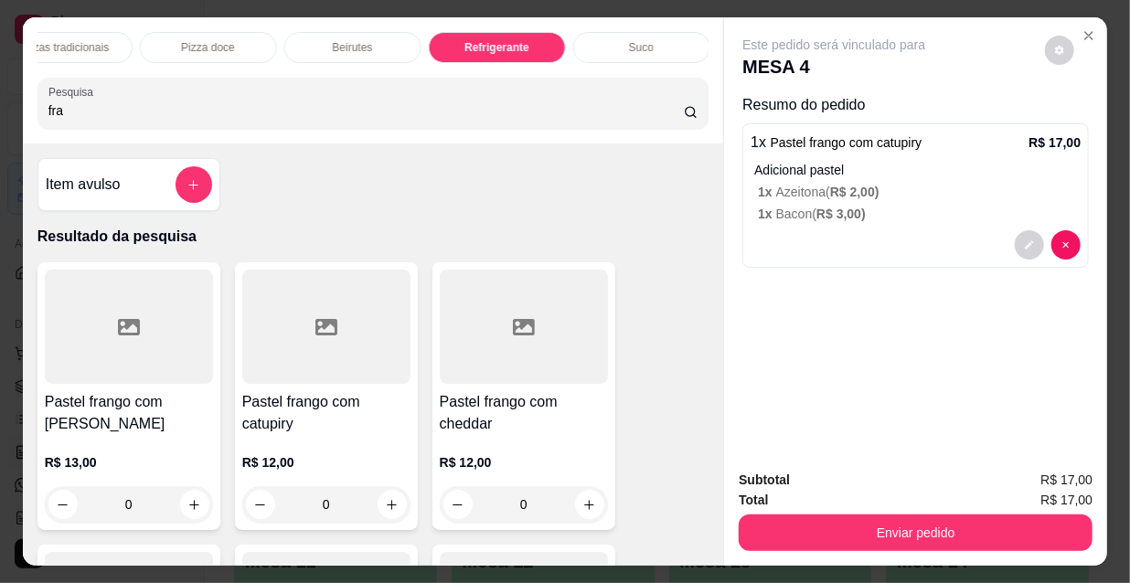
scroll to position [47, 0]
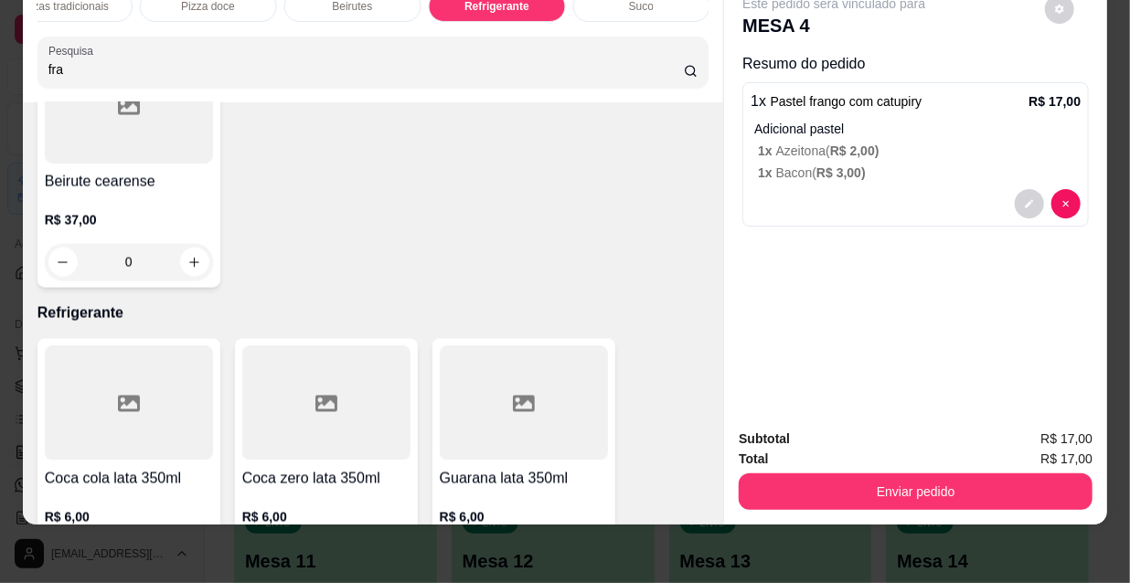
click at [186, 546] on button "increase-product-quantity" at bounding box center [194, 560] width 28 height 28
type input "1"
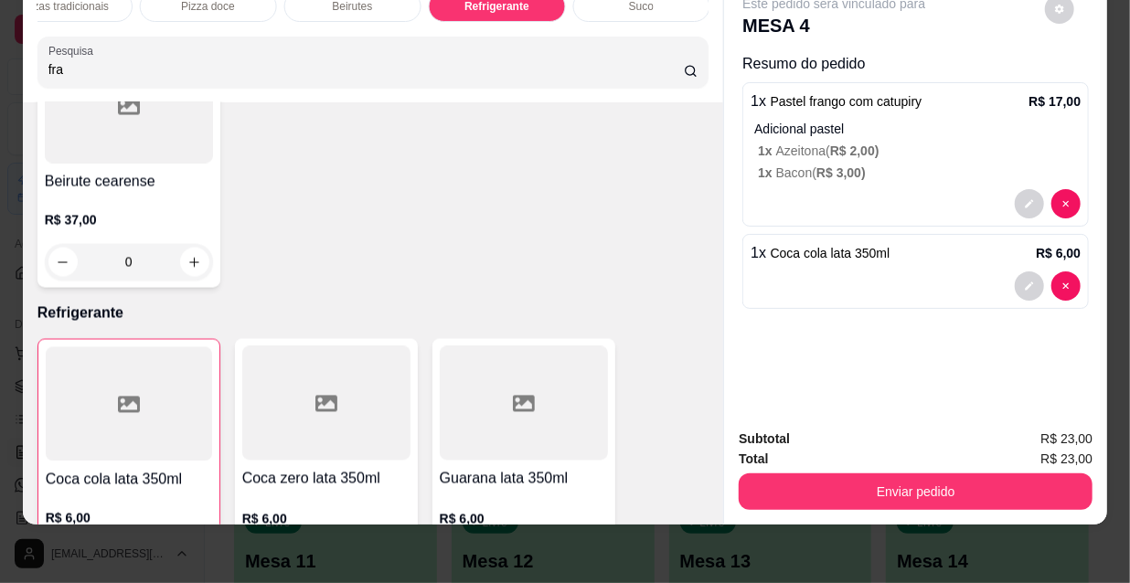
drag, startPoint x: 849, startPoint y: 455, endPoint x: 847, endPoint y: 469, distance: 14.0
click at [847, 466] on div "Subtotal R$ 23,00 Total R$ 23,00 Enviar pedido" at bounding box center [916, 469] width 354 height 81
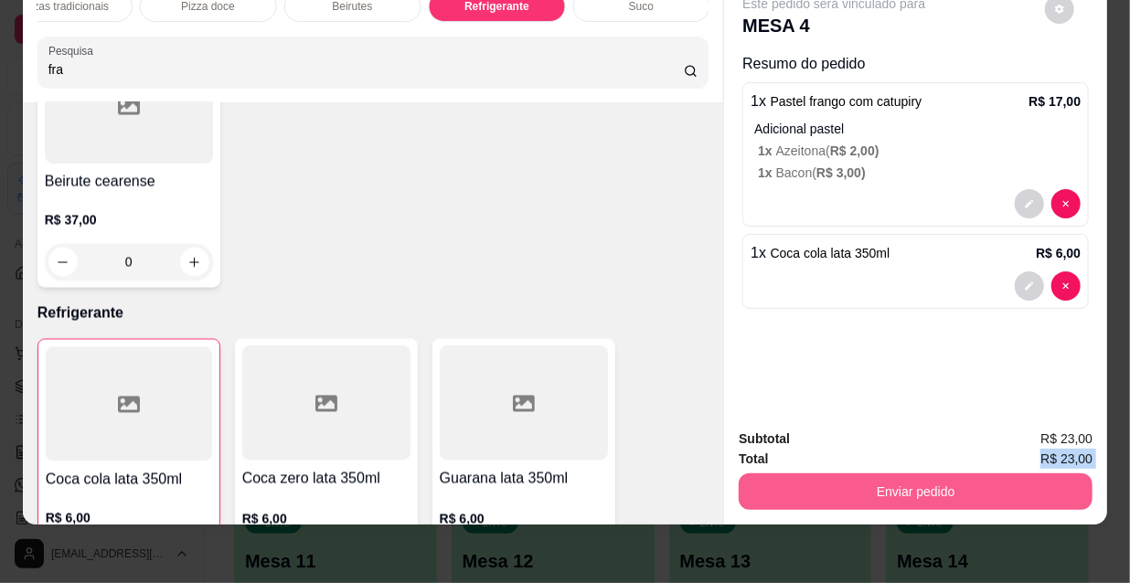
click at [846, 474] on button "Enviar pedido" at bounding box center [916, 492] width 354 height 37
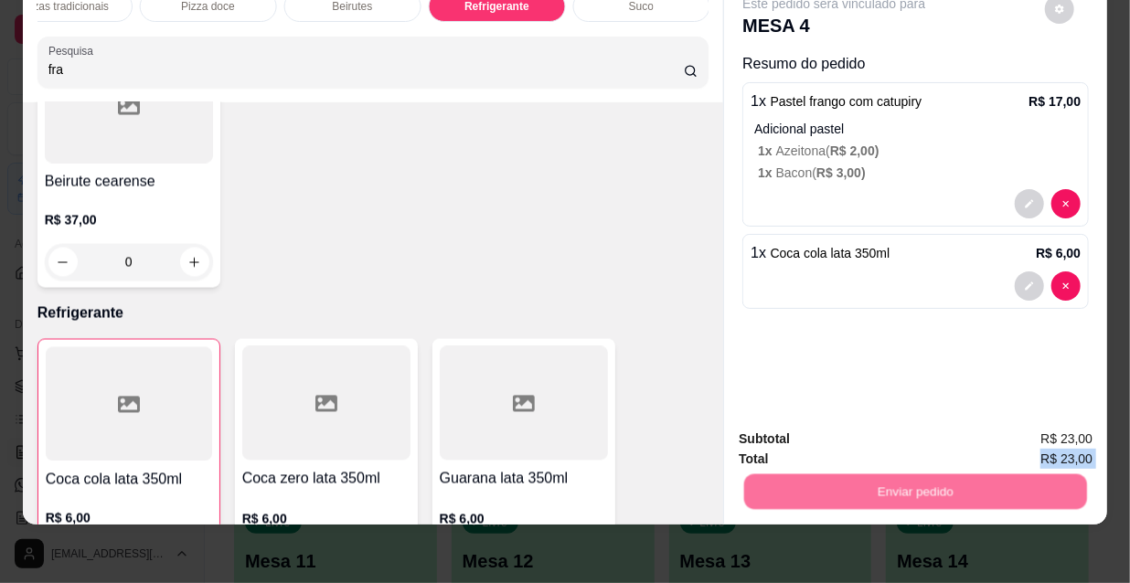
click at [832, 433] on button "Não registrar e enviar pedido" at bounding box center [856, 434] width 185 height 34
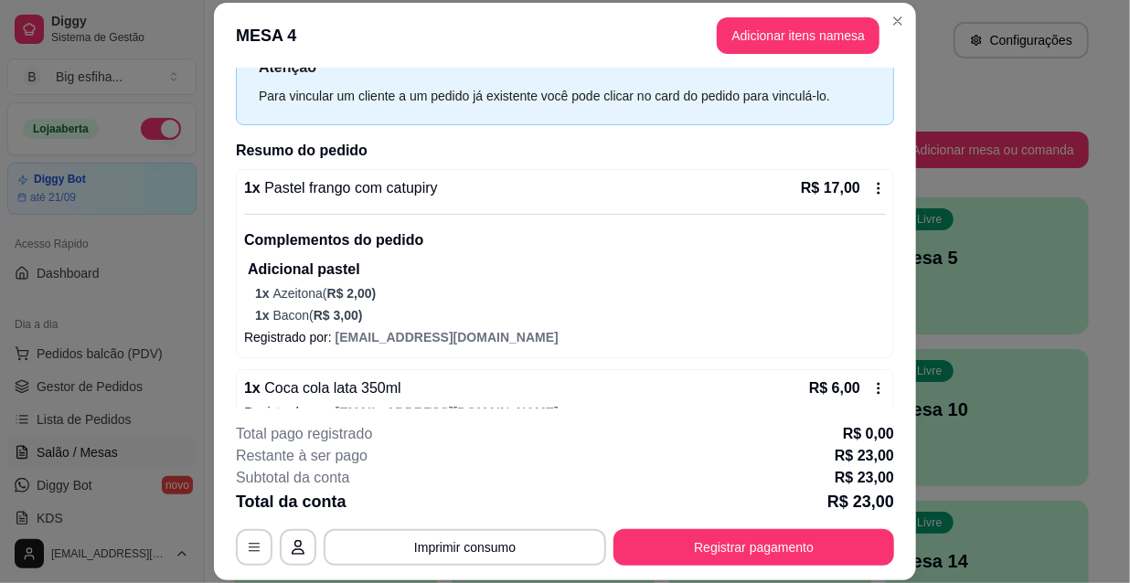
scroll to position [103, 0]
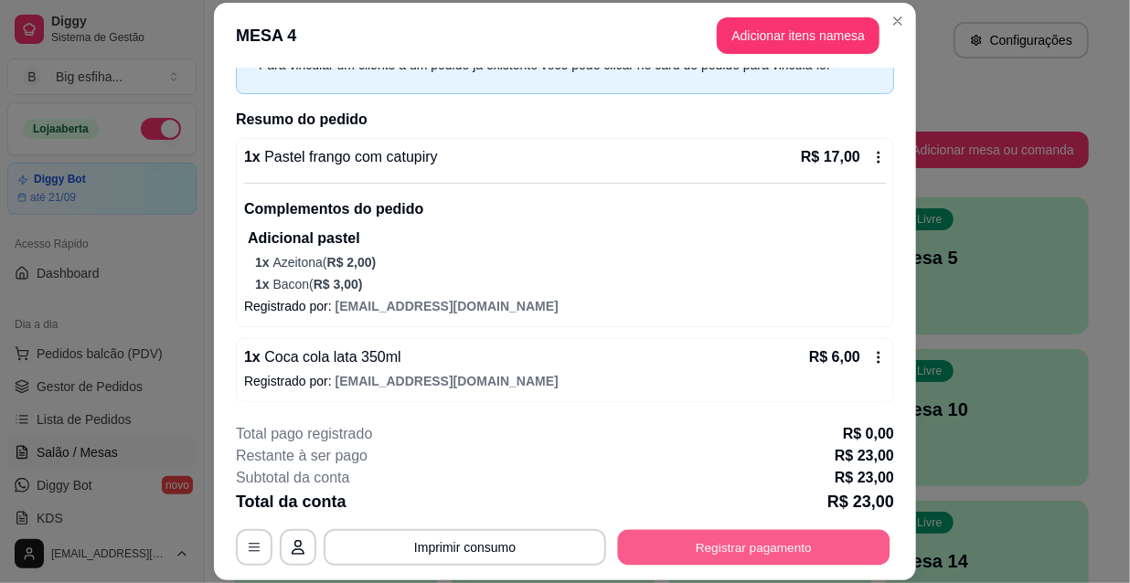
click at [739, 553] on button "Registrar pagamento" at bounding box center [754, 547] width 272 height 36
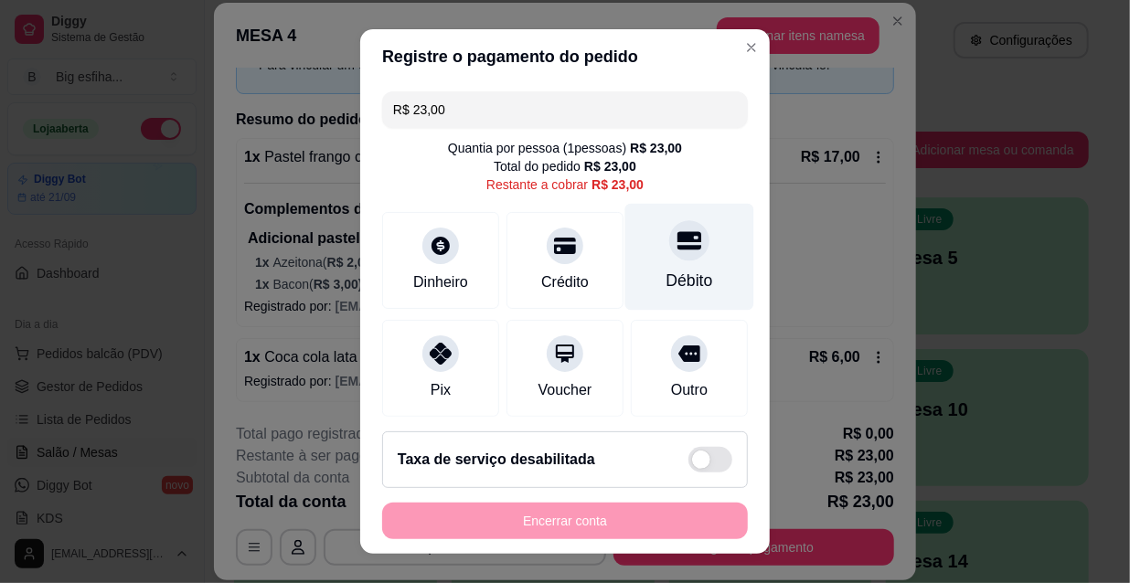
click at [677, 251] on icon at bounding box center [689, 241] width 24 height 24
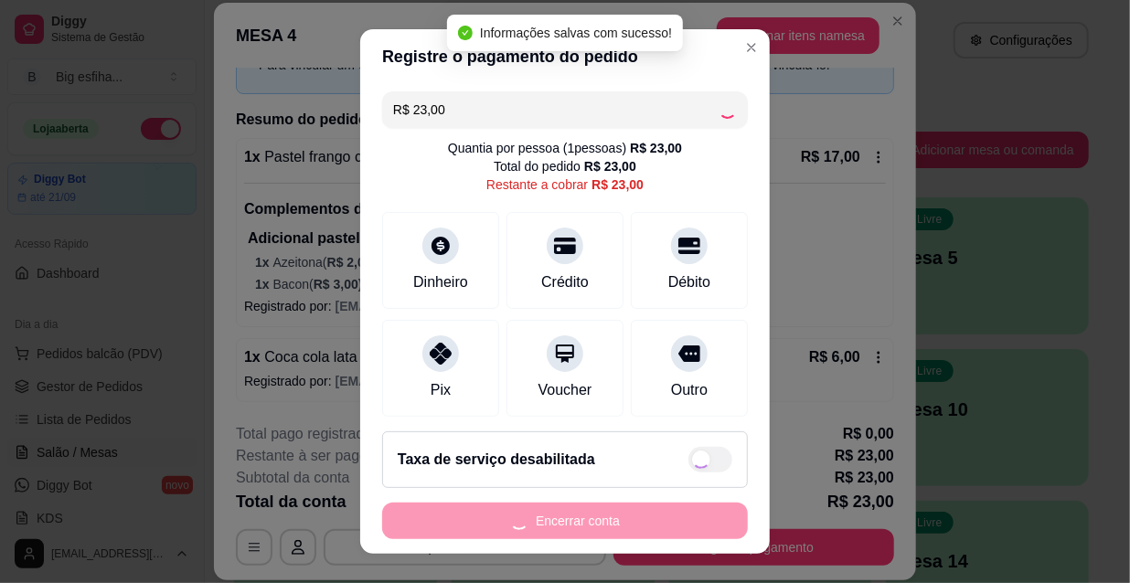
type input "R$ 0,00"
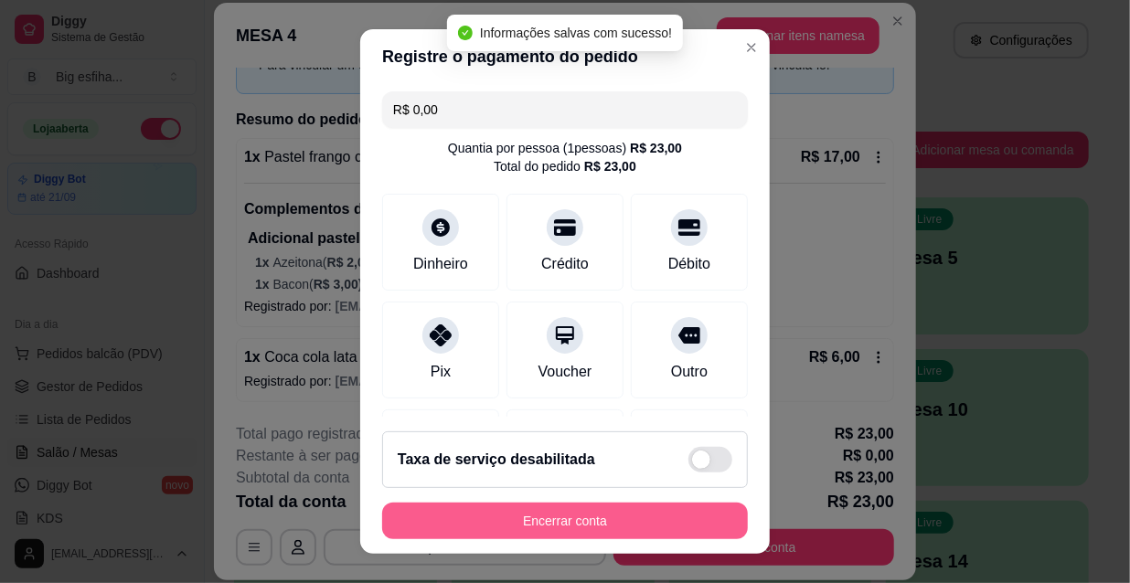
click at [625, 514] on button "Encerrar conta" at bounding box center [565, 521] width 366 height 37
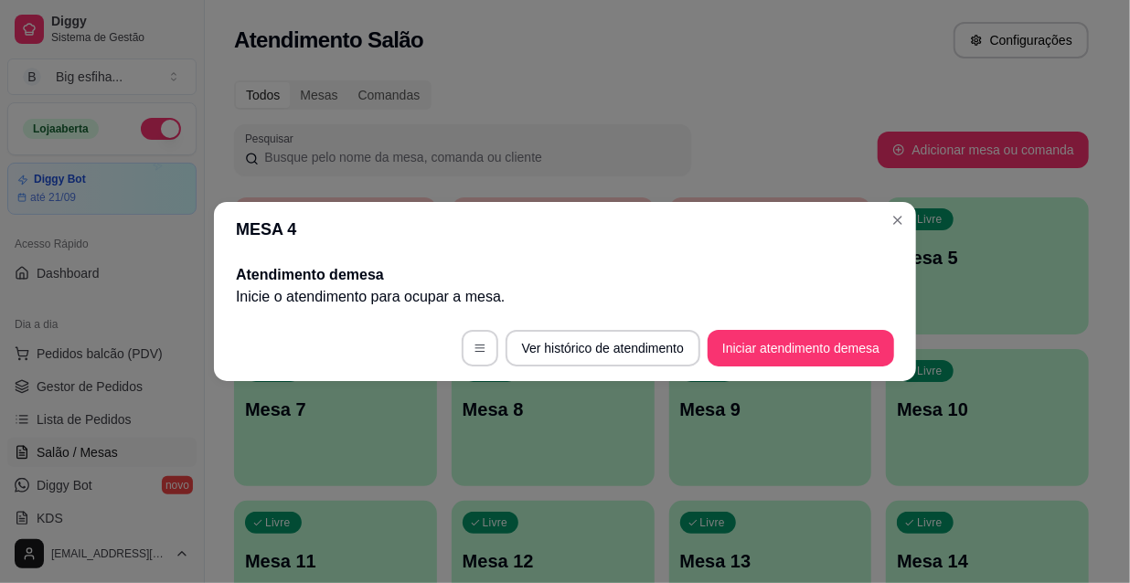
scroll to position [0, 0]
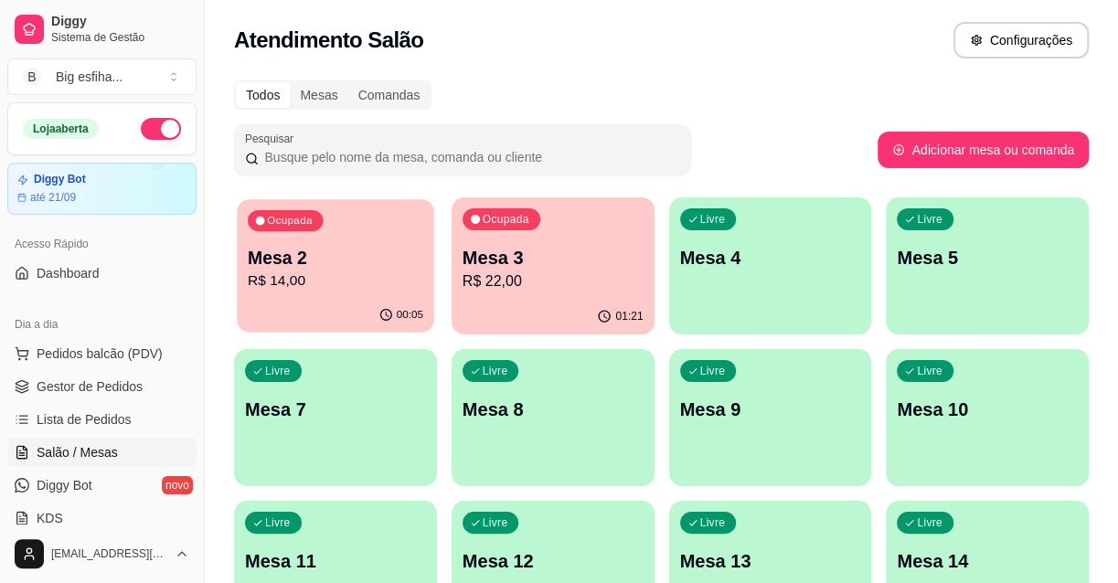
click at [335, 267] on p "Mesa 2" at bounding box center [336, 258] width 176 height 25
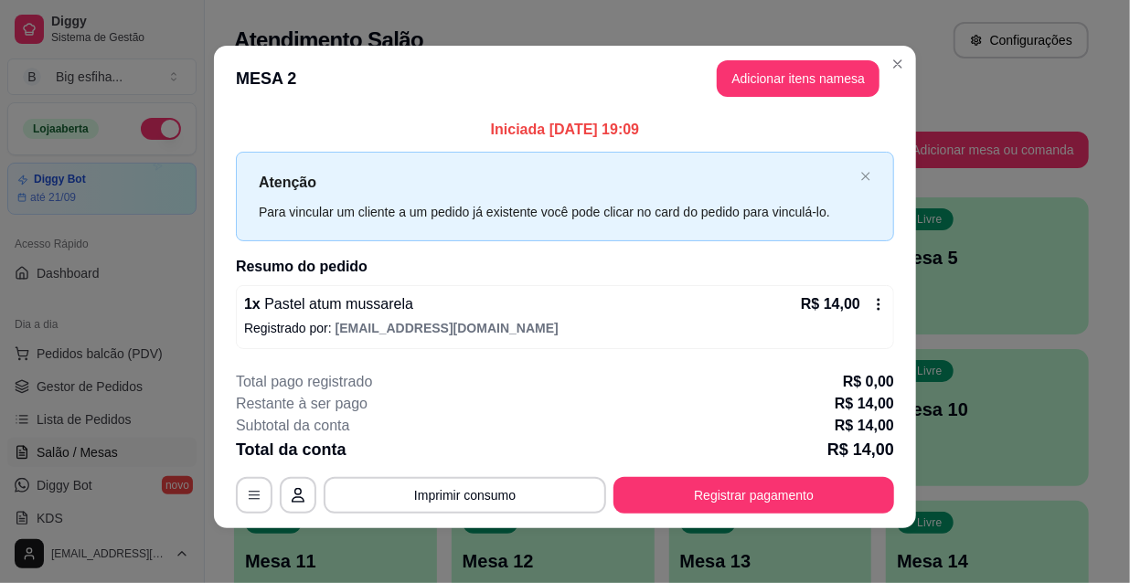
scroll to position [7, 0]
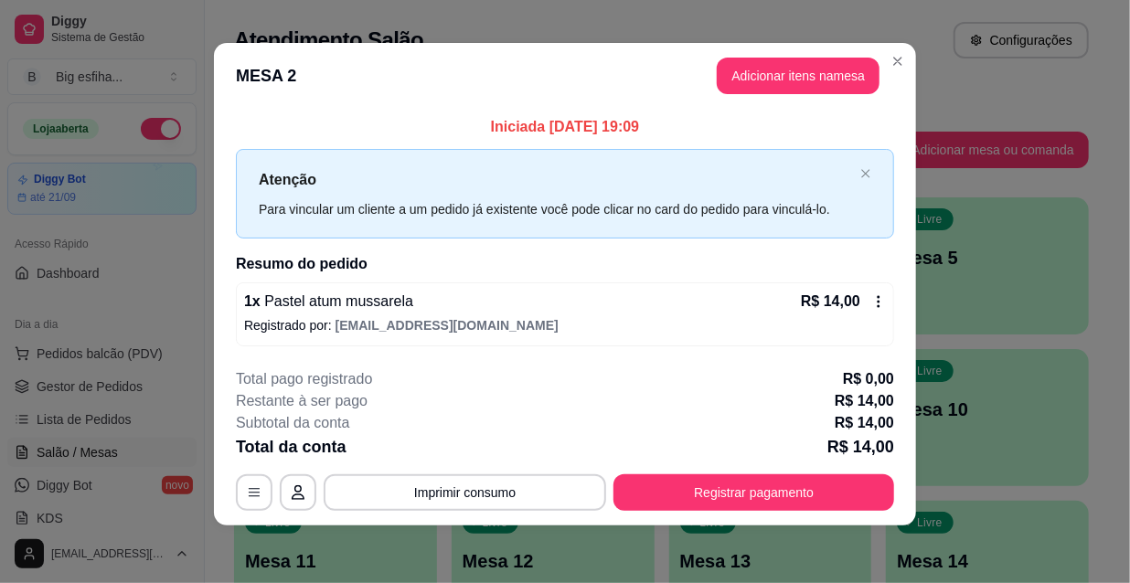
click at [700, 474] on button "Registrar pagamento" at bounding box center [753, 492] width 281 height 37
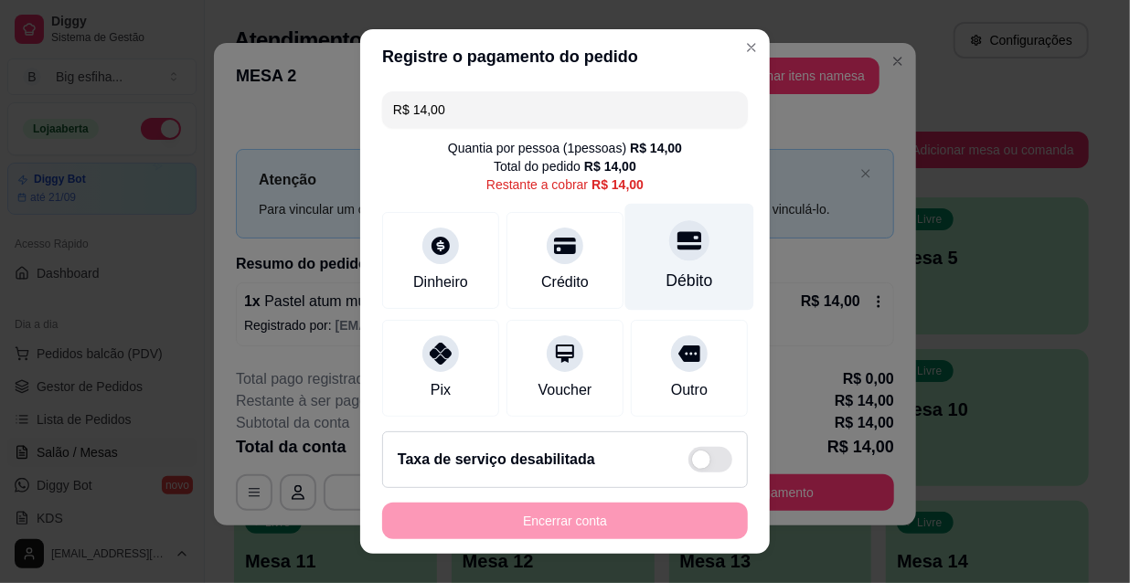
click at [644, 267] on div "Débito" at bounding box center [689, 257] width 129 height 107
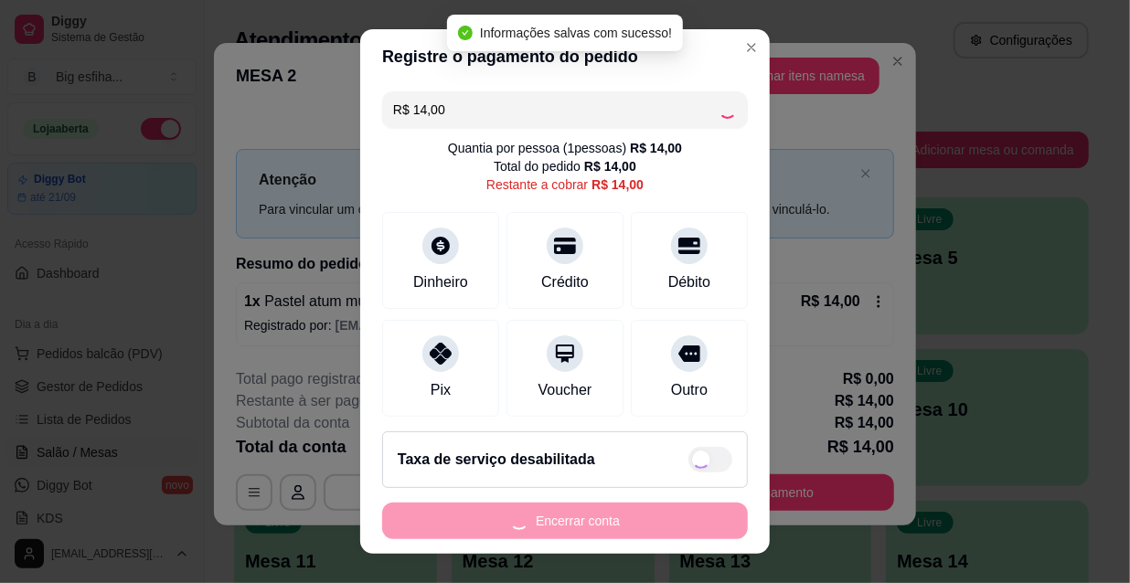
type input "R$ 0,00"
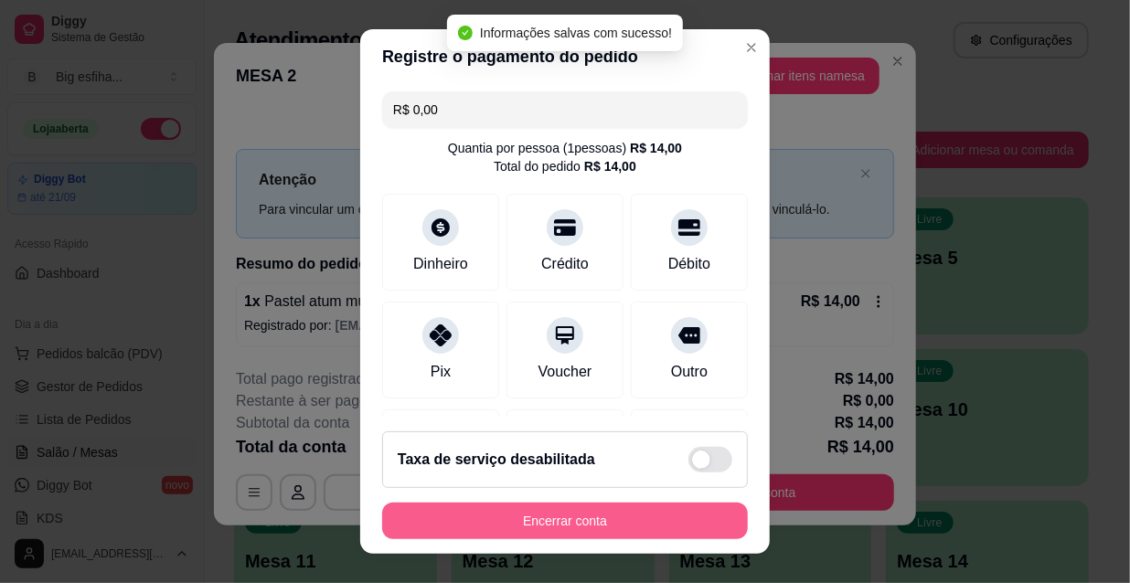
click at [625, 516] on button "Encerrar conta" at bounding box center [565, 521] width 366 height 37
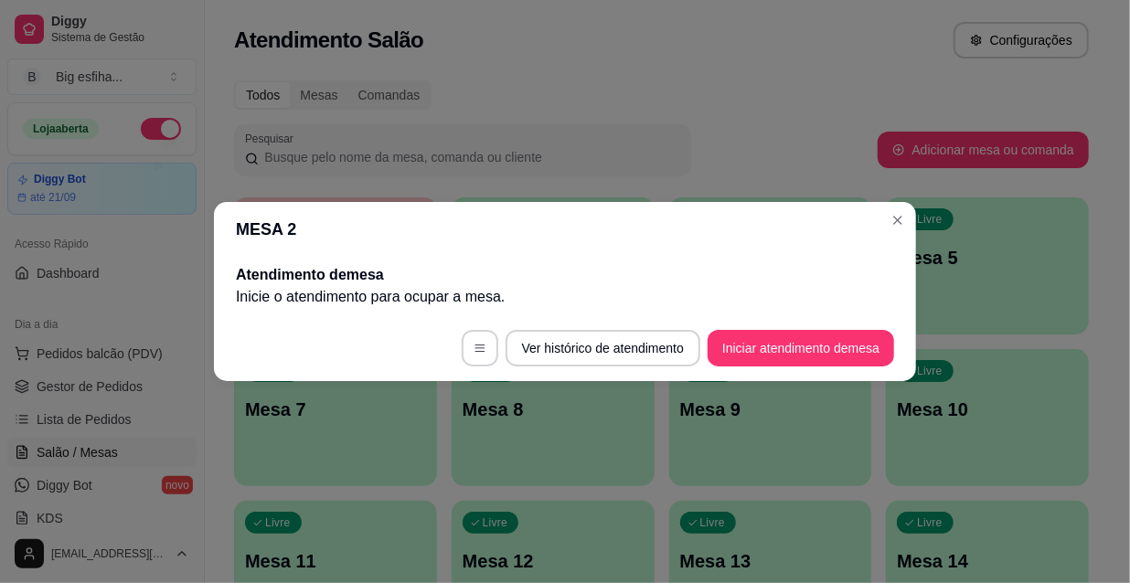
scroll to position [0, 0]
click at [413, 383] on div "MESA 2 Atendimento de mesa Inicie o atendimento para ocupar a mesa . Ver histór…" at bounding box center [565, 291] width 1130 height 583
click at [413, 379] on footer "Ver histórico de atendimento Iniciar atendimento de mesa" at bounding box center [565, 348] width 702 height 66
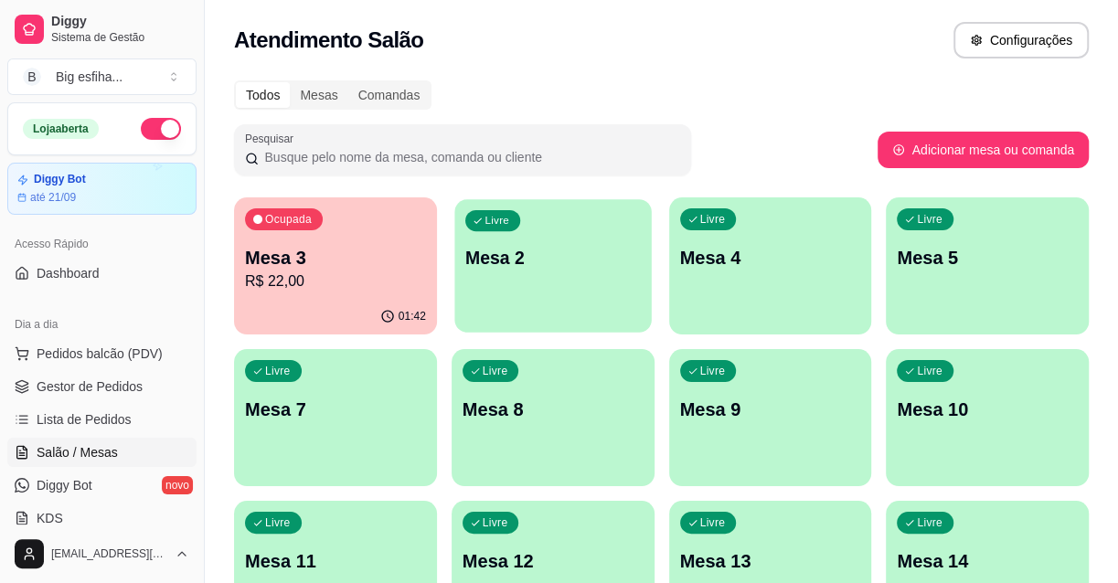
click at [614, 304] on div "Livre Mesa 2" at bounding box center [552, 255] width 197 height 112
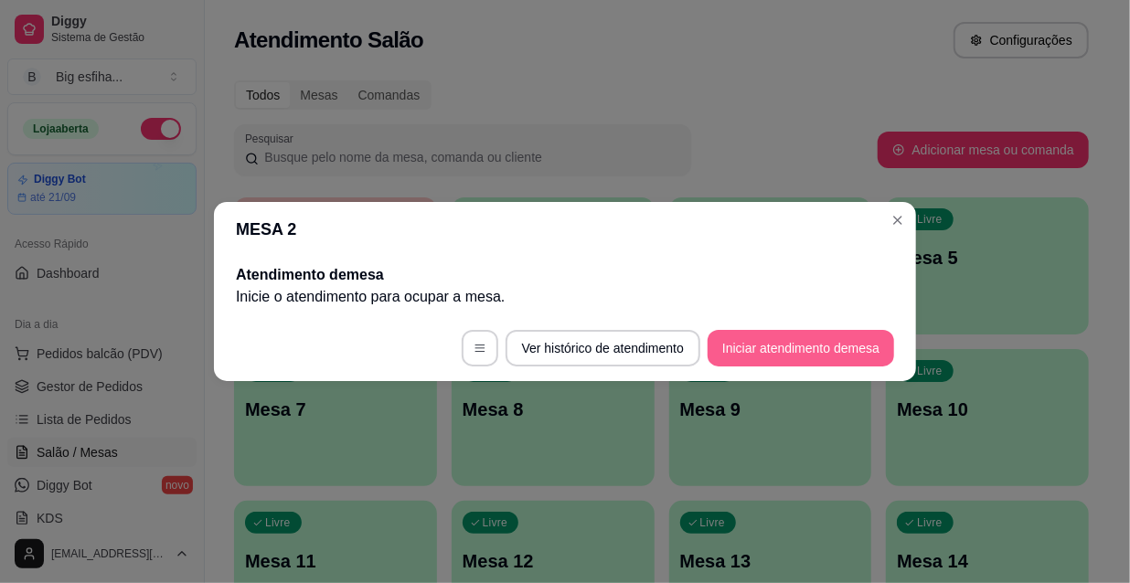
click at [782, 364] on button "Iniciar atendimento de mesa" at bounding box center [801, 348] width 186 height 37
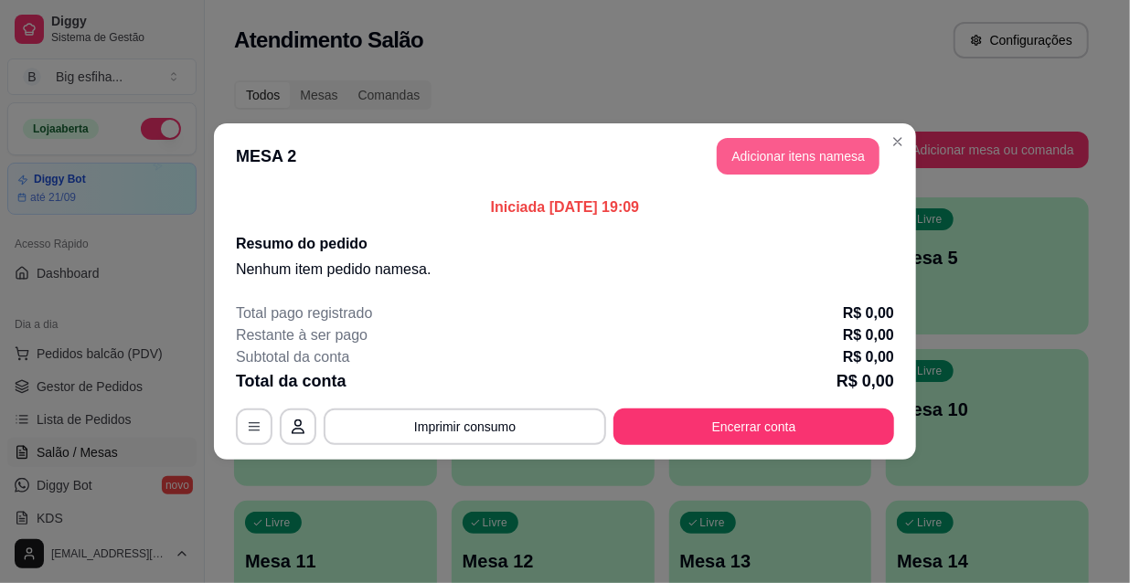
click at [773, 160] on button "Adicionar itens na mesa" at bounding box center [798, 156] width 163 height 37
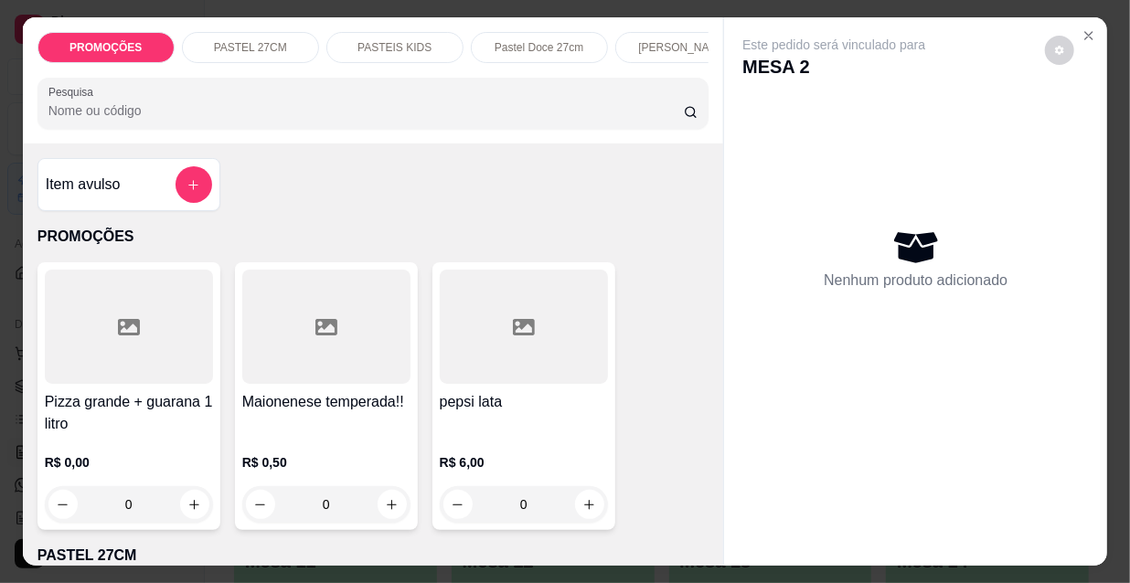
scroll to position [0, 1053]
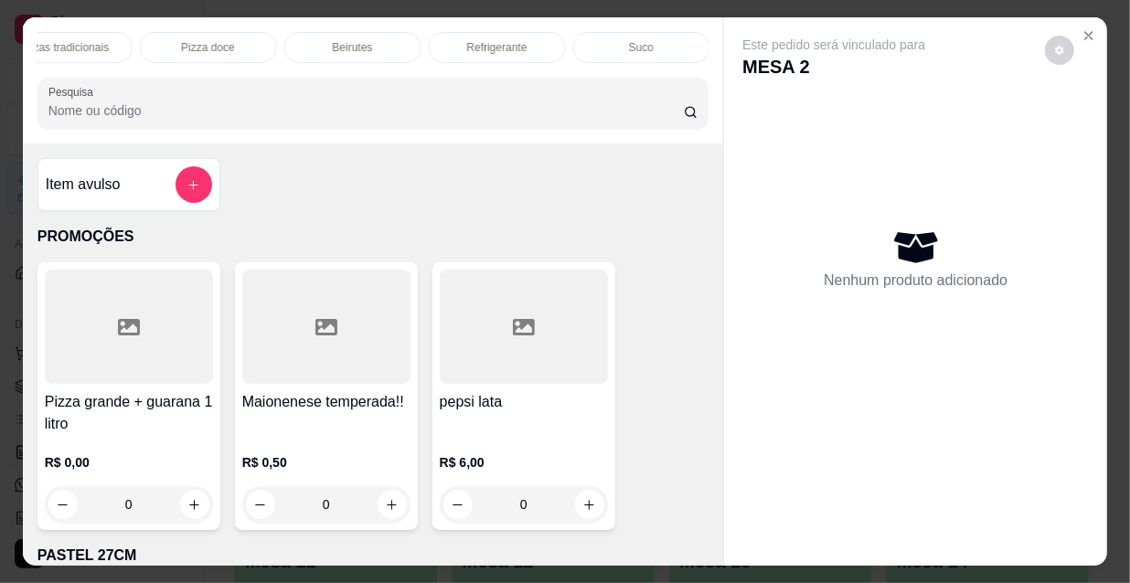
click at [57, 44] on p "Pizzas tradicionais" at bounding box center [63, 47] width 91 height 15
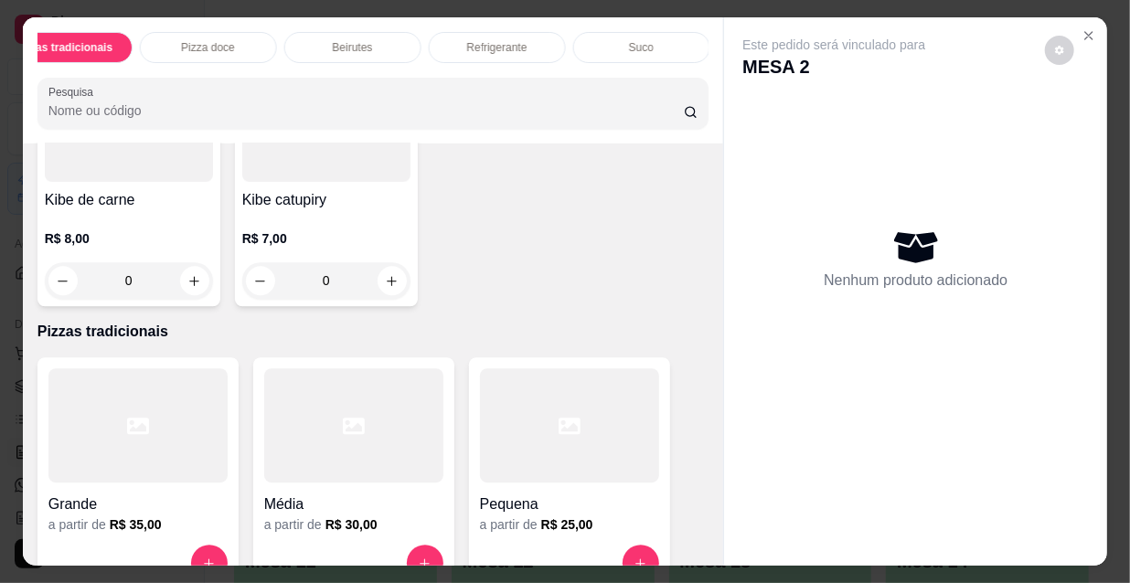
scroll to position [47, 0]
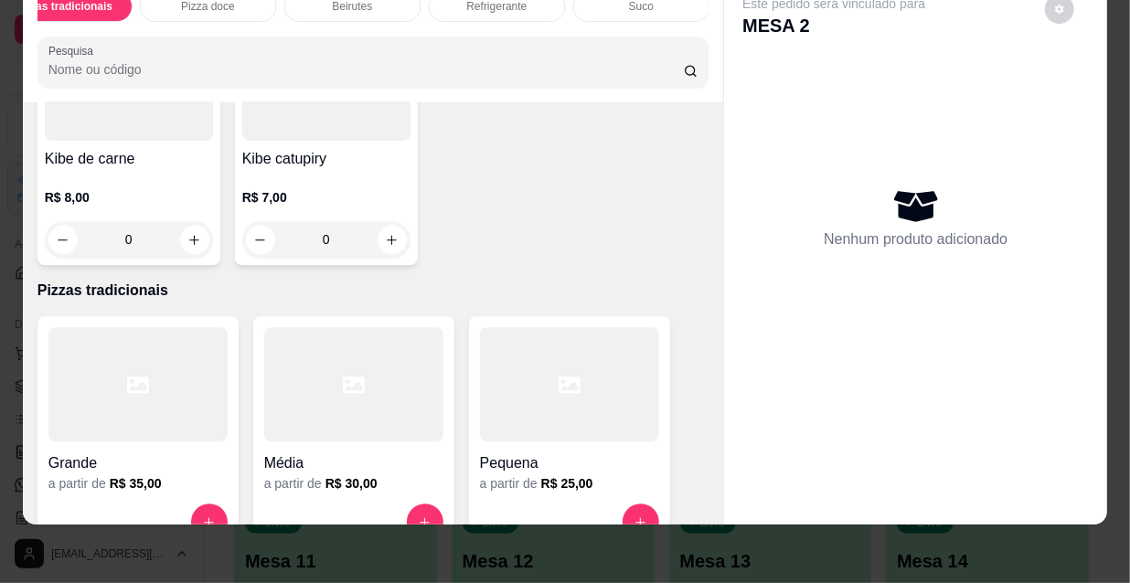
click at [163, 327] on div at bounding box center [137, 384] width 179 height 114
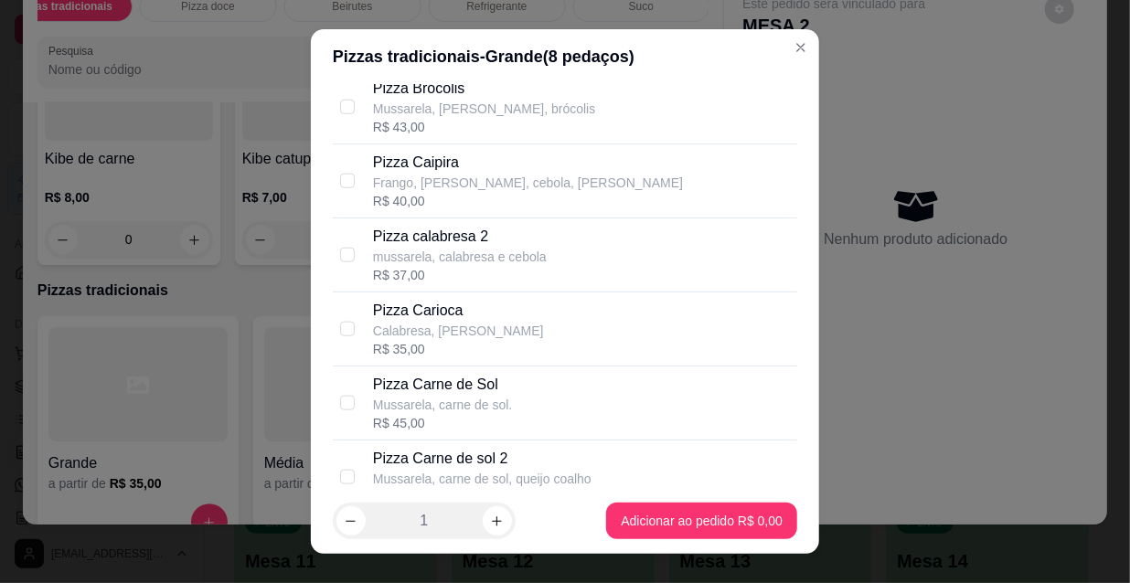
scroll to position [996, 0]
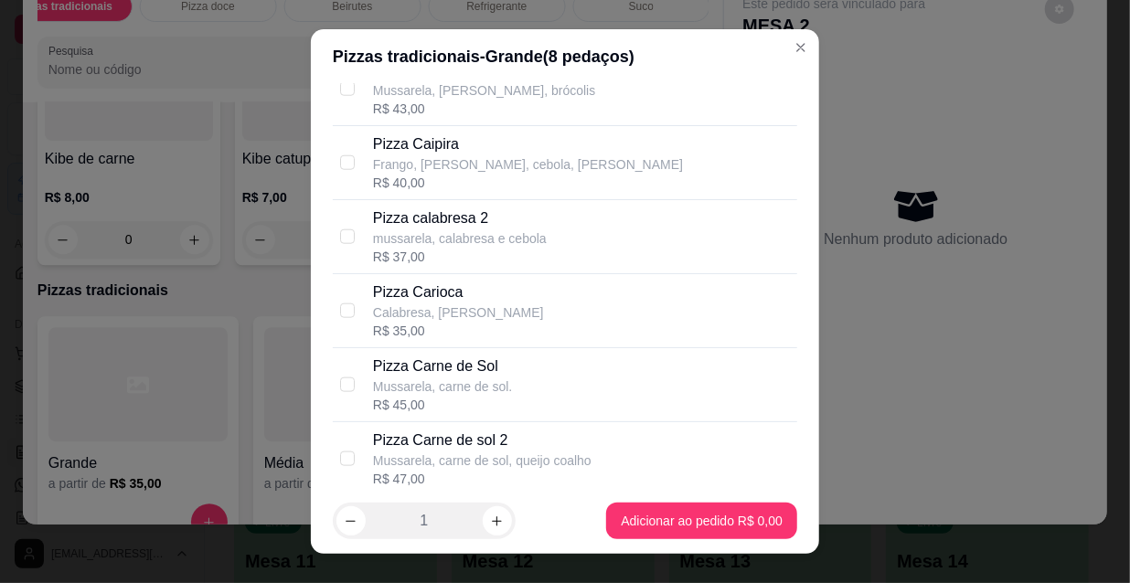
click at [453, 294] on p "Pizza Carioca" at bounding box center [458, 293] width 171 height 22
checkbox input "true"
click at [454, 378] on p "Mussarela, carne de sol." at bounding box center [443, 387] width 140 height 18
checkbox input "true"
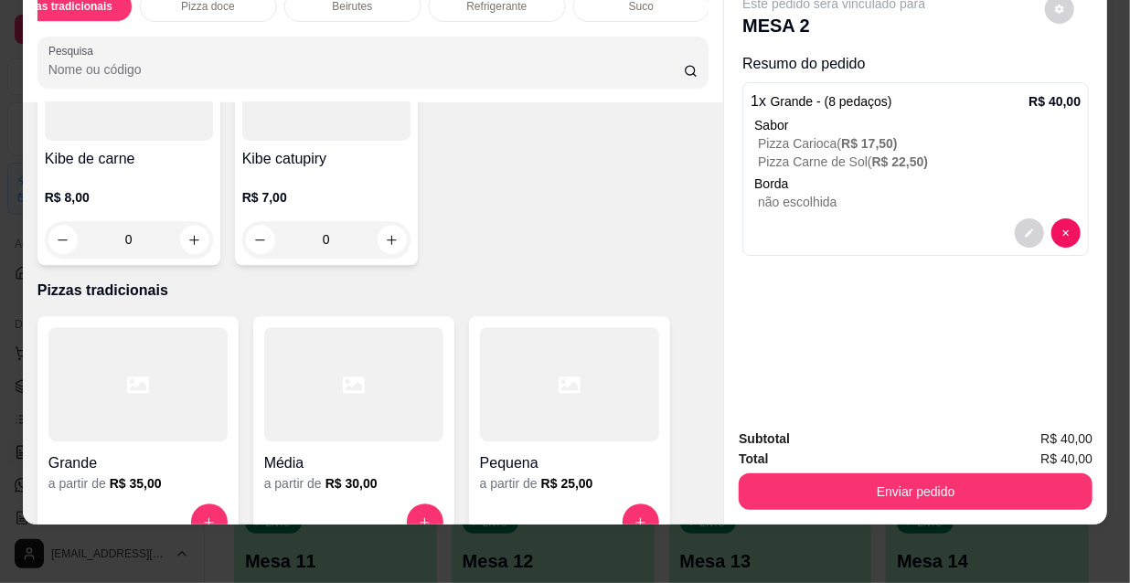
scroll to position [0, 0]
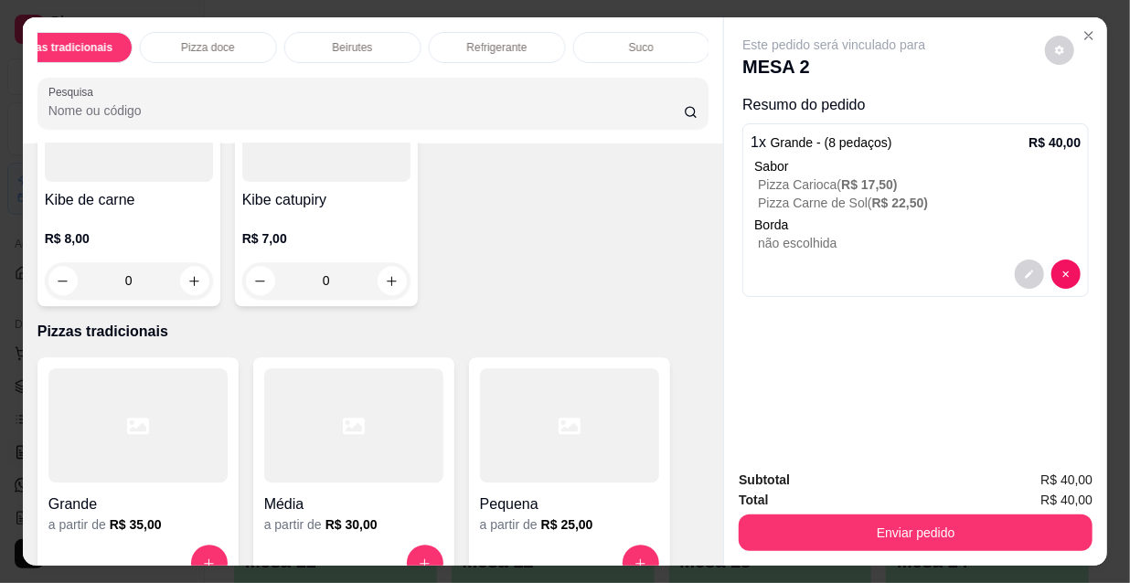
click at [495, 40] on p "Refrigerante" at bounding box center [497, 47] width 60 height 15
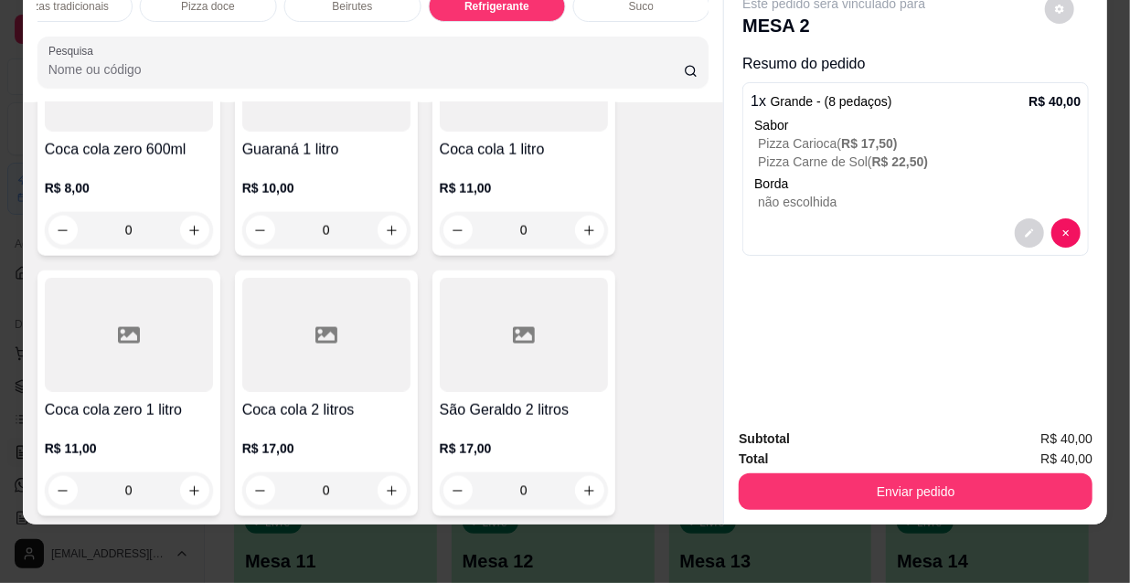
scroll to position [16765, 0]
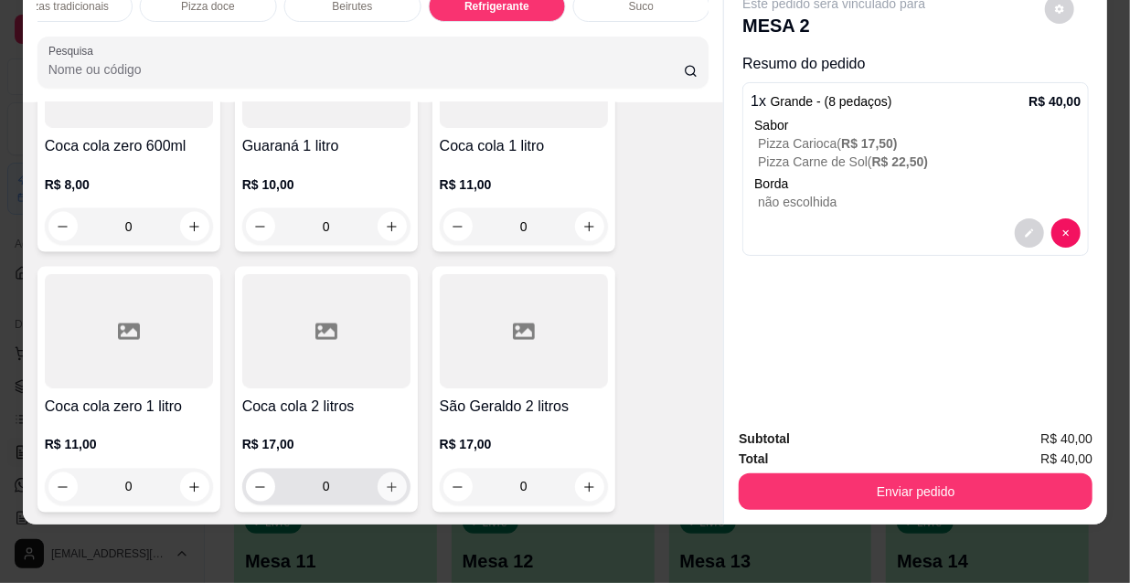
click at [385, 481] on icon "increase-product-quantity" at bounding box center [392, 488] width 14 height 14
type input "1"
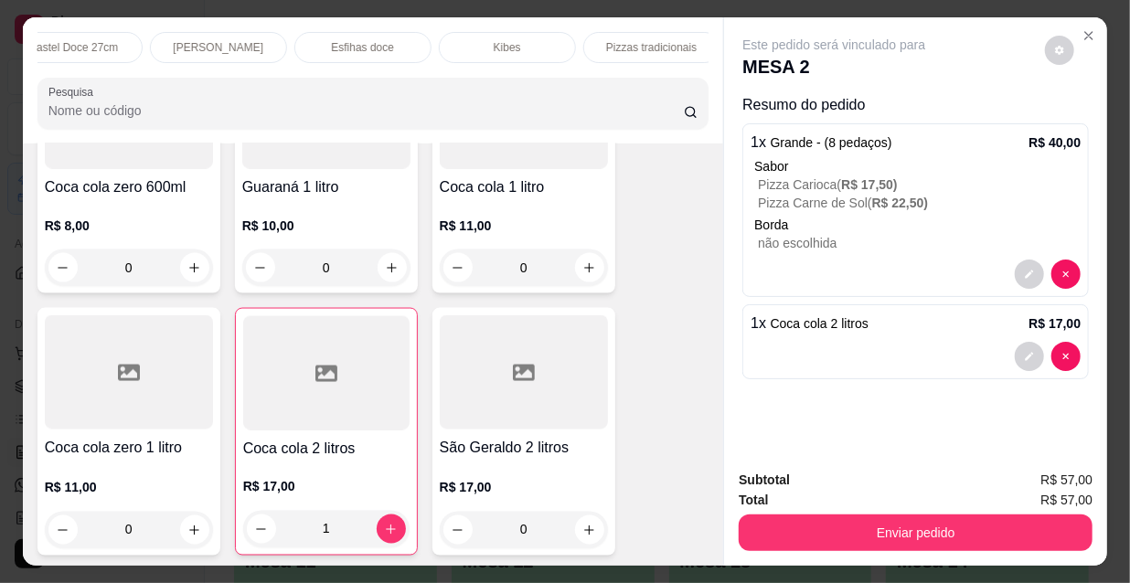
scroll to position [0, 0]
click at [69, 40] on p "PROMOÇÕES" at bounding box center [105, 47] width 72 height 15
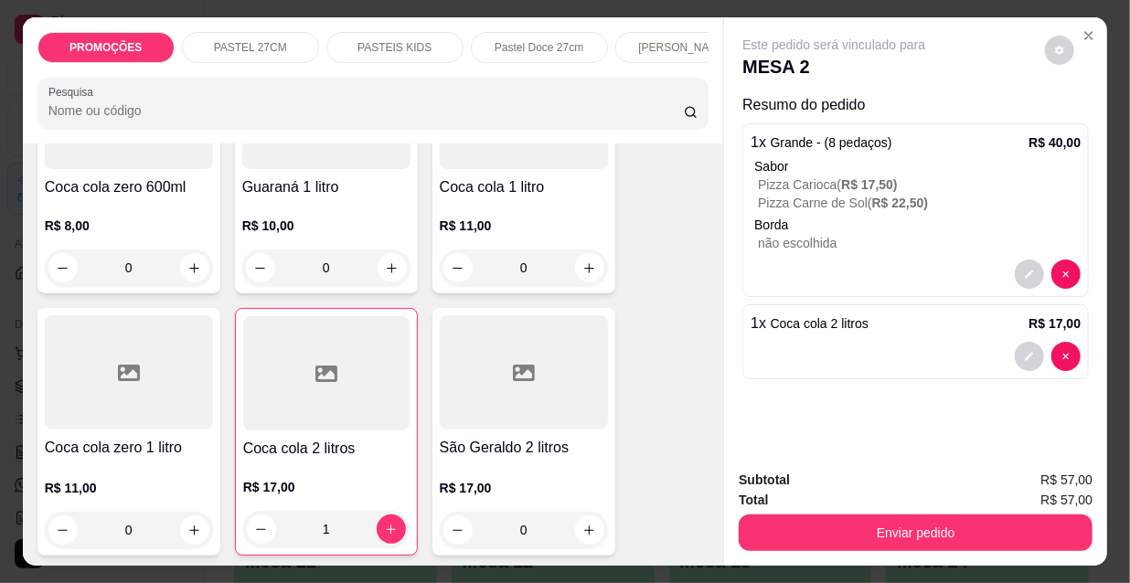
scroll to position [47, 0]
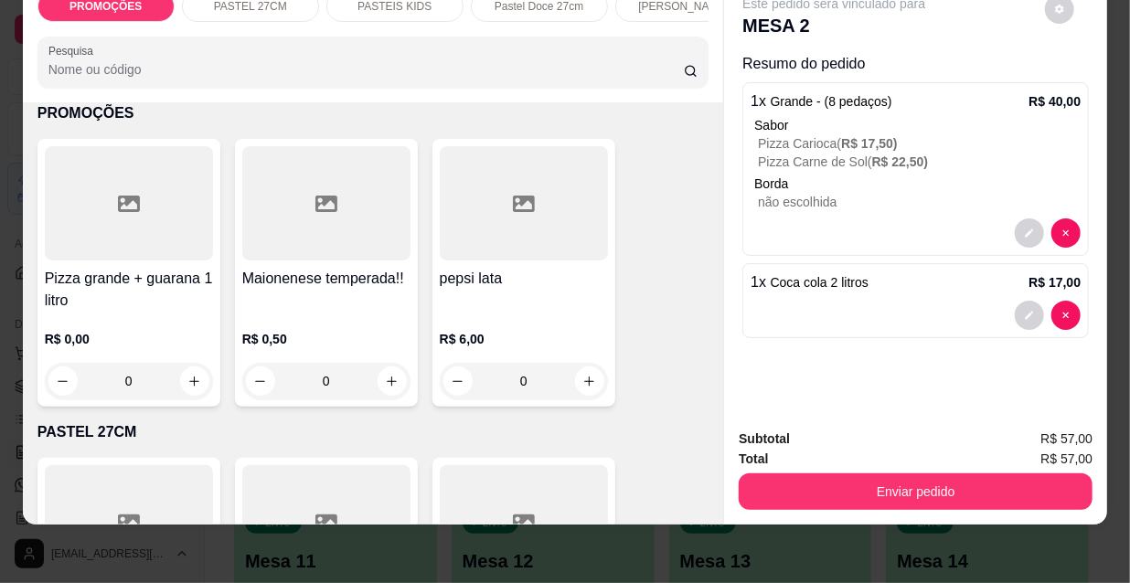
click at [75, 32] on div "PROMOÇÕES PASTEL 27CM PASTEIS KIDS Pastel Doce 27cm Esfihas Salgadas Esfihas do…" at bounding box center [373, 39] width 701 height 126
click at [123, 72] on input "Pesquisa" at bounding box center [365, 69] width 635 height 18
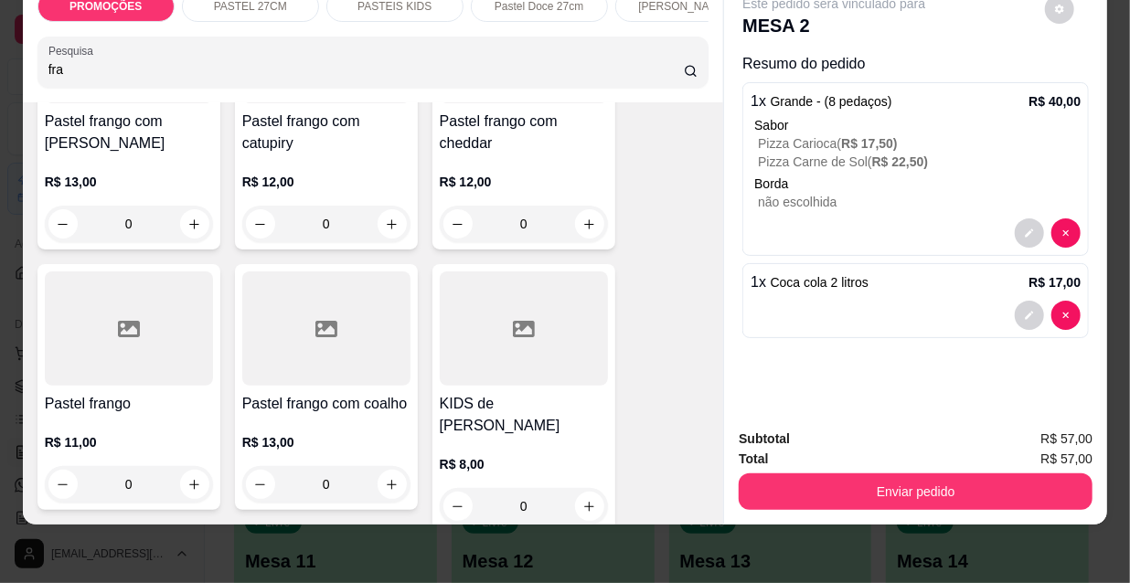
scroll to position [249, 0]
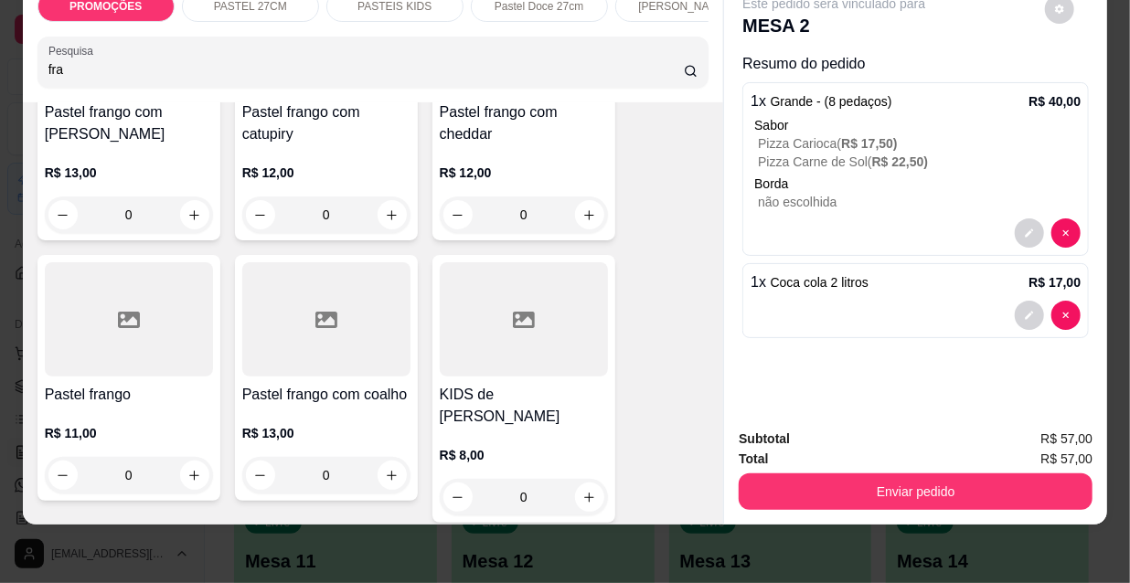
type input "fra"
click at [186, 471] on div "0" at bounding box center [129, 475] width 168 height 37
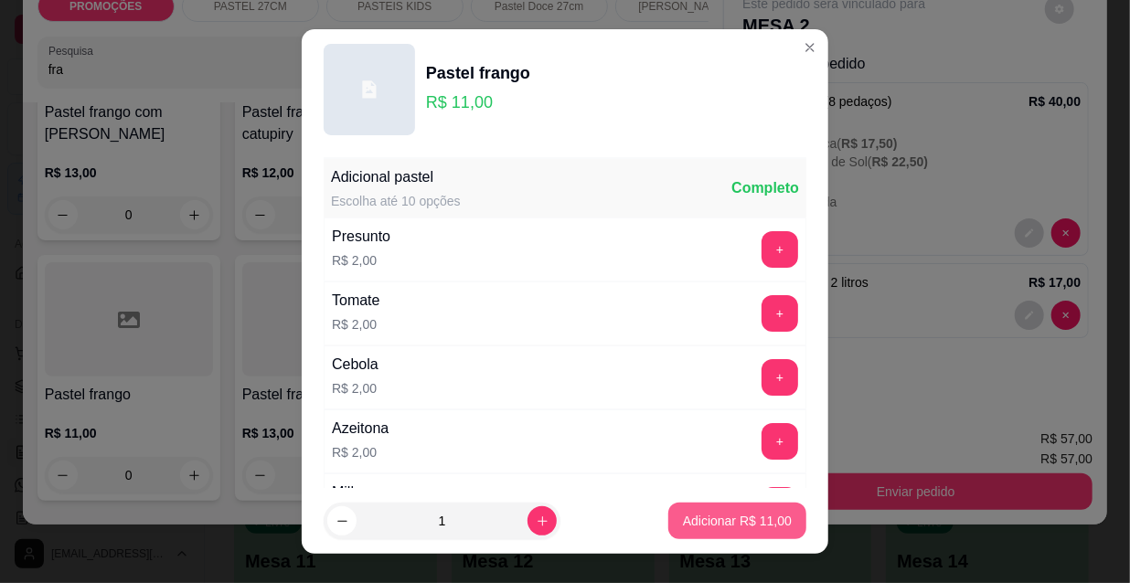
click at [722, 521] on p "Adicionar R$ 11,00" at bounding box center [737, 521] width 109 height 18
type input "1"
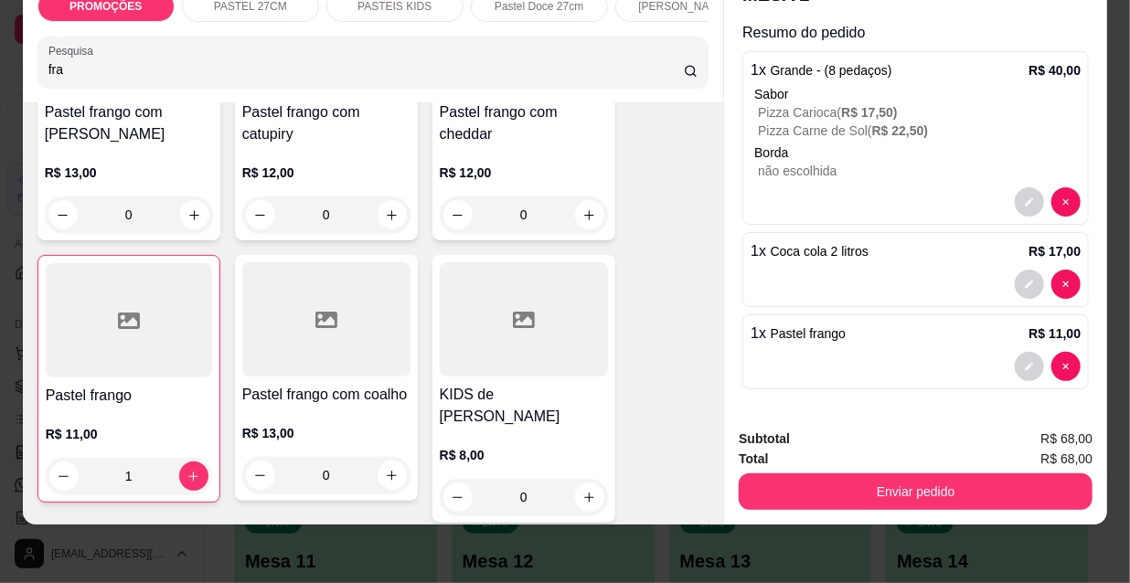
scroll to position [0, 0]
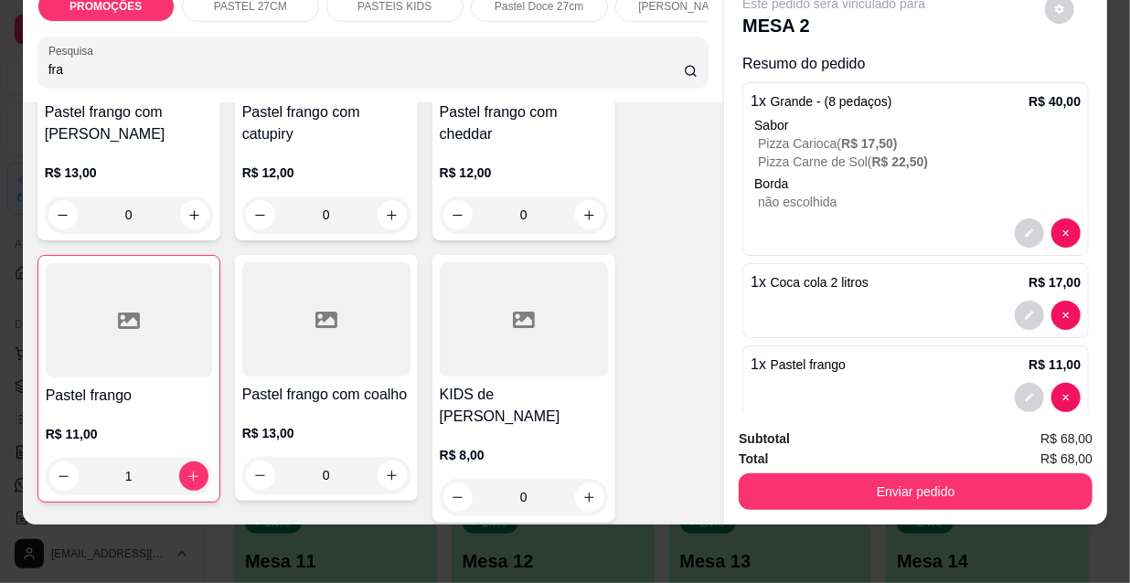
click at [886, 549] on div "PROMOÇÕES PASTEL 27CM PASTEIS KIDS Pastel Doce 27cm Esfihas Salgadas Esfihas do…" at bounding box center [565, 291] width 1130 height 583
click at [410, 532] on div "PROMOÇÕES PASTEL 27CM PASTEIS KIDS Pastel Doce 27cm Esfihas Salgadas Esfihas do…" at bounding box center [565, 291] width 1130 height 583
click at [332, 517] on div "PROMOÇÕES PASTEL 27CM PASTEIS KIDS Pastel Doce 27cm Esfihas Salgadas Esfihas do…" at bounding box center [565, 291] width 1130 height 583
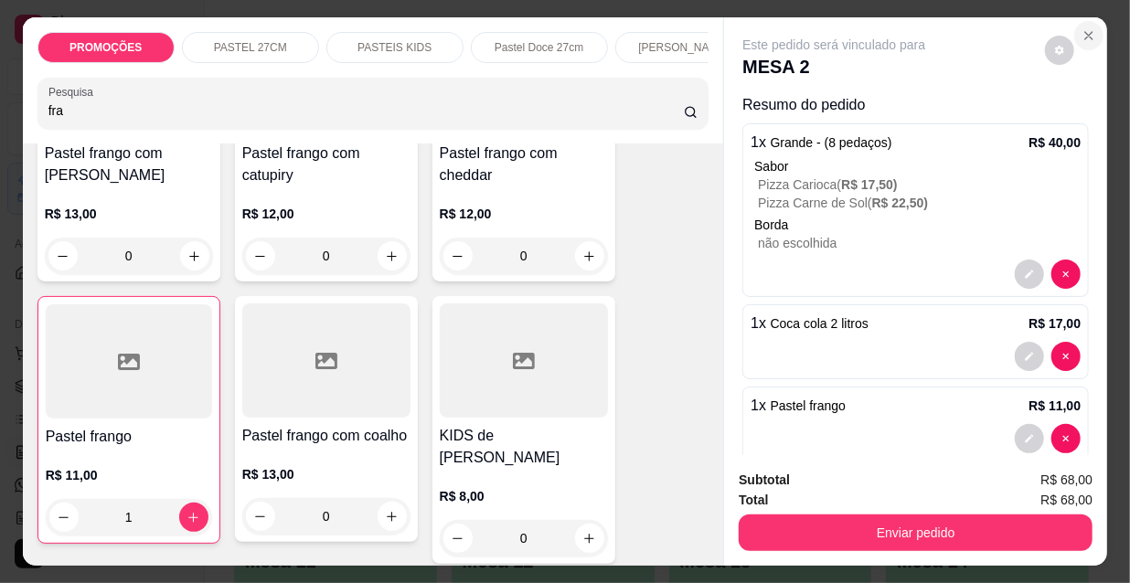
click at [1085, 32] on icon "Close" at bounding box center [1088, 35] width 7 height 7
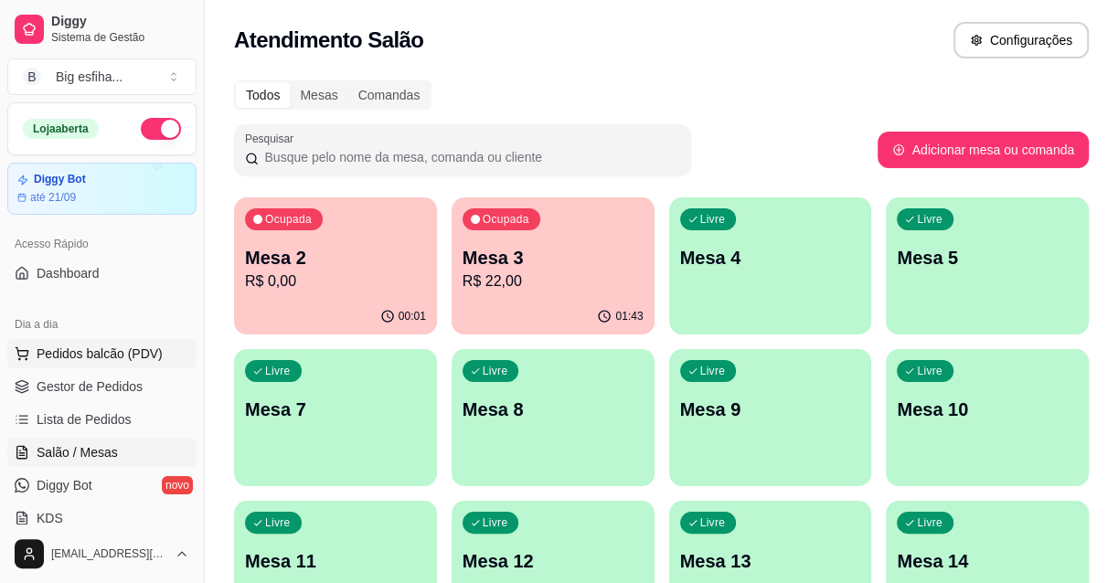
click at [75, 358] on span "Pedidos balcão (PDV)" at bounding box center [100, 354] width 126 height 18
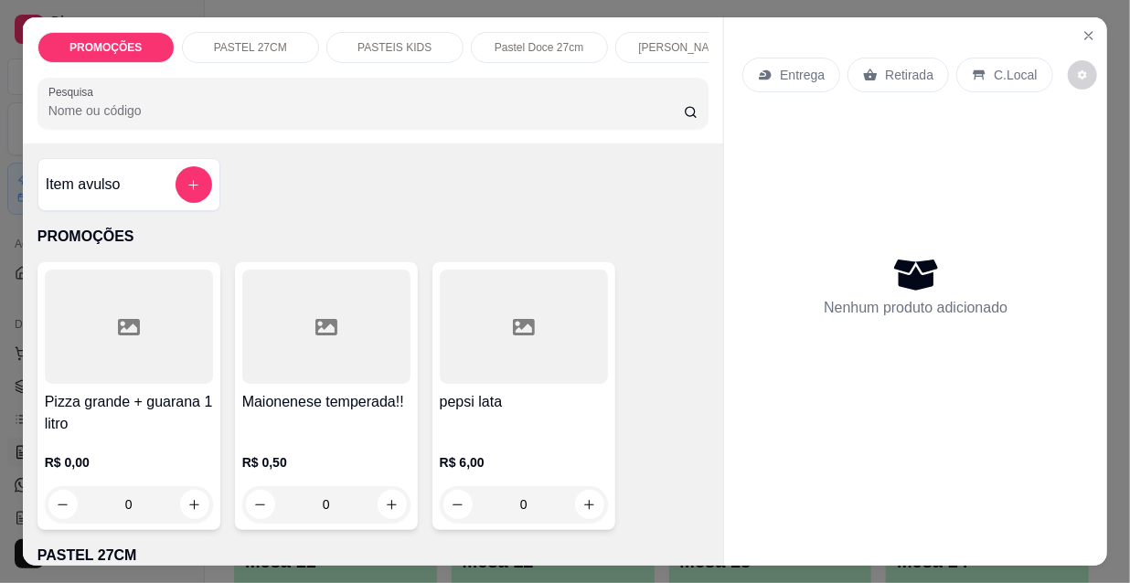
click at [794, 66] on p "Entrega" at bounding box center [802, 75] width 45 height 18
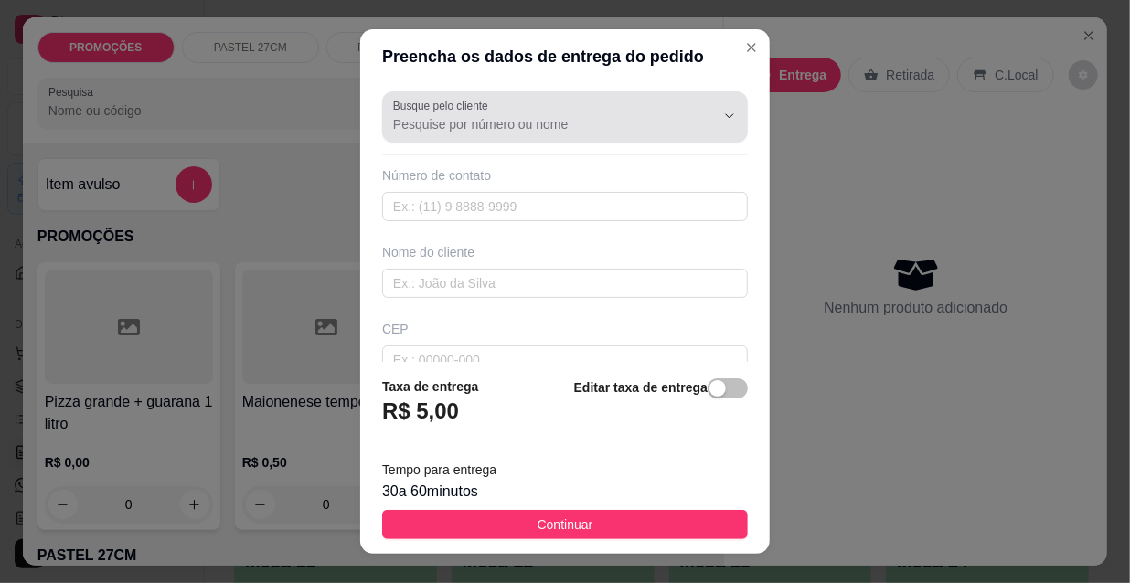
click at [506, 131] on input "Busque pelo cliente" at bounding box center [539, 124] width 293 height 18
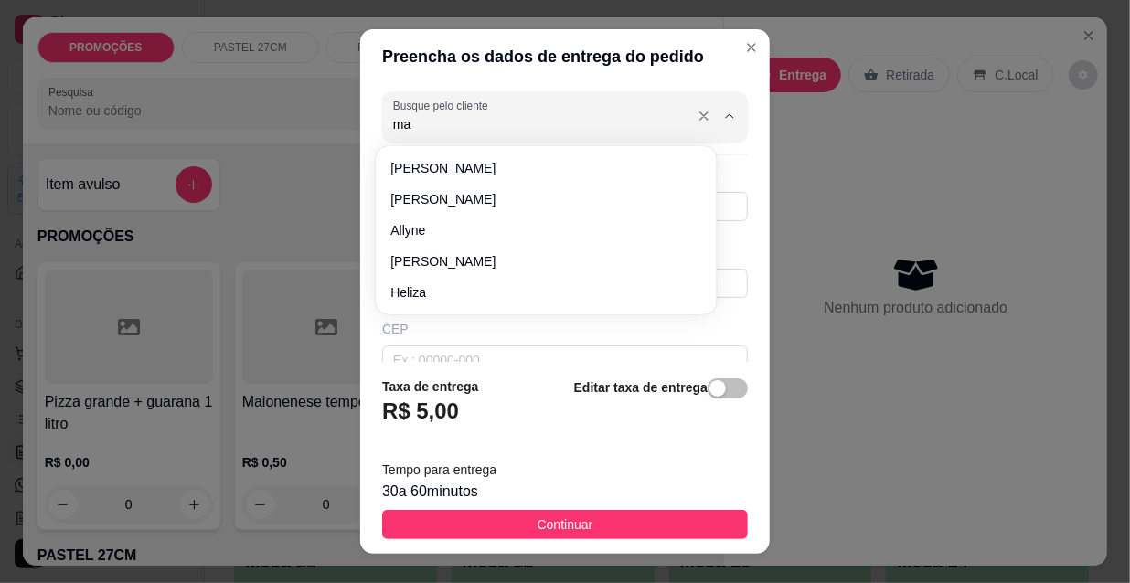
type input "max"
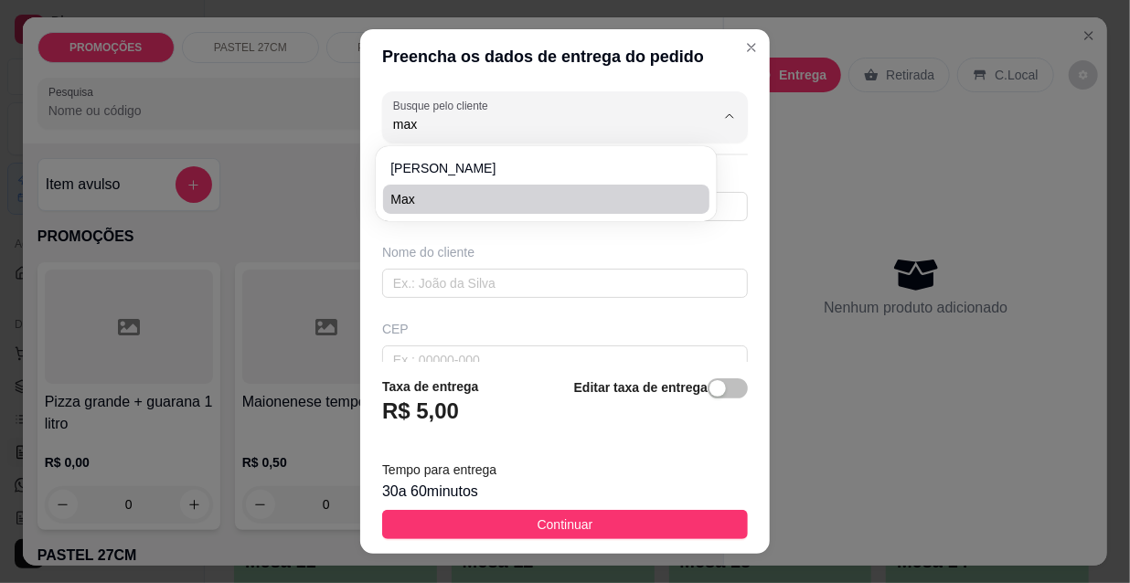
click at [474, 200] on span "max" at bounding box center [536, 199] width 293 height 18
type input "85997346043"
type input "max"
type input "Antônio augusto"
type input "1450"
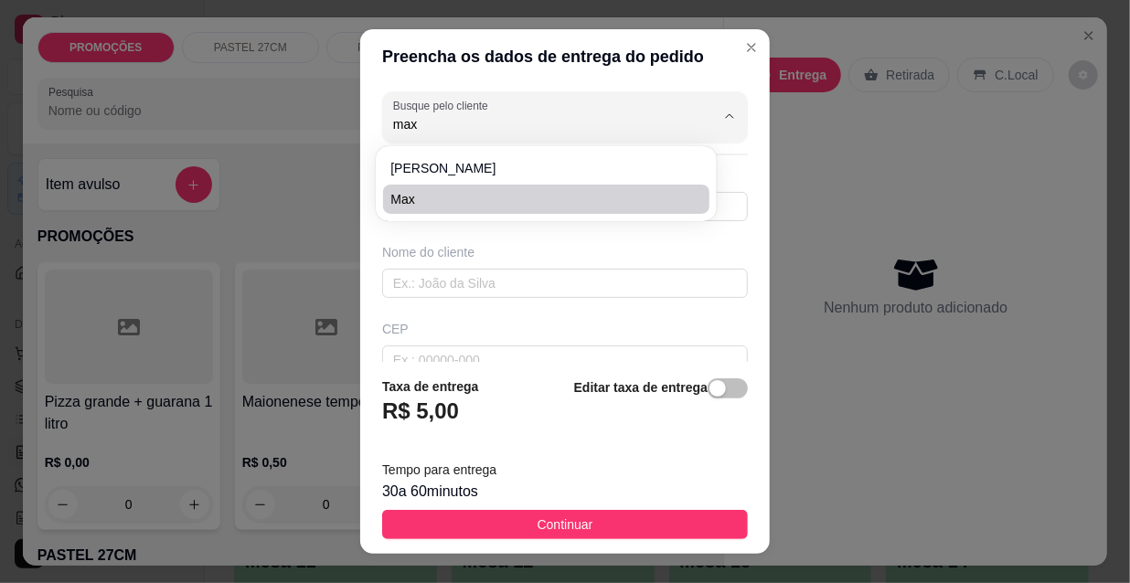
type input "aldeota"
type input "202"
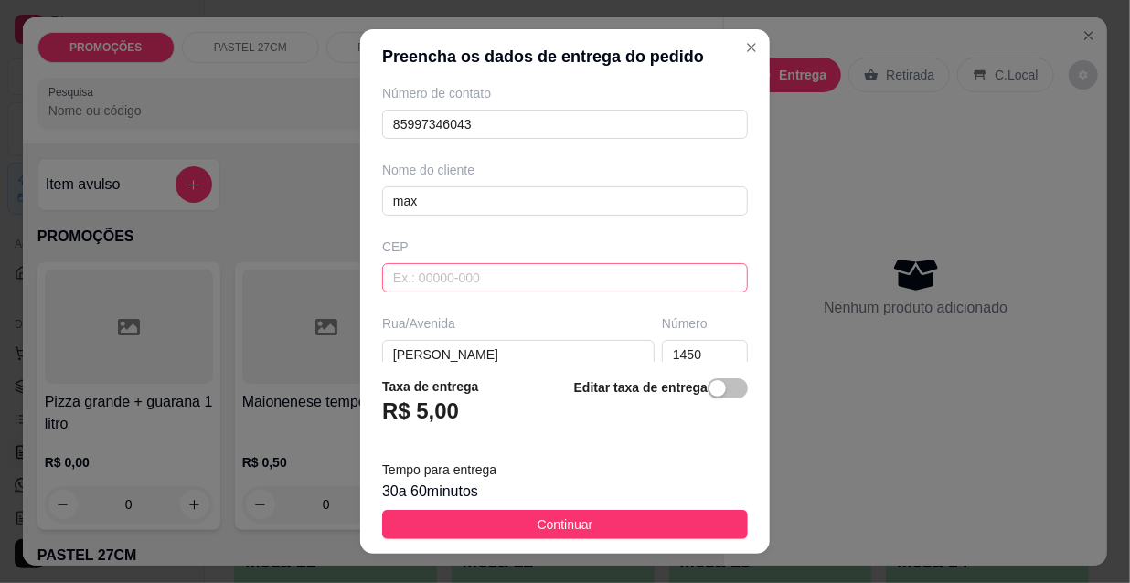
scroll to position [165, 0]
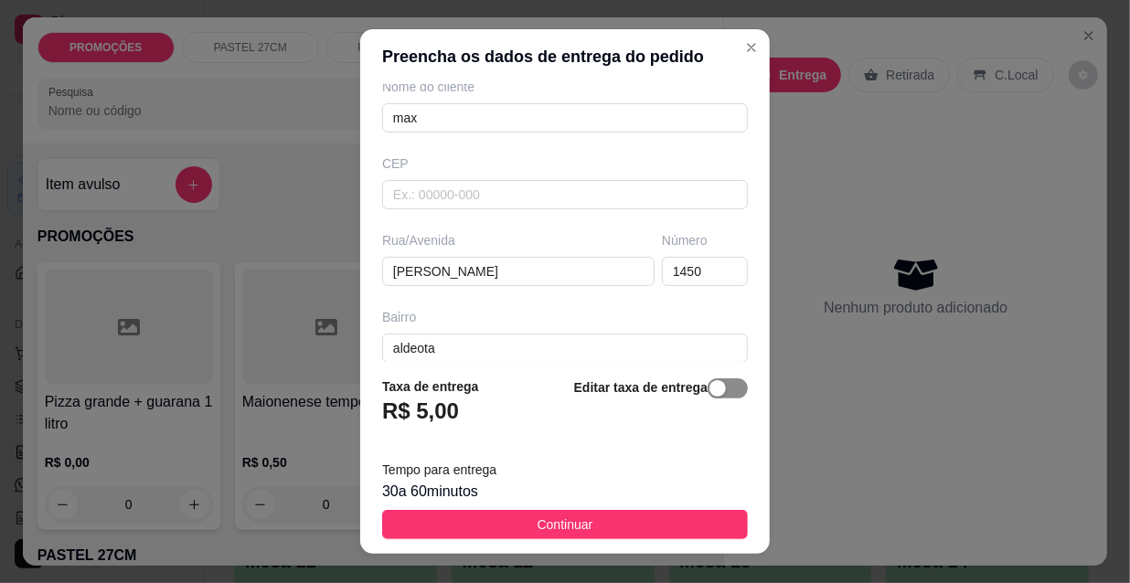
type input "max"
click at [714, 399] on span "button" at bounding box center [728, 388] width 40 height 20
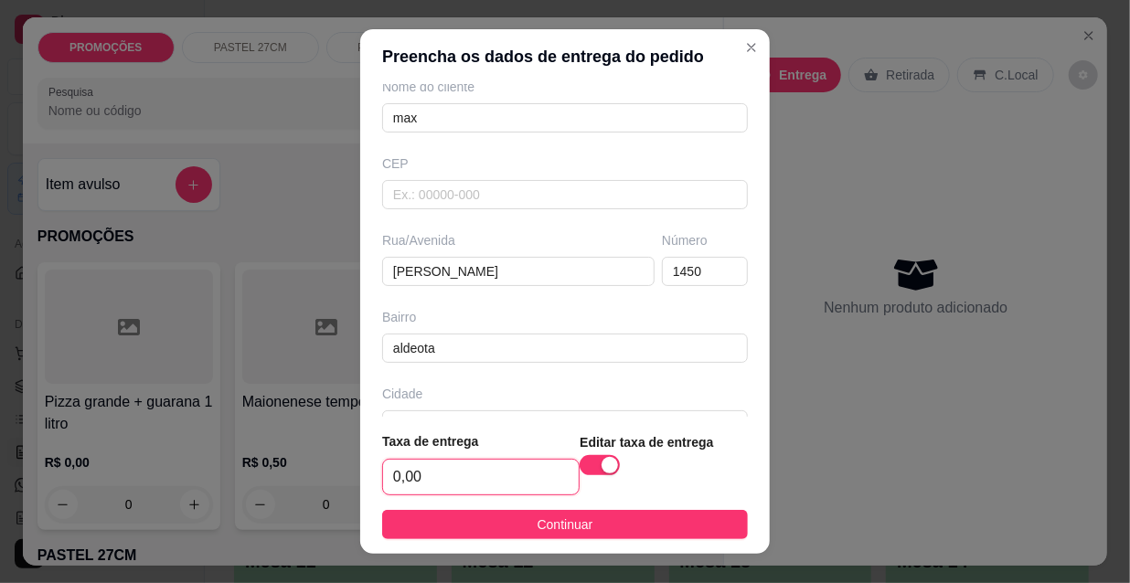
click at [429, 463] on input "0,00" at bounding box center [481, 477] width 196 height 35
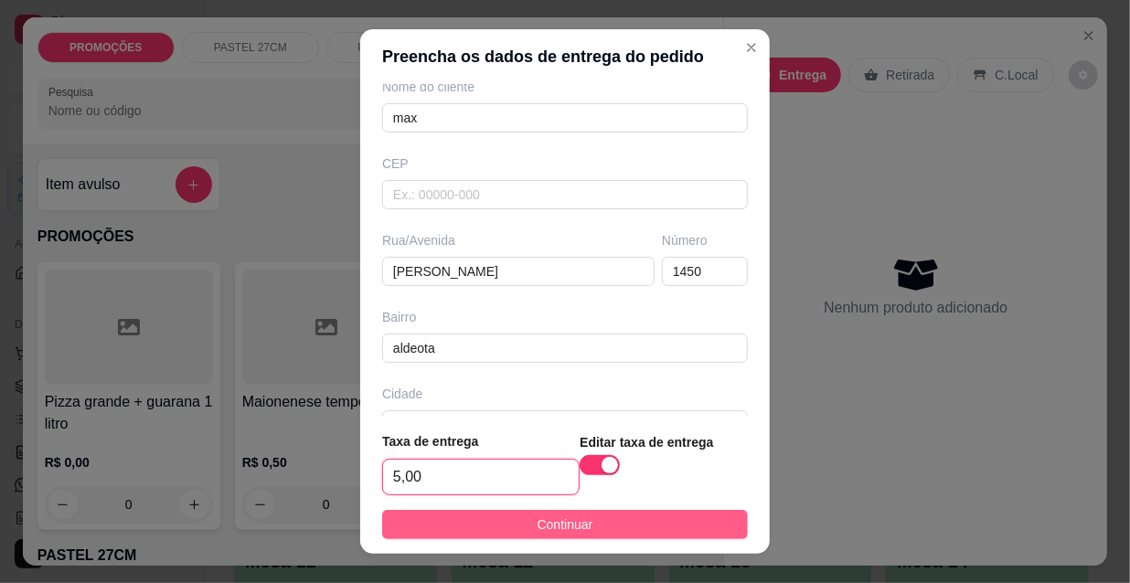
type input "5,00"
click at [469, 527] on button "Continuar" at bounding box center [565, 524] width 366 height 29
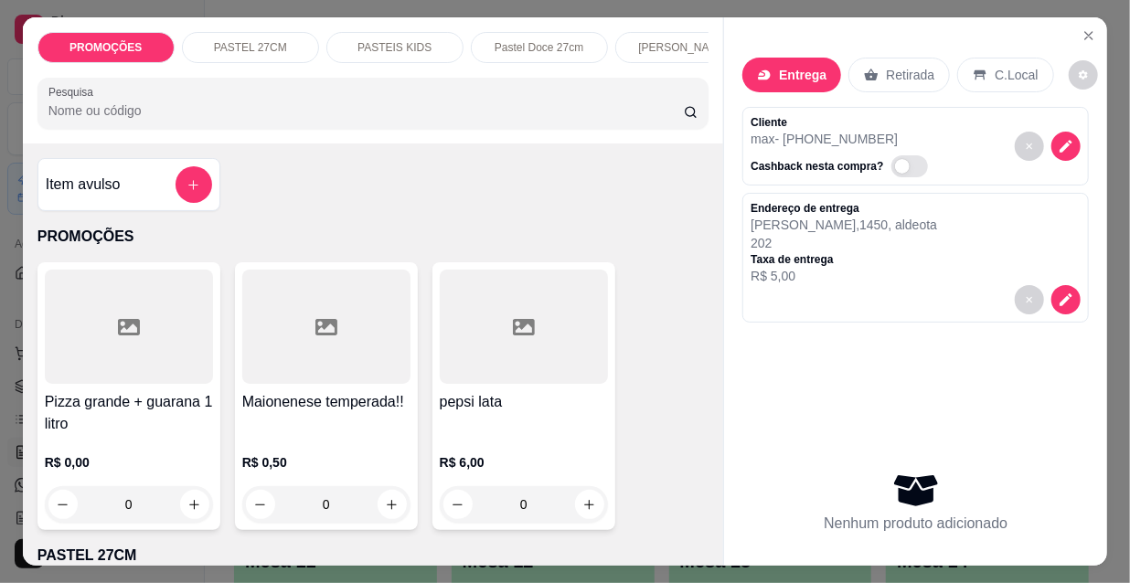
scroll to position [0, 588]
click at [501, 46] on p "Pizzas tradicionais" at bounding box center [529, 47] width 91 height 15
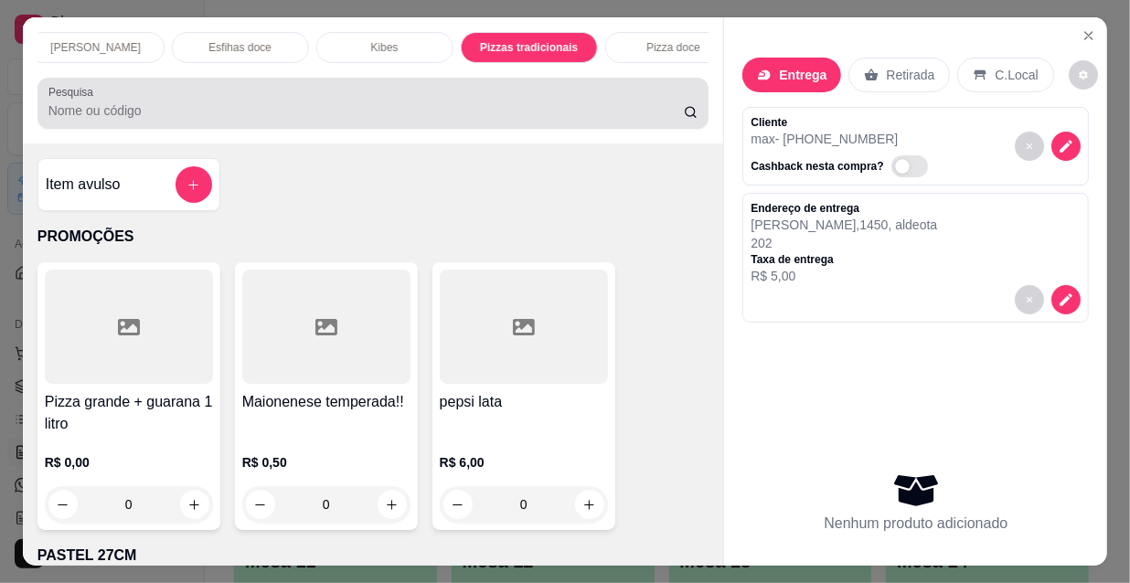
scroll to position [47, 0]
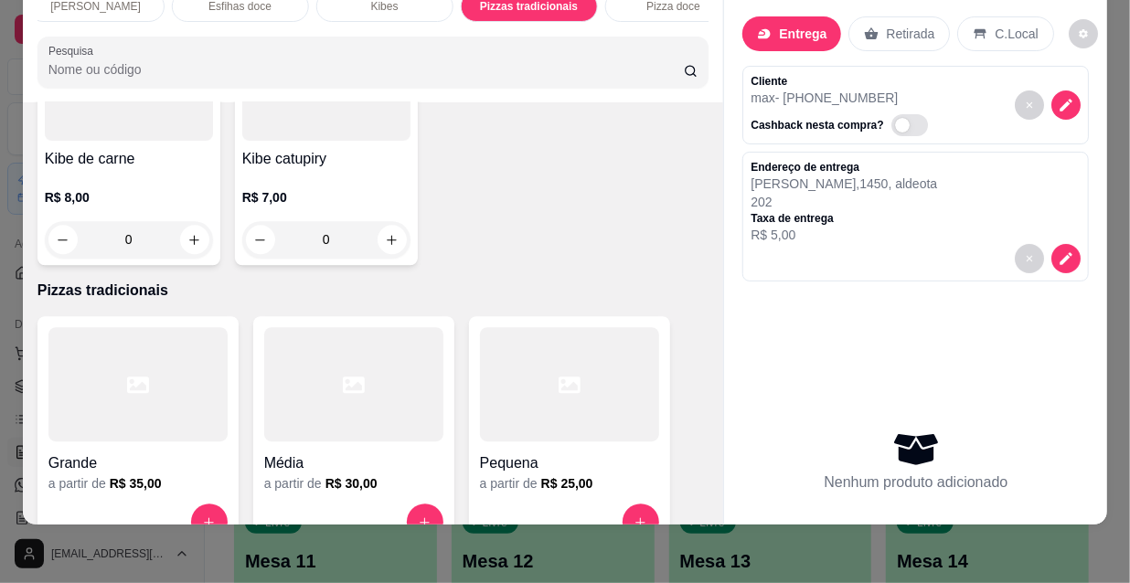
click at [59, 453] on h4 "Grande" at bounding box center [137, 464] width 179 height 22
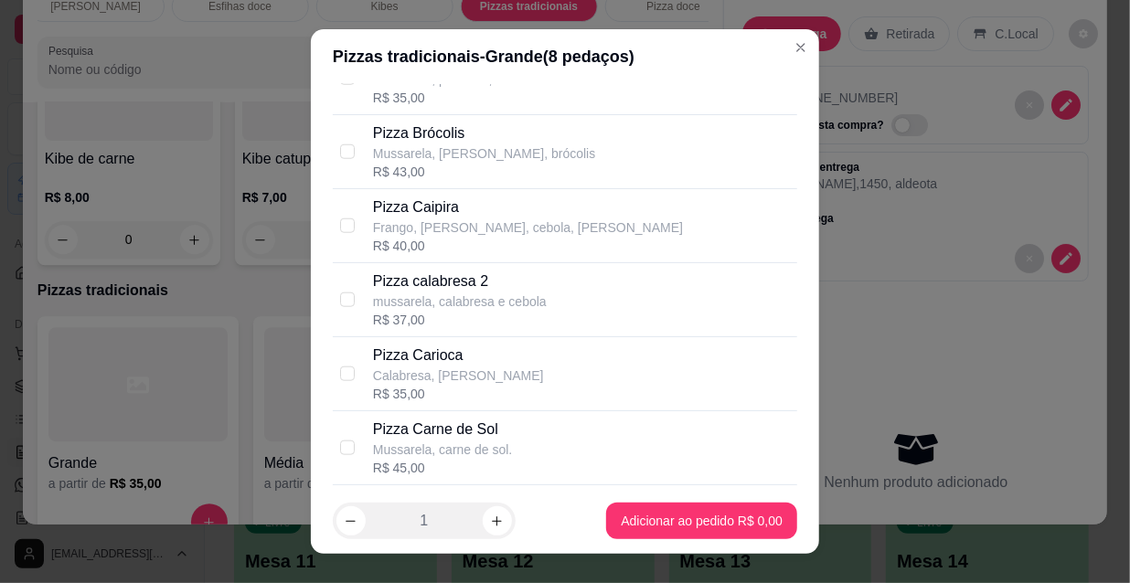
scroll to position [996, 0]
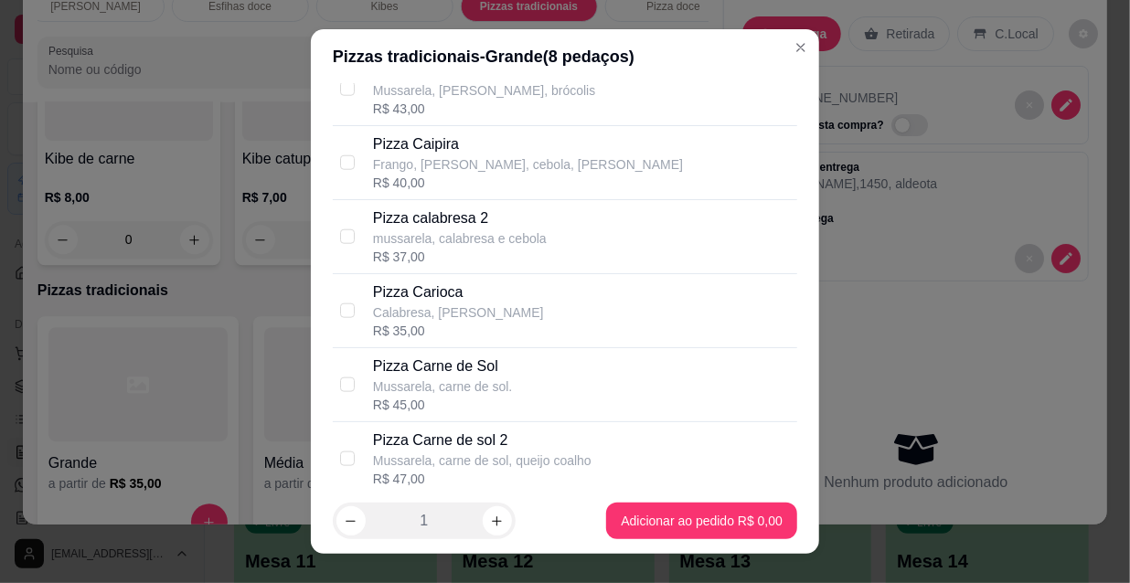
click at [517, 291] on div "Pizza Carioca Calabresa, mussarela R$ 35,00" at bounding box center [581, 311] width 417 height 59
checkbox input "true"
click at [535, 380] on div "Pizza Carne de Sol Mussarela, carne de sol. R$ 45,00" at bounding box center [581, 385] width 417 height 59
checkbox input "true"
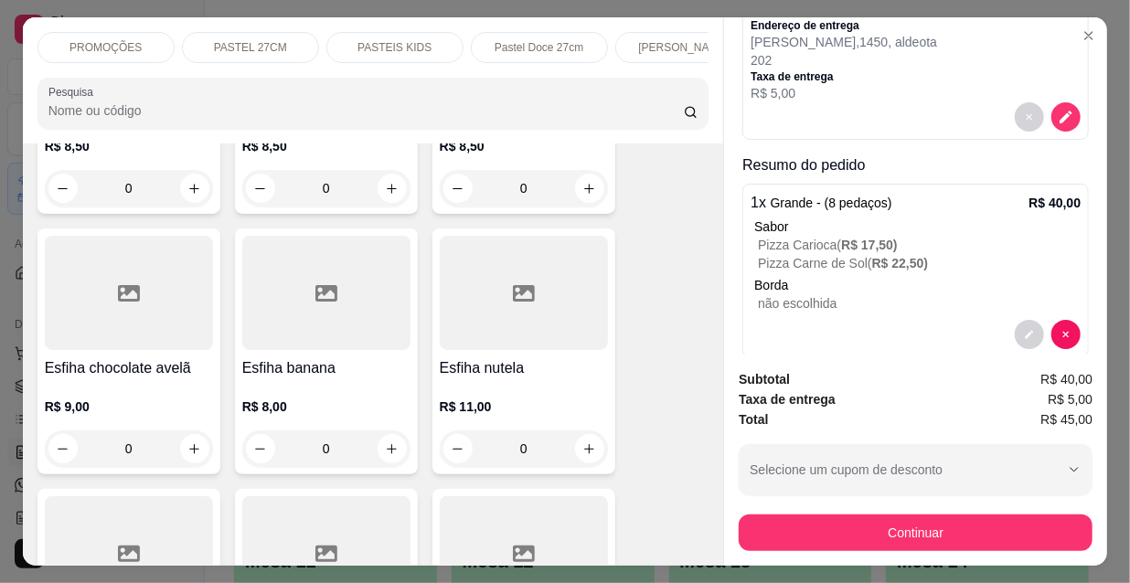
scroll to position [210, 0]
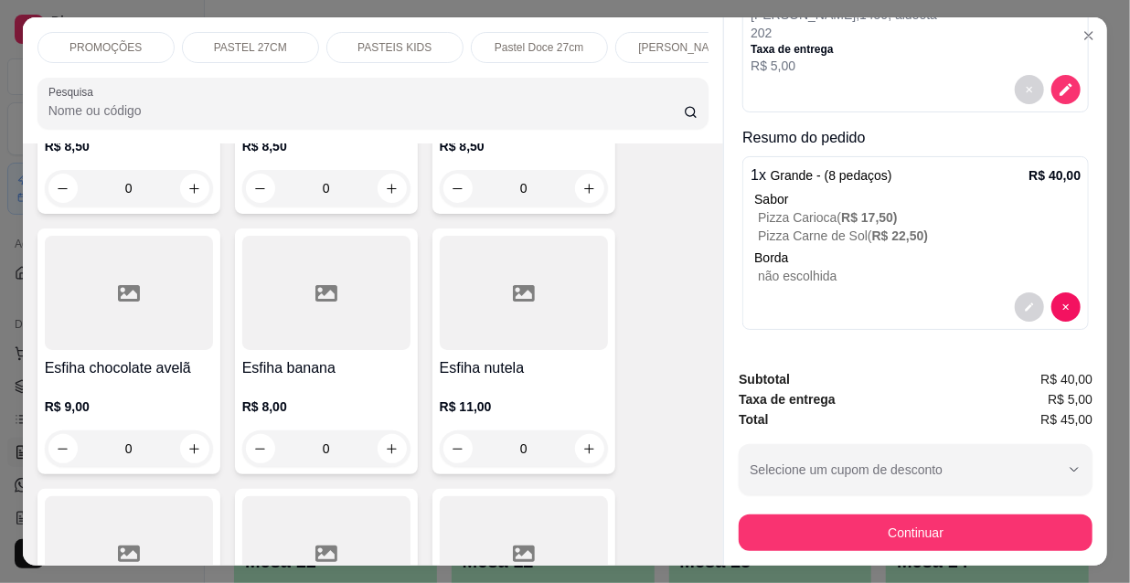
click at [98, 40] on p "PROMOÇÕES" at bounding box center [105, 47] width 72 height 15
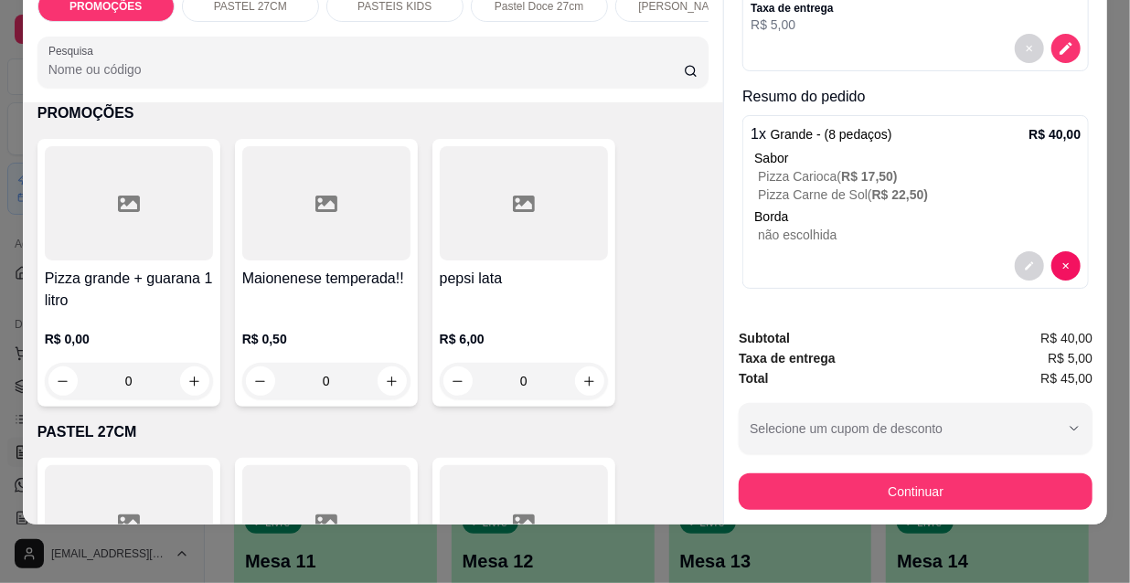
scroll to position [0, 0]
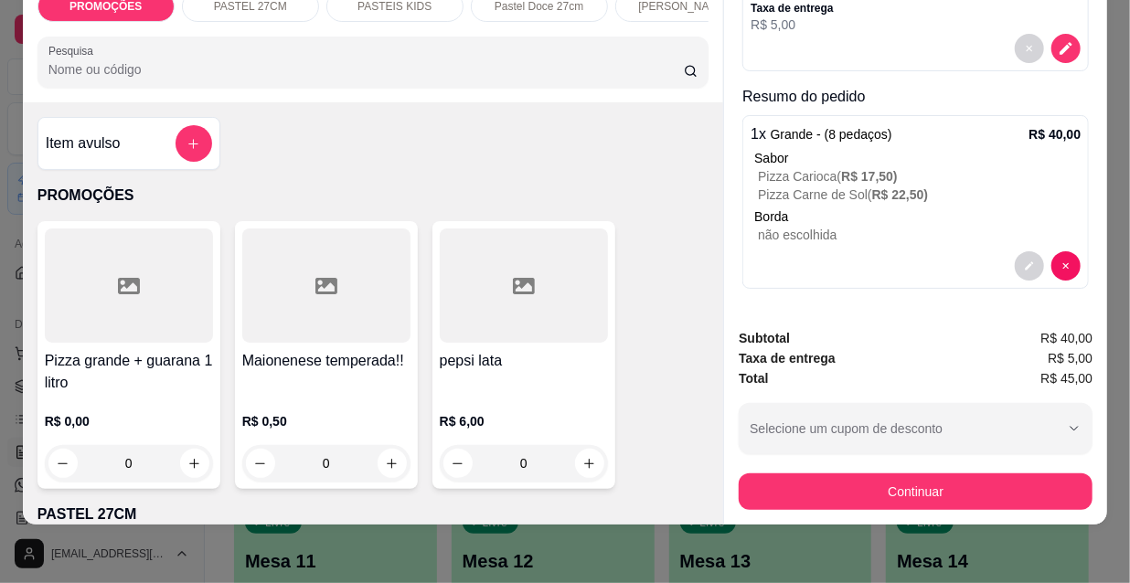
click at [165, 88] on div "PROMOÇÕES PASTEL 27CM PASTEIS KIDS Pastel Doce 27cm Esfihas Salgadas Esfihas do…" at bounding box center [373, 39] width 701 height 126
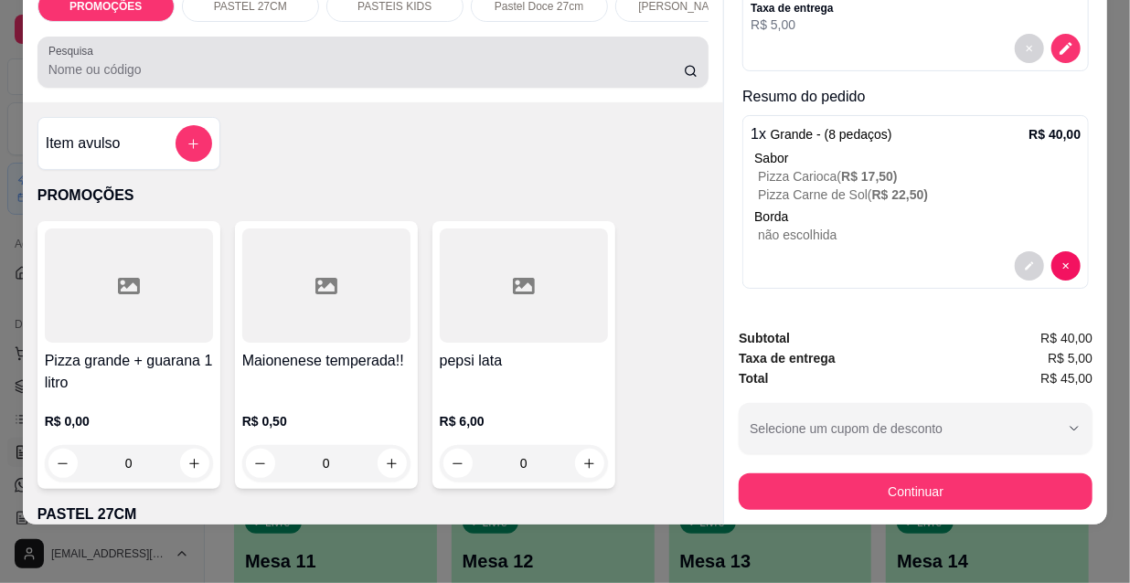
click at [165, 64] on input "Pesquisa" at bounding box center [365, 69] width 635 height 18
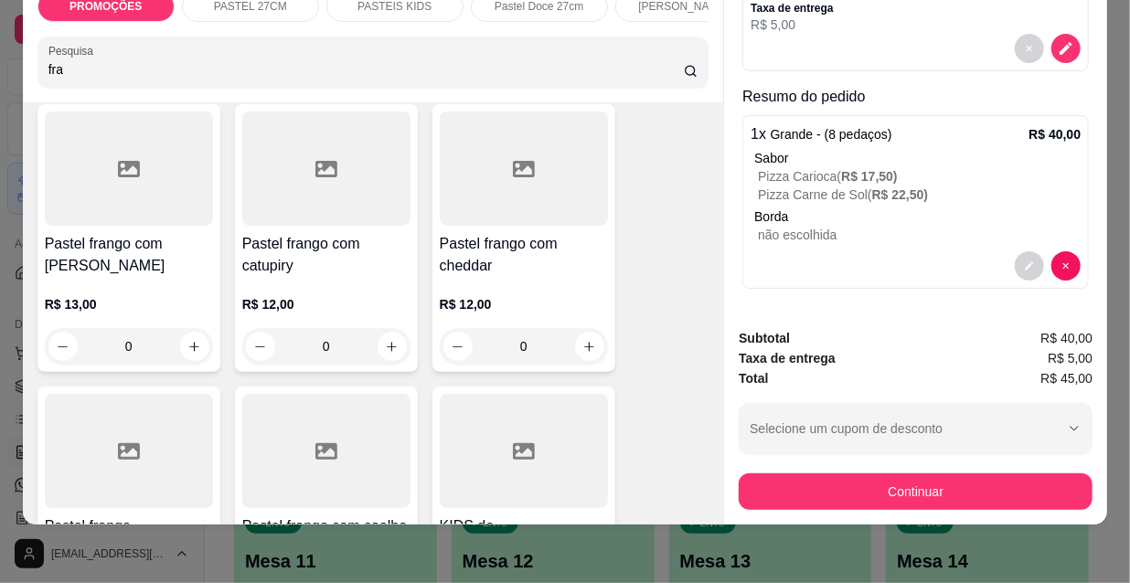
scroll to position [165, 0]
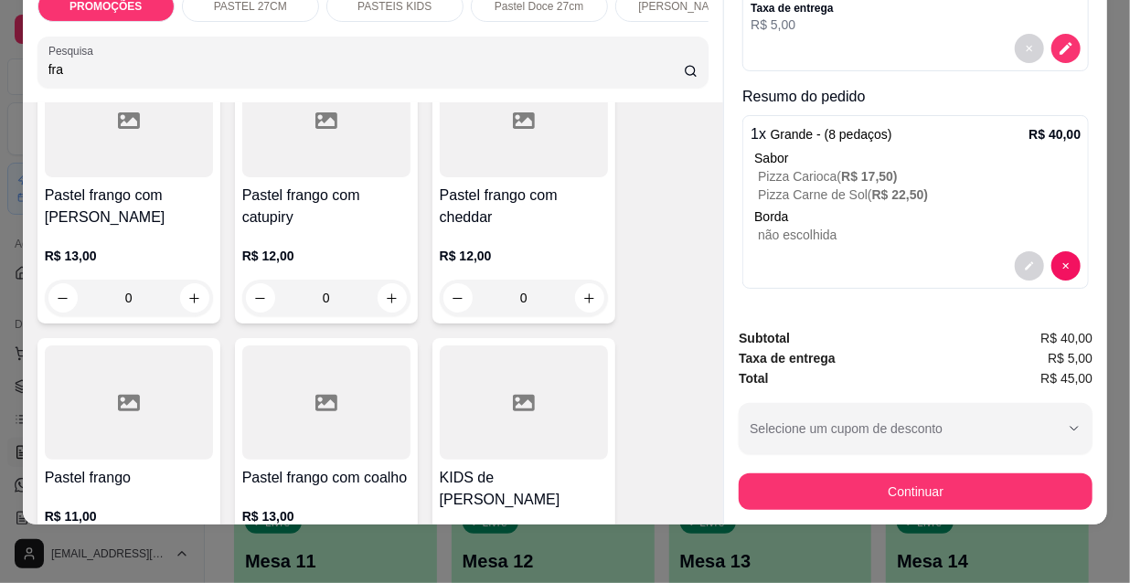
type input "fra"
click at [154, 355] on div at bounding box center [129, 403] width 168 height 114
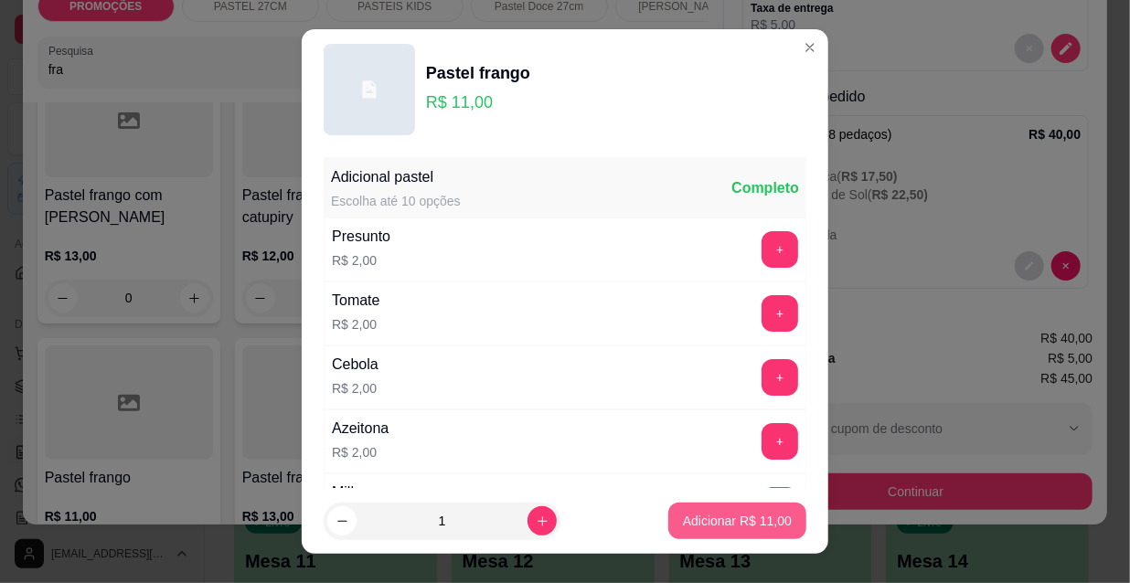
click at [694, 527] on p "Adicionar R$ 11,00" at bounding box center [737, 521] width 109 height 18
type input "1"
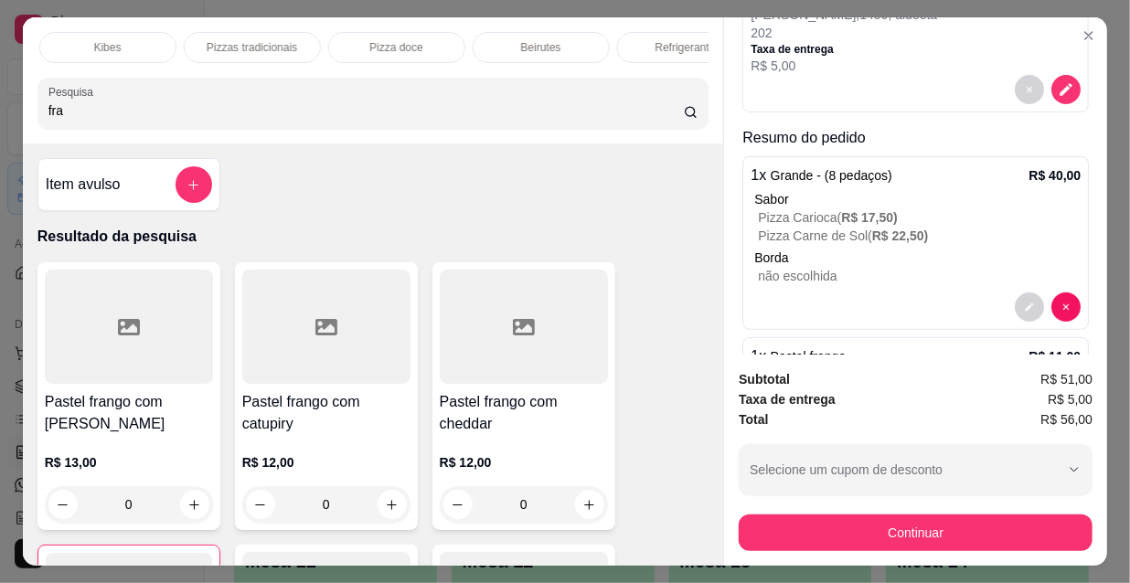
scroll to position [0, 1053]
click at [515, 48] on div "Refrigerante" at bounding box center [497, 47] width 137 height 31
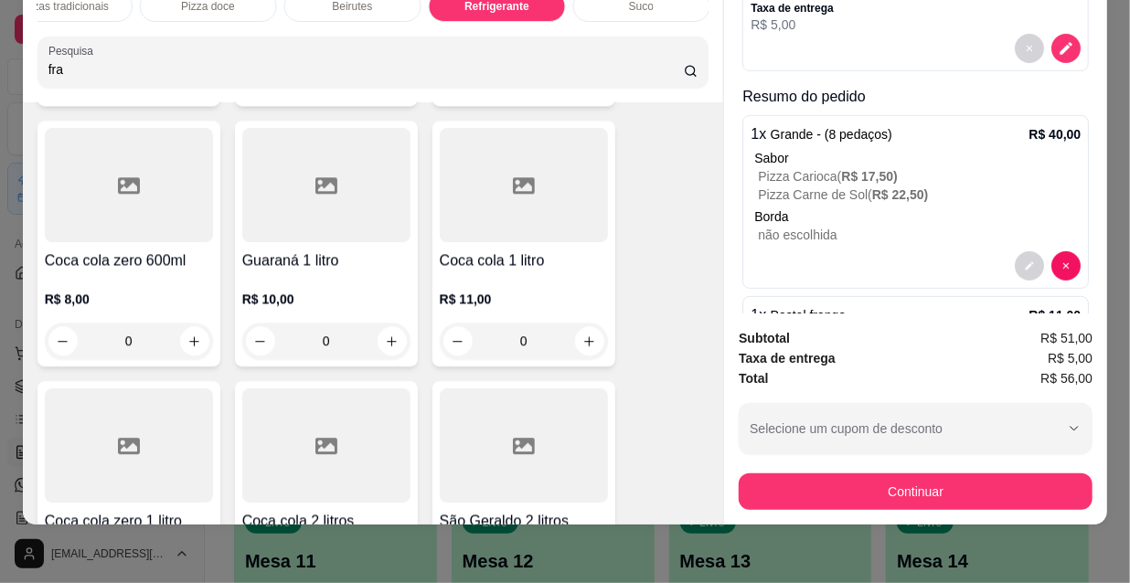
scroll to position [17912, 0]
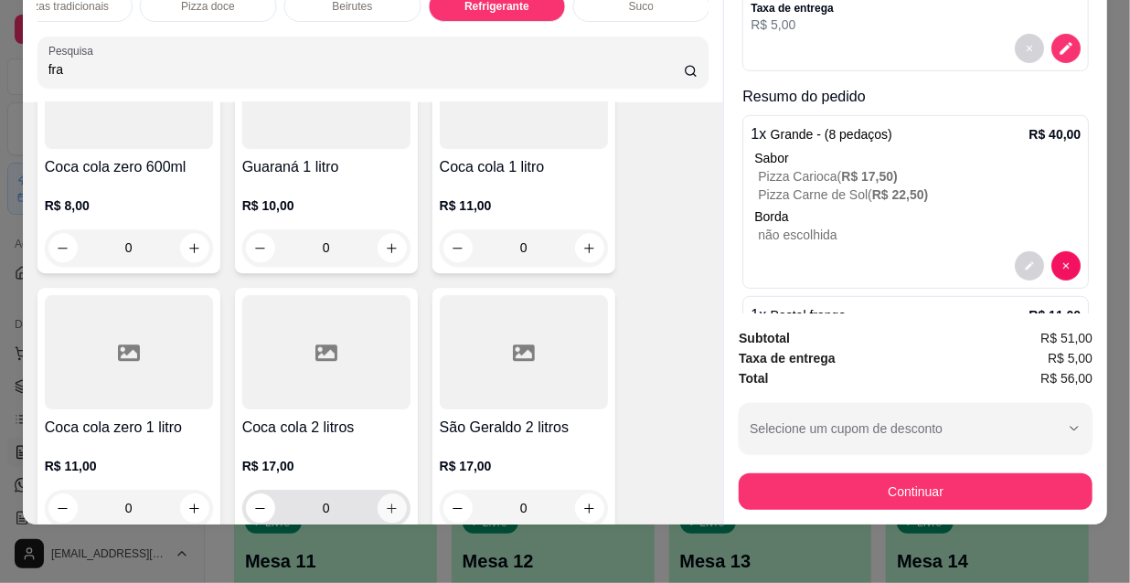
click at [385, 502] on icon "increase-product-quantity" at bounding box center [392, 509] width 14 height 14
type input "1"
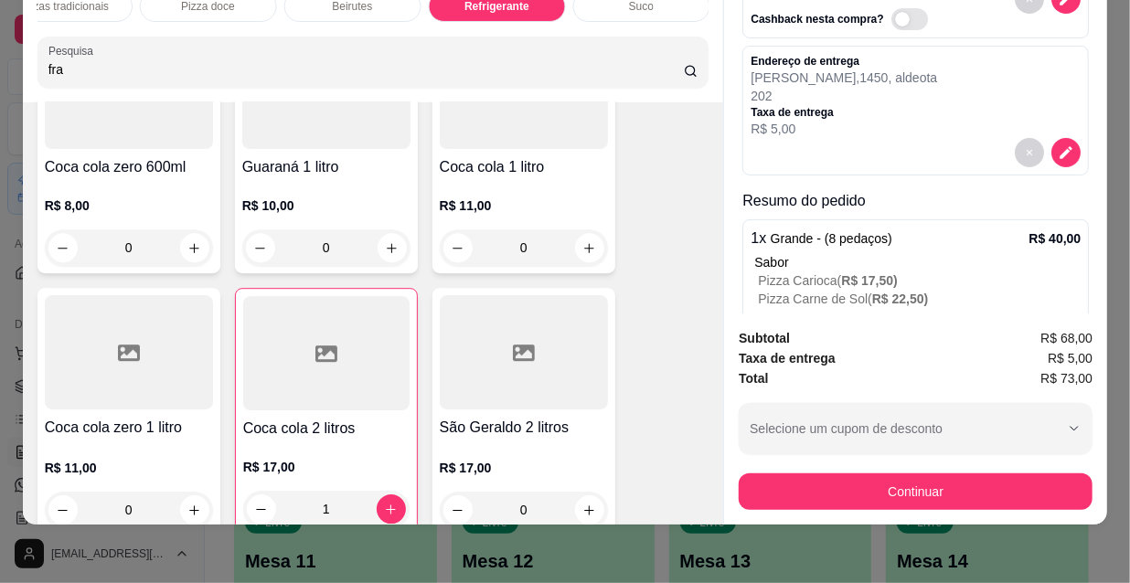
scroll to position [375, 0]
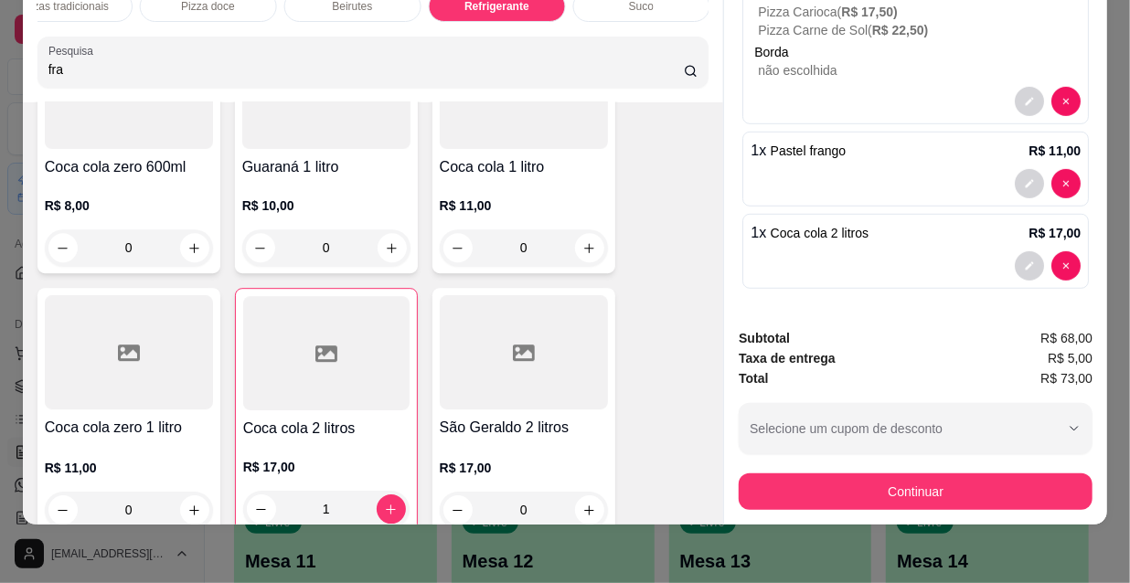
click at [820, 469] on div "Continuar" at bounding box center [916, 489] width 354 height 41
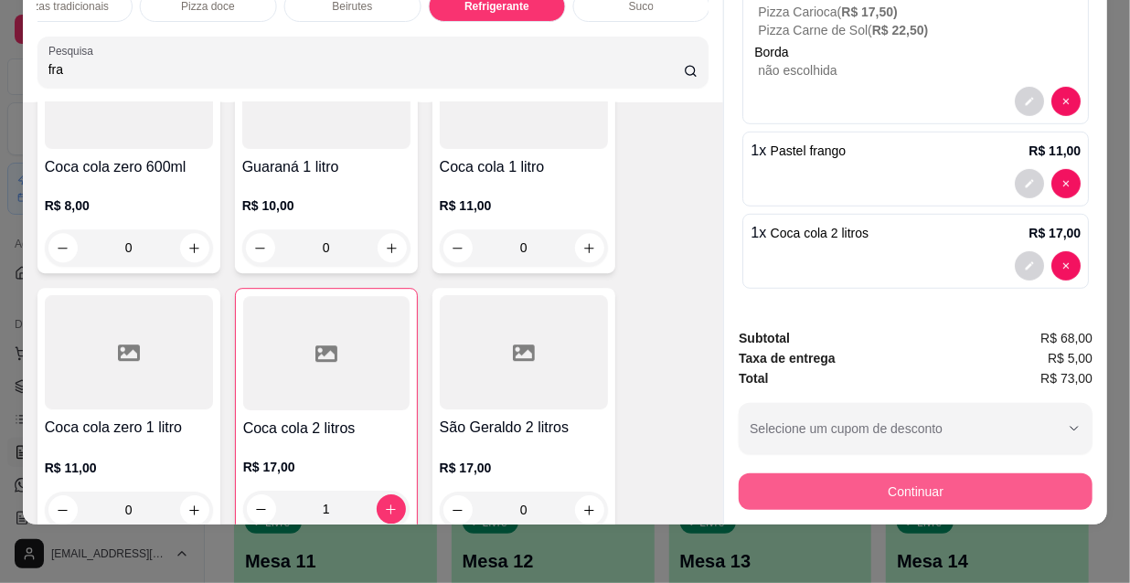
click at [822, 474] on button "Continuar" at bounding box center [916, 492] width 354 height 37
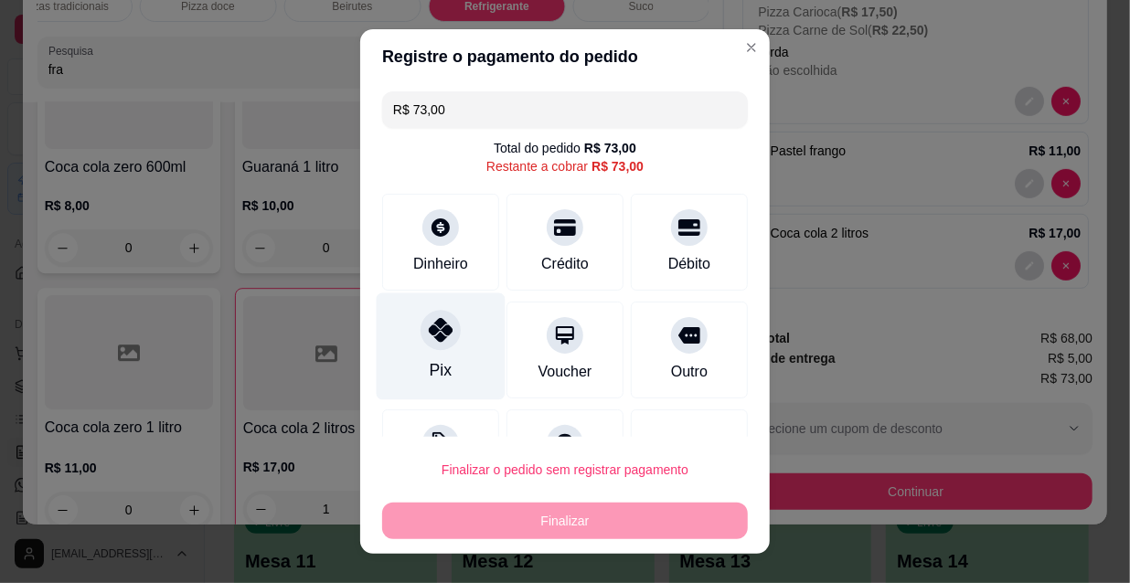
click at [432, 343] on div at bounding box center [441, 330] width 40 height 40
type input "R$ 0,00"
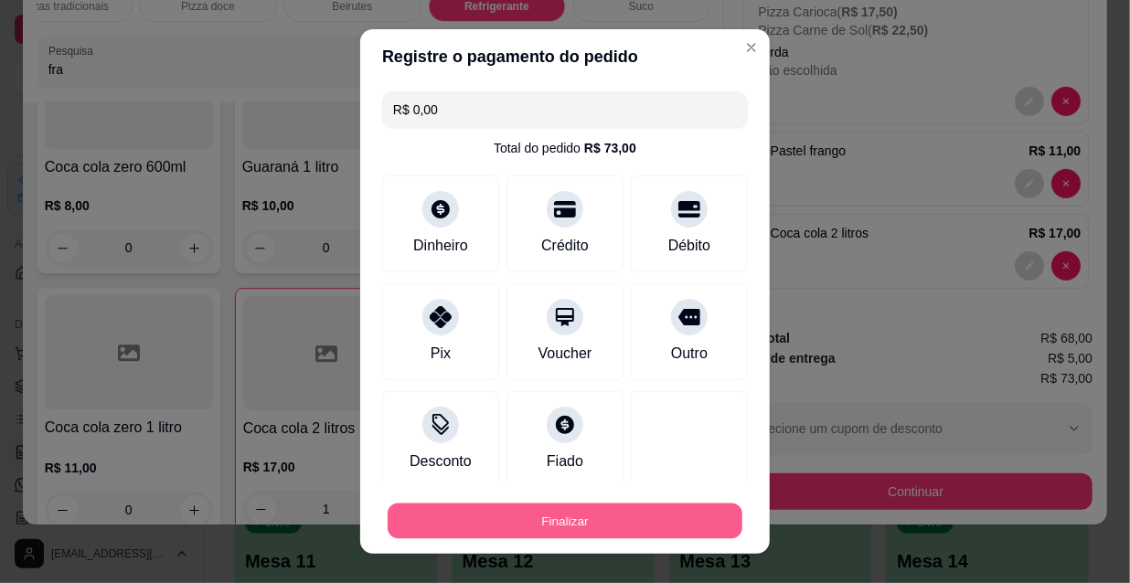
click at [548, 505] on button "Finalizar" at bounding box center [565, 522] width 355 height 36
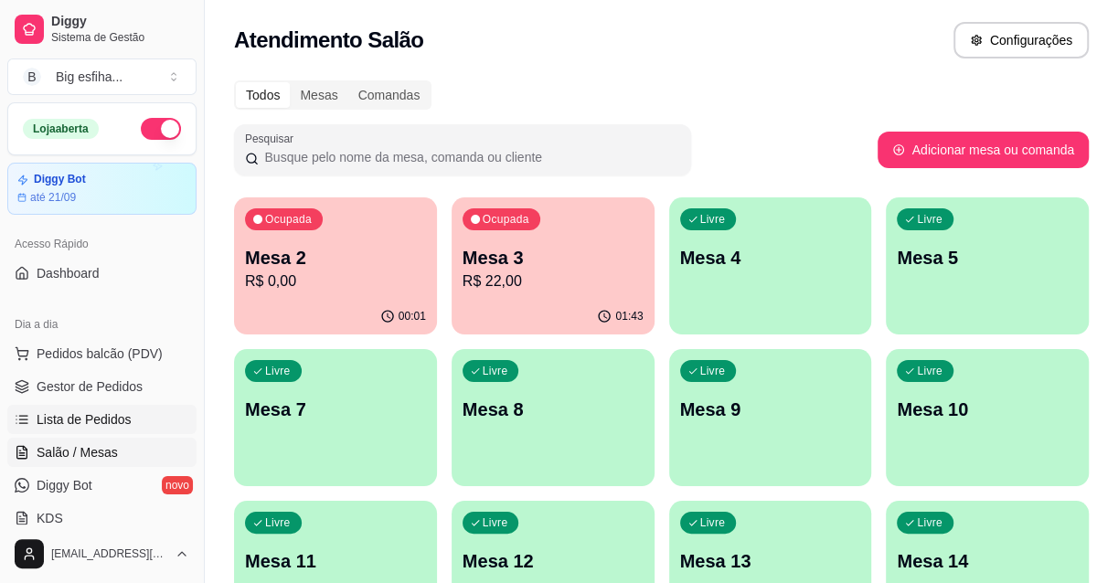
click at [69, 420] on span "Lista de Pedidos" at bounding box center [84, 419] width 95 height 18
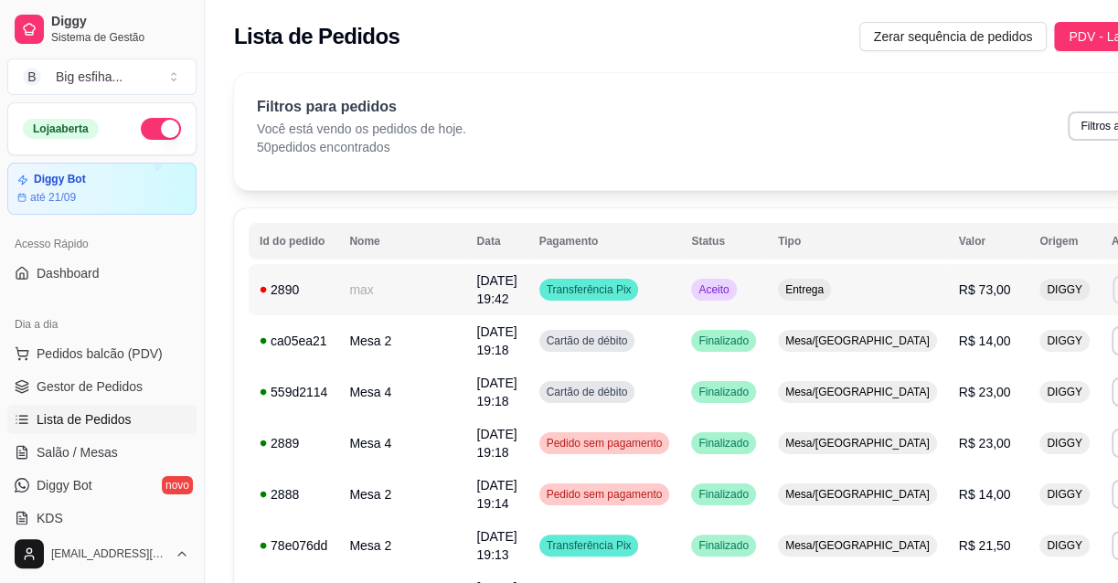
click at [1019, 347] on button "IMPRESSORA" at bounding box center [998, 353] width 133 height 29
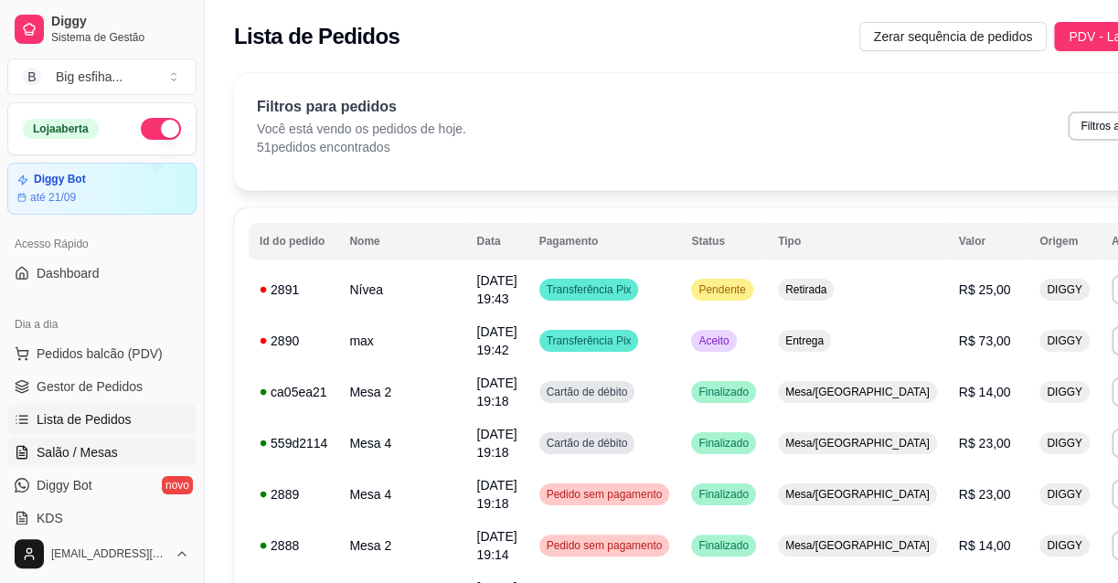
click at [93, 447] on span "Salão / Mesas" at bounding box center [77, 452] width 81 height 18
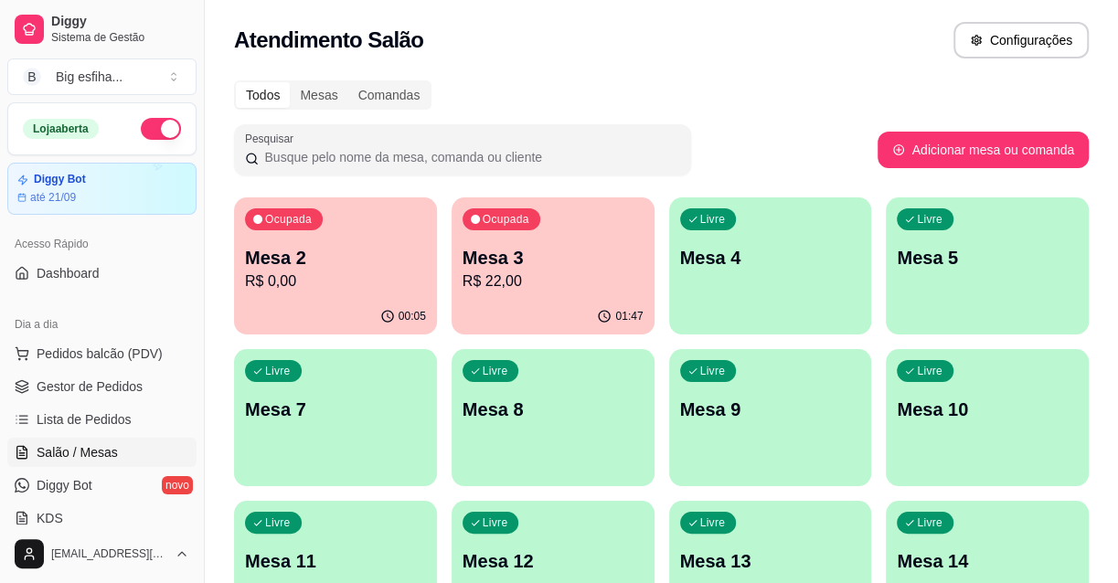
click at [745, 304] on div "Livre Mesa 4" at bounding box center [770, 254] width 203 height 115
click at [331, 248] on p "Mesa 2" at bounding box center [335, 258] width 181 height 26
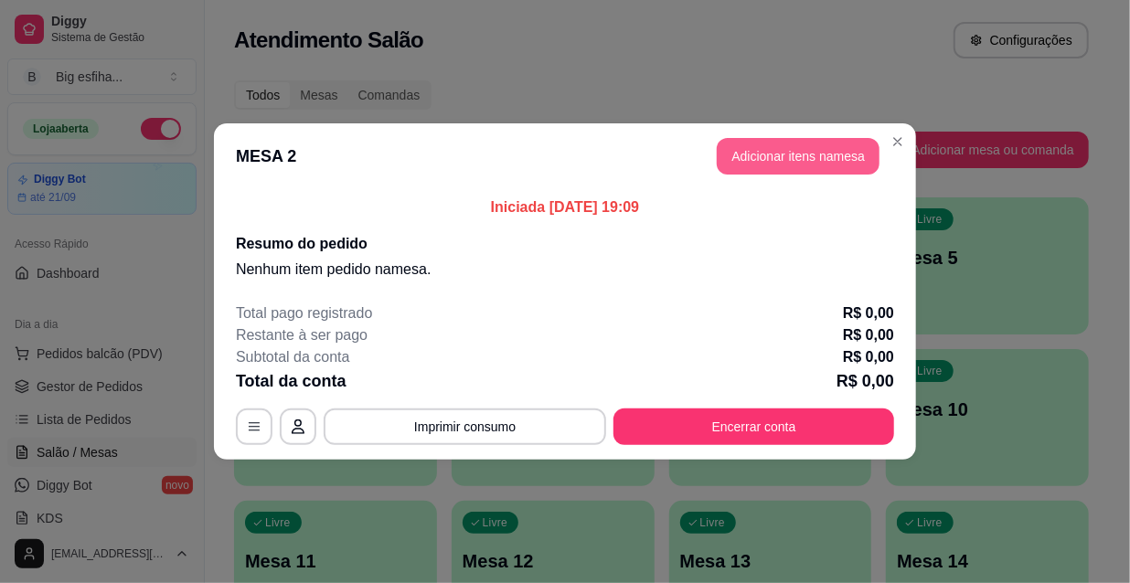
click at [759, 164] on button "Adicionar itens na mesa" at bounding box center [798, 156] width 163 height 37
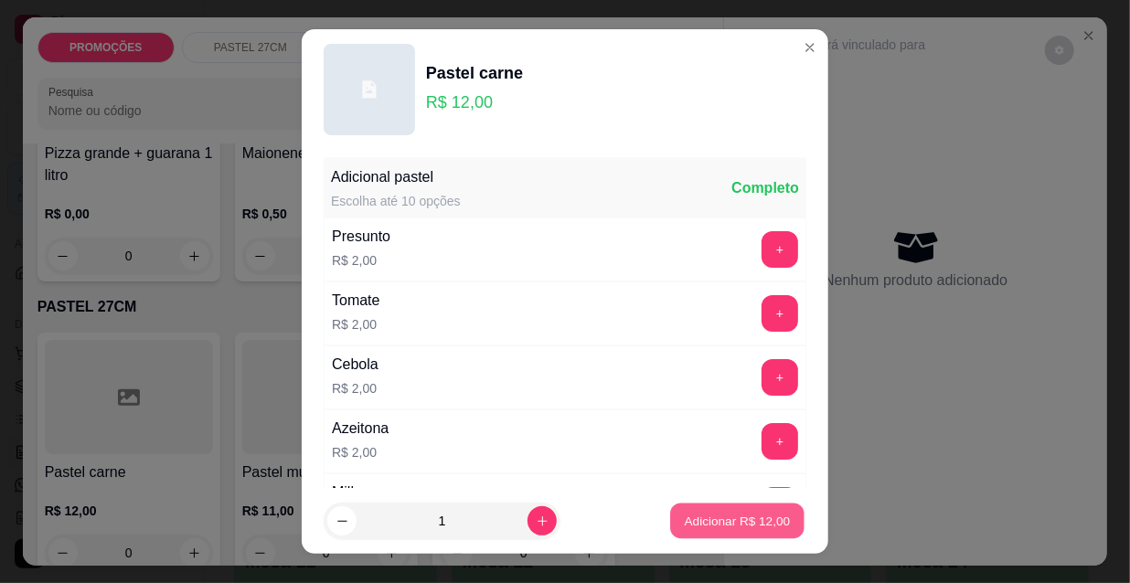
click at [722, 523] on p "Adicionar R$ 12,00" at bounding box center [738, 520] width 106 height 17
type input "1"
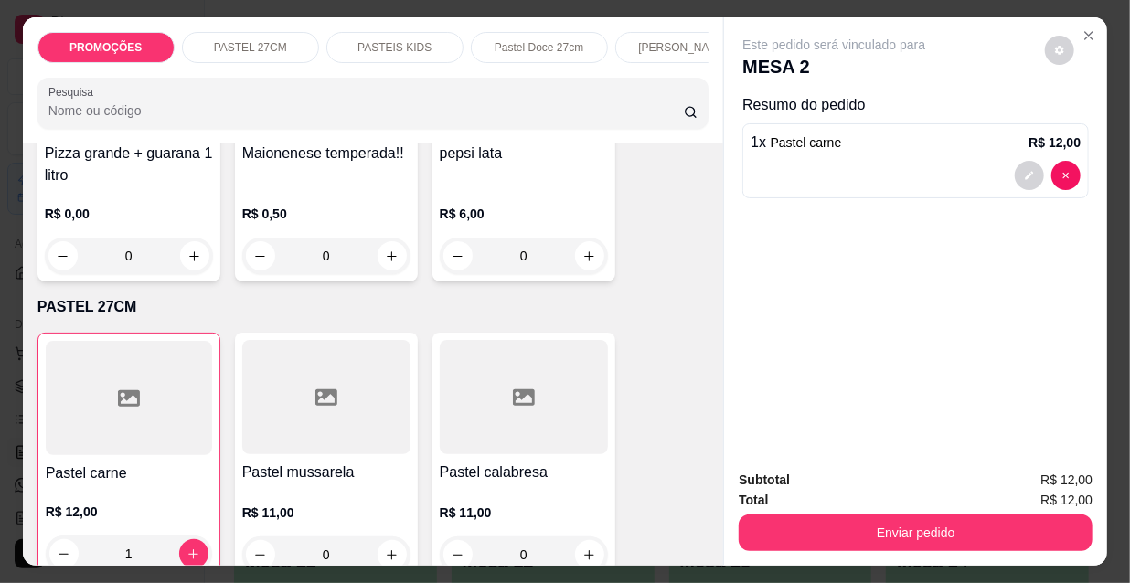
scroll to position [0, 588]
click at [329, 37] on div "Kibes" at bounding box center [384, 47] width 137 height 31
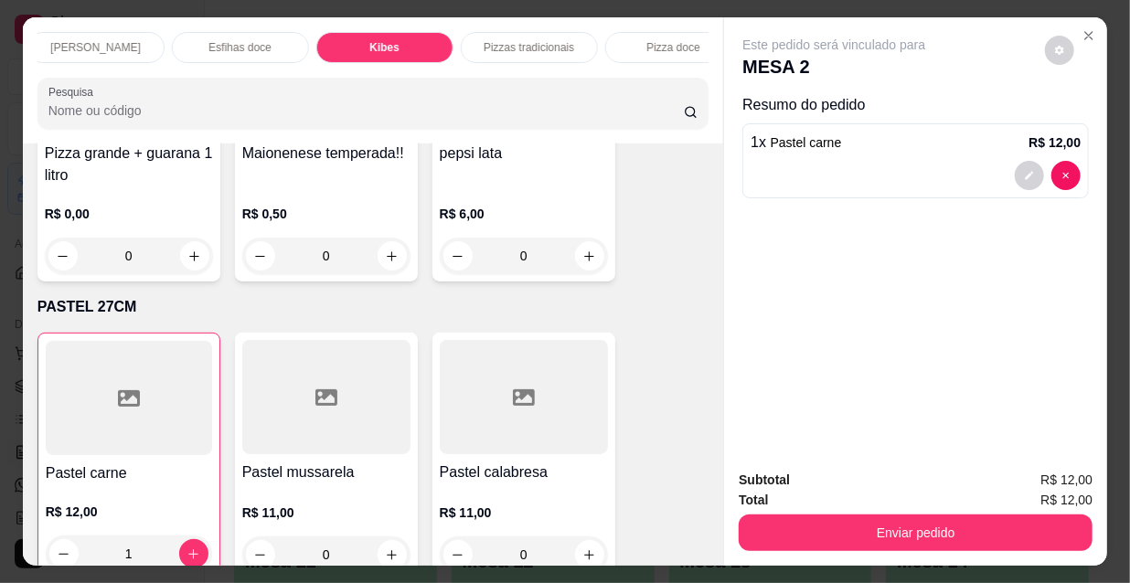
scroll to position [47, 0]
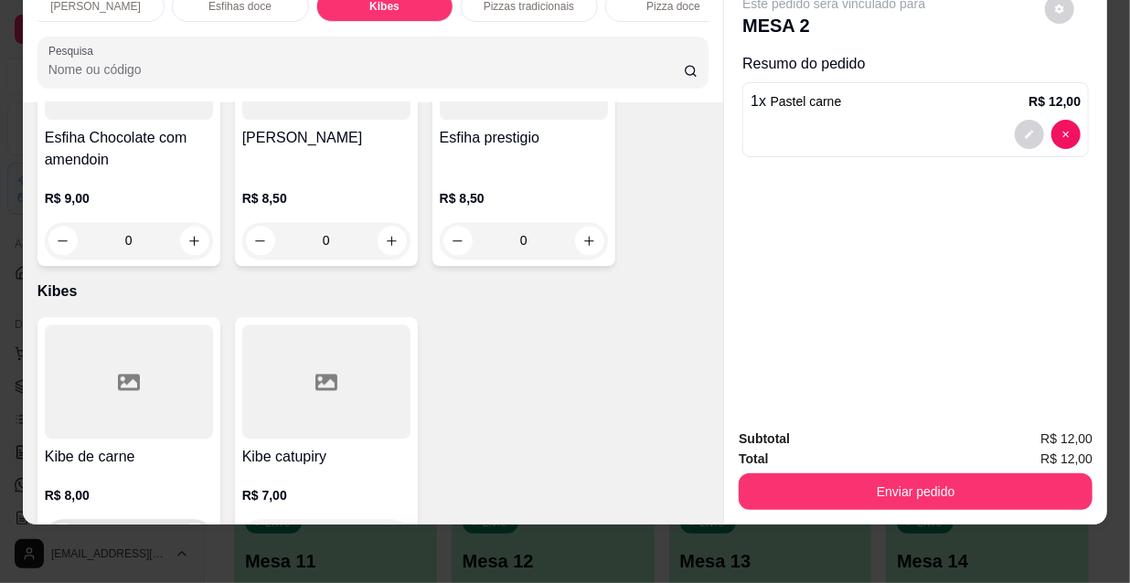
click at [190, 523] on button "increase-product-quantity" at bounding box center [194, 537] width 29 height 29
click at [192, 523] on button "increase-product-quantity" at bounding box center [194, 537] width 29 height 29
type input "2"
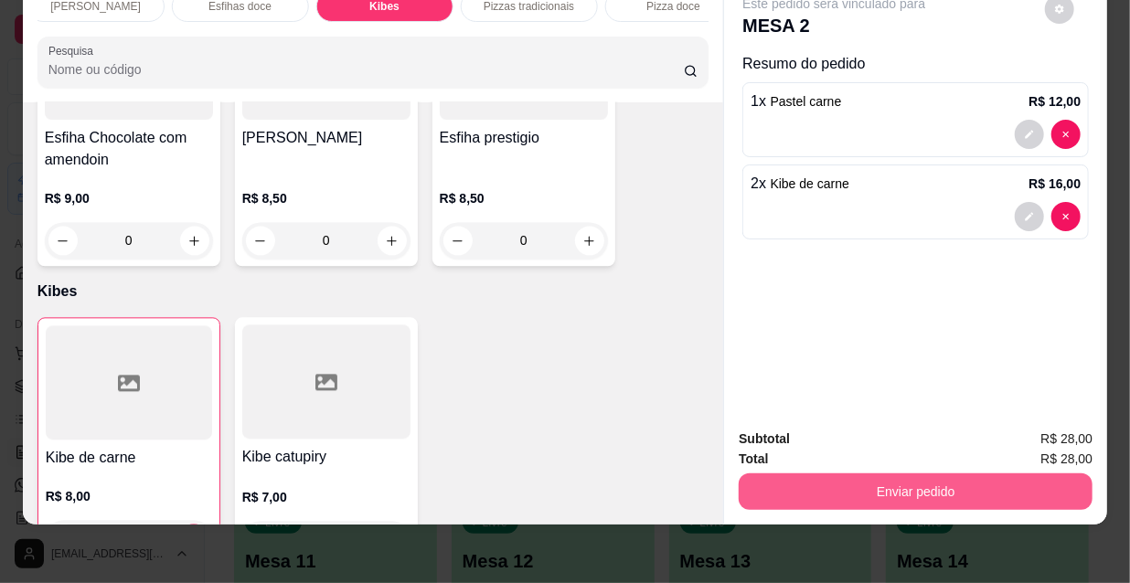
click at [906, 485] on button "Enviar pedido" at bounding box center [916, 492] width 354 height 37
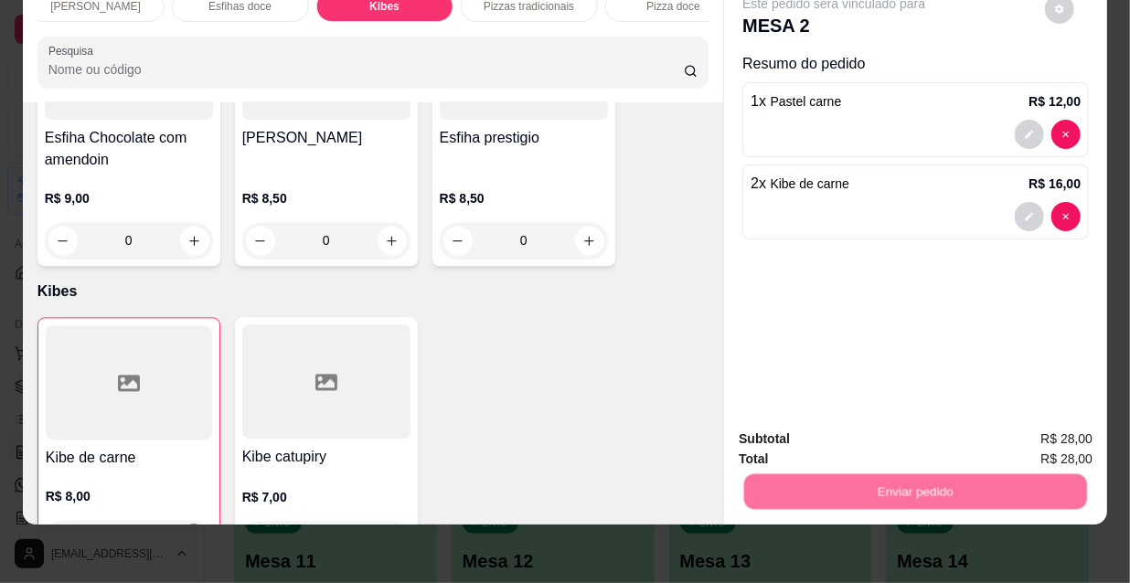
click at [879, 429] on button "Não registrar e enviar pedido" at bounding box center [857, 434] width 190 height 35
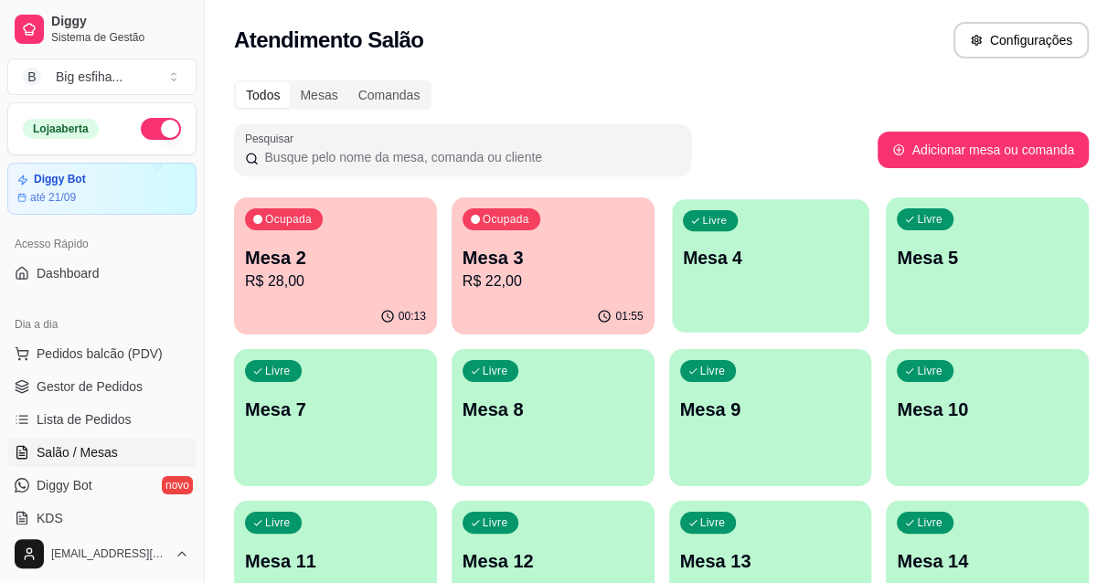
click at [745, 264] on p "Mesa 4" at bounding box center [770, 258] width 176 height 25
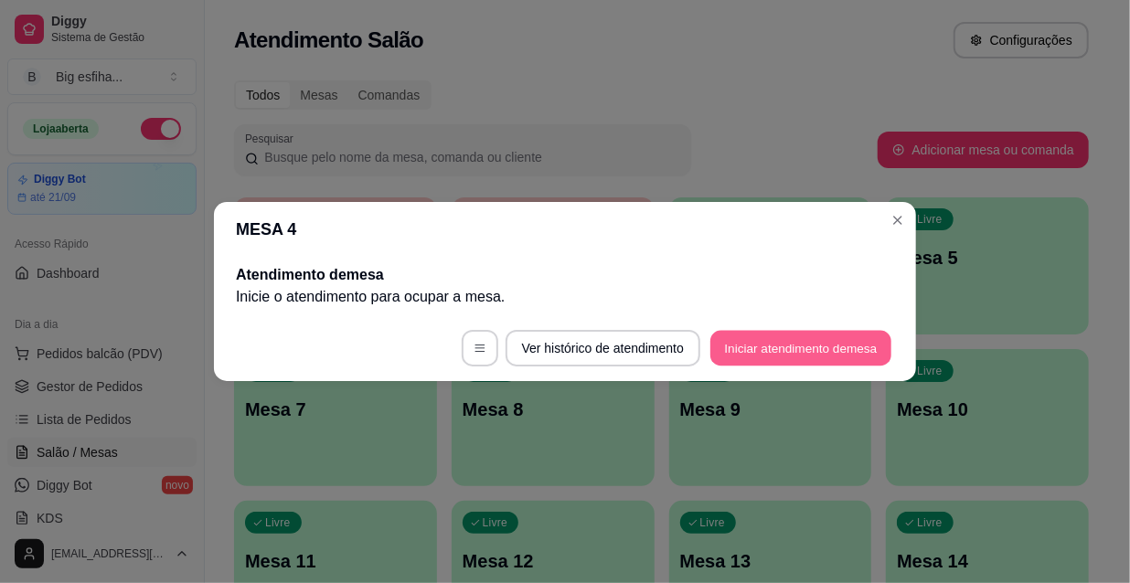
click at [785, 347] on button "Iniciar atendimento de mesa" at bounding box center [800, 349] width 181 height 36
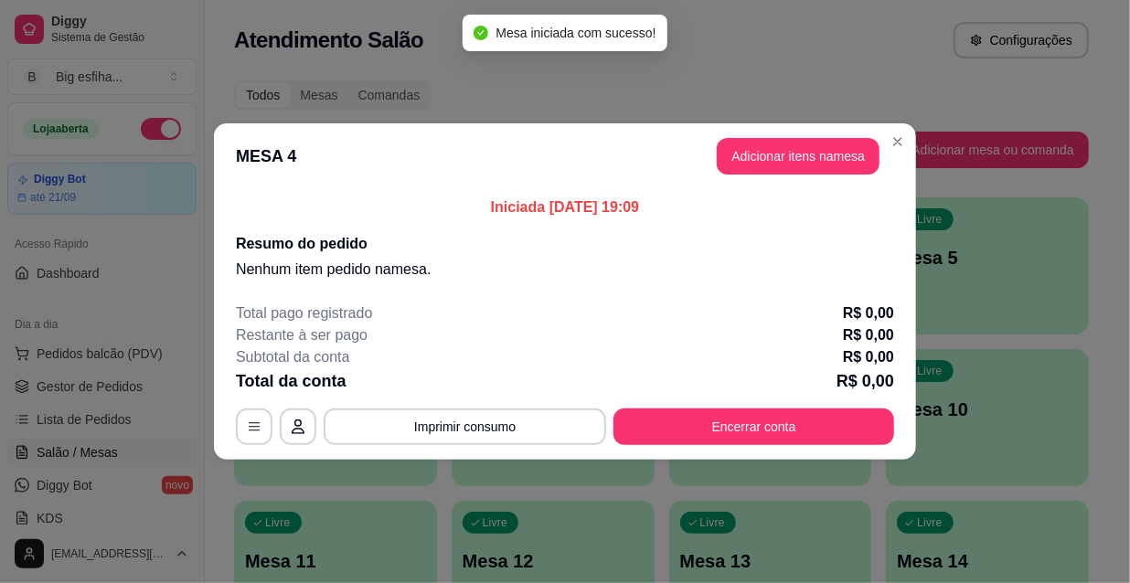
click at [733, 148] on button "Adicionar itens na mesa" at bounding box center [798, 156] width 163 height 37
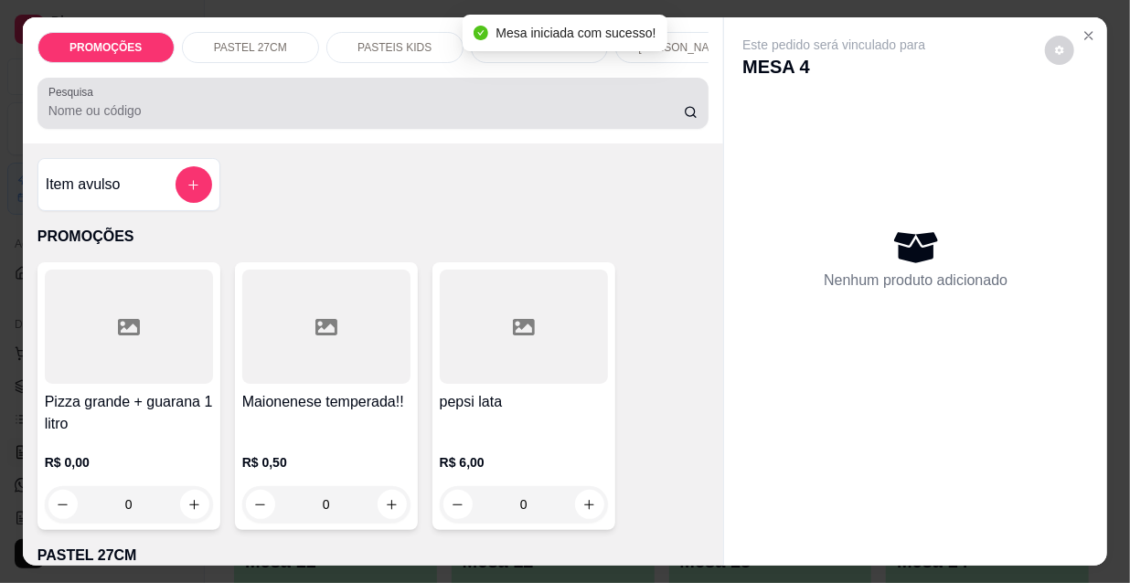
click at [193, 118] on input "Pesquisa" at bounding box center [365, 110] width 635 height 18
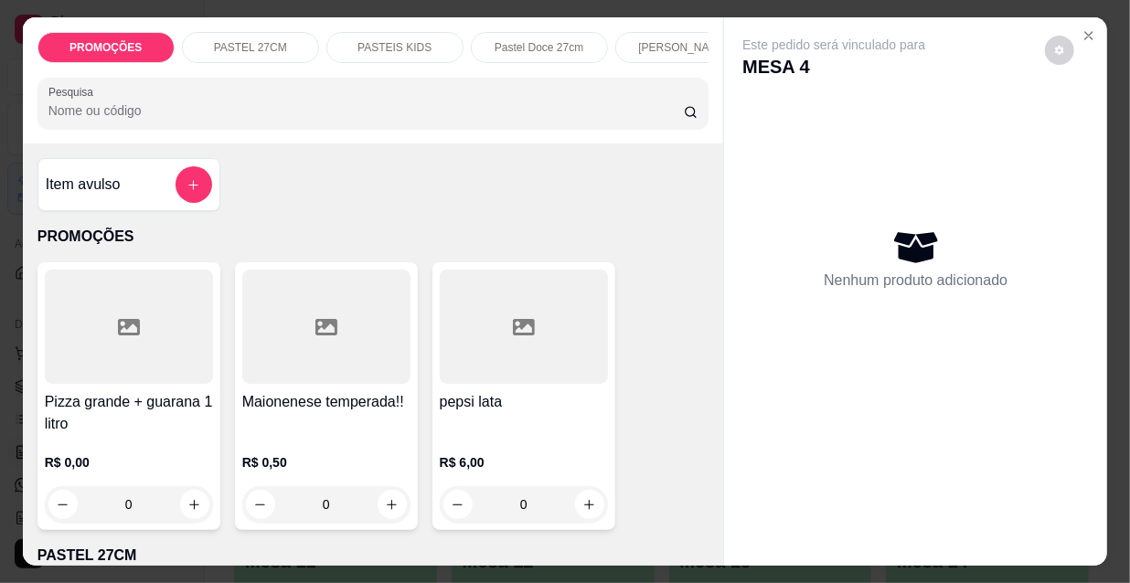
click at [174, 129] on div "Pesquisa" at bounding box center [373, 103] width 672 height 51
click at [653, 40] on p "[PERSON_NAME]" at bounding box center [683, 47] width 91 height 15
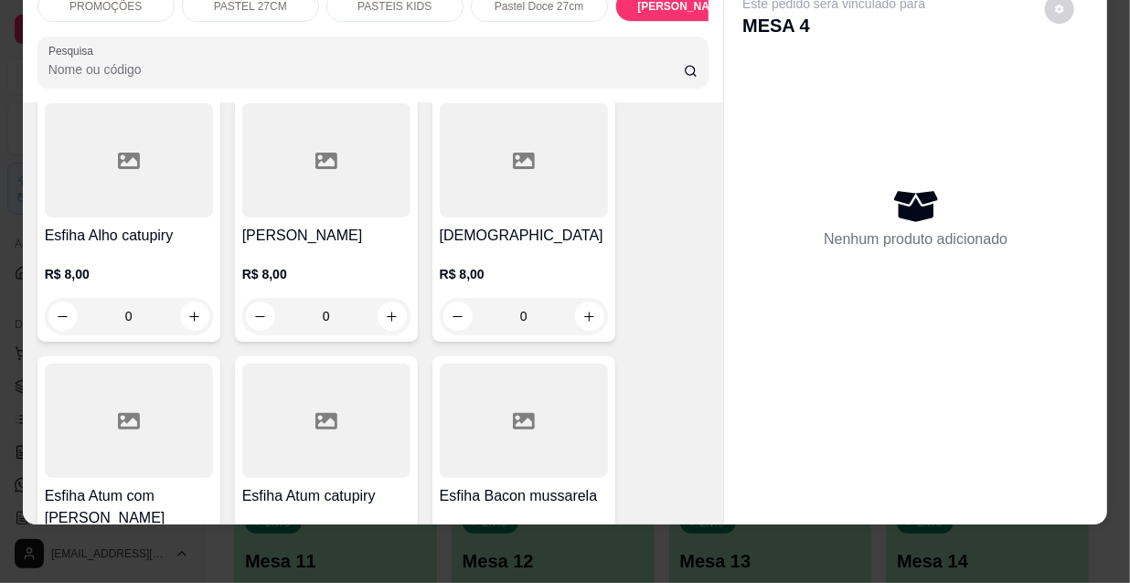
scroll to position [8904, 0]
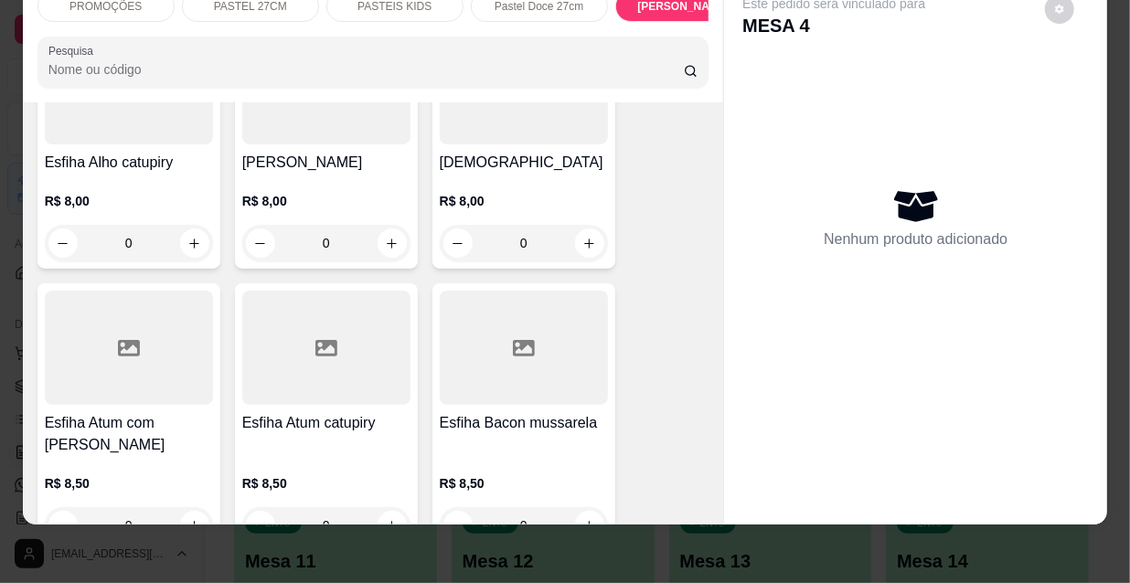
click at [549, 412] on h4 "Esfiha Bacon mussarela" at bounding box center [524, 423] width 168 height 22
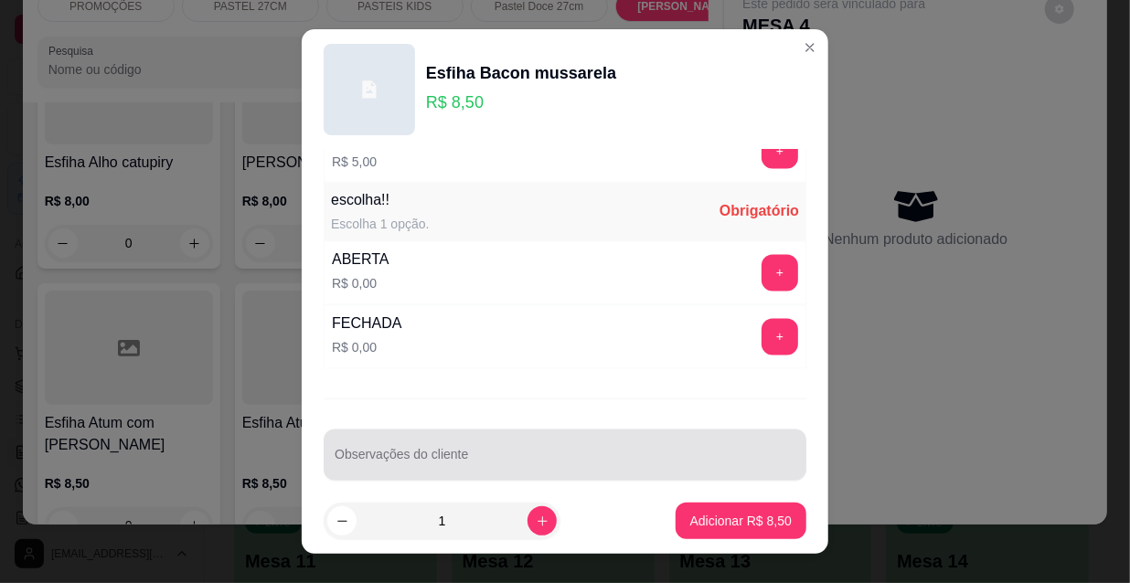
scroll to position [1518, 0]
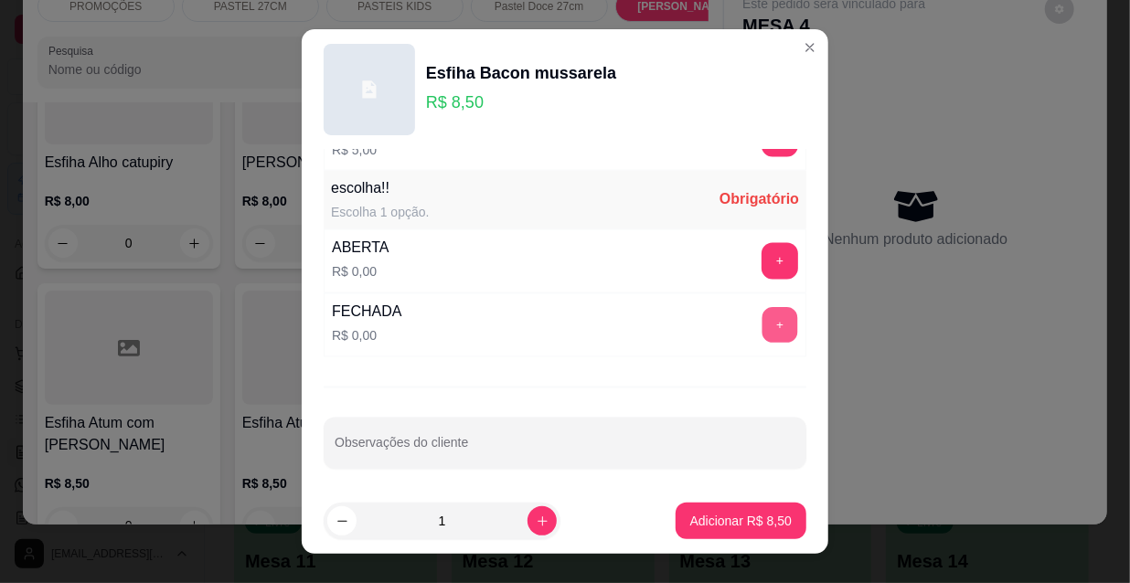
click at [762, 318] on button "+" at bounding box center [780, 326] width 36 height 36
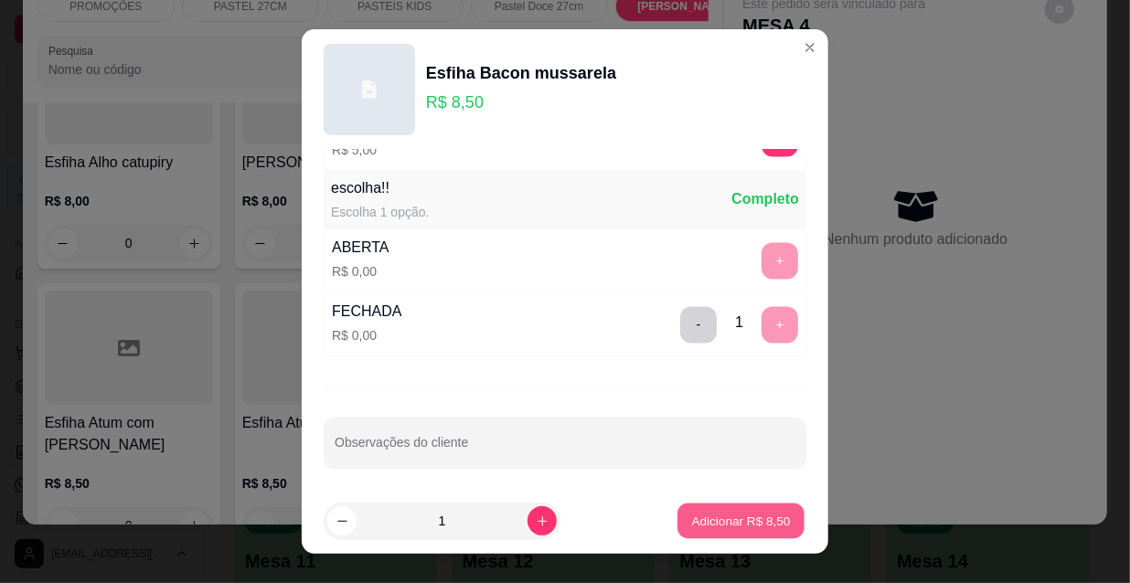
click at [743, 527] on p "Adicionar R$ 8,50" at bounding box center [740, 520] width 99 height 17
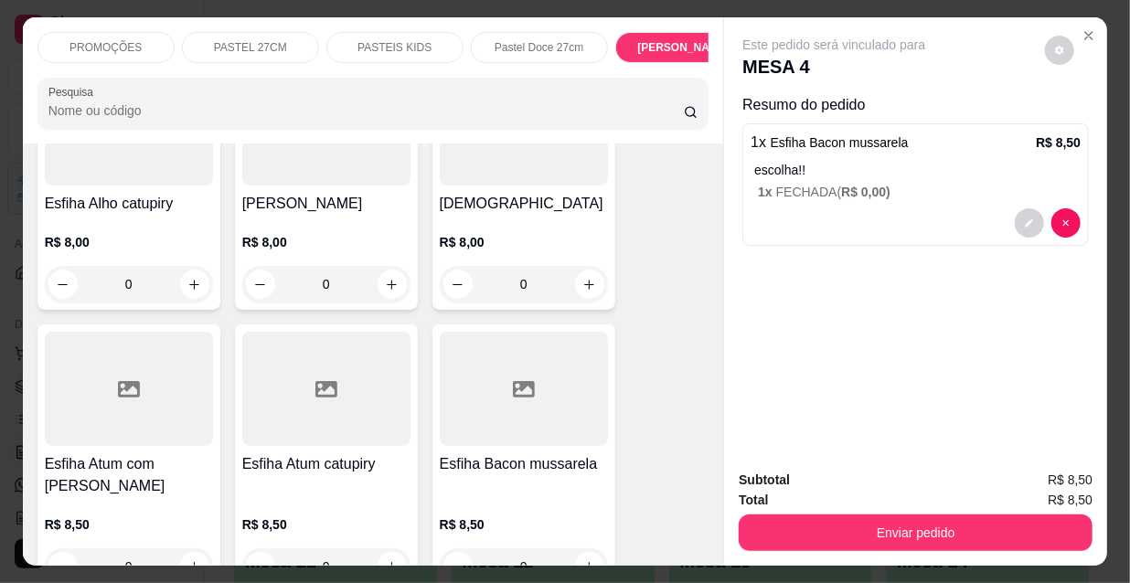
scroll to position [0, 588]
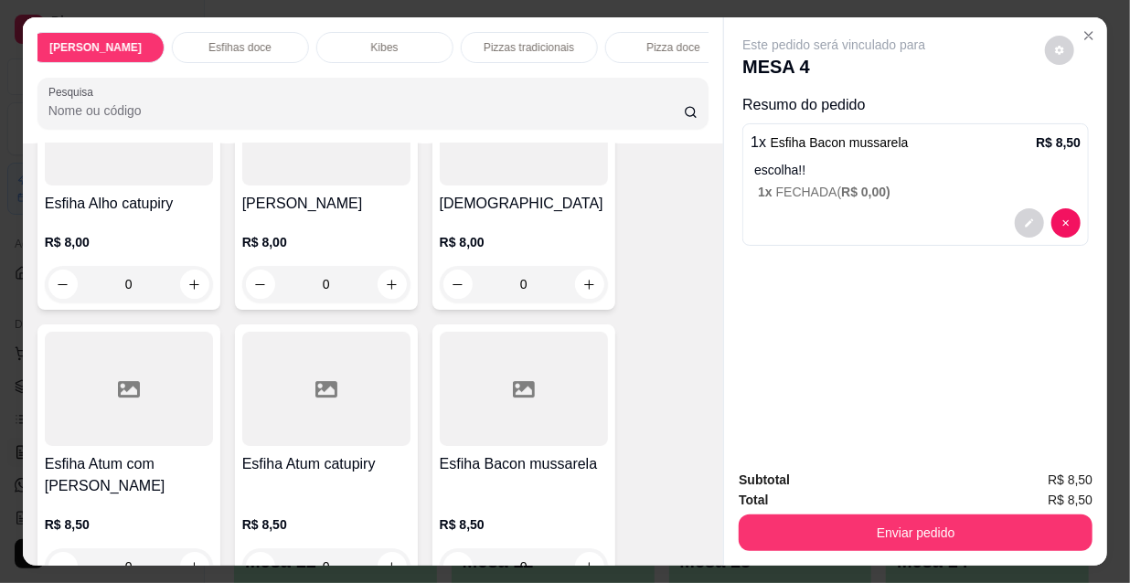
click at [237, 40] on p "Esfihas doce" at bounding box center [239, 47] width 63 height 15
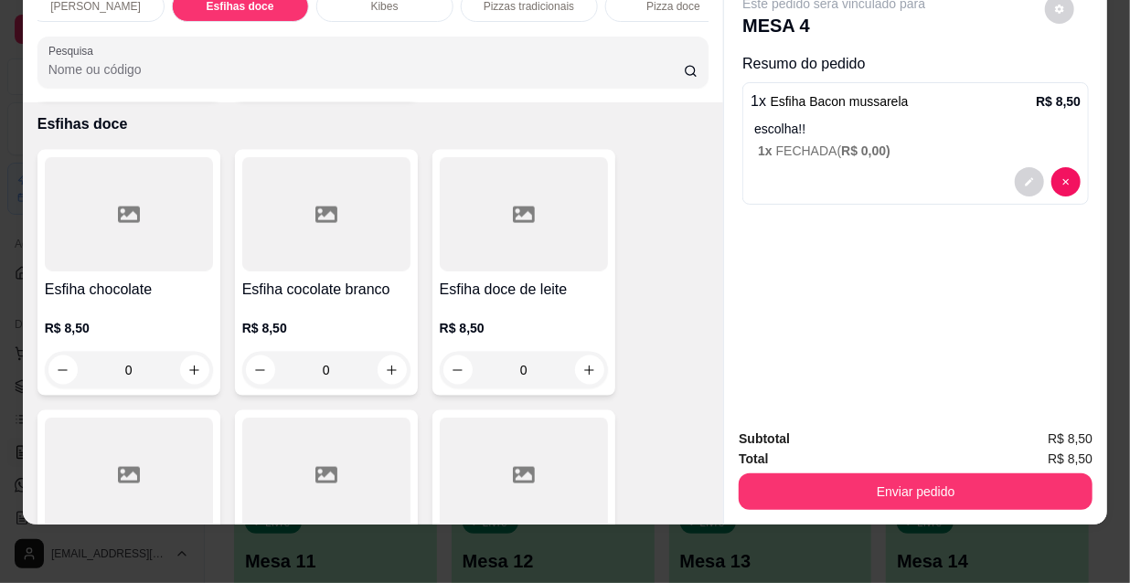
scroll to position [13655, 0]
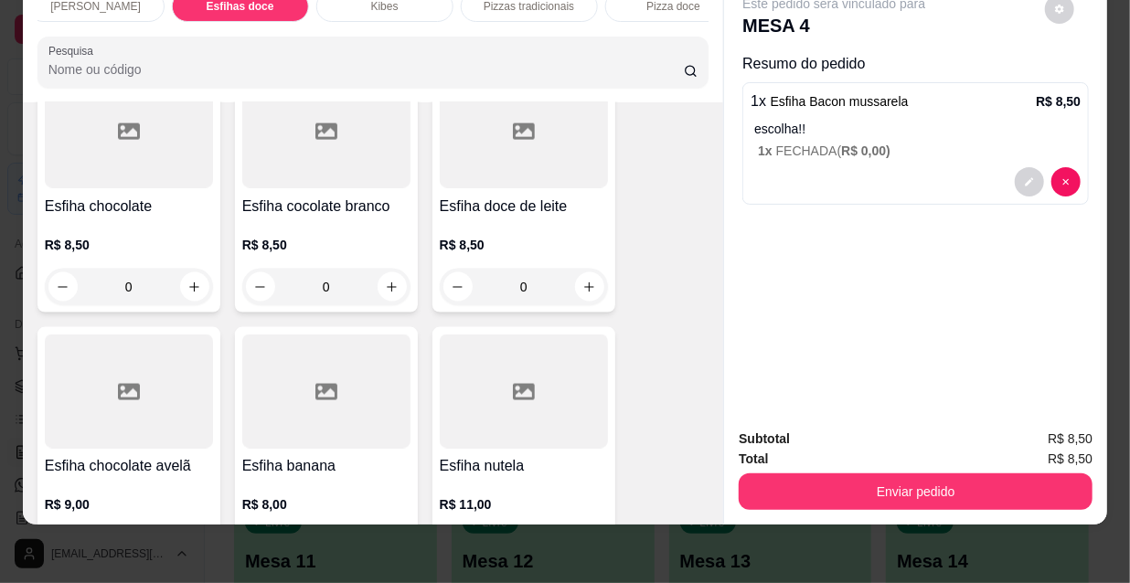
click at [485, 456] on h4 "Esfiha nutela" at bounding box center [524, 467] width 168 height 22
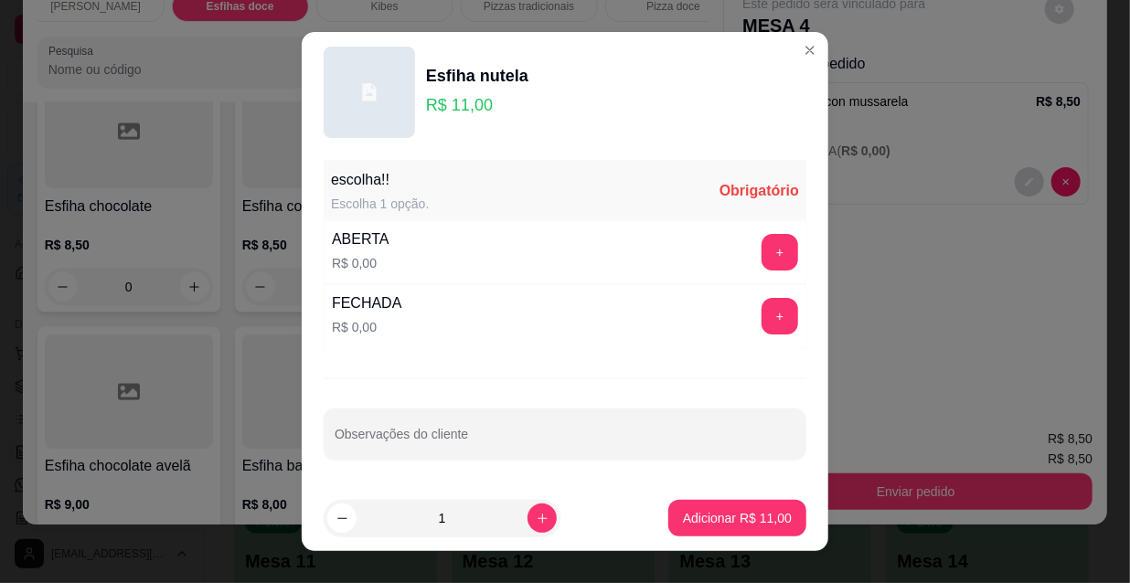
scroll to position [26, 0]
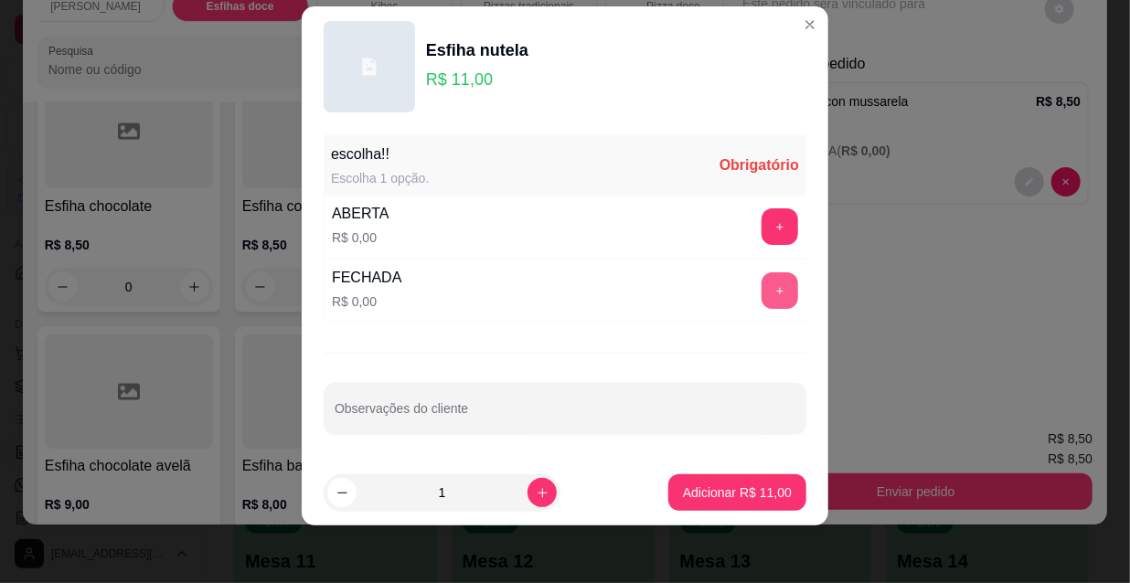
click at [762, 302] on button "+" at bounding box center [780, 290] width 37 height 37
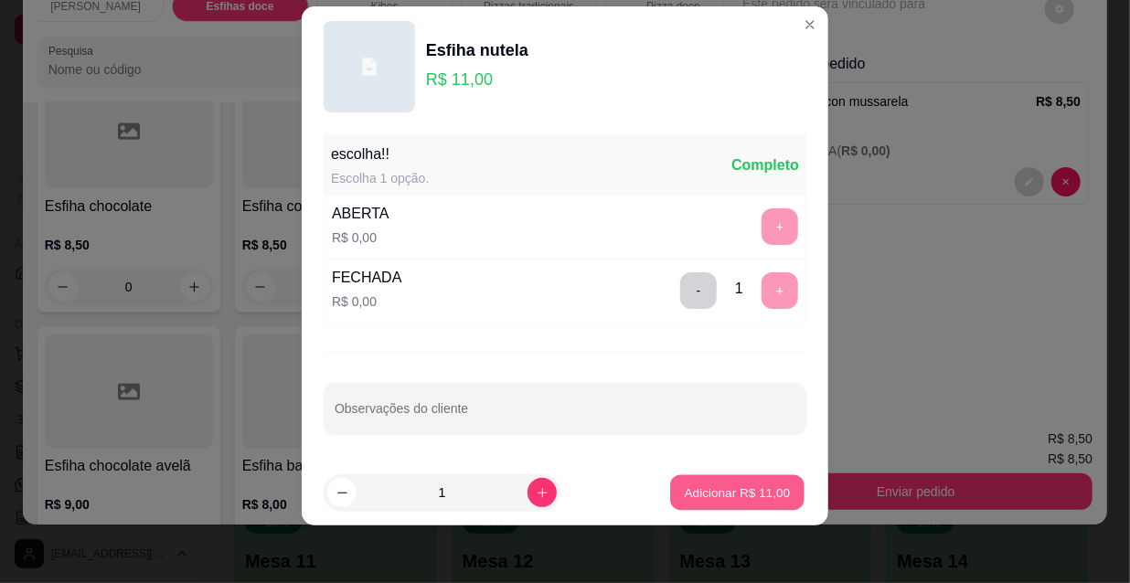
click at [734, 494] on p "Adicionar R$ 11,00" at bounding box center [738, 492] width 106 height 17
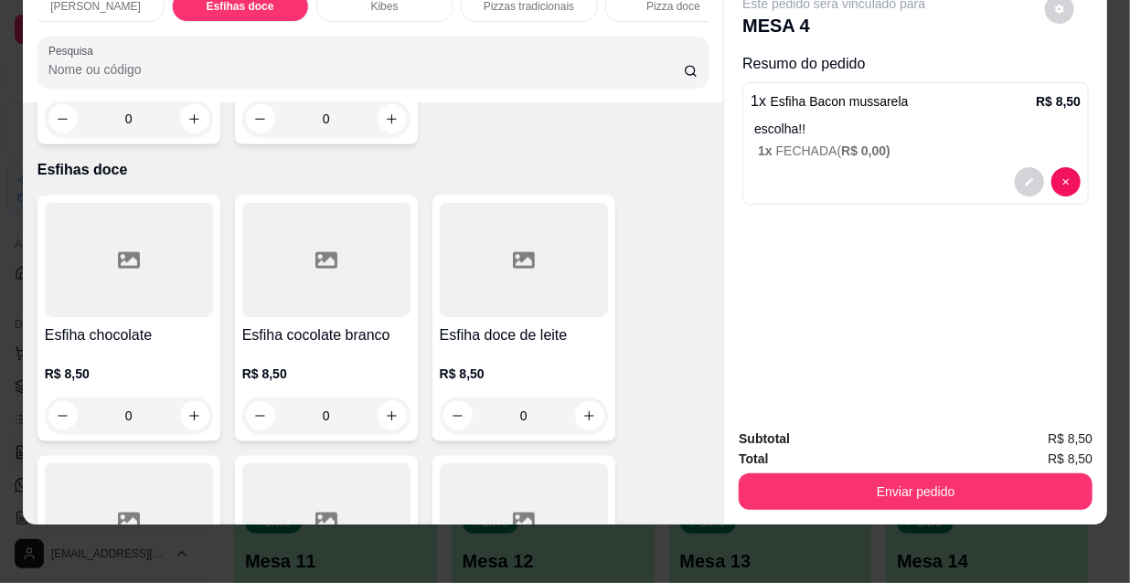
scroll to position [13489, 0]
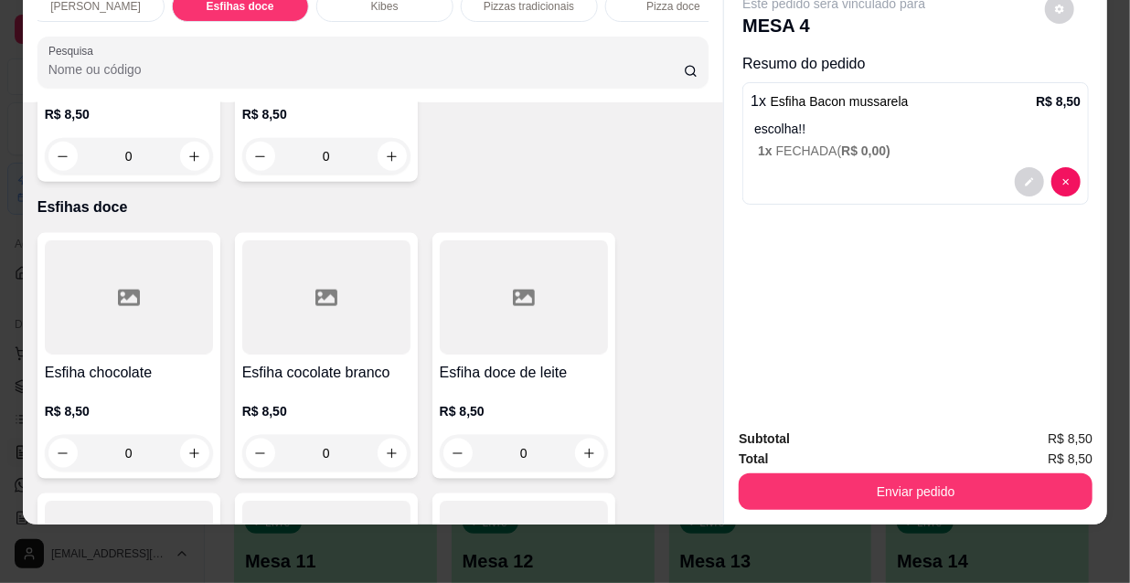
click at [513, 362] on h4 "Esfiha doce de leite" at bounding box center [524, 373] width 168 height 22
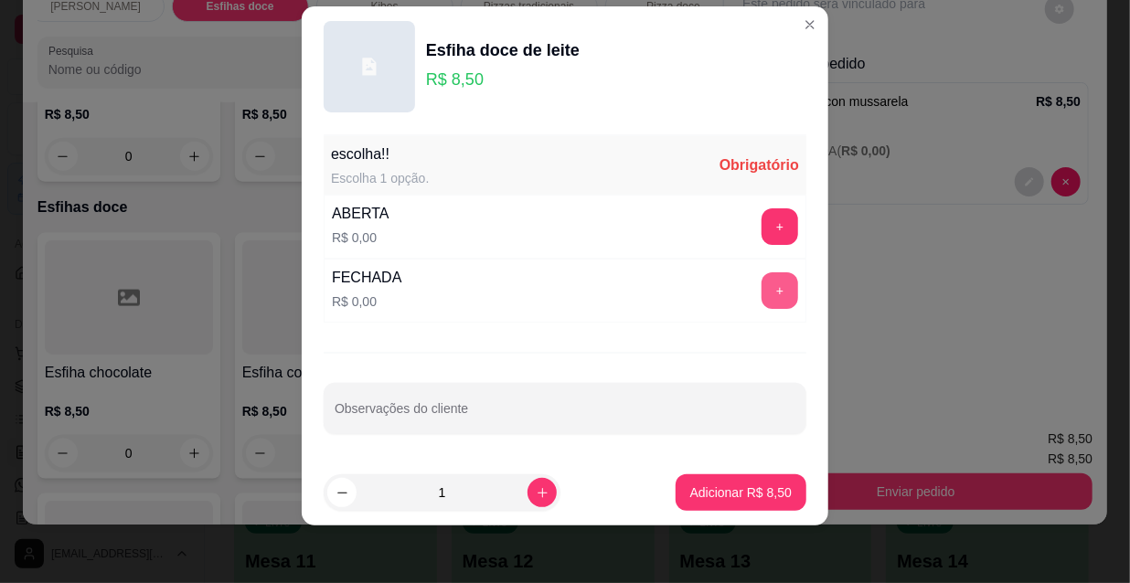
click at [762, 288] on button "+" at bounding box center [780, 290] width 37 height 37
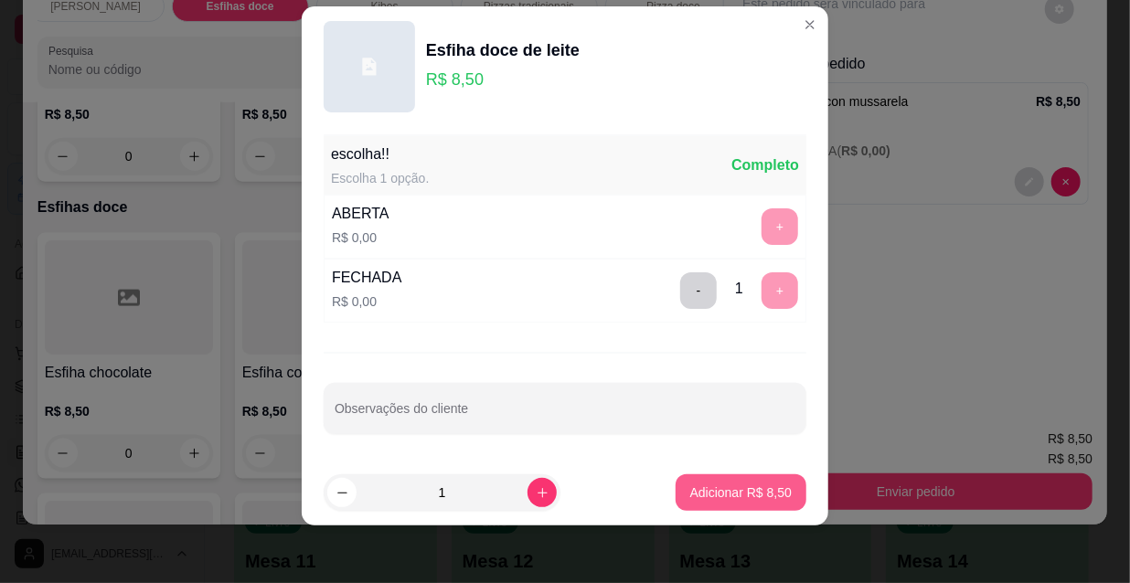
click at [691, 489] on p "Adicionar R$ 8,50" at bounding box center [740, 493] width 101 height 18
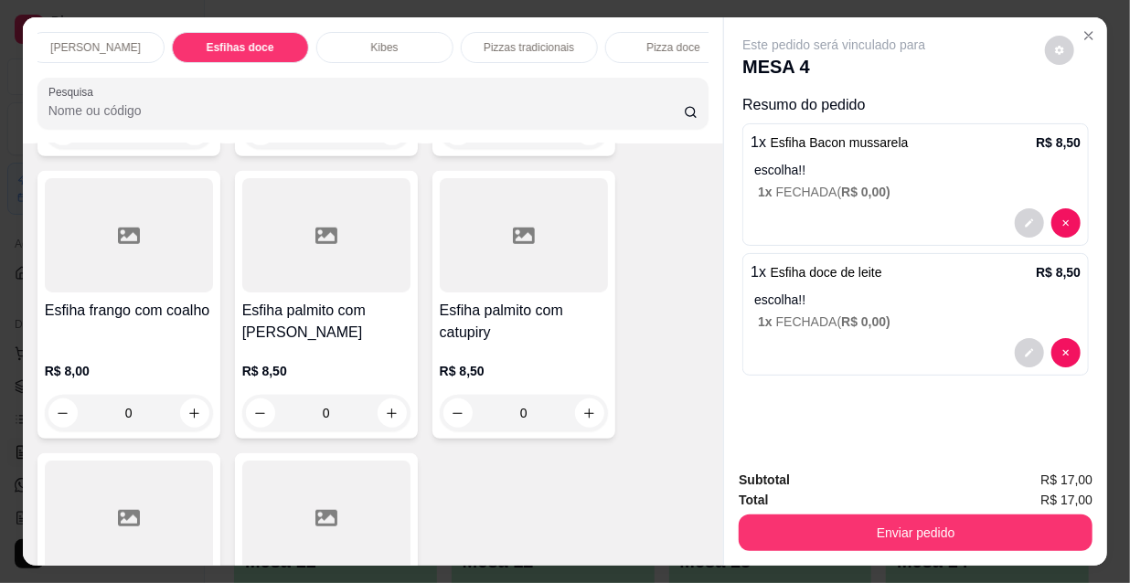
scroll to position [0, 1053]
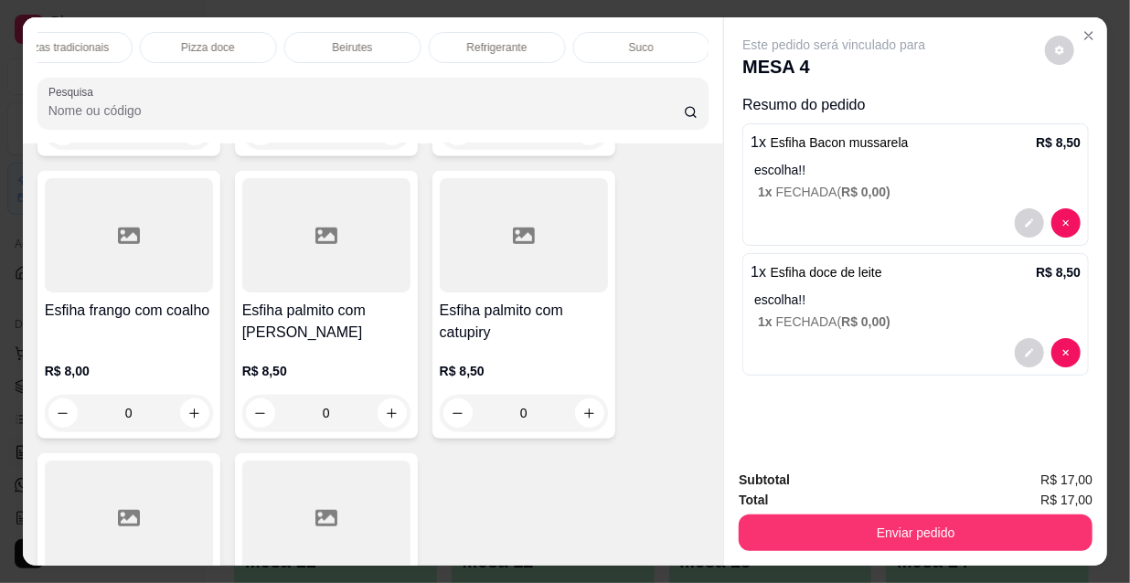
click at [598, 40] on div "Suco" at bounding box center [641, 47] width 137 height 31
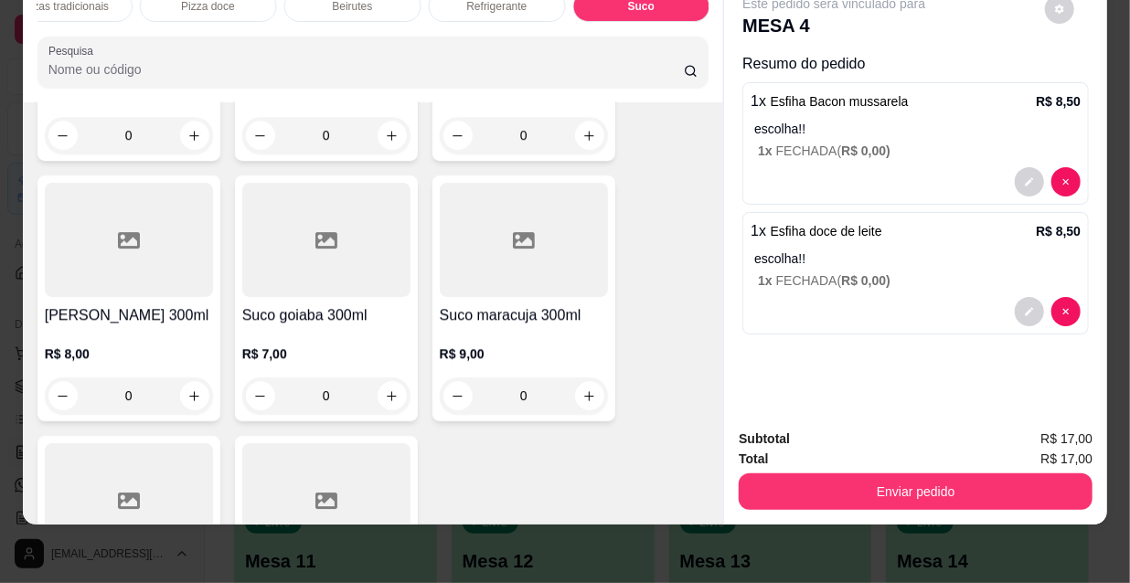
scroll to position [18202, 0]
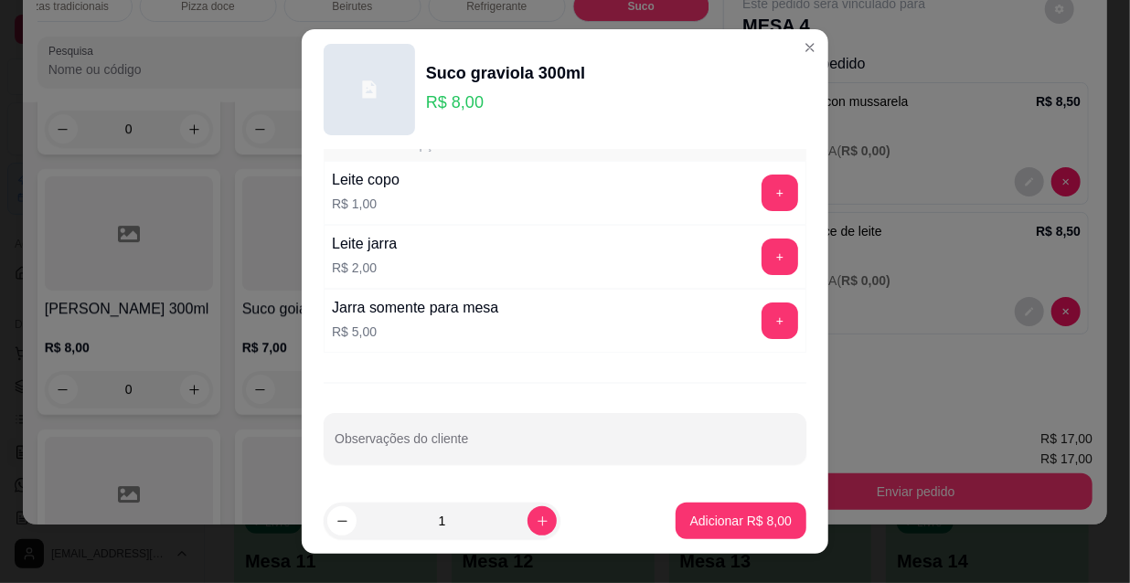
scroll to position [28, 0]
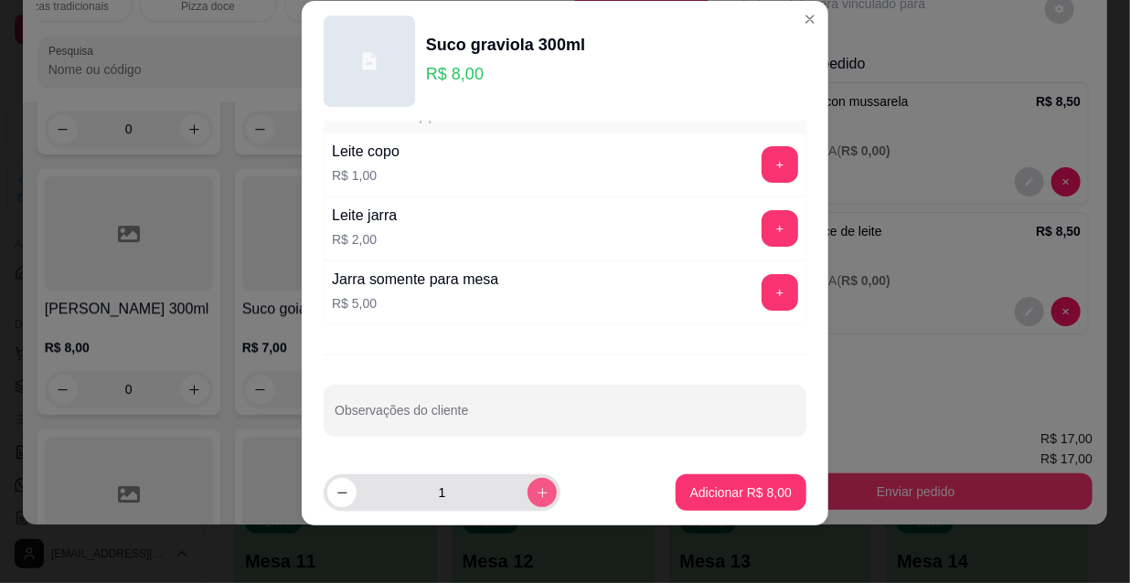
click at [527, 485] on button "increase-product-quantity" at bounding box center [541, 492] width 29 height 29
type input "2"
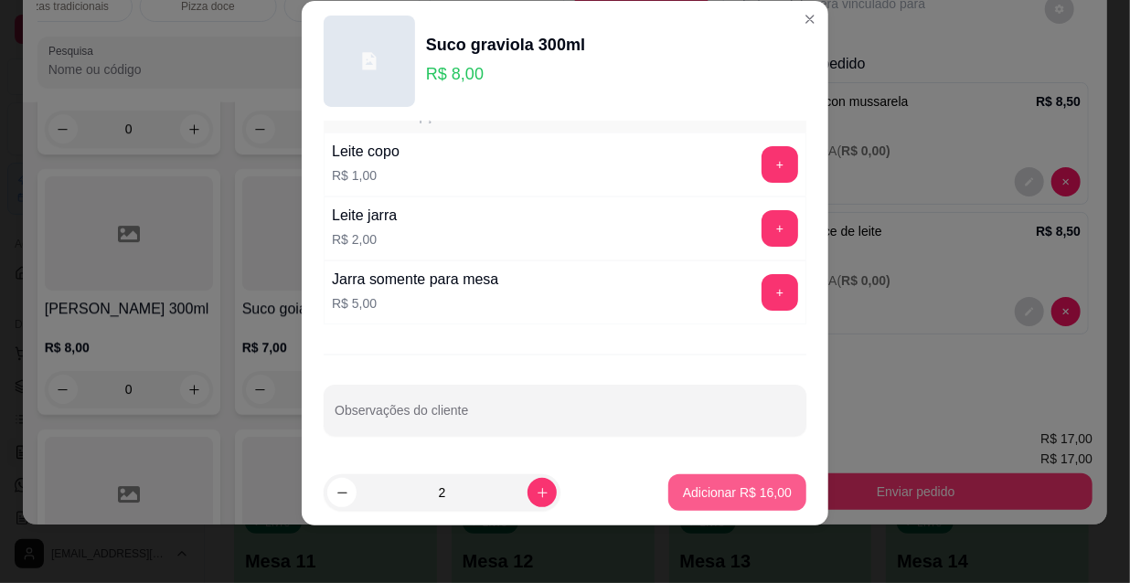
click at [738, 489] on p "Adicionar R$ 16,00" at bounding box center [737, 493] width 109 height 18
type input "2"
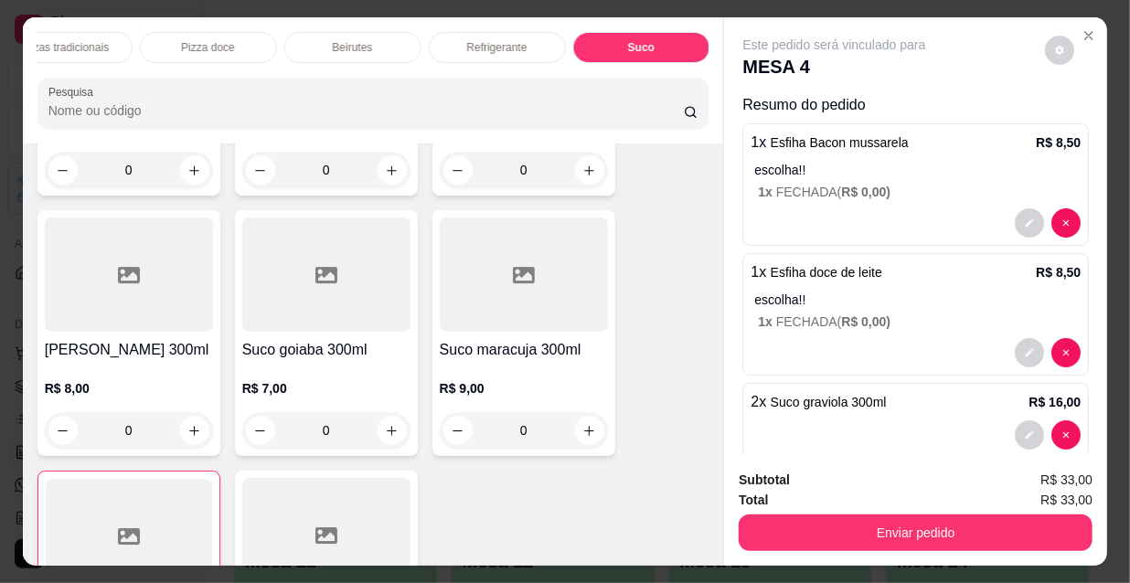
scroll to position [27, 0]
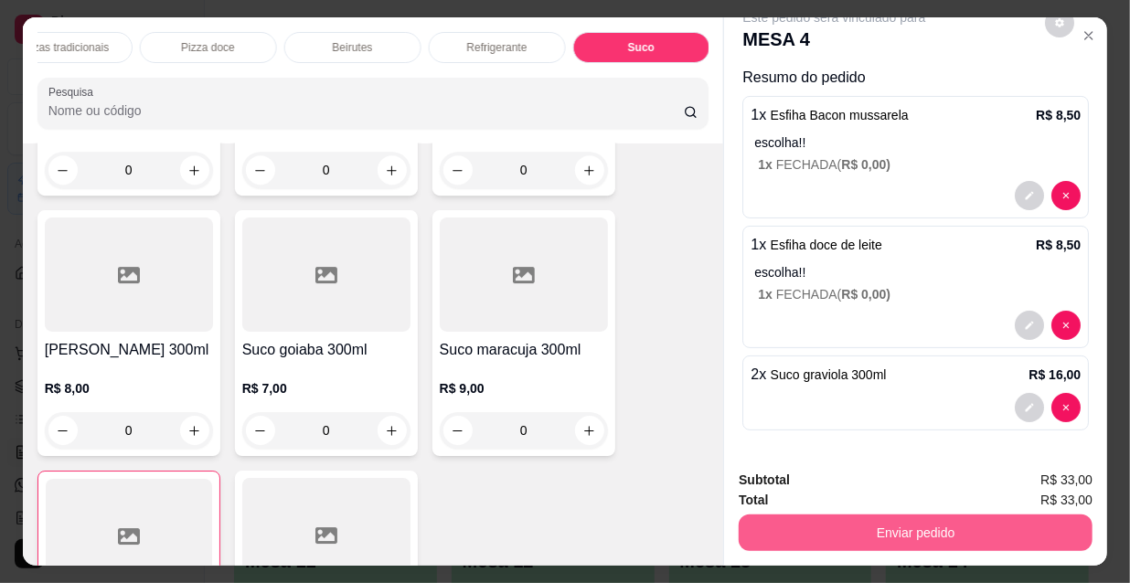
click at [862, 520] on button "Enviar pedido" at bounding box center [916, 533] width 354 height 37
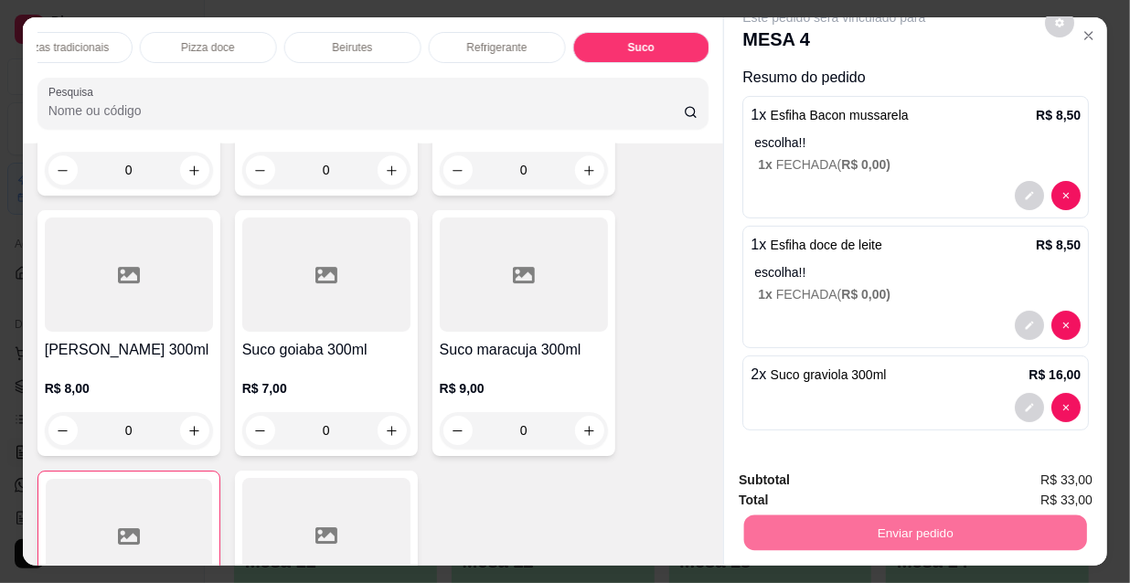
click at [826, 478] on button "Não registrar e enviar pedido" at bounding box center [856, 481] width 185 height 34
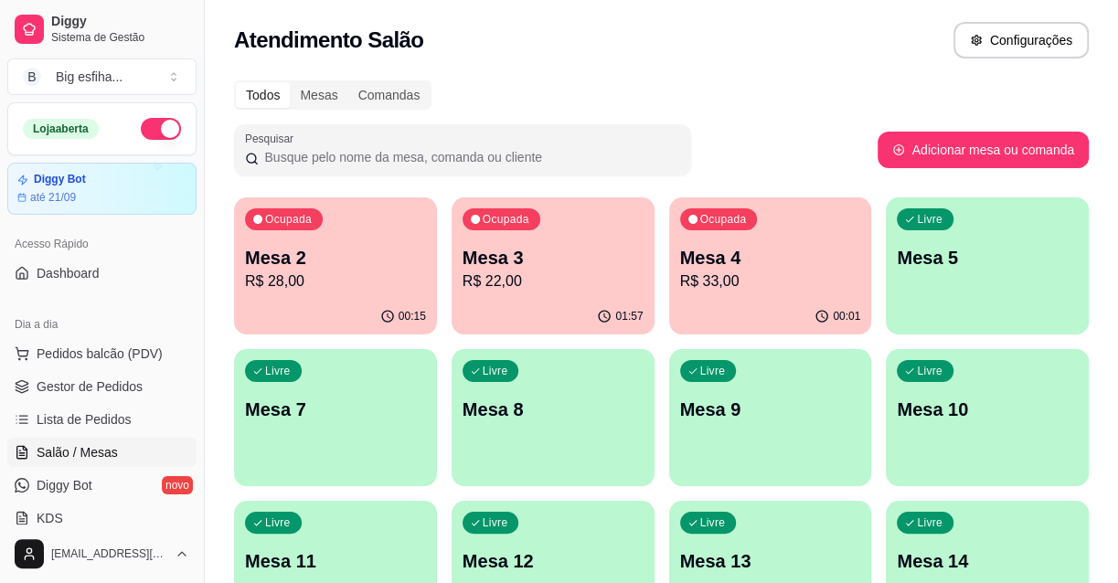
click at [1005, 245] on p "Mesa 5" at bounding box center [987, 258] width 181 height 26
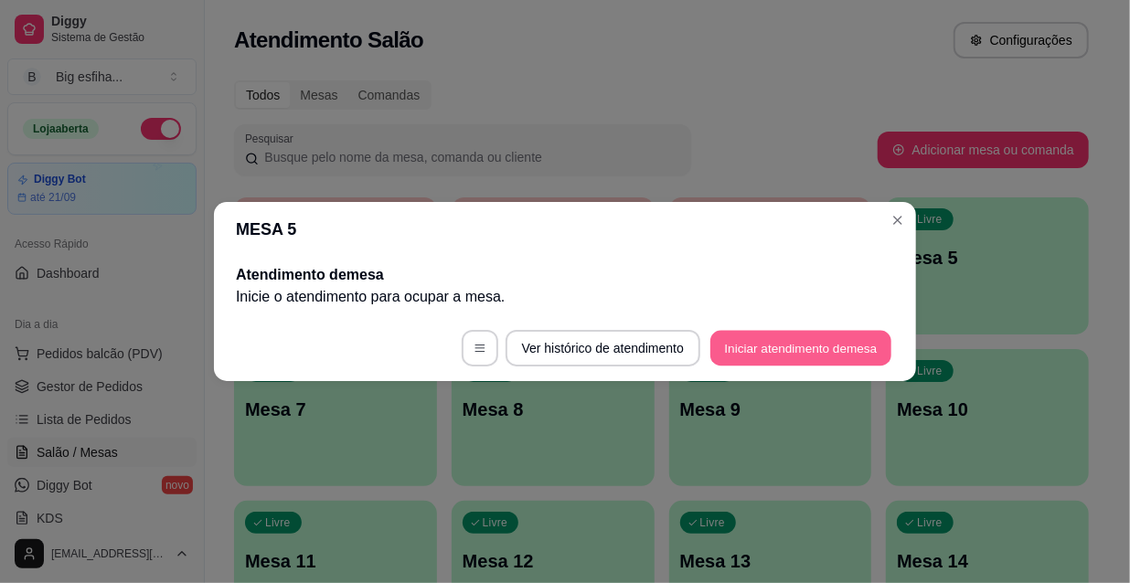
click at [819, 354] on button "Iniciar atendimento de mesa" at bounding box center [800, 349] width 181 height 36
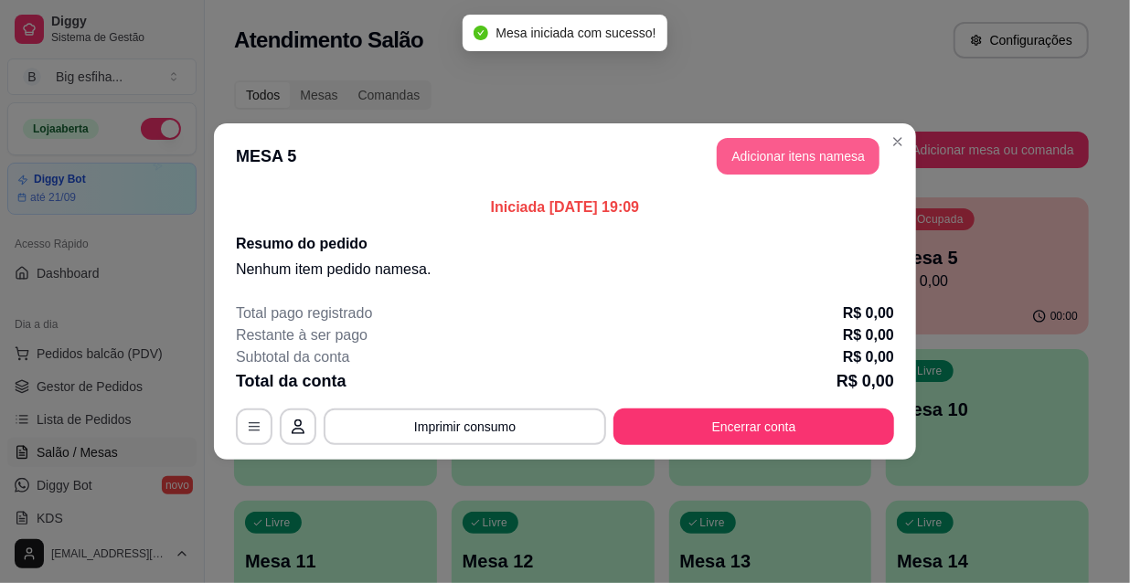
click at [798, 157] on button "Adicionar itens na mesa" at bounding box center [798, 156] width 163 height 37
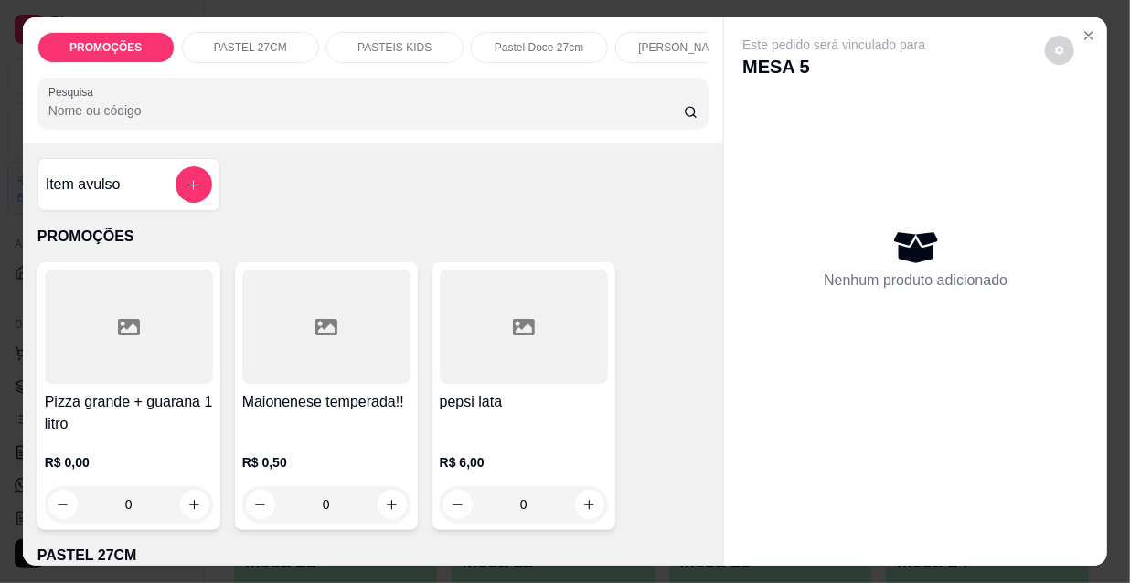
click at [204, 116] on input "Pesquisa" at bounding box center [365, 110] width 635 height 18
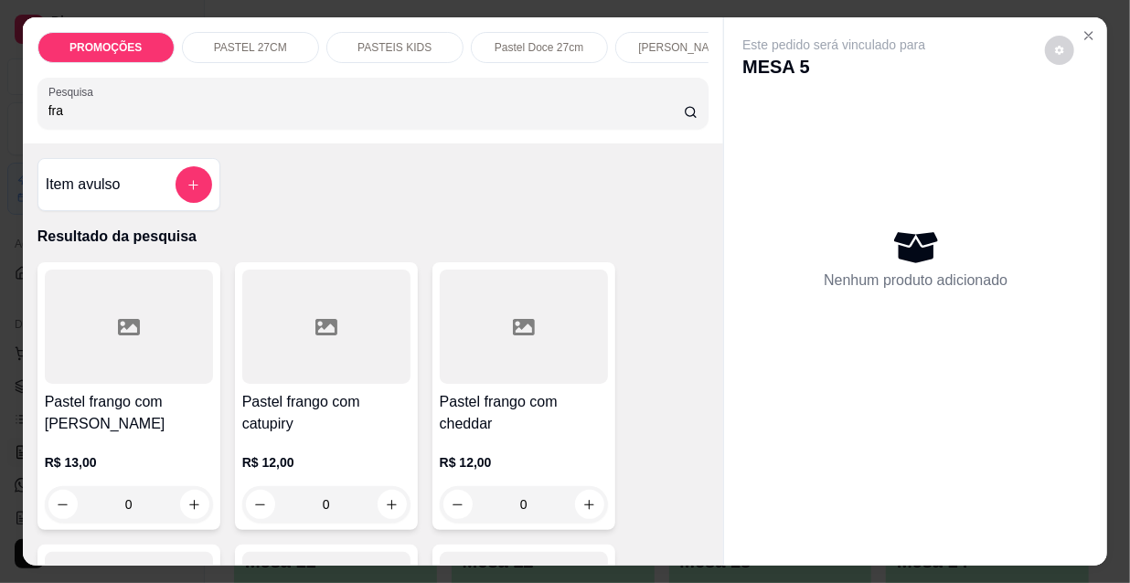
scroll to position [82, 0]
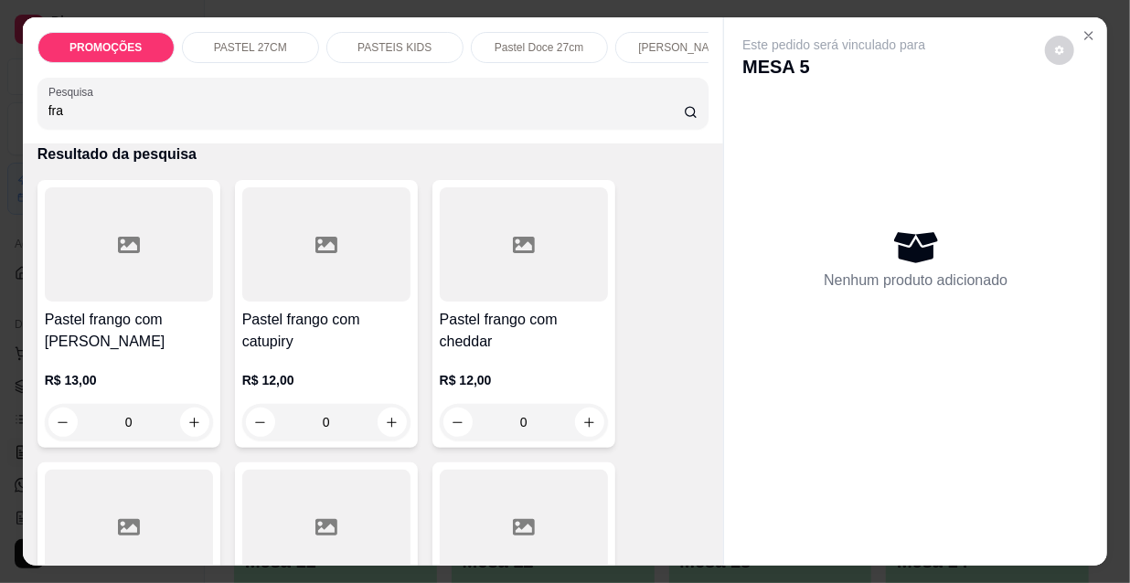
type input "fra"
click at [330, 375] on div "R$ 12,00 0" at bounding box center [326, 397] width 168 height 88
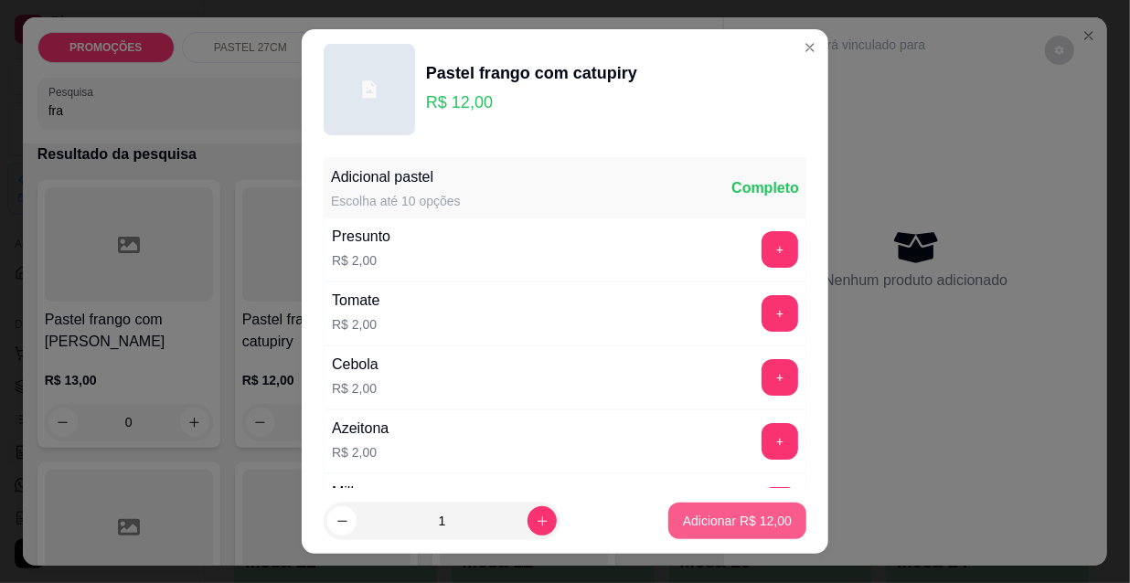
click at [741, 526] on p "Adicionar R$ 12,00" at bounding box center [737, 521] width 109 height 18
type input "1"
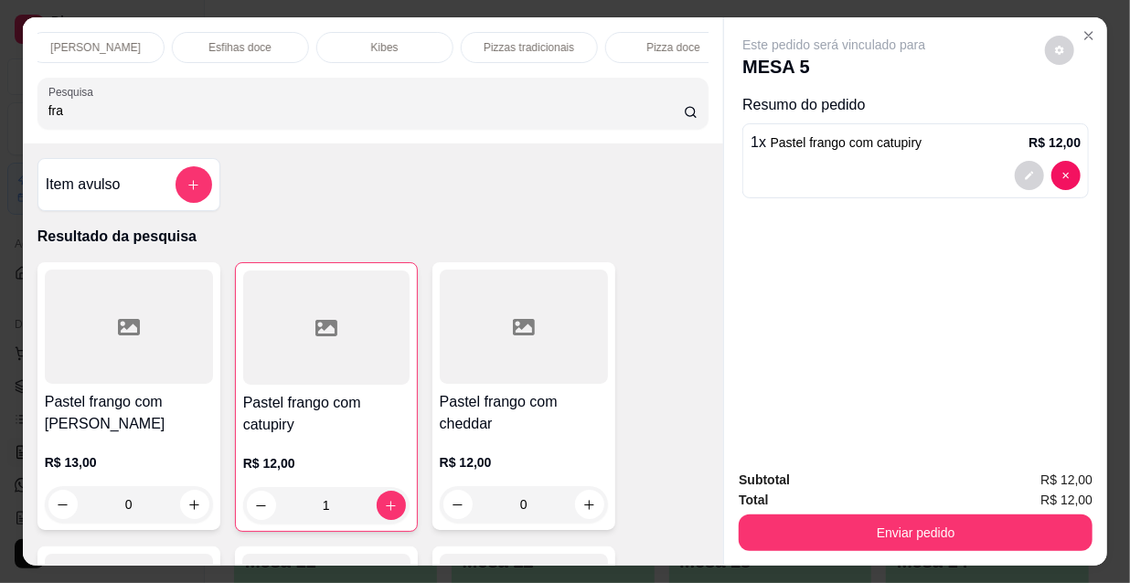
scroll to position [0, 1053]
click at [485, 40] on p "Refrigerante" at bounding box center [497, 47] width 60 height 15
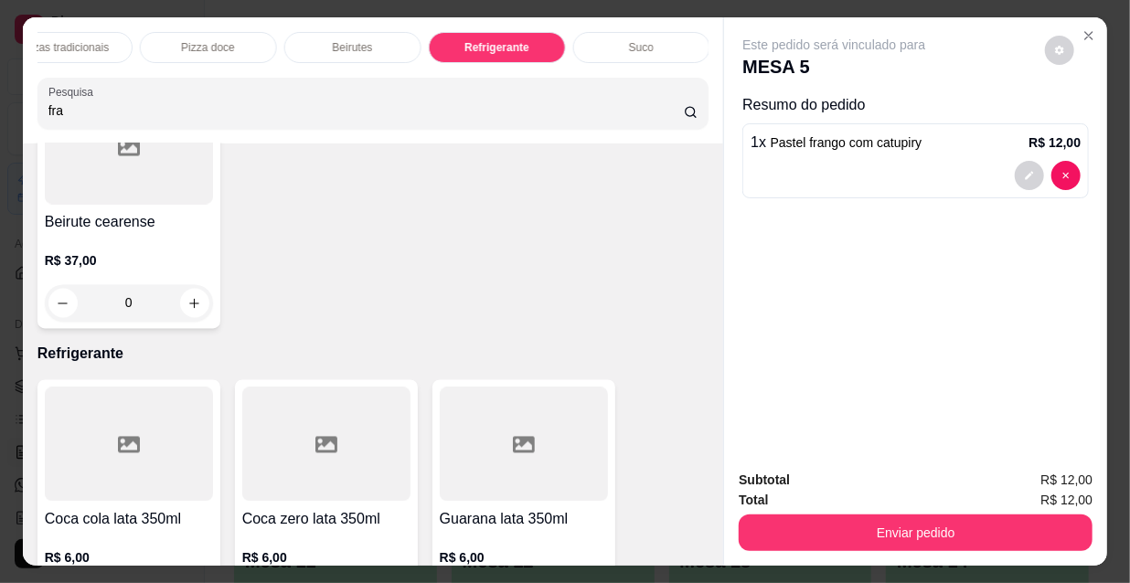
scroll to position [0, 465]
click at [494, 40] on p "Kibes" at bounding box center [507, 47] width 27 height 15
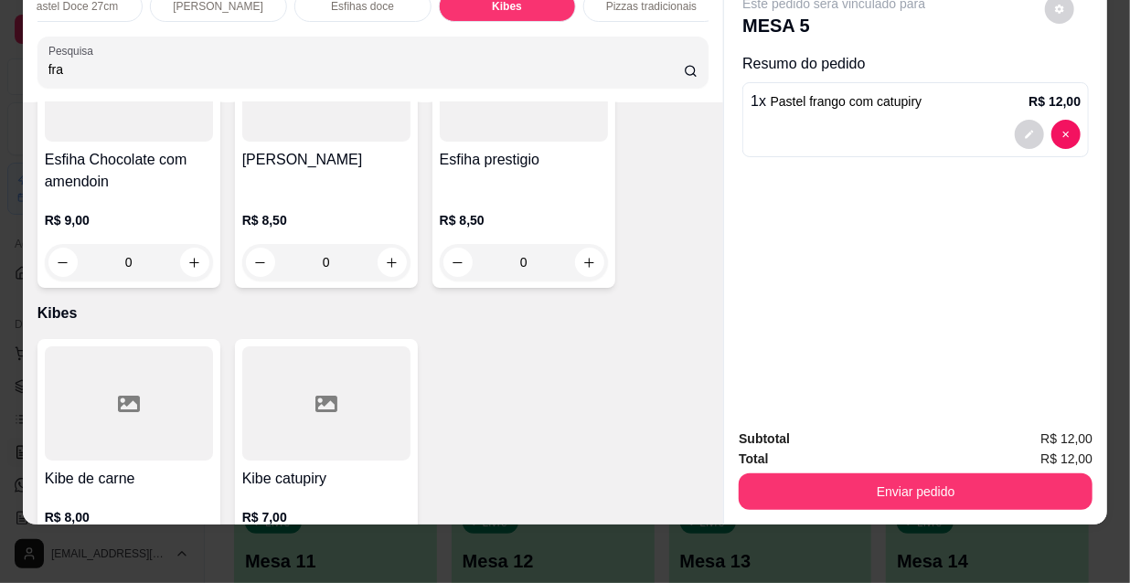
click at [190, 553] on icon "increase-product-quantity" at bounding box center [194, 560] width 14 height 14
type input "1"
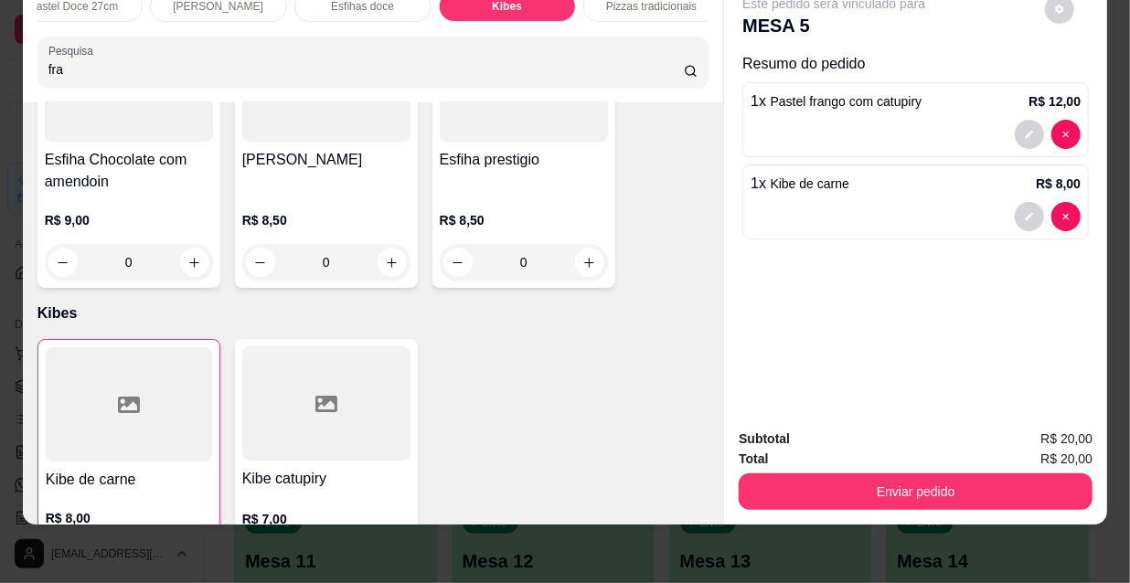
scroll to position [0, 0]
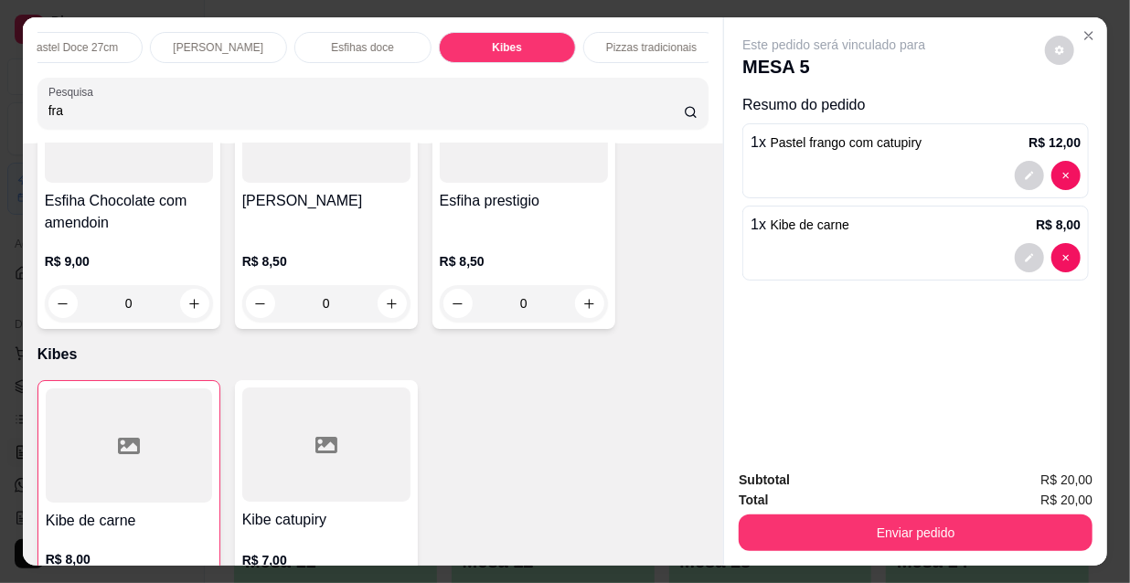
click at [197, 40] on p "[PERSON_NAME]" at bounding box center [218, 47] width 91 height 15
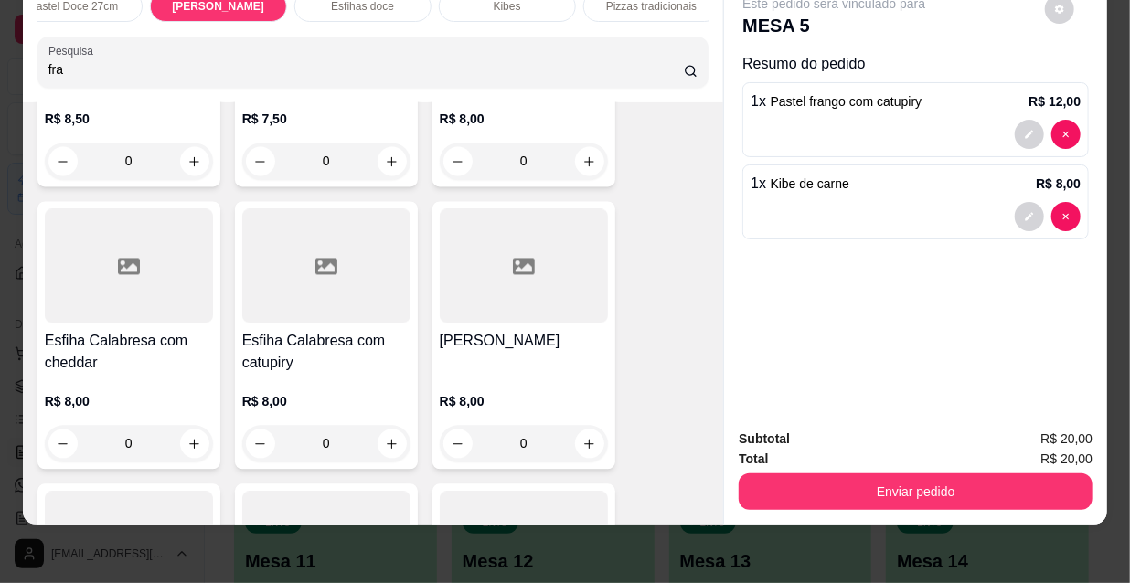
scroll to position [11049, 0]
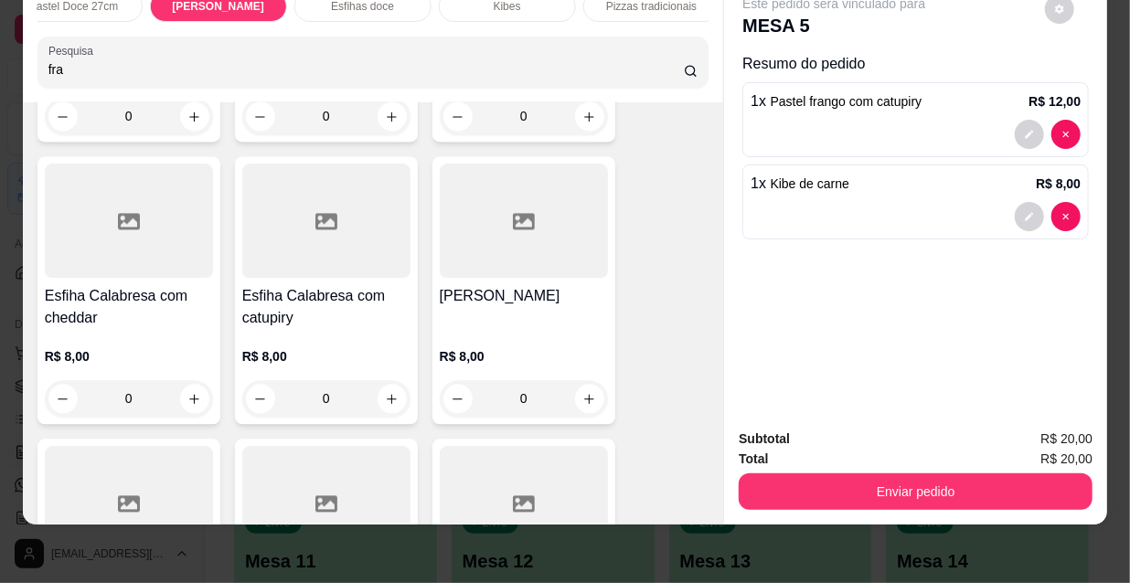
click at [497, 285] on div "[PERSON_NAME]" at bounding box center [524, 307] width 168 height 44
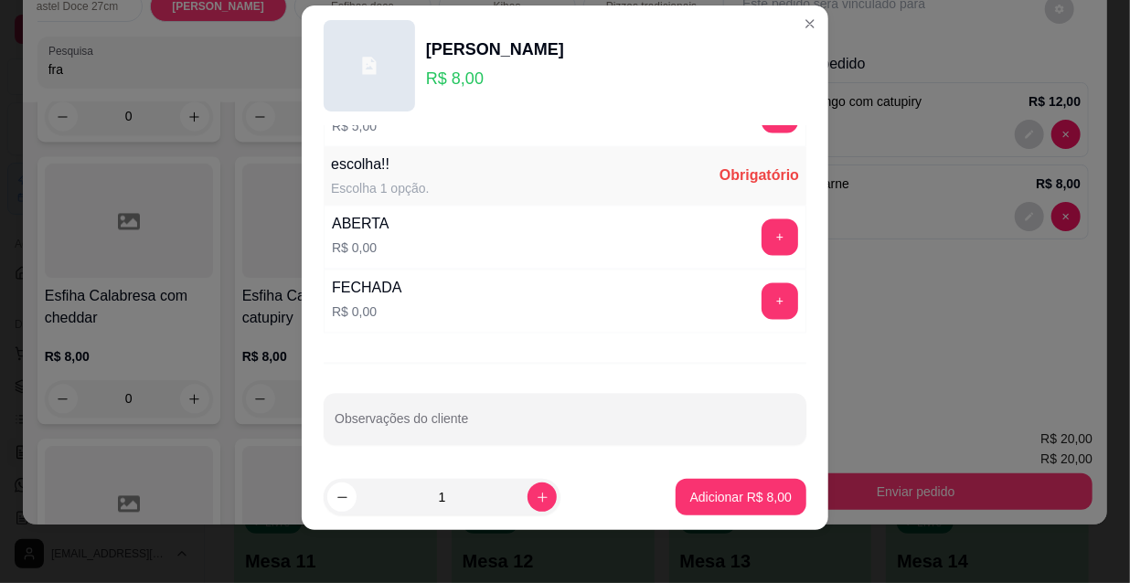
scroll to position [28, 0]
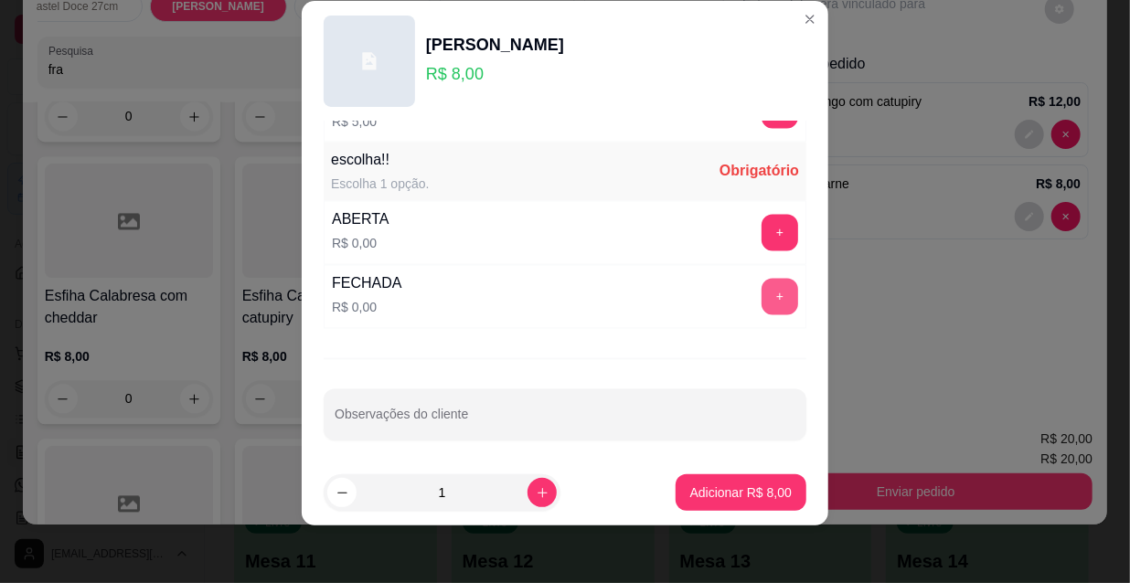
click at [762, 299] on button "+" at bounding box center [780, 297] width 37 height 37
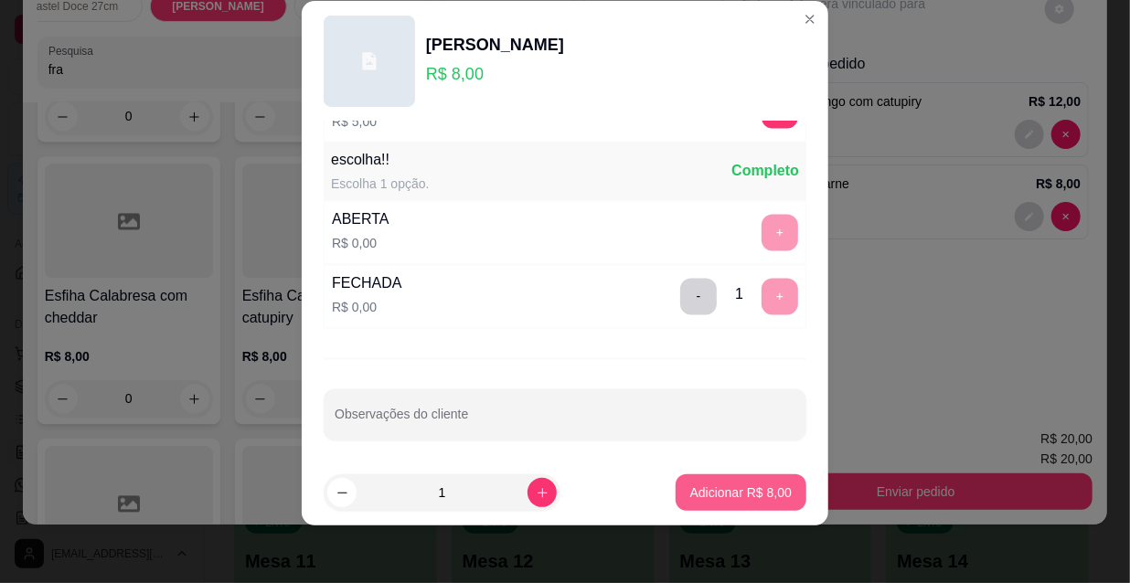
click at [742, 489] on p "Adicionar R$ 8,00" at bounding box center [740, 493] width 101 height 18
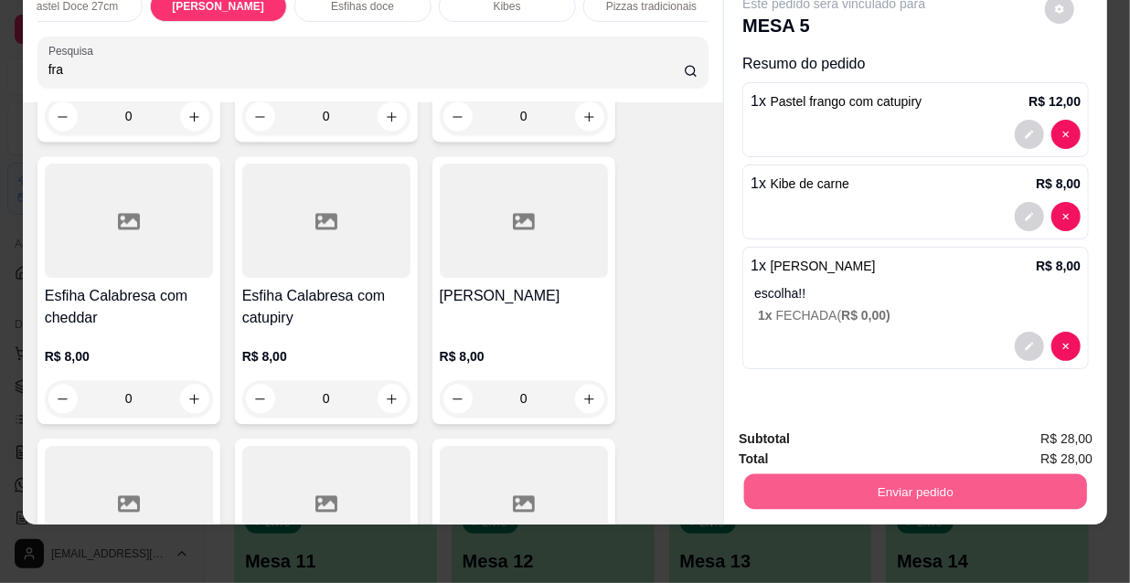
click at [858, 475] on button "Enviar pedido" at bounding box center [915, 492] width 343 height 36
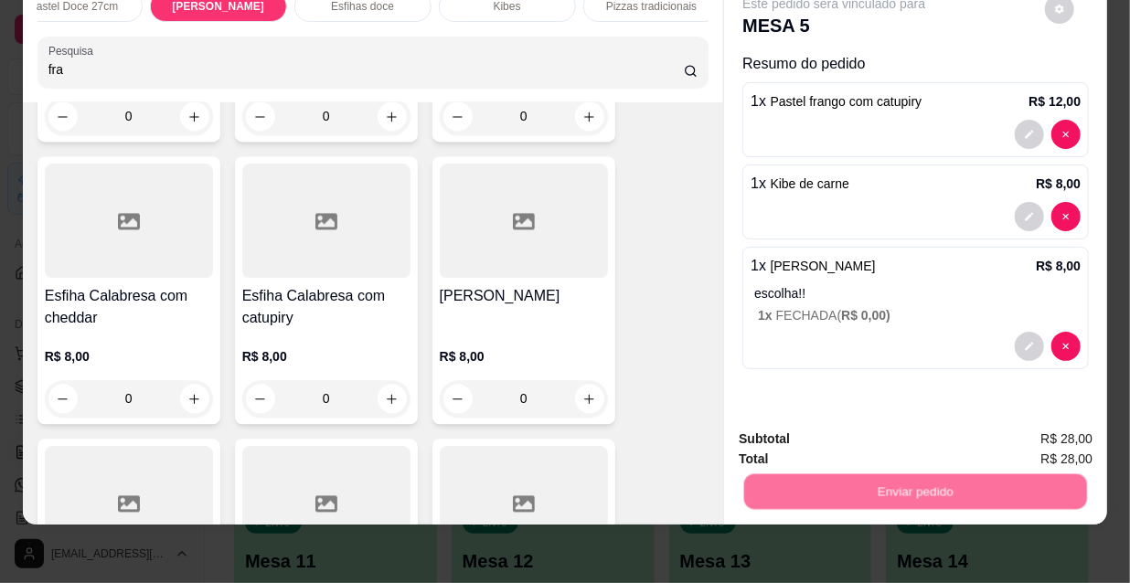
click at [816, 431] on button "Não registrar e enviar pedido" at bounding box center [857, 434] width 190 height 35
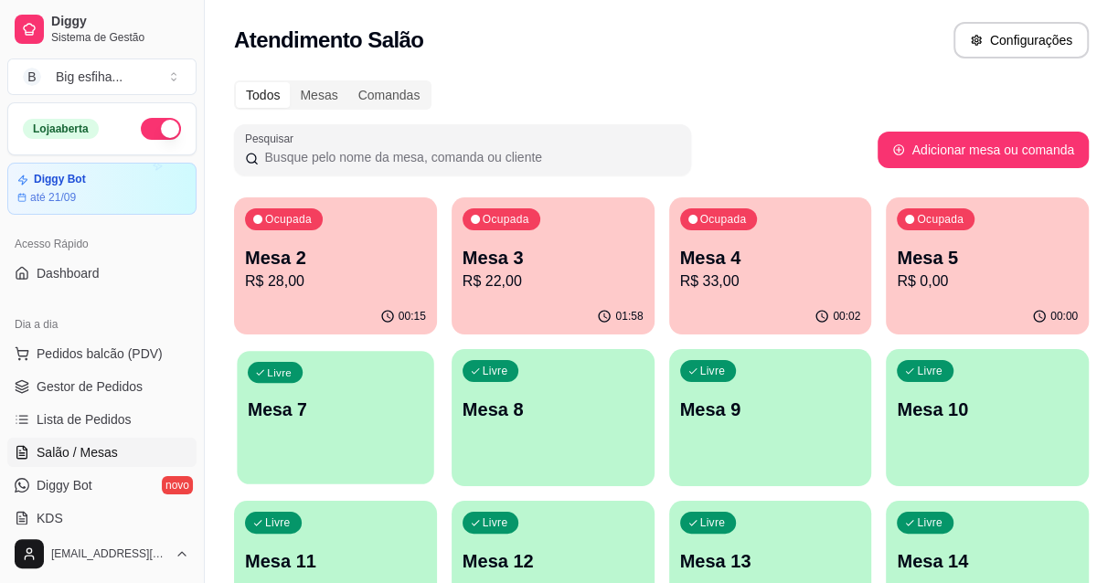
click at [311, 362] on div "Livre Mesa 7" at bounding box center [335, 407] width 197 height 112
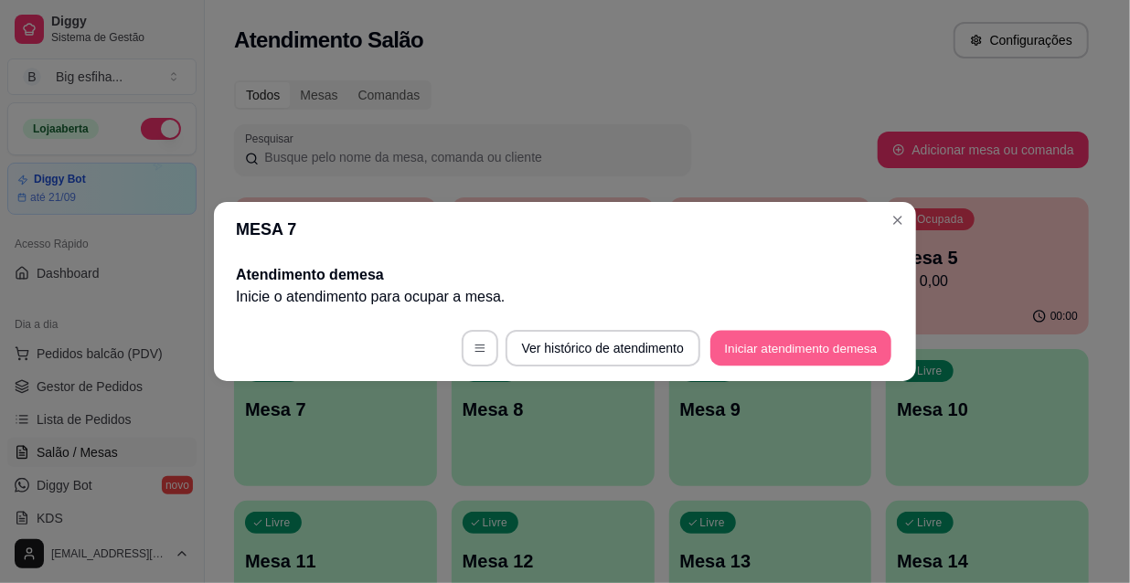
click at [826, 338] on button "Iniciar atendimento de mesa" at bounding box center [800, 349] width 181 height 36
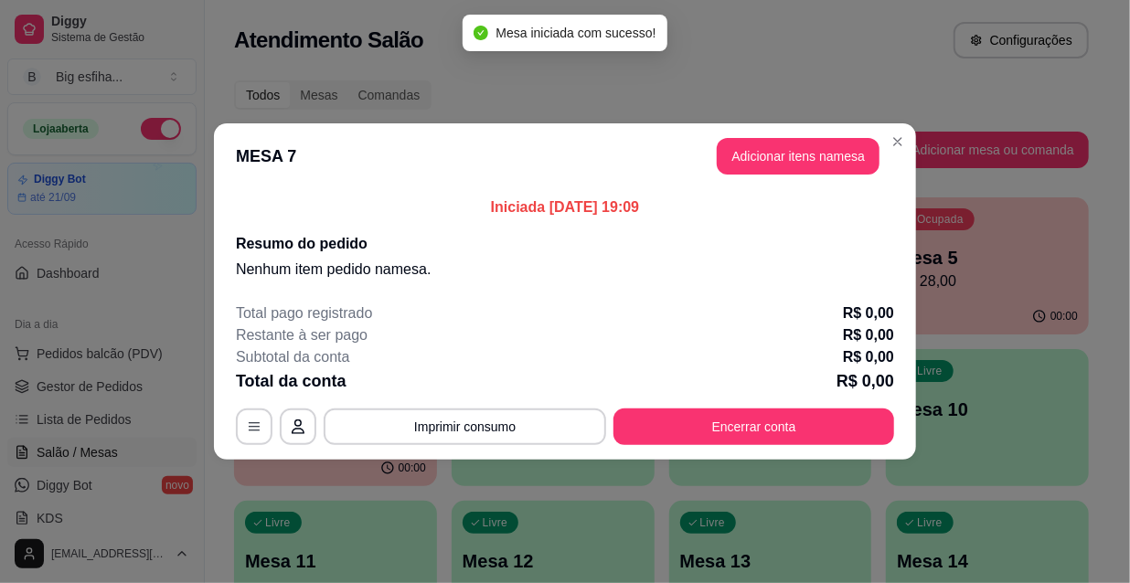
drag, startPoint x: 779, startPoint y: 189, endPoint x: 792, endPoint y: 156, distance: 35.3
click at [783, 187] on section "MESA 7 Adicionar itens na mesa Iniciada 02/09/2025 às 19:09 Resumo do pedido Ne…" at bounding box center [565, 291] width 702 height 336
click at [792, 156] on button "Adicionar itens na mesa" at bounding box center [797, 157] width 157 height 36
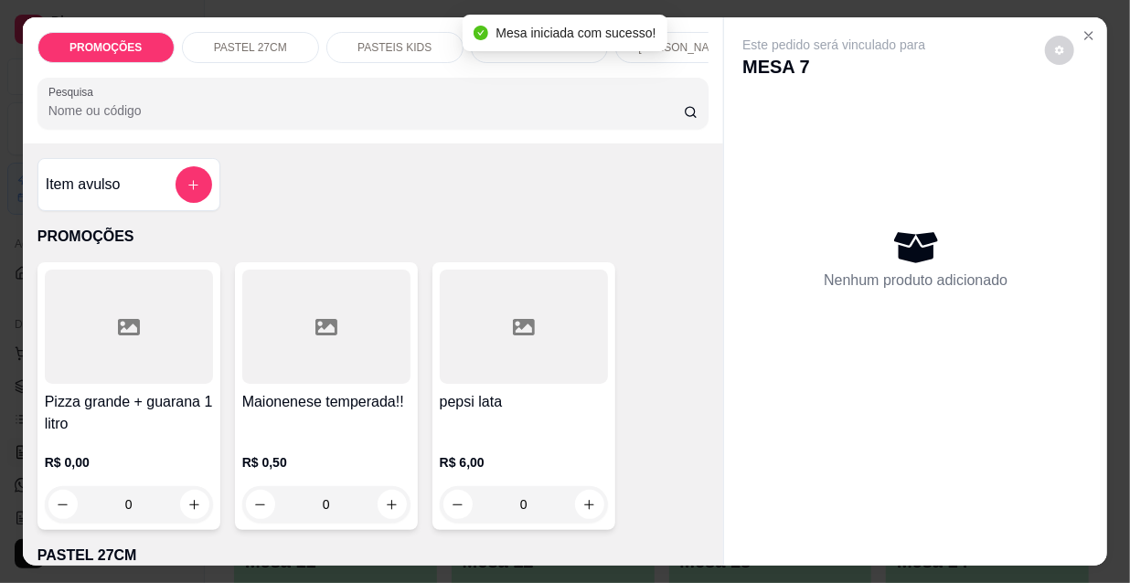
click at [422, 45] on div "PASTEIS KIDS" at bounding box center [394, 47] width 137 height 31
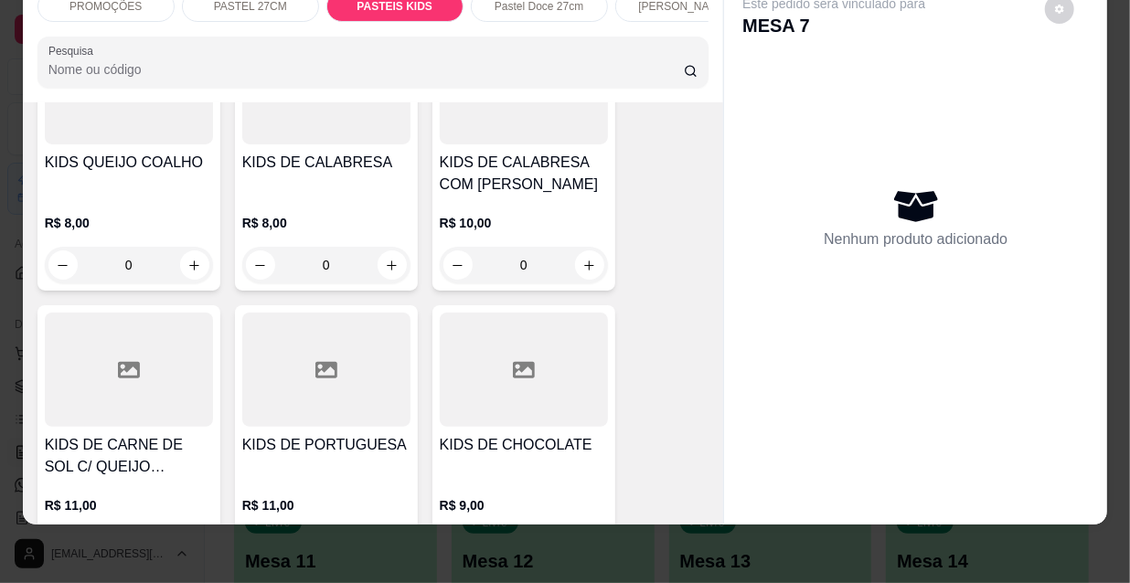
scroll to position [6460, 0]
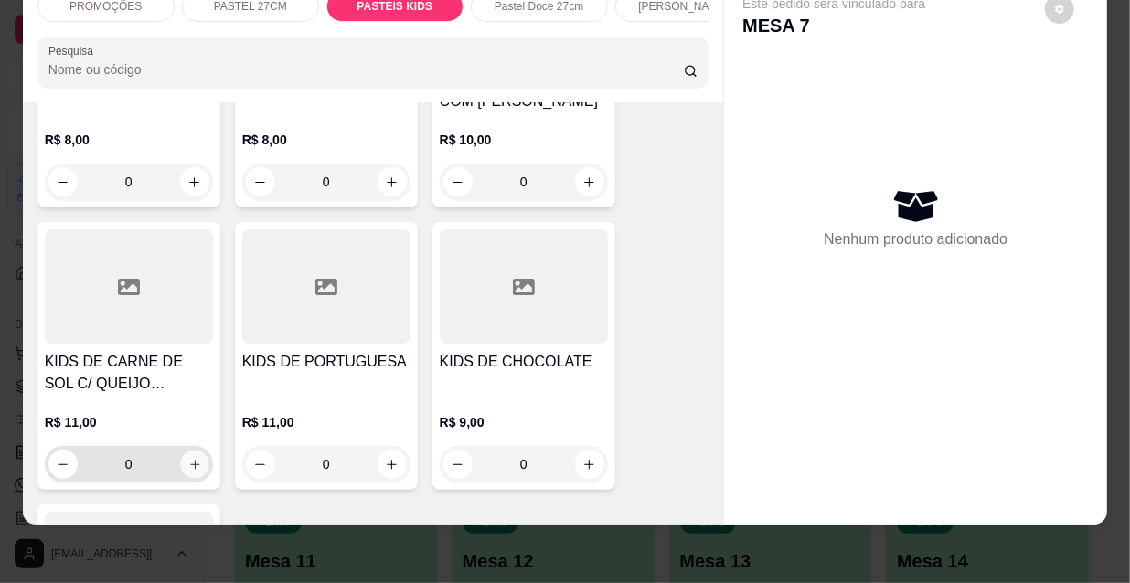
click at [187, 458] on icon "increase-product-quantity" at bounding box center [194, 465] width 14 height 14
type input "1"
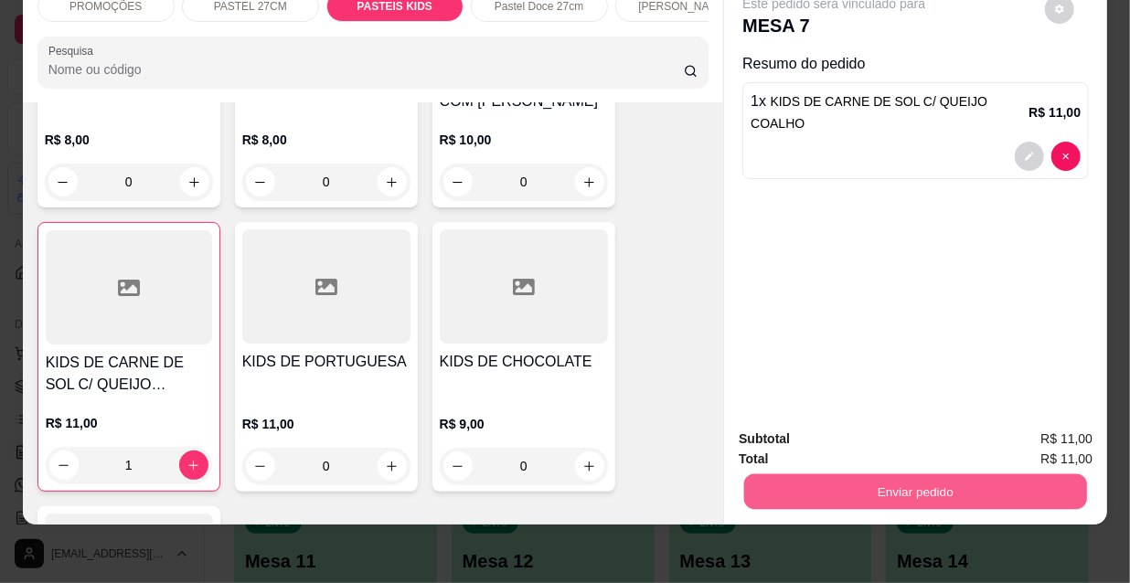
click at [823, 485] on button "Enviar pedido" at bounding box center [915, 492] width 343 height 36
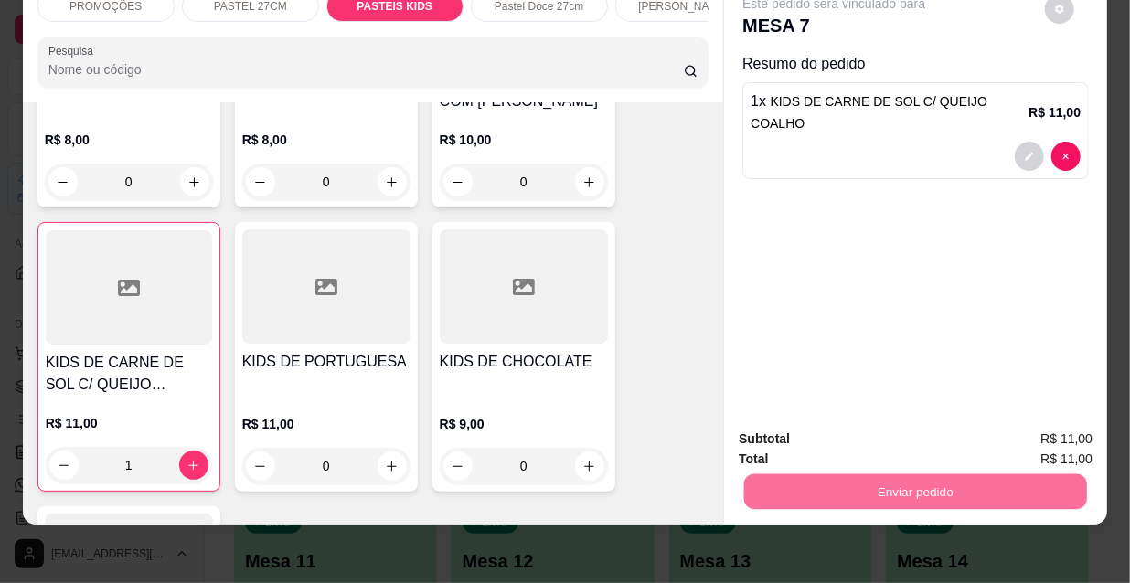
click at [808, 424] on button "Não registrar e enviar pedido" at bounding box center [856, 434] width 185 height 34
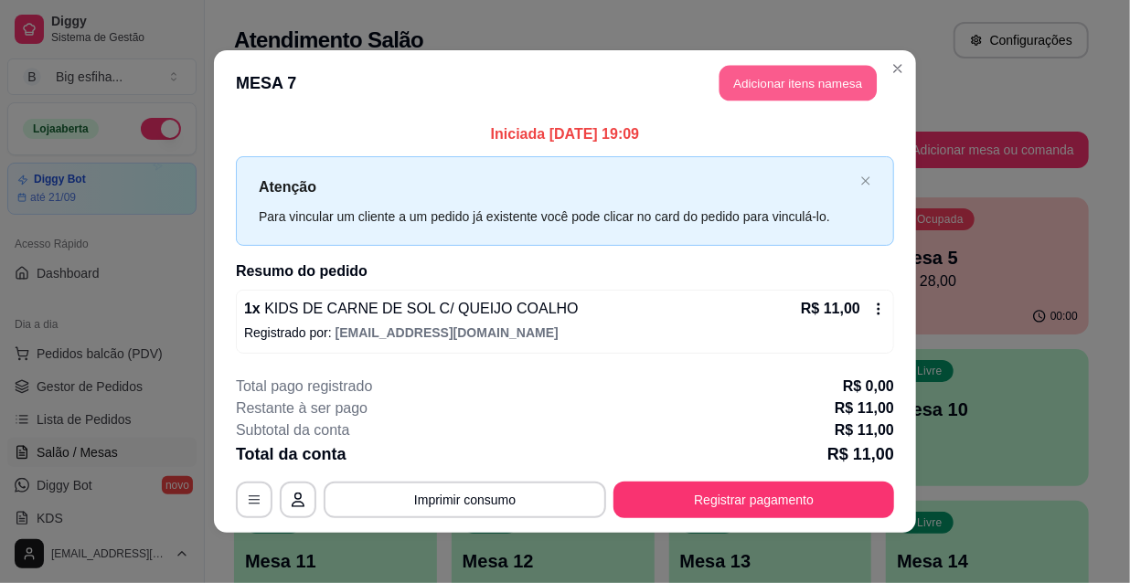
click at [807, 90] on button "Adicionar itens na mesa" at bounding box center [797, 84] width 157 height 36
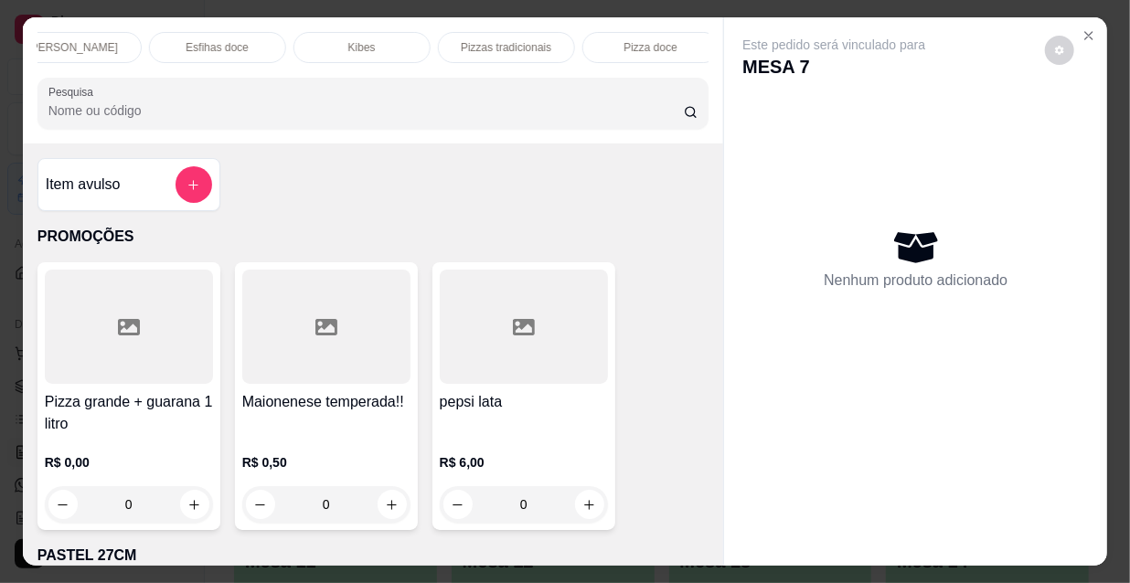
scroll to position [0, 1053]
click at [503, 40] on p "Refrigerante" at bounding box center [497, 47] width 60 height 15
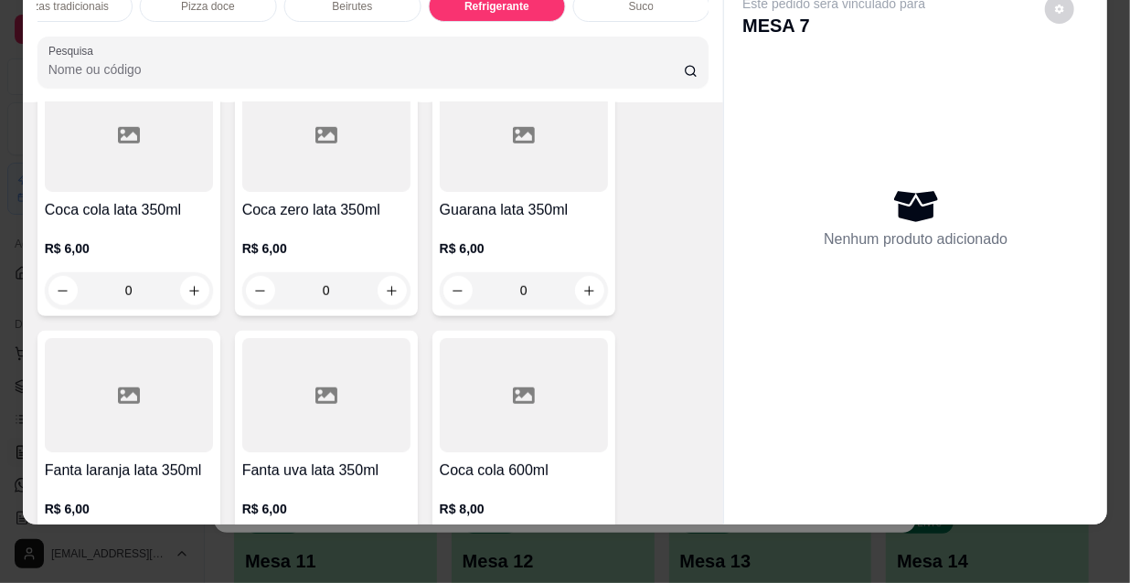
scroll to position [16182, 0]
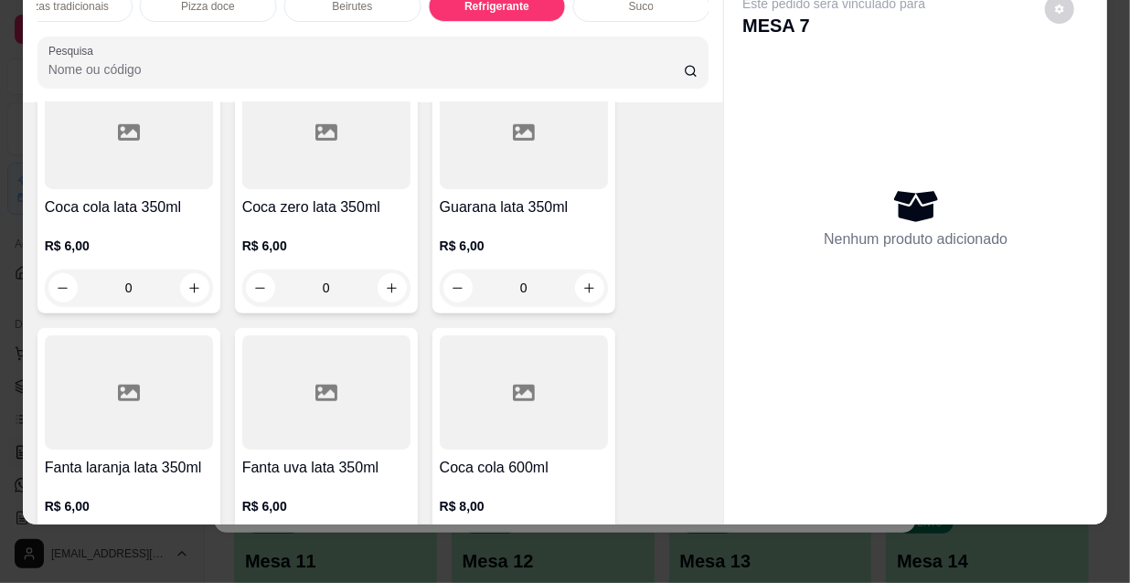
click at [187, 542] on icon "increase-product-quantity" at bounding box center [194, 549] width 14 height 14
type input "1"
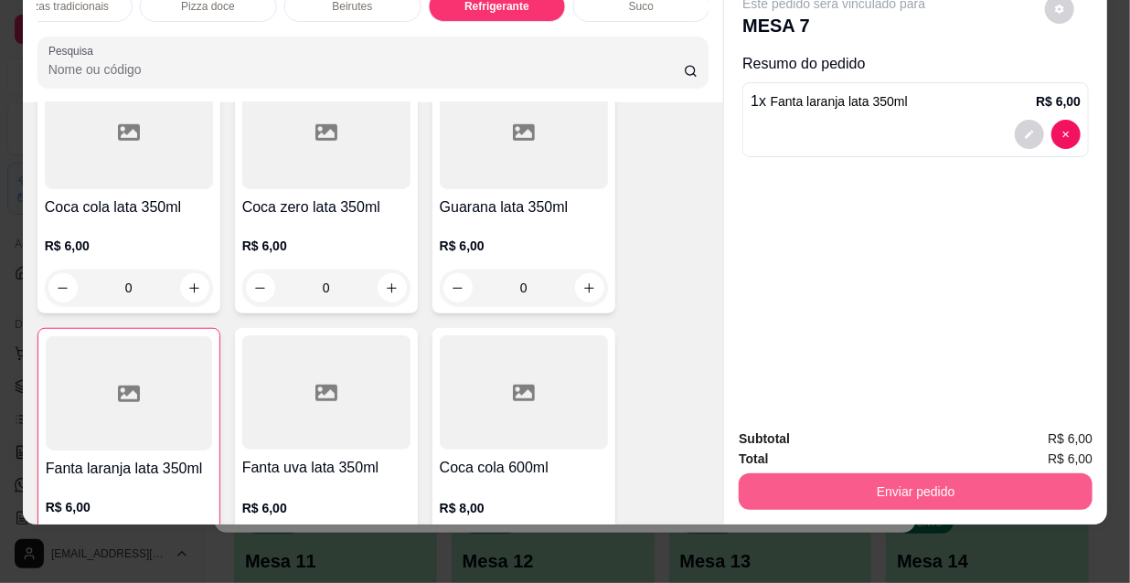
click at [849, 491] on button "Enviar pedido" at bounding box center [916, 492] width 354 height 37
click at [839, 475] on button "Enviar pedido" at bounding box center [915, 492] width 343 height 36
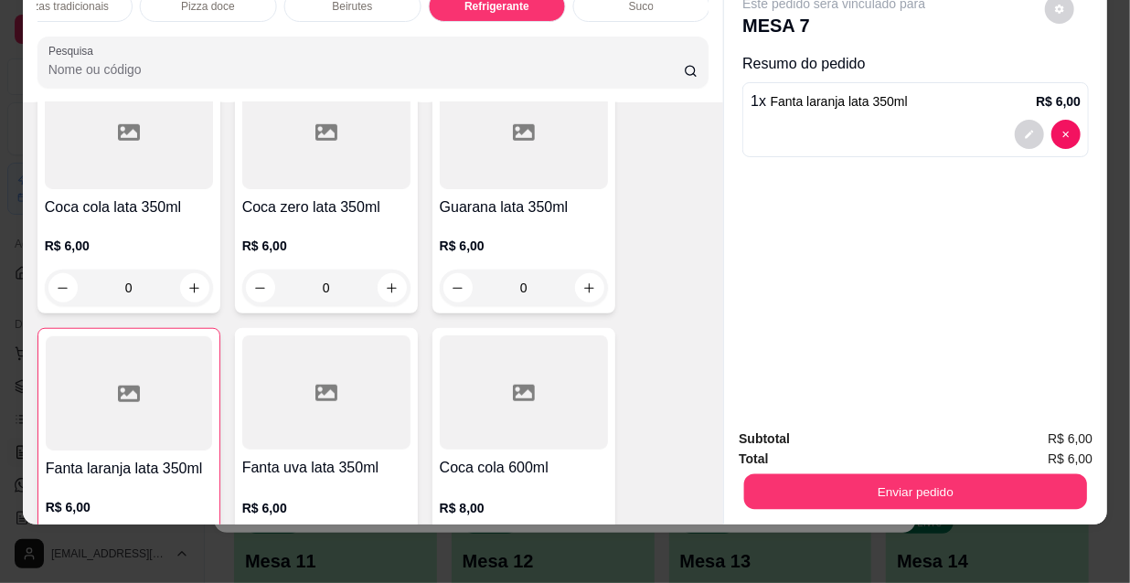
click at [849, 482] on button "Enviar pedido" at bounding box center [915, 492] width 343 height 36
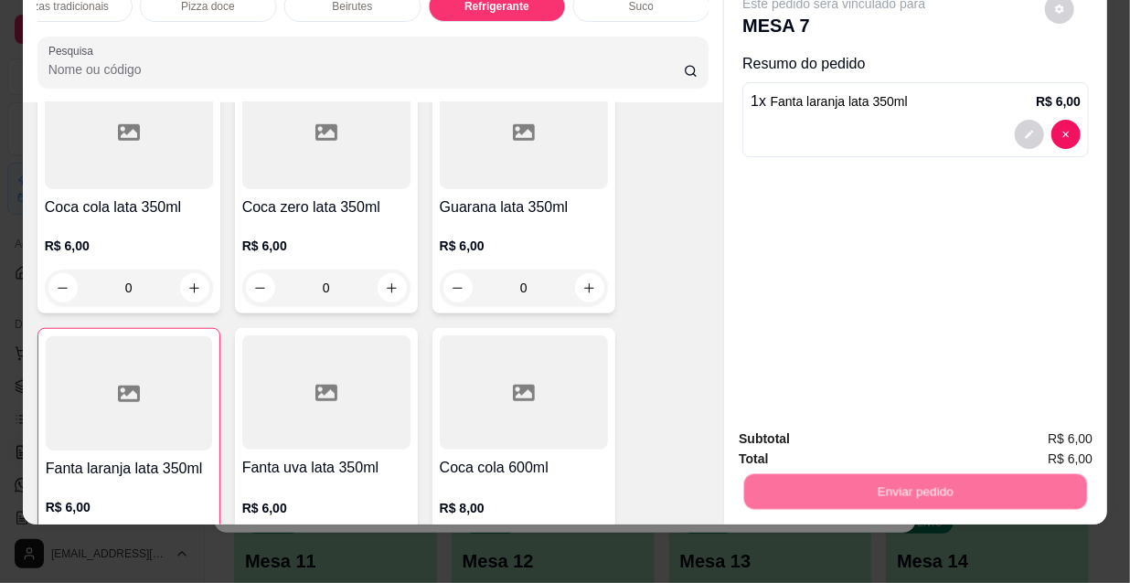
click at [827, 432] on button "Não registrar e enviar pedido" at bounding box center [856, 434] width 185 height 34
click at [833, 430] on button "Não registrar e enviar pedido" at bounding box center [856, 434] width 185 height 34
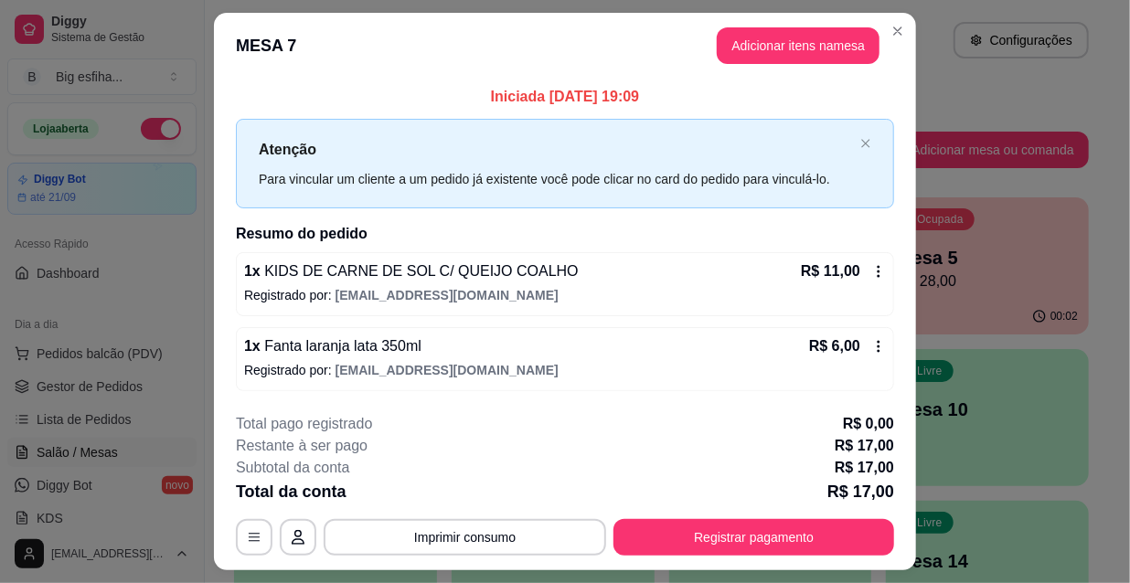
scroll to position [45, 0]
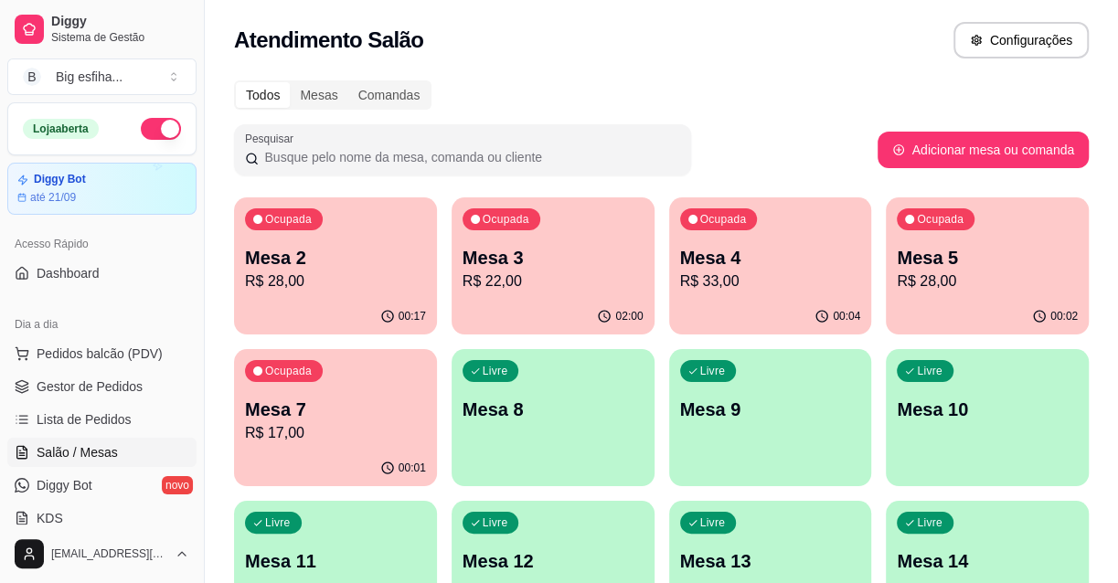
click at [732, 290] on p "R$ 33,00" at bounding box center [770, 282] width 181 height 22
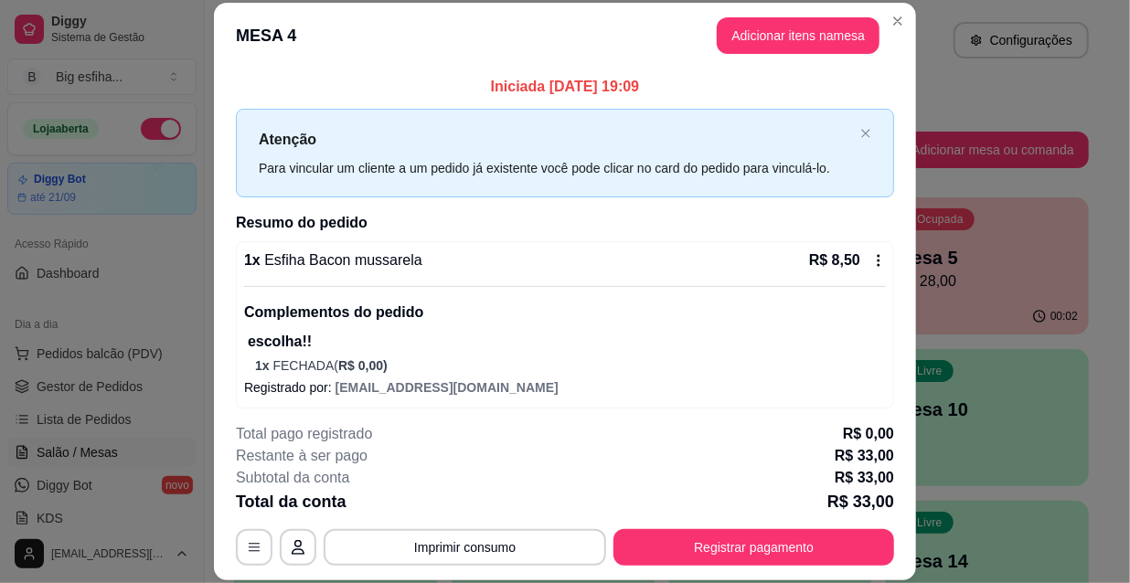
click at [481, 264] on div "1 x Esfiha Bacon mussarela R$ 8,50" at bounding box center [565, 261] width 642 height 22
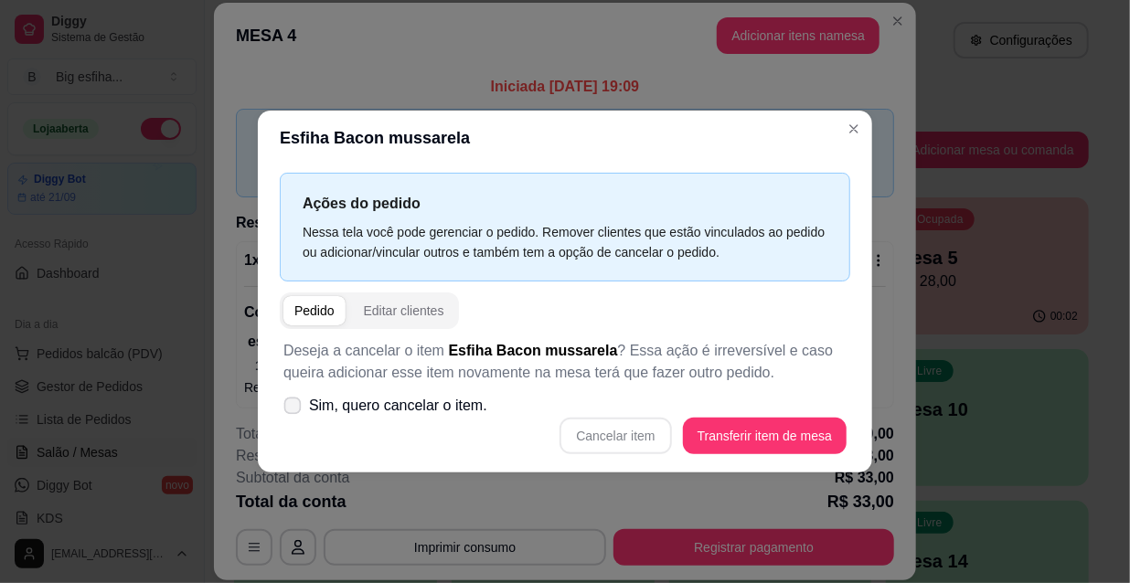
click at [461, 395] on span "Sim, quero cancelar o item." at bounding box center [398, 406] width 178 height 22
click at [294, 410] on input "Sim, quero cancelar o item." at bounding box center [288, 416] width 12 height 12
checkbox input "true"
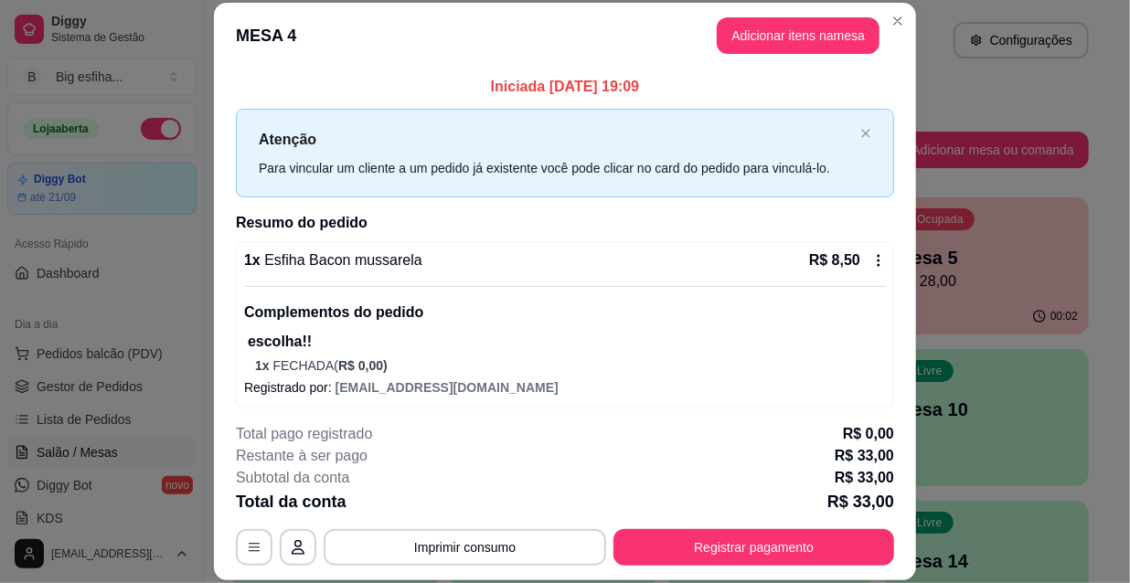
click at [495, 250] on div "1 x Esfiha Bacon mussarela R$ 8,50" at bounding box center [565, 261] width 642 height 22
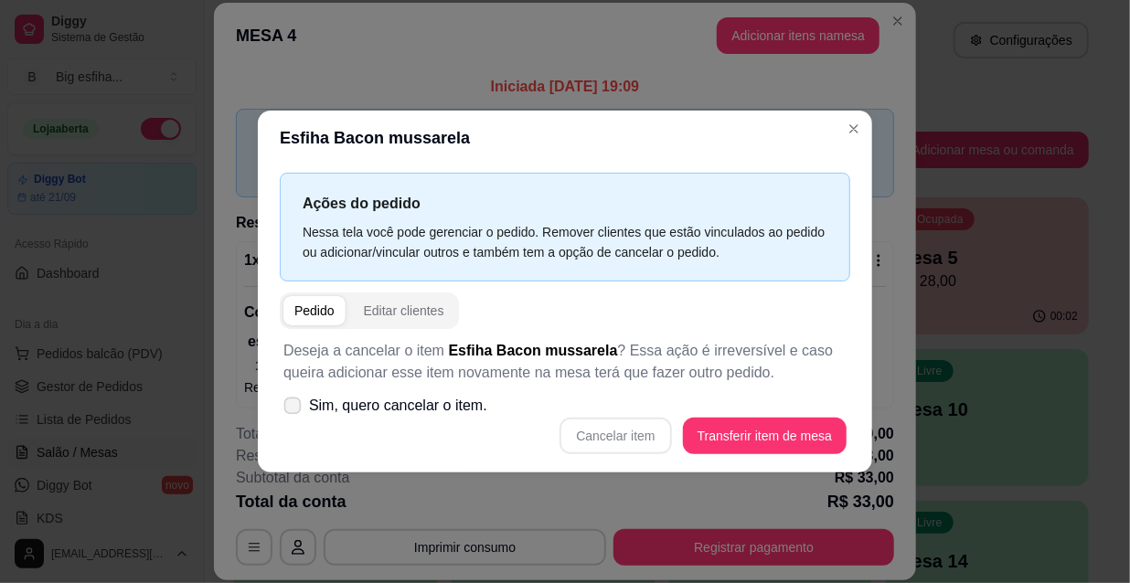
click at [401, 402] on span "Sim, quero cancelar o item." at bounding box center [398, 406] width 178 height 22
click at [294, 410] on input "Sim, quero cancelar o item." at bounding box center [288, 416] width 12 height 12
checkbox input "true"
click at [582, 434] on button "Cancelar item" at bounding box center [615, 437] width 109 height 36
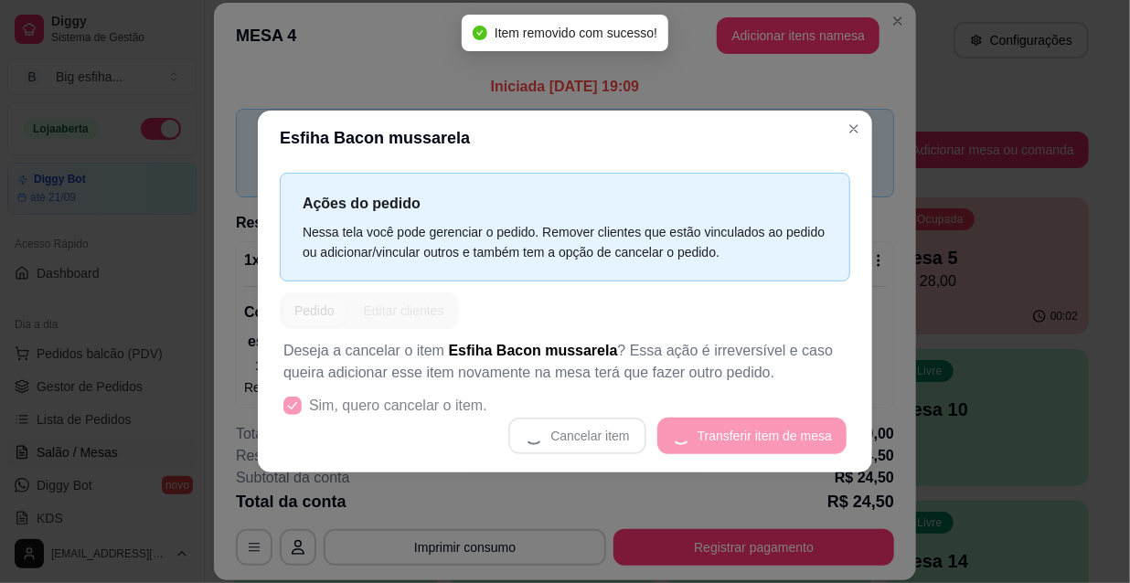
click at [812, 445] on div "Cancelar item Transferir item de mesa" at bounding box center [564, 436] width 563 height 37
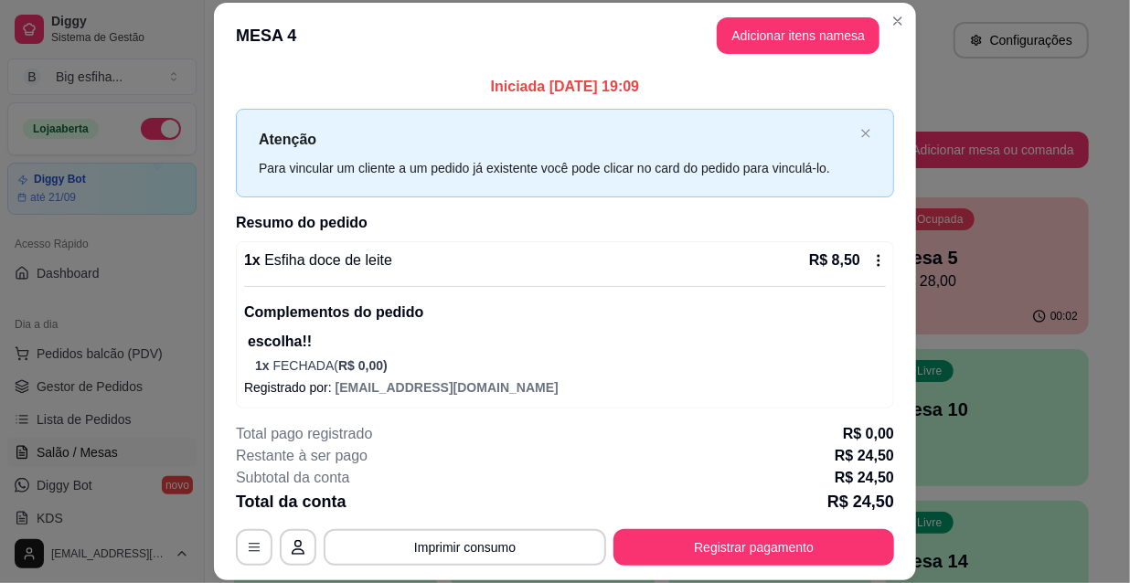
click at [386, 279] on div "1 x Esfiha doce de leite R$ 8,50 Complementos do pedido escolha!! 1 x FECHADA (…" at bounding box center [565, 312] width 642 height 125
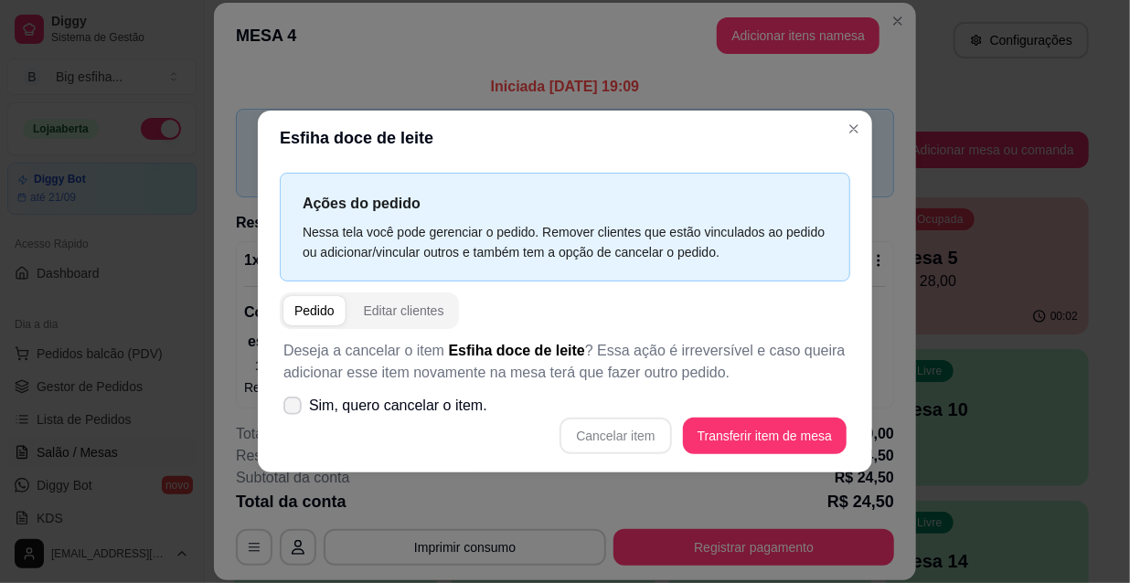
click at [398, 411] on span "Sim, quero cancelar o item." at bounding box center [398, 406] width 178 height 22
click at [294, 411] on input "Sim, quero cancelar o item." at bounding box center [288, 416] width 12 height 12
checkbox input "true"
click at [830, 460] on div "Deseja a cancelar o item Esfiha doce de leite ? Essa ação é irreversível e caso…" at bounding box center [565, 397] width 570 height 136
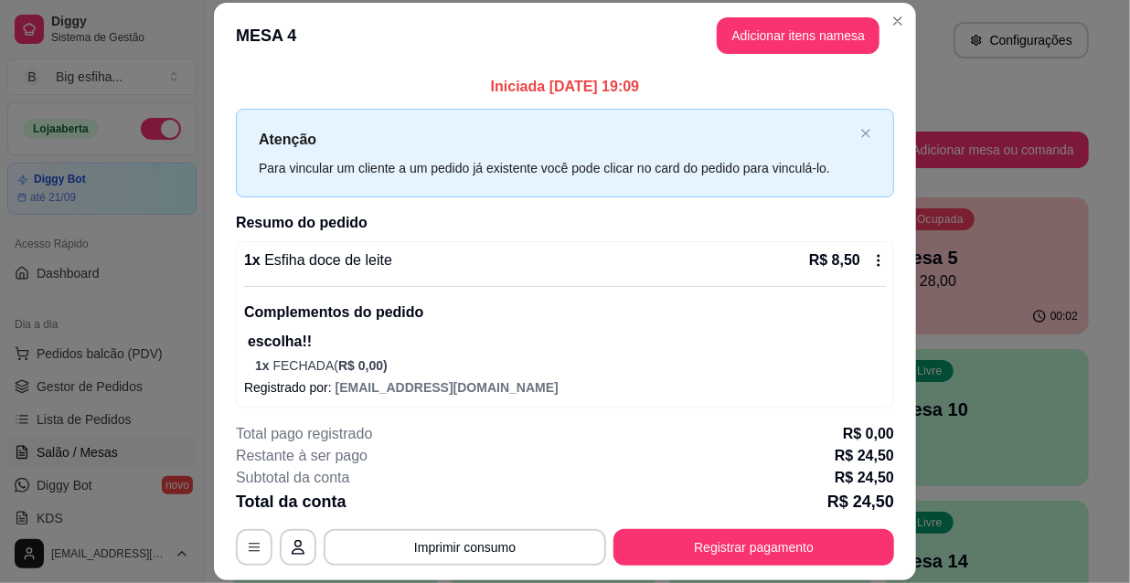
click at [424, 347] on p "escolha!!" at bounding box center [567, 342] width 638 height 22
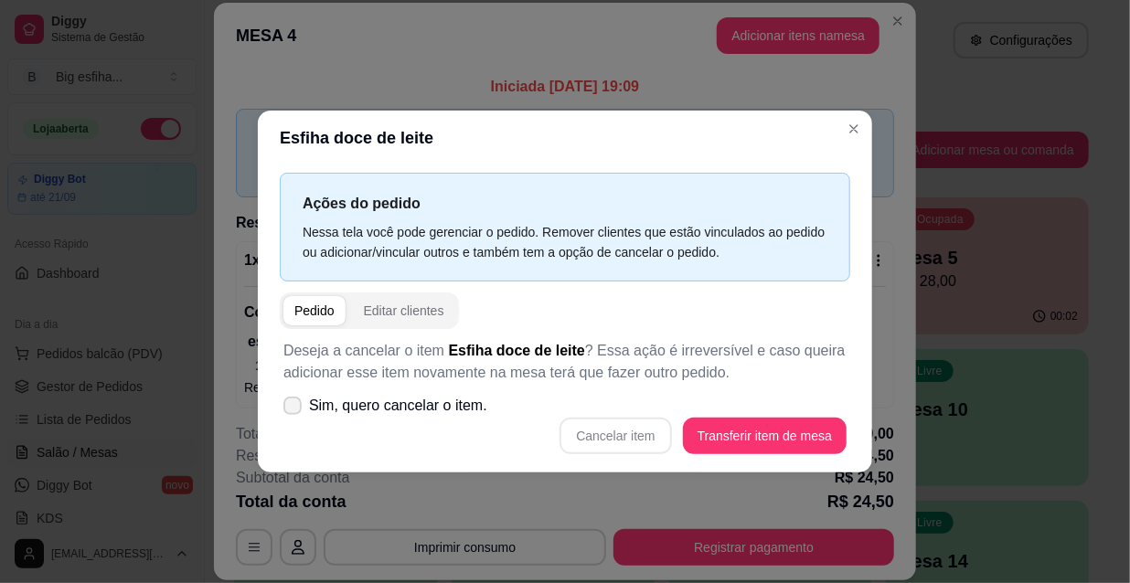
click at [415, 408] on span "Sim, quero cancelar o item." at bounding box center [398, 406] width 178 height 22
click at [294, 410] on input "Sim, quero cancelar o item." at bounding box center [288, 416] width 12 height 12
checkbox input "true"
click at [590, 422] on button "Cancelar item" at bounding box center [615, 436] width 112 height 37
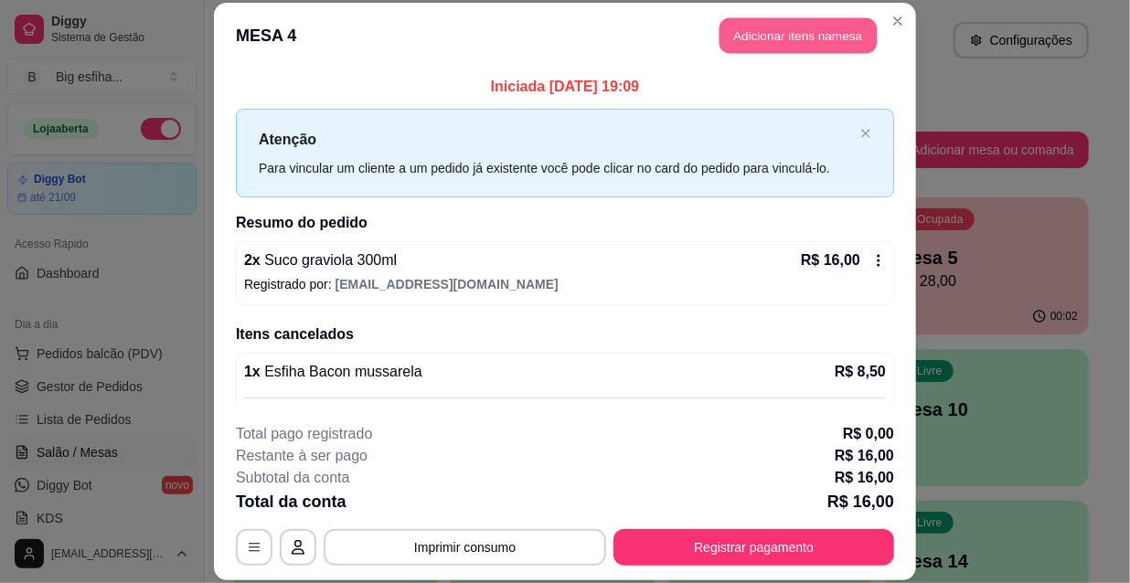
click at [802, 37] on button "Adicionar itens na mesa" at bounding box center [797, 36] width 157 height 36
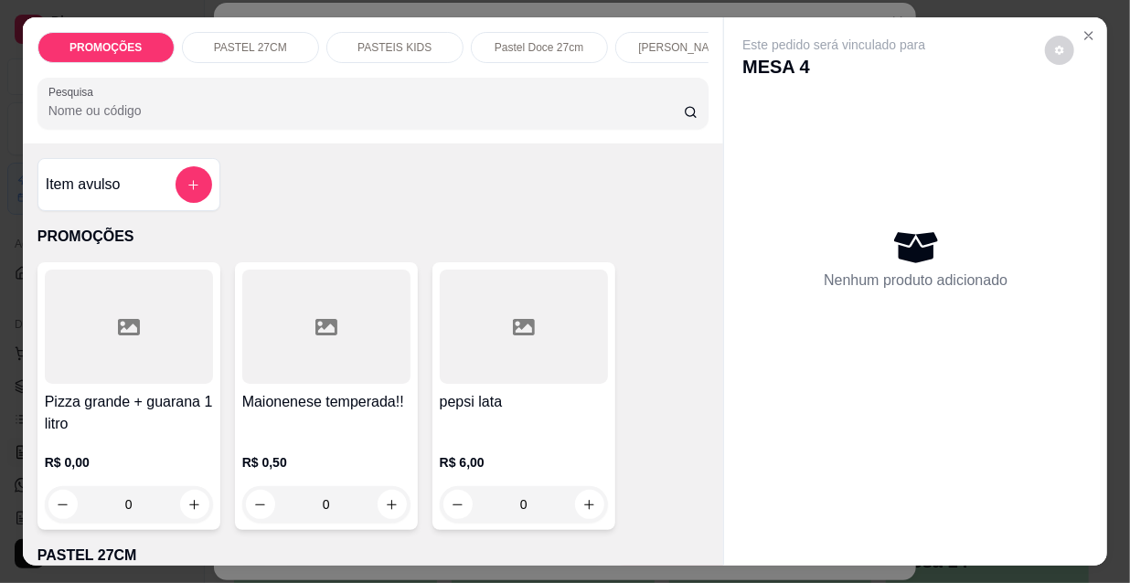
scroll to position [0, 588]
click at [509, 48] on p "Pizzas tradicionais" at bounding box center [529, 47] width 91 height 15
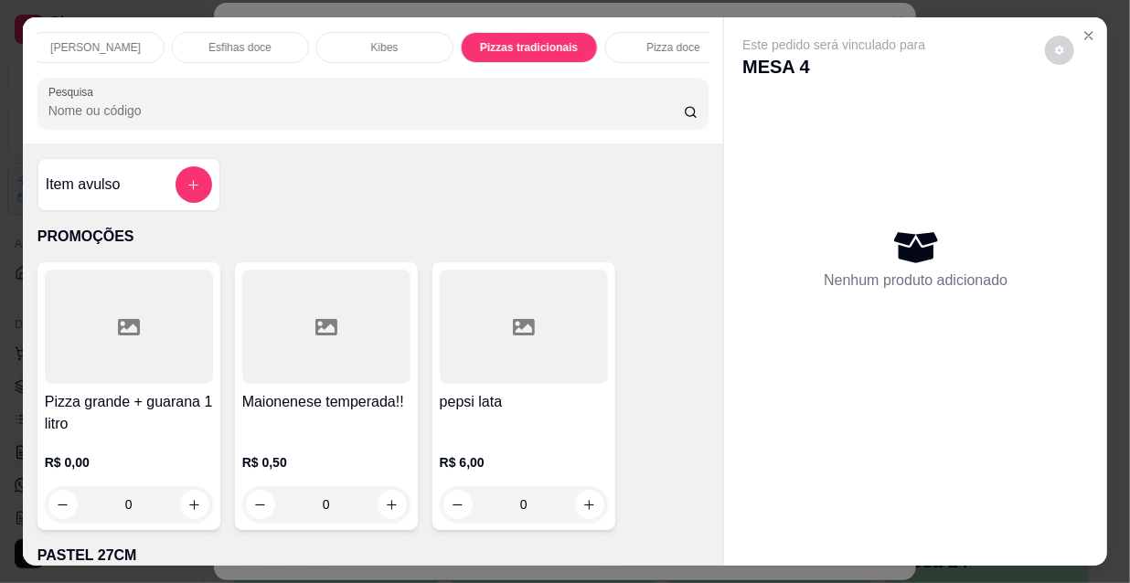
scroll to position [47, 0]
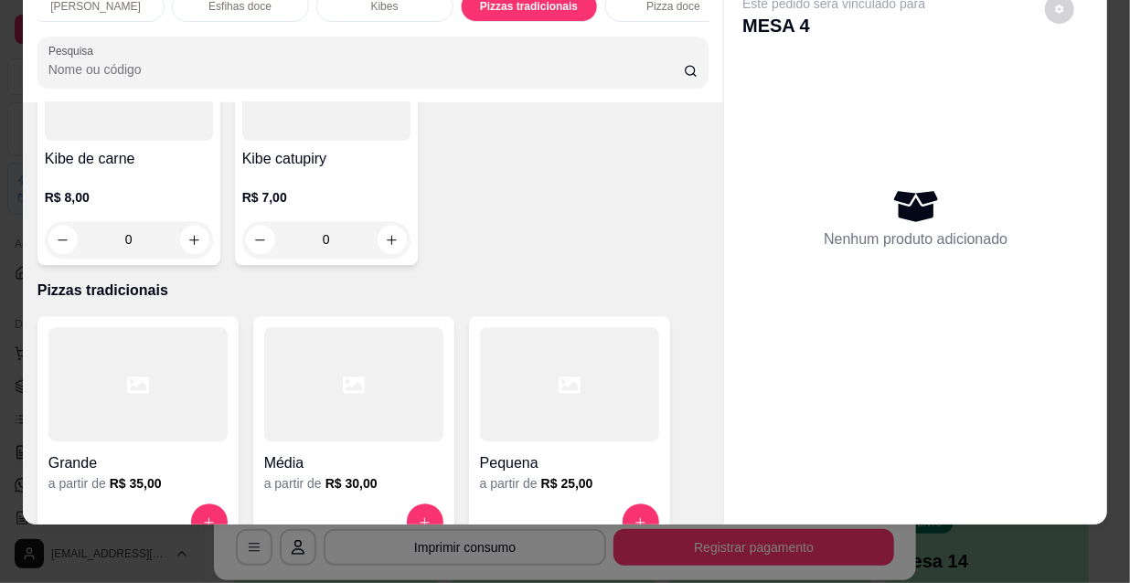
click at [343, 453] on h4 "Média" at bounding box center [353, 464] width 179 height 22
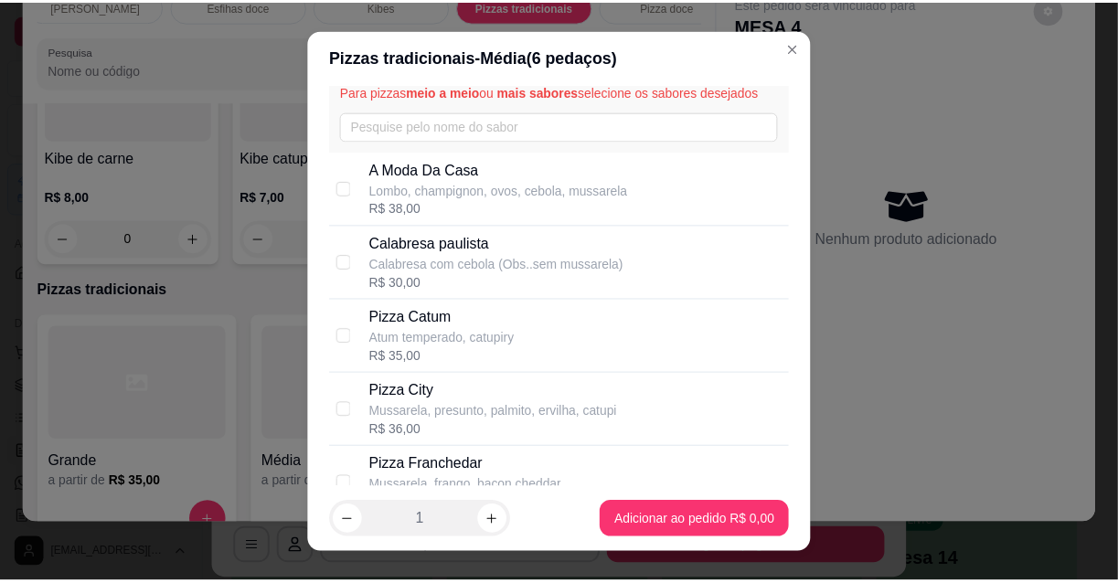
scroll to position [0, 0]
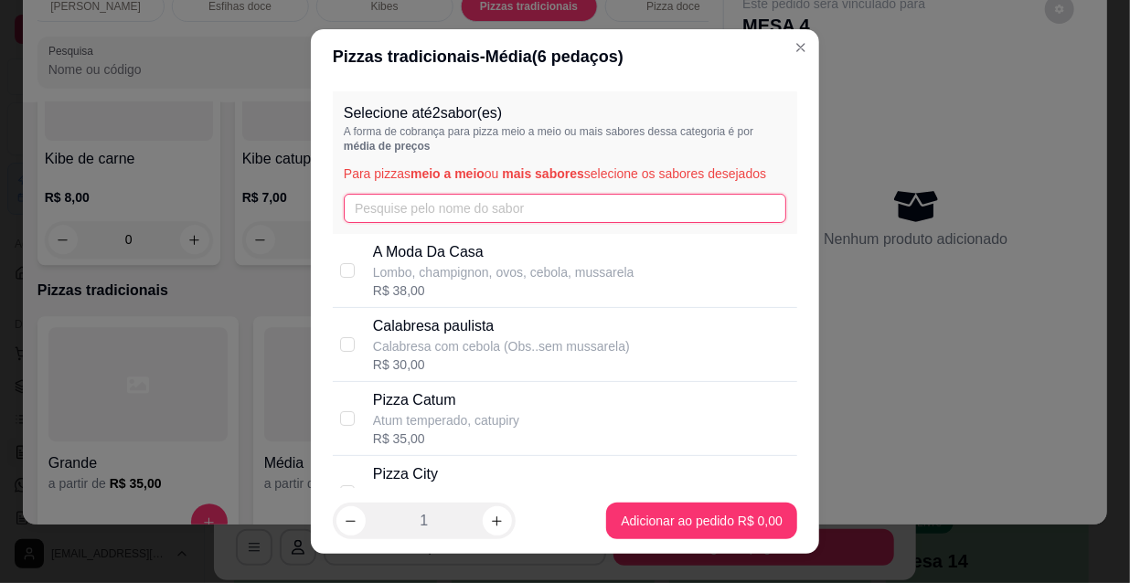
click at [388, 209] on input "text" at bounding box center [565, 208] width 442 height 29
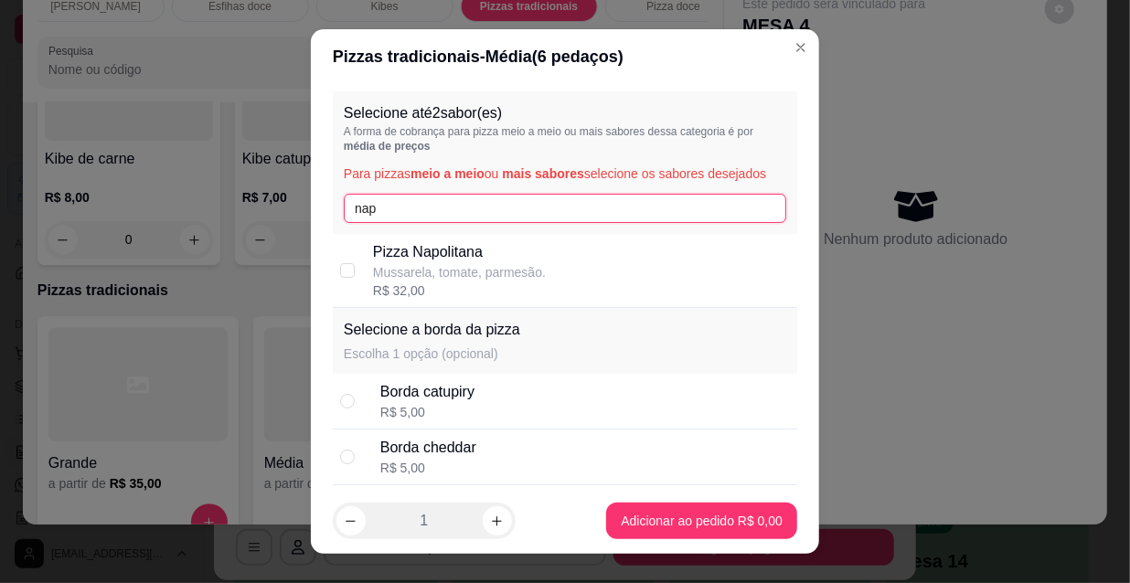
type input "nap"
click at [410, 256] on p "Pizza Napolitana" at bounding box center [459, 252] width 173 height 22
checkbox input "true"
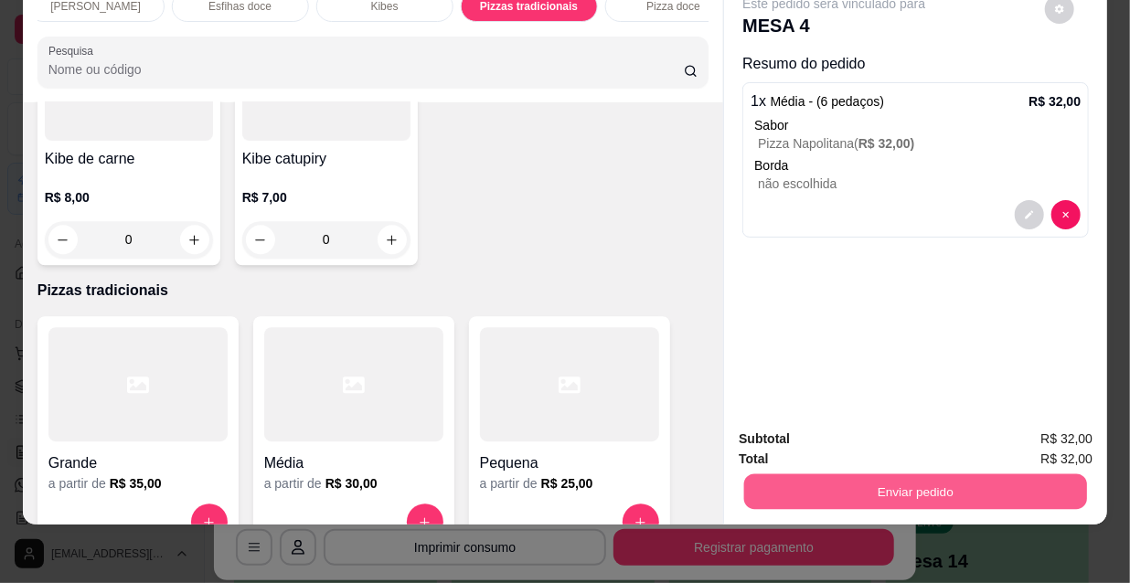
click at [943, 485] on button "Enviar pedido" at bounding box center [915, 492] width 343 height 36
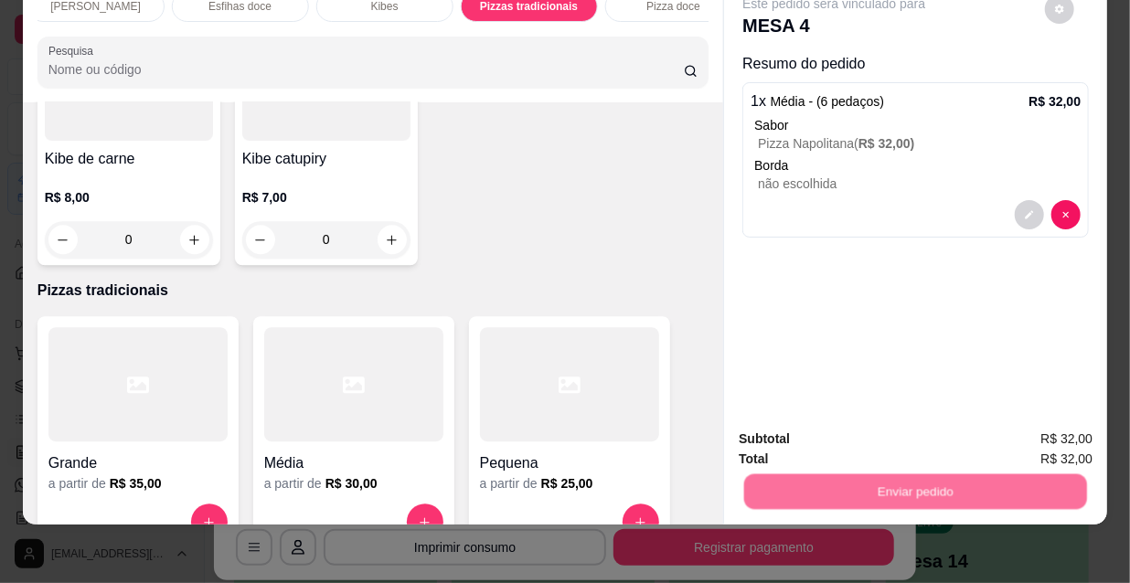
click at [865, 447] on button "Não registrar e enviar pedido" at bounding box center [857, 434] width 190 height 35
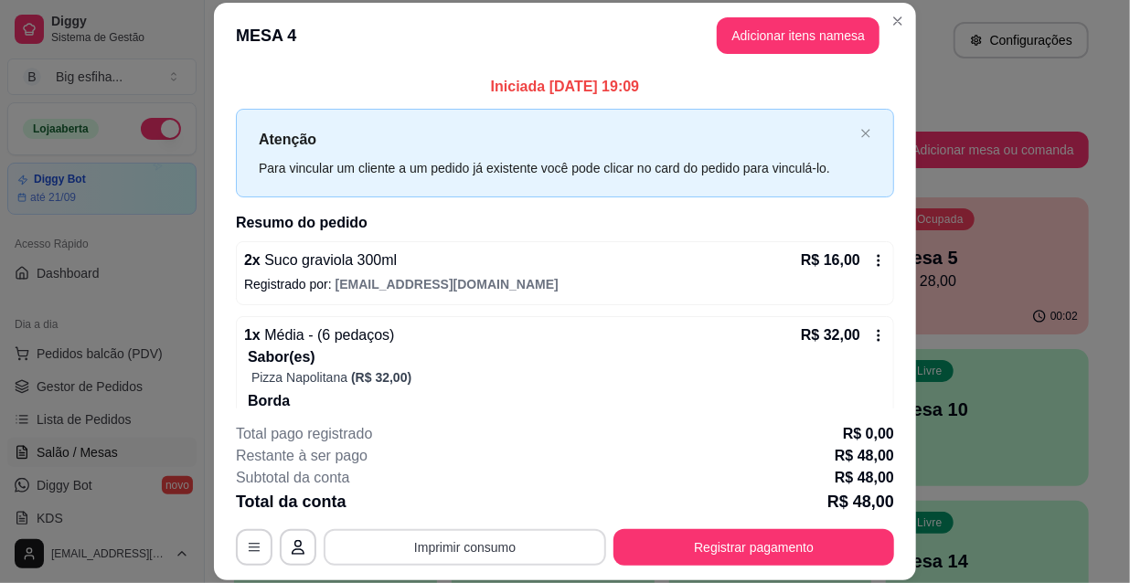
click at [385, 551] on button "Imprimir consumo" at bounding box center [465, 547] width 282 height 37
click at [416, 506] on button "IMPRESSORA" at bounding box center [464, 509] width 106 height 24
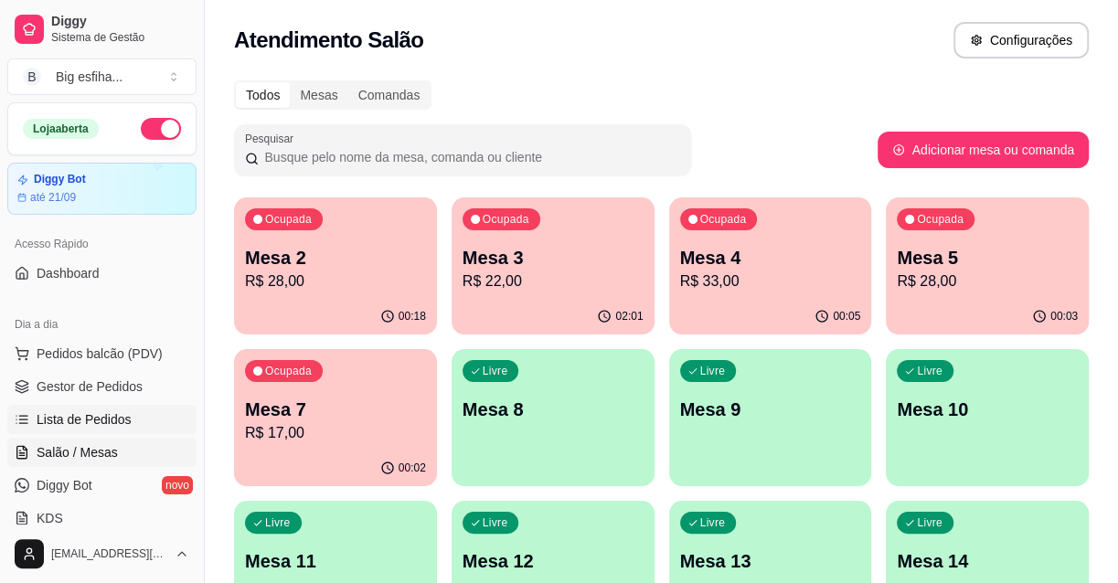
click at [81, 418] on span "Lista de Pedidos" at bounding box center [84, 419] width 95 height 18
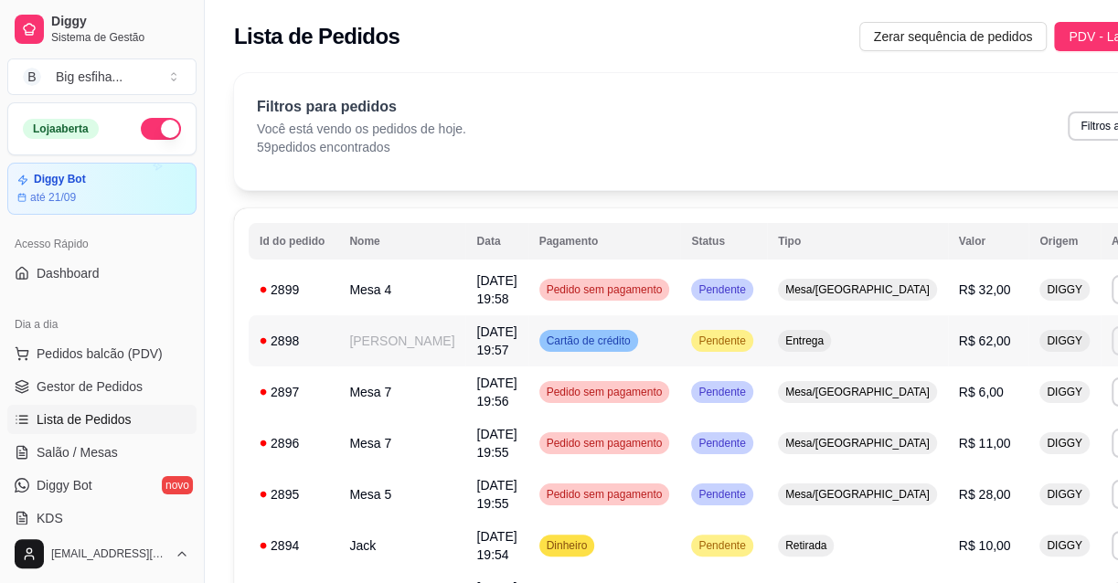
click at [960, 399] on button "IMPRESSORA" at bounding box center [998, 404] width 133 height 29
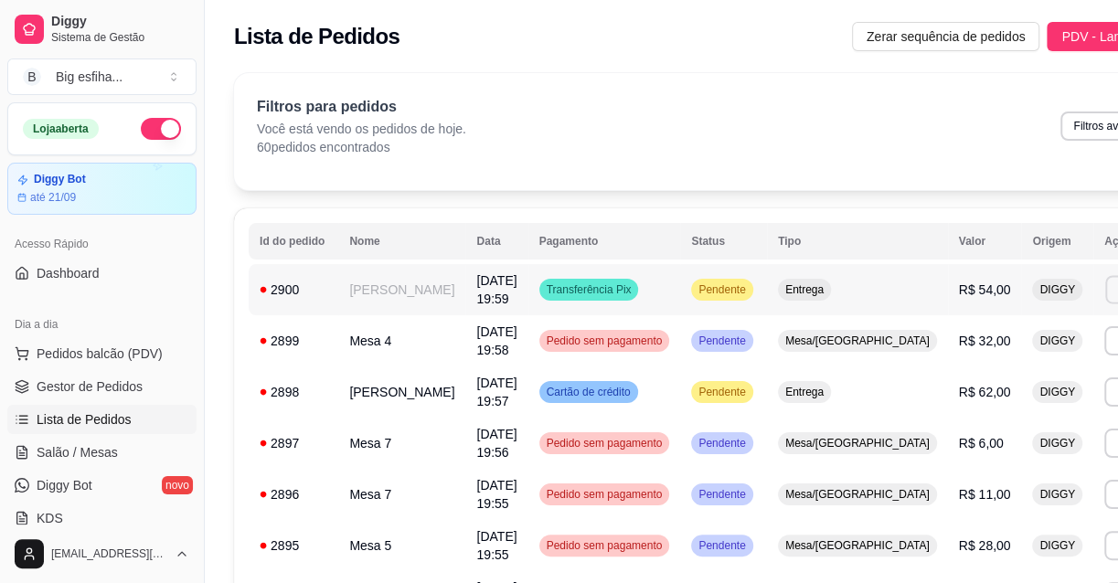
click at [1105, 291] on button "Imprimir" at bounding box center [1136, 289] width 63 height 28
click at [990, 347] on button "IMPRESSORA" at bounding box center [998, 353] width 128 height 28
click at [68, 450] on span "Salão / Mesas" at bounding box center [77, 452] width 81 height 18
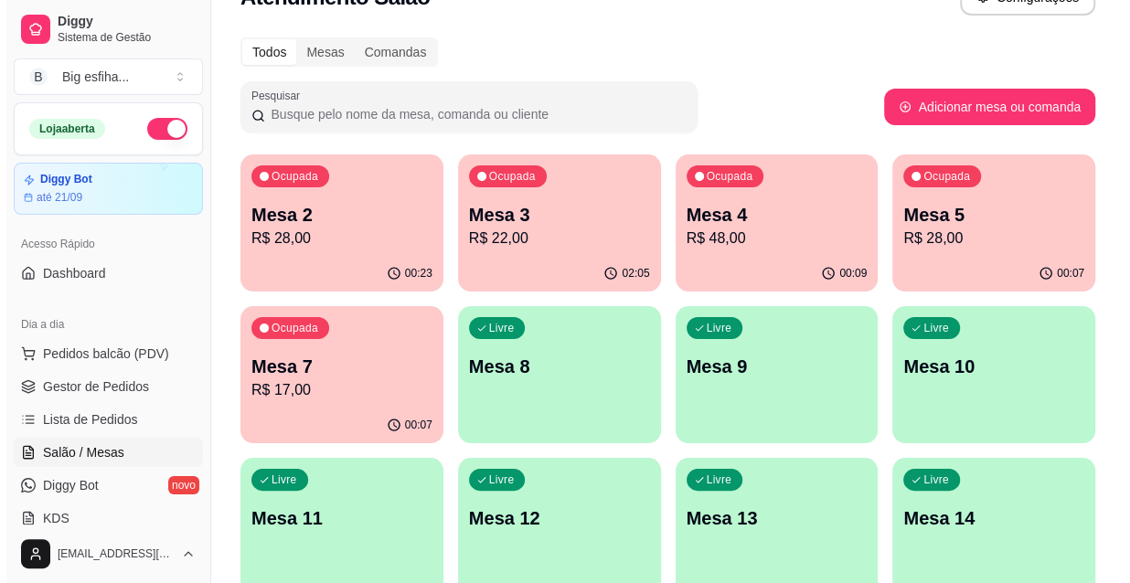
scroll to position [82, 0]
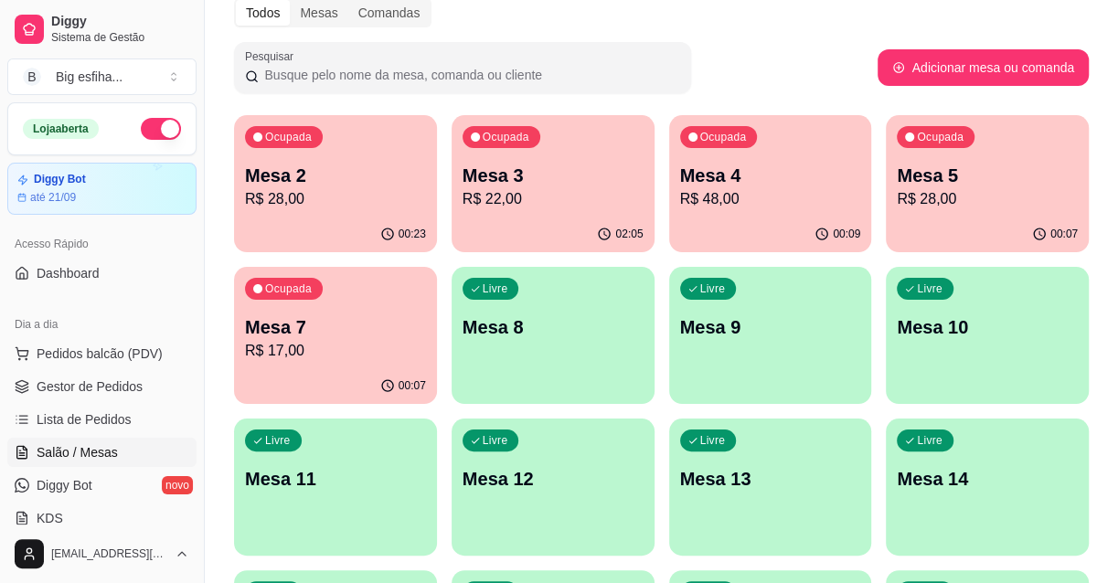
click at [379, 509] on div "Livre Mesa 11" at bounding box center [335, 476] width 203 height 115
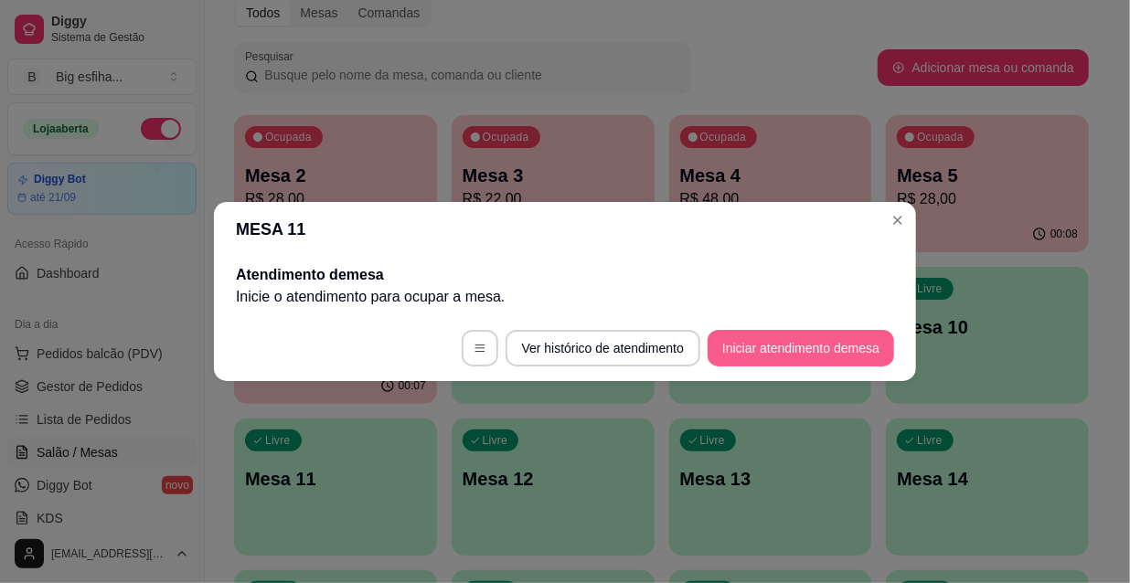
click at [829, 365] on button "Iniciar atendimento de mesa" at bounding box center [801, 348] width 186 height 37
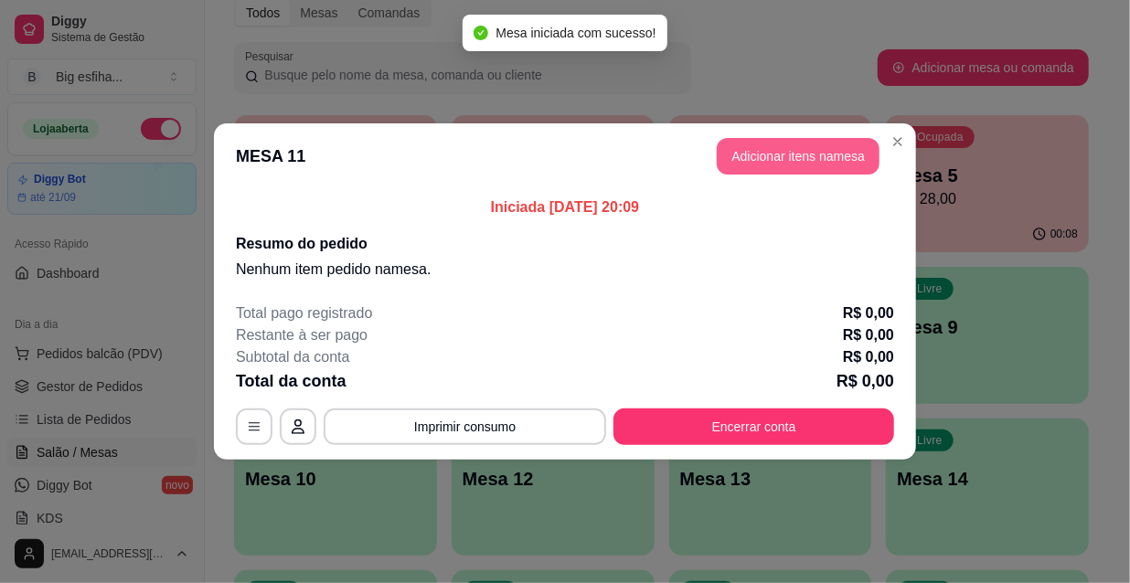
click at [773, 154] on button "Adicionar itens na mesa" at bounding box center [798, 156] width 163 height 37
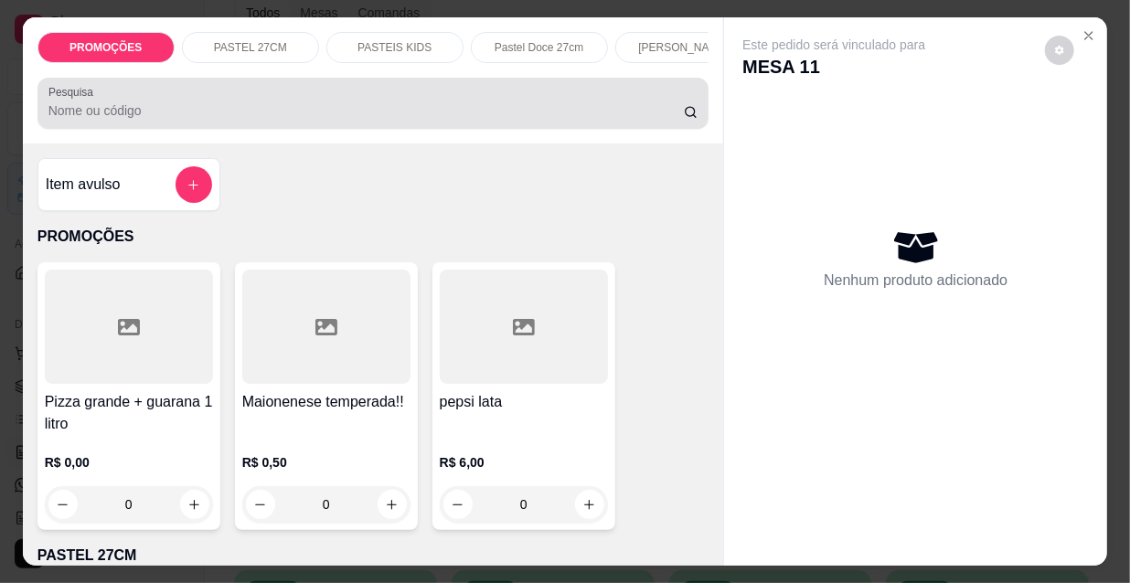
click at [534, 108] on input "Pesquisa" at bounding box center [365, 110] width 635 height 18
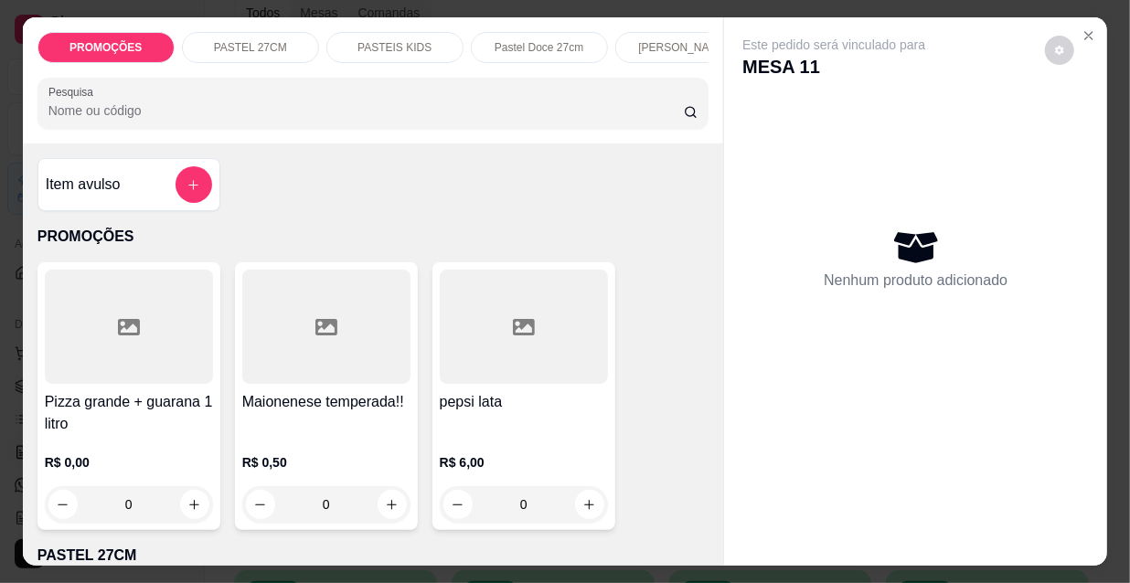
click at [357, 112] on input "Pesquisa" at bounding box center [365, 110] width 635 height 18
click at [146, 368] on div at bounding box center [129, 327] width 168 height 114
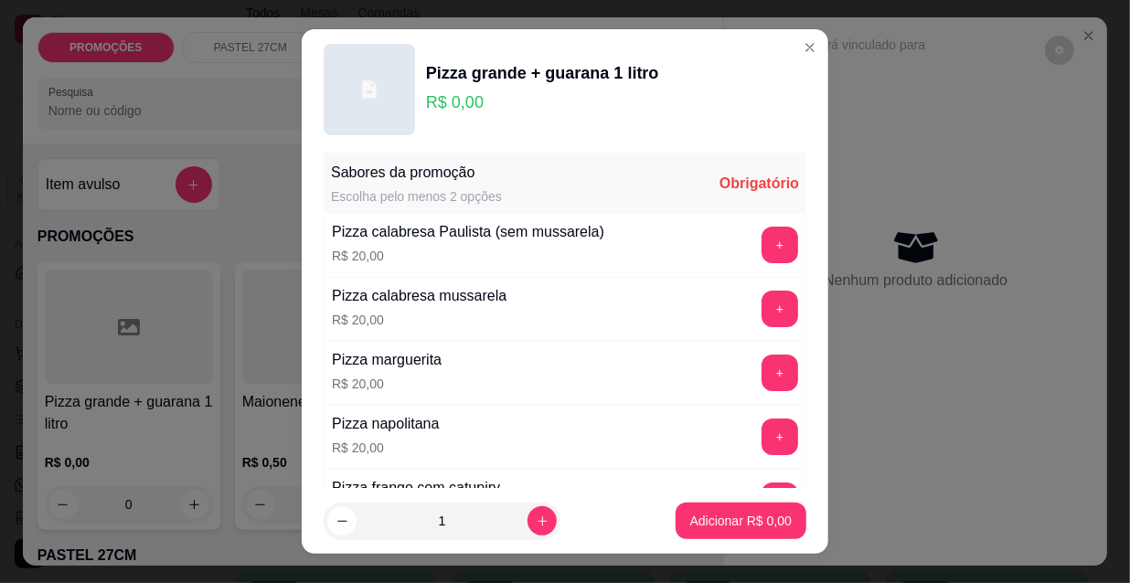
scroll to position [0, 0]
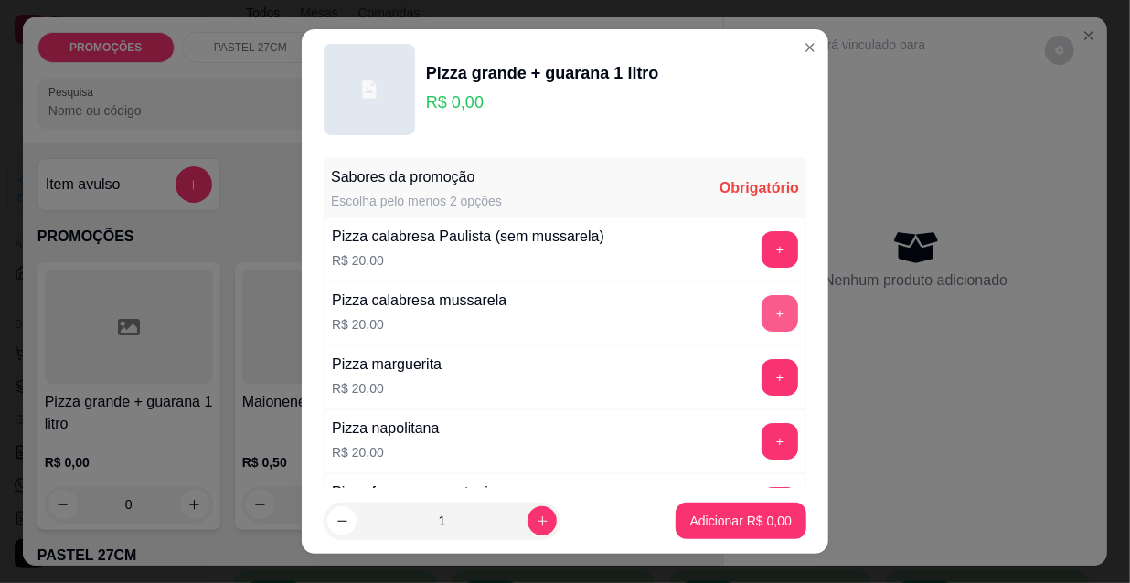
click at [762, 314] on button "+" at bounding box center [780, 313] width 37 height 37
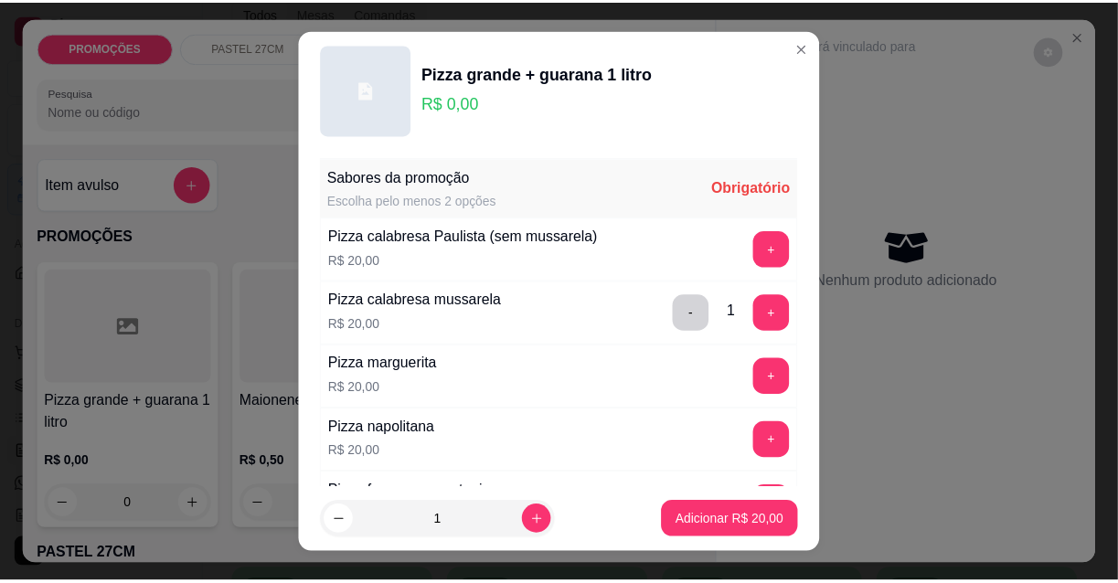
scroll to position [82, 0]
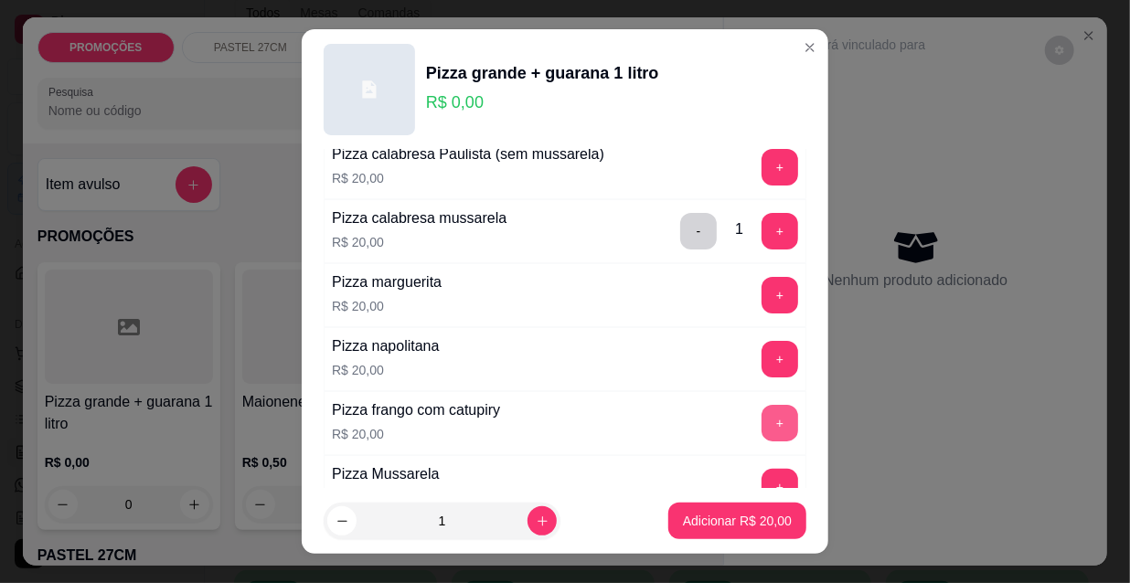
click at [762, 408] on button "+" at bounding box center [780, 423] width 37 height 37
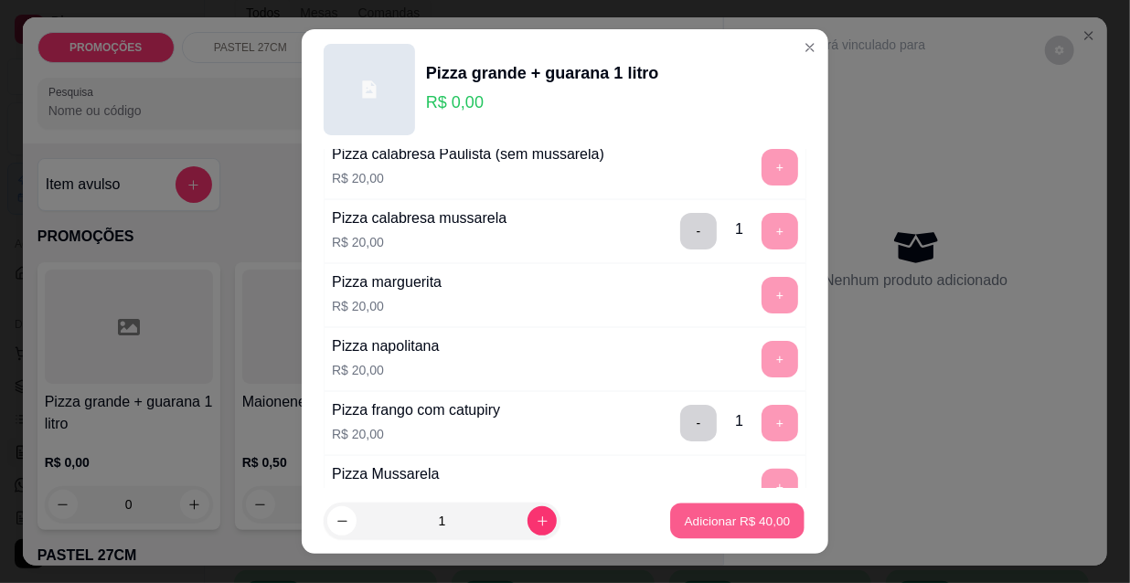
click at [735, 519] on p "Adicionar R$ 40,00" at bounding box center [738, 520] width 106 height 17
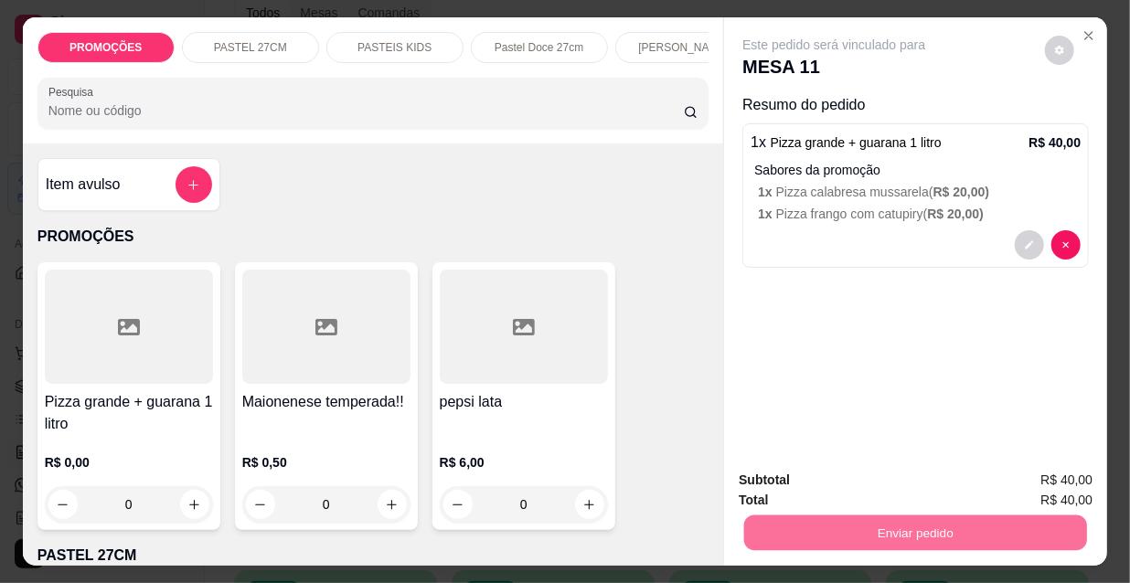
click at [780, 485] on button "Não registrar e enviar pedido" at bounding box center [856, 482] width 185 height 34
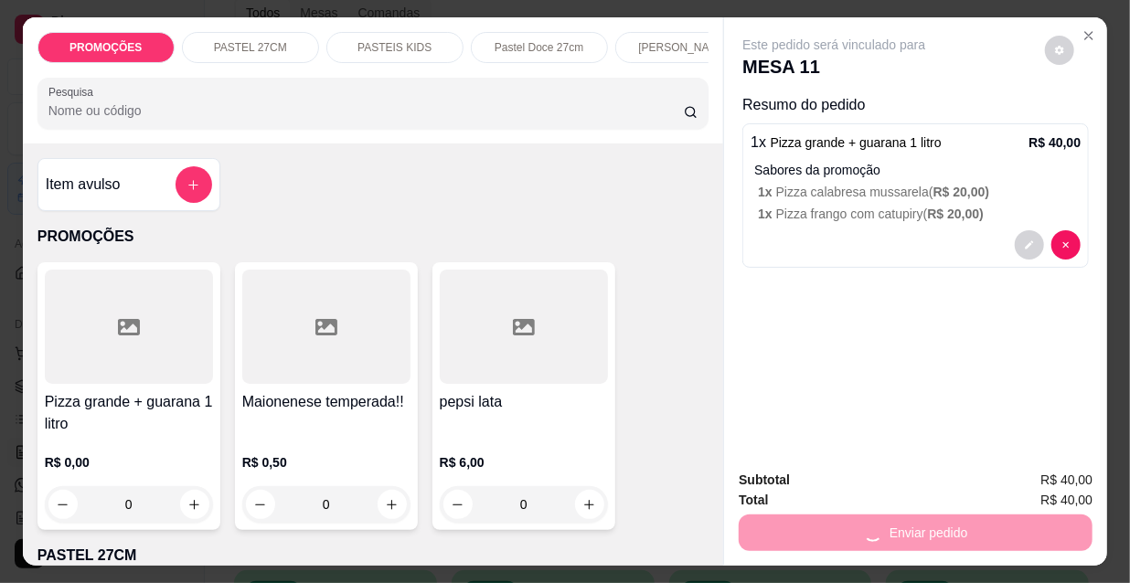
click at [779, 485] on button "Não registrar e enviar pedido" at bounding box center [856, 482] width 185 height 34
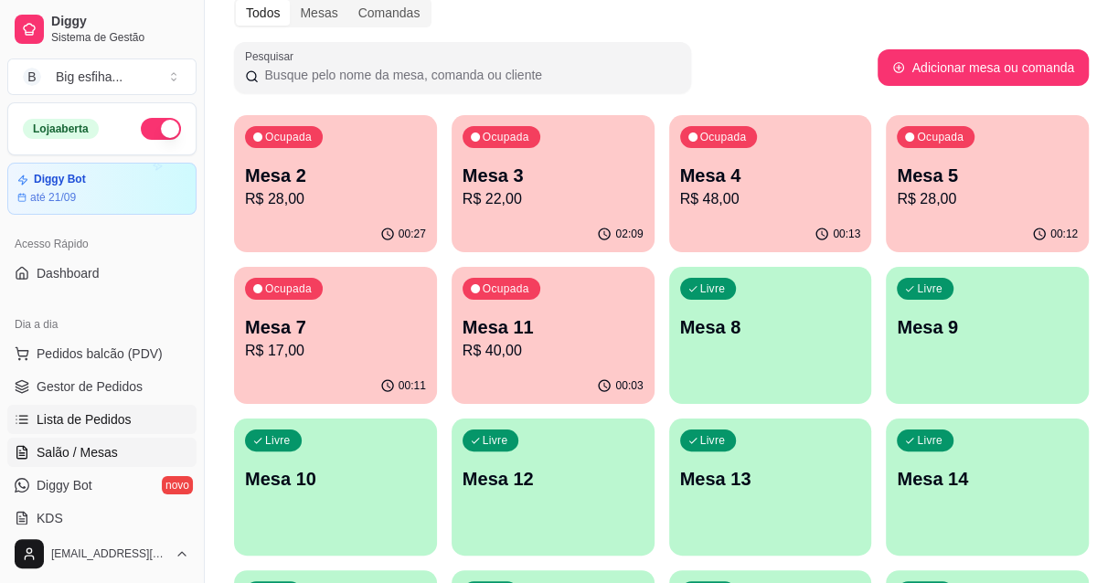
click at [108, 411] on span "Lista de Pedidos" at bounding box center [84, 419] width 95 height 18
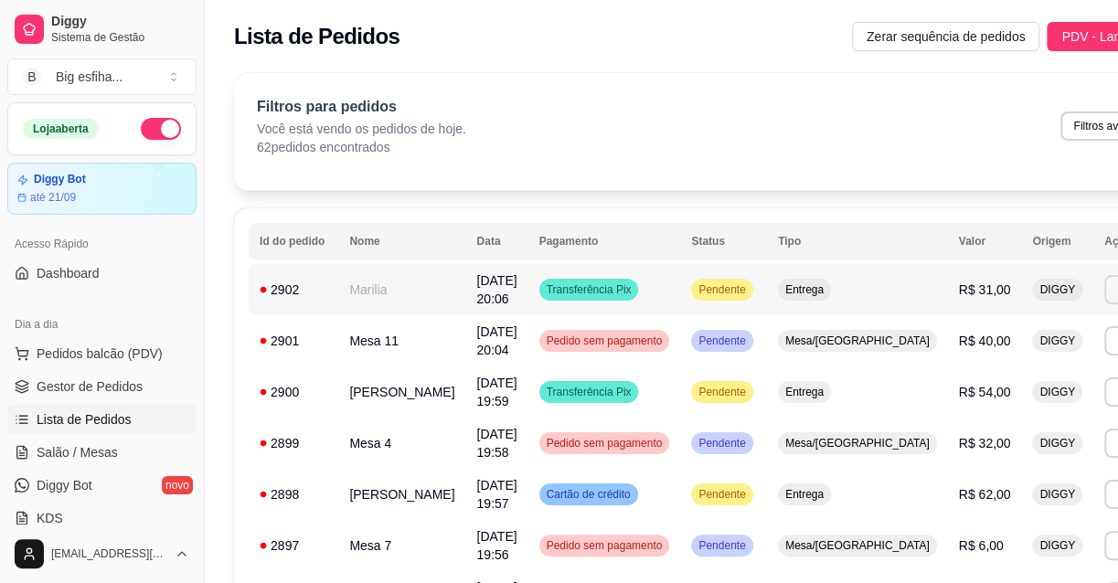
click at [1104, 294] on button "Imprimir" at bounding box center [1136, 289] width 65 height 29
click at [1012, 347] on button "IMPRESSORA" at bounding box center [998, 353] width 128 height 28
click at [119, 449] on link "Salão / Mesas" at bounding box center [101, 452] width 189 height 29
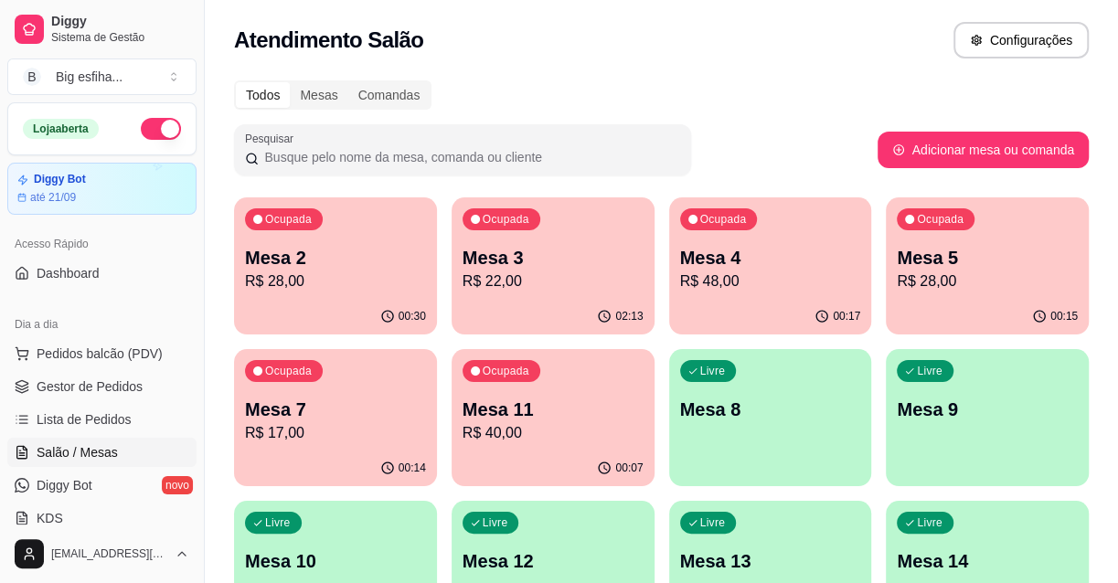
click at [705, 417] on p "Mesa 8" at bounding box center [770, 410] width 181 height 26
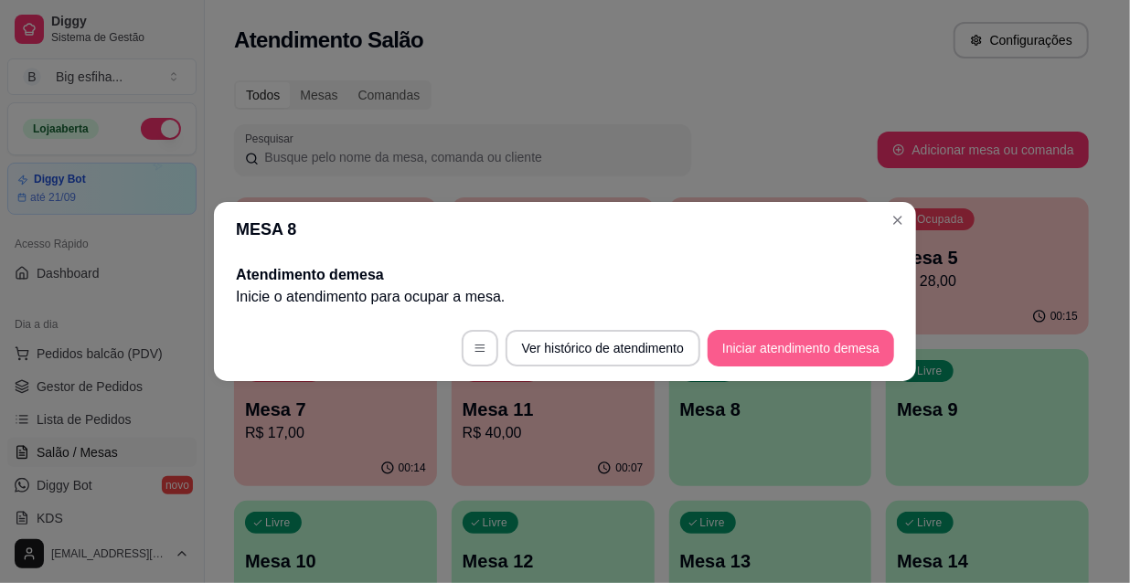
click at [853, 341] on button "Iniciar atendimento de mesa" at bounding box center [801, 348] width 186 height 37
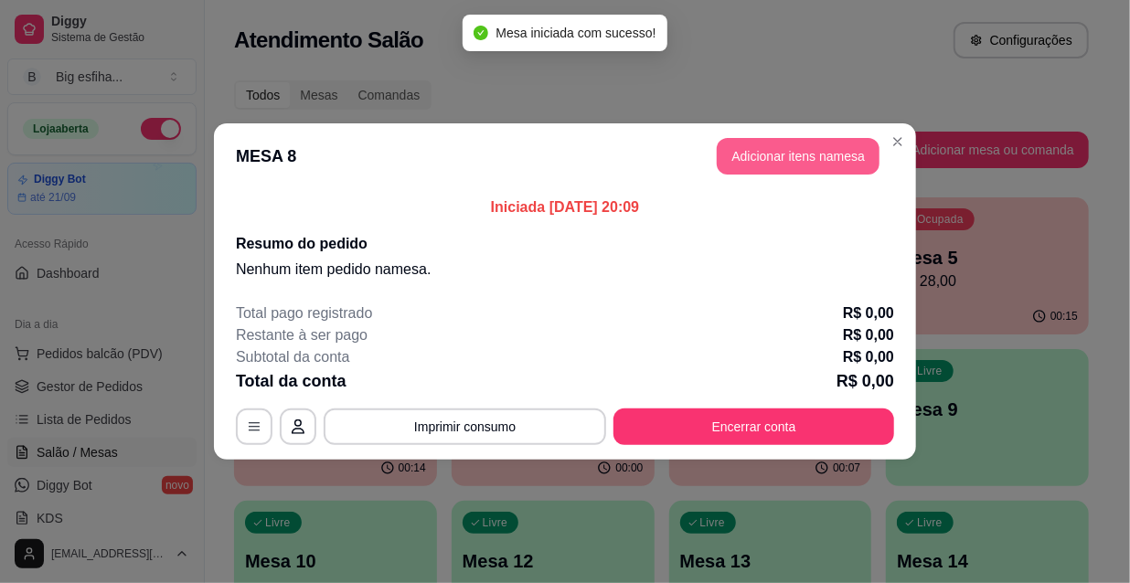
click at [748, 152] on button "Adicionar itens na mesa" at bounding box center [798, 156] width 163 height 37
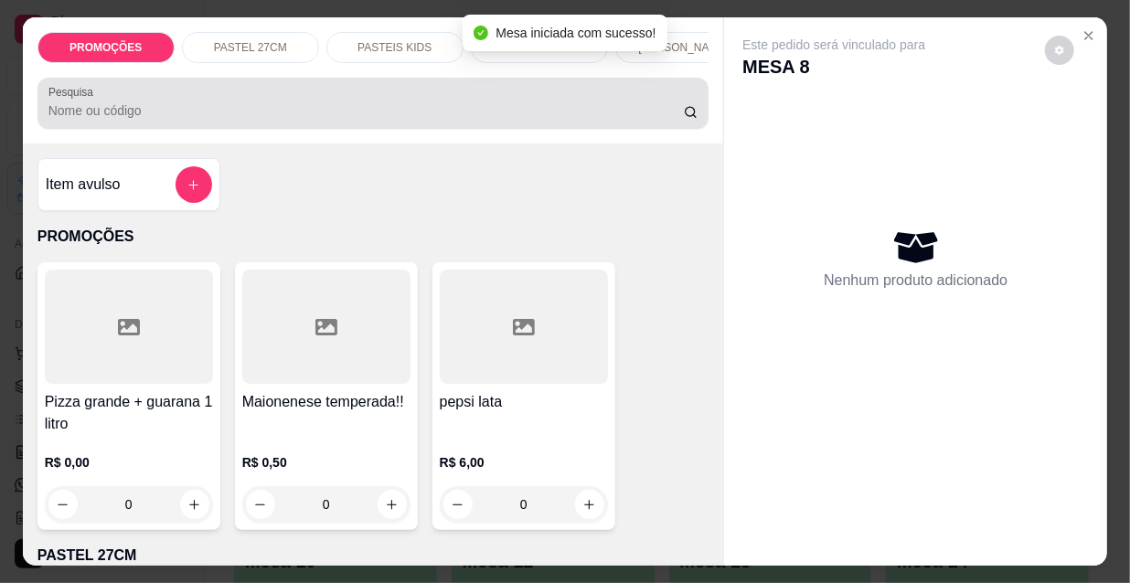
click at [527, 104] on div at bounding box center [373, 103] width 650 height 37
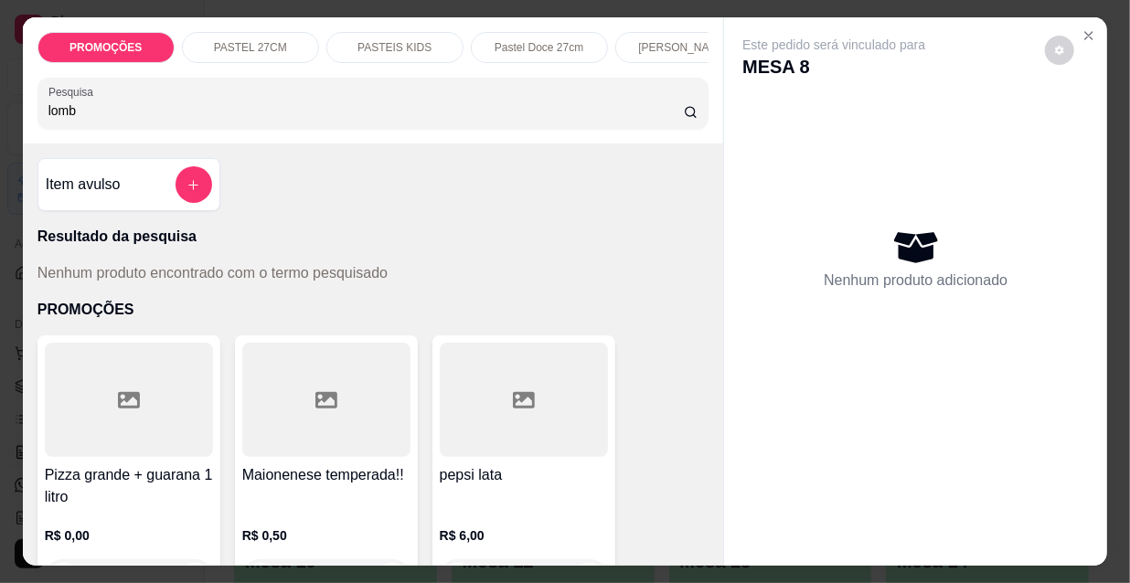
drag, startPoint x: 77, startPoint y: 114, endPoint x: 67, endPoint y: 112, distance: 10.2
click at [67, 112] on input "lomb" at bounding box center [365, 110] width 635 height 18
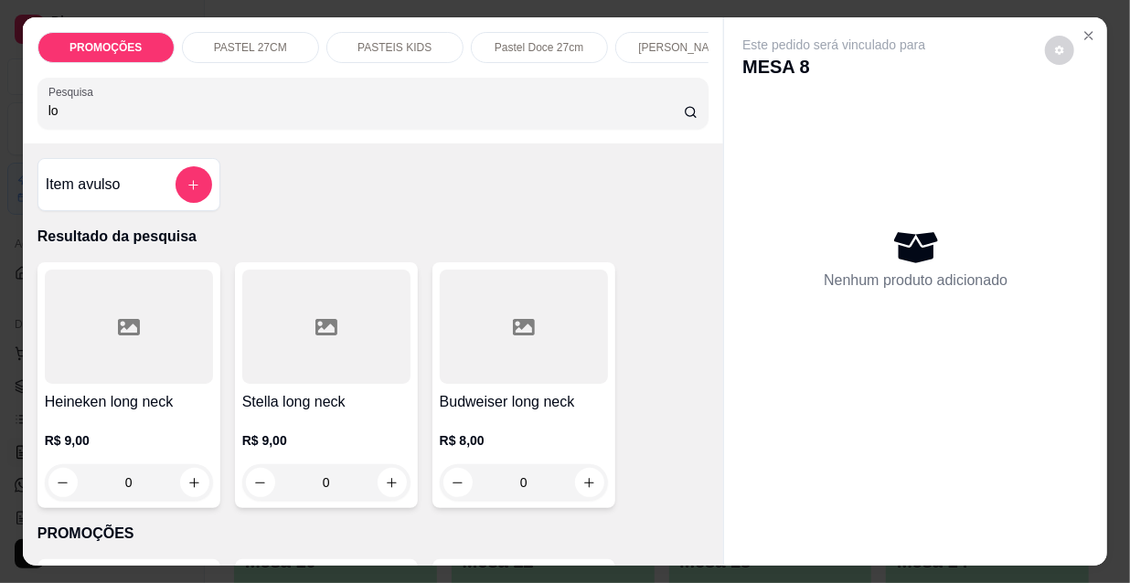
type input "l"
type input "coca"
click at [297, 358] on div at bounding box center [326, 327] width 168 height 114
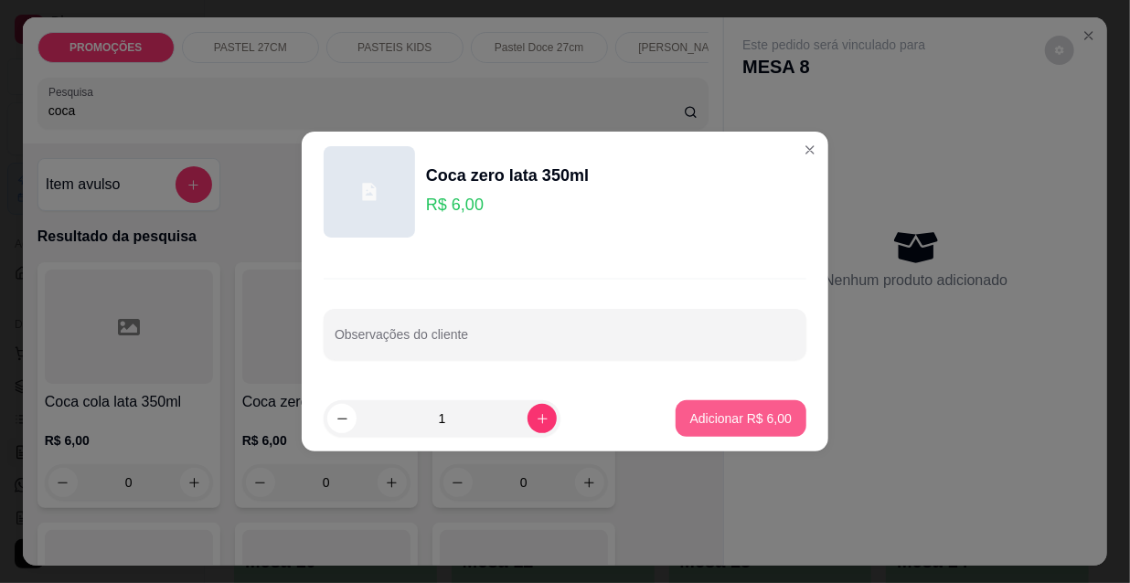
click at [719, 421] on button "Adicionar R$ 6,00" at bounding box center [741, 418] width 131 height 37
type input "1"
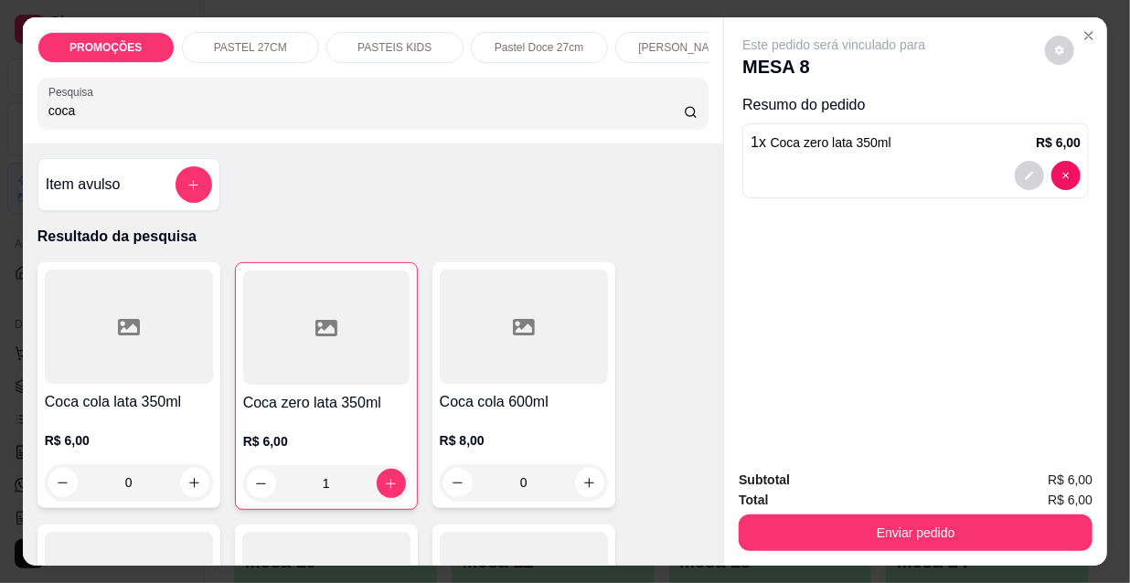
drag, startPoint x: 68, startPoint y: 106, endPoint x: 38, endPoint y: 118, distance: 31.6
click at [28, 110] on div "PROMOÇÕES PASTEL 27CM PASTEIS KIDS Pastel Doce 27cm Esfihas Salgadas Esfihas do…" at bounding box center [373, 80] width 701 height 126
drag, startPoint x: 55, startPoint y: 123, endPoint x: 23, endPoint y: 124, distance: 32.0
click at [28, 125] on div "PROMOÇÕES PASTEL 27CM PASTEIS KIDS Pastel Doce 27cm Esfihas Salgadas Esfihas do…" at bounding box center [373, 80] width 701 height 126
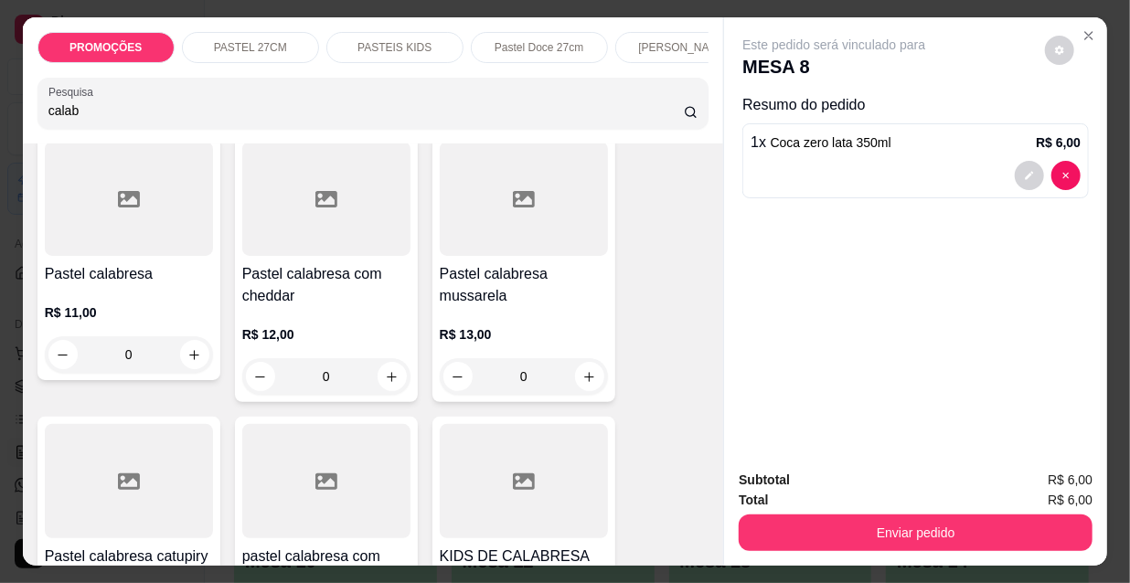
scroll to position [249, 0]
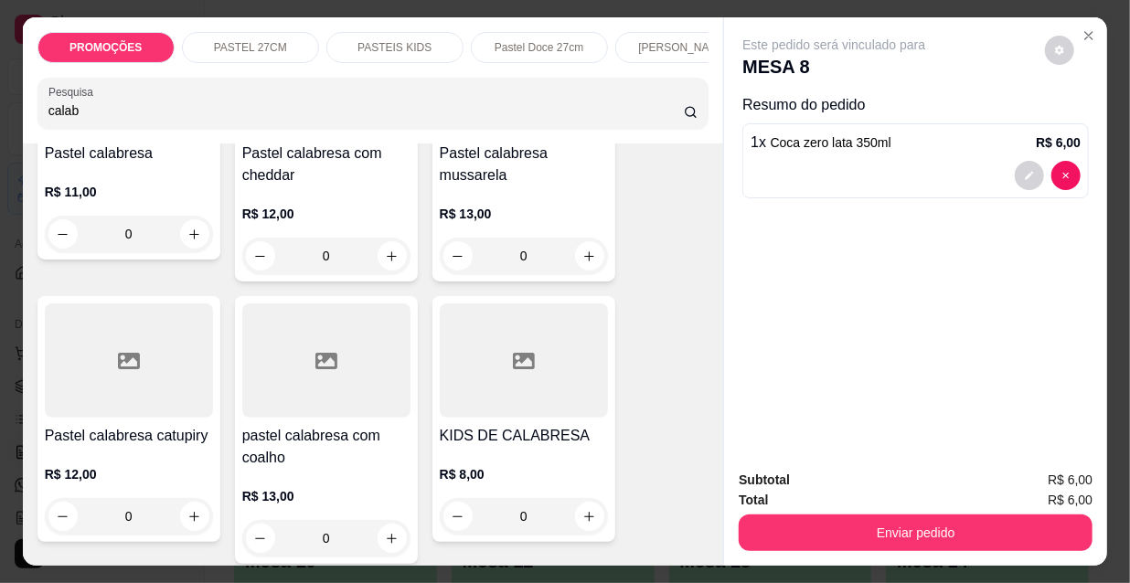
type input "calab"
click at [119, 398] on div at bounding box center [129, 361] width 168 height 114
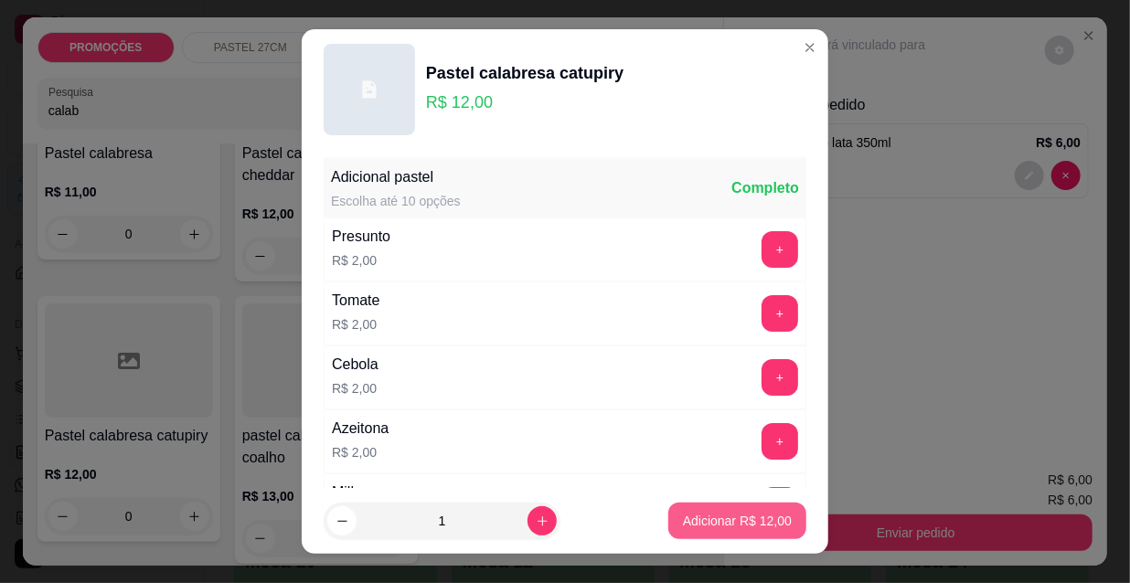
click at [722, 520] on p "Adicionar R$ 12,00" at bounding box center [737, 521] width 109 height 18
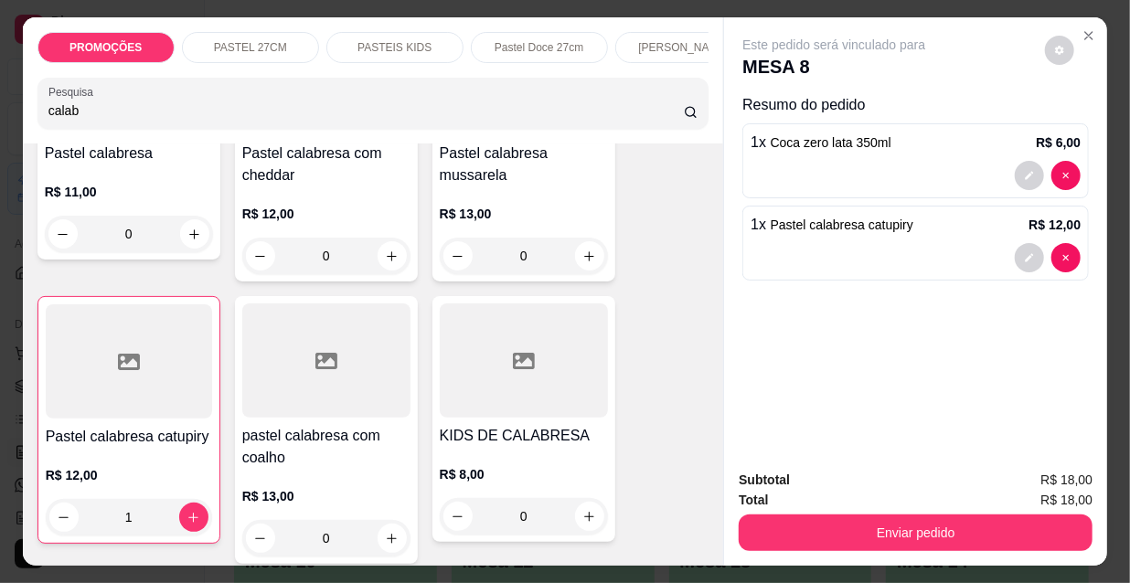
type input "1"
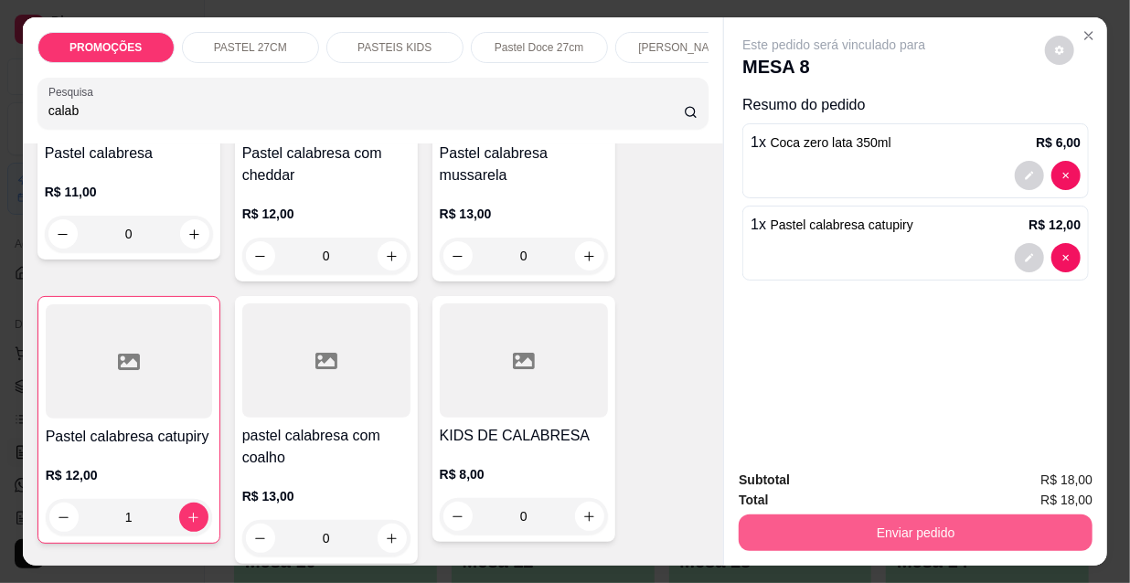
click at [828, 525] on button "Enviar pedido" at bounding box center [916, 533] width 354 height 37
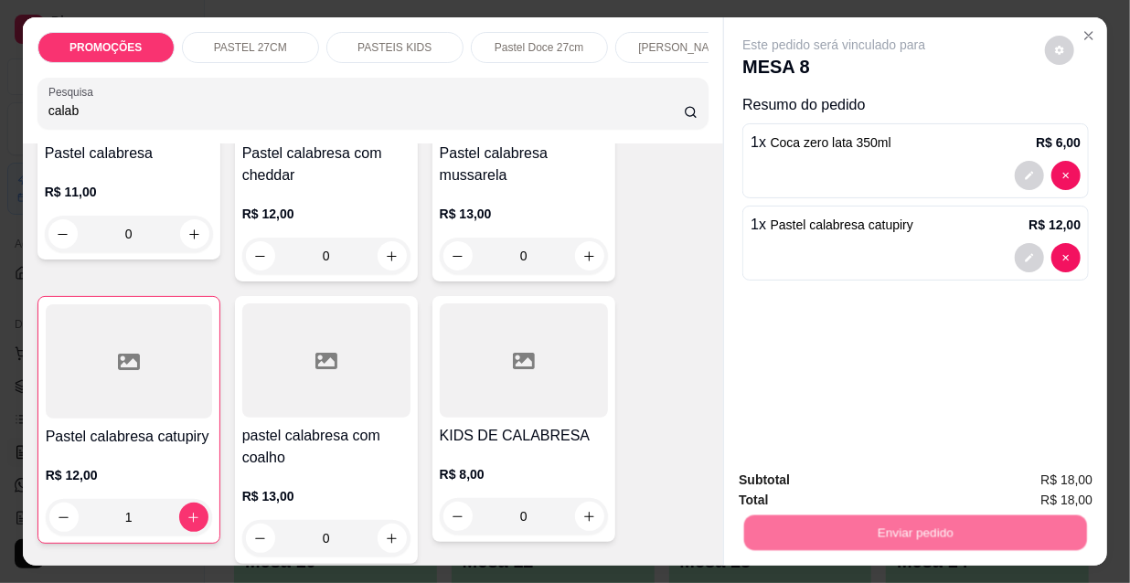
click at [828, 482] on button "Não registrar e enviar pedido" at bounding box center [856, 481] width 185 height 34
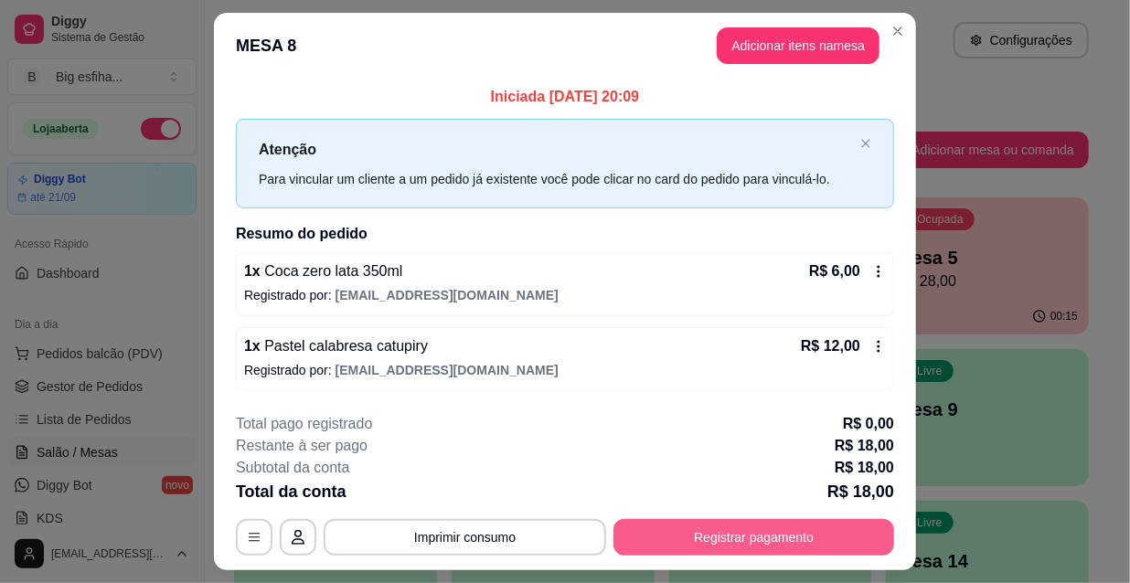
click at [723, 548] on button "Registrar pagamento" at bounding box center [753, 537] width 281 height 37
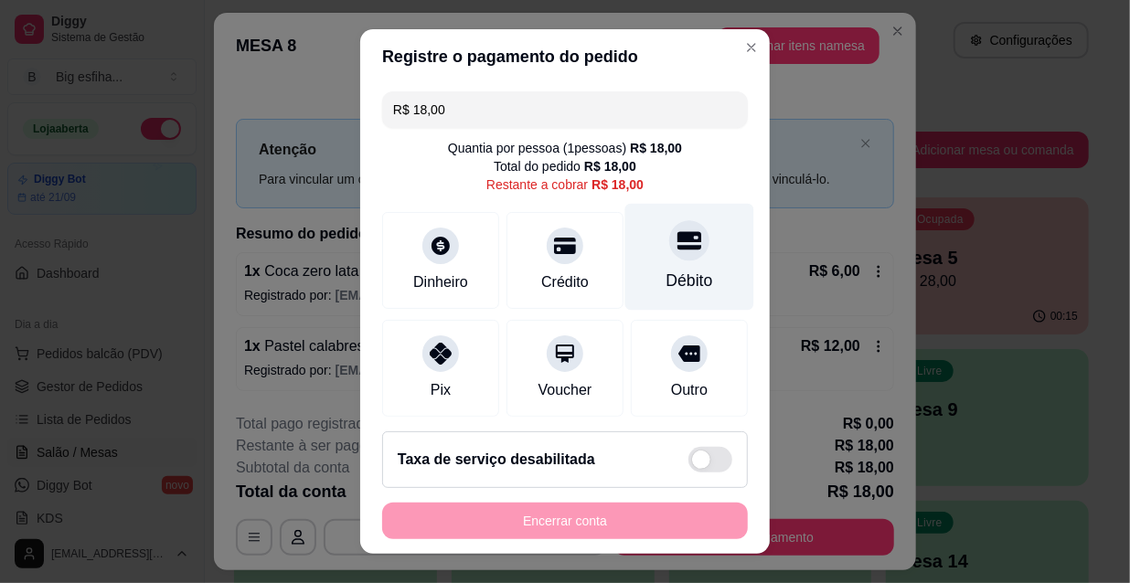
click at [691, 264] on div "Débito" at bounding box center [689, 257] width 129 height 107
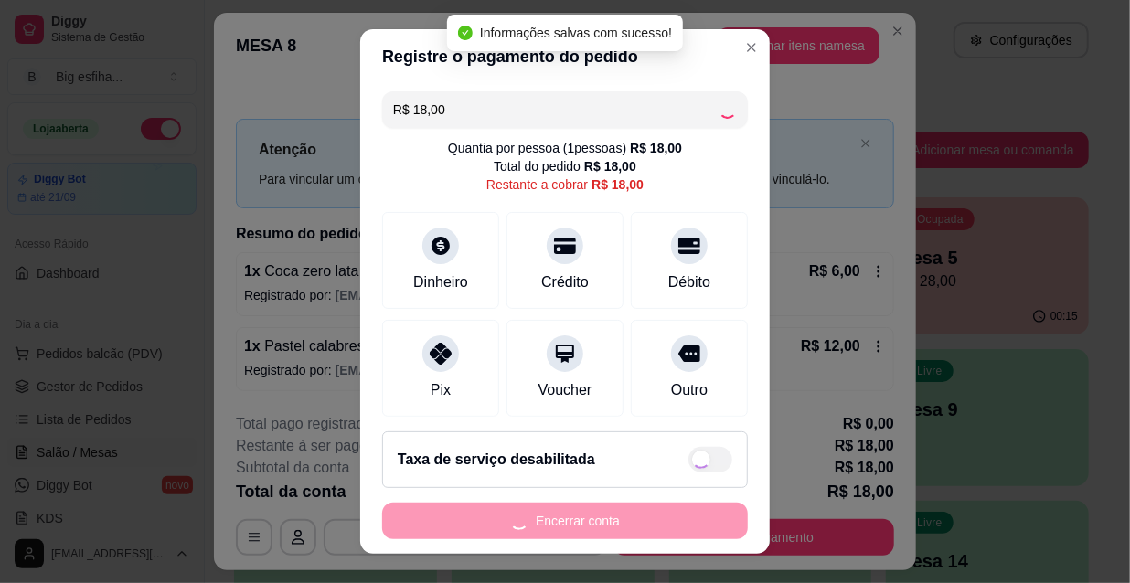
type input "R$ 0,00"
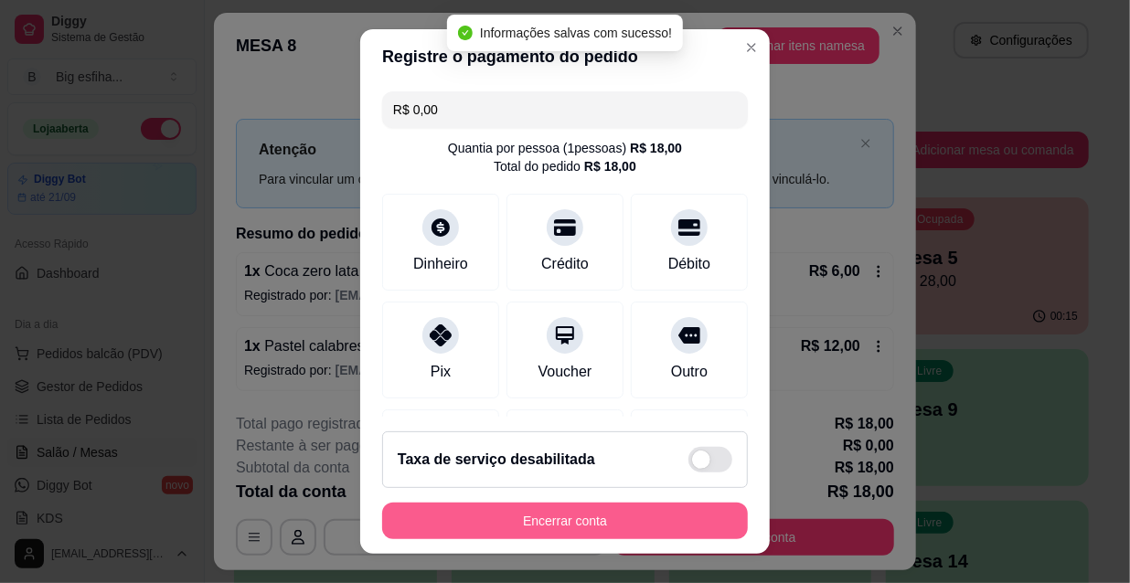
click at [493, 527] on button "Encerrar conta" at bounding box center [565, 521] width 366 height 37
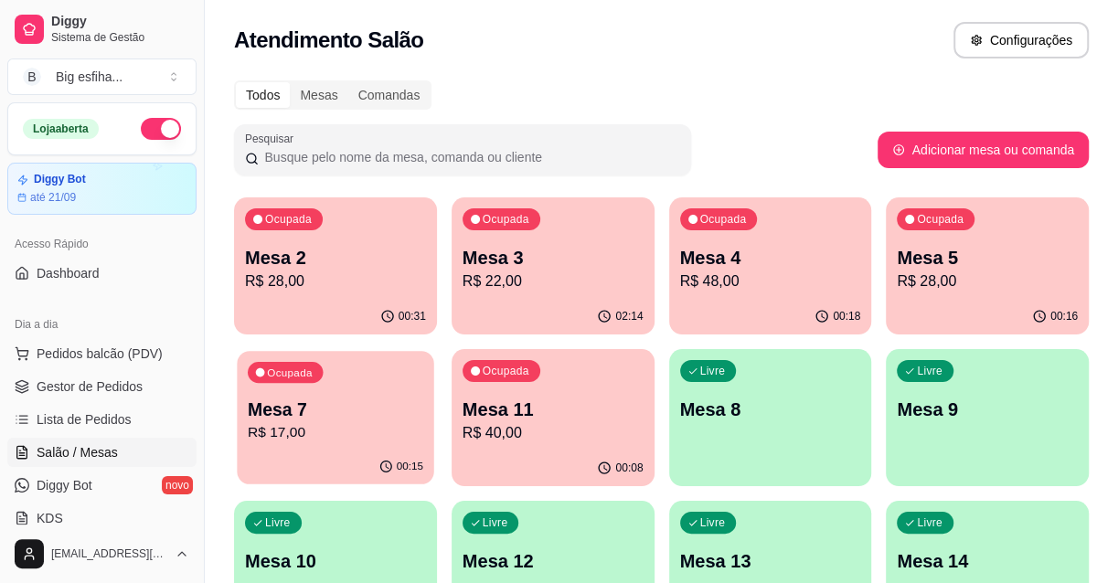
click at [345, 450] on button "Ocupada Mesa 7 R$ 17,00 00:15" at bounding box center [335, 417] width 197 height 133
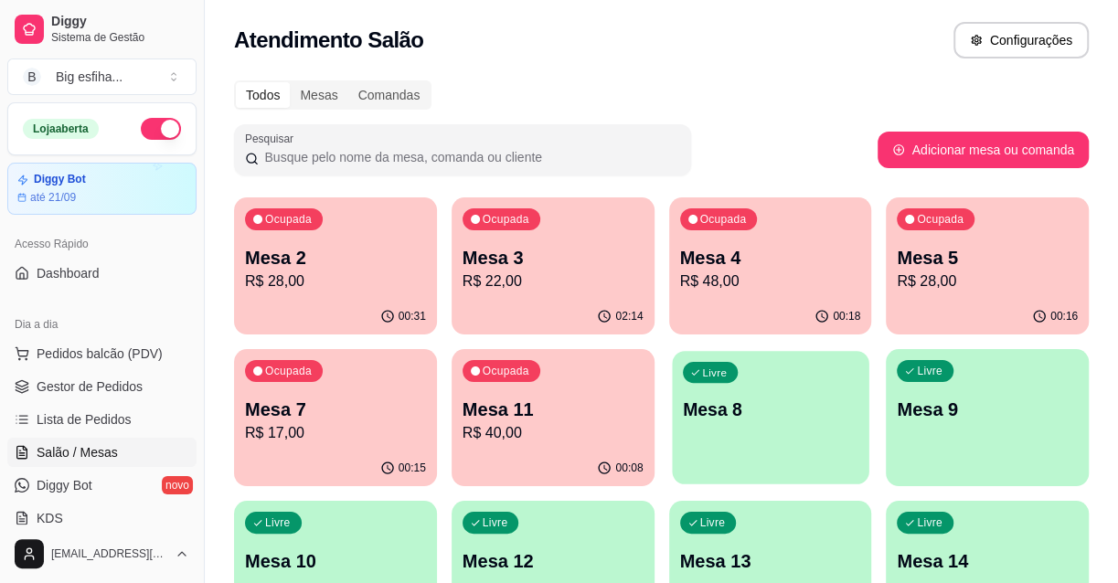
click at [866, 410] on div "Livre Mesa 8" at bounding box center [770, 407] width 197 height 112
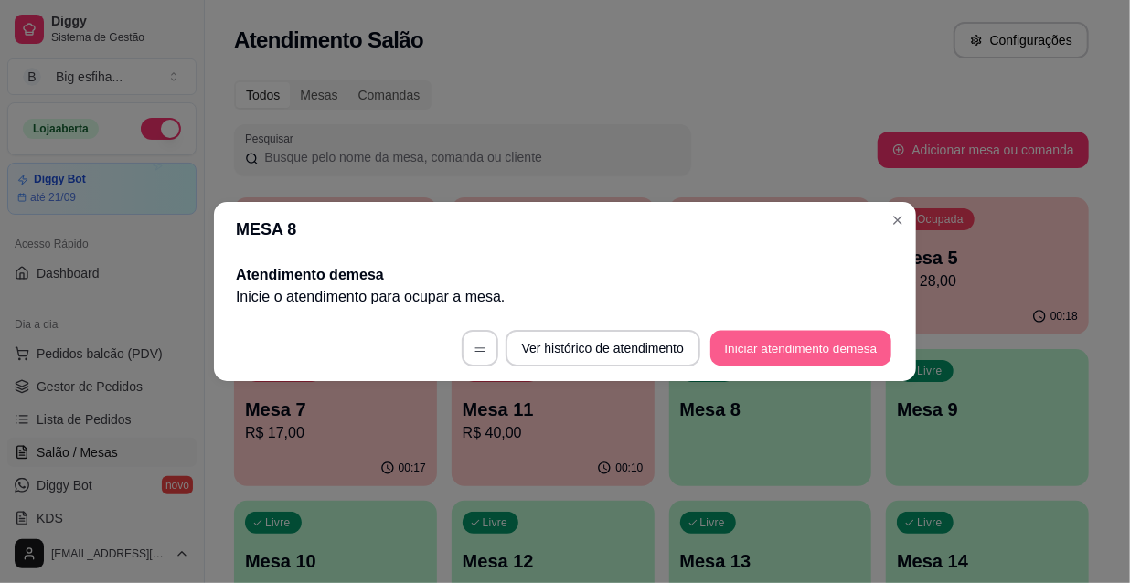
click at [850, 361] on button "Iniciar atendimento de mesa" at bounding box center [800, 349] width 181 height 36
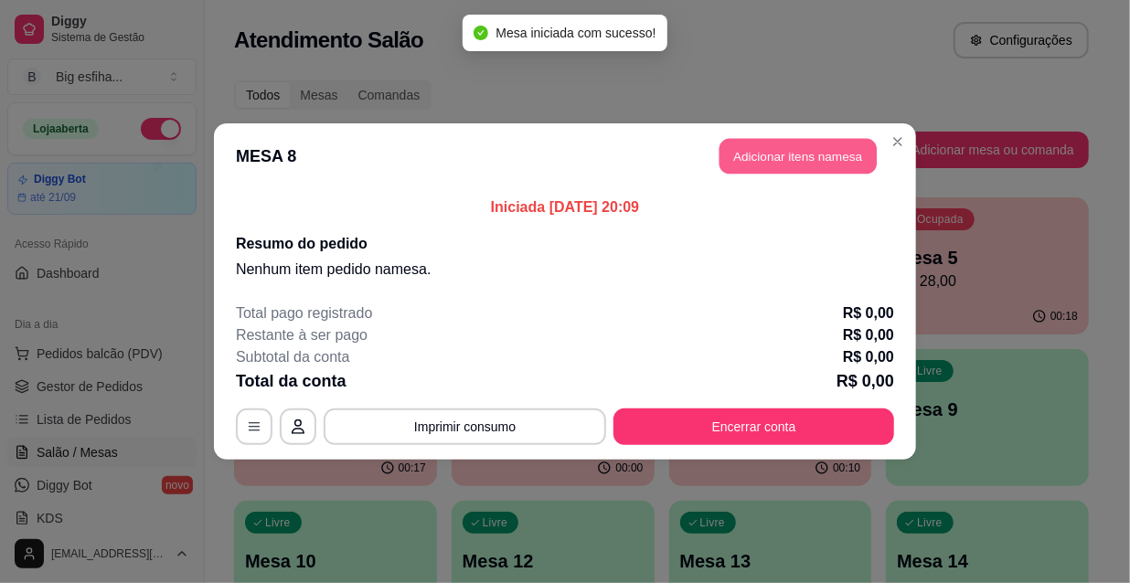
click at [811, 168] on button "Adicionar itens na mesa" at bounding box center [797, 157] width 157 height 36
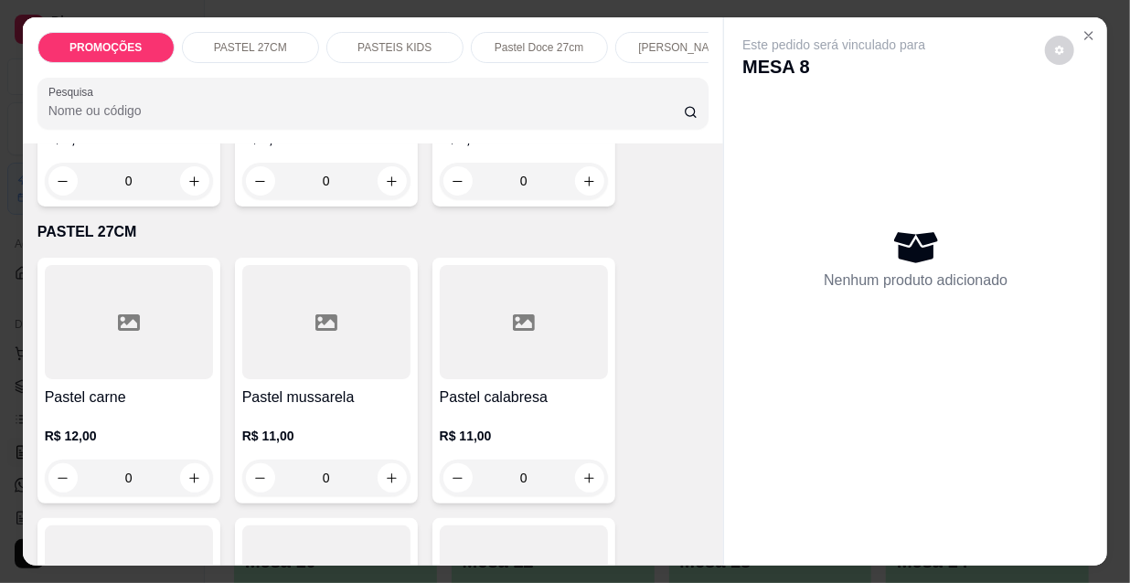
scroll to position [415, 0]
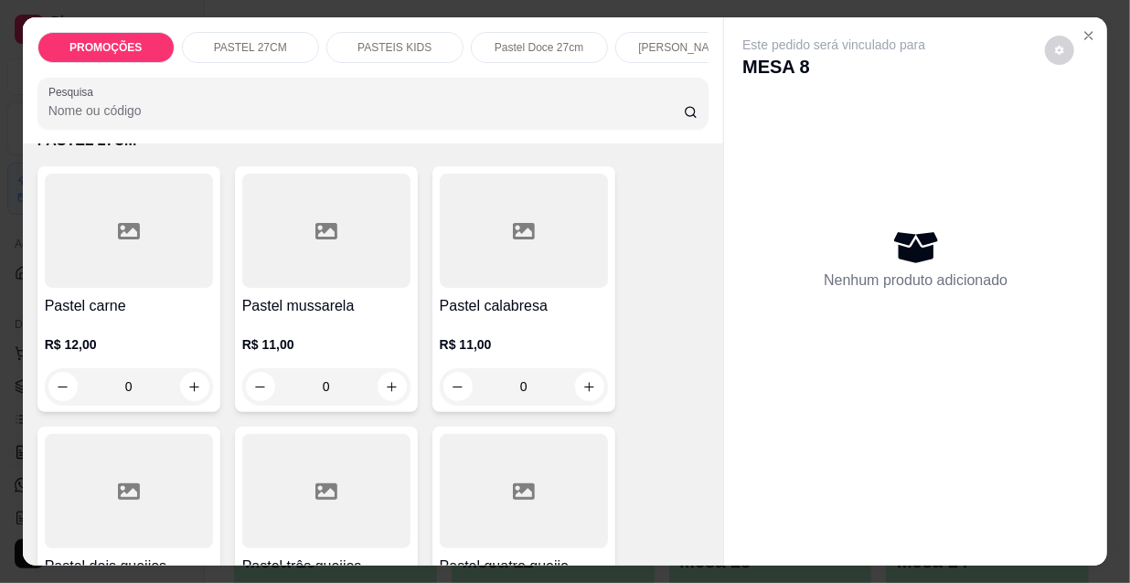
click at [346, 335] on div "R$ 11,00 0" at bounding box center [326, 361] width 168 height 88
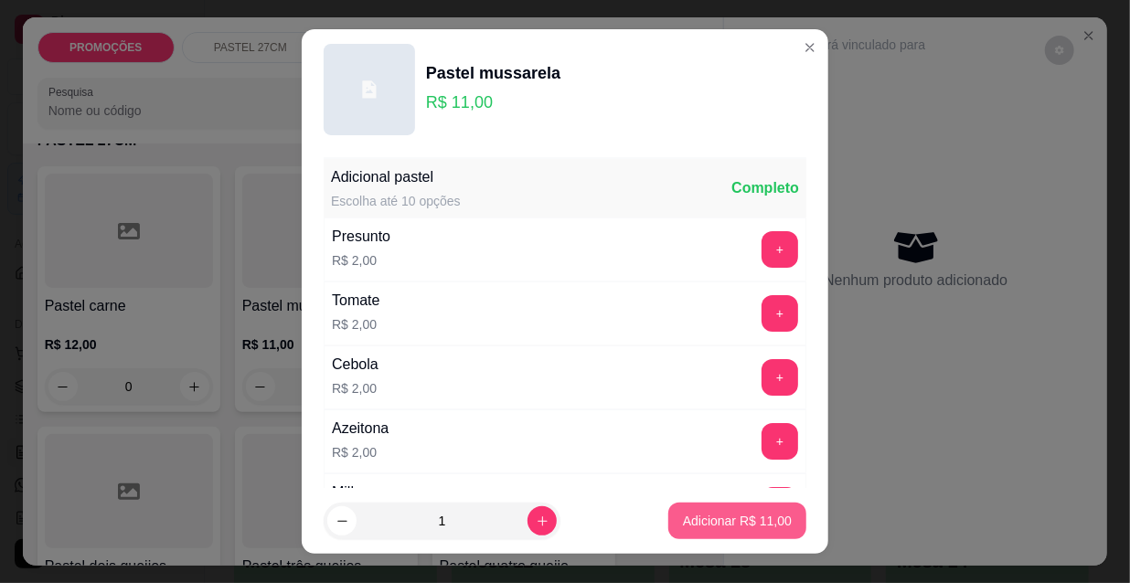
click at [687, 520] on p "Adicionar R$ 11,00" at bounding box center [737, 521] width 109 height 18
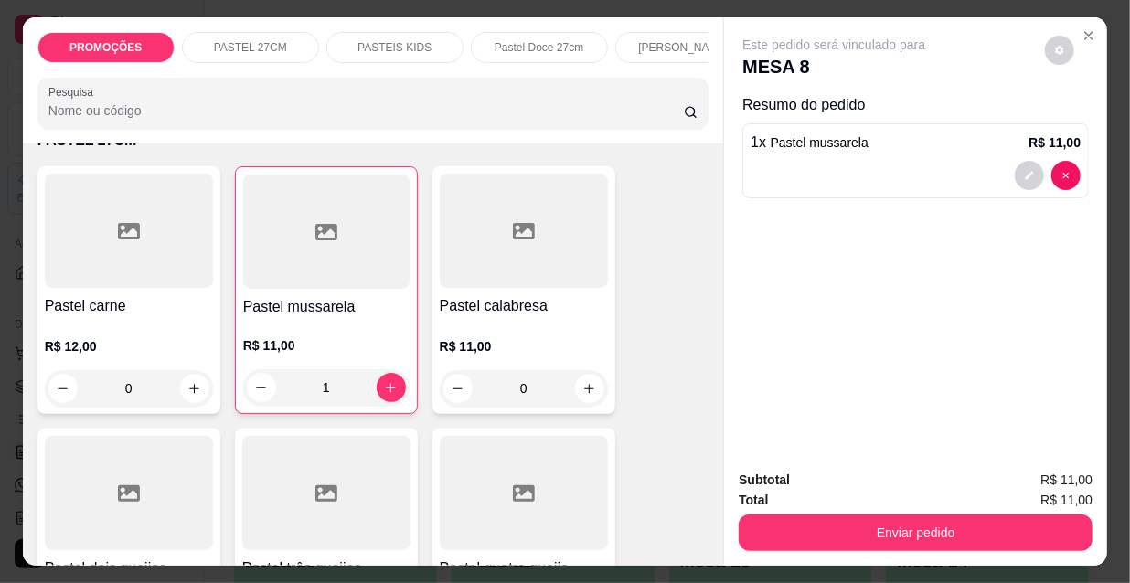
type input "1"
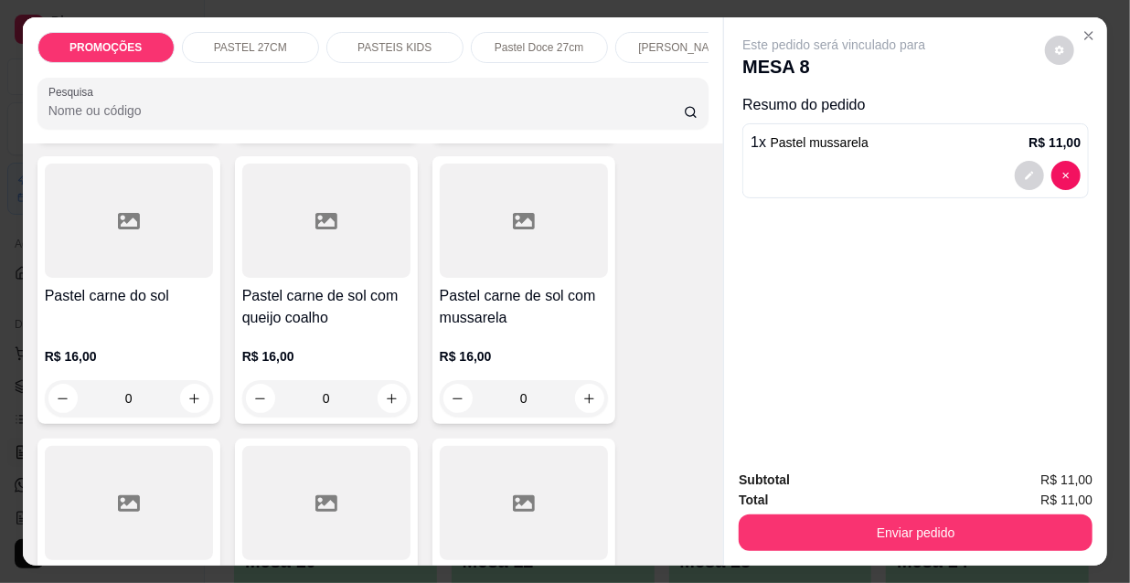
scroll to position [2327, 0]
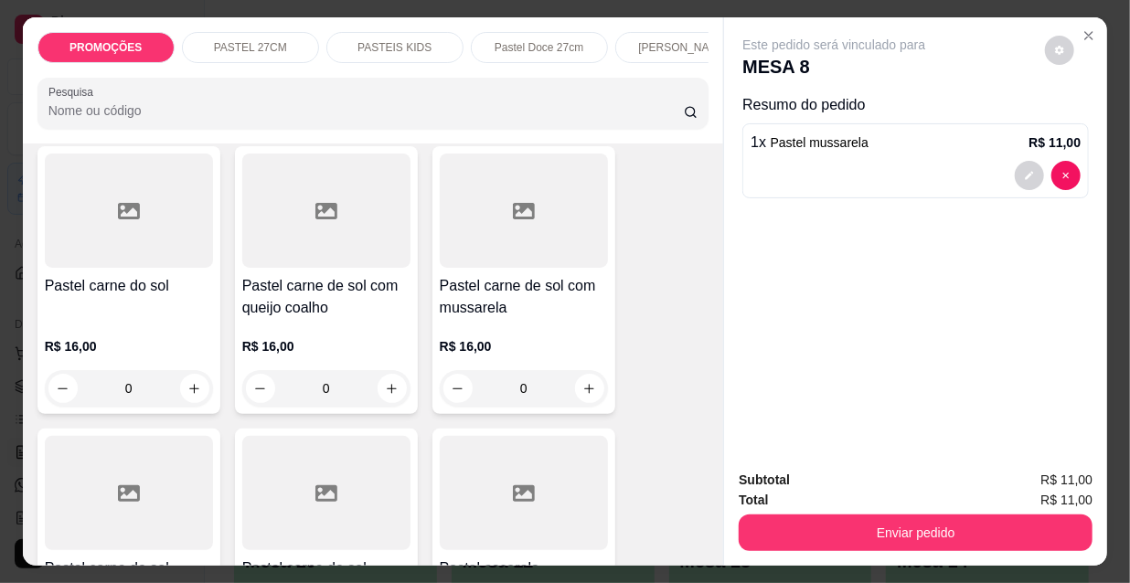
click at [173, 275] on h4 "Pastel carne do sol" at bounding box center [129, 286] width 168 height 22
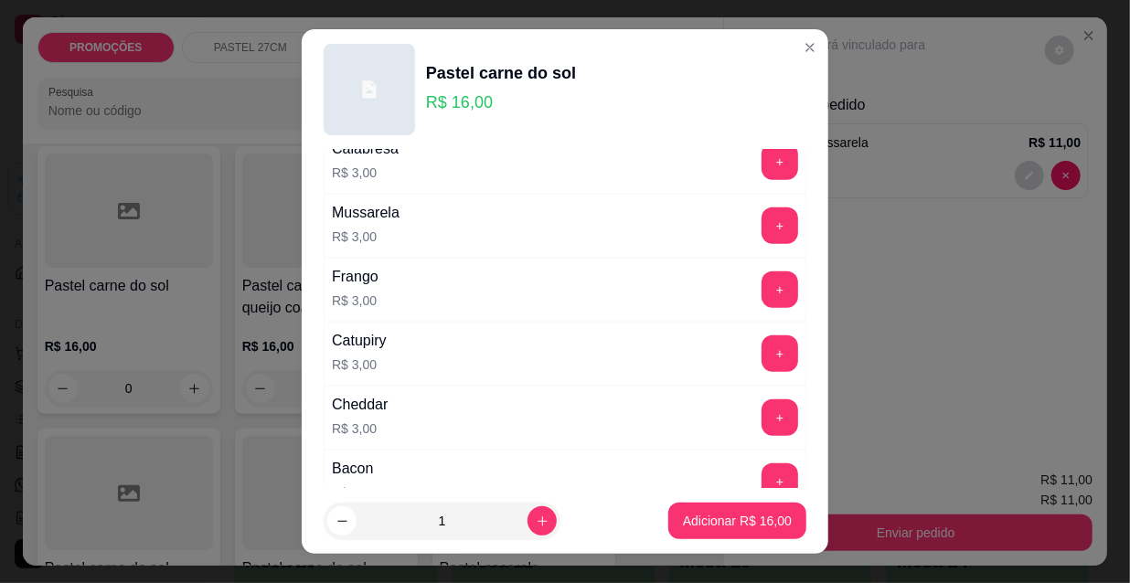
scroll to position [498, 0]
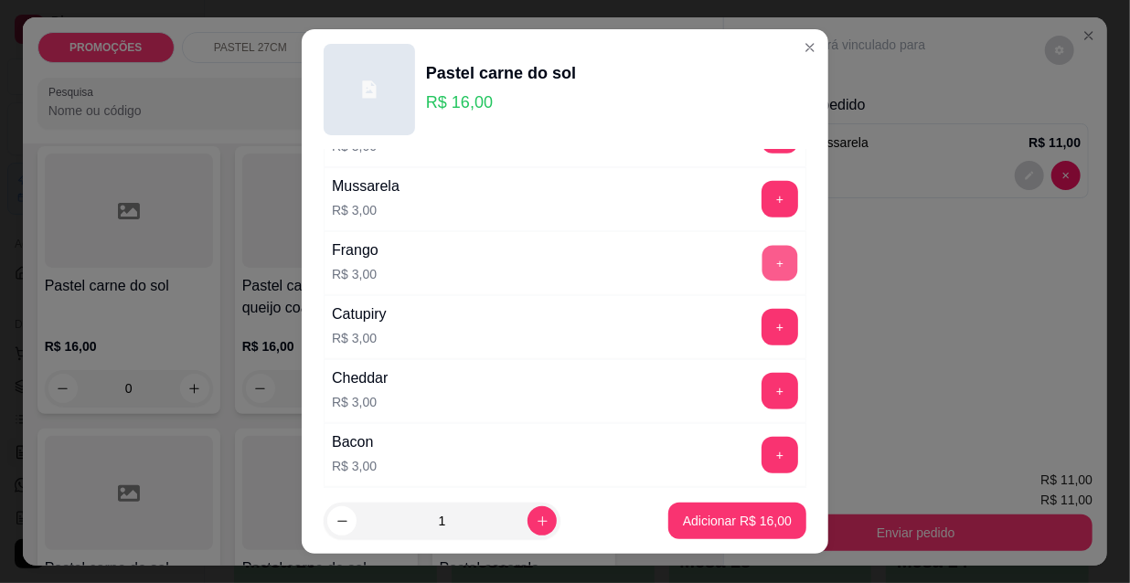
click at [762, 259] on button "+" at bounding box center [780, 264] width 36 height 36
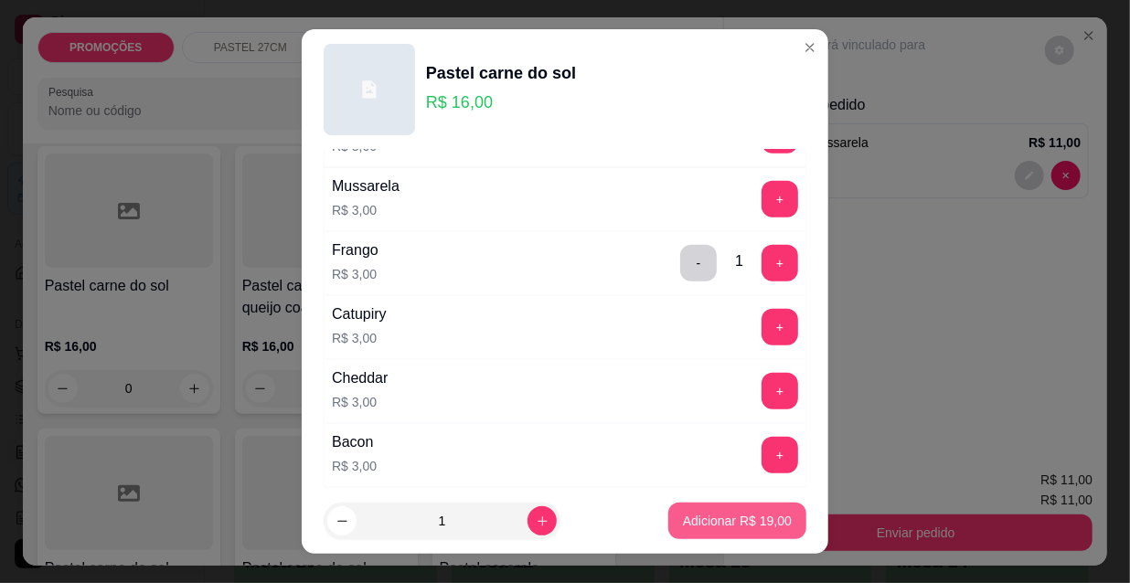
click at [729, 524] on p "Adicionar R$ 19,00" at bounding box center [737, 521] width 109 height 18
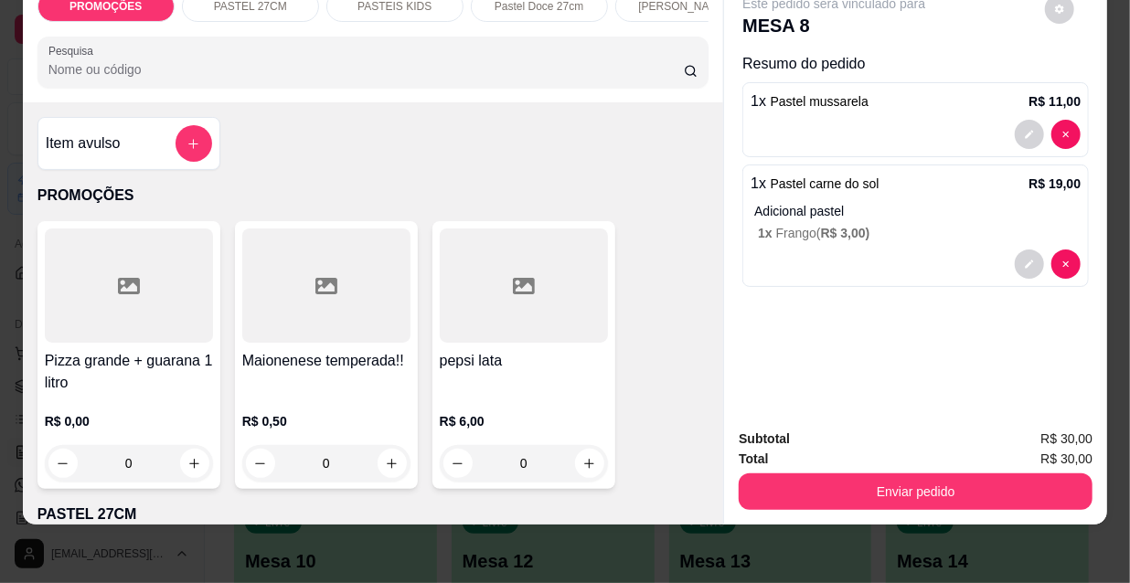
scroll to position [0, 0]
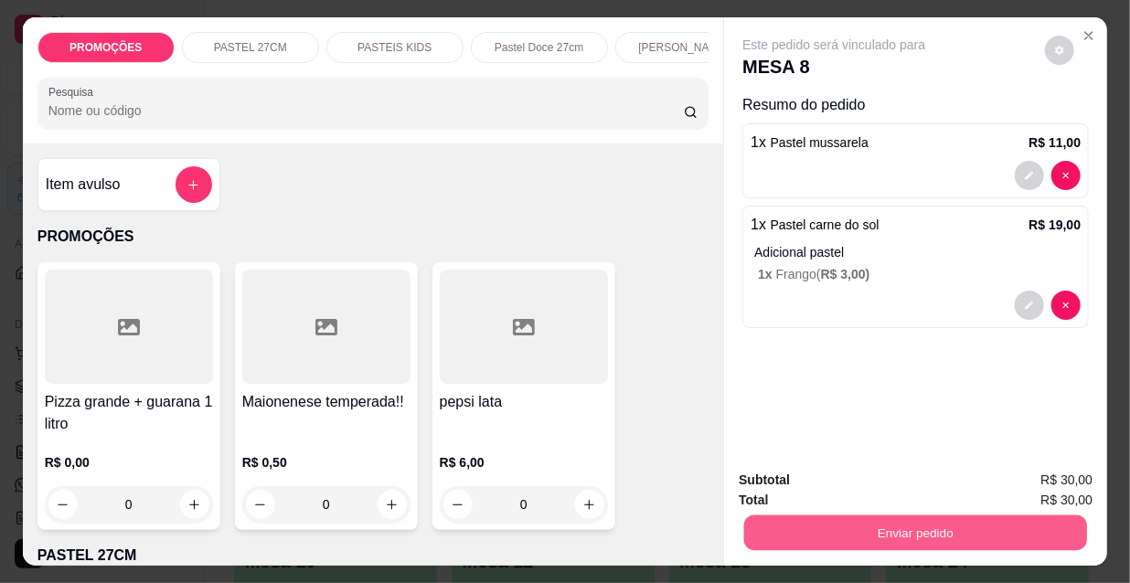
click at [857, 526] on button "Enviar pedido" at bounding box center [915, 533] width 343 height 36
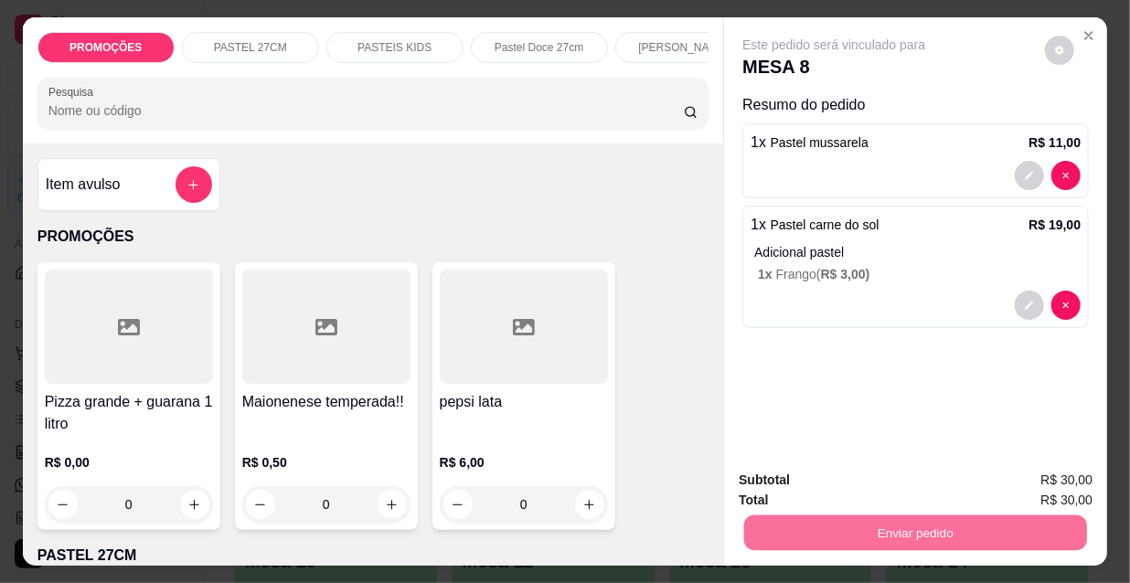
click at [853, 479] on button "Não registrar e enviar pedido" at bounding box center [856, 481] width 185 height 34
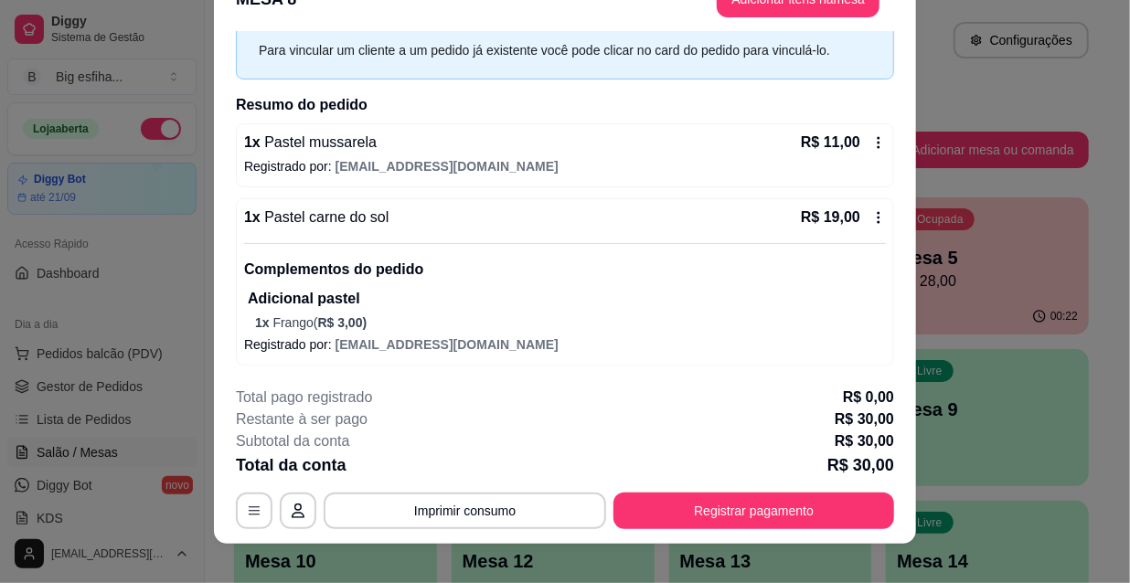
scroll to position [55, 0]
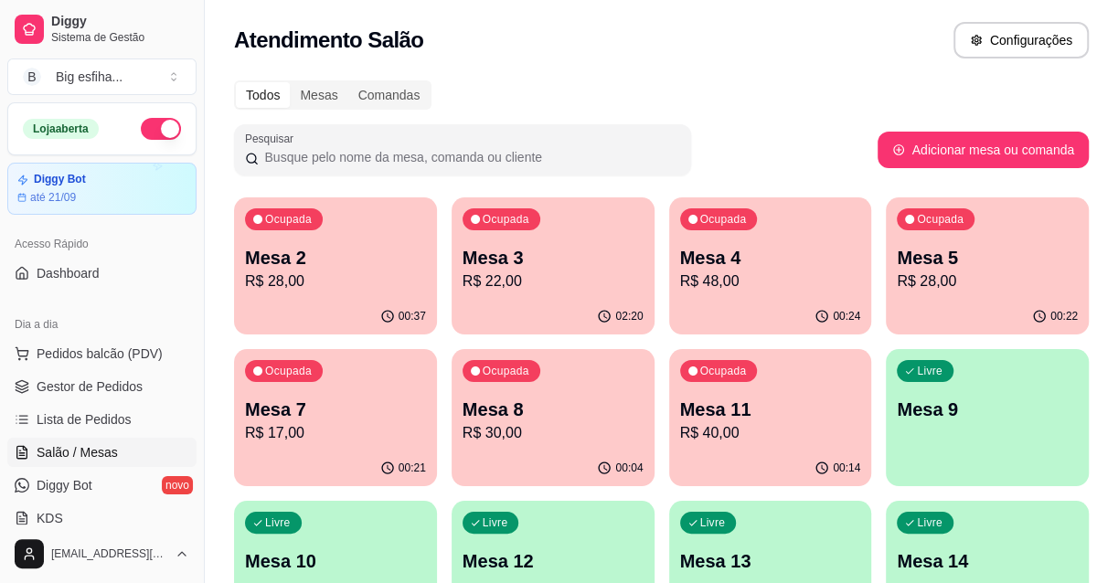
click at [318, 267] on p "Mesa 2" at bounding box center [335, 258] width 181 height 26
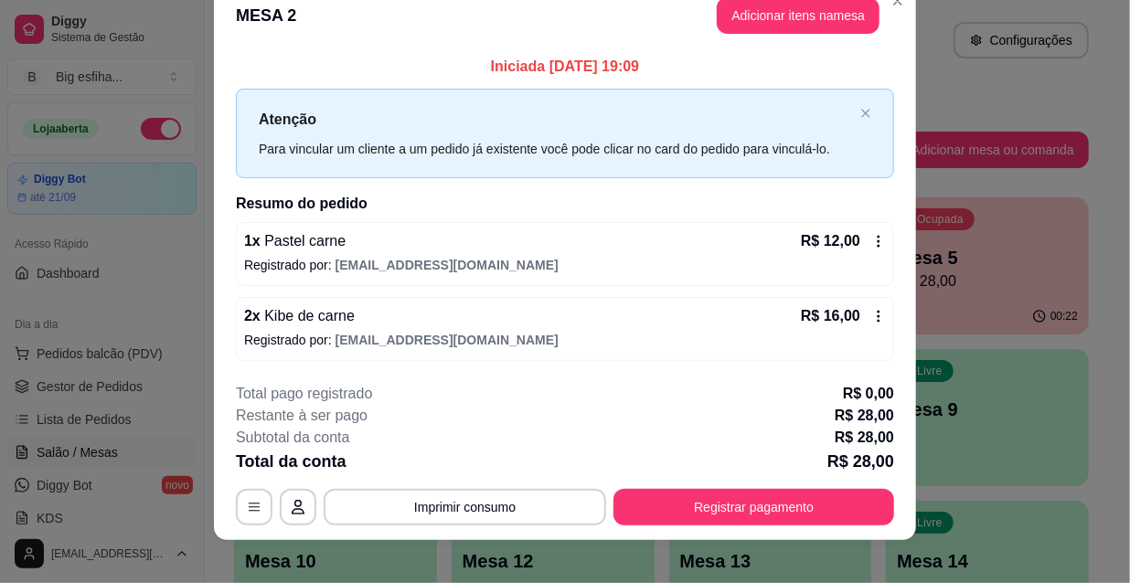
scroll to position [45, 0]
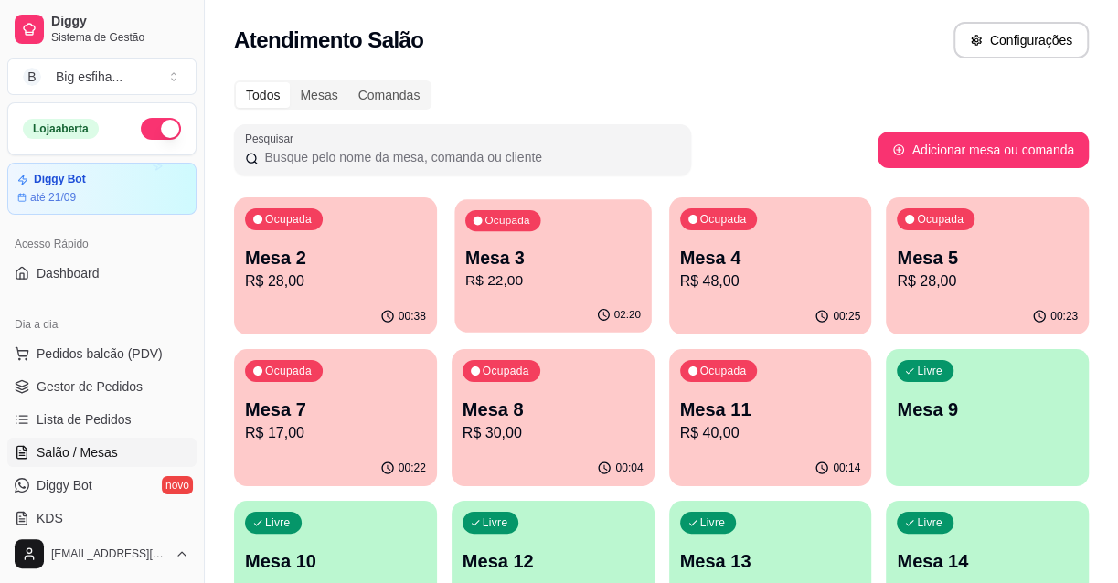
click at [586, 282] on p "R$ 22,00" at bounding box center [553, 281] width 176 height 21
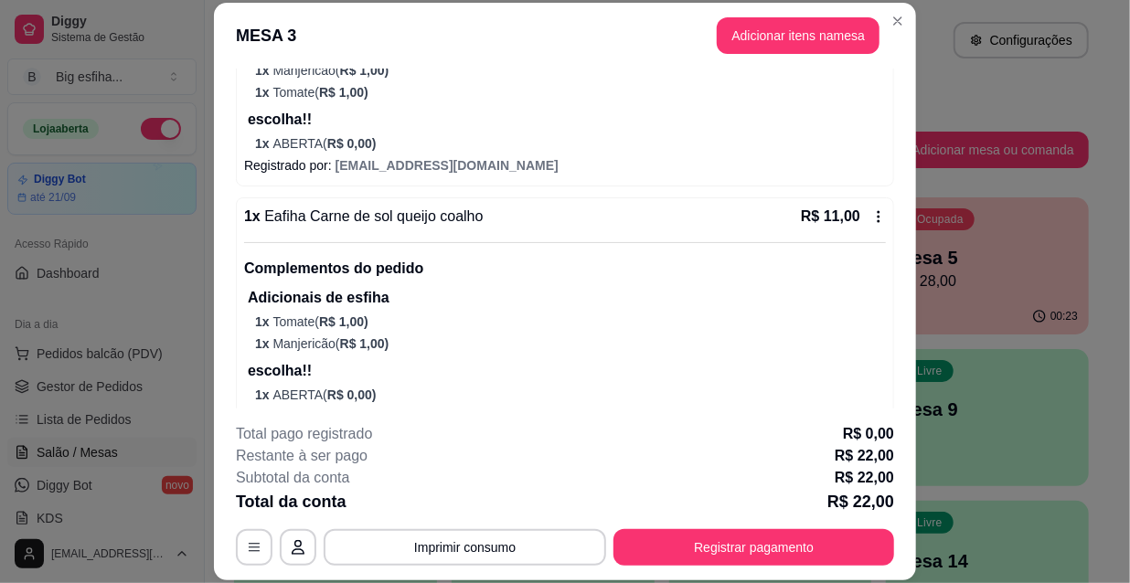
scroll to position [330, 0]
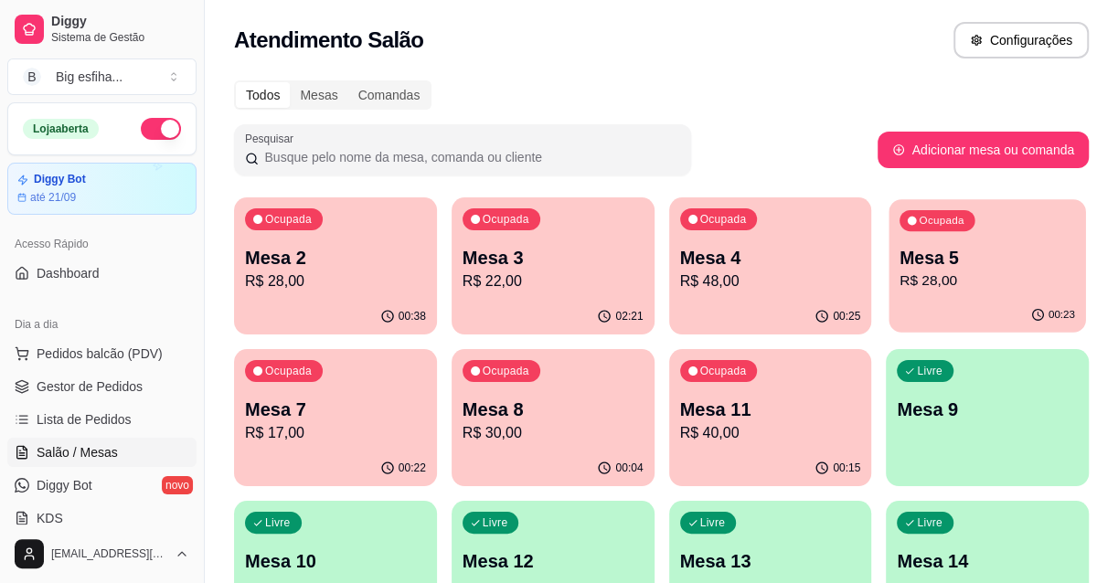
click at [945, 257] on p "Mesa 5" at bounding box center [988, 258] width 176 height 25
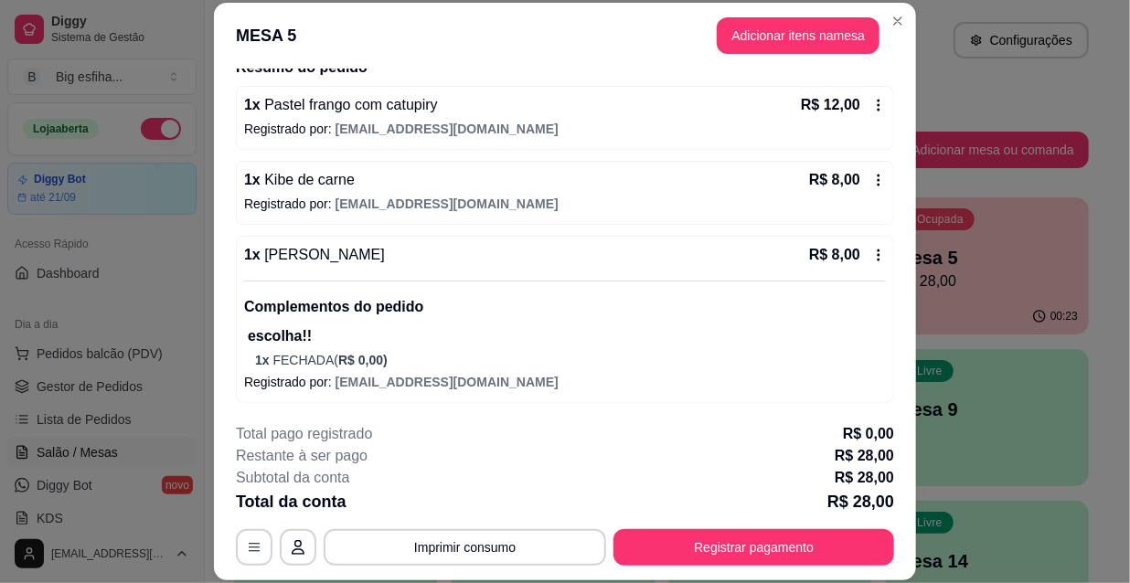
scroll to position [73, 0]
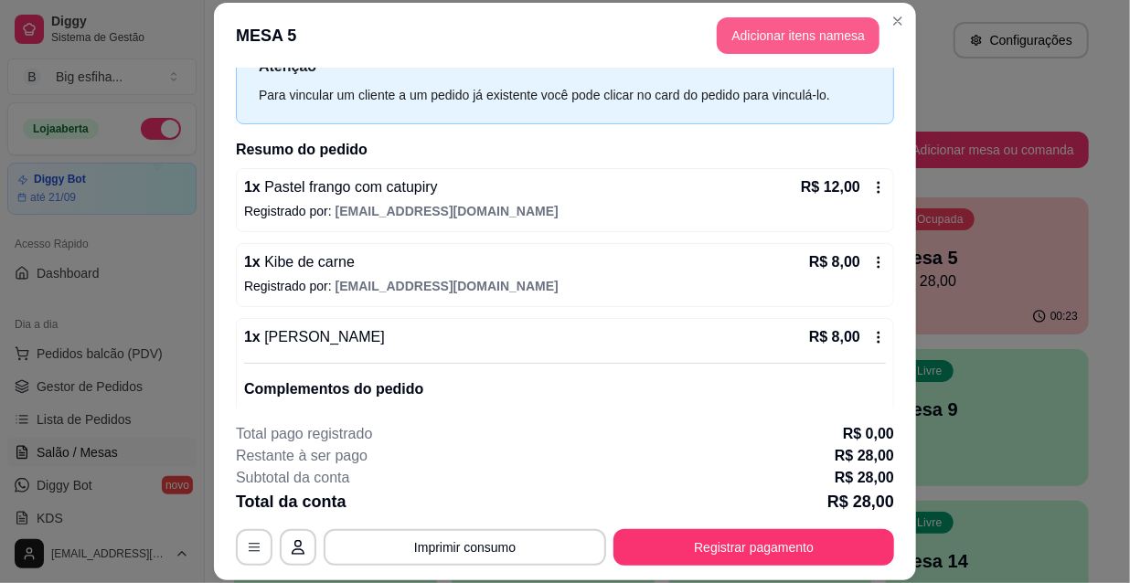
click at [750, 27] on button "Adicionar itens na mesa" at bounding box center [798, 35] width 163 height 37
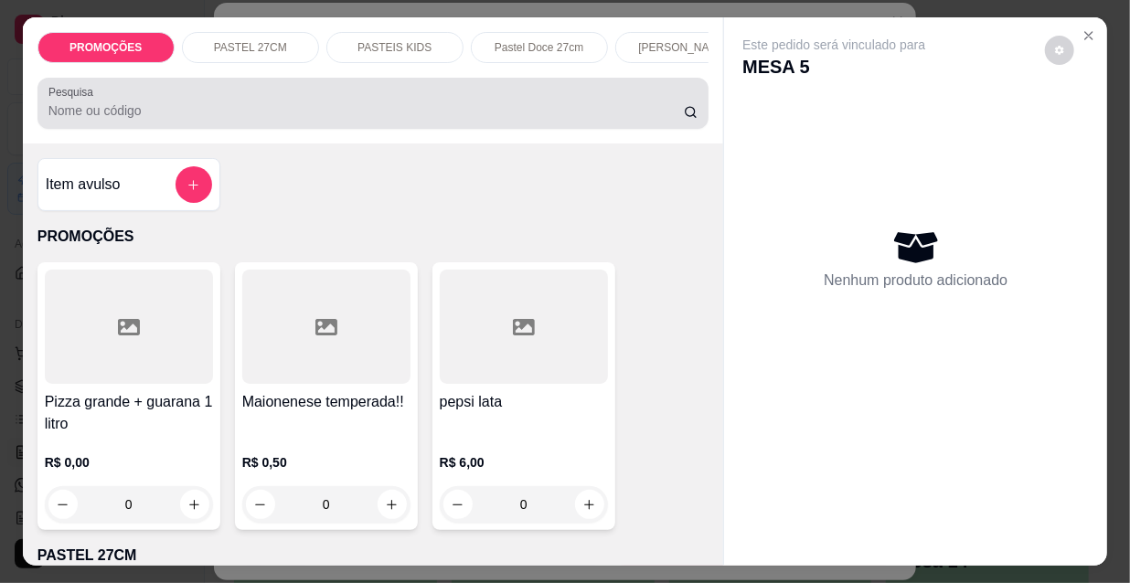
click at [456, 112] on input "Pesquisa" at bounding box center [365, 110] width 635 height 18
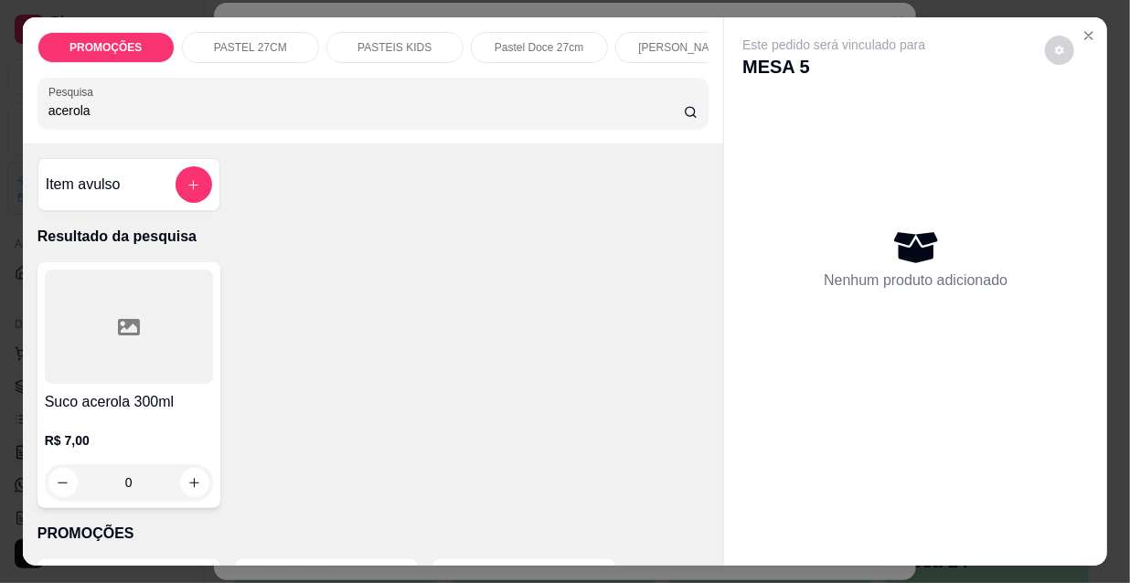
type input "acerola"
click at [118, 336] on icon at bounding box center [129, 327] width 22 height 16
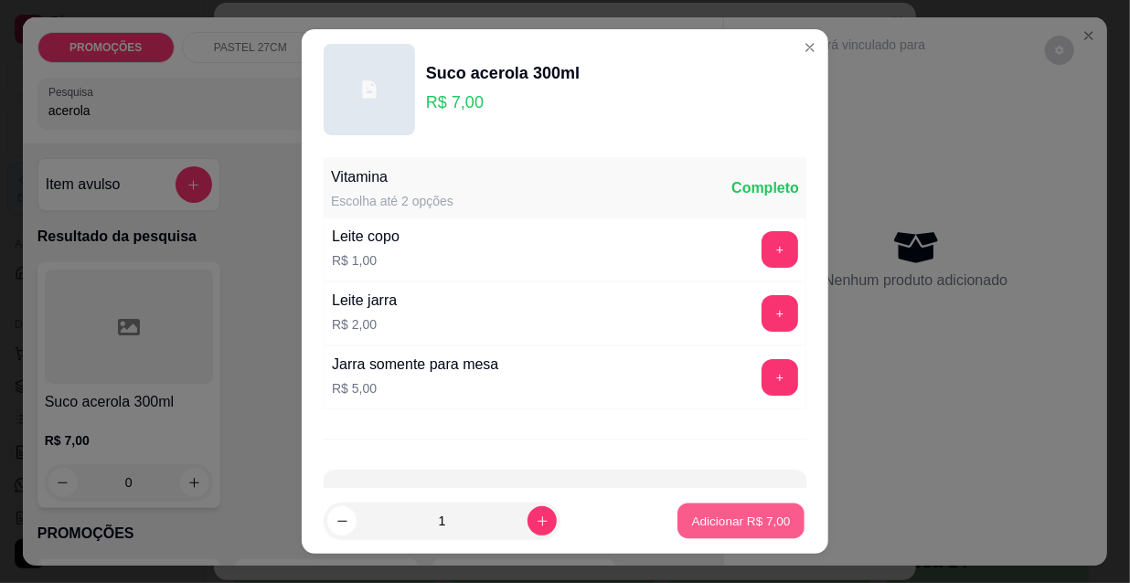
click at [750, 520] on p "Adicionar R$ 7,00" at bounding box center [740, 520] width 99 height 17
type input "1"
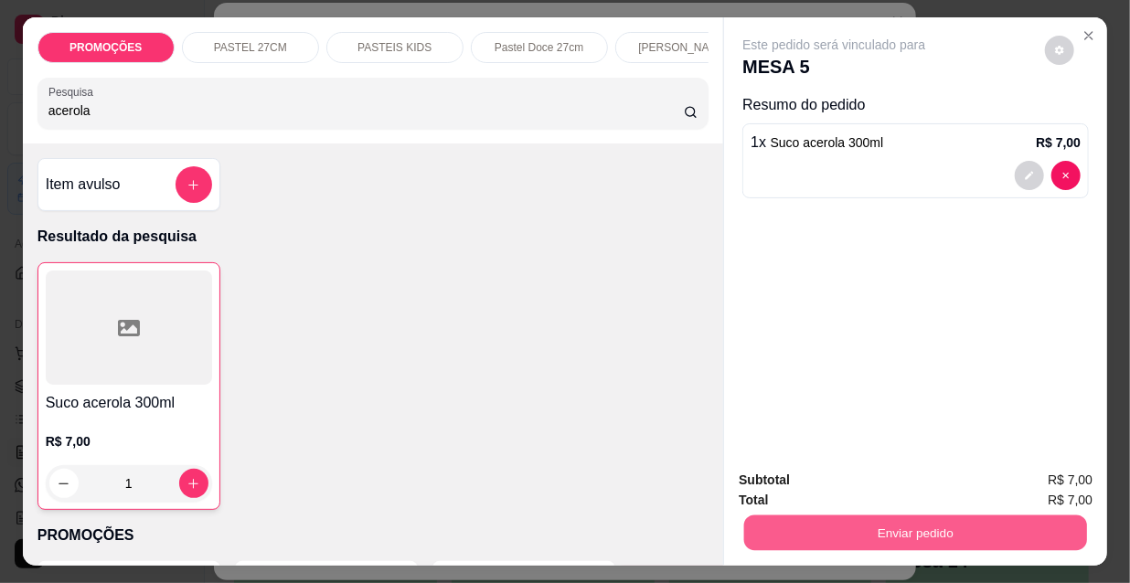
click at [794, 532] on button "Enviar pedido" at bounding box center [915, 533] width 343 height 36
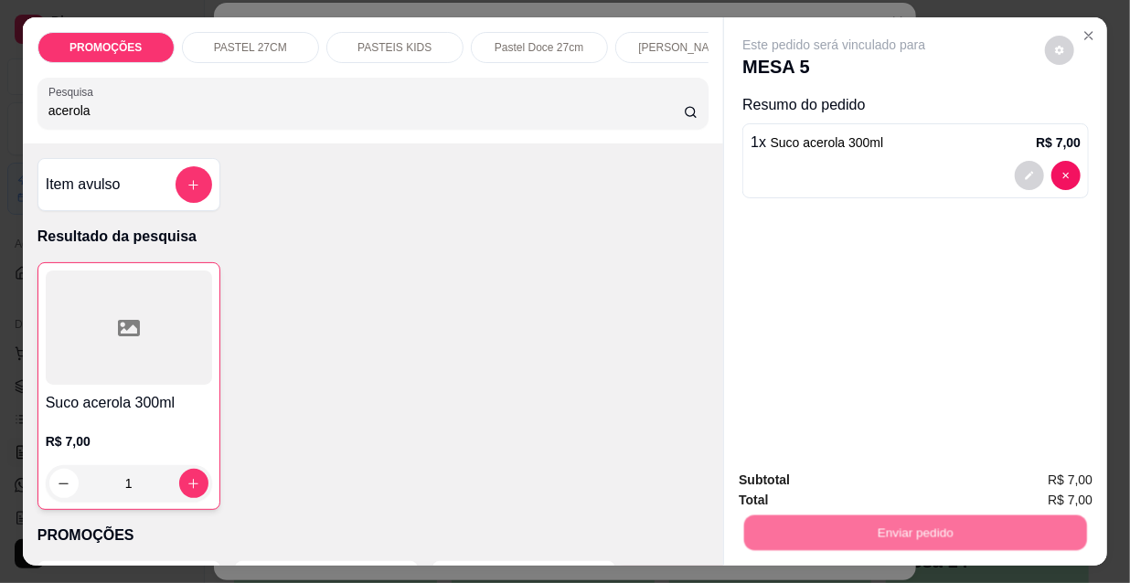
click at [804, 478] on button "Não registrar e enviar pedido" at bounding box center [856, 481] width 185 height 34
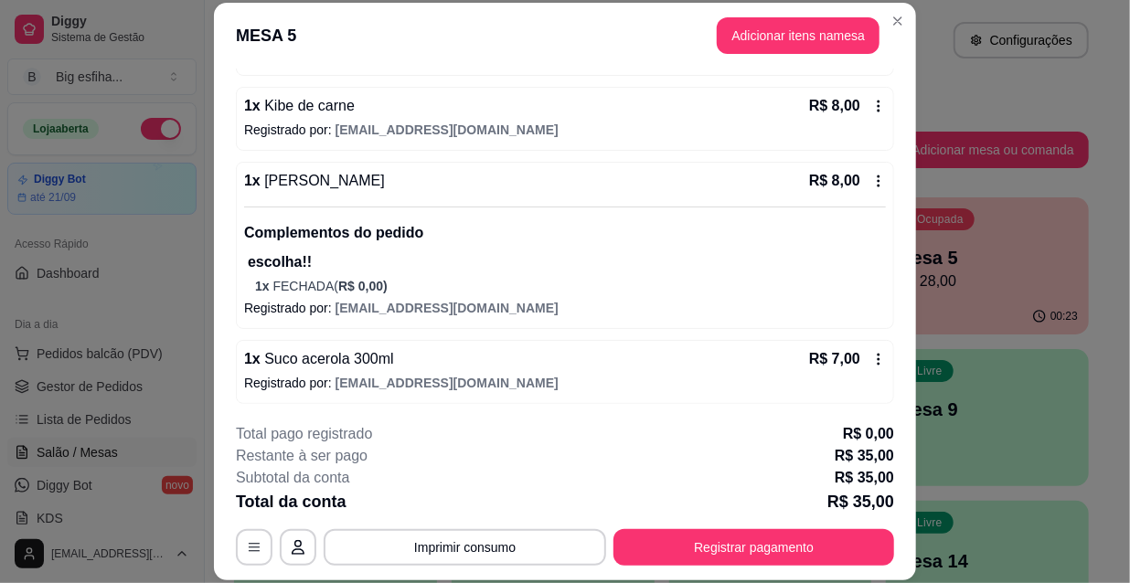
scroll to position [230, 0]
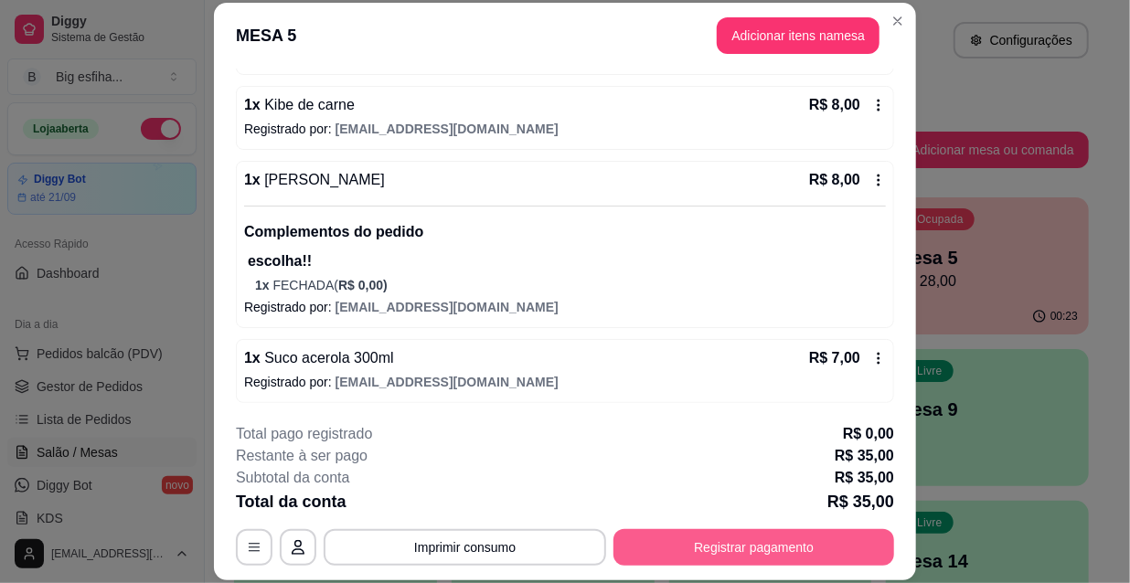
click at [726, 548] on button "Registrar pagamento" at bounding box center [753, 547] width 281 height 37
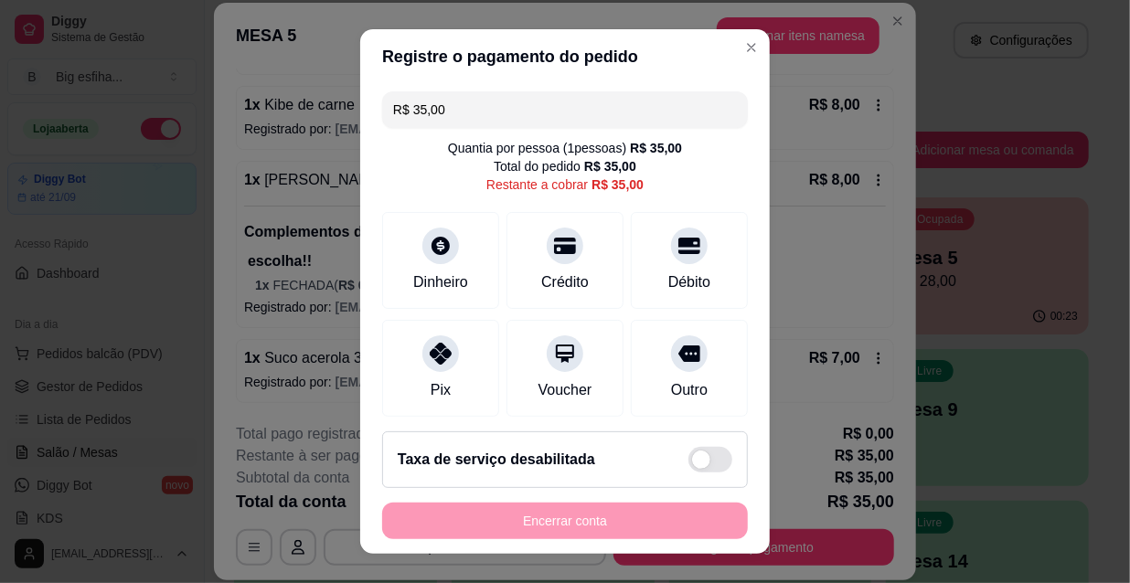
drag, startPoint x: 438, startPoint y: 110, endPoint x: 302, endPoint y: 82, distance: 138.9
click at [323, 93] on div "Registre o pagamento do pedido R$ 35,00 Quantia por pessoa ( 1 pessoas) R$ 35,0…" at bounding box center [565, 291] width 1130 height 583
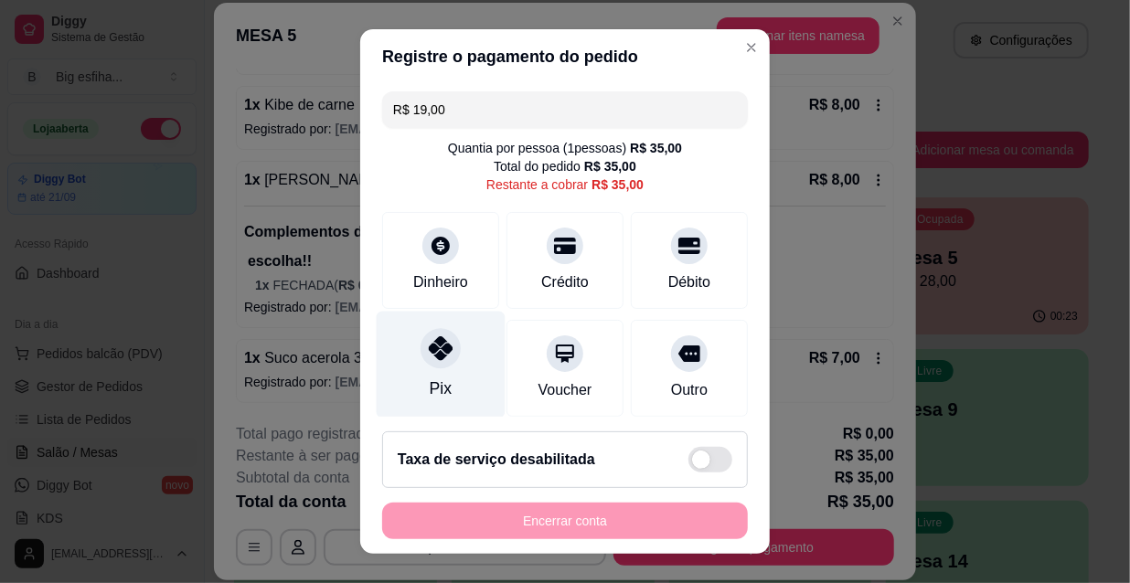
click at [409, 355] on div "Pix" at bounding box center [441, 365] width 129 height 107
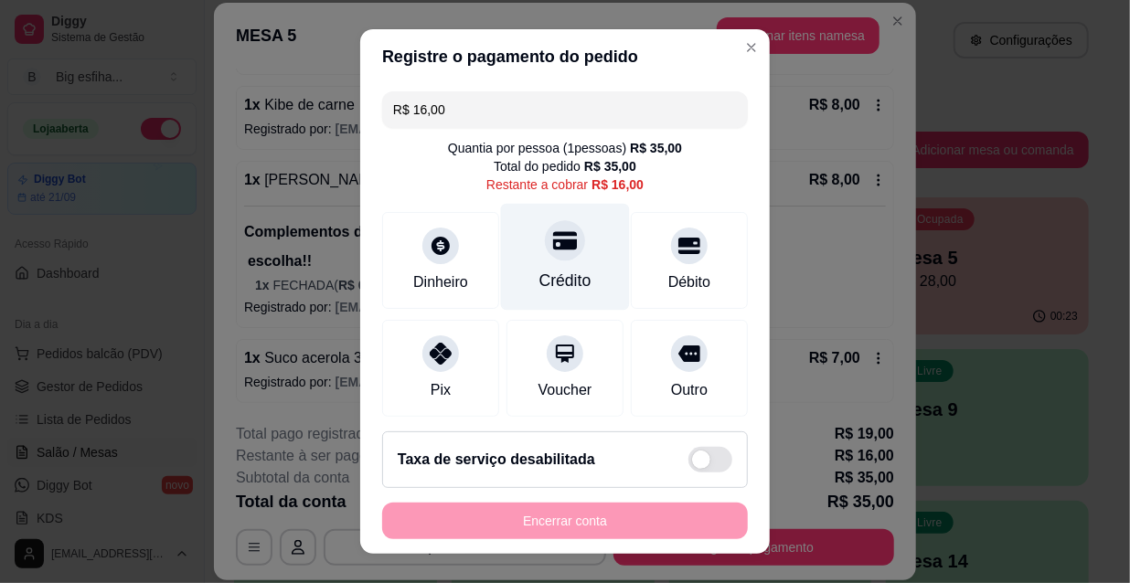
click at [539, 272] on div "Crédito" at bounding box center [565, 281] width 52 height 24
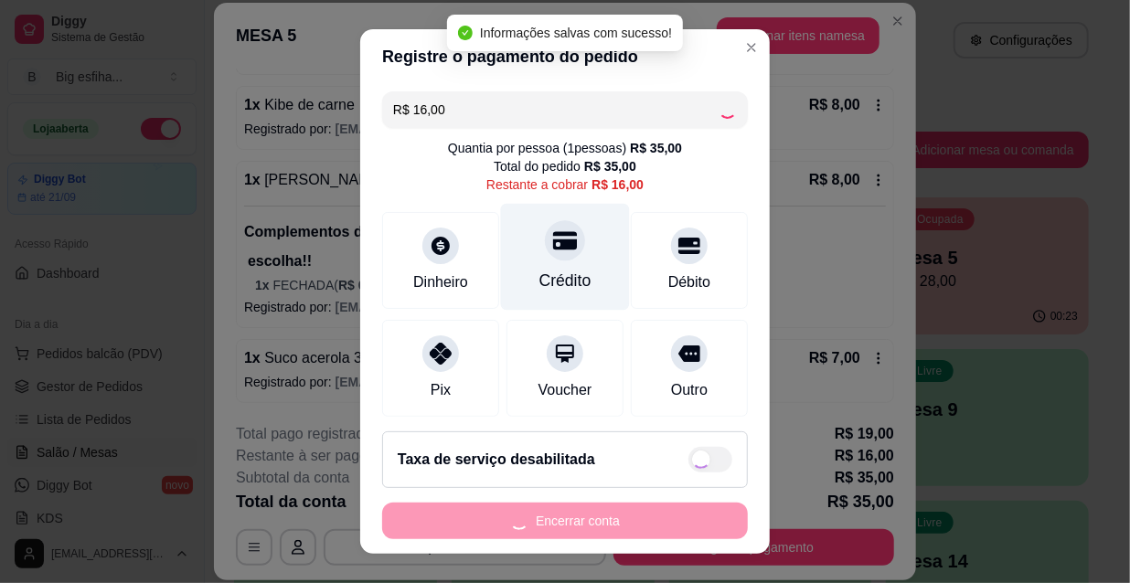
type input "R$ 0,00"
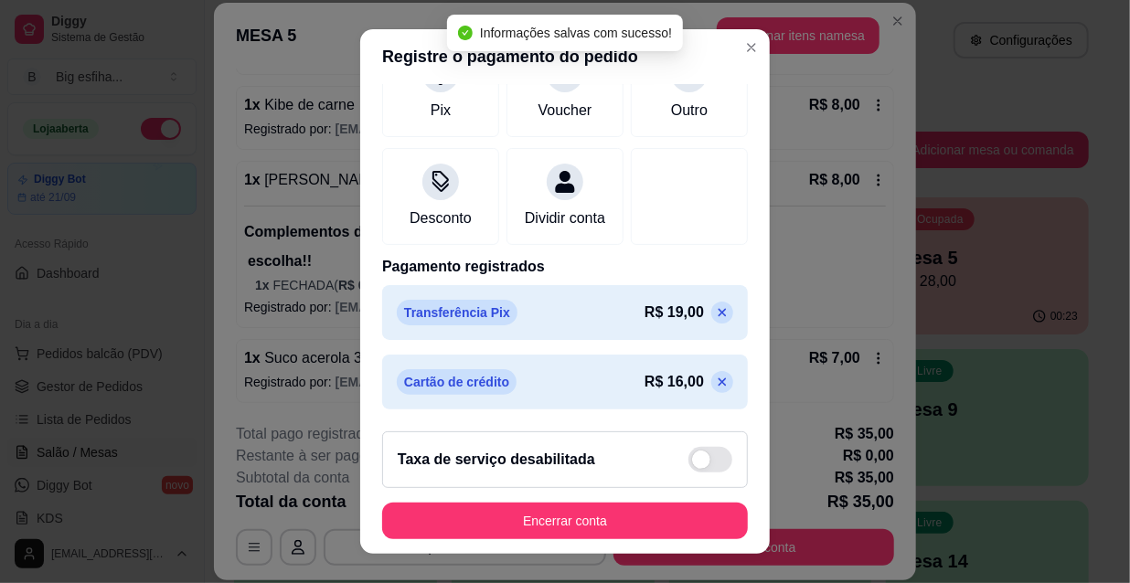
scroll to position [282, 0]
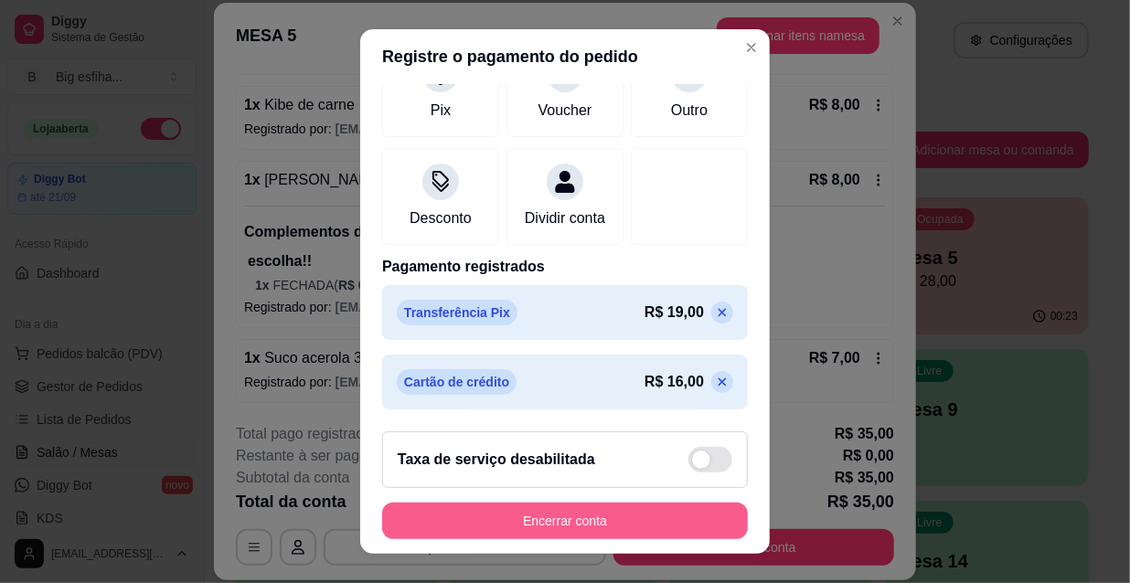
click at [505, 525] on button "Encerrar conta" at bounding box center [565, 521] width 366 height 37
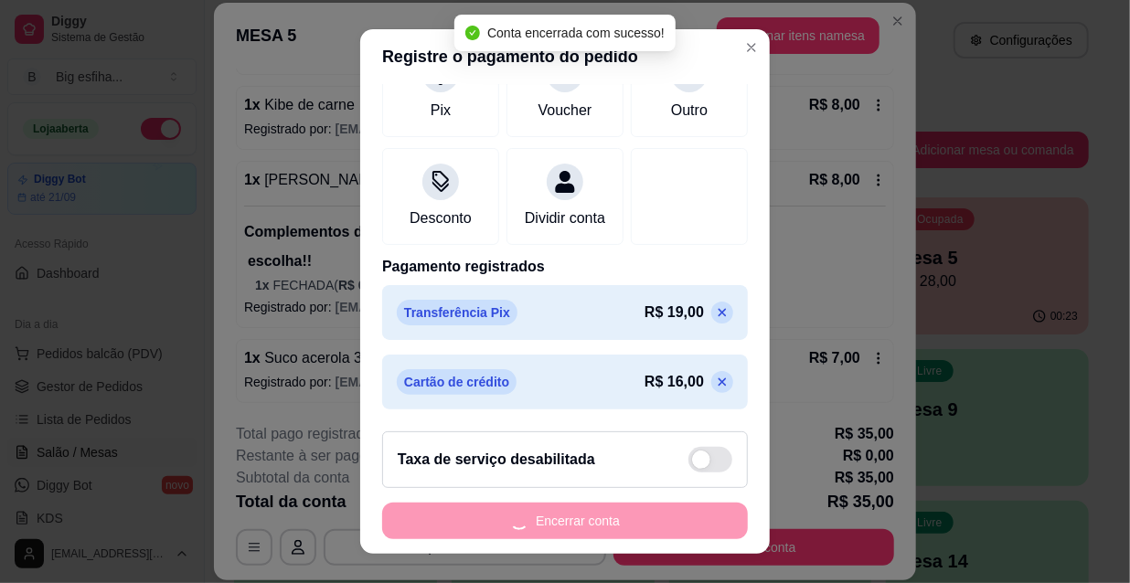
scroll to position [0, 0]
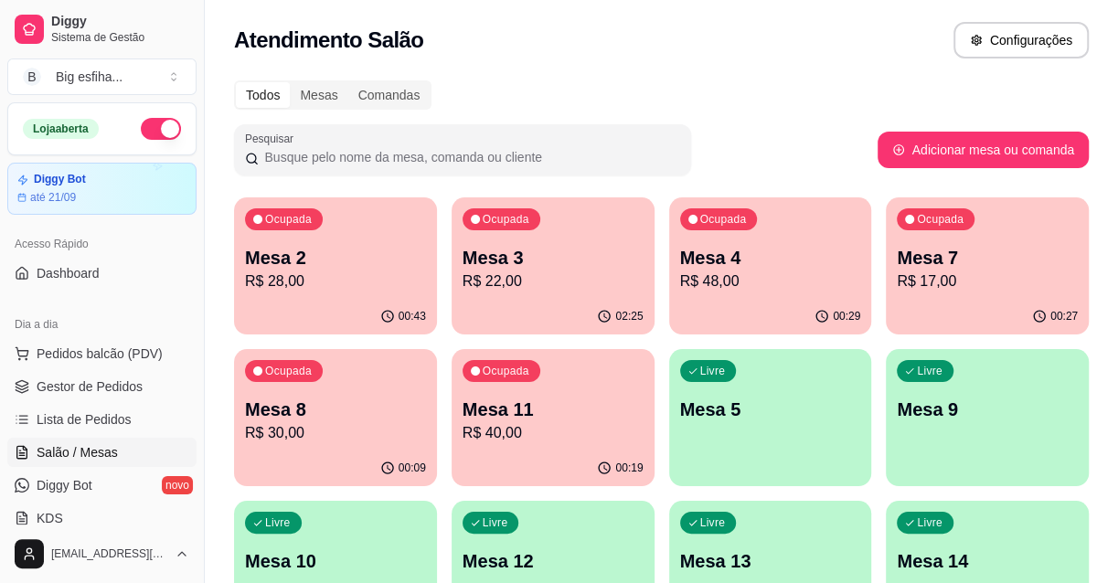
click at [731, 417] on p "Mesa 5" at bounding box center [770, 410] width 176 height 25
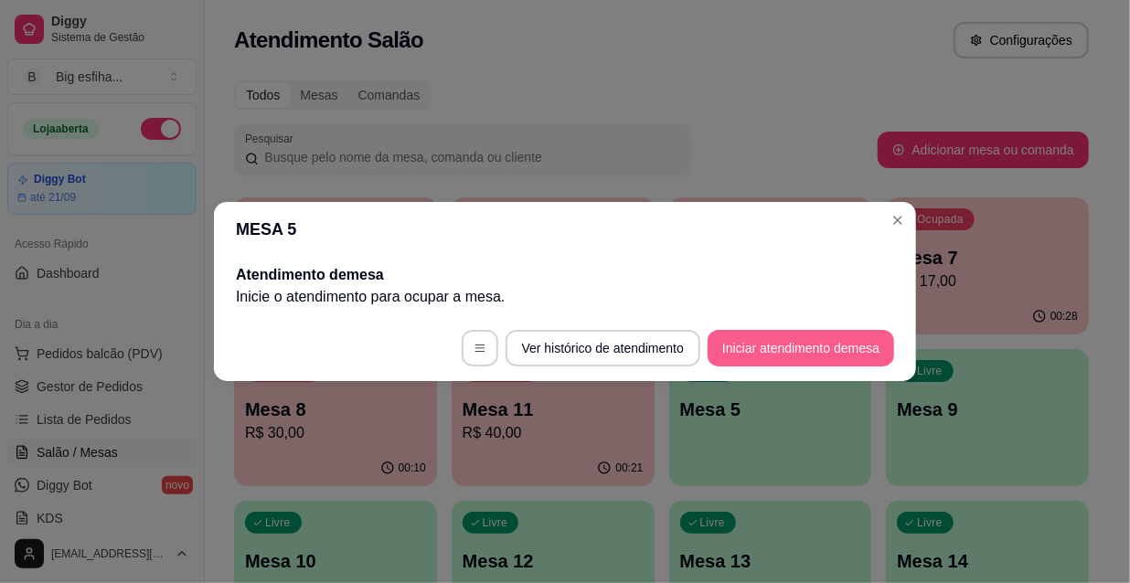
click at [824, 352] on button "Iniciar atendimento de mesa" at bounding box center [801, 348] width 186 height 37
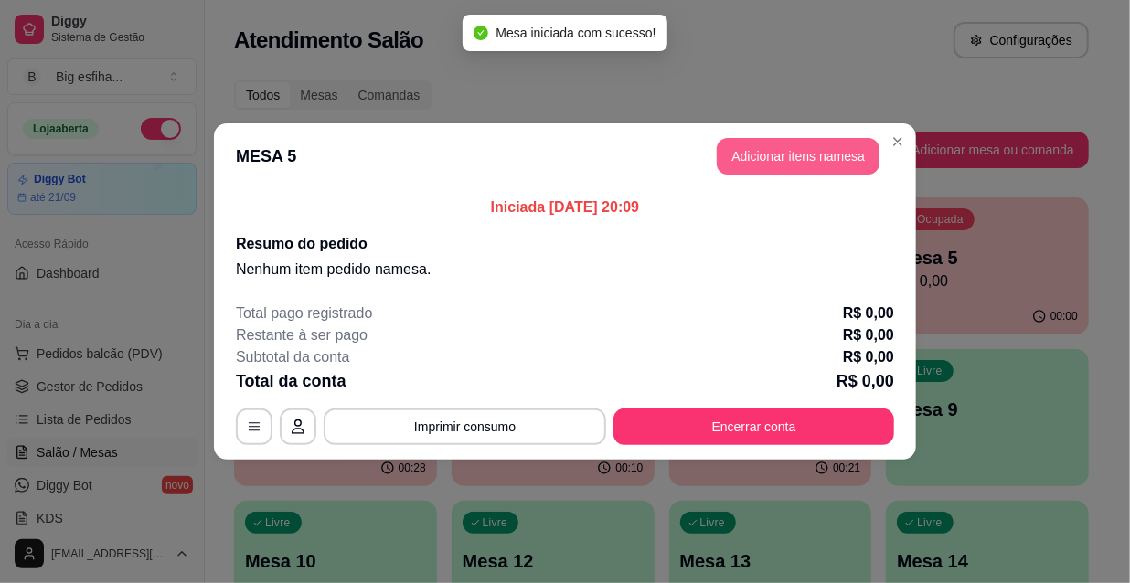
click at [825, 155] on button "Adicionar itens na mesa" at bounding box center [798, 156] width 163 height 37
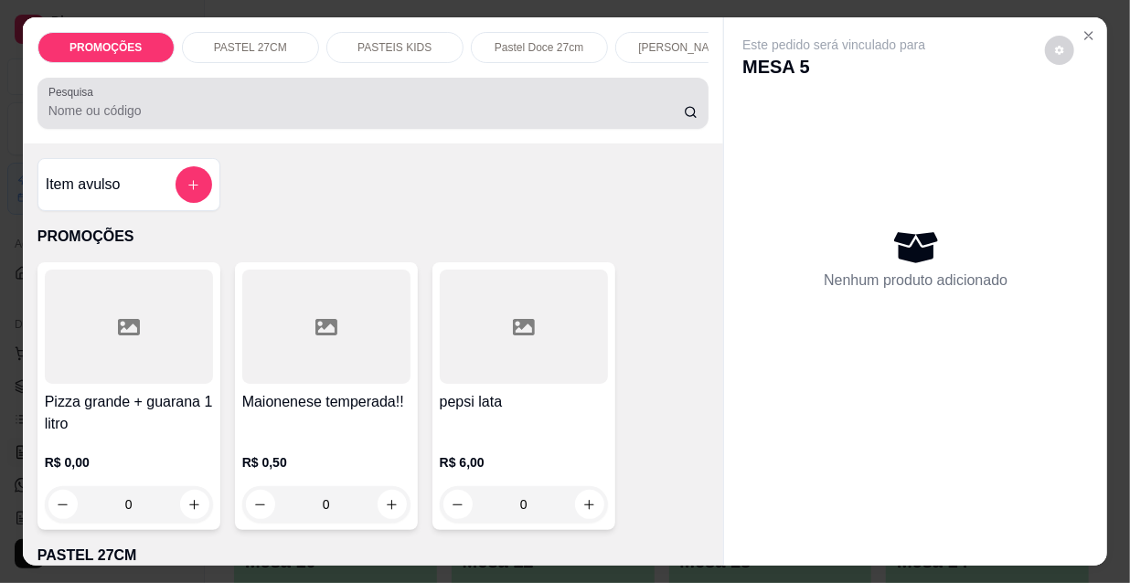
click at [295, 114] on input "Pesquisa" at bounding box center [365, 110] width 635 height 18
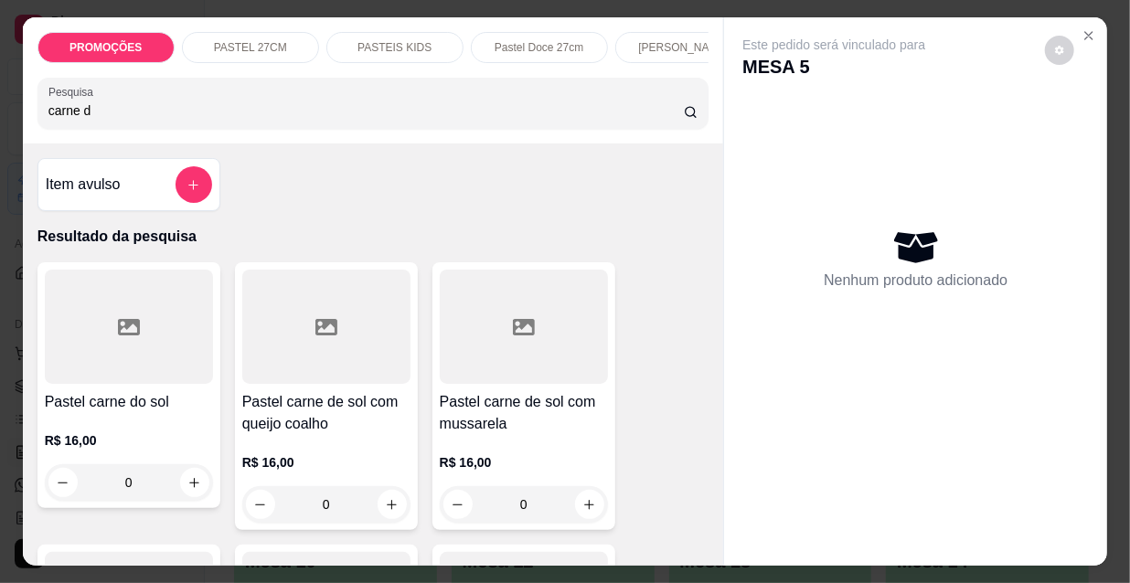
type input "carne d"
click at [517, 380] on div at bounding box center [524, 327] width 168 height 114
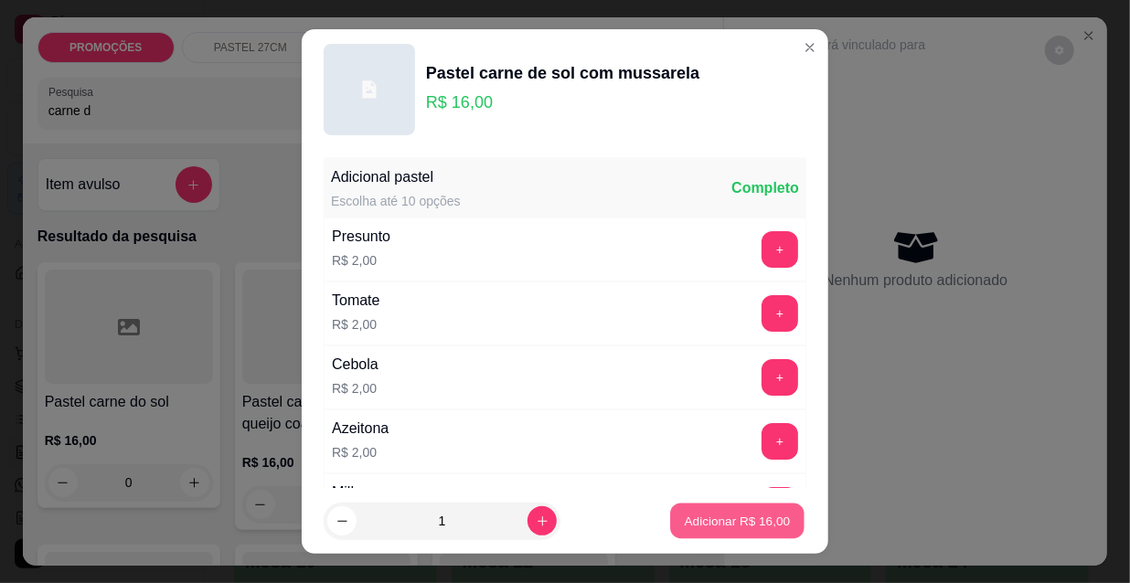
click at [734, 523] on p "Adicionar R$ 16,00" at bounding box center [738, 520] width 106 height 17
type input "1"
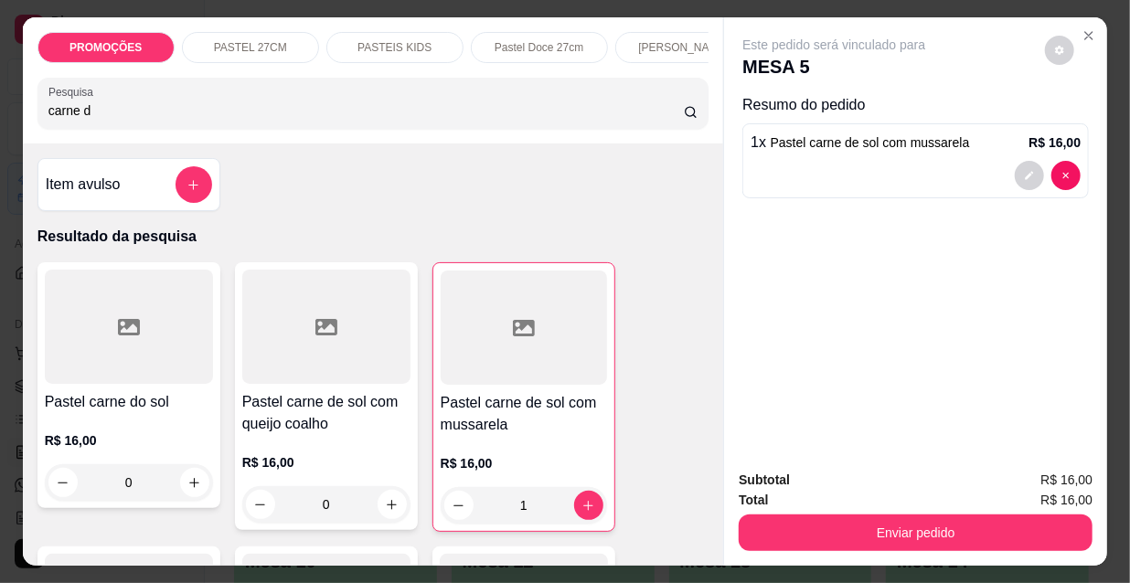
drag, startPoint x: 112, startPoint y: 113, endPoint x: 0, endPoint y: 86, distance: 115.7
click at [0, 86] on div "PROMOÇÕES PASTEL 27CM PASTEIS KIDS Pastel Doce 27cm Esfihas Salgadas Esfihas do…" at bounding box center [565, 291] width 1130 height 583
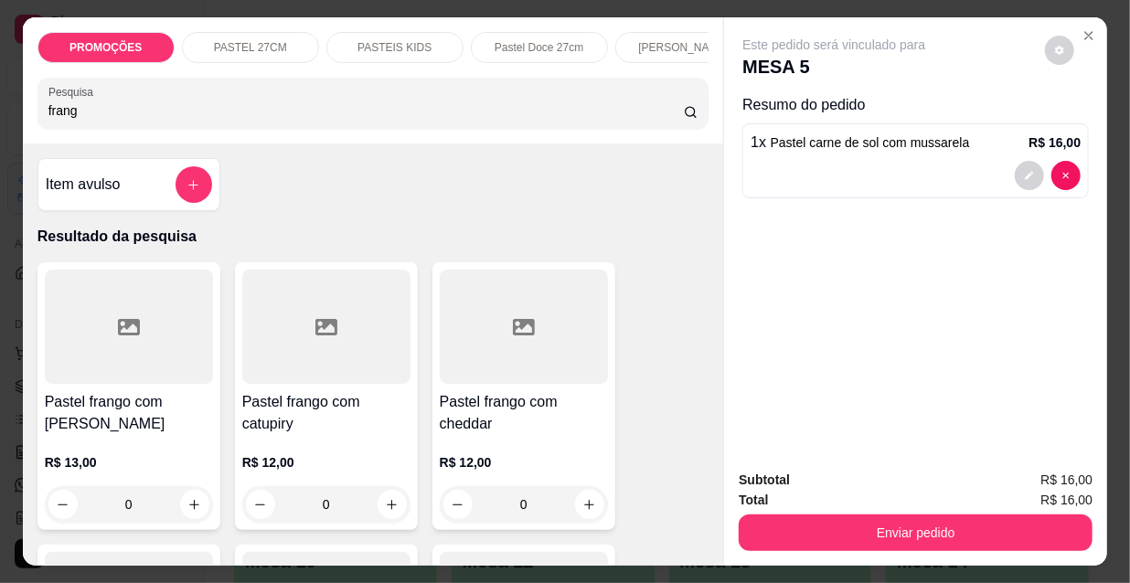
type input "frang"
click at [99, 335] on div at bounding box center [129, 327] width 168 height 114
click at [692, 524] on p "Adicionar R$ 13,00" at bounding box center [737, 521] width 109 height 18
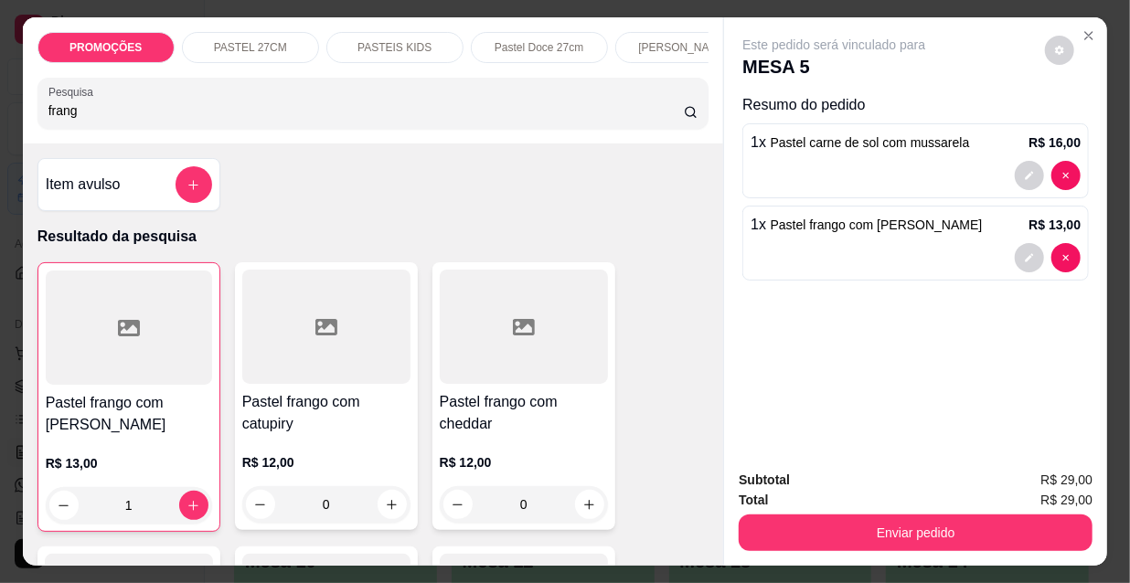
type input "1"
drag, startPoint x: 336, startPoint y: 108, endPoint x: 0, endPoint y: 145, distance: 338.5
click at [9, 143] on div "PROMOÇÕES PASTEL 27CM PASTEIS KIDS Pastel Doce 27cm Esfihas Salgadas Esfihas do…" at bounding box center [565, 291] width 1130 height 583
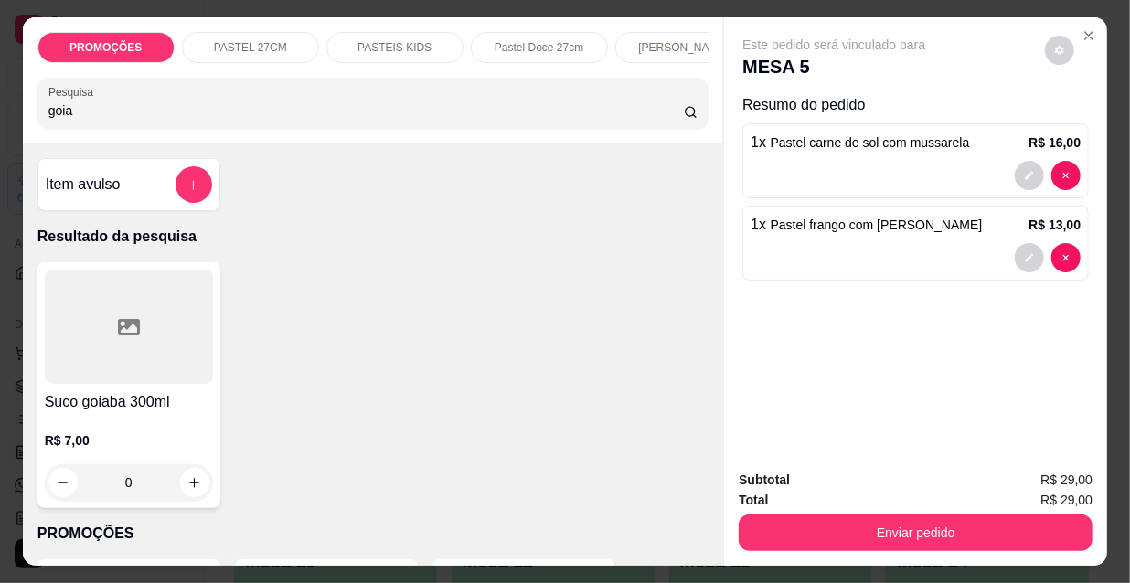
type input "goia"
click at [111, 384] on div at bounding box center [129, 327] width 168 height 114
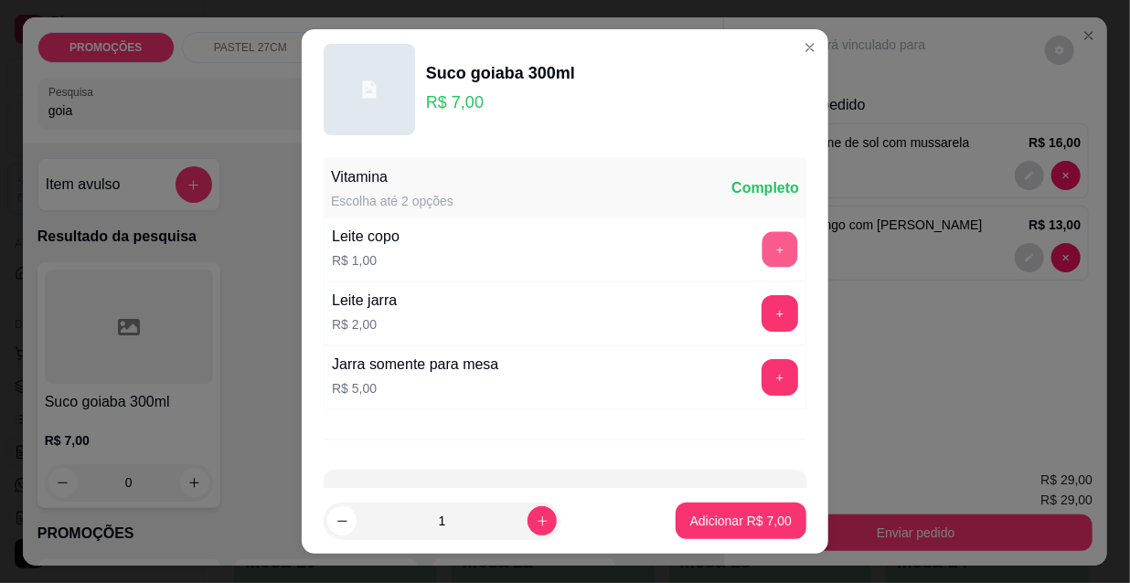
click at [762, 242] on button "+" at bounding box center [780, 250] width 36 height 36
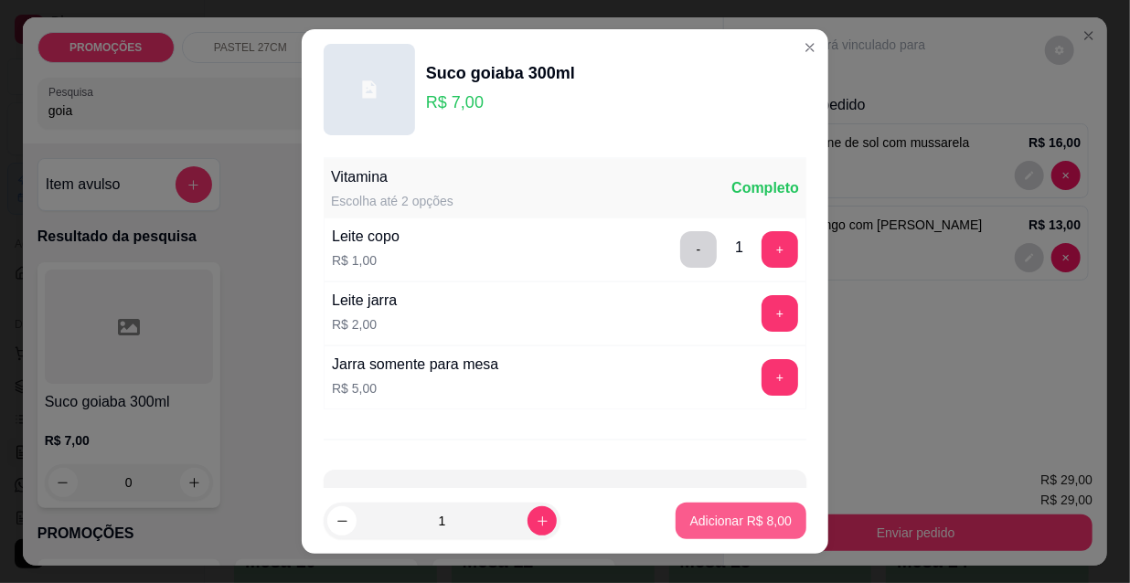
click at [735, 527] on p "Adicionar R$ 8,00" at bounding box center [740, 521] width 101 height 18
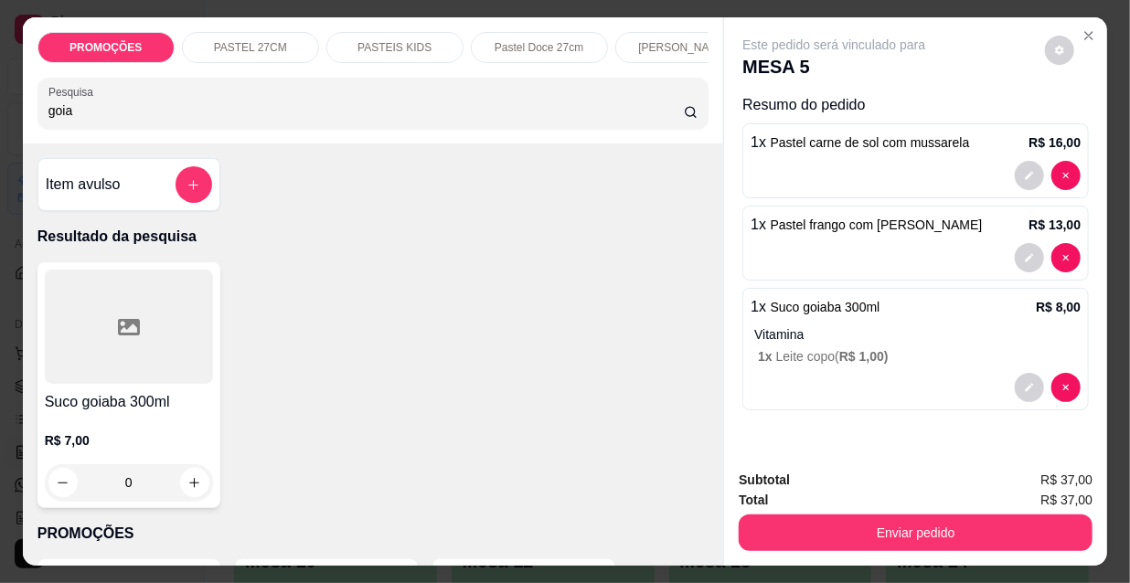
click at [0, 110] on div "PROMOÇÕES PASTEL 27CM PASTEIS KIDS Pastel Doce 27cm Esfihas Salgadas Esfihas do…" at bounding box center [565, 291] width 1130 height 583
drag, startPoint x: 40, startPoint y: 111, endPoint x: 2, endPoint y: 111, distance: 38.4
click at [3, 111] on div "PROMOÇÕES PASTEL 27CM PASTEIS KIDS Pastel Doce 27cm Esfihas Salgadas Esfihas do…" at bounding box center [565, 291] width 1130 height 583
type input "caju"
click at [118, 325] on icon at bounding box center [129, 327] width 22 height 16
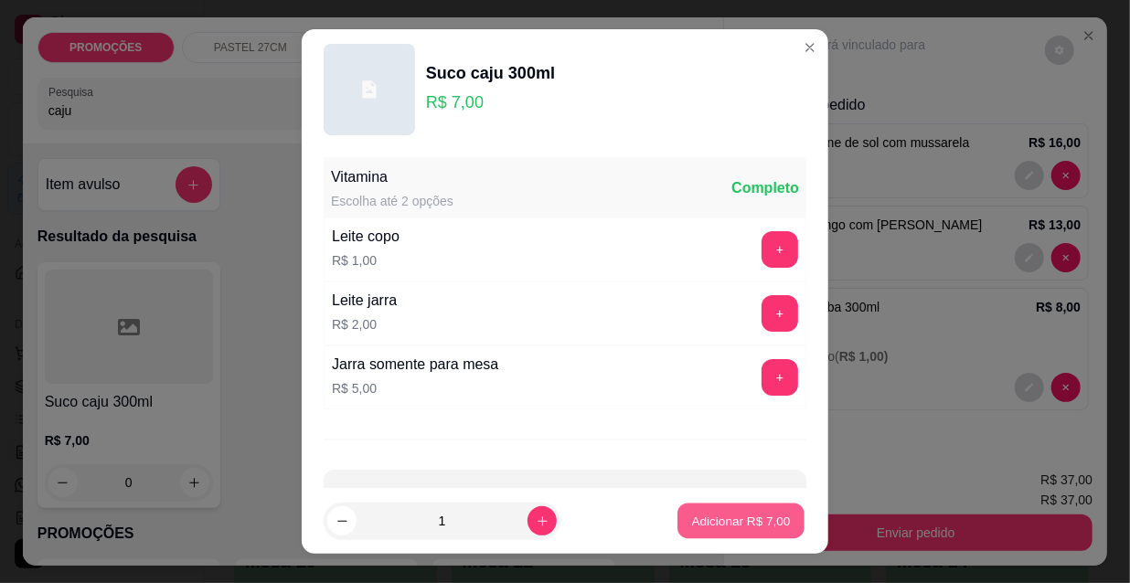
click at [708, 517] on p "Adicionar R$ 7,00" at bounding box center [740, 520] width 99 height 17
type input "1"
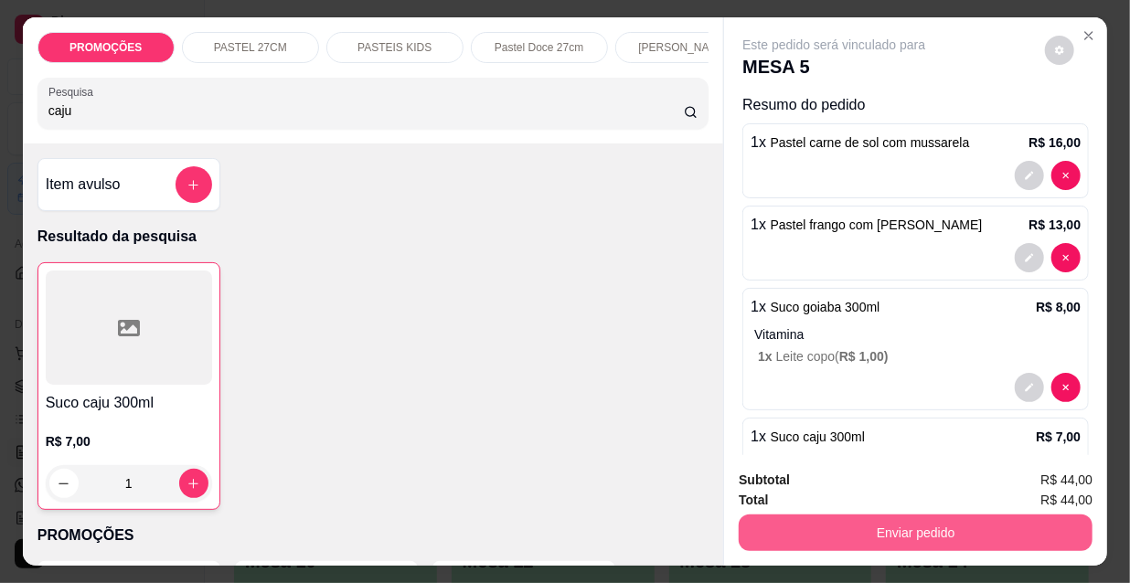
click at [823, 530] on button "Enviar pedido" at bounding box center [916, 533] width 354 height 37
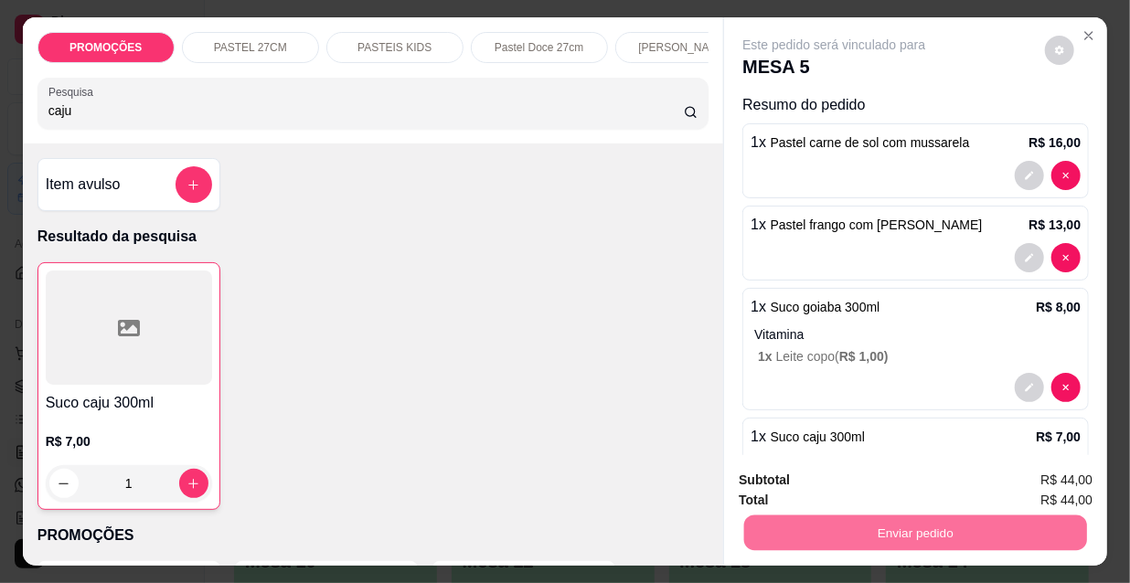
click at [816, 485] on button "Não registrar e enviar pedido" at bounding box center [857, 481] width 190 height 35
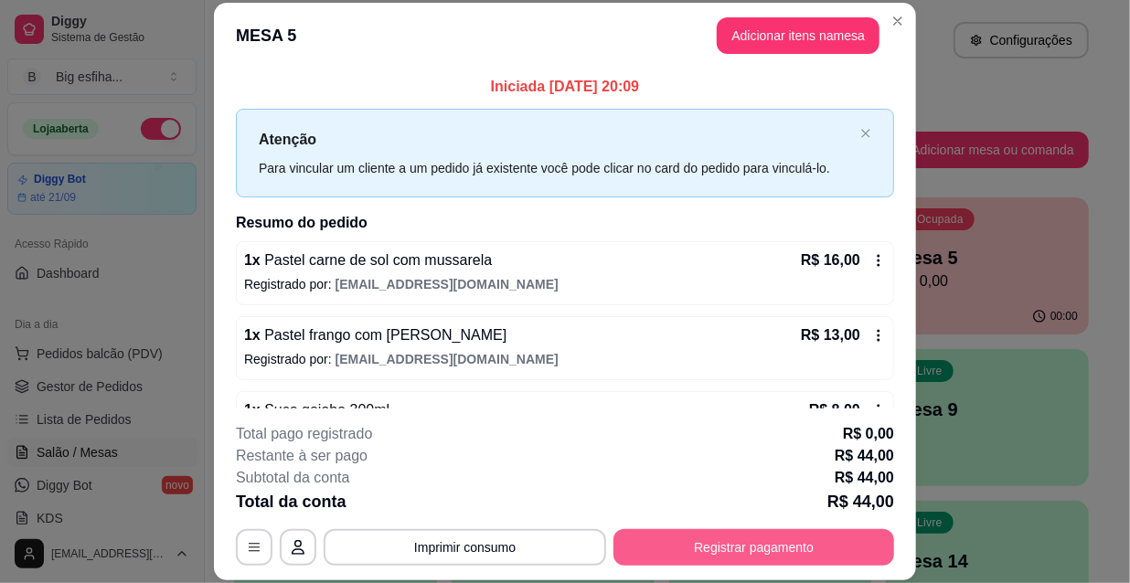
click at [788, 542] on button "Registrar pagamento" at bounding box center [753, 547] width 281 height 37
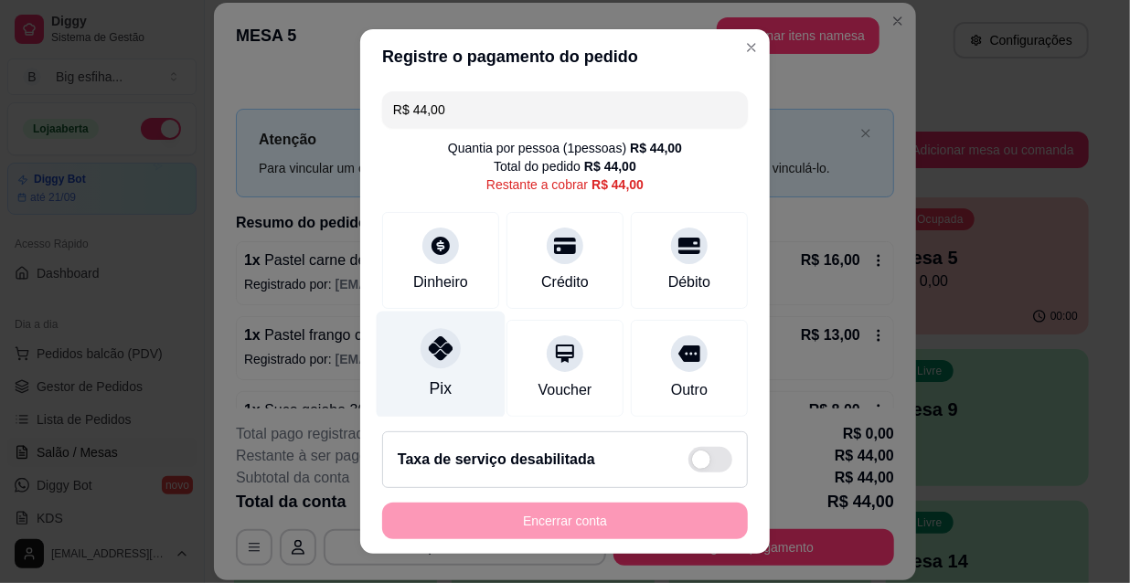
click at [420, 368] on div "Pix" at bounding box center [441, 365] width 129 height 107
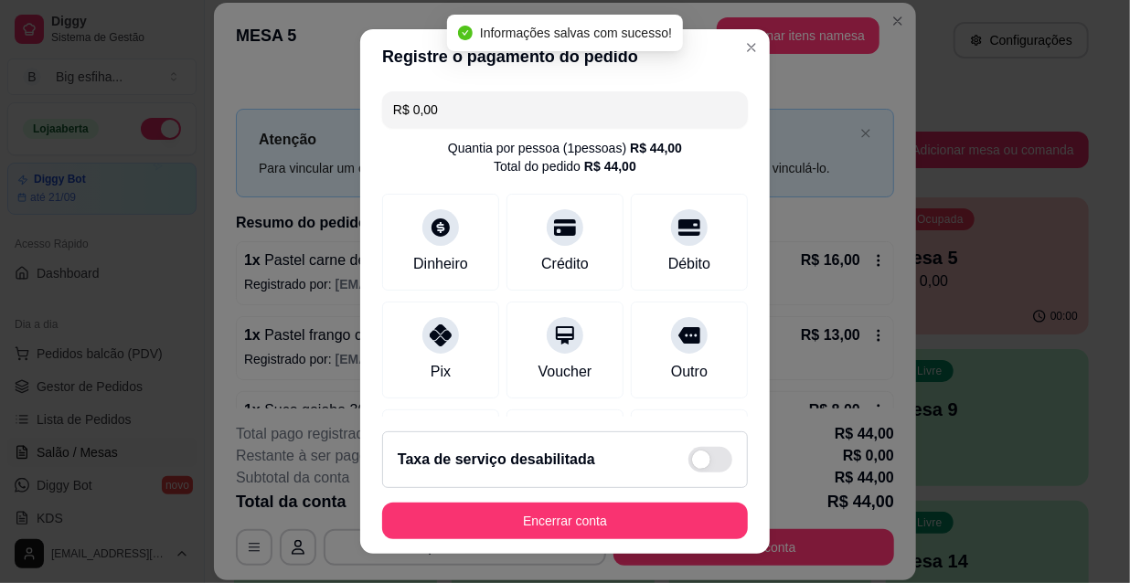
type input "R$ 0,00"
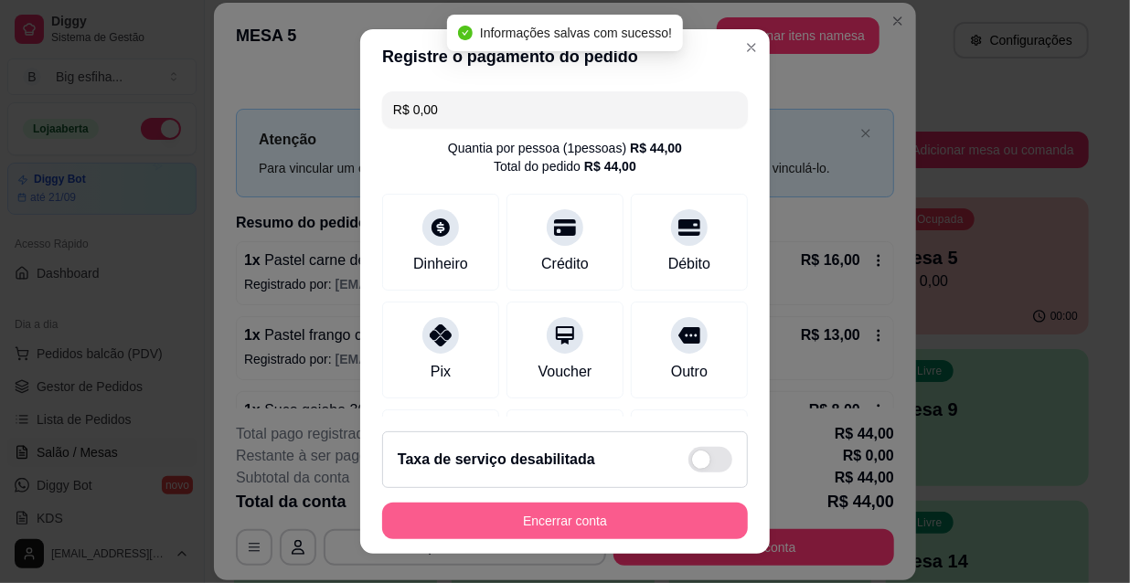
click at [562, 521] on button "Encerrar conta" at bounding box center [565, 521] width 366 height 37
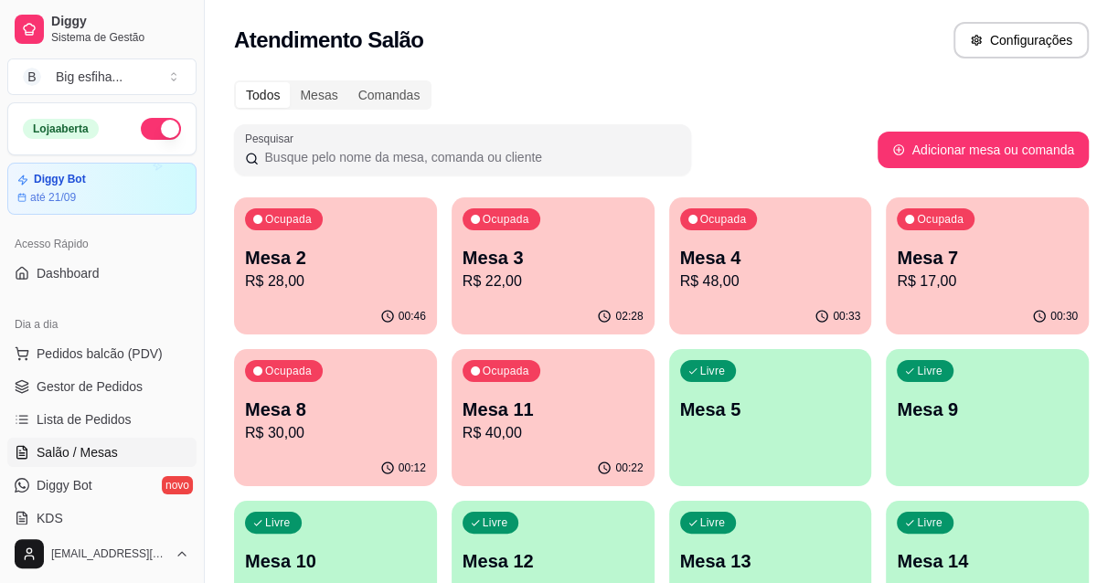
click at [339, 426] on p "R$ 30,00" at bounding box center [335, 433] width 181 height 22
click at [559, 435] on p "R$ 40,00" at bounding box center [553, 432] width 176 height 21
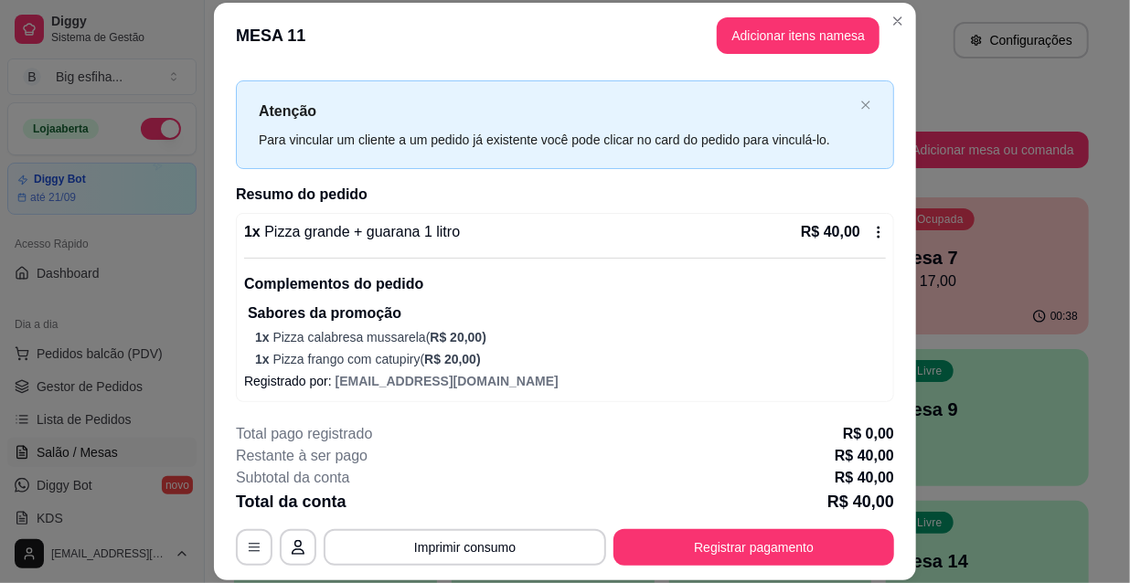
scroll to position [55, 0]
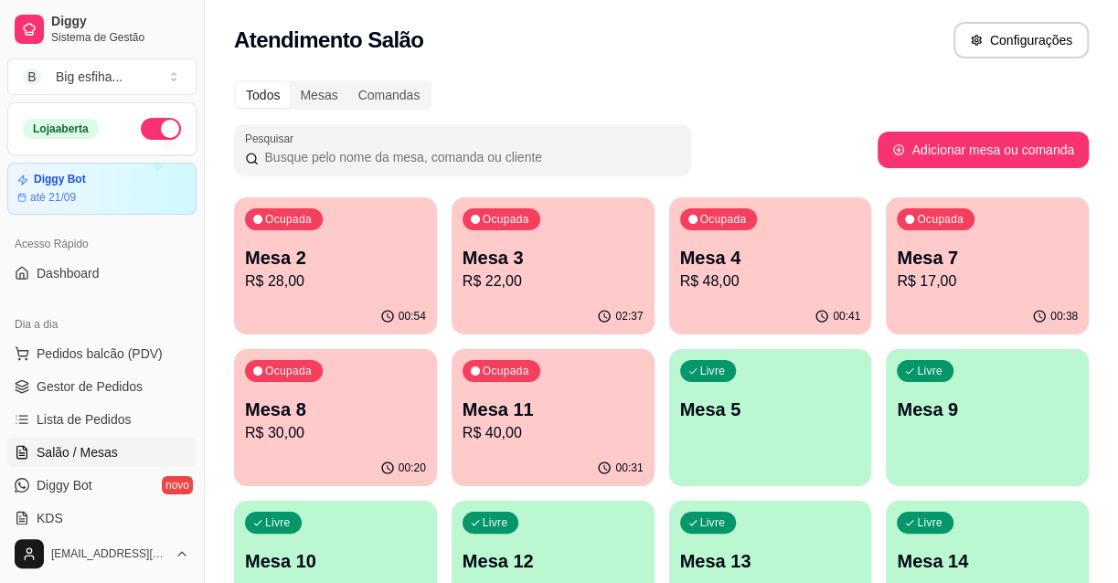
click at [364, 424] on p "R$ 30,00" at bounding box center [335, 433] width 181 height 22
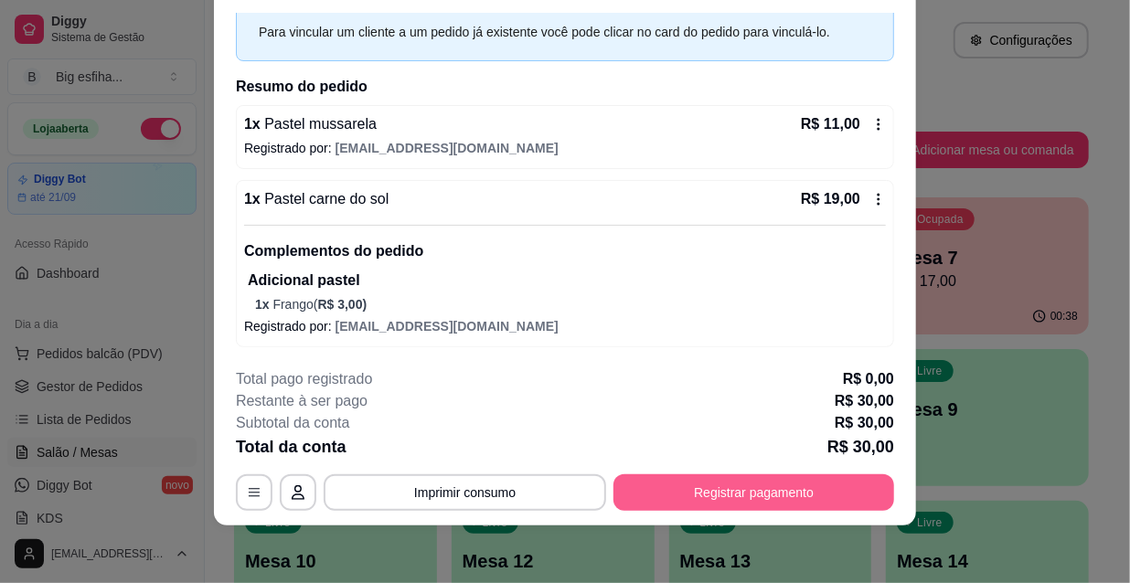
click at [704, 498] on button "Registrar pagamento" at bounding box center [753, 492] width 281 height 37
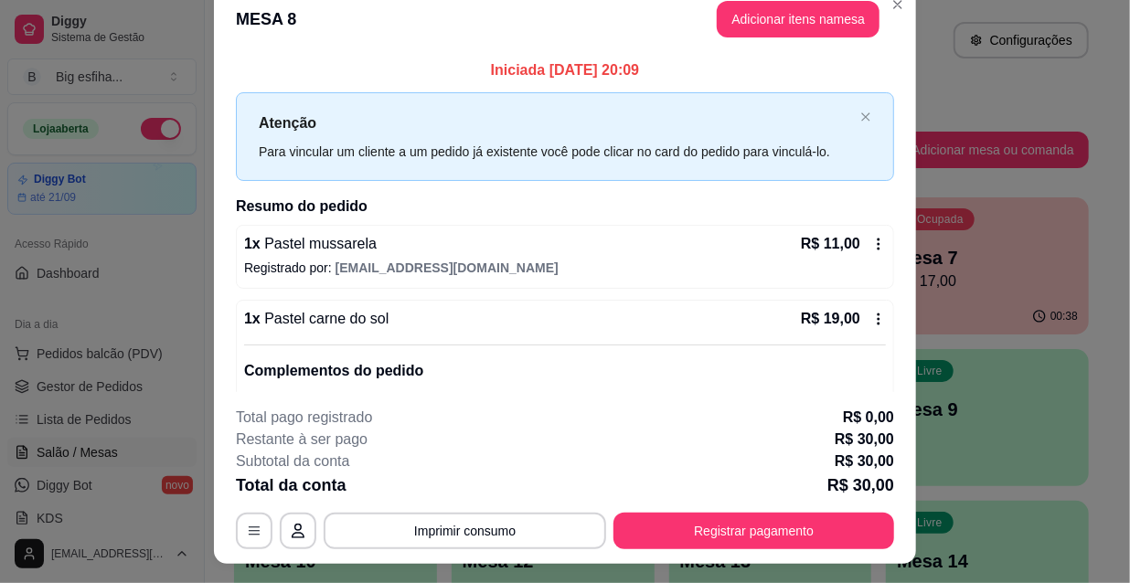
scroll to position [0, 0]
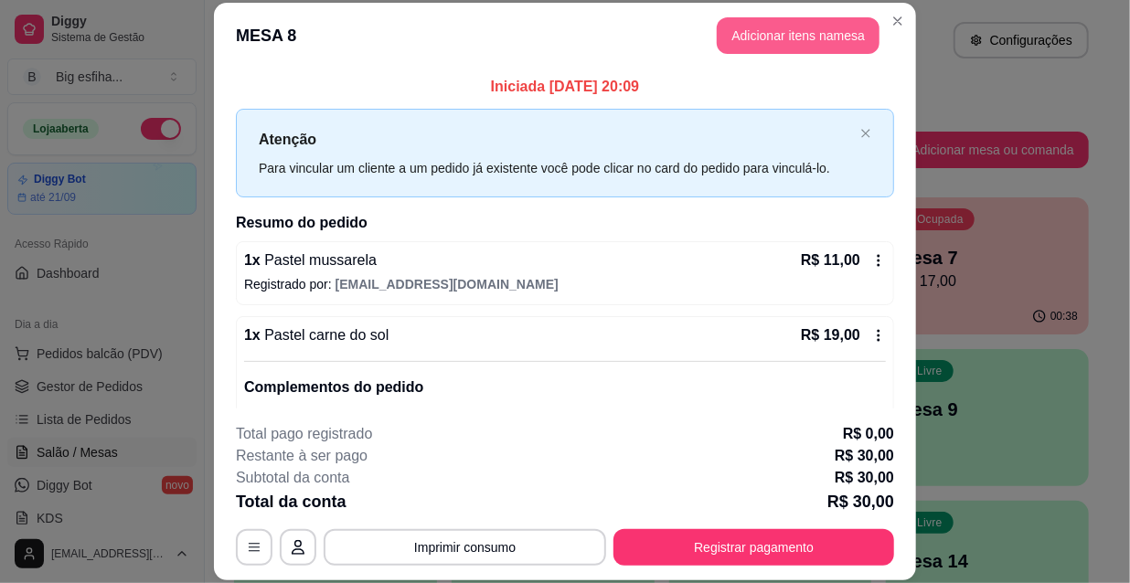
click at [739, 37] on button "Adicionar itens na mesa" at bounding box center [798, 35] width 163 height 37
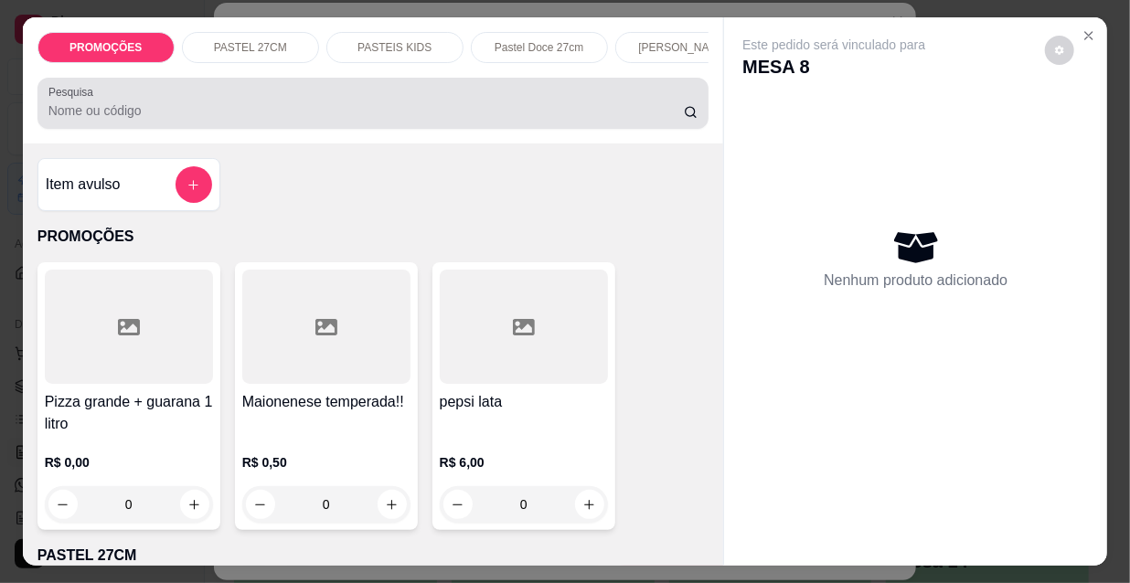
click at [574, 120] on input "Pesquisa" at bounding box center [365, 110] width 635 height 18
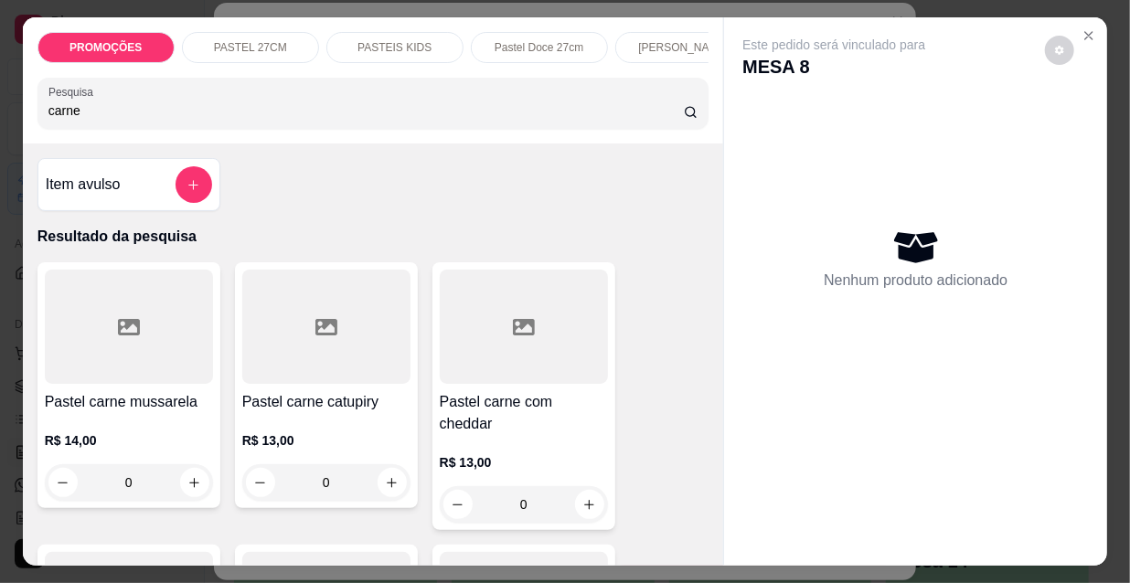
type input "carne"
click at [166, 357] on div at bounding box center [129, 327] width 168 height 114
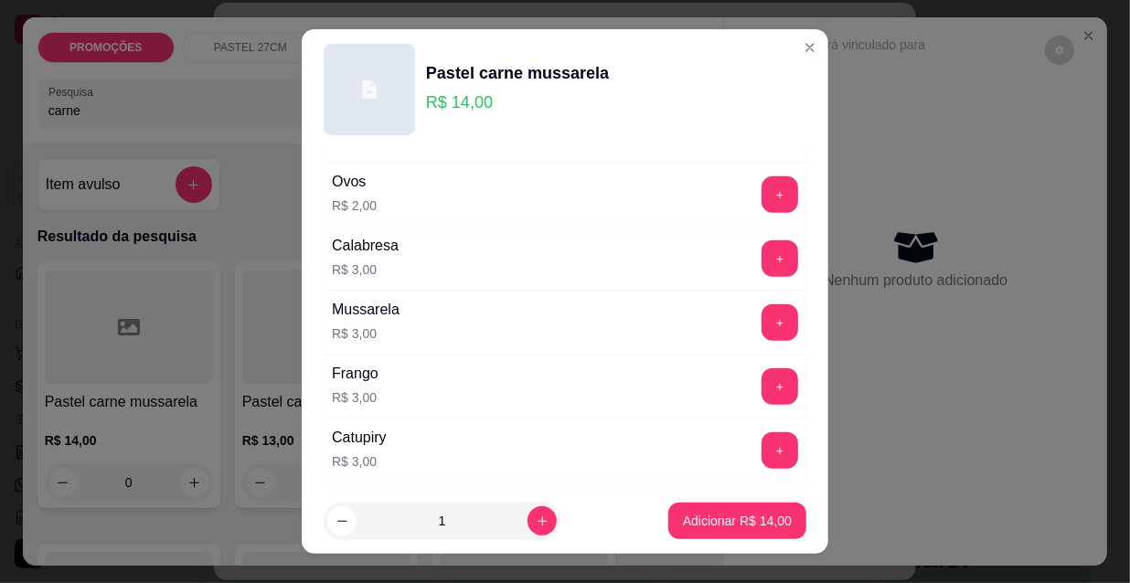
scroll to position [415, 0]
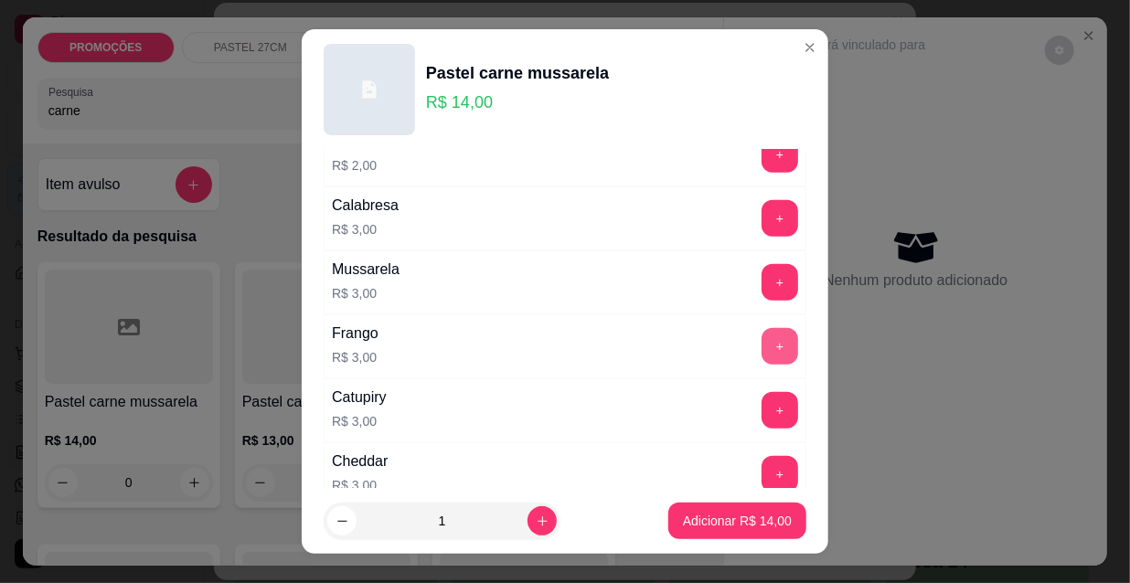
click at [762, 352] on button "+" at bounding box center [780, 346] width 37 height 37
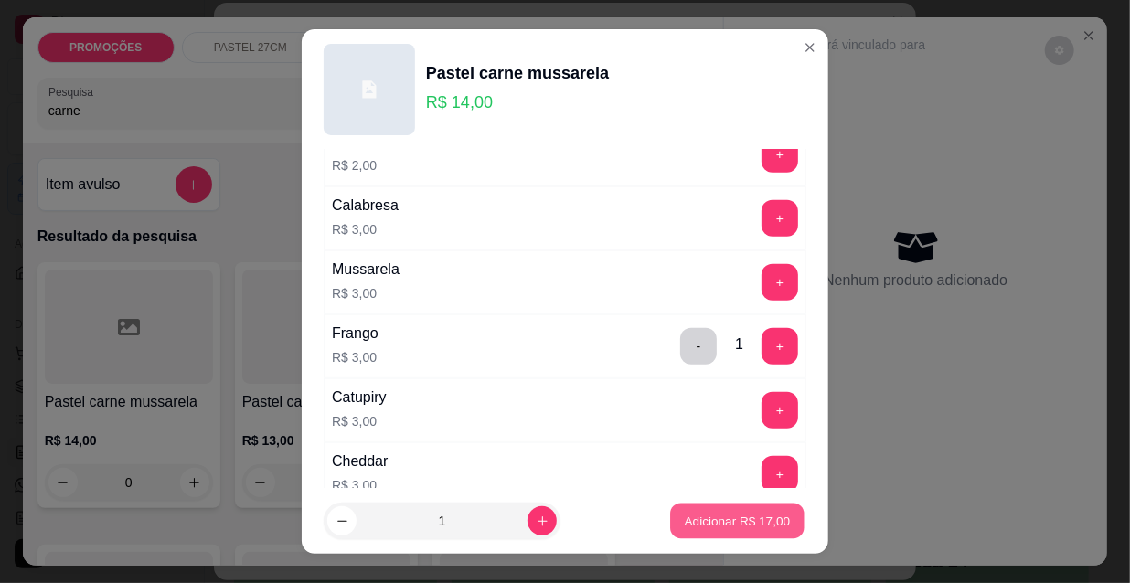
click at [717, 519] on p "Adicionar R$ 17,00" at bounding box center [738, 520] width 106 height 17
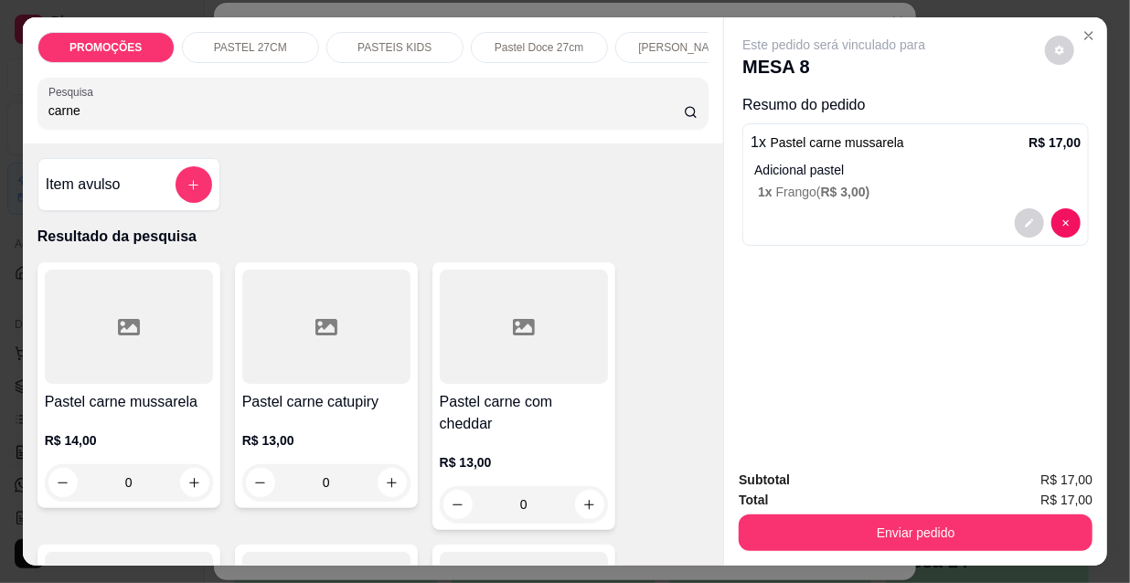
drag, startPoint x: 79, startPoint y: 123, endPoint x: 0, endPoint y: 108, distance: 80.1
click at [0, 108] on div "PROMOÇÕES PASTEL 27CM PASTEIS KIDS Pastel Doce 27cm Esfihas Salgadas Esfihas do…" at bounding box center [565, 291] width 1130 height 583
type input "muss"
click at [98, 357] on div at bounding box center [129, 327] width 168 height 114
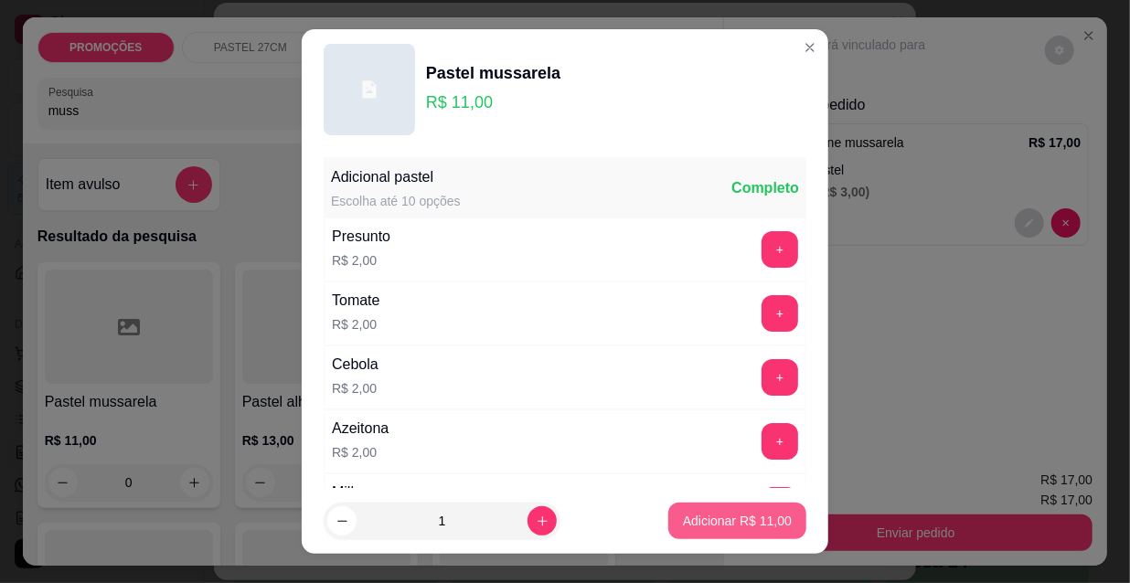
click at [715, 527] on p "Adicionar R$ 11,00" at bounding box center [737, 521] width 109 height 18
type input "1"
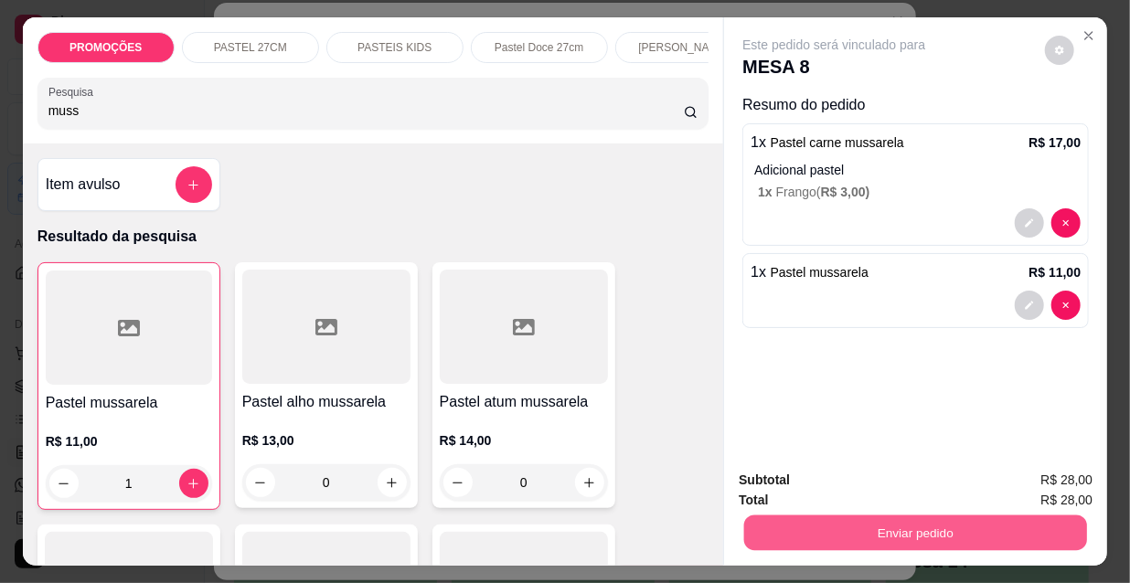
click at [835, 523] on button "Enviar pedido" at bounding box center [915, 533] width 343 height 36
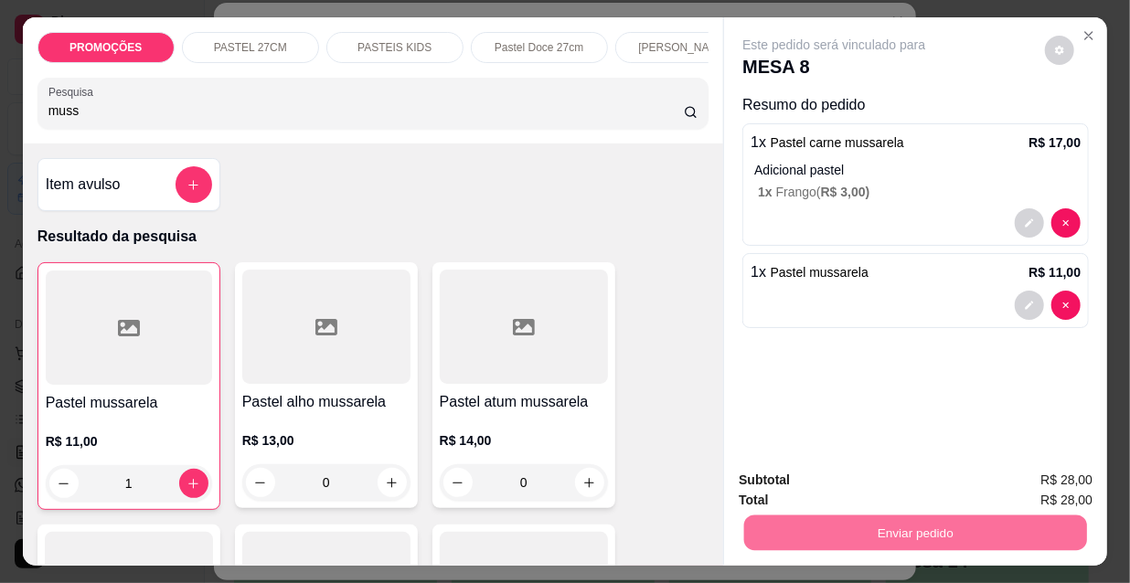
click at [826, 486] on button "Não registrar e enviar pedido" at bounding box center [856, 481] width 185 height 34
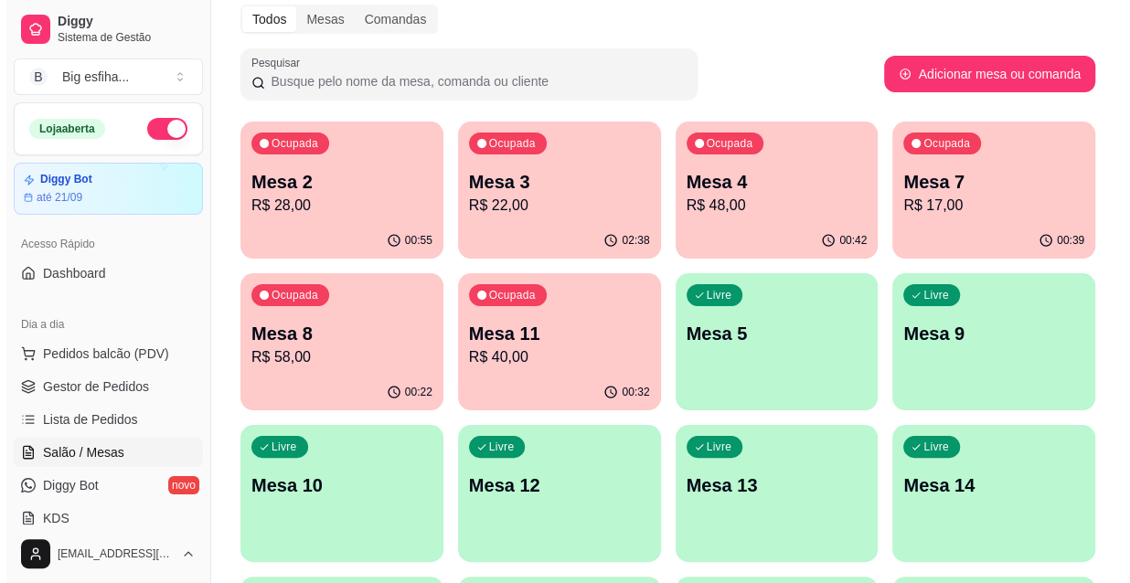
scroll to position [0, 0]
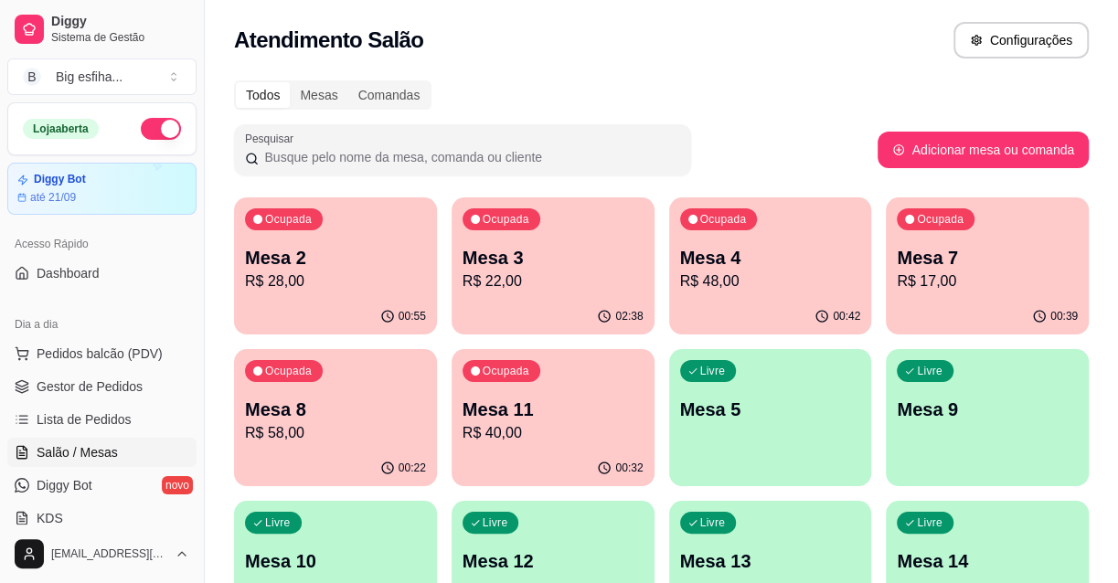
click at [733, 421] on div "Livre Mesa 5" at bounding box center [770, 406] width 203 height 115
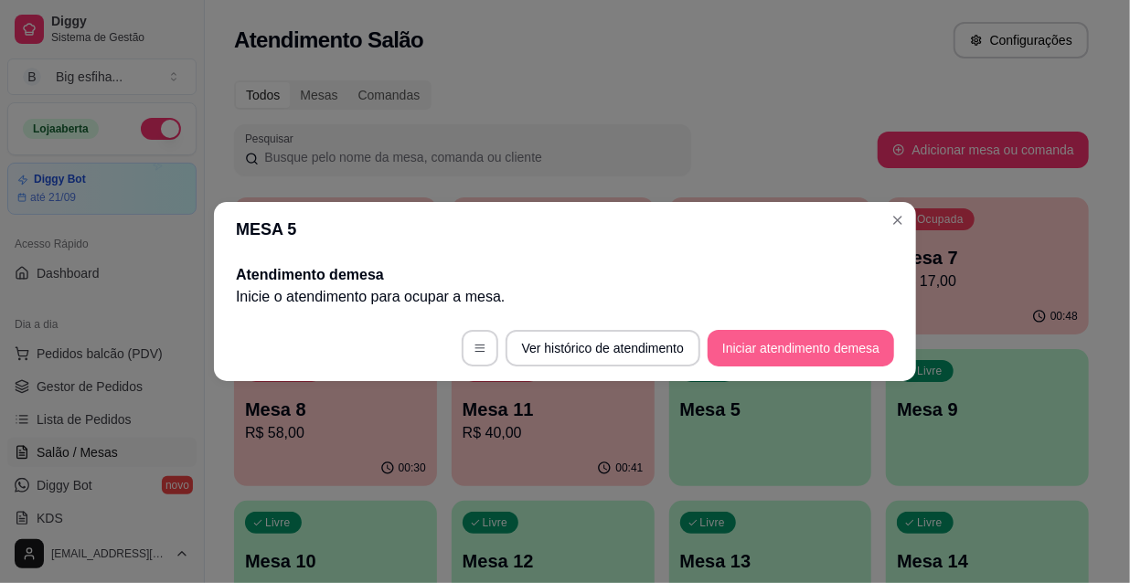
click at [749, 340] on button "Iniciar atendimento de mesa" at bounding box center [801, 348] width 186 height 37
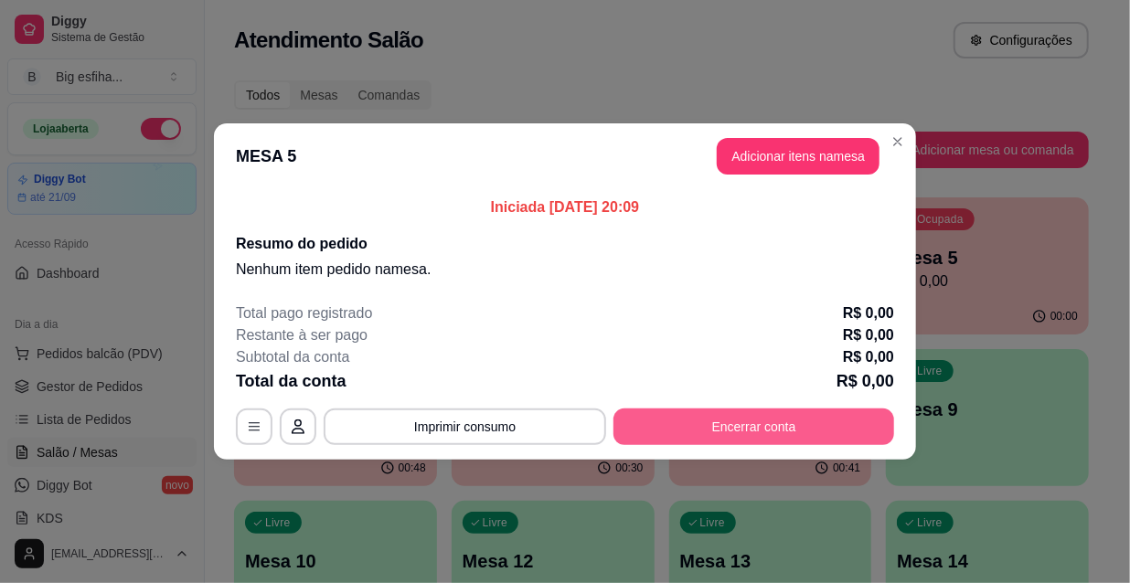
click at [730, 421] on button "Encerrar conta" at bounding box center [753, 427] width 281 height 37
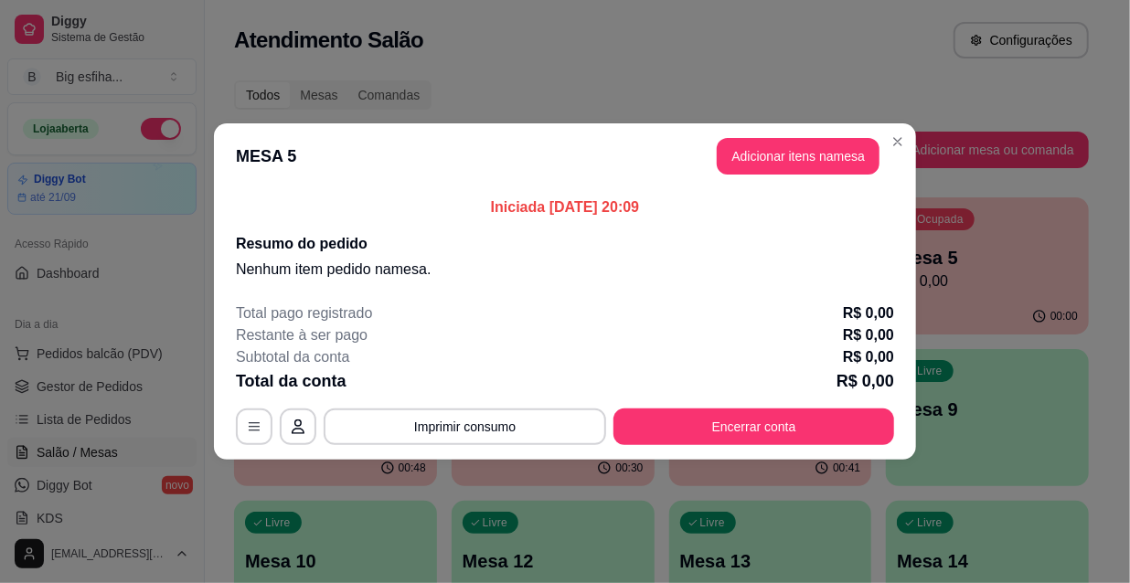
click at [813, 175] on header "MESA 5 Adicionar itens na mesa" at bounding box center [565, 156] width 702 height 66
click at [826, 149] on button "Adicionar itens na mesa" at bounding box center [798, 156] width 163 height 37
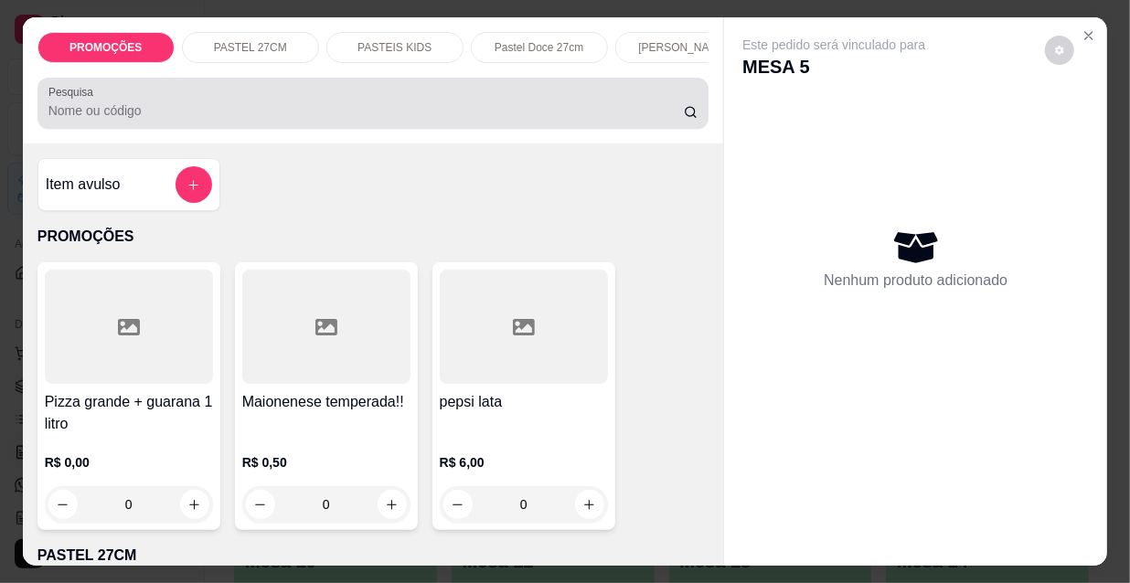
click at [190, 120] on input "Pesquisa" at bounding box center [365, 110] width 635 height 18
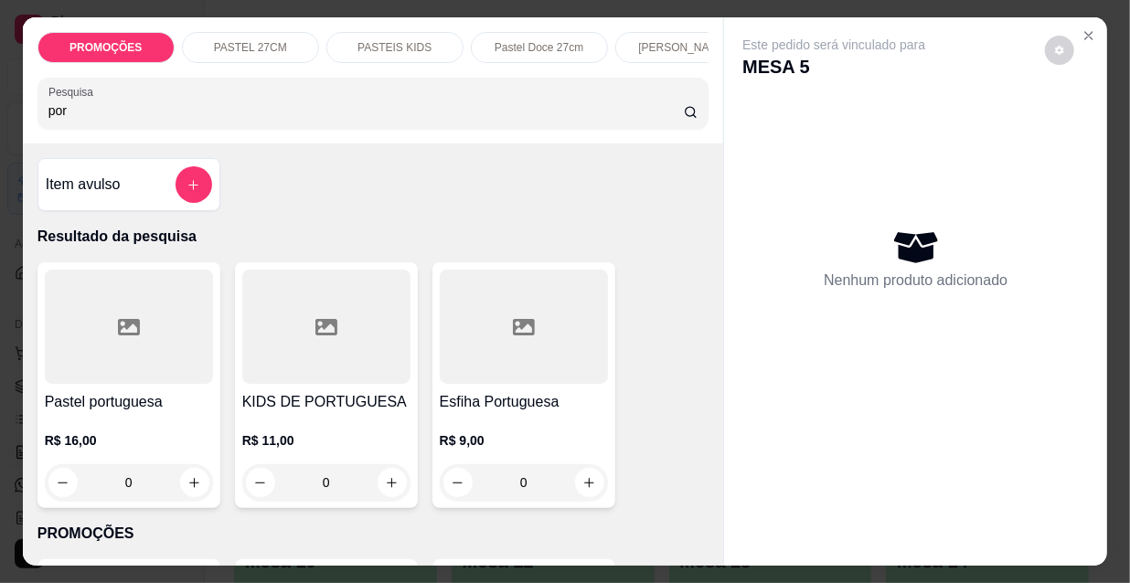
type input "por"
click at [82, 378] on div at bounding box center [129, 327] width 168 height 114
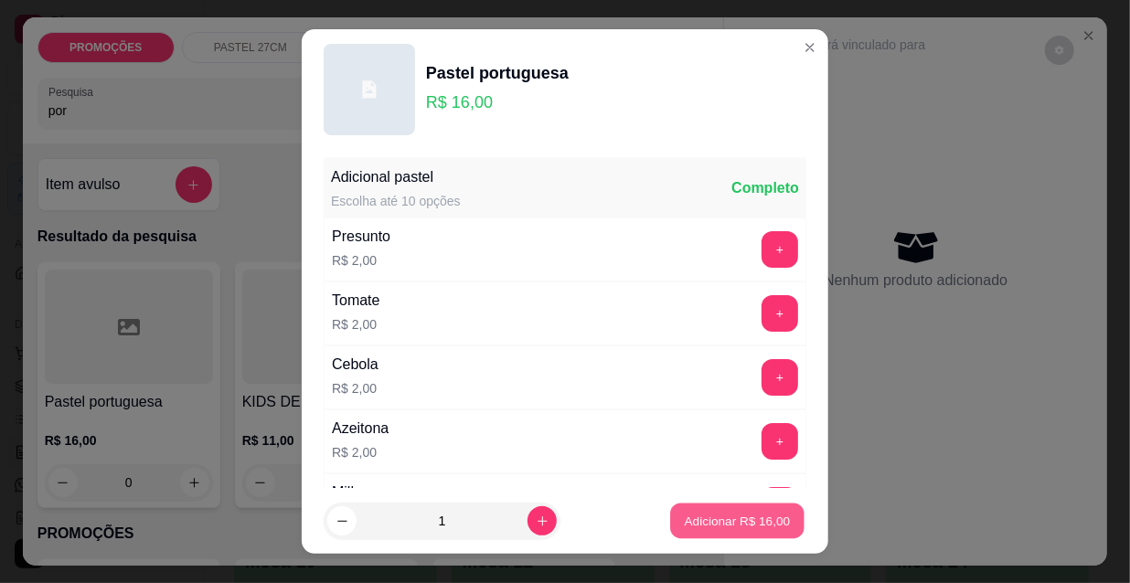
click at [723, 526] on p "Adicionar R$ 16,00" at bounding box center [738, 520] width 106 height 17
type input "1"
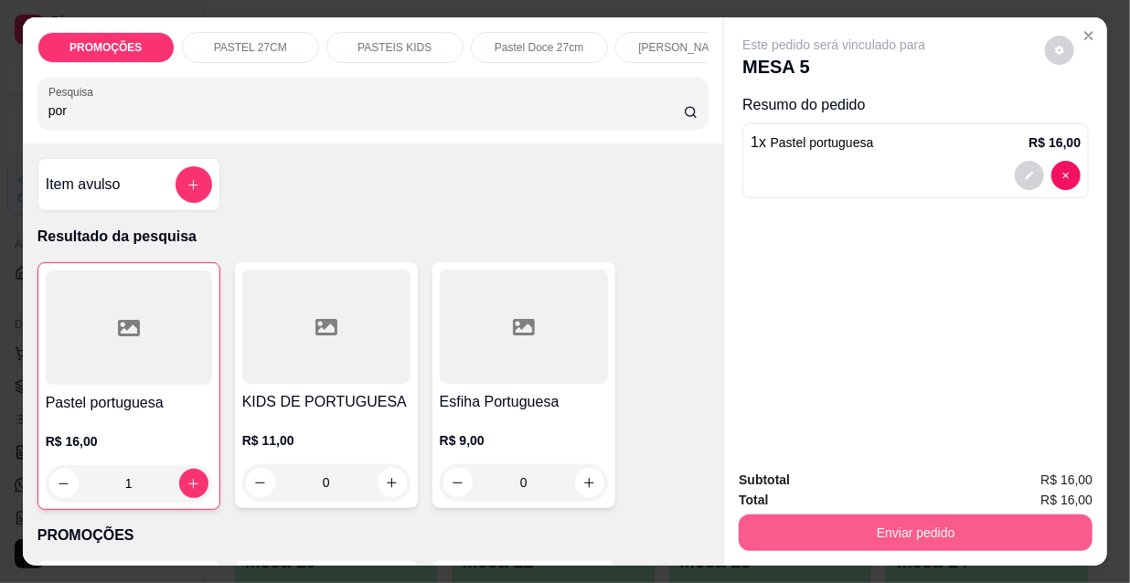
click at [863, 538] on button "Enviar pedido" at bounding box center [916, 533] width 354 height 37
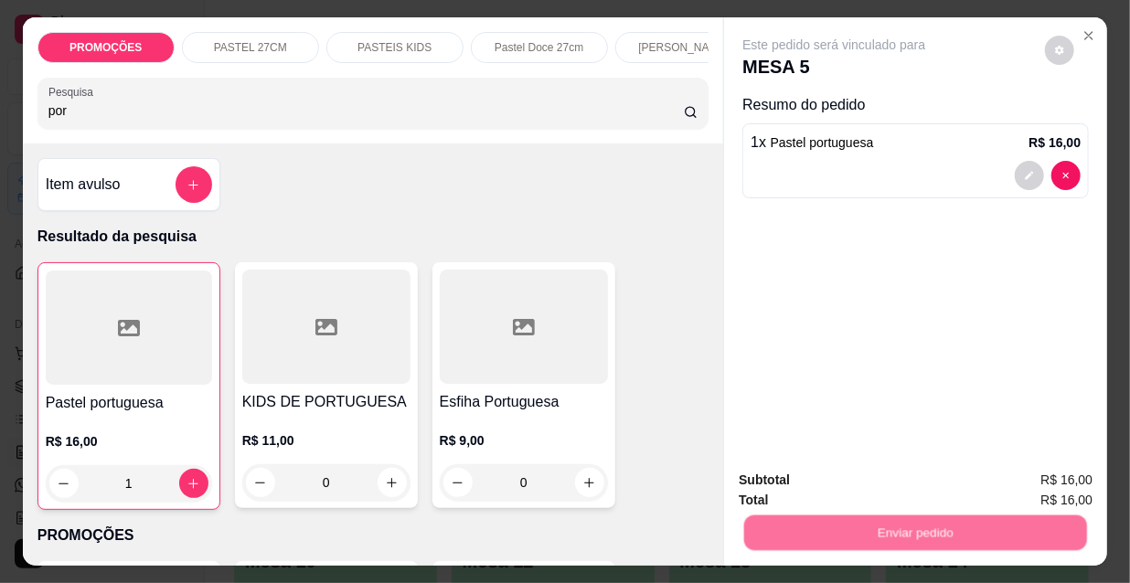
click at [844, 474] on button "Não registrar e enviar pedido" at bounding box center [857, 481] width 190 height 35
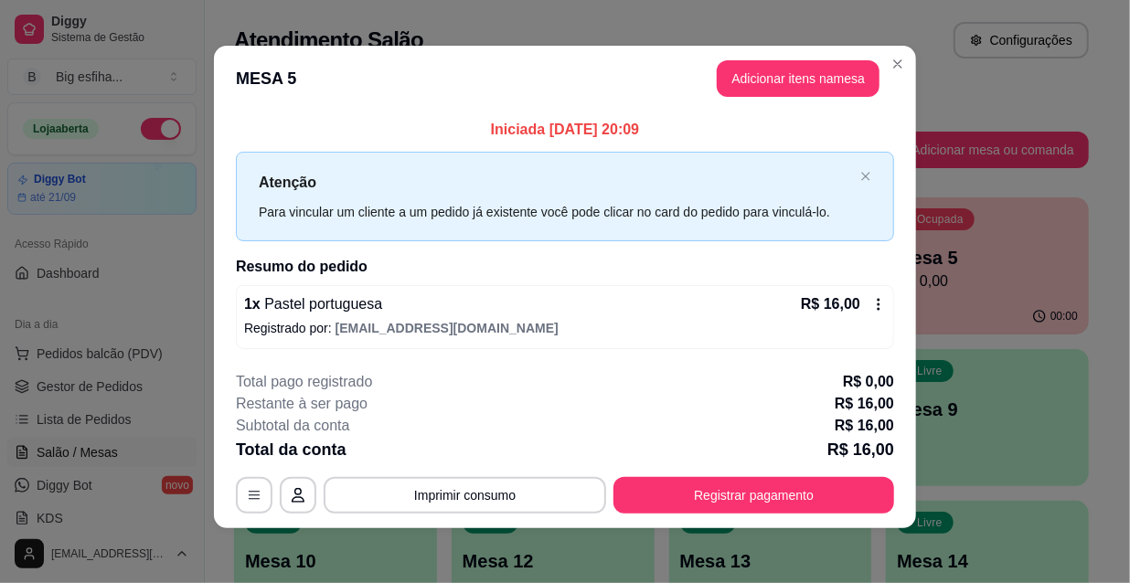
scroll to position [7, 0]
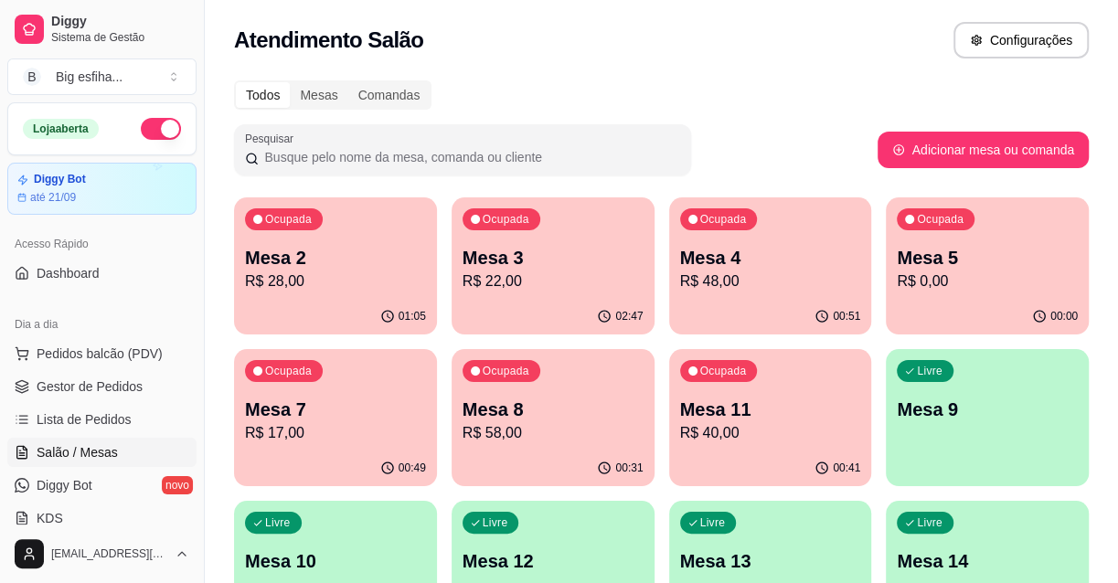
click at [351, 300] on div "01:05" at bounding box center [335, 317] width 203 height 36
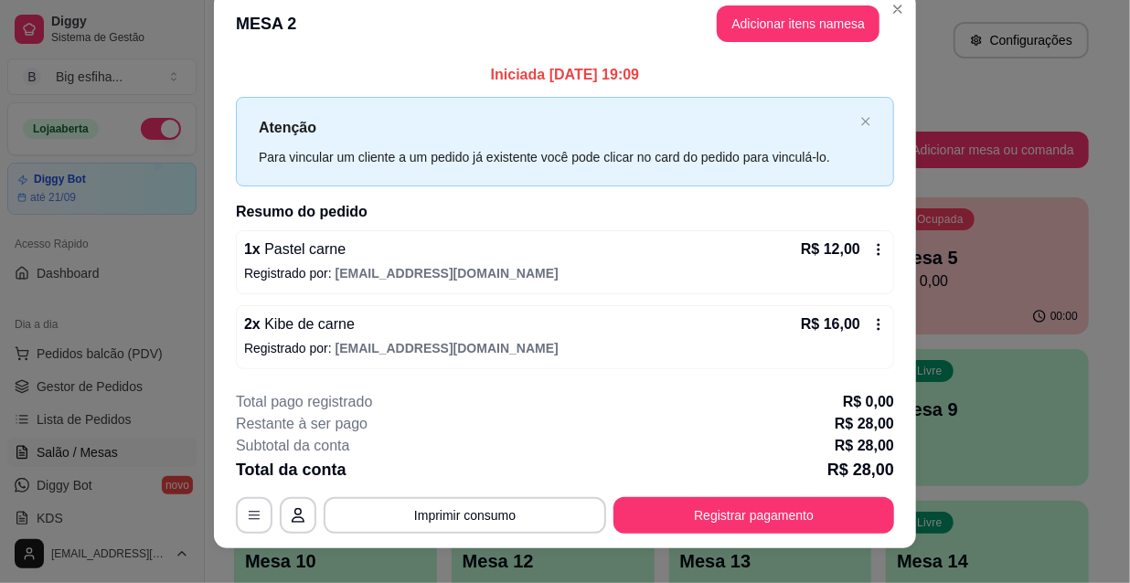
scroll to position [45, 0]
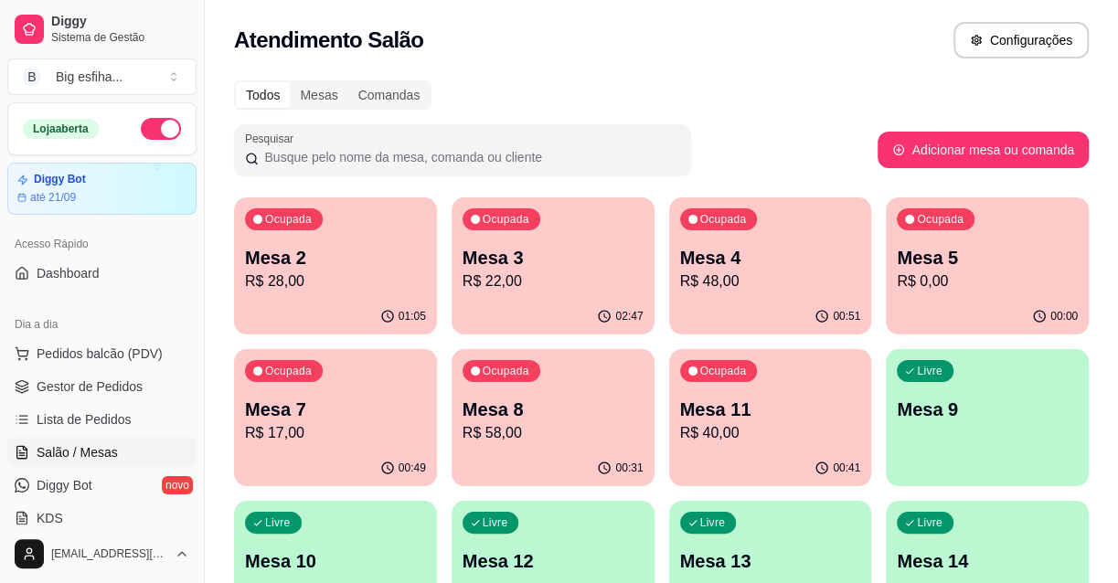
click at [703, 512] on div "Livre" at bounding box center [708, 523] width 57 height 22
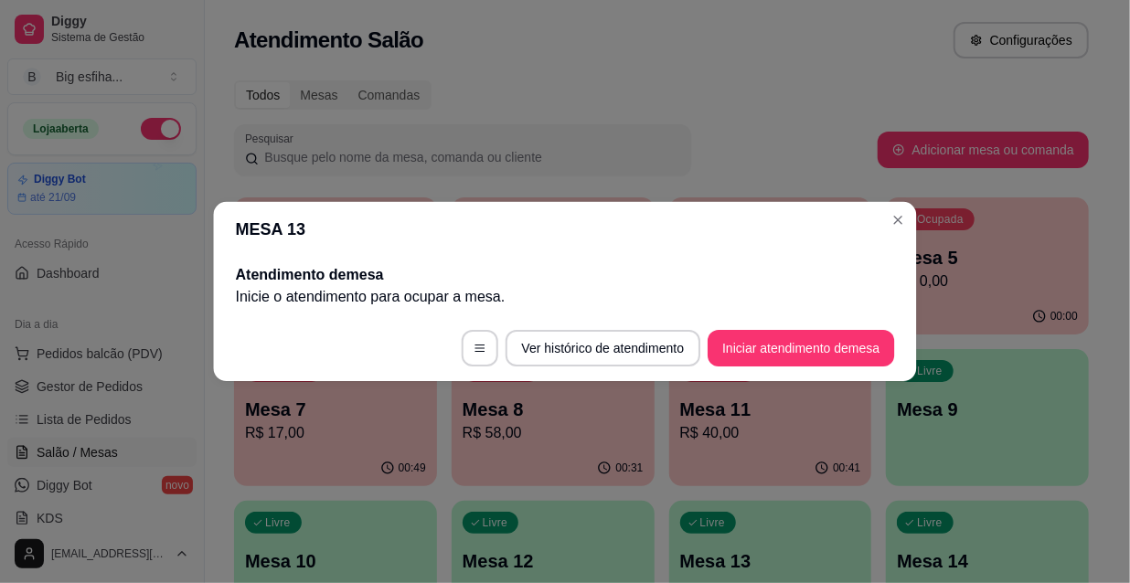
click at [306, 261] on div "Atendimento de mesa Inicie o atendimento para ocupar a mesa ." at bounding box center [565, 286] width 703 height 59
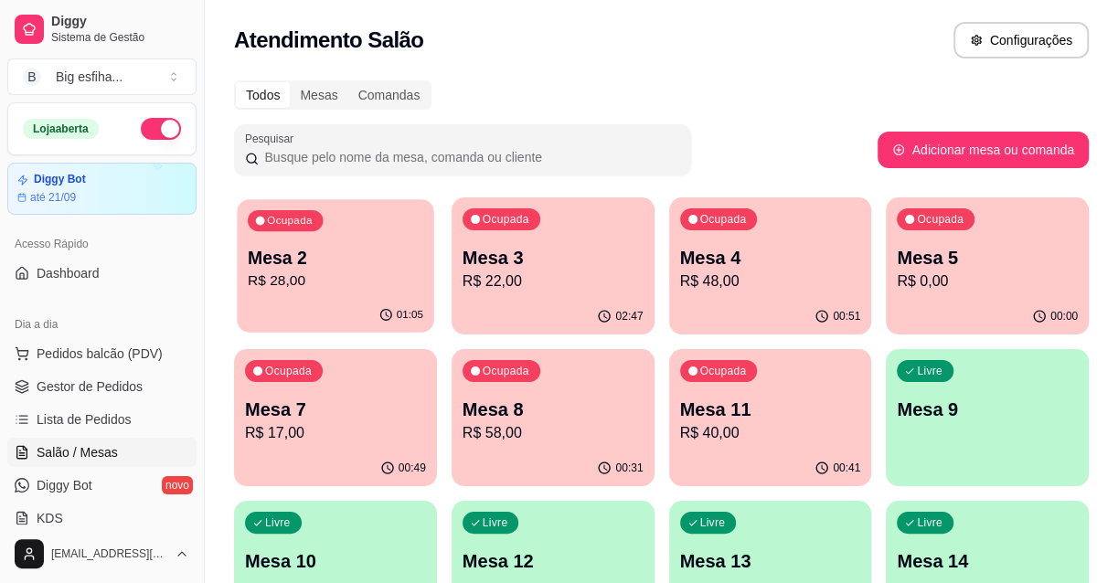
click at [299, 261] on p "Mesa 2" at bounding box center [336, 258] width 176 height 25
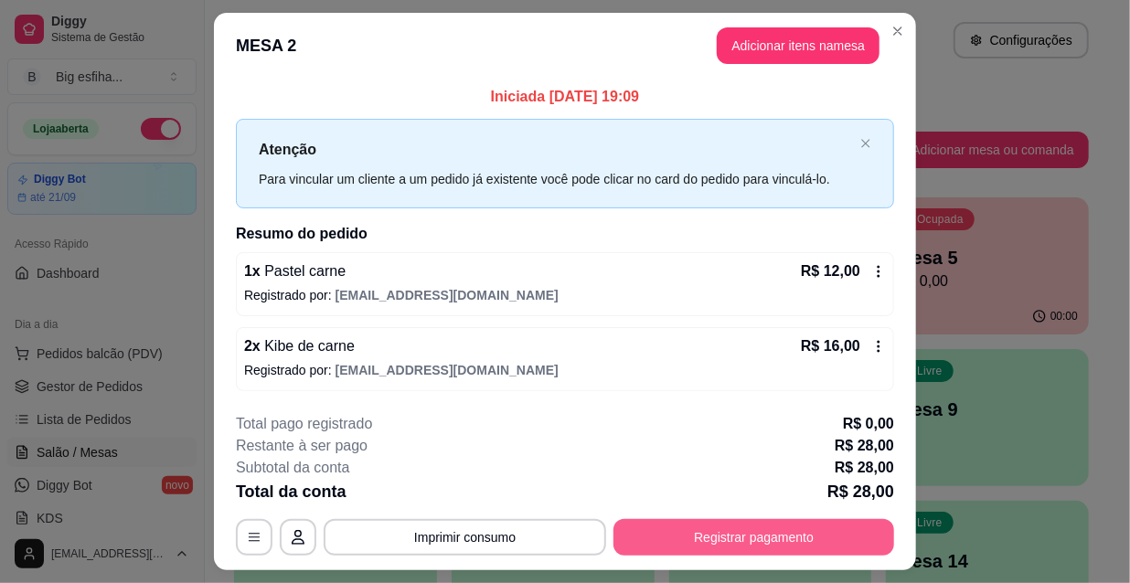
click at [724, 538] on button "Registrar pagamento" at bounding box center [753, 537] width 281 height 37
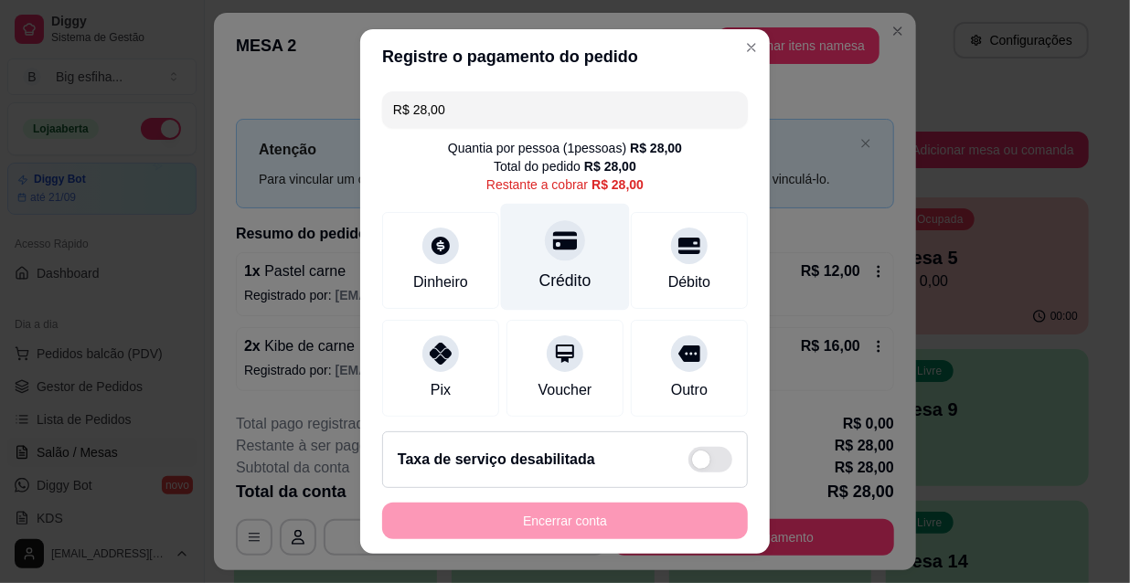
click at [558, 232] on div at bounding box center [565, 240] width 40 height 40
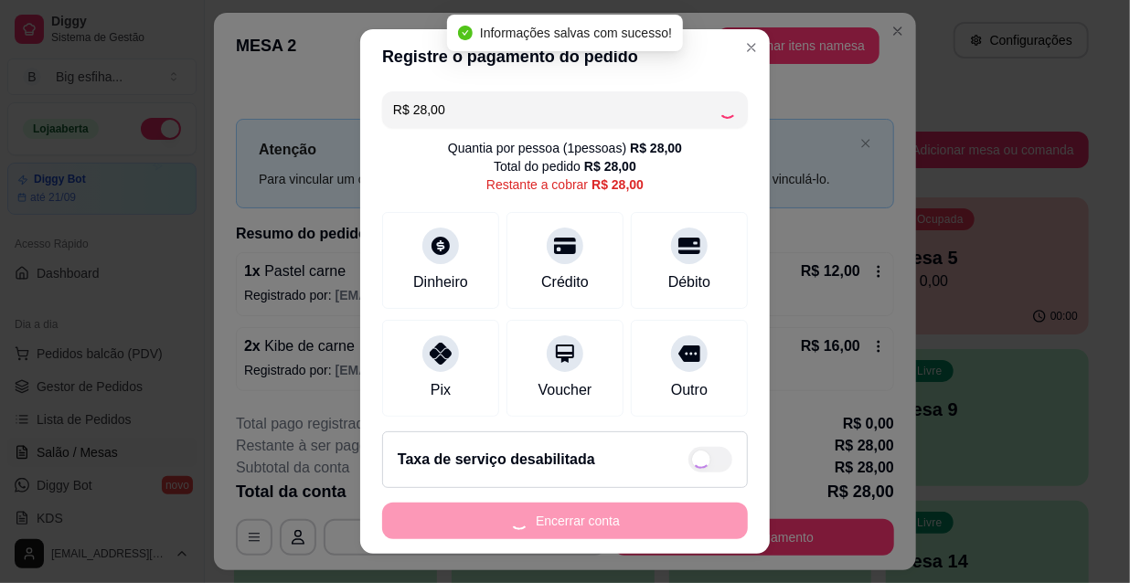
type input "R$ 0,00"
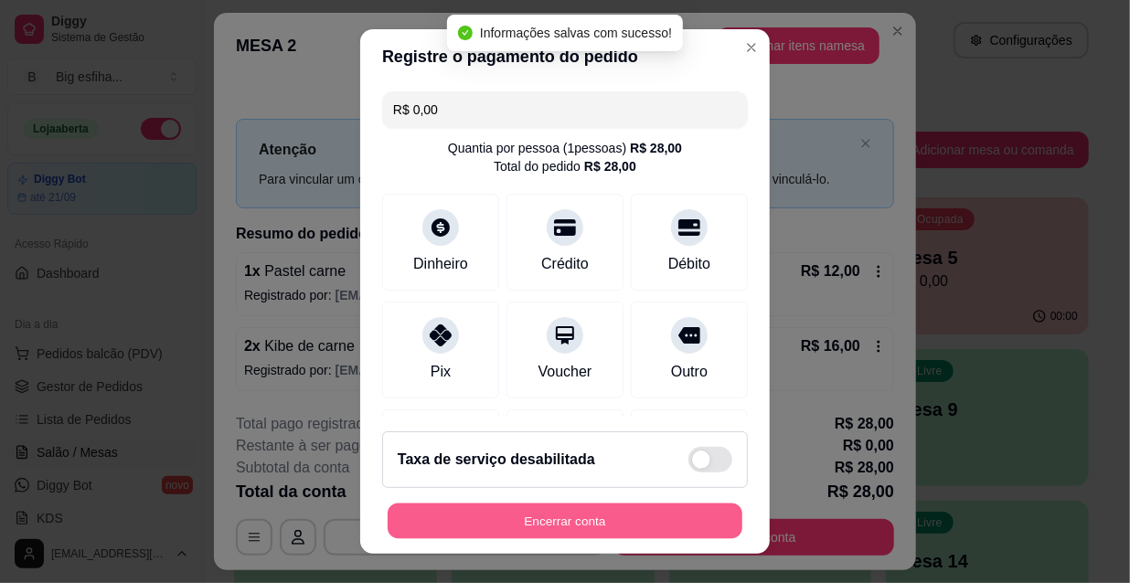
click at [537, 520] on button "Encerrar conta" at bounding box center [565, 522] width 355 height 36
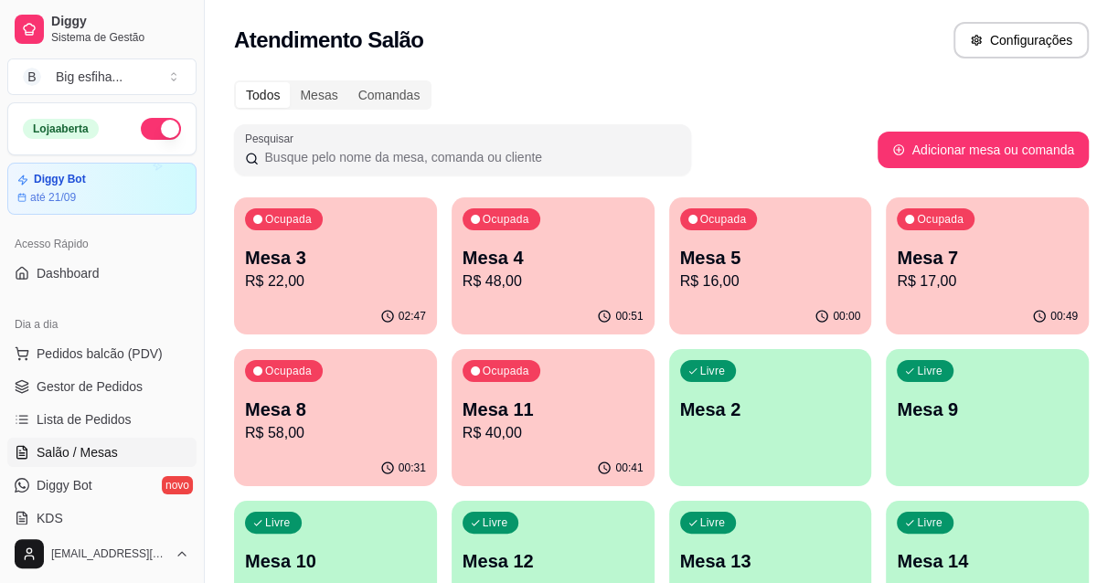
click at [320, 283] on p "R$ 22,00" at bounding box center [335, 282] width 181 height 22
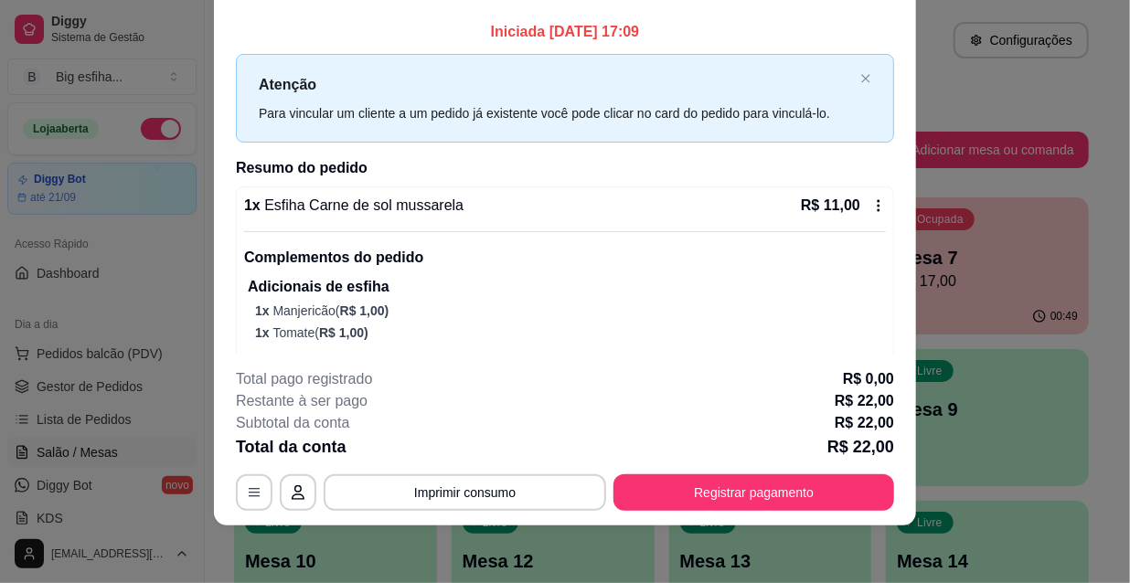
scroll to position [0, 0]
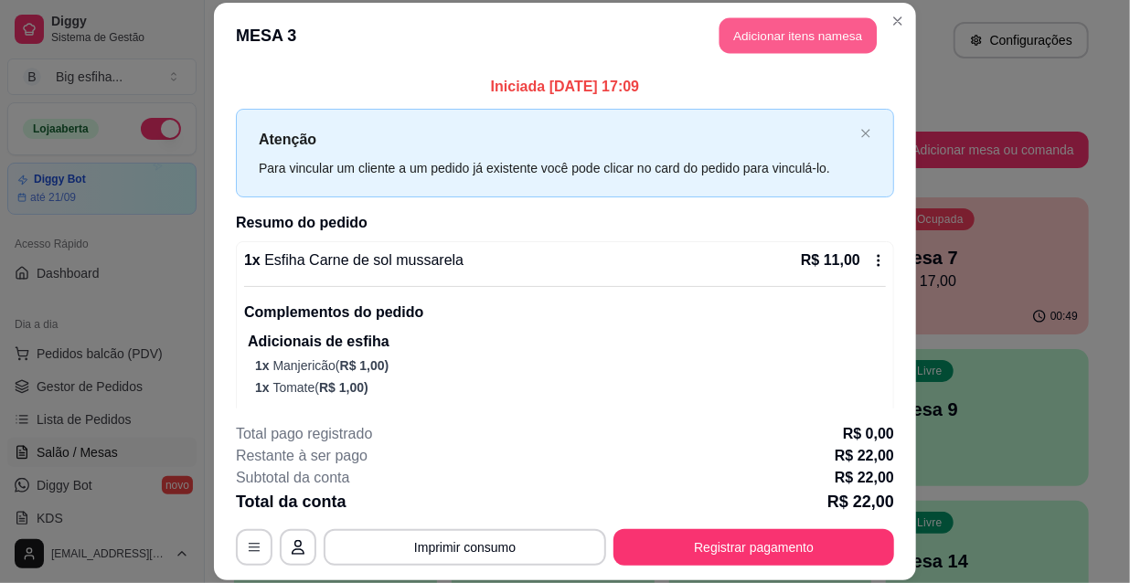
click at [739, 38] on button "Adicionar itens na mesa" at bounding box center [797, 36] width 157 height 36
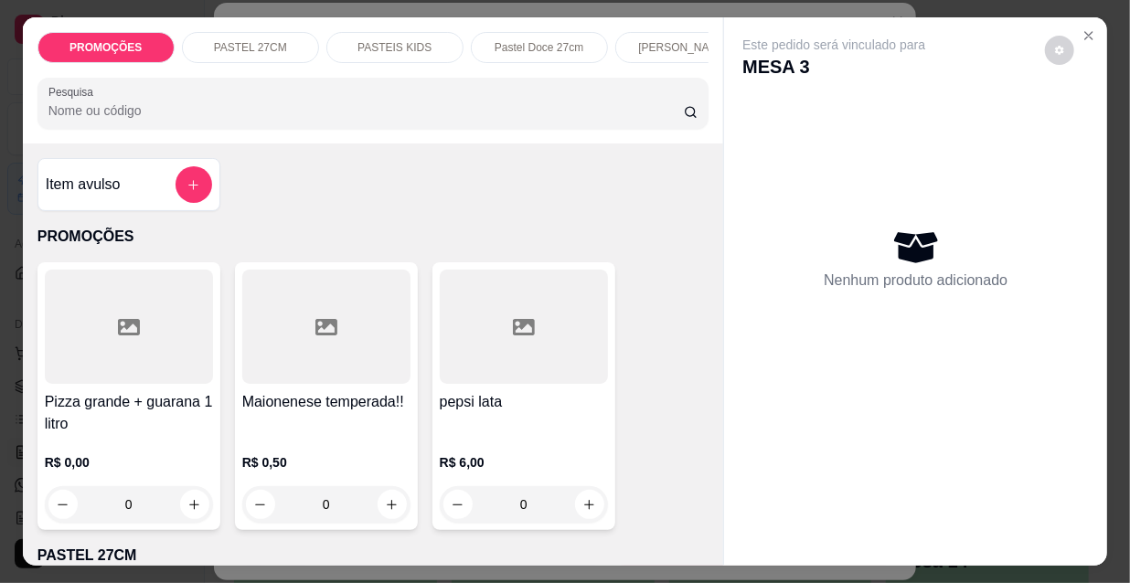
click at [660, 41] on p "[PERSON_NAME]" at bounding box center [683, 47] width 91 height 15
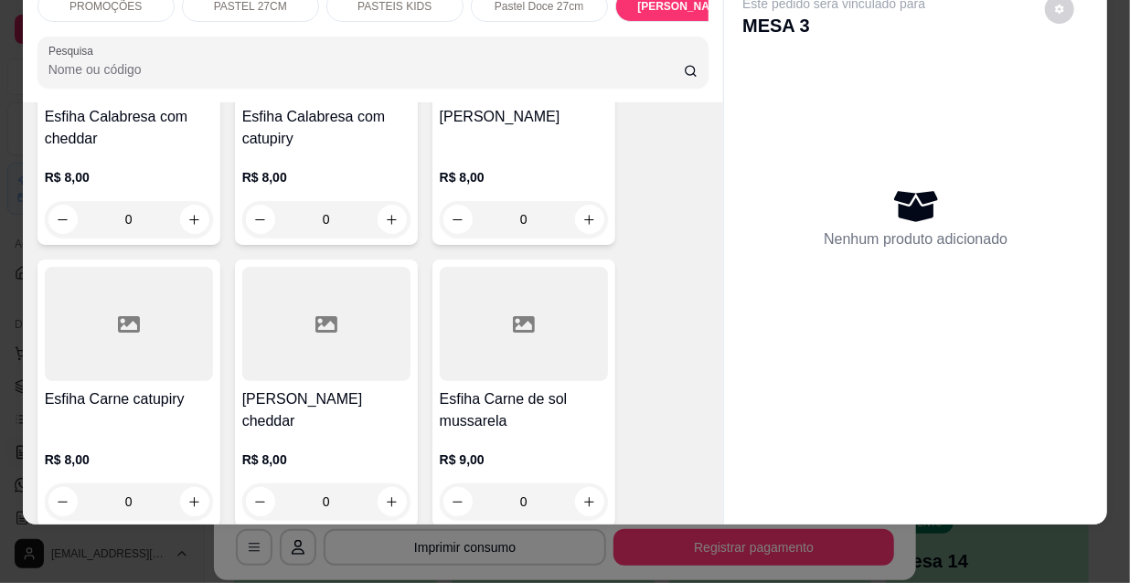
scroll to position [10067, 0]
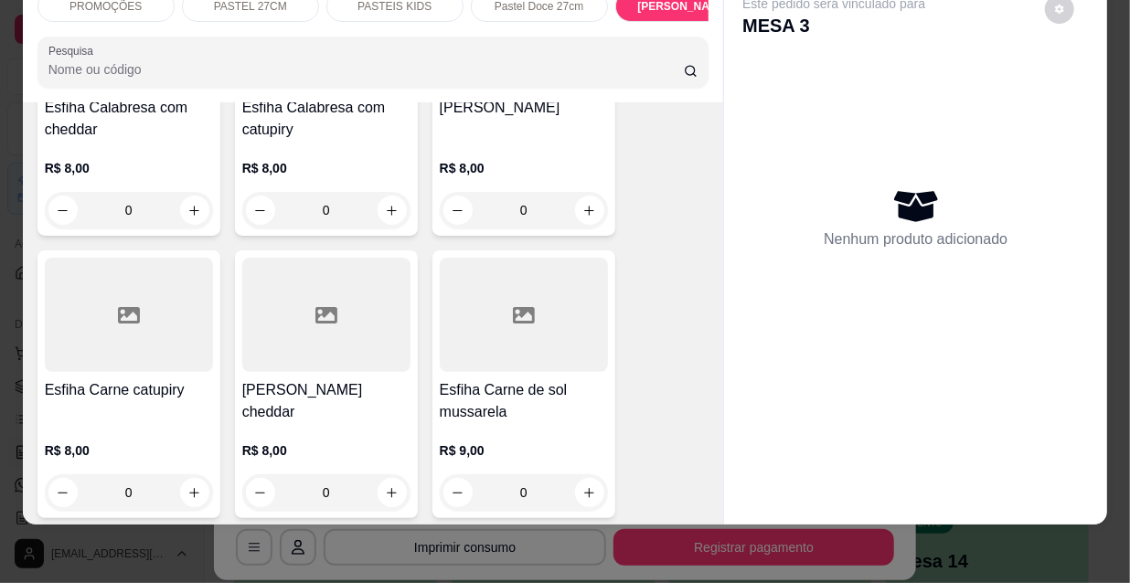
click at [470, 379] on h4 "Esfiha Carne de sol mussarela" at bounding box center [524, 401] width 168 height 44
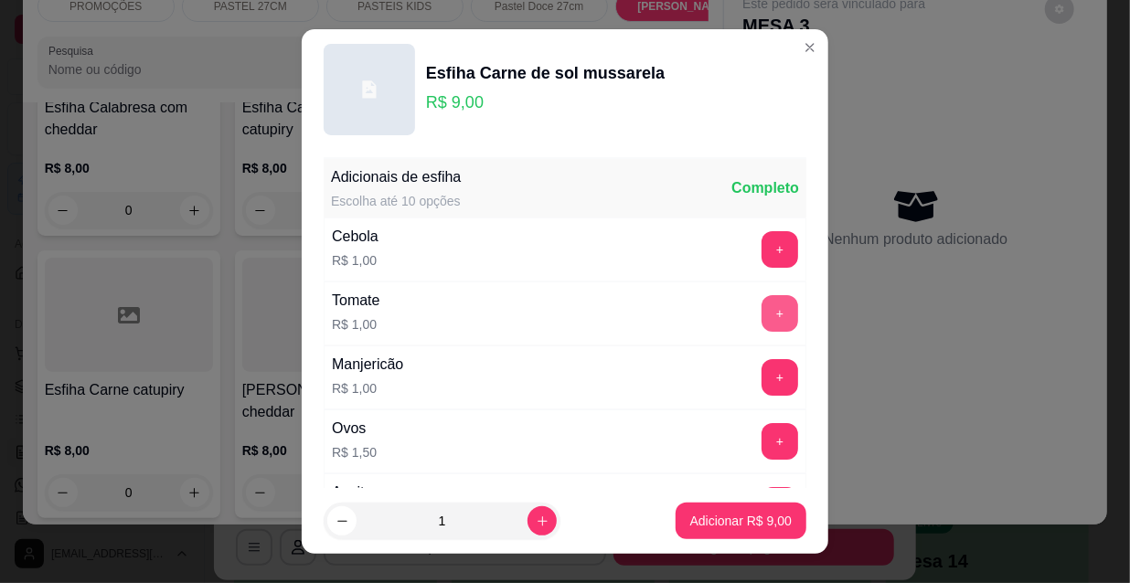
click at [762, 320] on button "+" at bounding box center [780, 313] width 37 height 37
click at [762, 389] on button "+" at bounding box center [780, 377] width 37 height 37
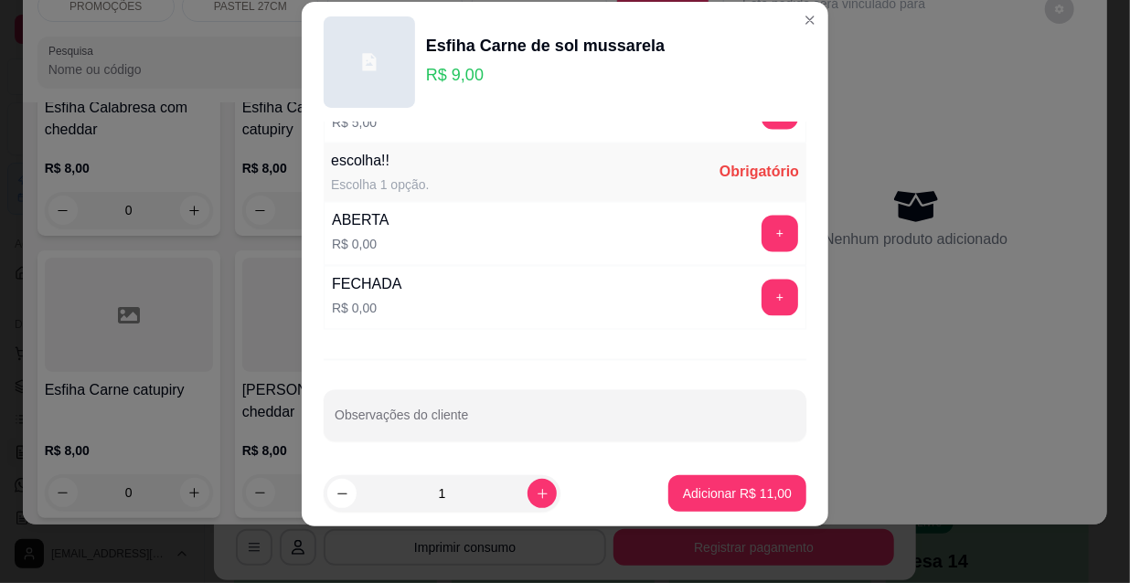
scroll to position [28, 0]
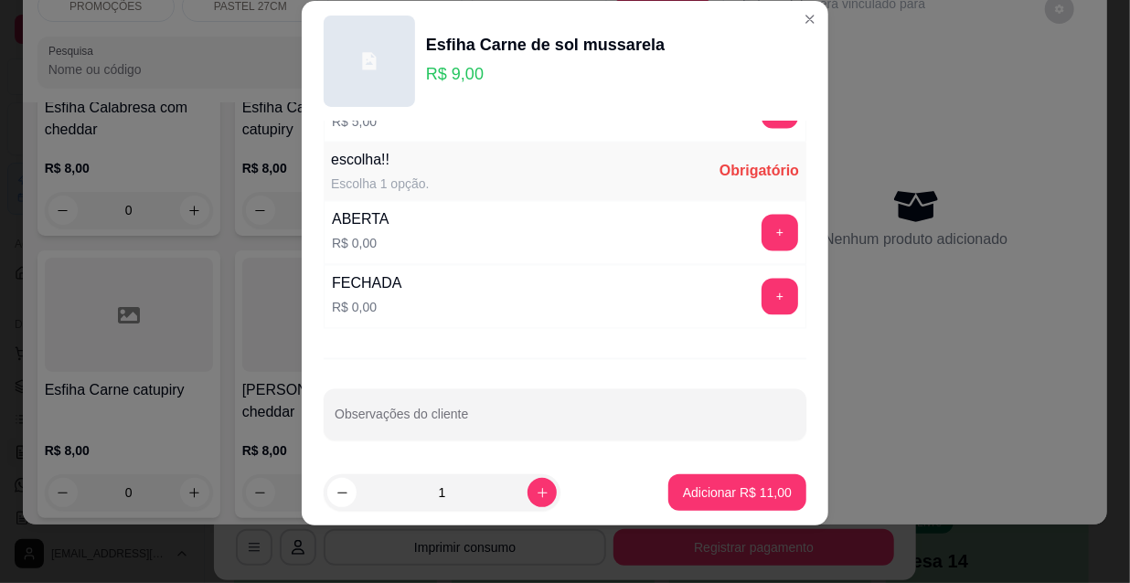
click at [762, 231] on button "+" at bounding box center [780, 233] width 37 height 37
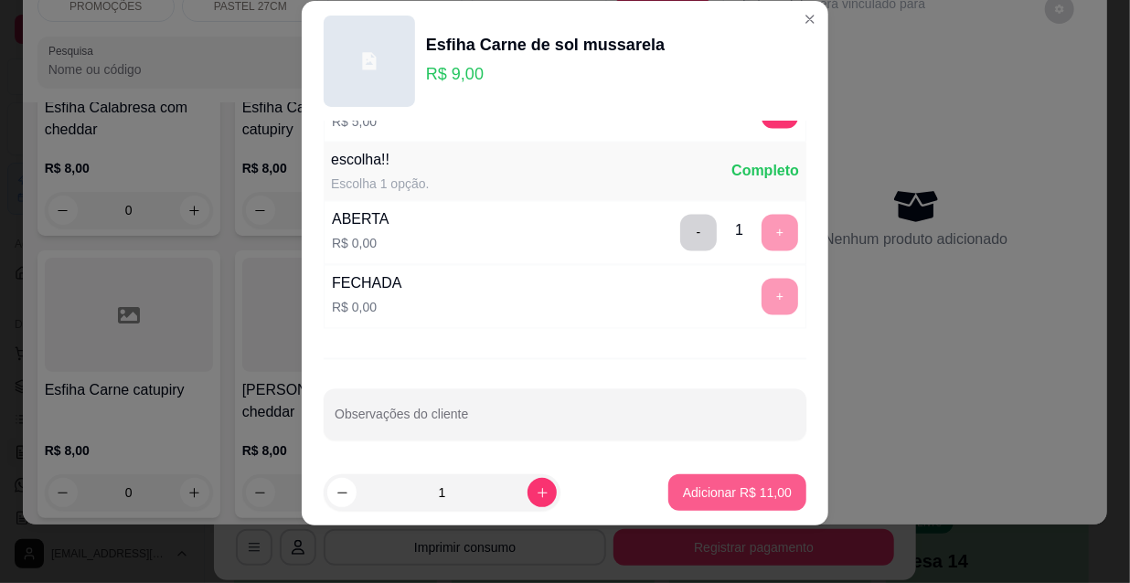
click at [757, 482] on button "Adicionar R$ 11,00" at bounding box center [737, 492] width 138 height 37
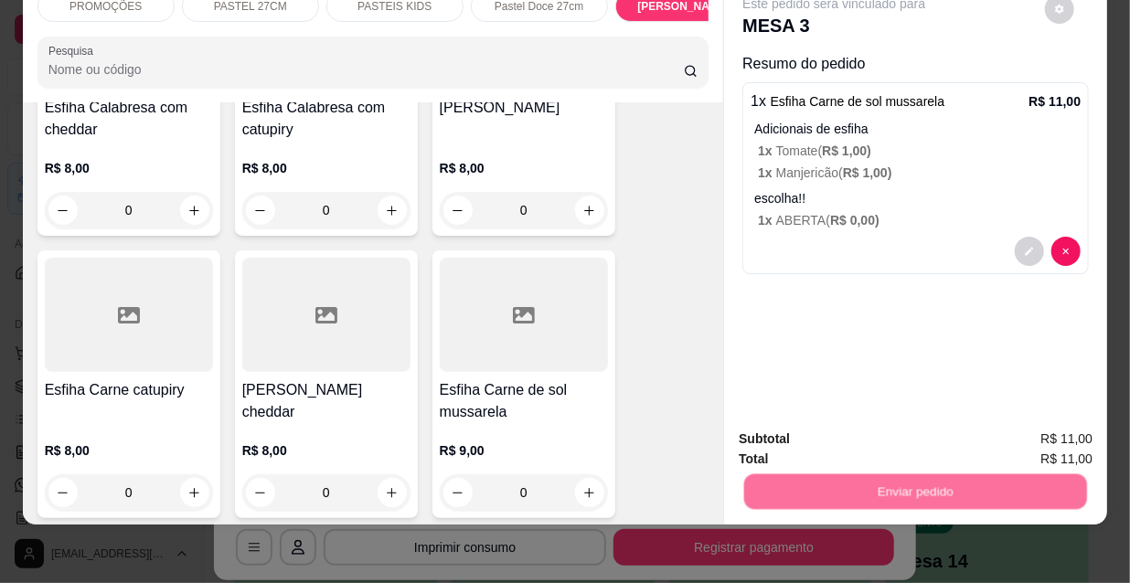
click at [803, 426] on button "Não registrar e enviar pedido" at bounding box center [857, 434] width 190 height 35
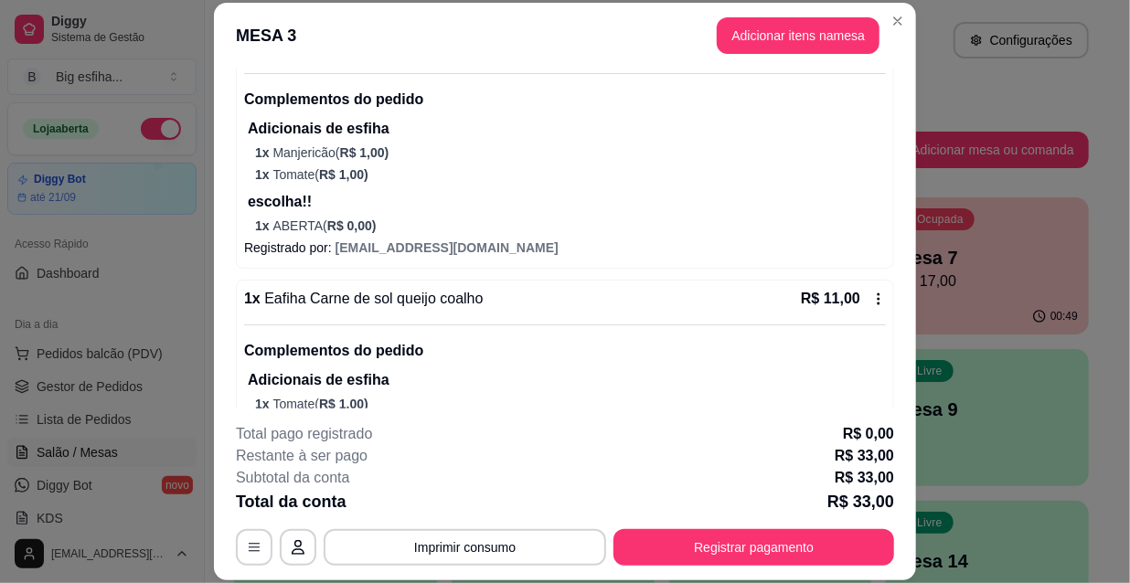
scroll to position [582, 0]
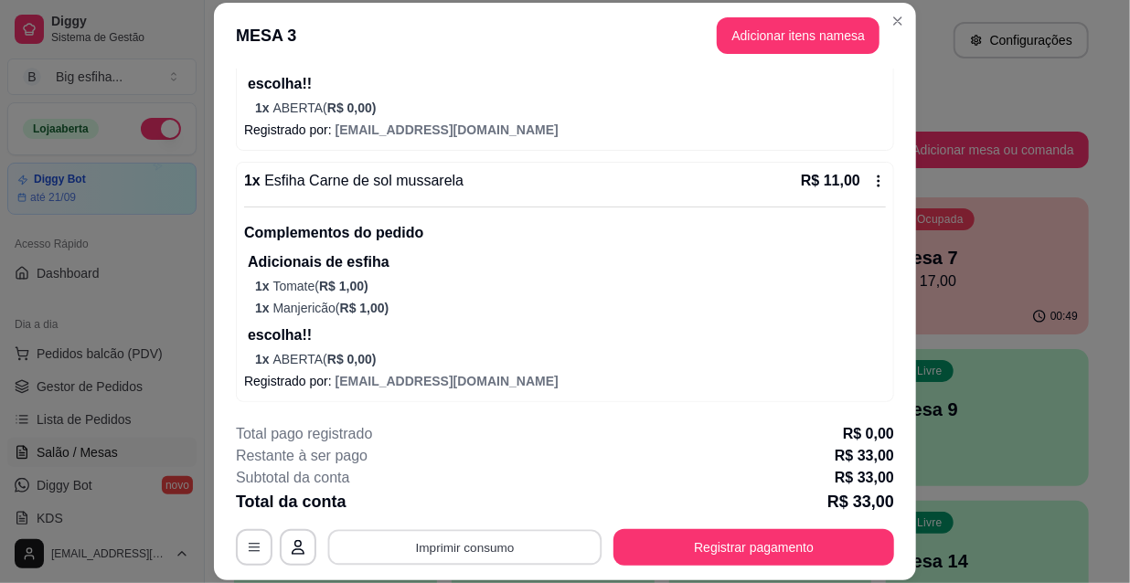
click at [560, 546] on button "Imprimir consumo" at bounding box center [465, 547] width 274 height 36
click at [485, 503] on button "IMPRESSORA" at bounding box center [465, 505] width 133 height 29
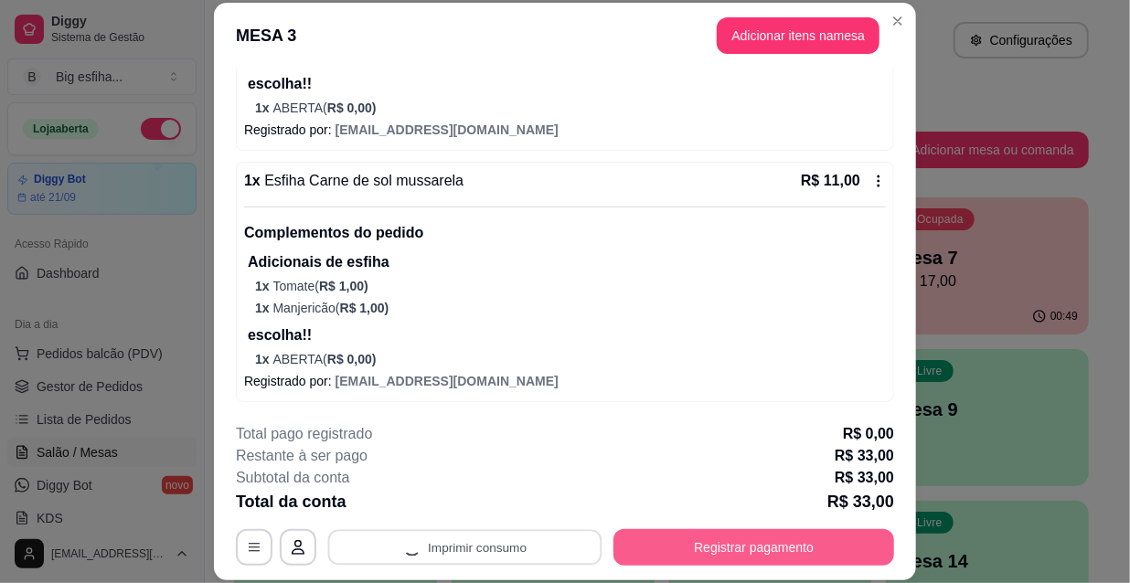
click at [760, 543] on button "Registrar pagamento" at bounding box center [753, 547] width 281 height 37
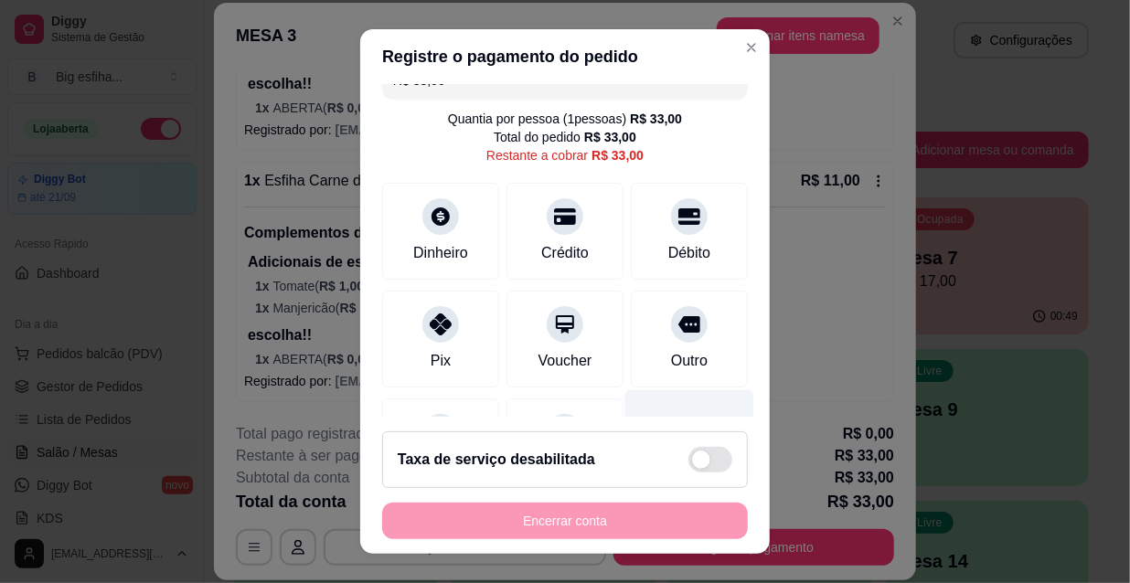
scroll to position [136, 0]
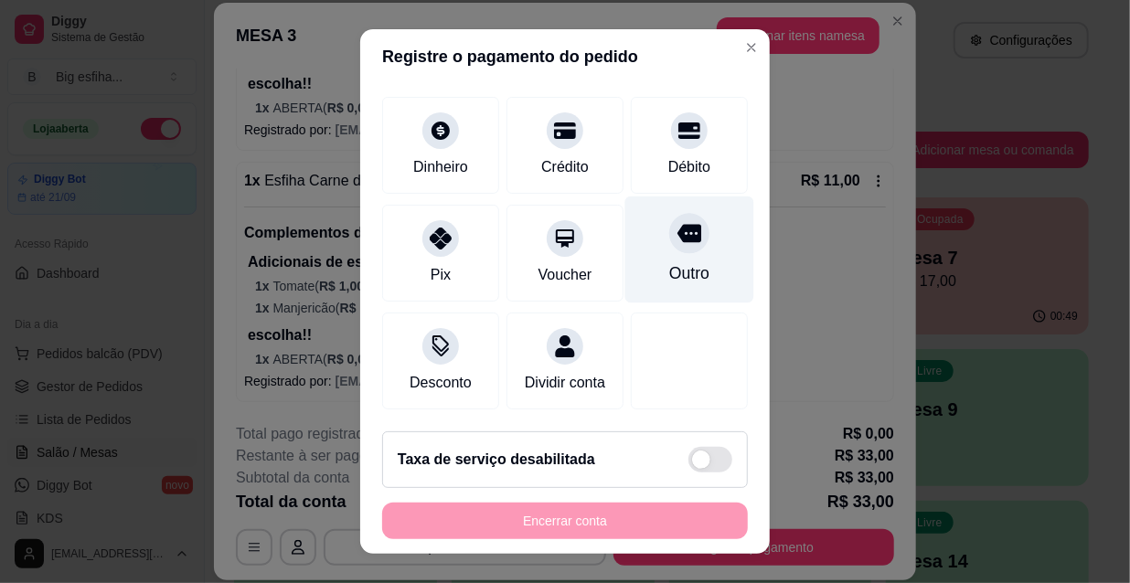
click at [655, 266] on div "Outro" at bounding box center [689, 250] width 129 height 107
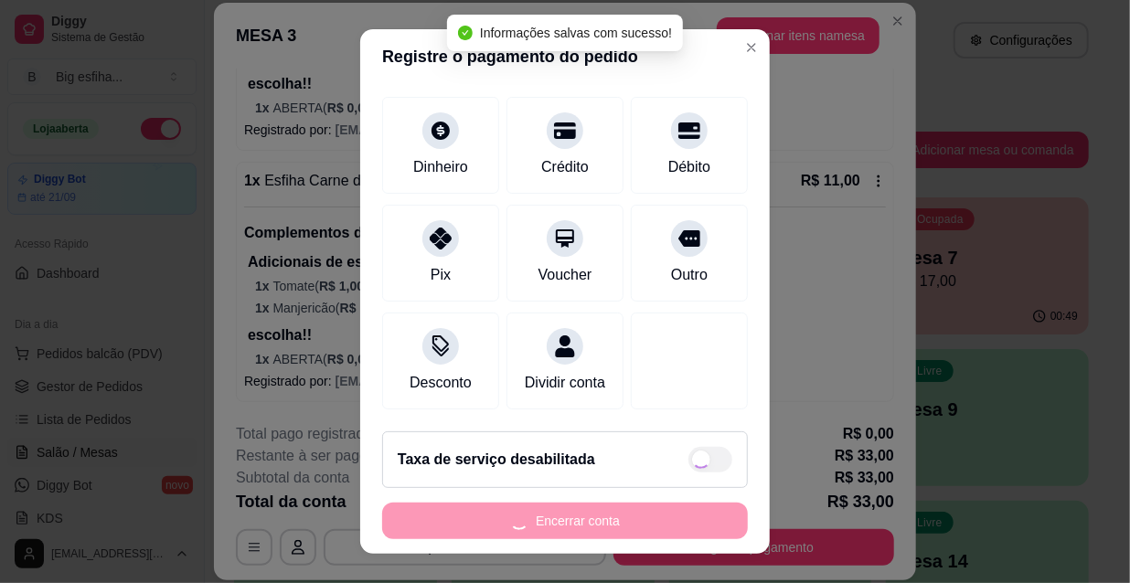
type input "R$ 0,00"
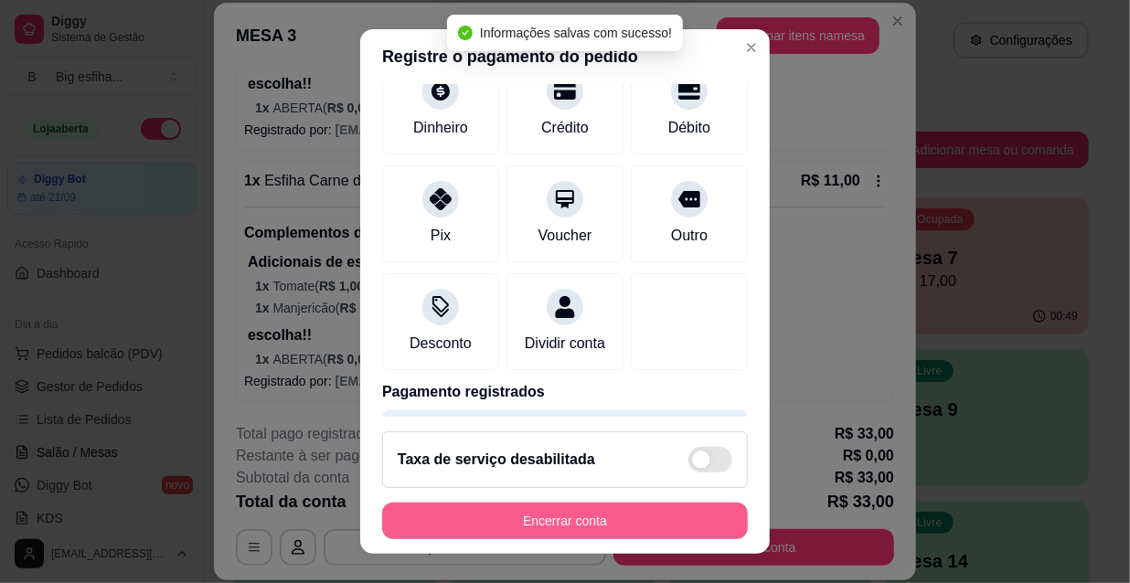
scroll to position [118, 0]
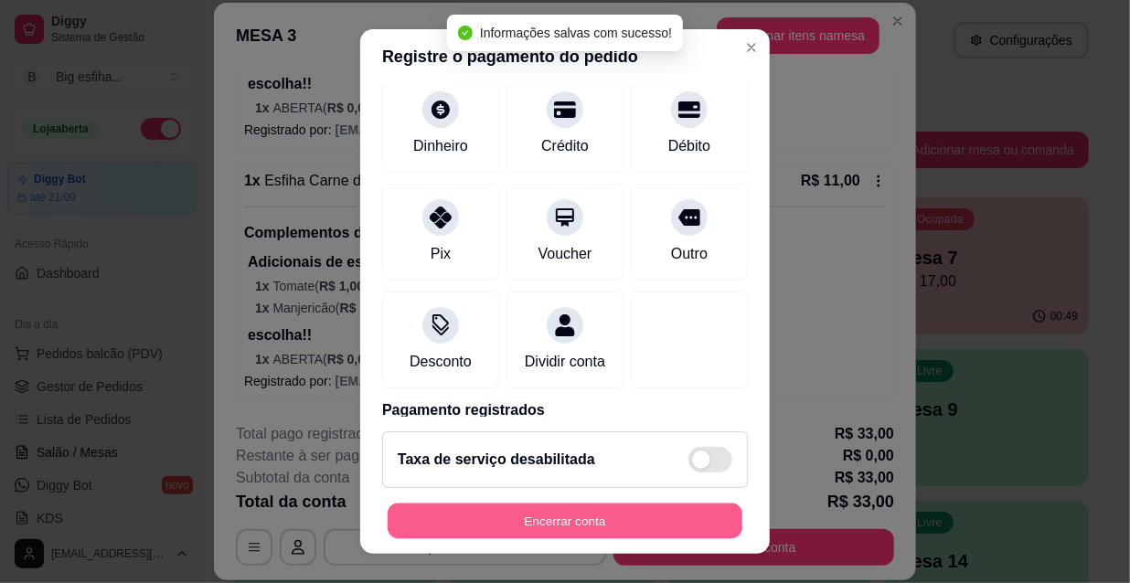
click at [590, 518] on button "Encerrar conta" at bounding box center [565, 522] width 355 height 36
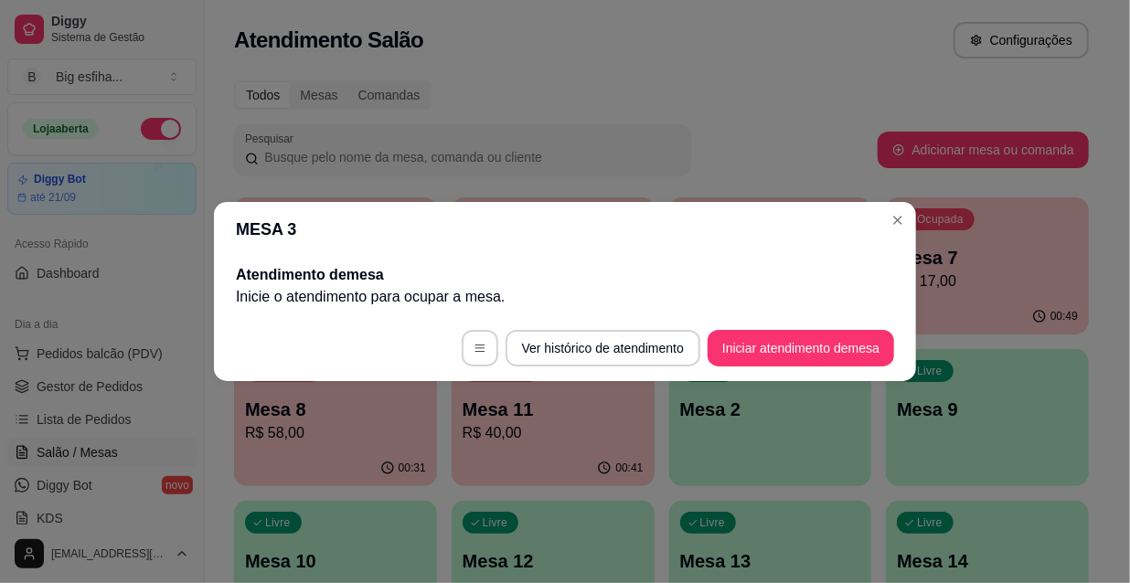
scroll to position [0, 0]
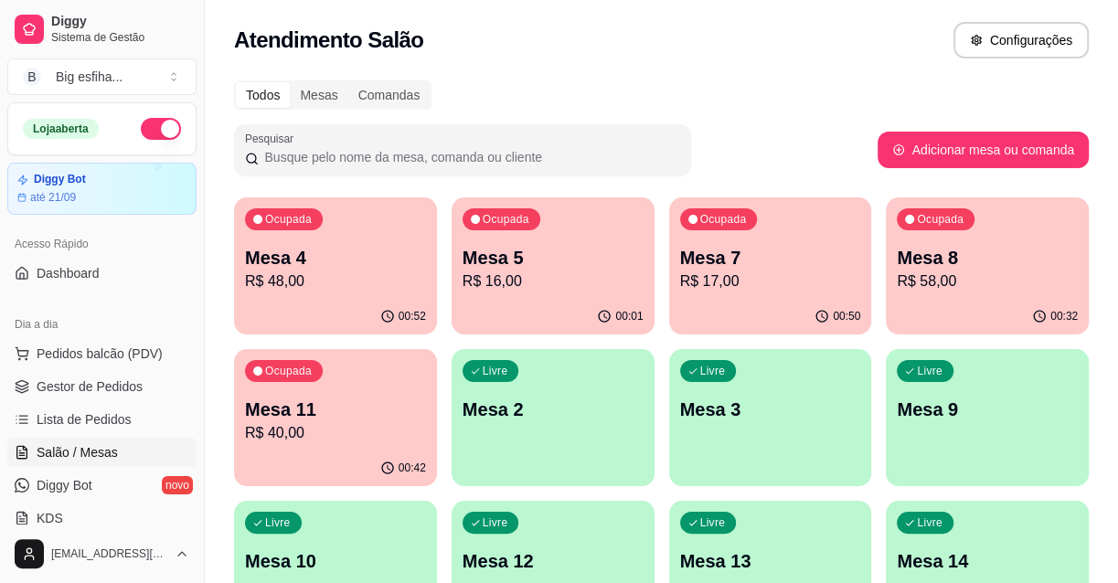
click at [359, 293] on div "Ocupada Mesa 4 R$ 48,00" at bounding box center [335, 247] width 203 height 101
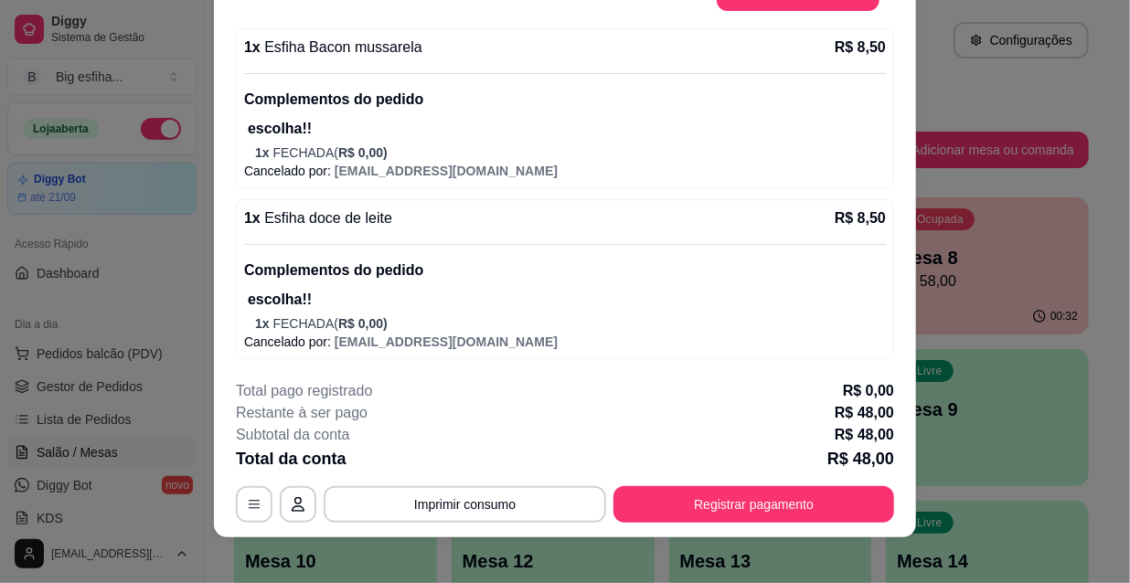
scroll to position [55, 0]
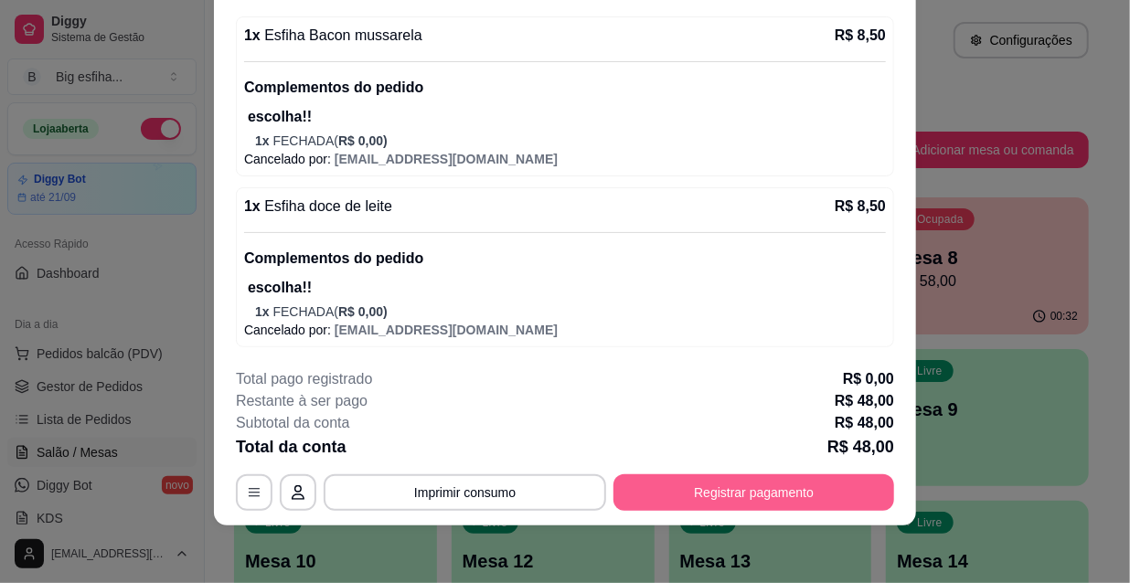
click at [679, 479] on button "Registrar pagamento" at bounding box center [753, 492] width 281 height 37
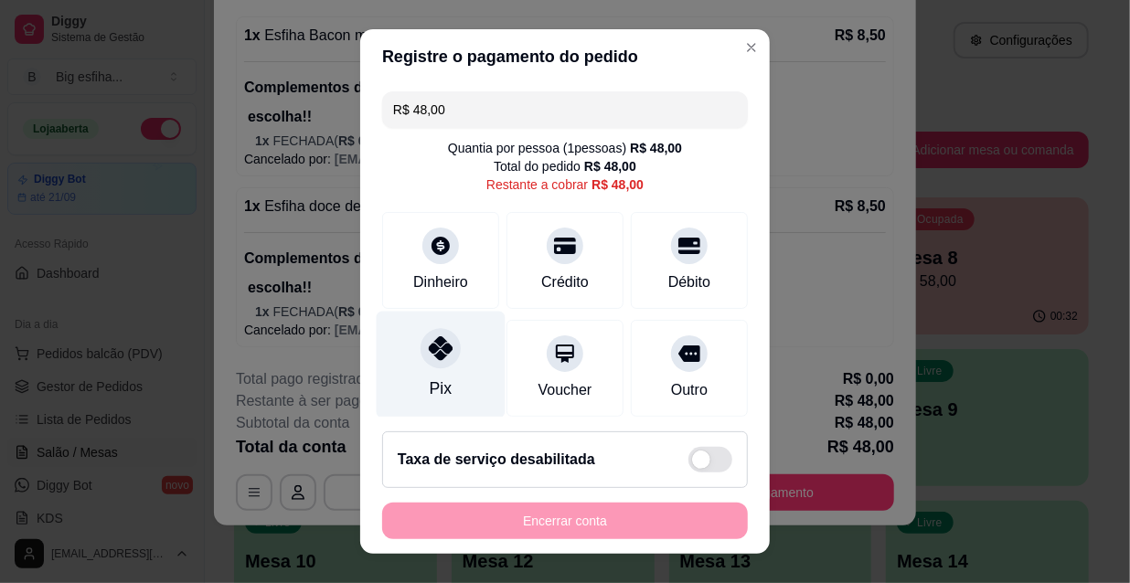
click at [432, 386] on div "Pix" at bounding box center [441, 389] width 22 height 24
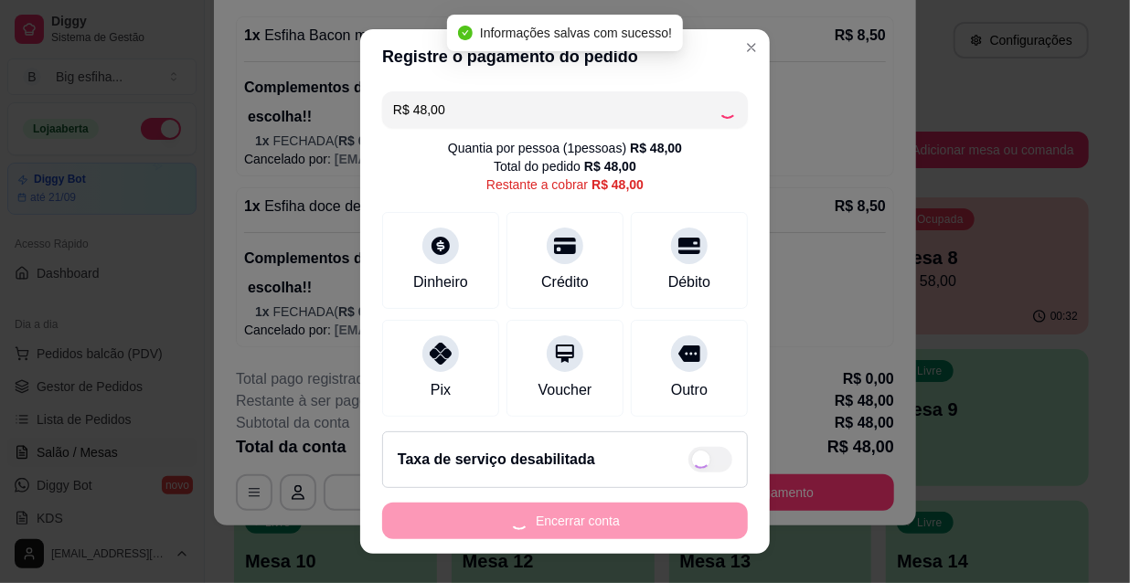
type input "R$ 0,00"
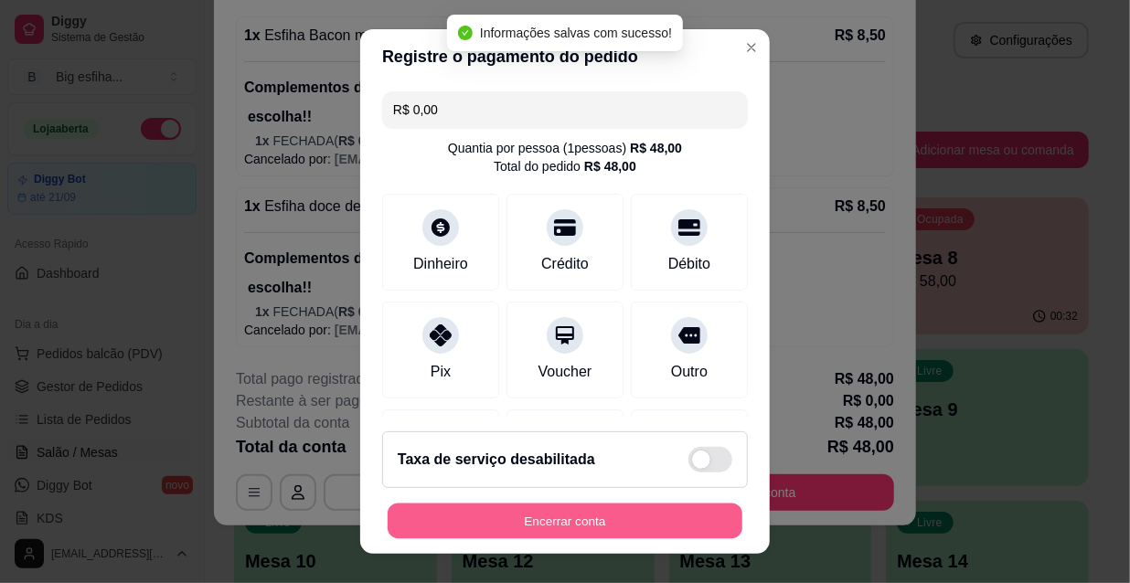
click at [488, 517] on button "Encerrar conta" at bounding box center [565, 522] width 355 height 36
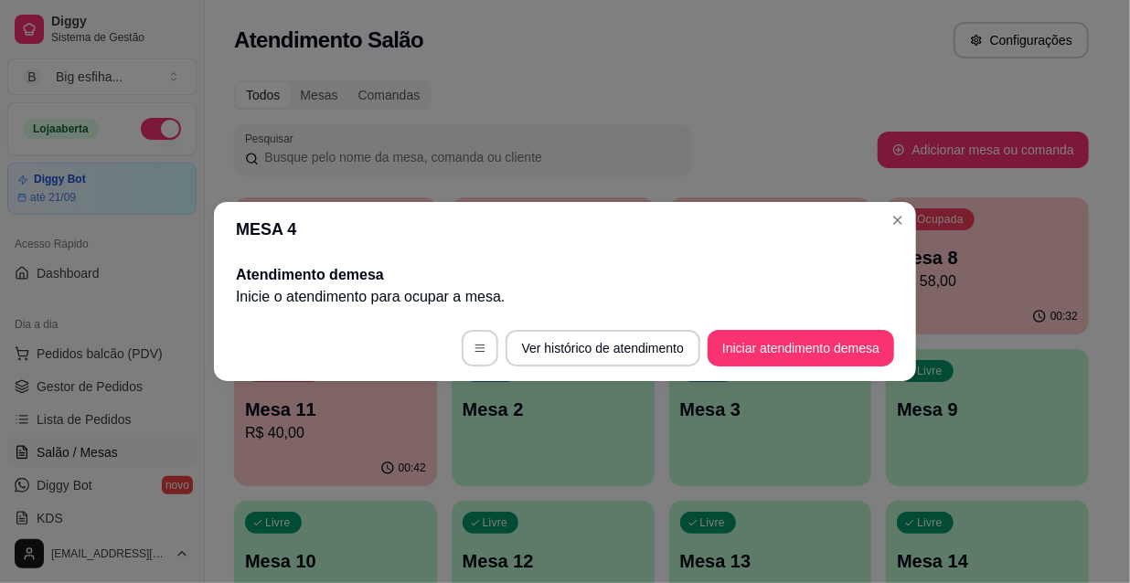
scroll to position [0, 0]
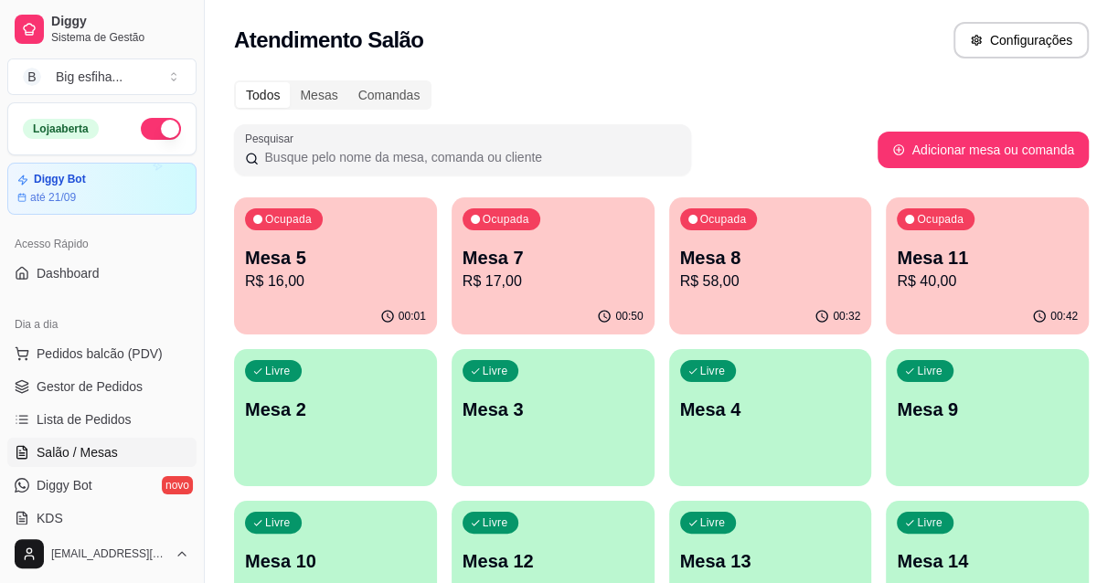
click at [325, 290] on p "R$ 16,00" at bounding box center [335, 282] width 181 height 22
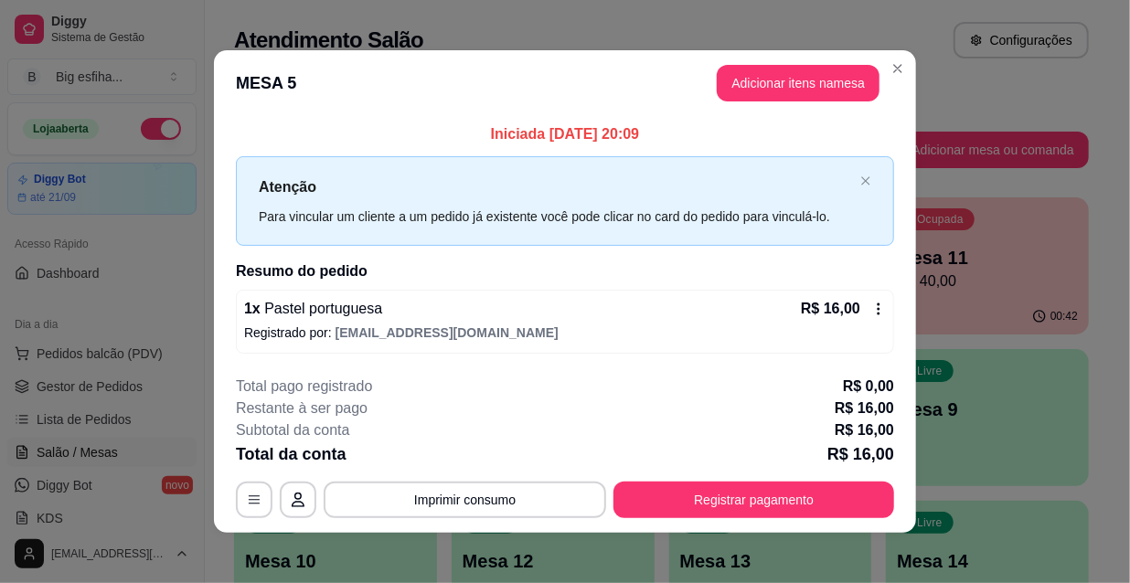
scroll to position [7, 0]
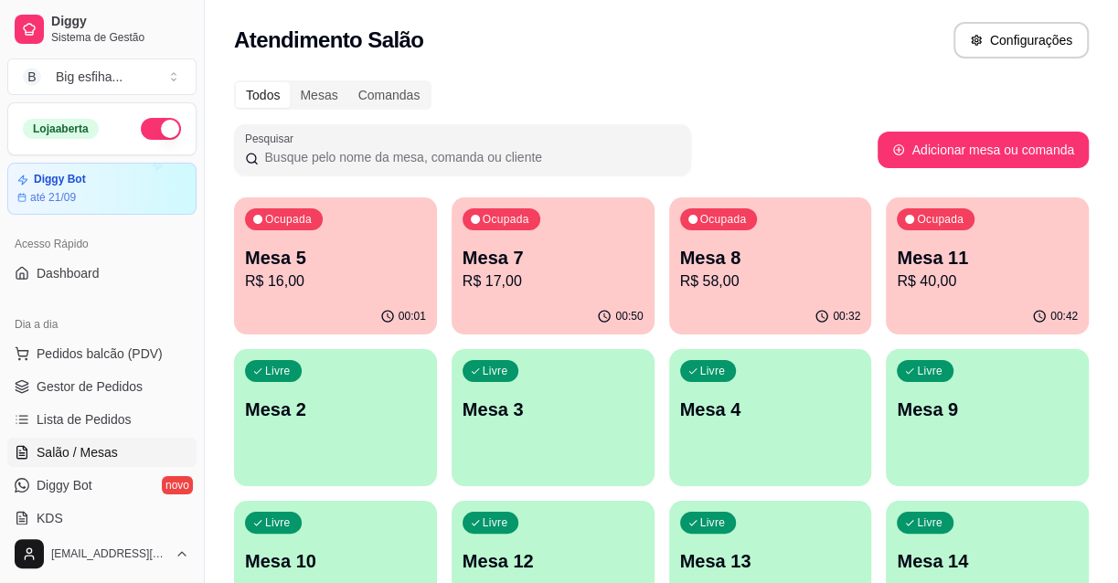
click at [549, 230] on div "Ocupada Mesa 7 R$ 17,00" at bounding box center [553, 247] width 203 height 101
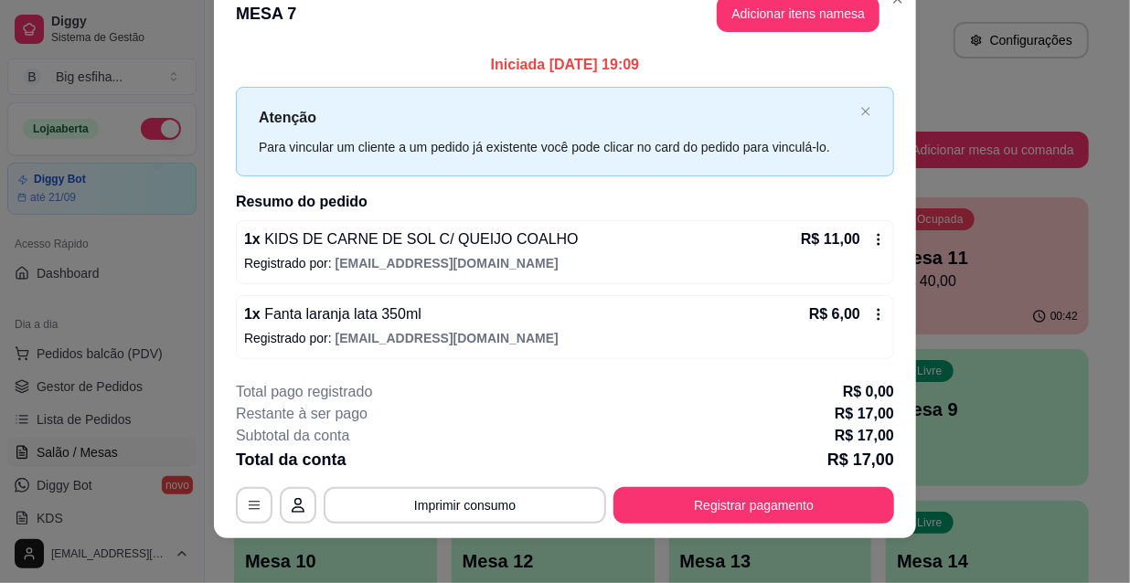
scroll to position [45, 0]
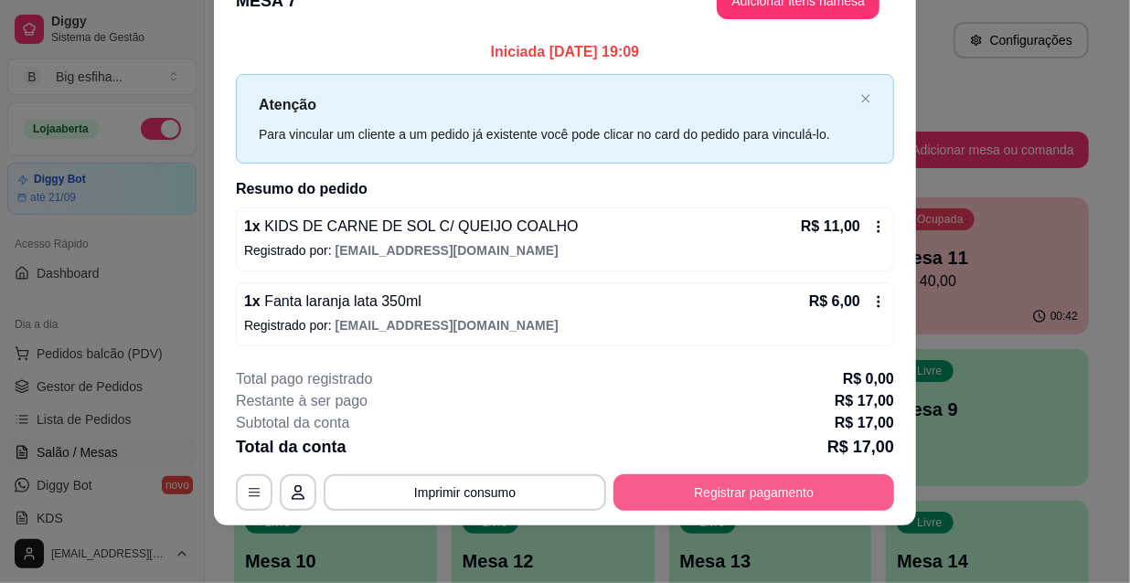
click at [777, 492] on button "Registrar pagamento" at bounding box center [753, 492] width 281 height 37
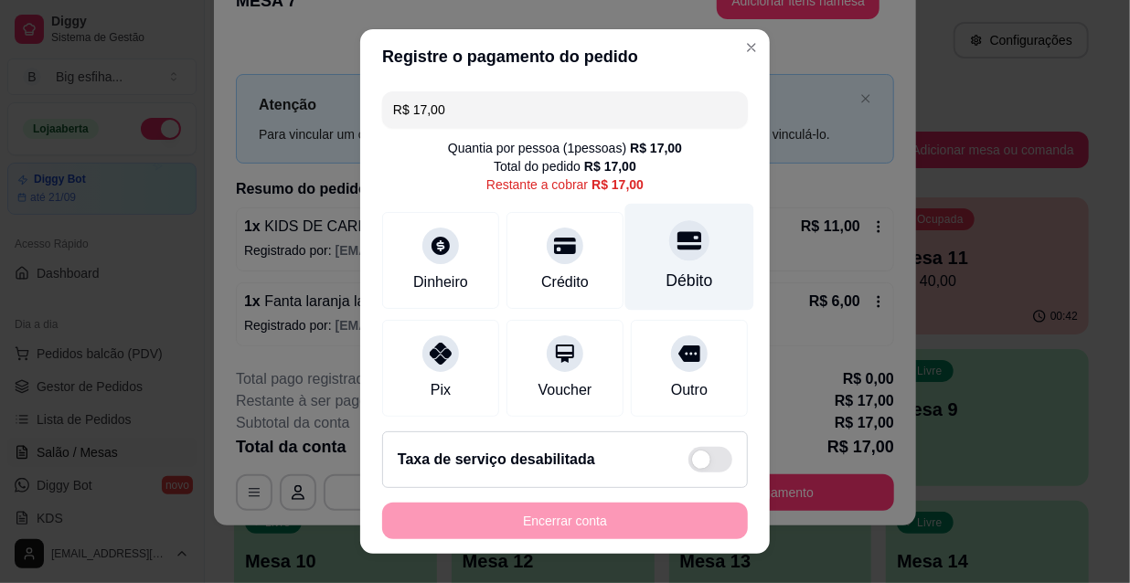
click at [669, 260] on div at bounding box center [689, 240] width 40 height 40
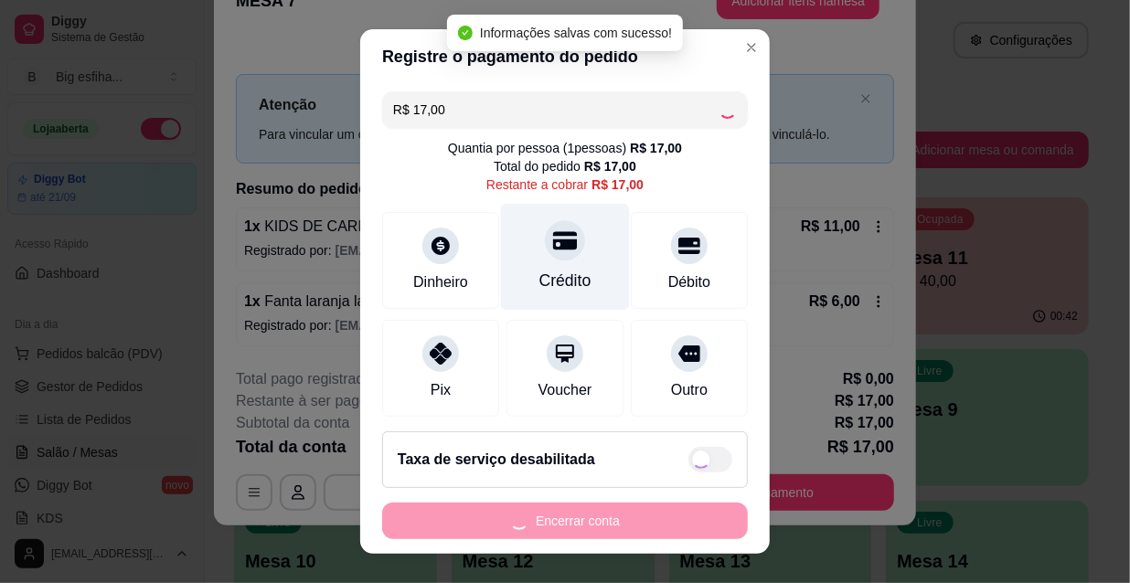
type input "R$ 0,00"
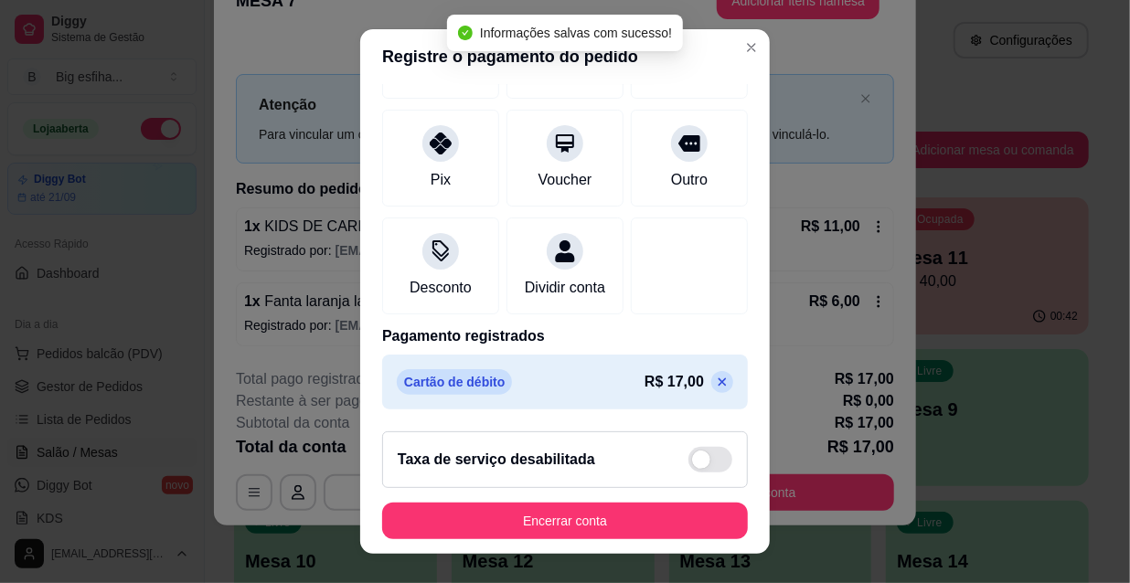
scroll to position [28, 0]
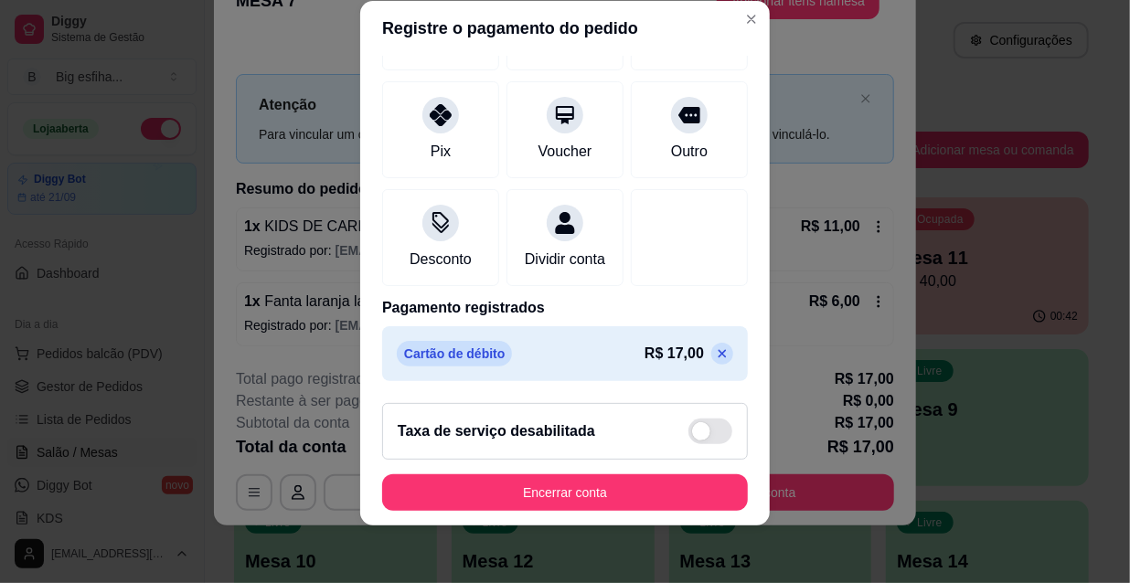
click at [605, 519] on footer "Taxa de serviço desabilitada Encerrar conta" at bounding box center [565, 457] width 410 height 137
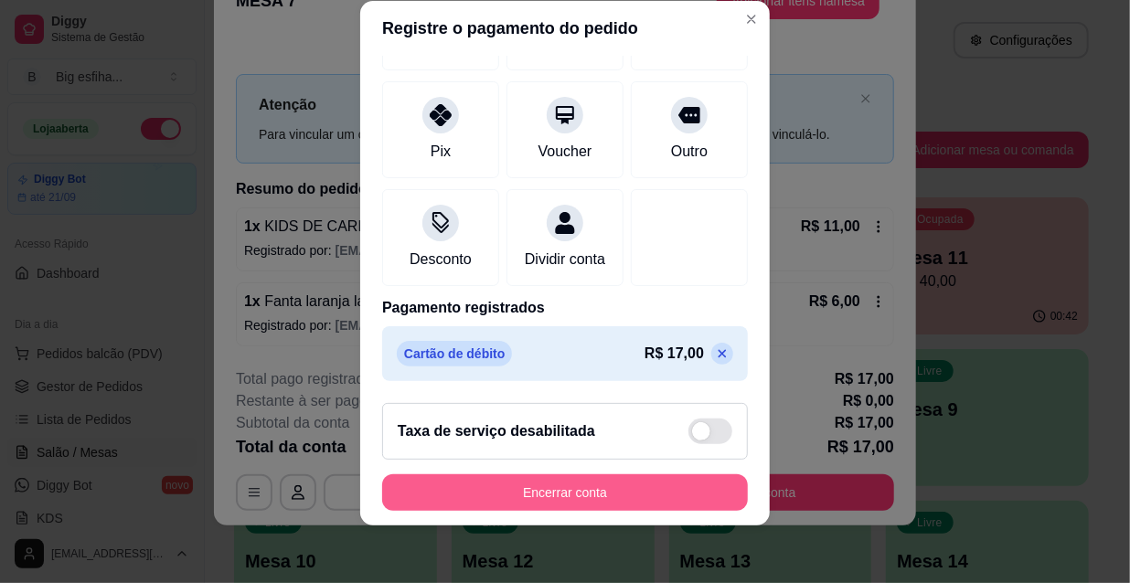
click at [587, 493] on button "Encerrar conta" at bounding box center [565, 492] width 366 height 37
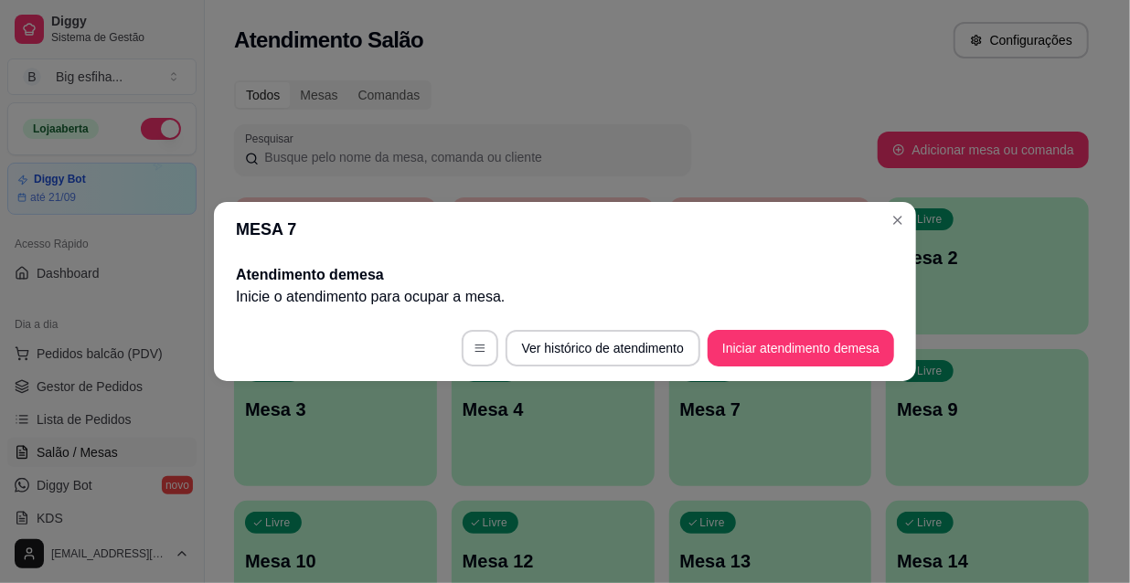
scroll to position [0, 0]
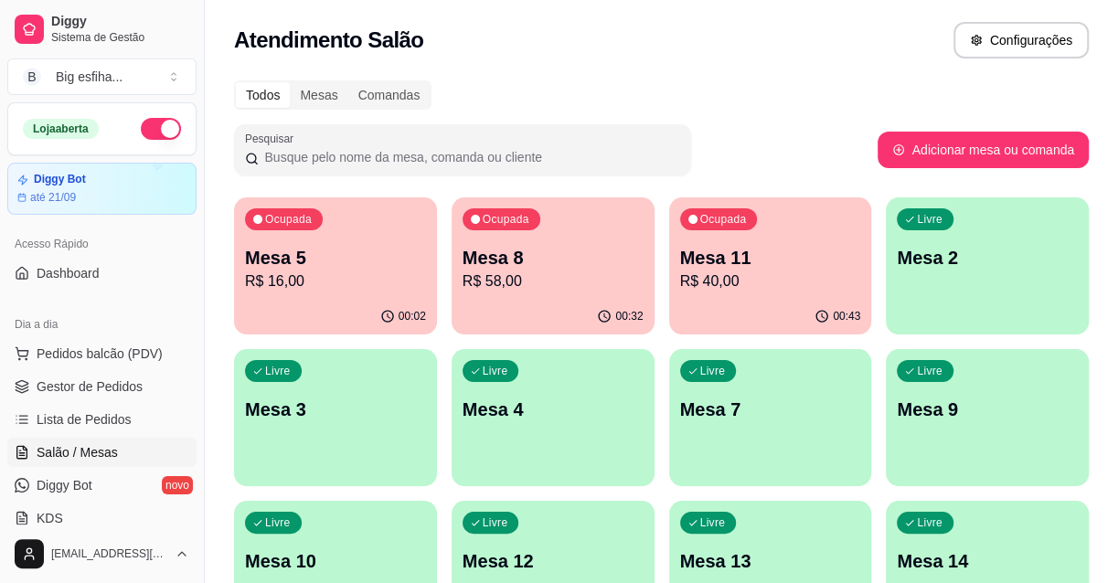
click at [520, 279] on p "R$ 58,00" at bounding box center [553, 282] width 181 height 22
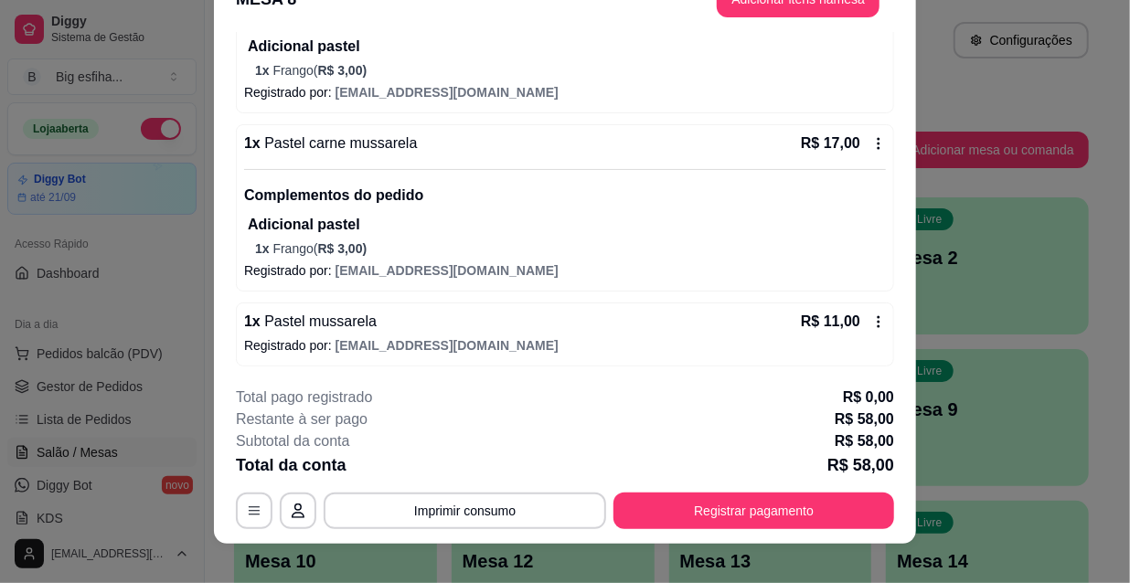
scroll to position [55, 0]
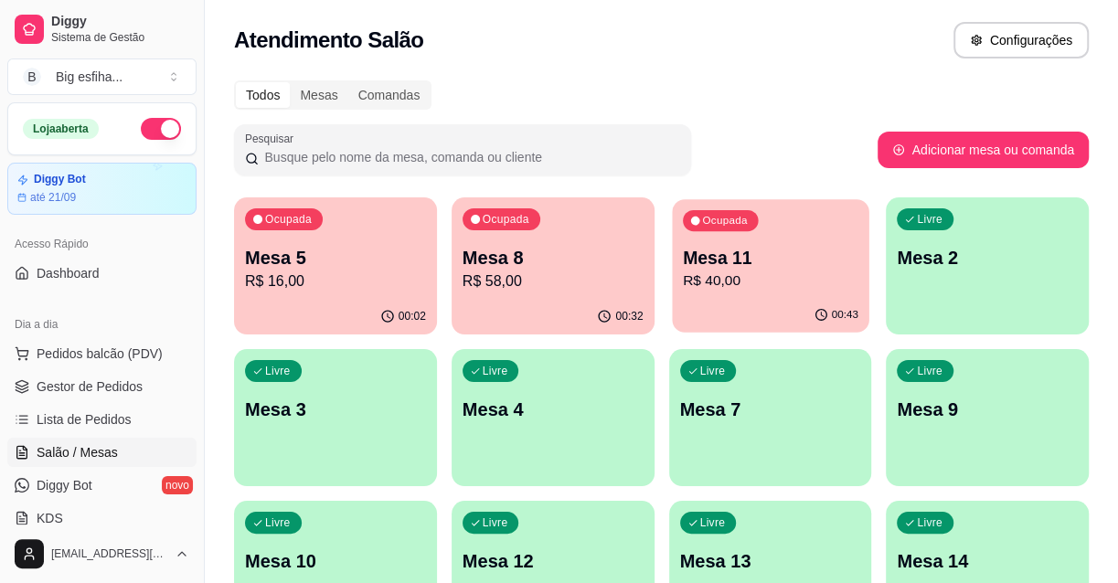
click at [777, 302] on div "00:43" at bounding box center [770, 315] width 197 height 35
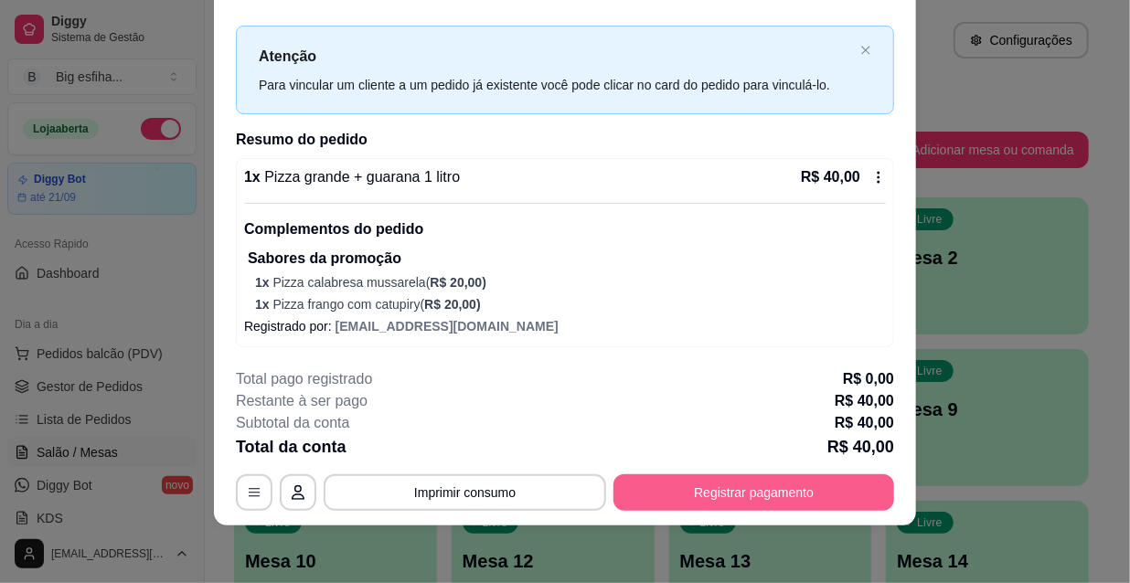
click at [759, 487] on button "Registrar pagamento" at bounding box center [753, 492] width 281 height 37
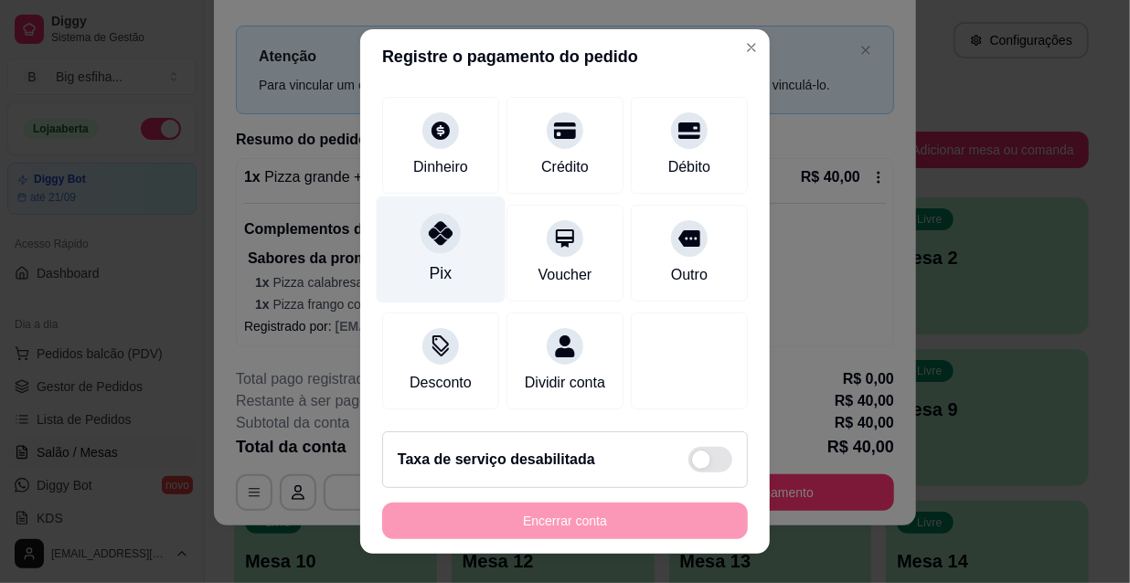
scroll to position [28, 0]
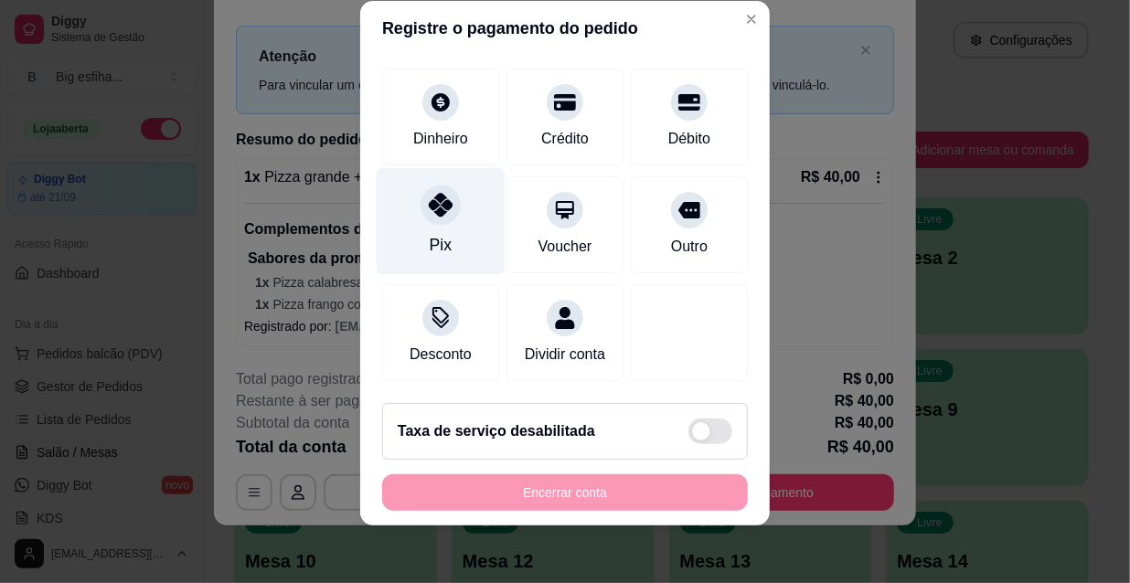
click at [421, 207] on div "Pix" at bounding box center [441, 221] width 129 height 107
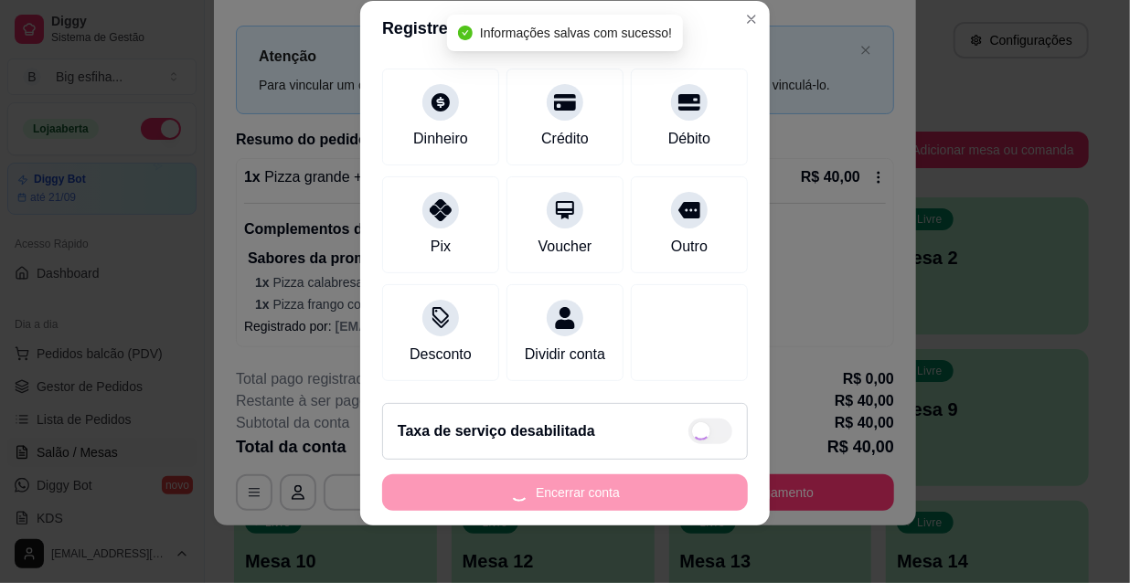
type input "R$ 0,00"
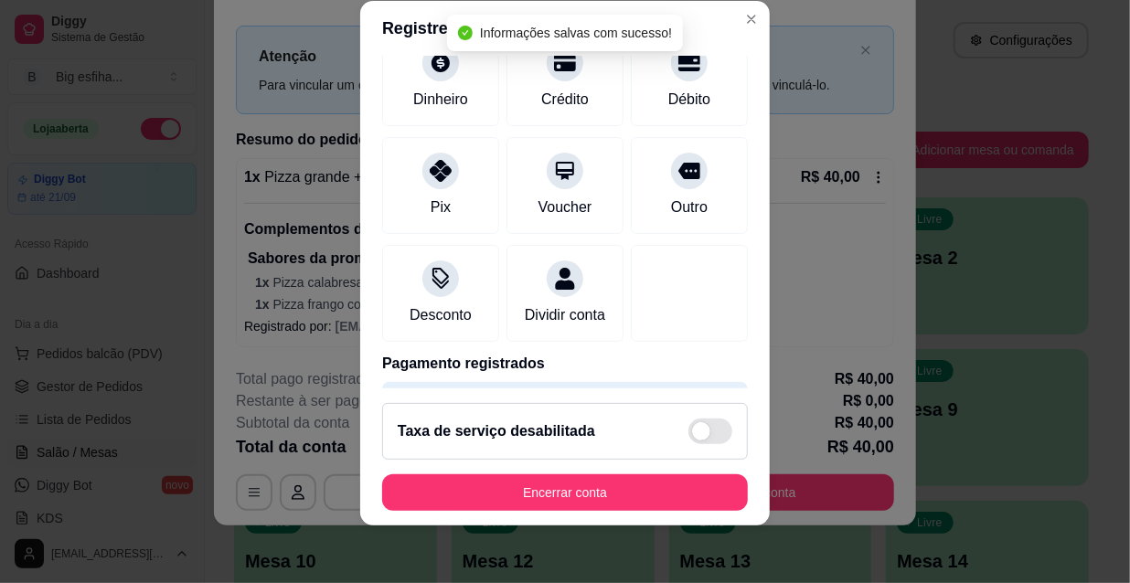
scroll to position [118, 0]
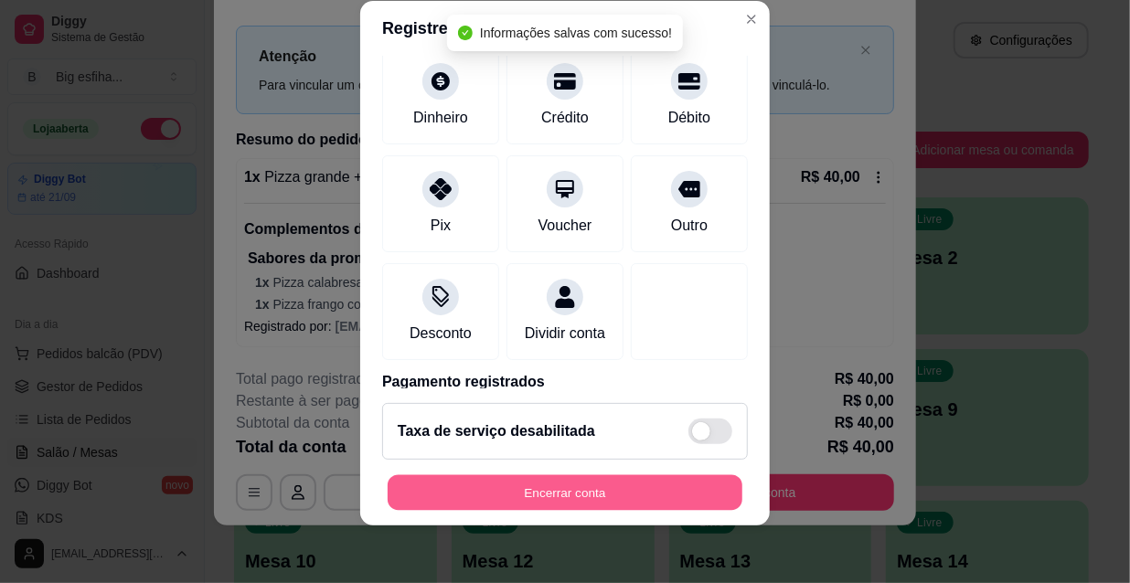
click at [610, 495] on button "Encerrar conta" at bounding box center [565, 493] width 355 height 36
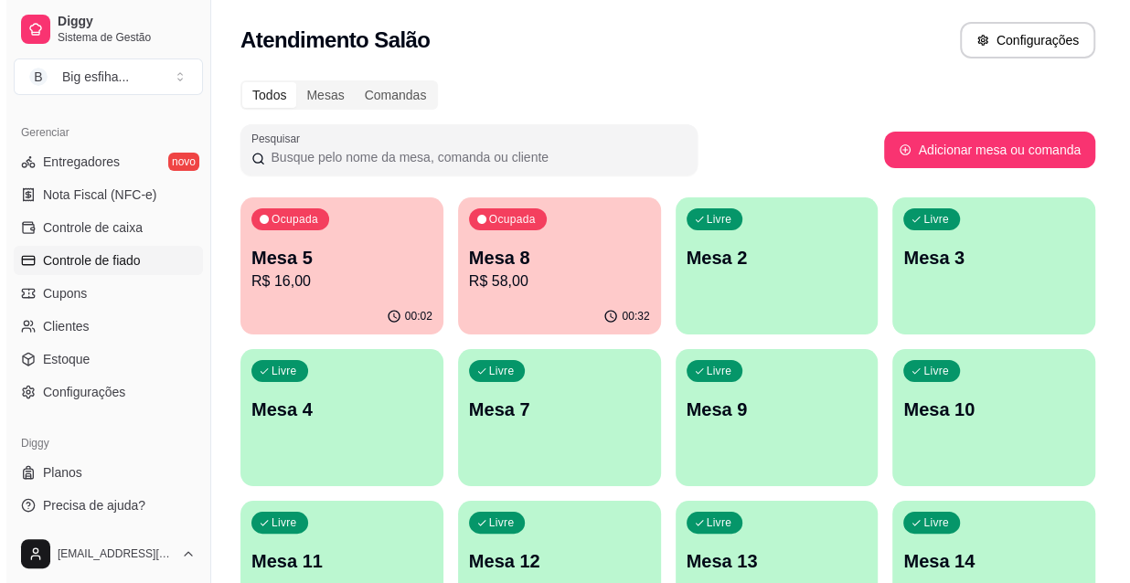
scroll to position [730, 0]
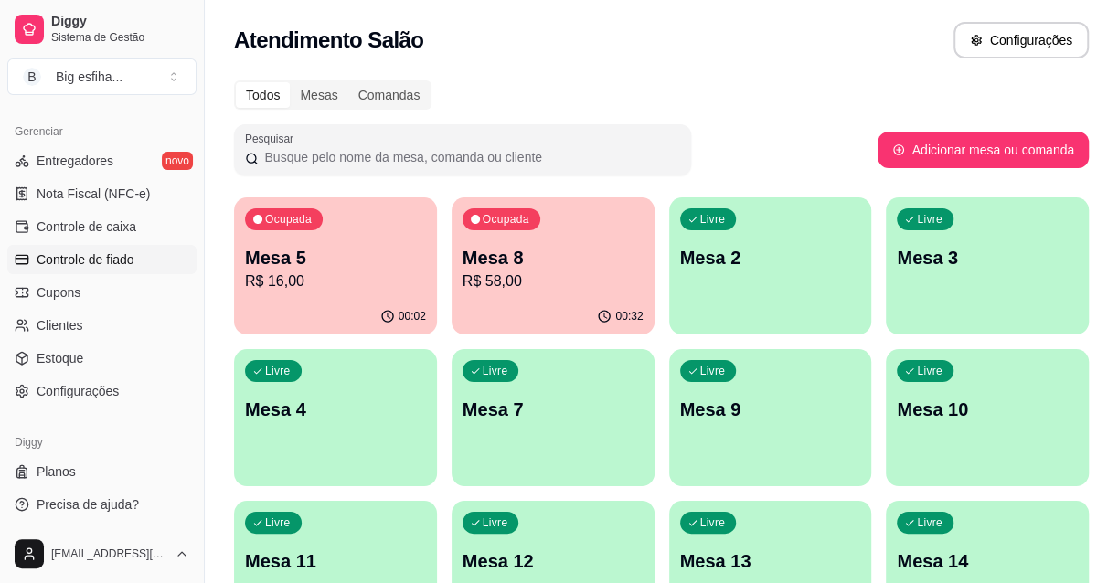
click at [95, 260] on span "Controle de fiado" at bounding box center [86, 259] width 98 height 18
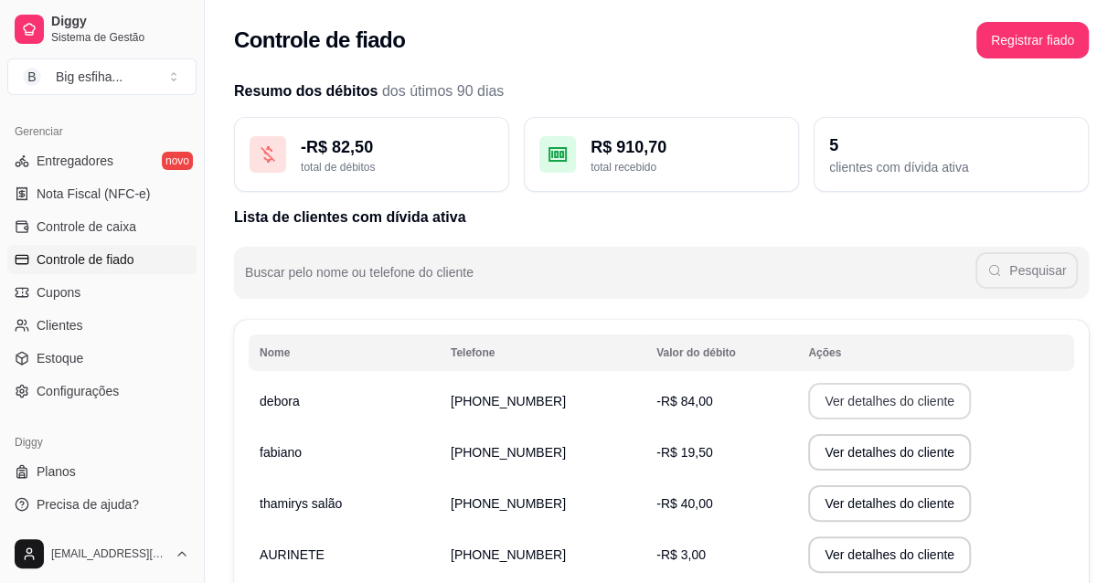
click at [857, 399] on button "Ver detalhes do cliente" at bounding box center [889, 401] width 163 height 37
click at [1025, 44] on button "Registrar fiado" at bounding box center [1032, 41] width 109 height 36
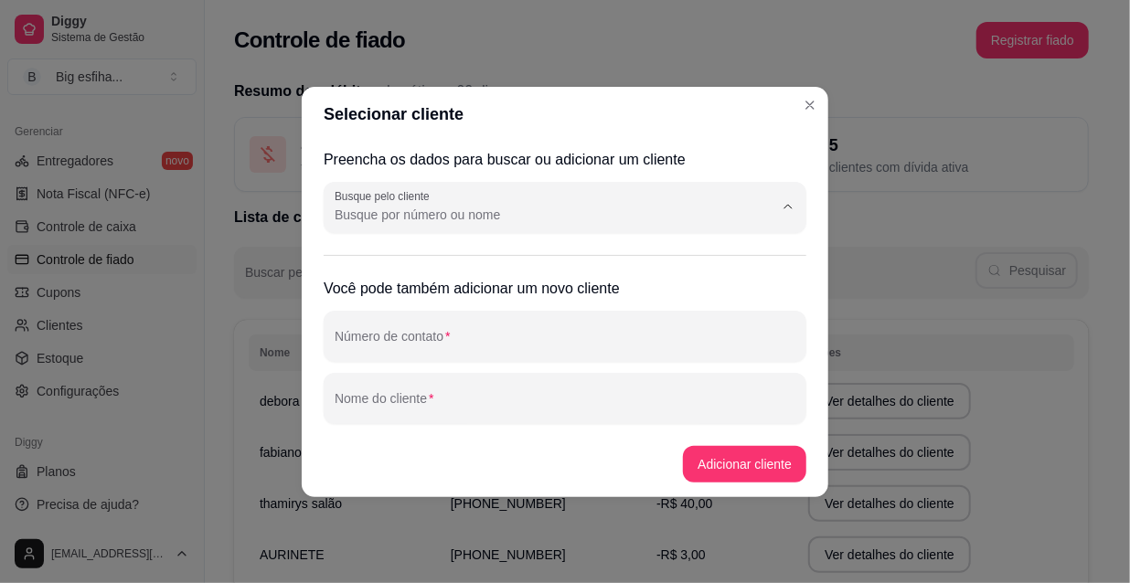
click at [377, 209] on input "Busque pelo cliente" at bounding box center [540, 215] width 410 height 18
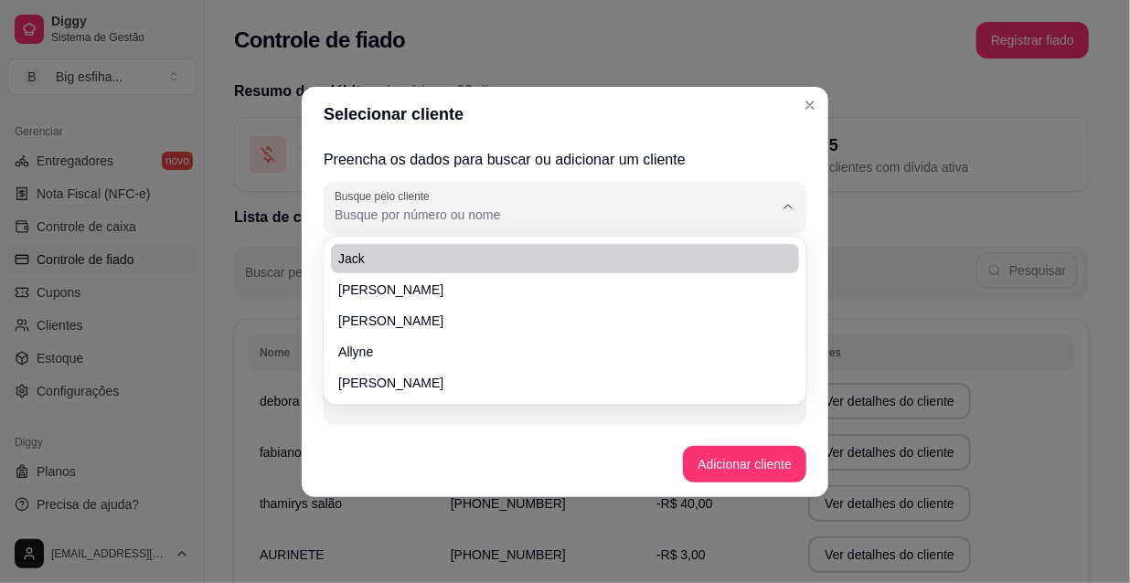
click at [422, 213] on input "Busque pelo cliente" at bounding box center [540, 215] width 410 height 18
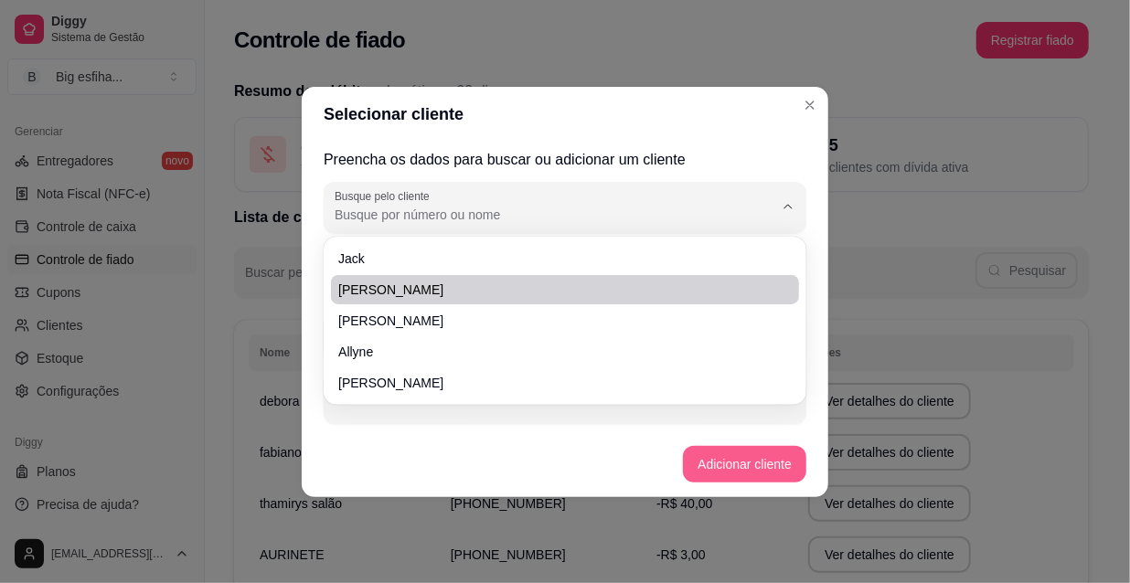
click at [759, 471] on button "Adicionar cliente" at bounding box center [744, 464] width 123 height 37
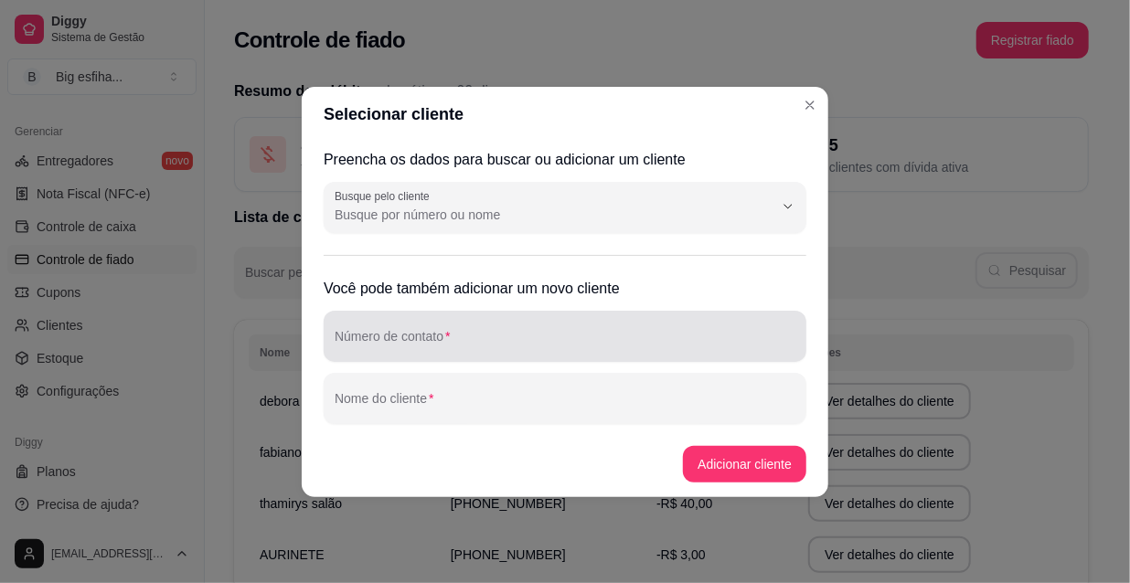
click at [417, 334] on div at bounding box center [565, 336] width 461 height 37
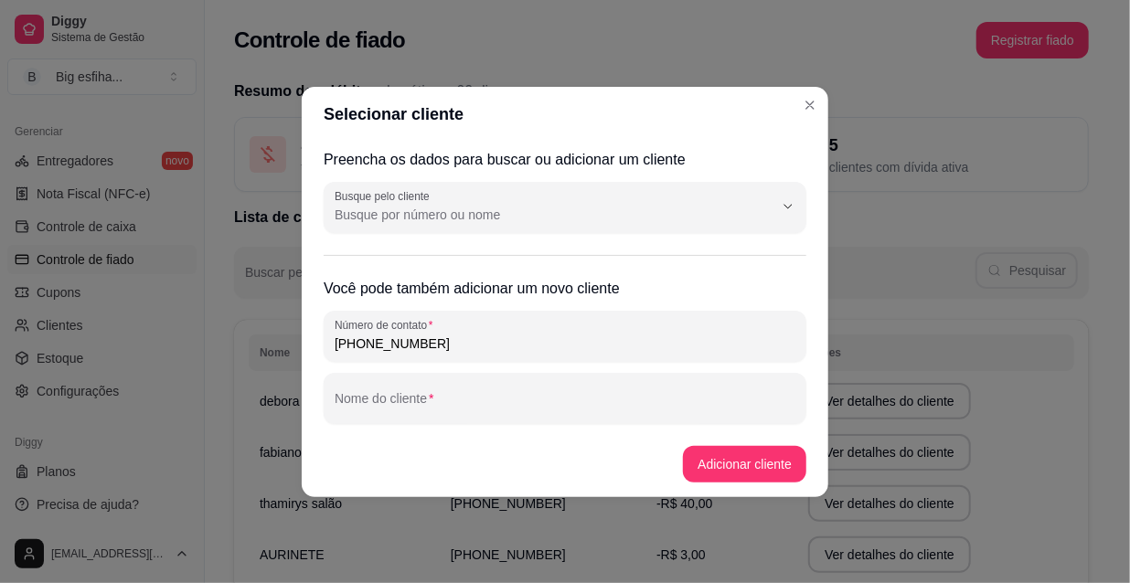
type input "(85) 9 9444-6145"
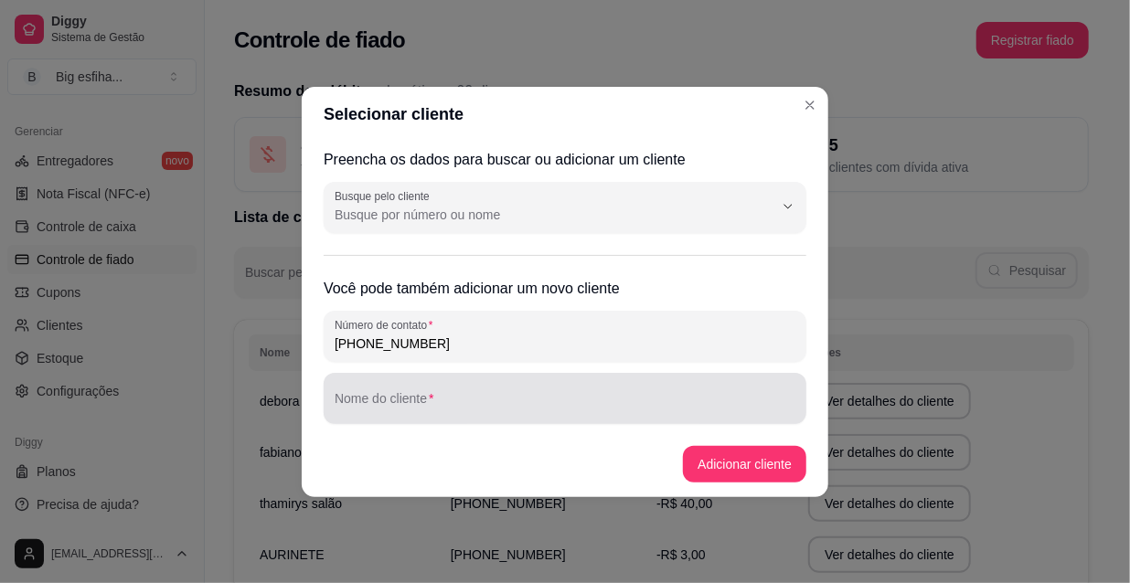
click at [468, 419] on div "Nome do cliente" at bounding box center [565, 398] width 483 height 51
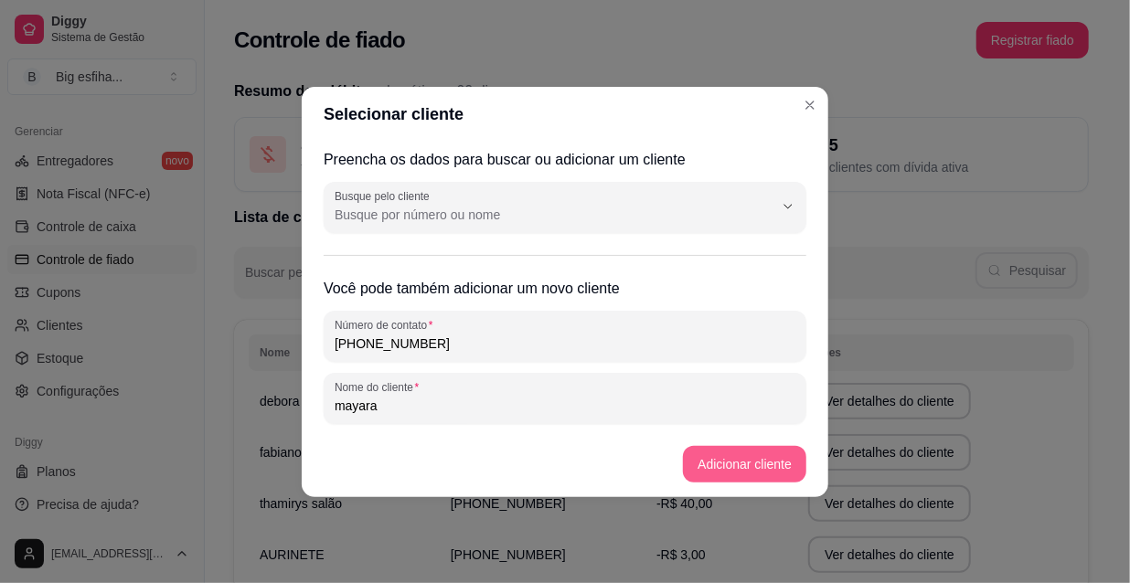
type input "mayara"
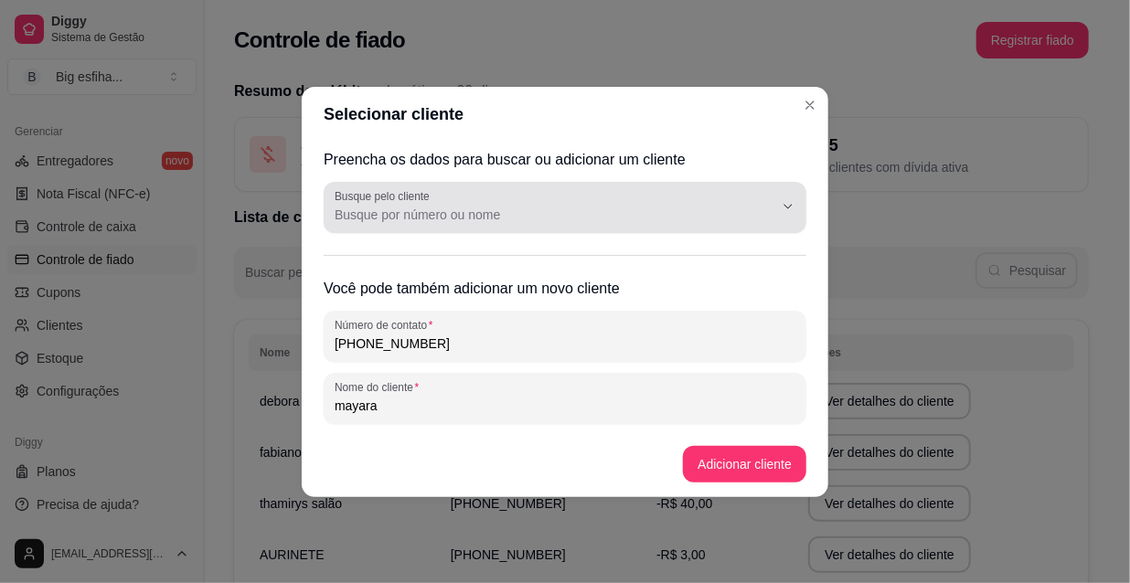
click at [447, 218] on input "Busque pelo cliente" at bounding box center [540, 215] width 410 height 18
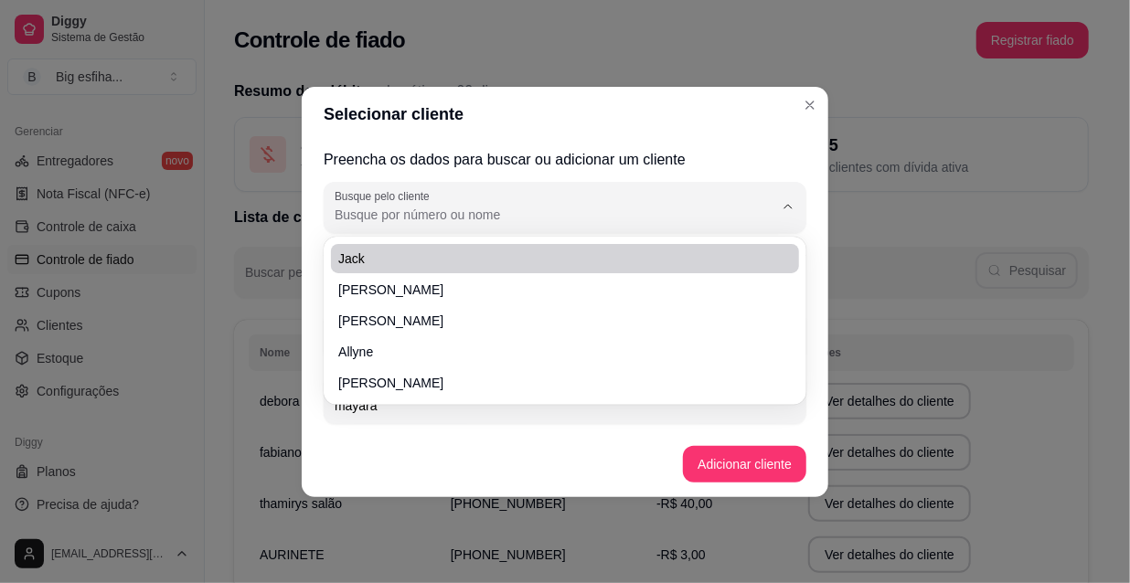
click at [403, 204] on div at bounding box center [565, 207] width 461 height 37
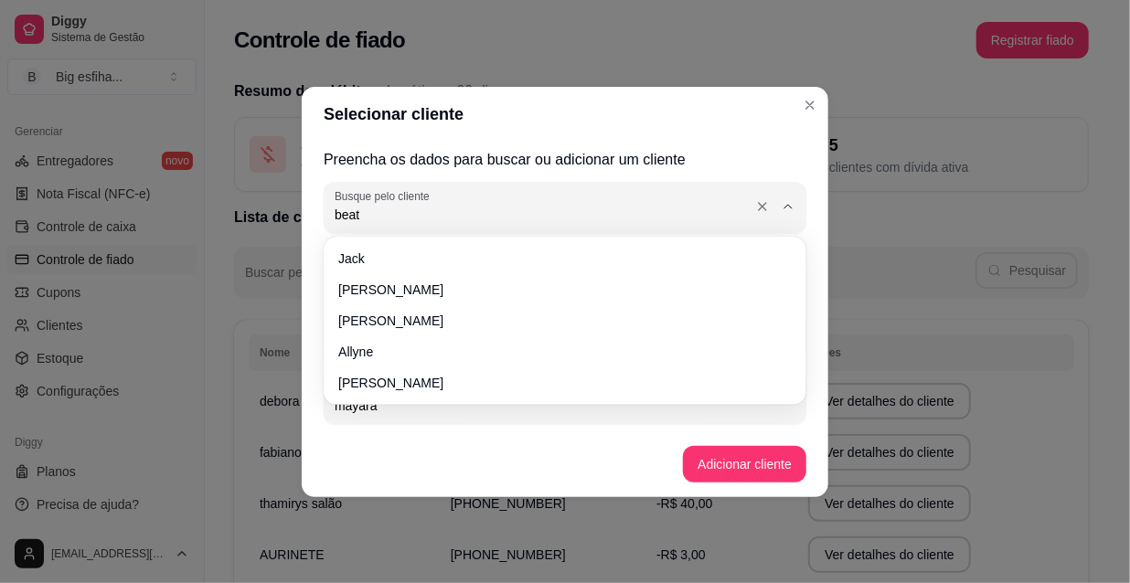
type input "beatr"
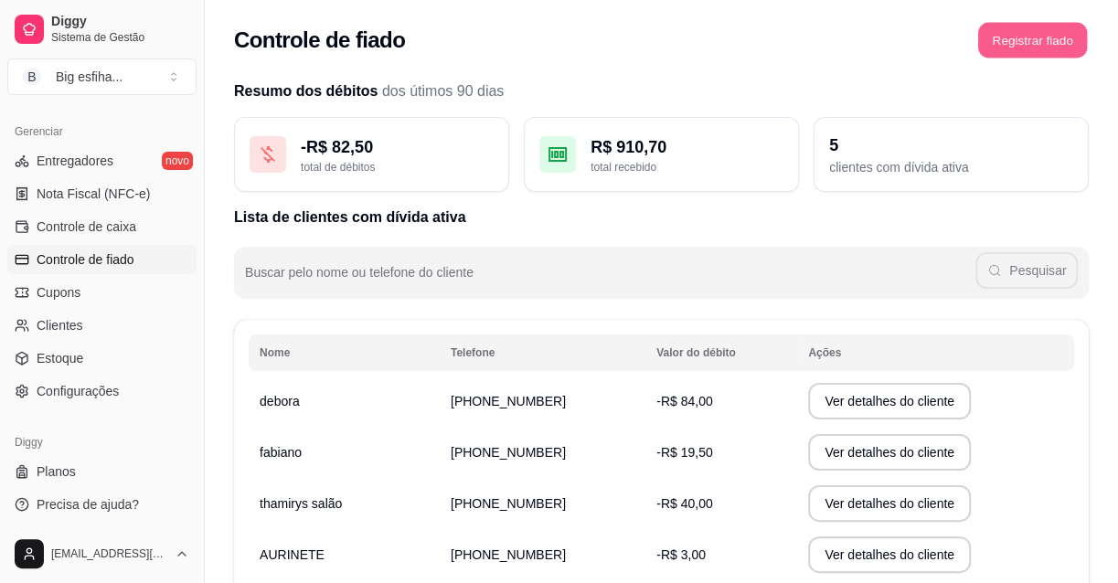
click at [1064, 48] on button "Registrar fiado" at bounding box center [1032, 41] width 109 height 36
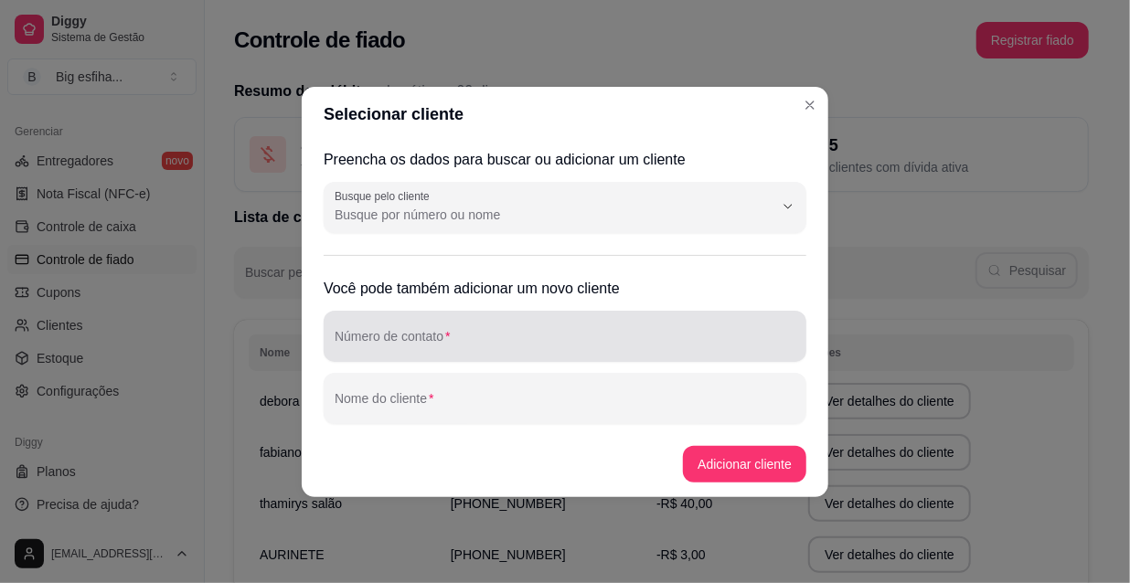
click at [558, 333] on div at bounding box center [565, 336] width 461 height 37
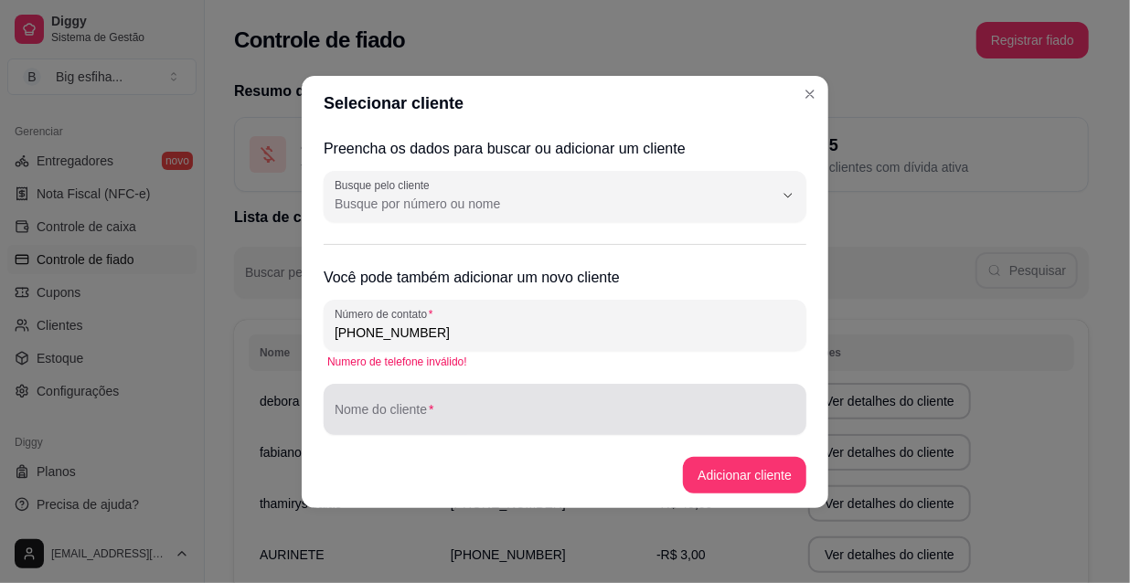
type input "(00) 0 0000-0000"
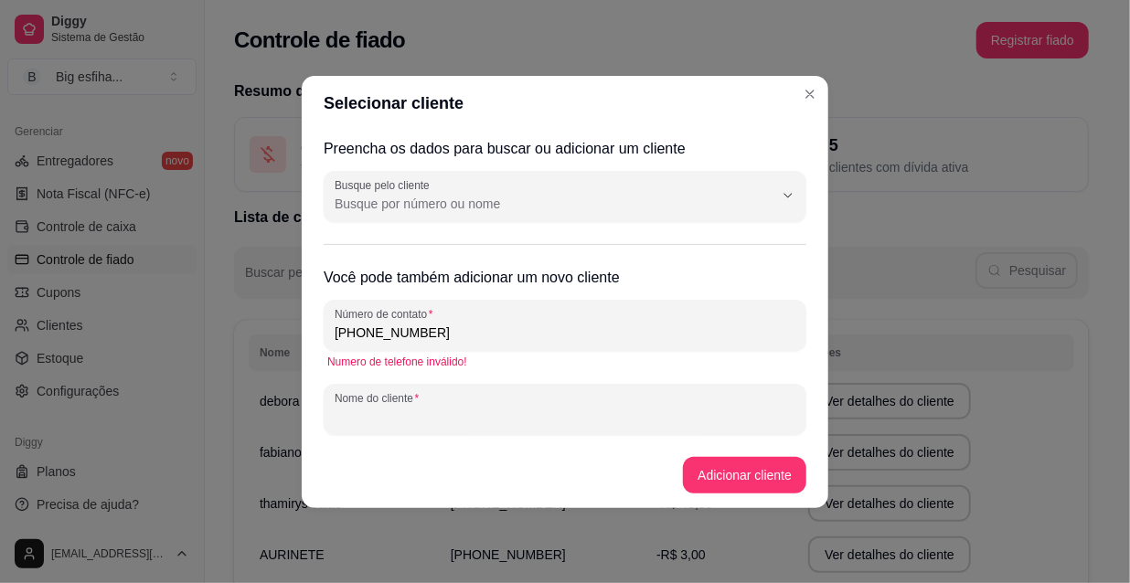
click at [489, 422] on input "Nome do cliente" at bounding box center [565, 417] width 461 height 18
click at [380, 416] on input "Nome do cliente" at bounding box center [565, 417] width 461 height 18
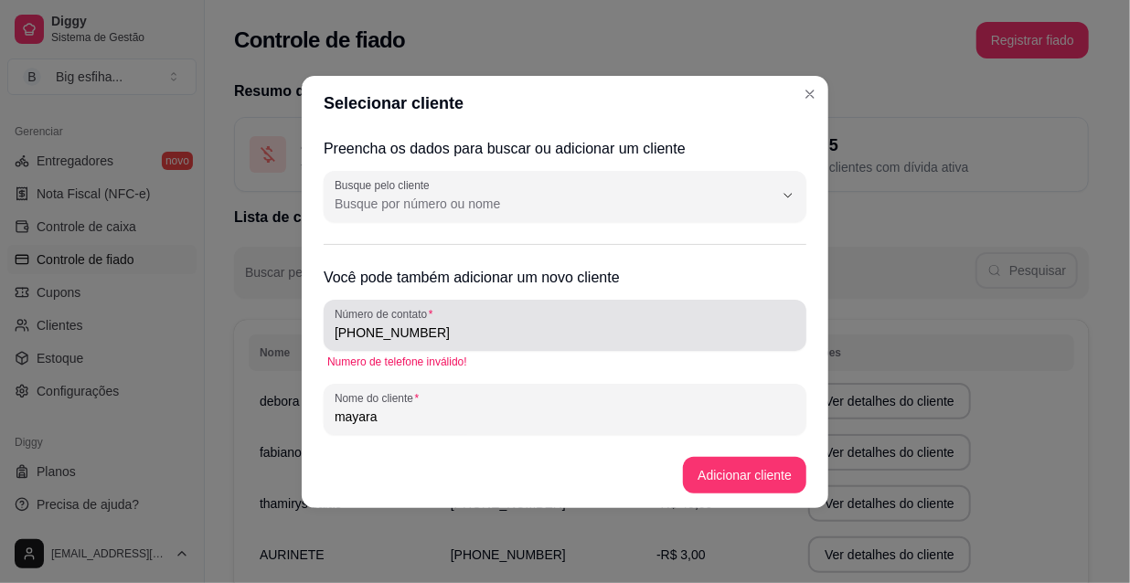
type input "mayara"
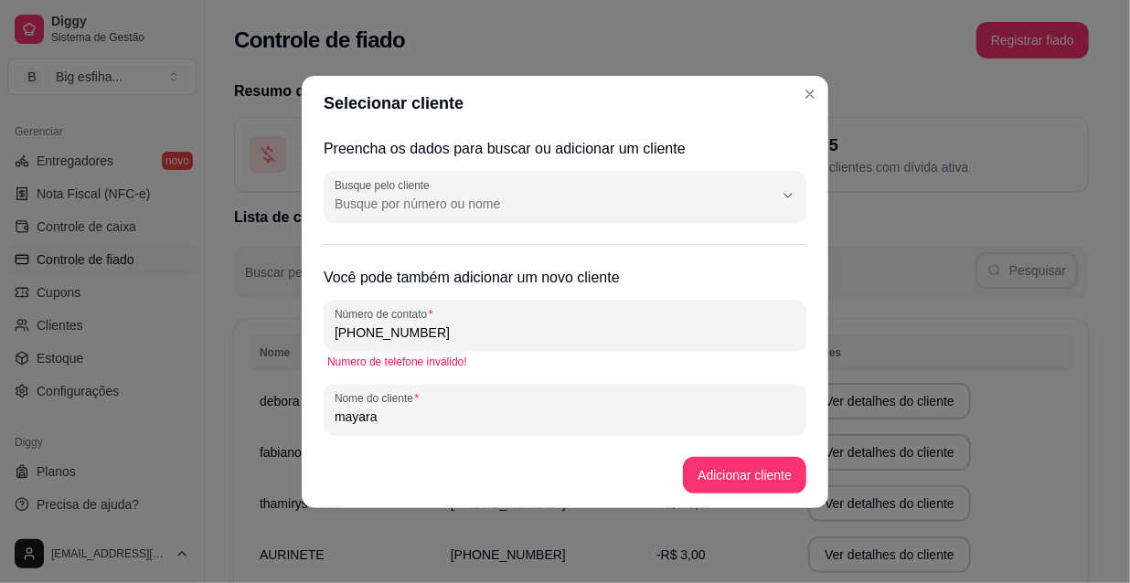
drag, startPoint x: 436, startPoint y: 332, endPoint x: 689, endPoint y: 375, distance: 256.9
click at [167, 336] on div "Selecionar cliente Preencha os dados para buscar ou adicionar um cliente Busque…" at bounding box center [565, 291] width 1130 height 583
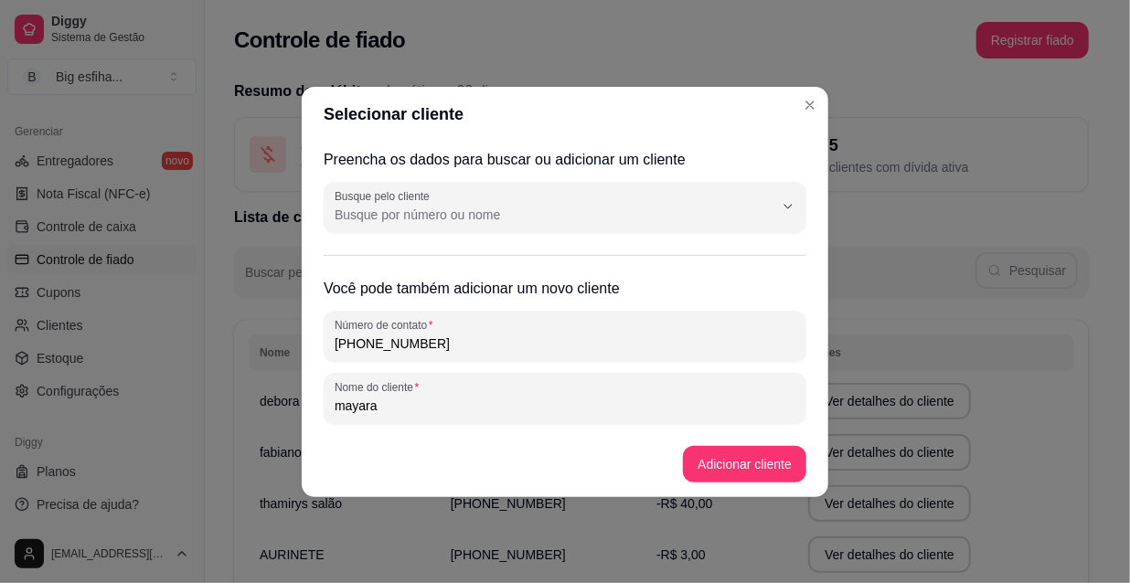
type input "(85) 9 9657-5100"
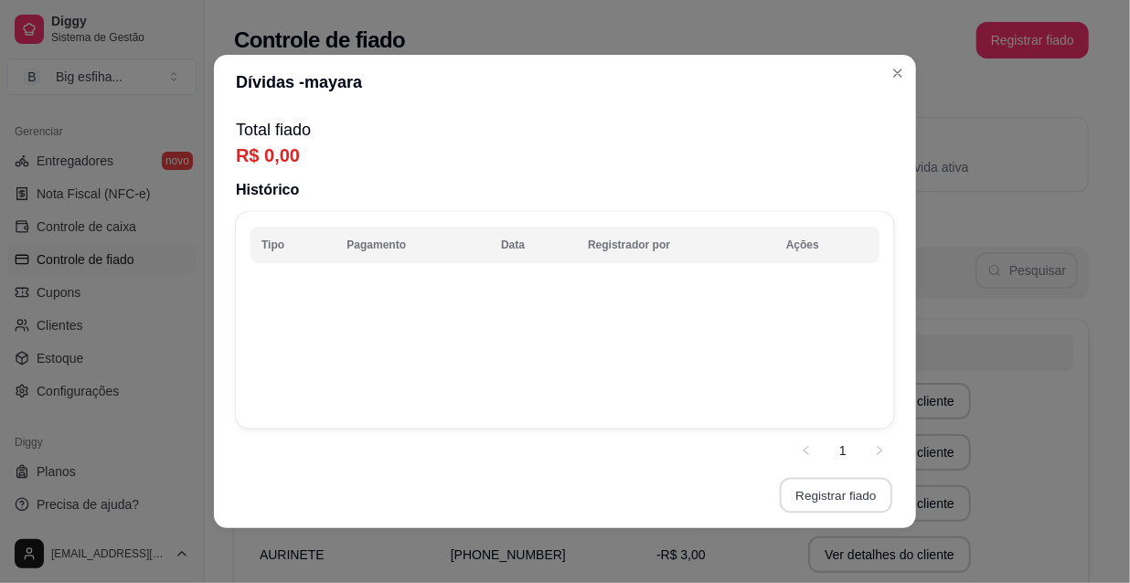
click at [808, 498] on button "Registrar fiado" at bounding box center [836, 496] width 112 height 36
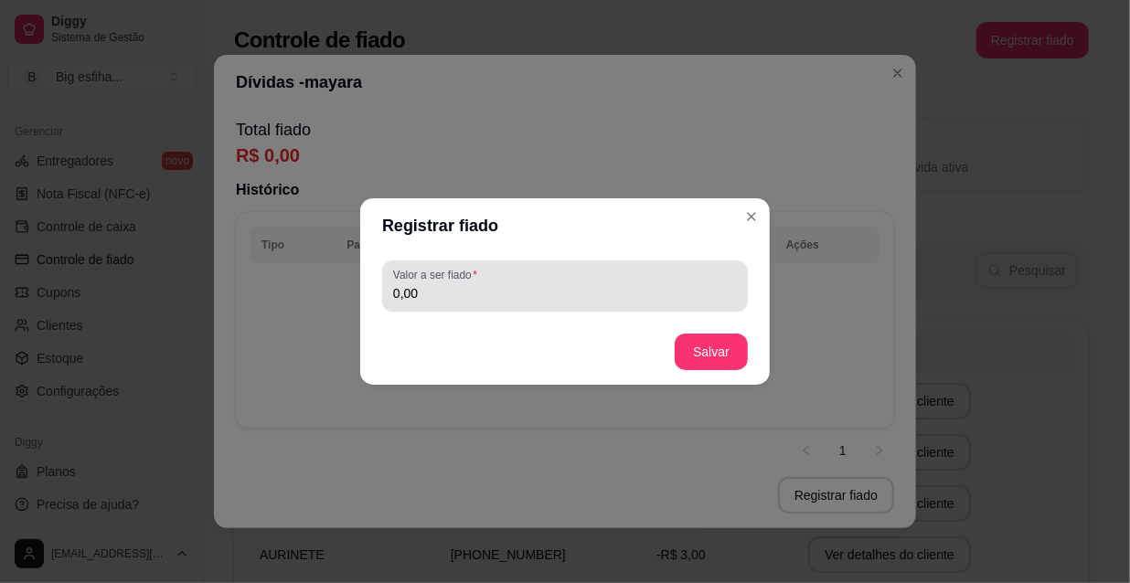
click at [591, 311] on div "Valor a ser fiado 0,00" at bounding box center [565, 286] width 366 height 51
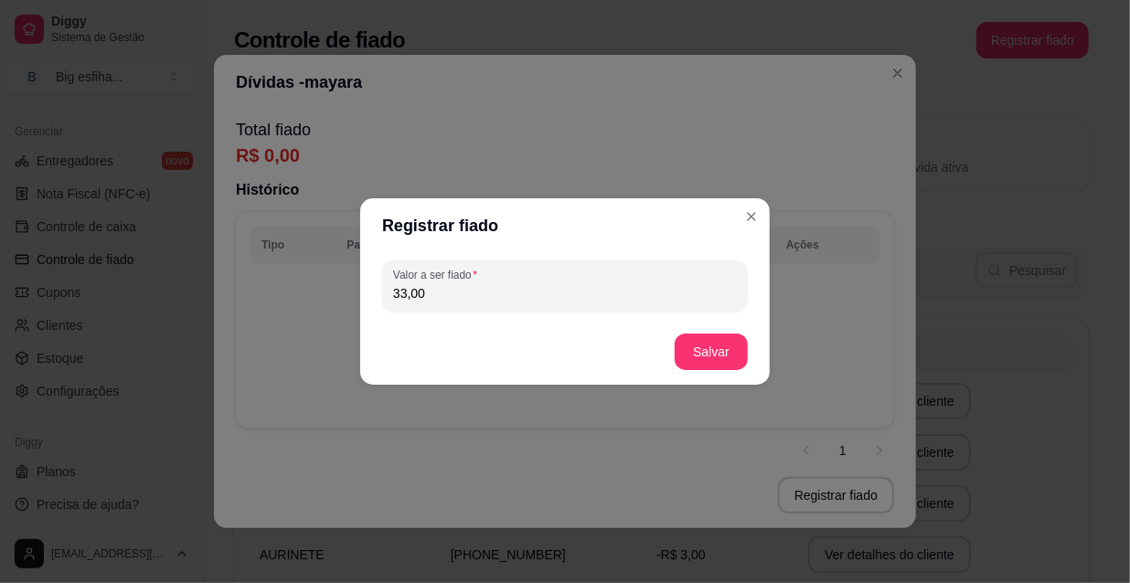
type input "33,00"
click at [712, 358] on button "Salvar" at bounding box center [711, 353] width 71 height 36
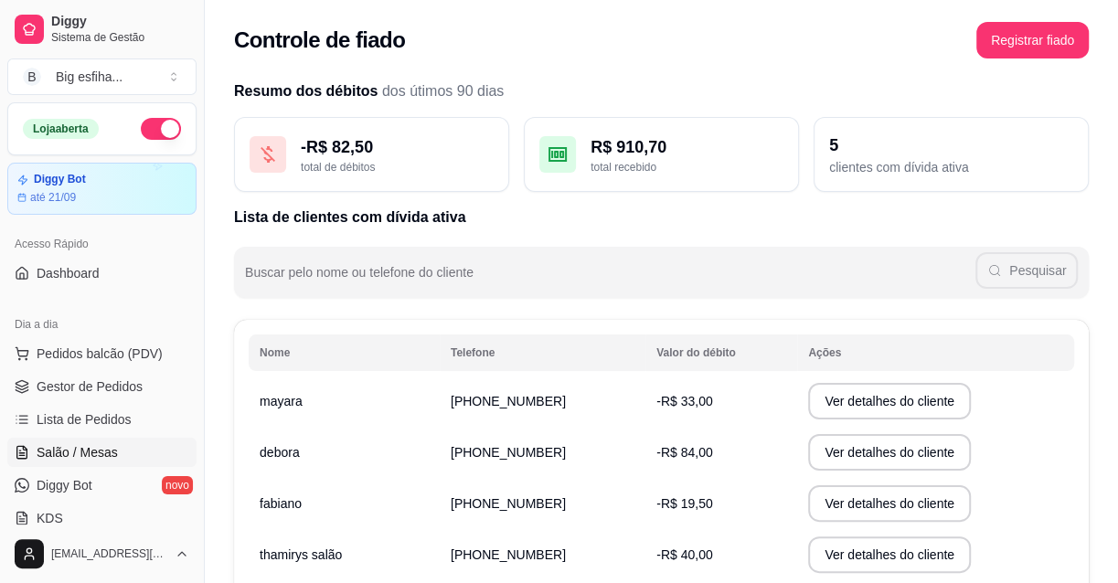
click at [100, 445] on span "Salão / Mesas" at bounding box center [77, 452] width 81 height 18
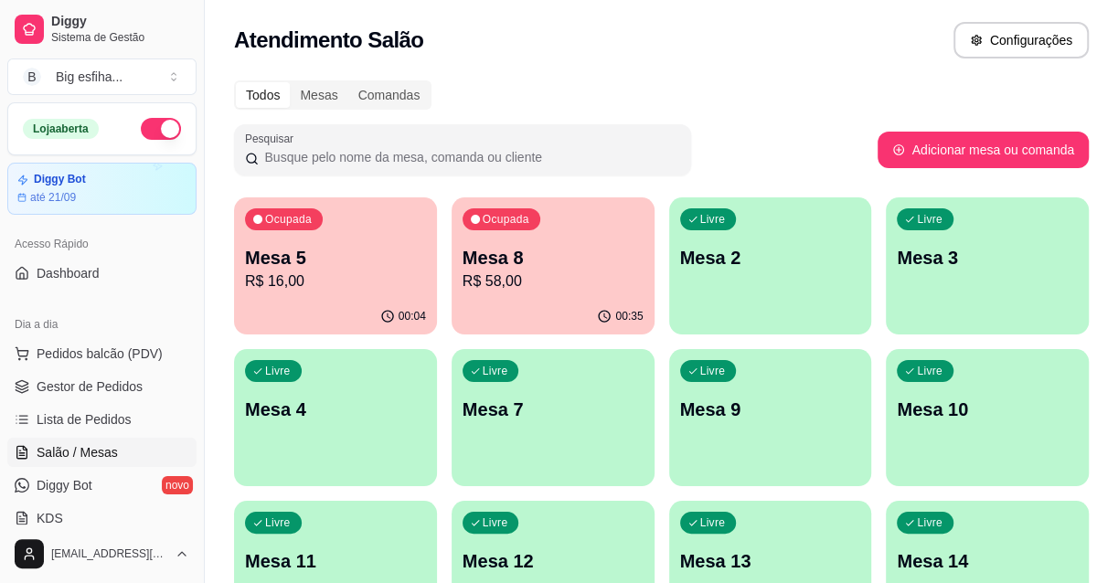
click at [591, 278] on p "R$ 58,00" at bounding box center [553, 282] width 181 height 22
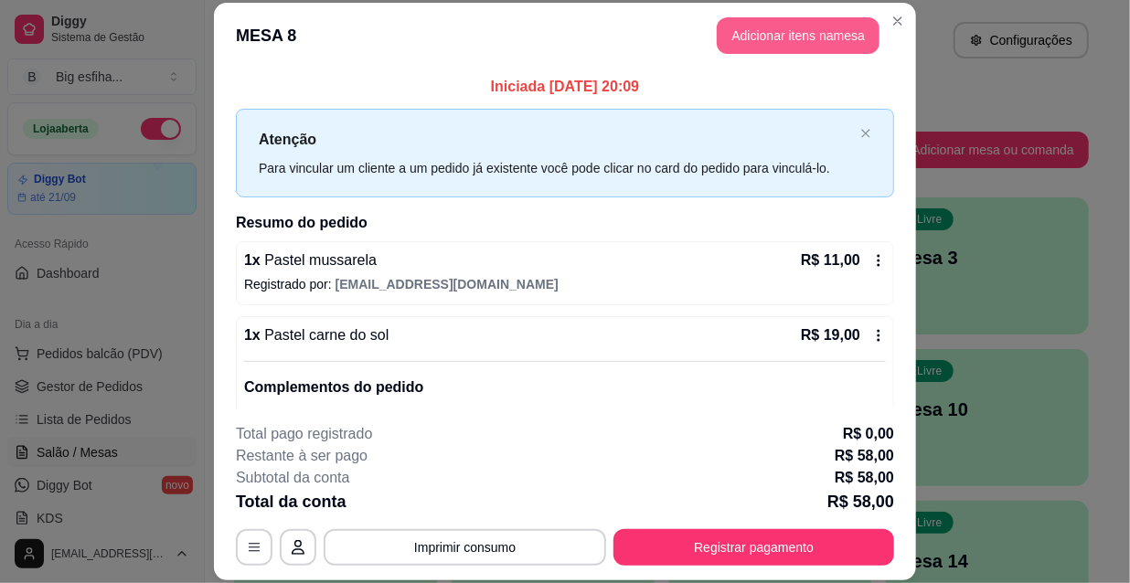
click at [794, 34] on button "Adicionar itens na mesa" at bounding box center [798, 35] width 163 height 37
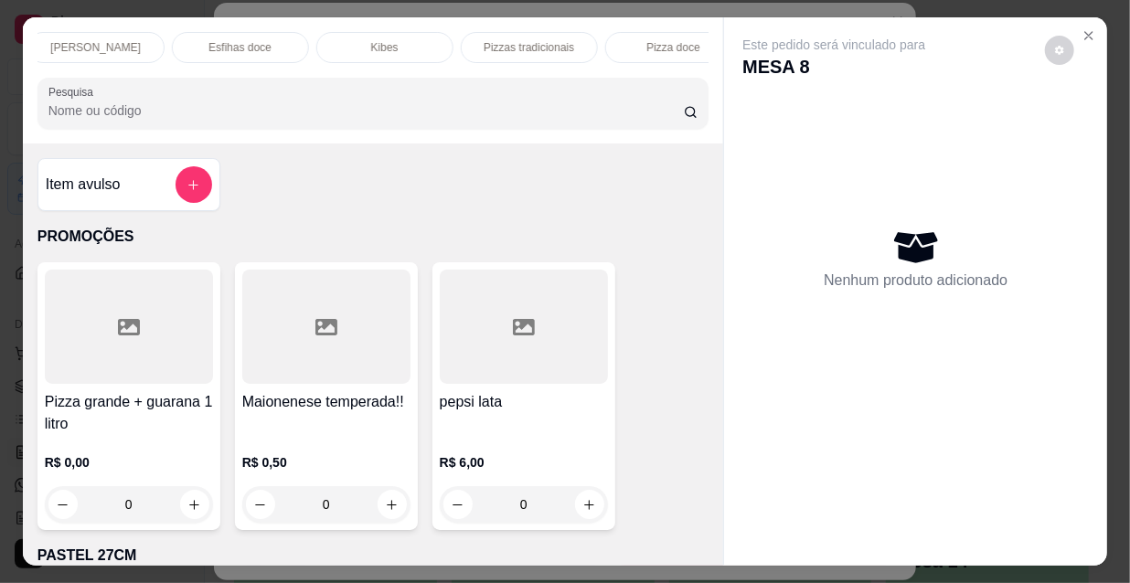
scroll to position [0, 1053]
click at [470, 40] on p "Refrigerante" at bounding box center [497, 47] width 60 height 15
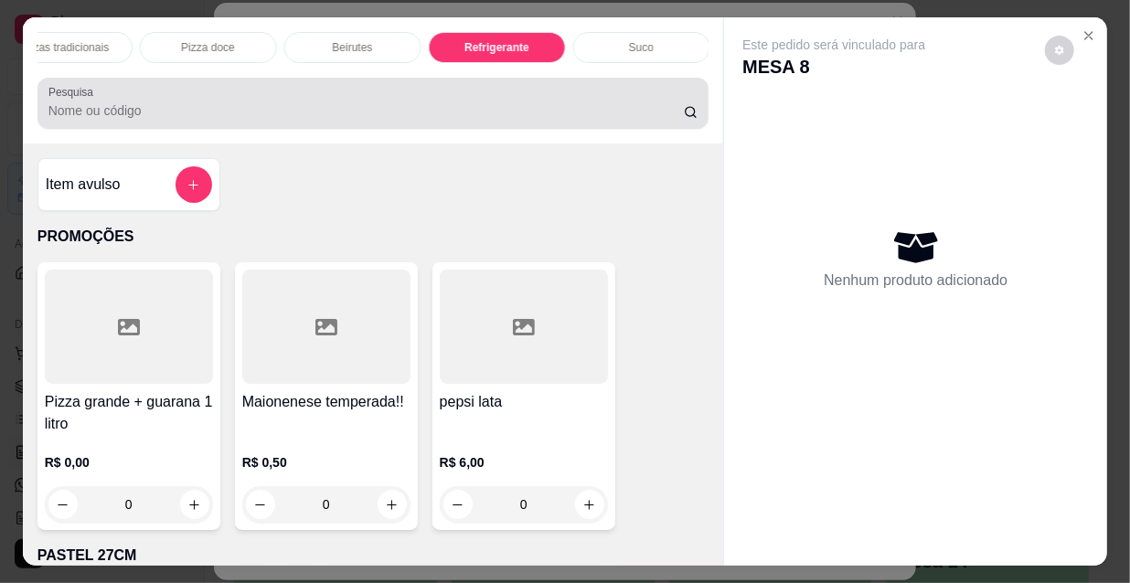
scroll to position [47, 0]
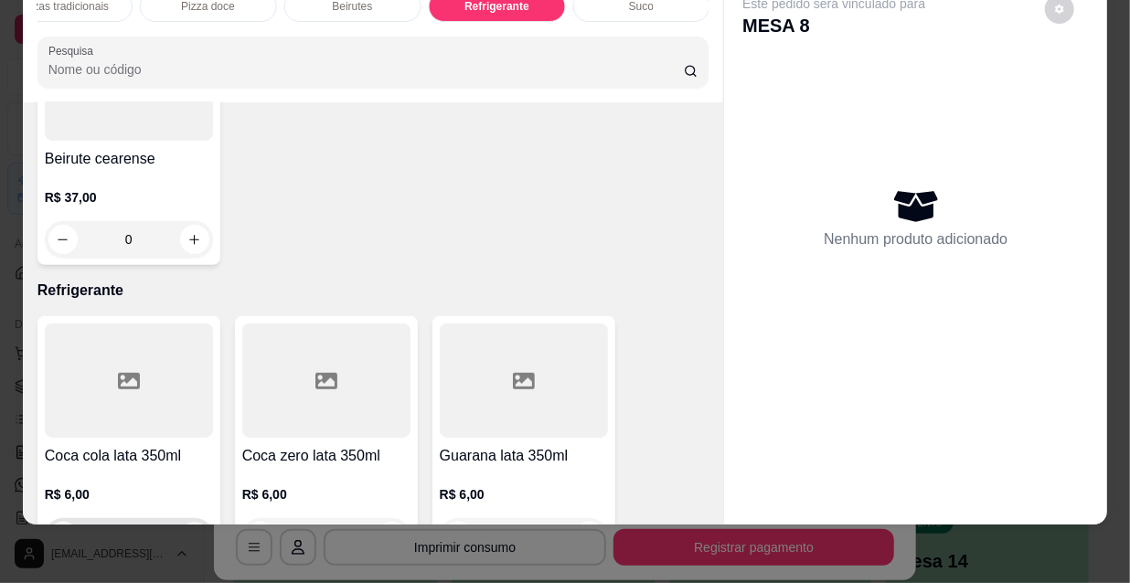
click at [187, 530] on icon "increase-product-quantity" at bounding box center [194, 537] width 14 height 14
type input "1"
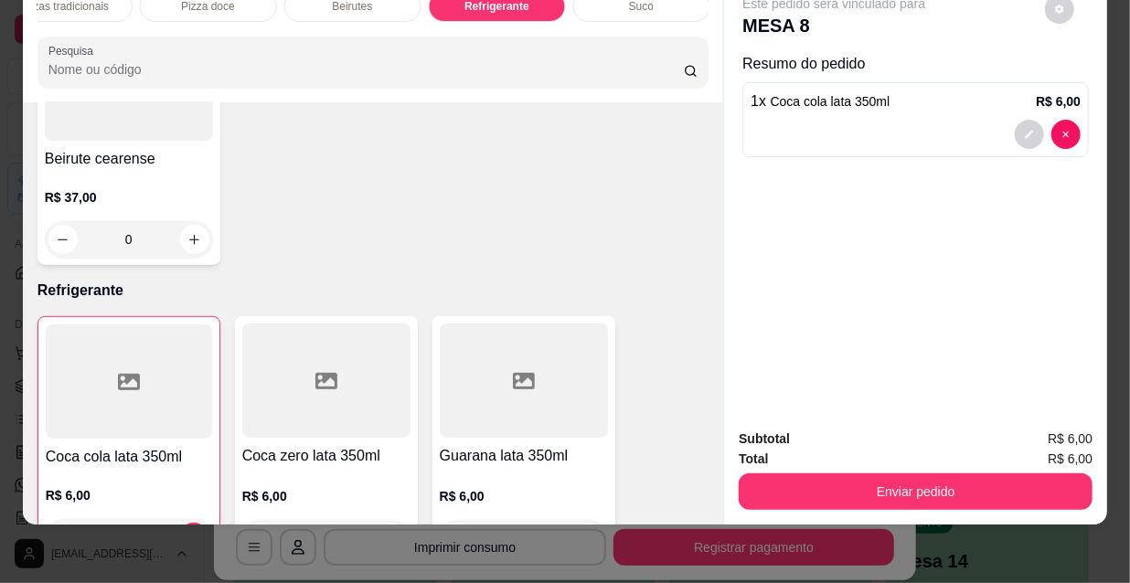
scroll to position [16099, 0]
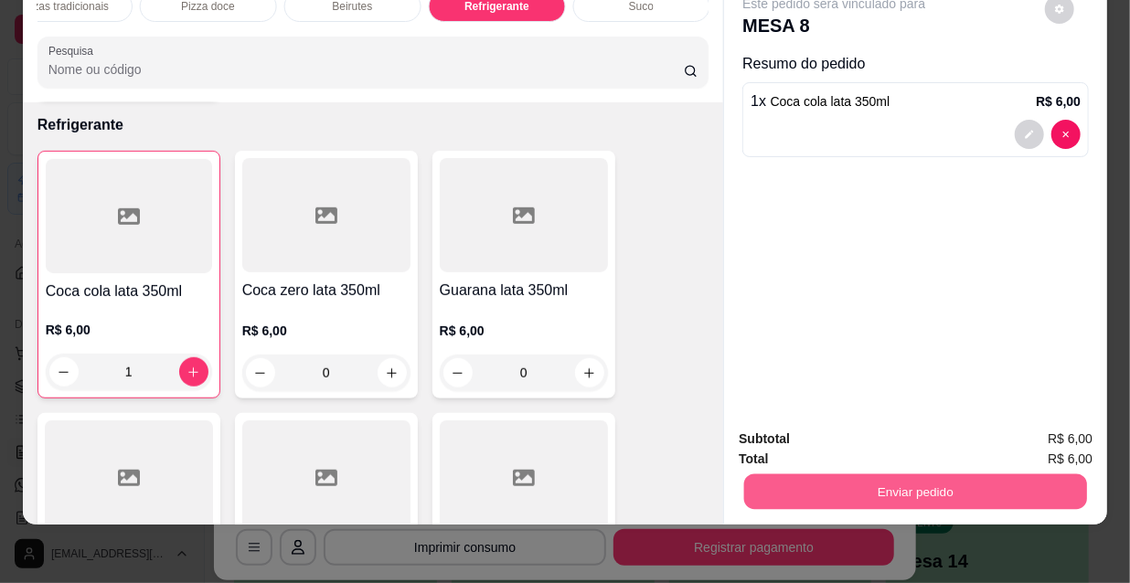
click at [901, 474] on button "Enviar pedido" at bounding box center [915, 492] width 343 height 36
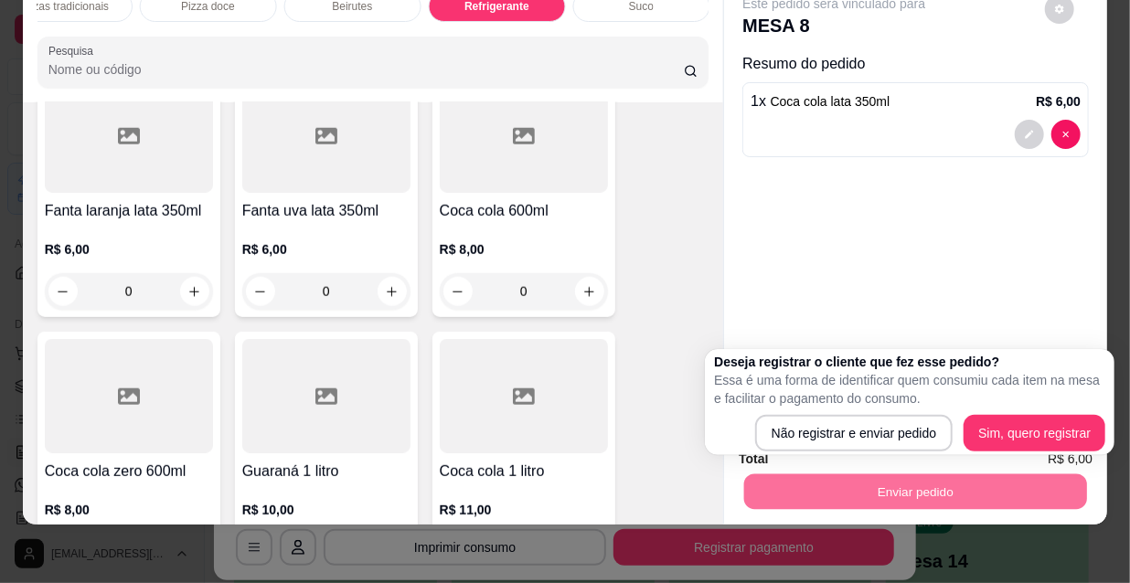
scroll to position [16515, 0]
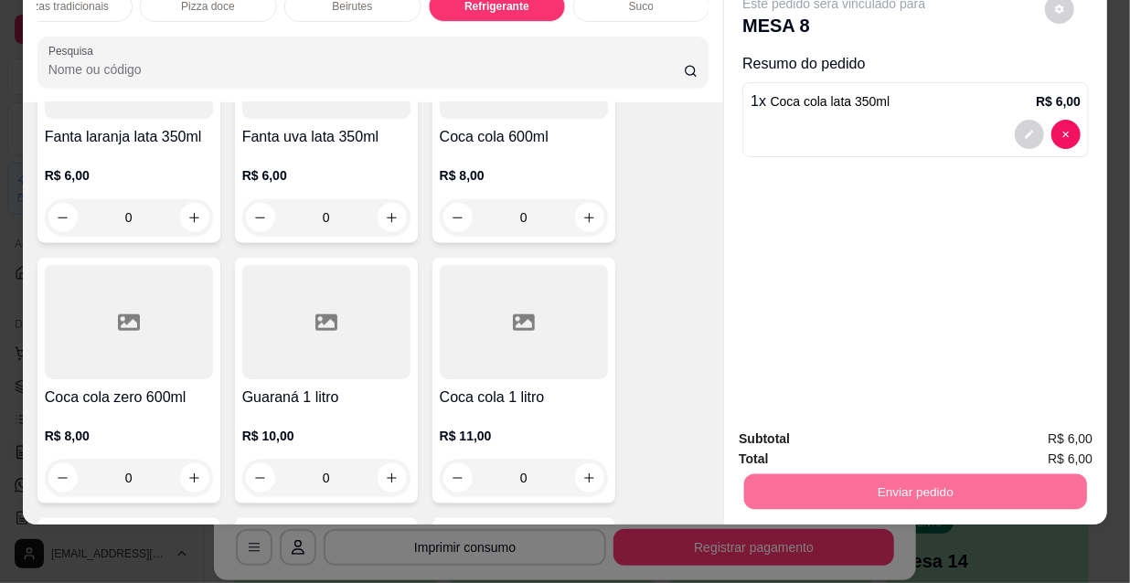
click at [814, 436] on button "Não registrar e enviar pedido" at bounding box center [857, 434] width 190 height 35
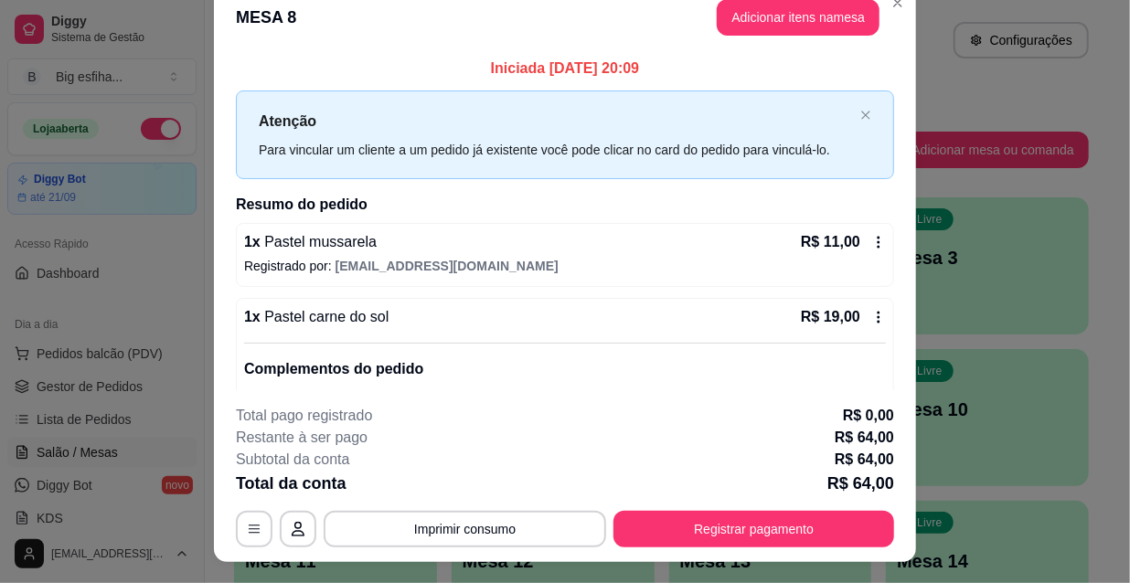
scroll to position [0, 0]
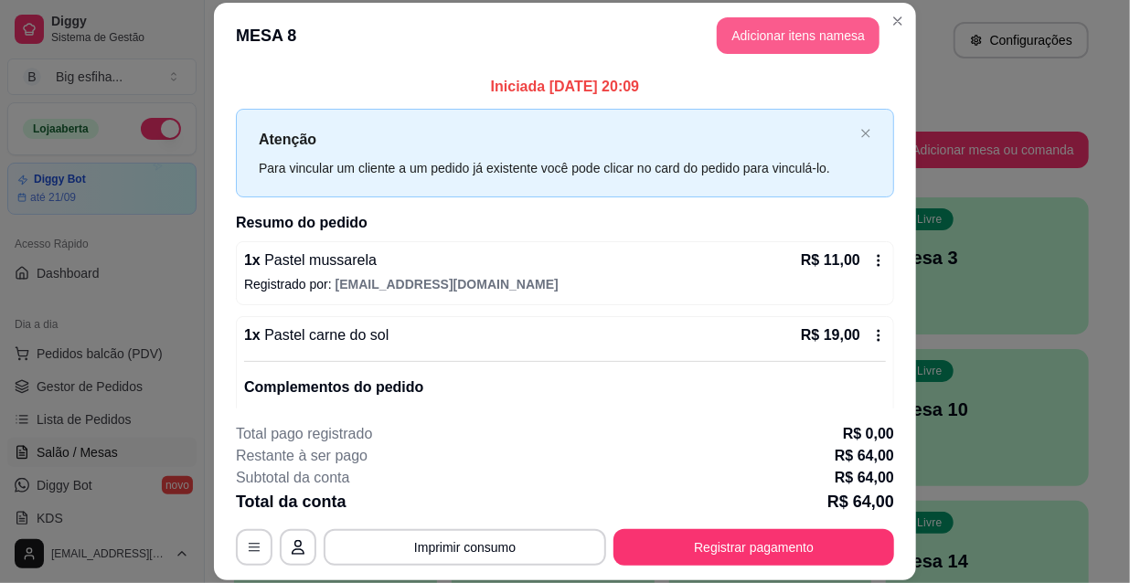
click at [777, 48] on button "Adicionar itens na mesa" at bounding box center [798, 35] width 163 height 37
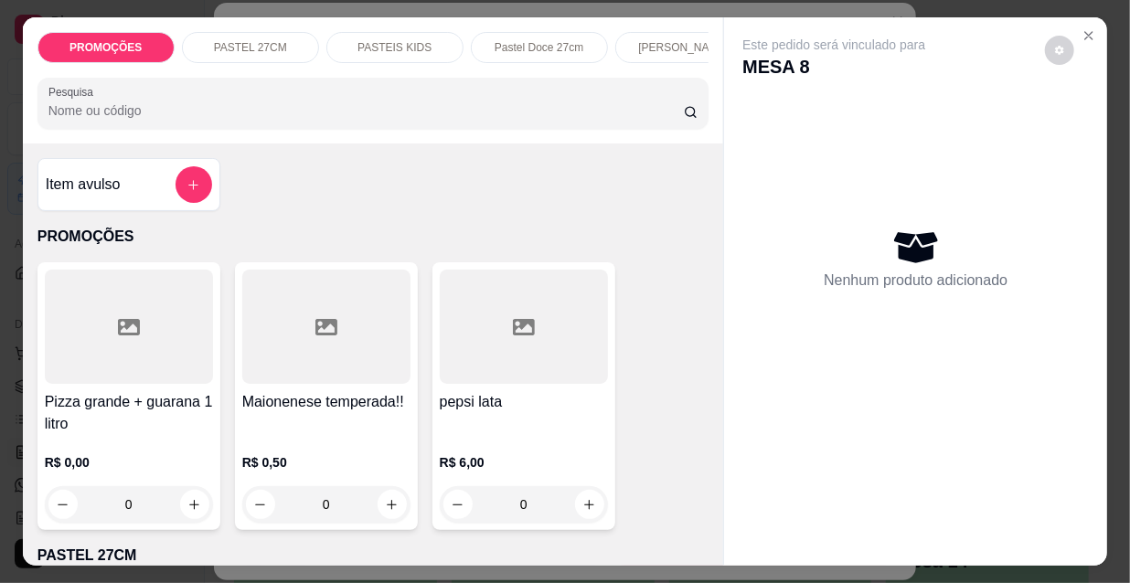
scroll to position [0, 1053]
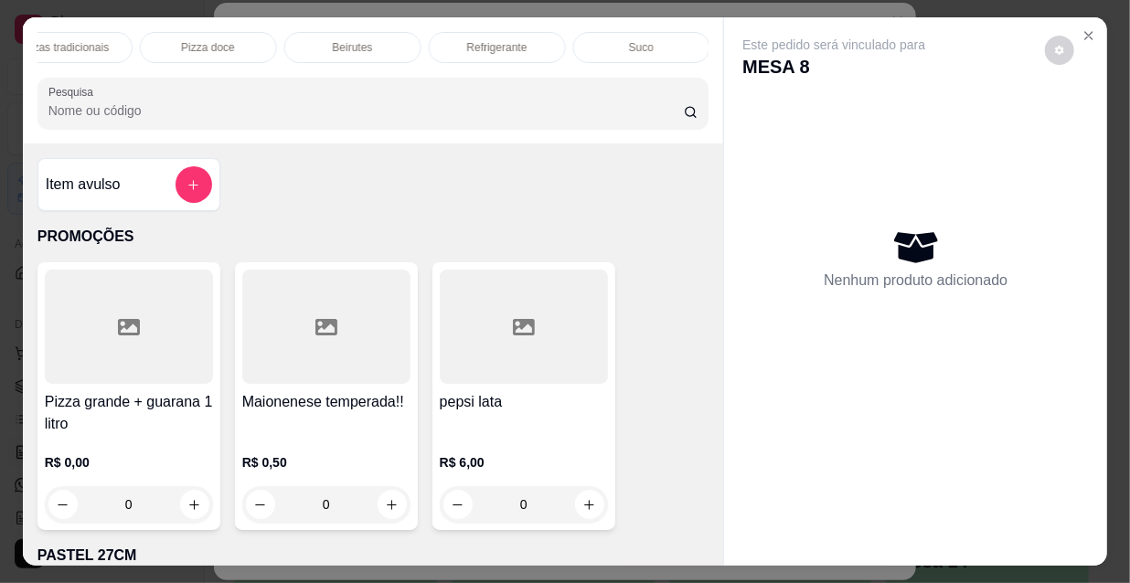
click at [521, 49] on div "Refrigerante" at bounding box center [497, 47] width 137 height 31
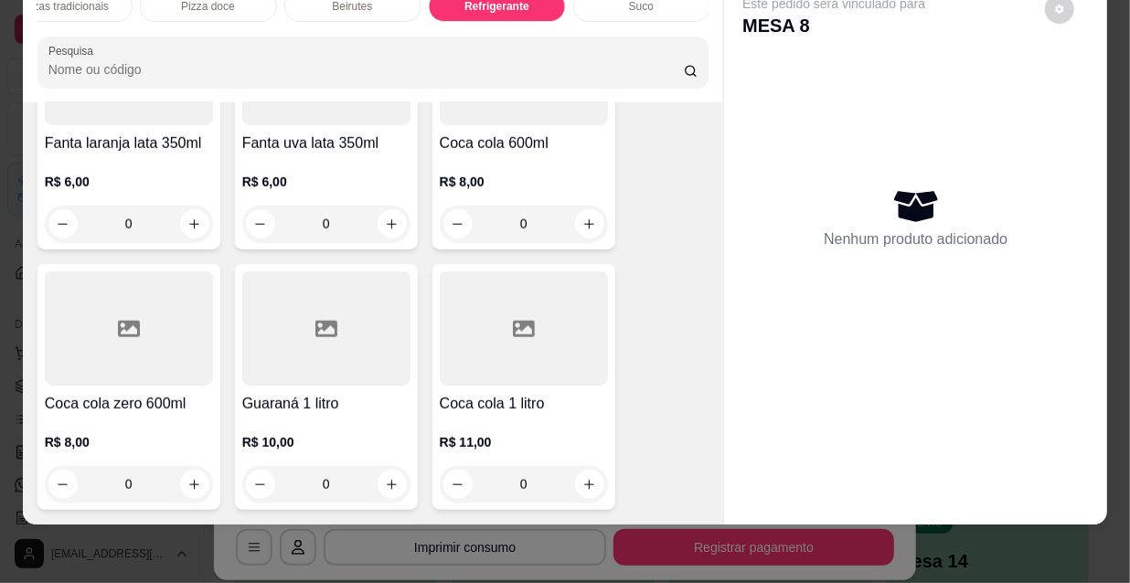
scroll to position [16515, 0]
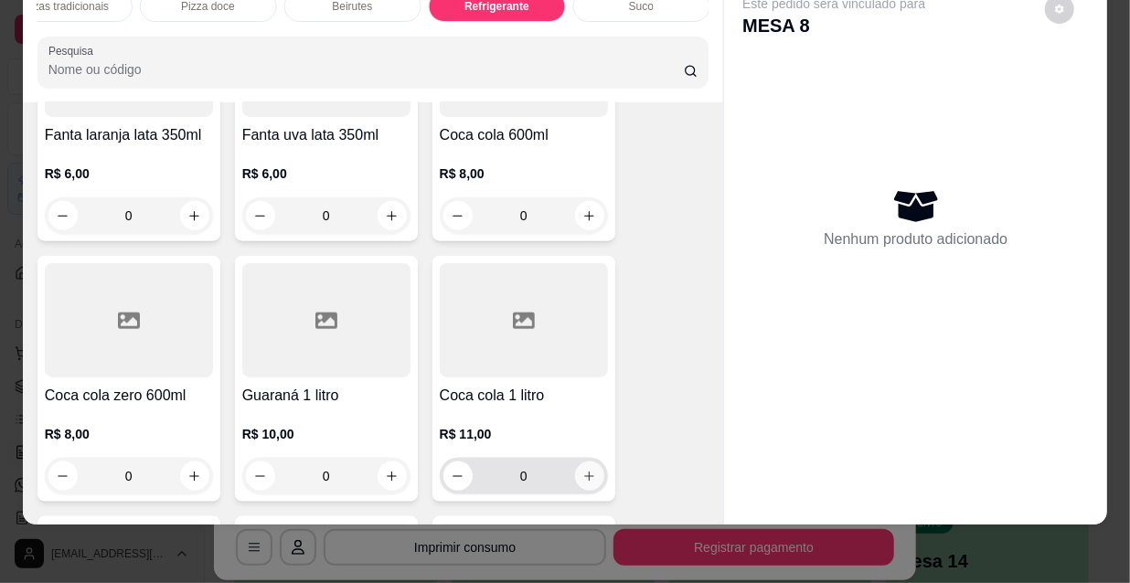
click at [582, 470] on icon "increase-product-quantity" at bounding box center [589, 477] width 14 height 14
type input "1"
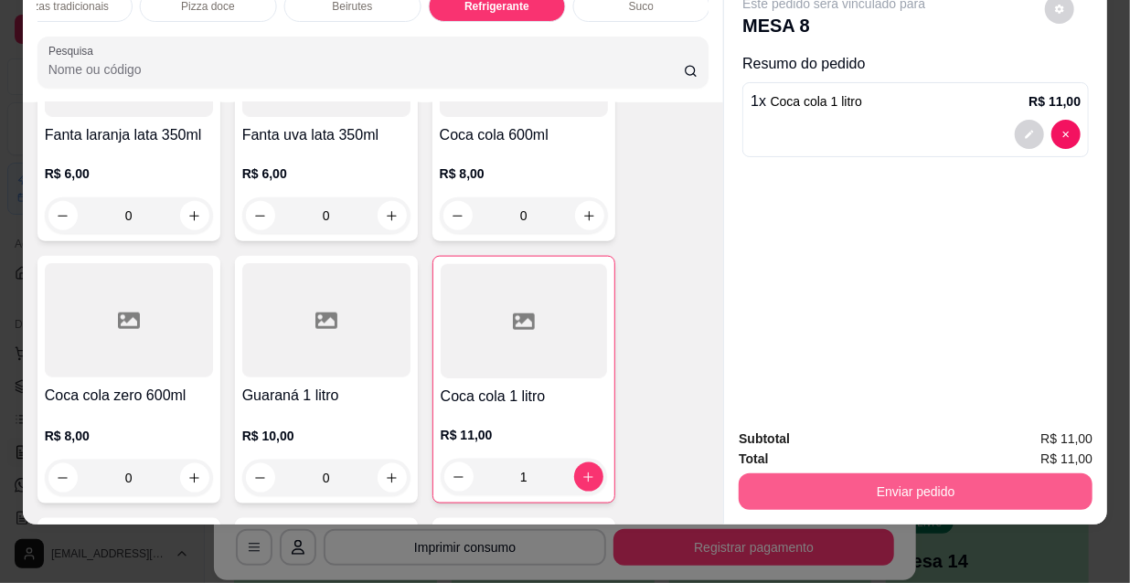
click at [757, 485] on button "Enviar pedido" at bounding box center [916, 492] width 354 height 37
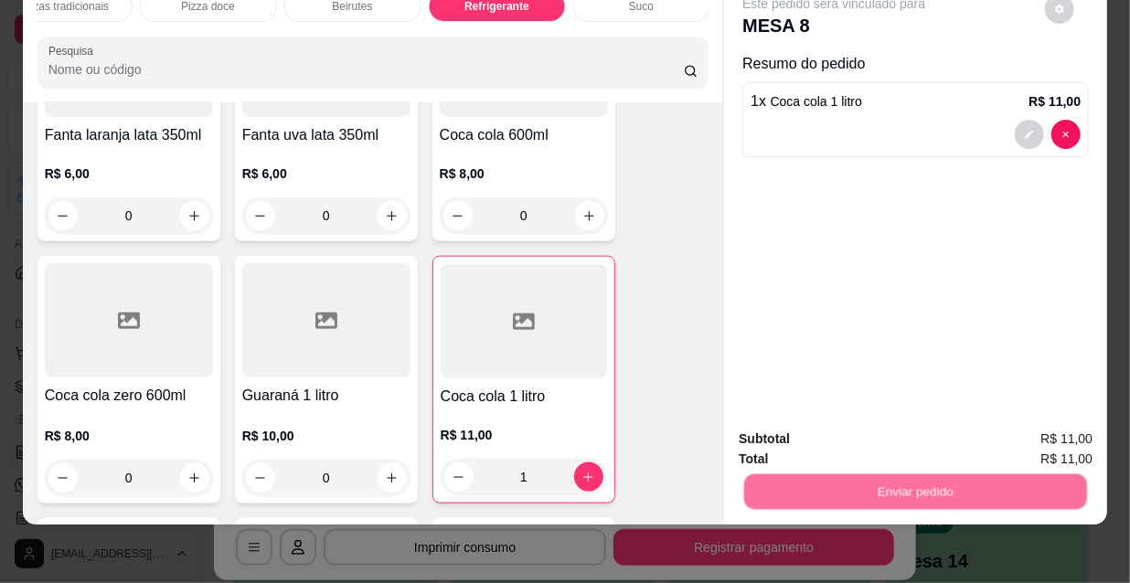
click at [762, 438] on button "Não registrar e enviar pedido" at bounding box center [857, 434] width 190 height 35
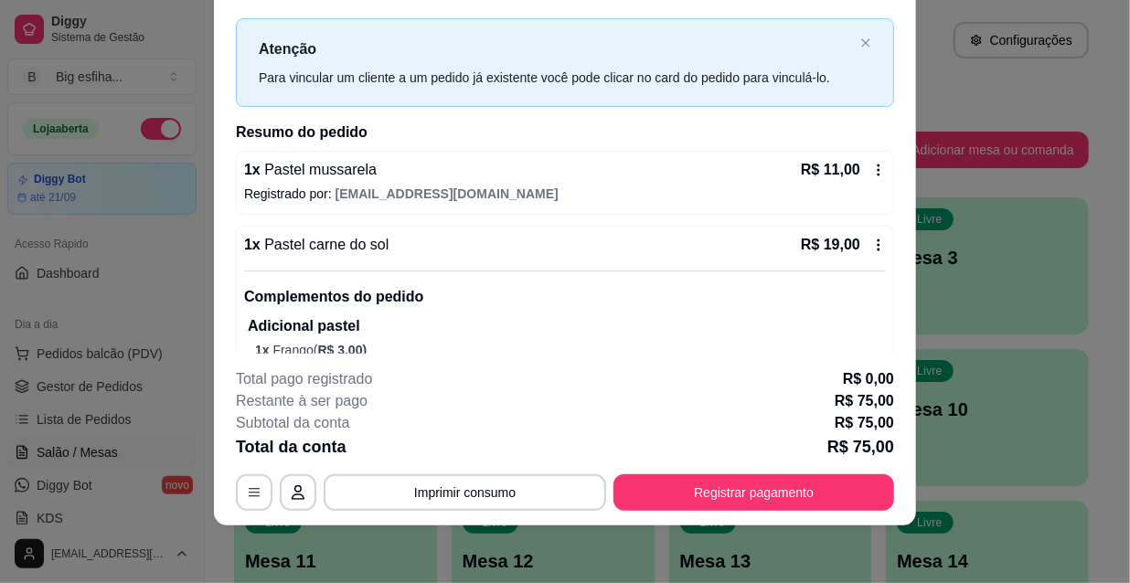
scroll to position [0, 0]
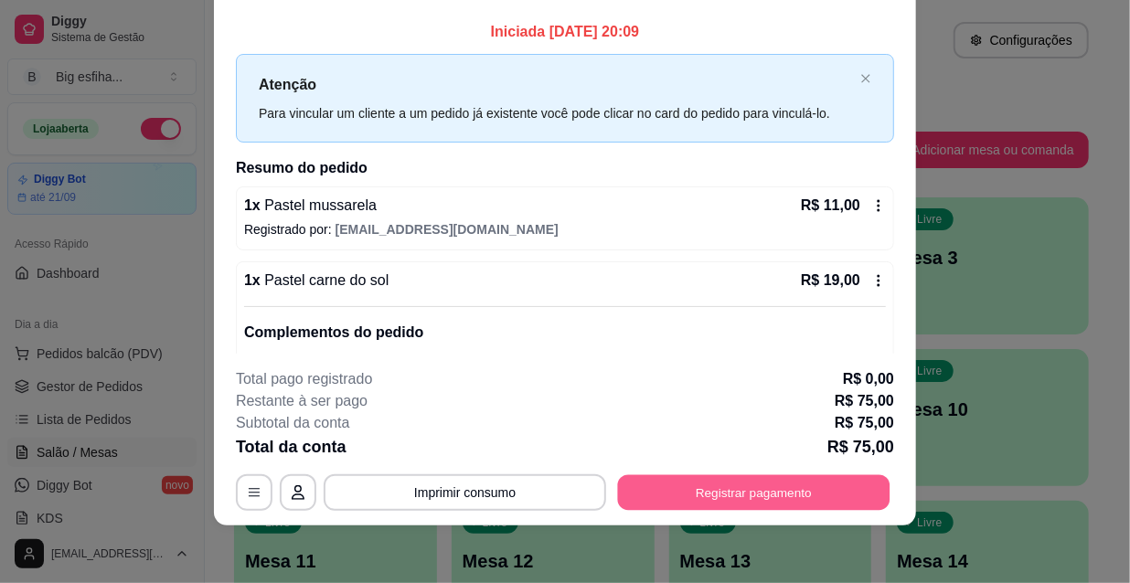
click at [741, 491] on button "Registrar pagamento" at bounding box center [754, 492] width 272 height 36
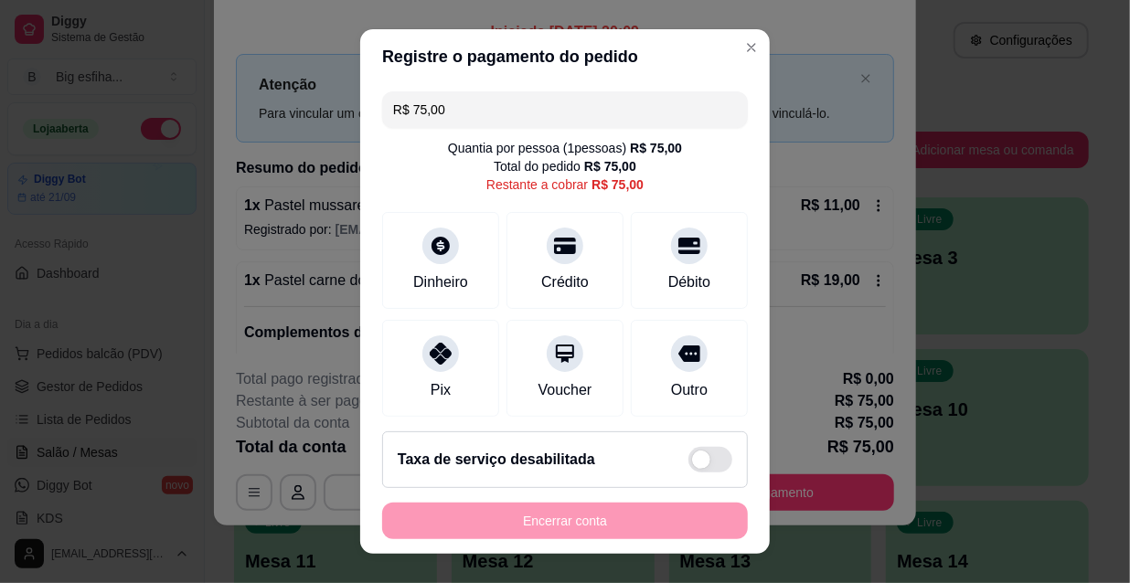
click at [471, 91] on input "R$ 75,00" at bounding box center [565, 109] width 344 height 37
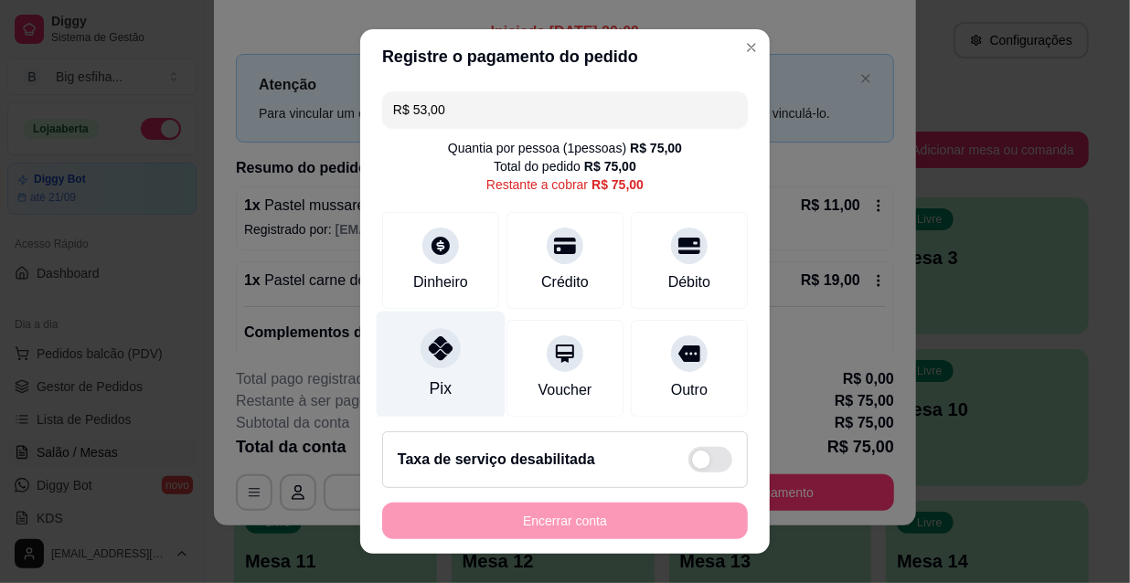
click at [470, 357] on div "Pix" at bounding box center [441, 365] width 129 height 107
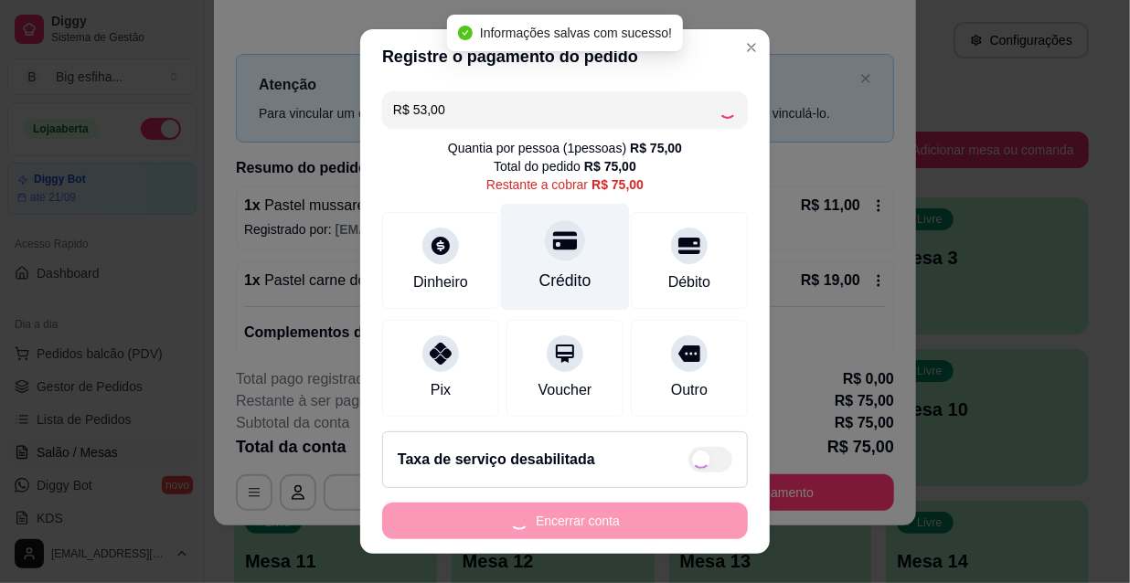
type input "R$ 22,00"
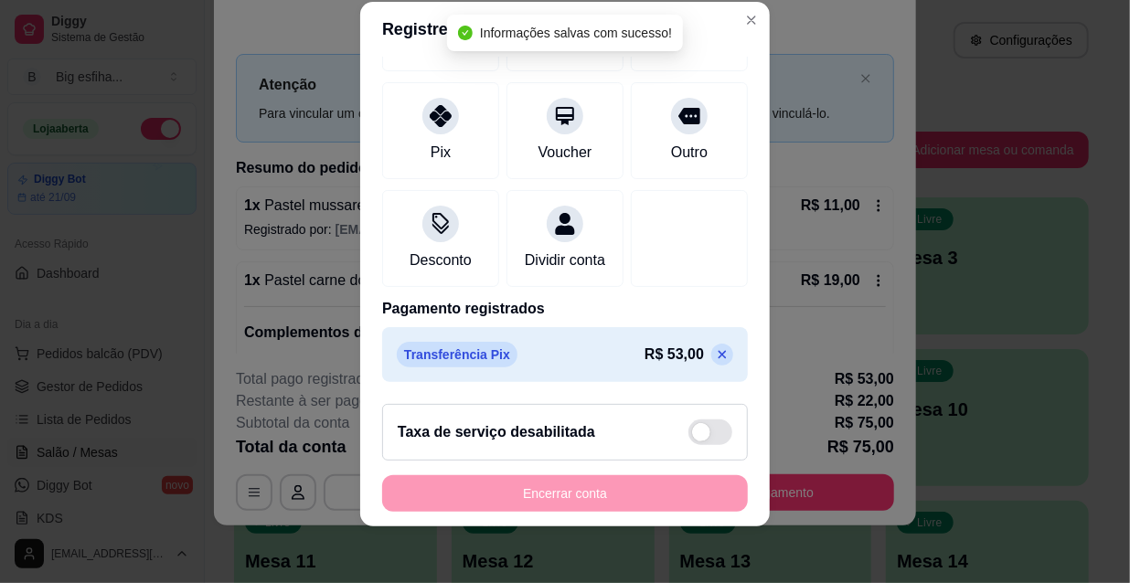
scroll to position [28, 0]
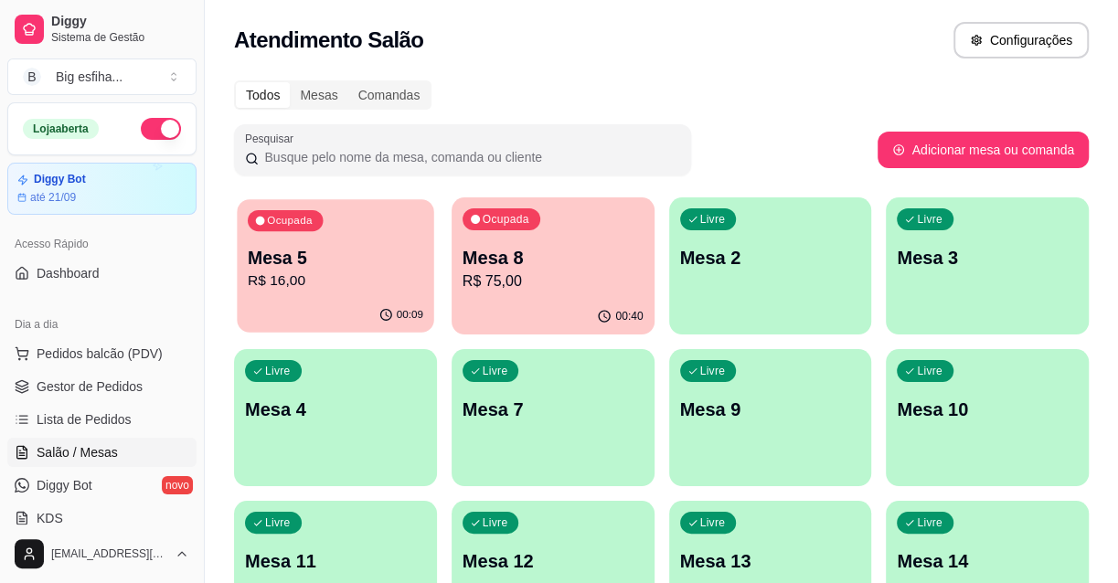
click at [350, 238] on div "Ocupada Mesa 5 R$ 16,00" at bounding box center [335, 248] width 197 height 99
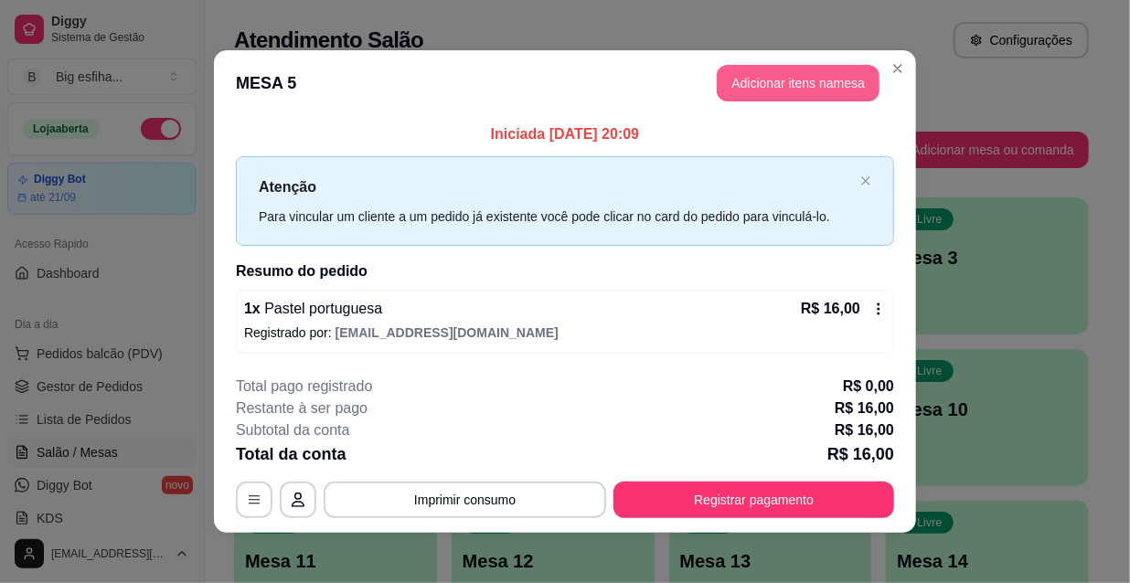
click at [758, 79] on button "Adicionar itens na mesa" at bounding box center [798, 83] width 163 height 37
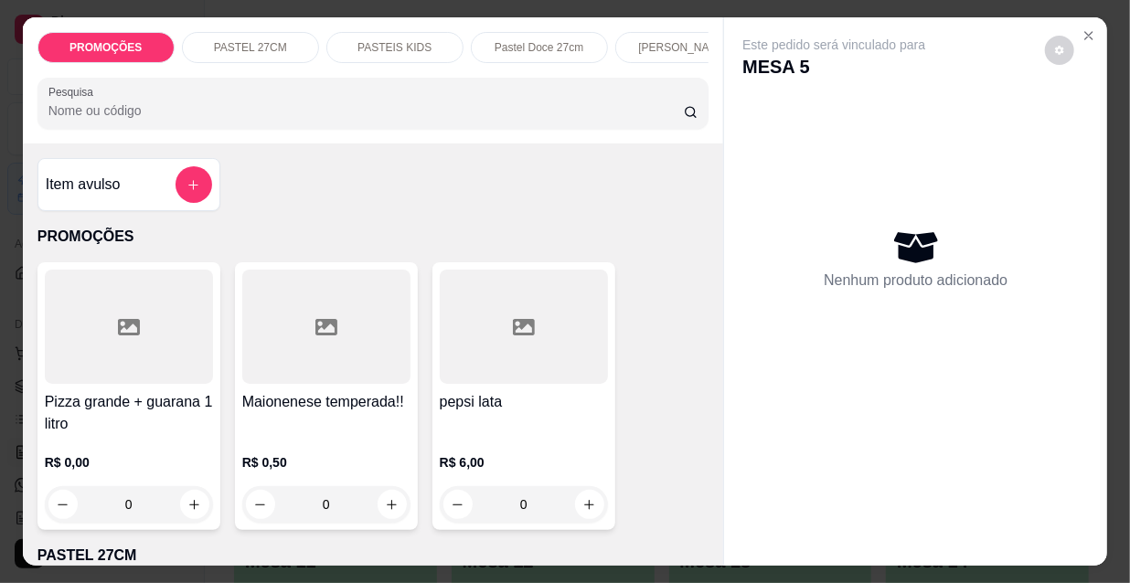
scroll to position [0, 1053]
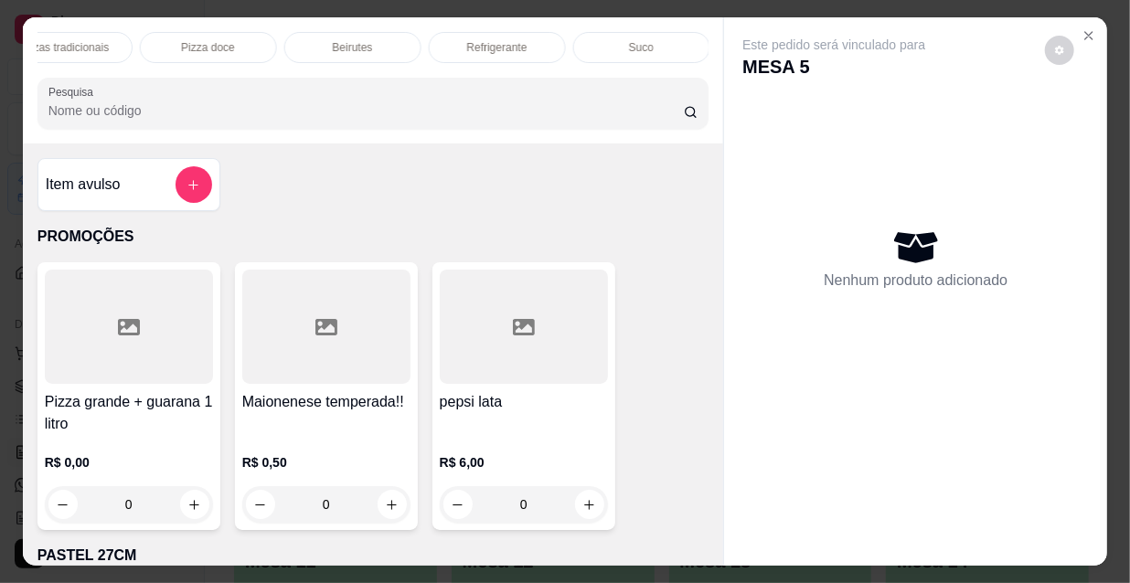
click at [550, 37] on div "Refrigerante" at bounding box center [497, 47] width 137 height 31
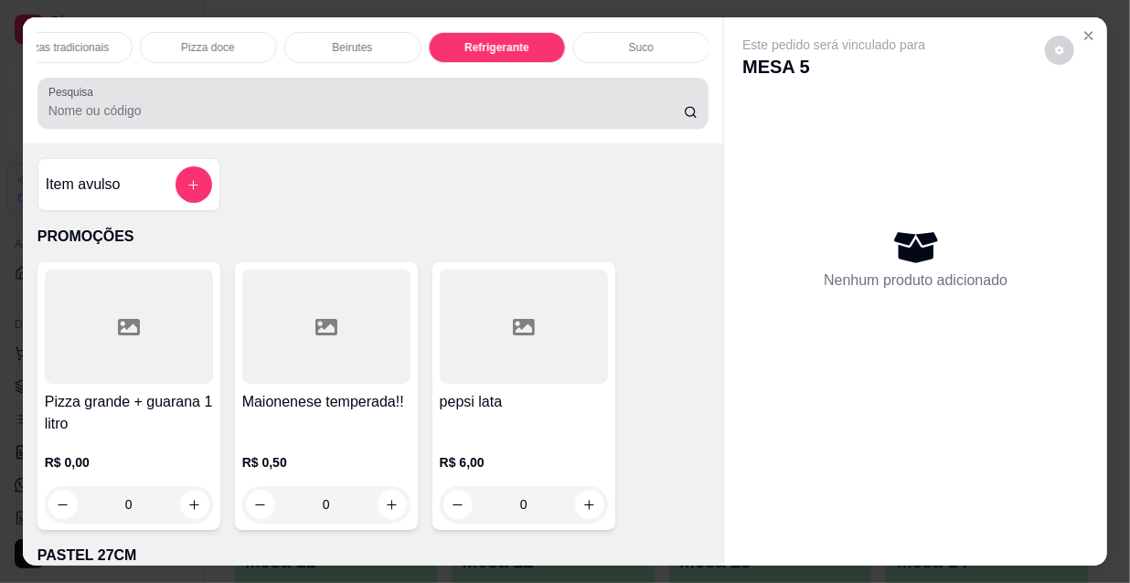
scroll to position [47, 0]
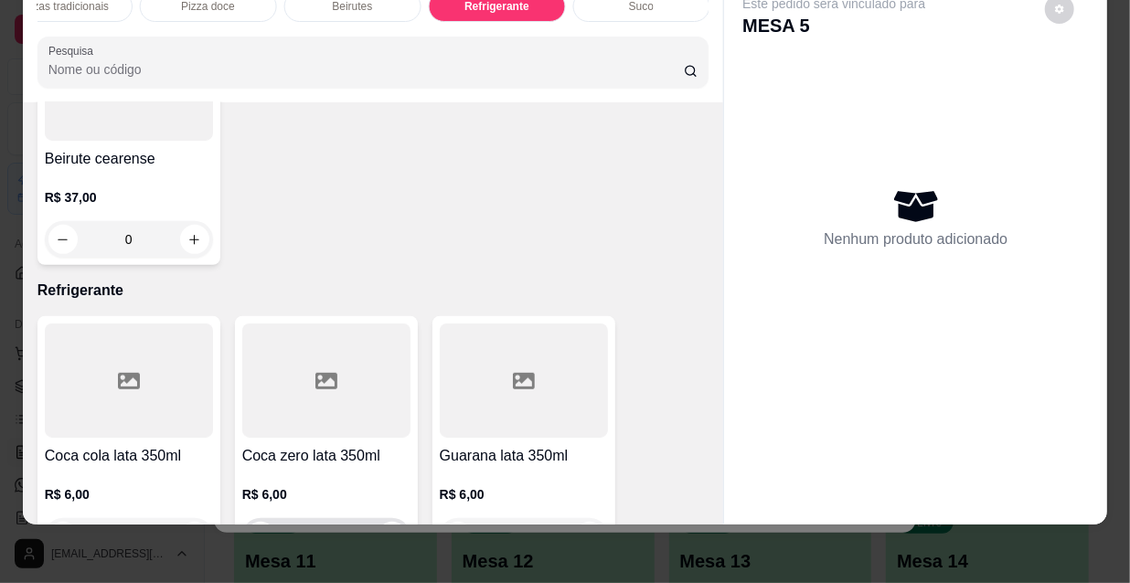
click at [401, 518] on div "0" at bounding box center [326, 536] width 168 height 37
click at [368, 518] on input "0" at bounding box center [326, 536] width 102 height 37
click at [388, 530] on icon "increase-product-quantity" at bounding box center [392, 537] width 14 height 14
type input "1"
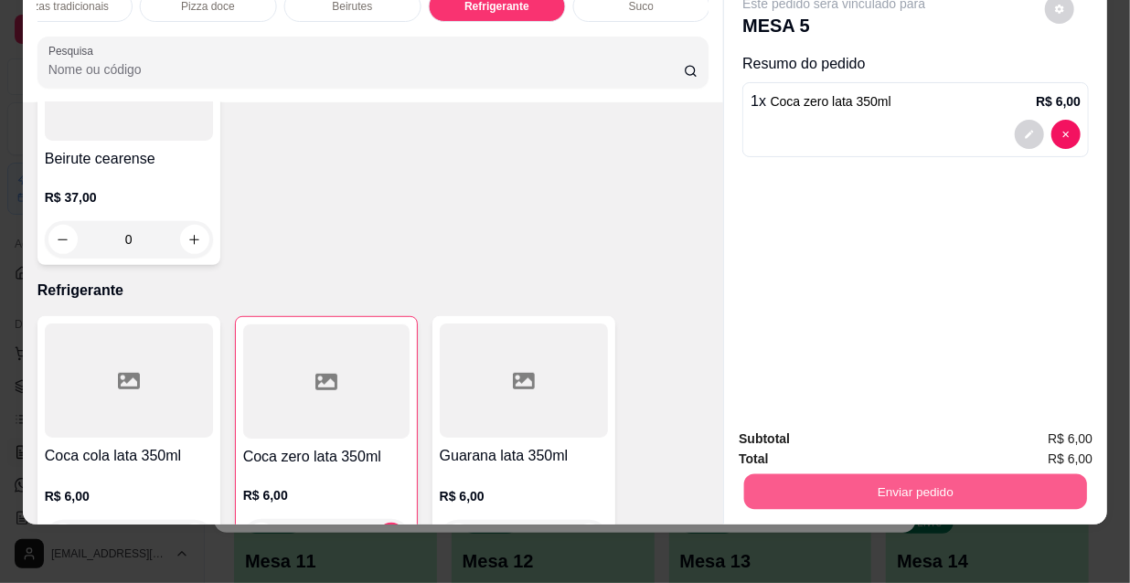
click at [883, 474] on button "Enviar pedido" at bounding box center [915, 492] width 343 height 36
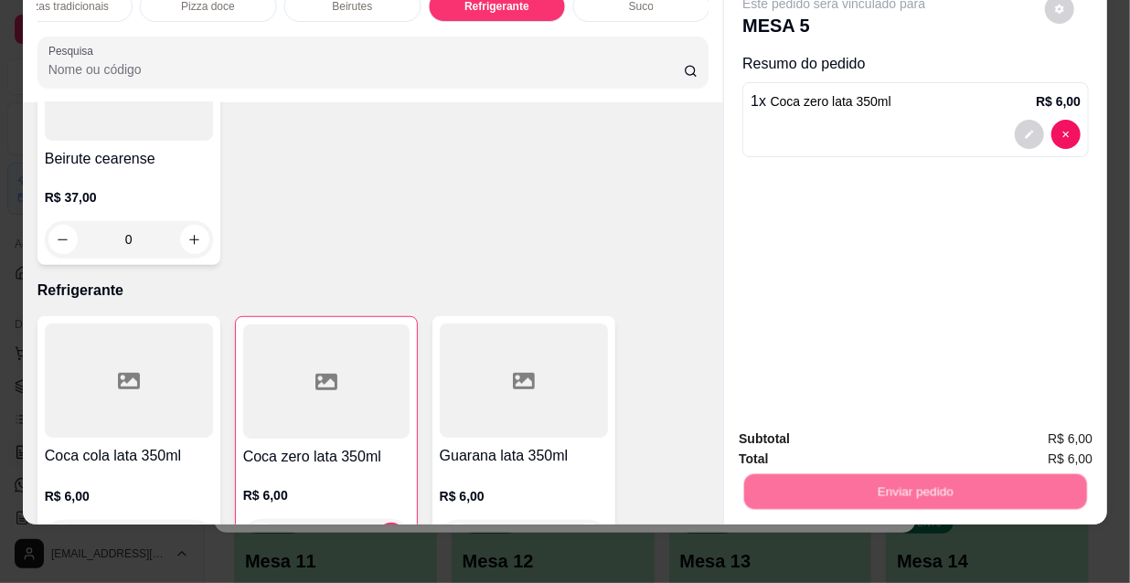
click at [851, 446] on button "Não registrar e enviar pedido" at bounding box center [856, 434] width 185 height 34
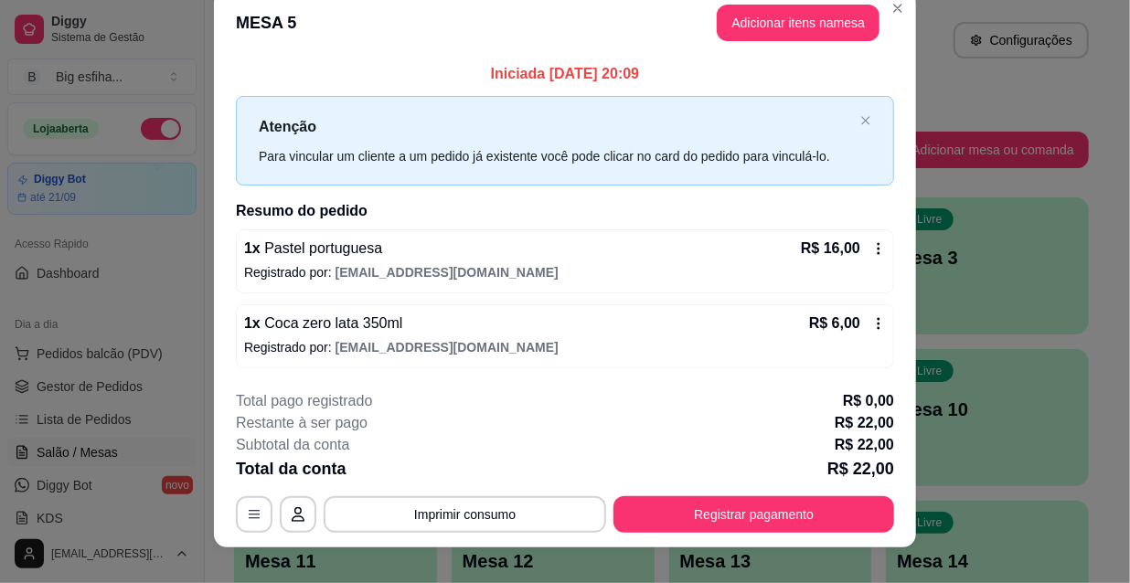
scroll to position [45, 0]
